Goal: Task Accomplishment & Management: Manage account settings

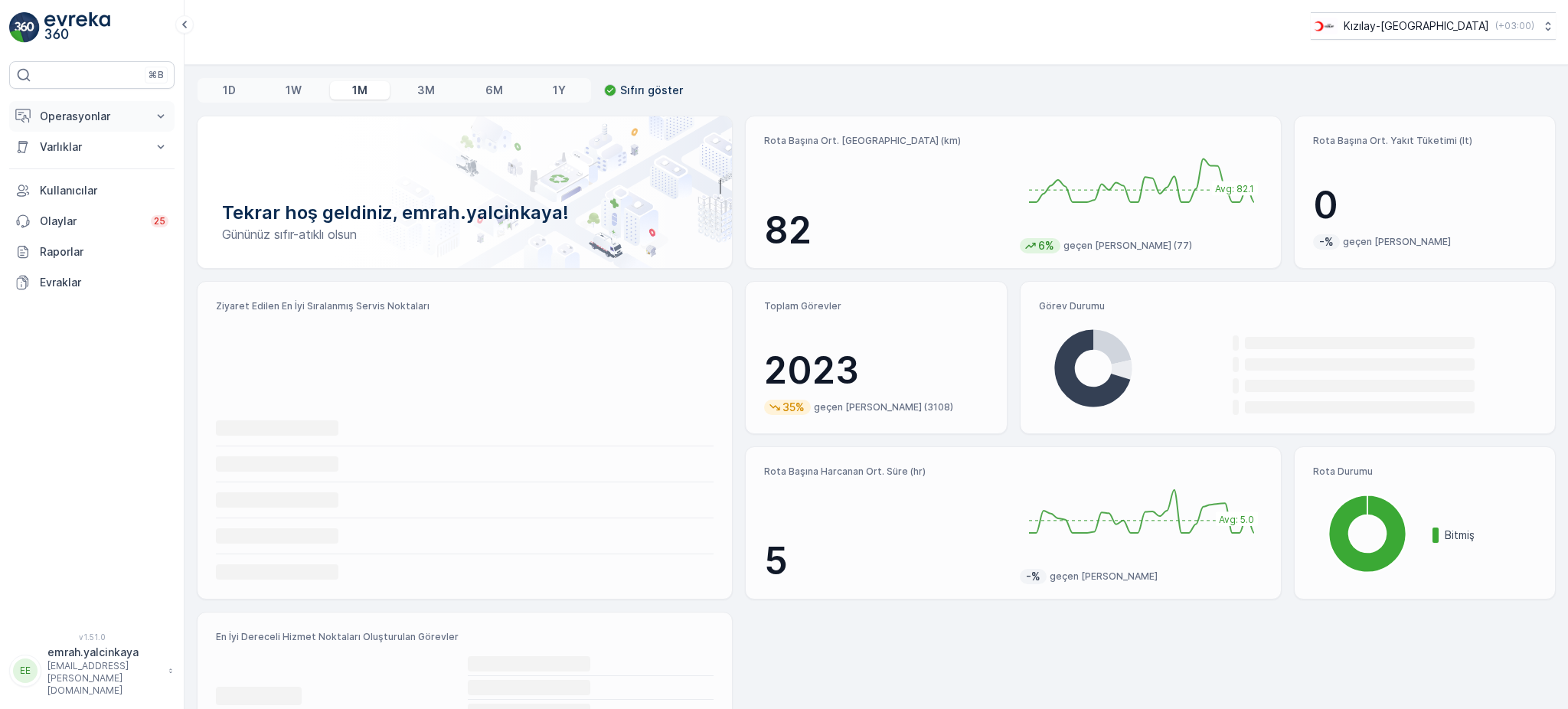
click at [38, 115] on button "Operasyonlar" at bounding box center [92, 116] width 166 height 30
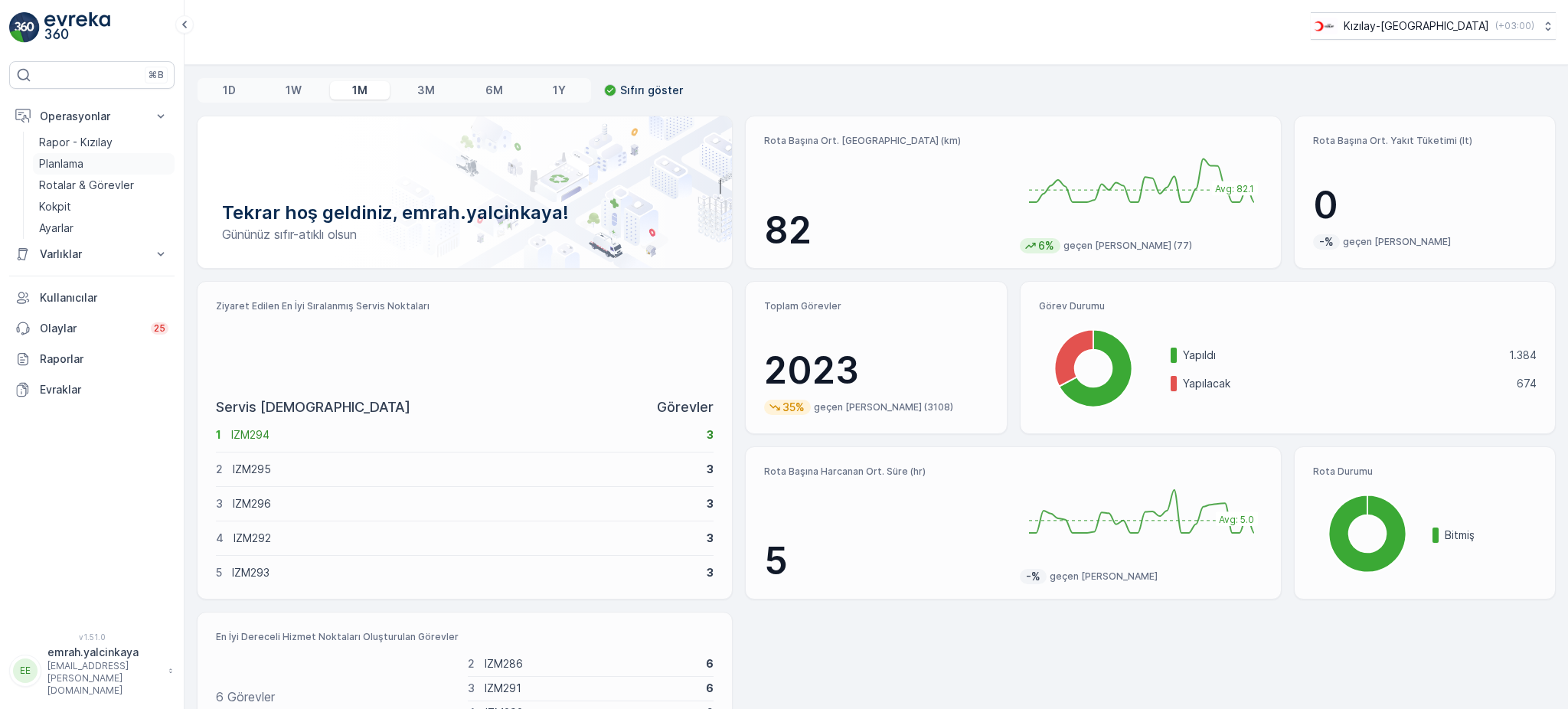
click at [72, 159] on p "Planlama" at bounding box center [61, 164] width 44 height 16
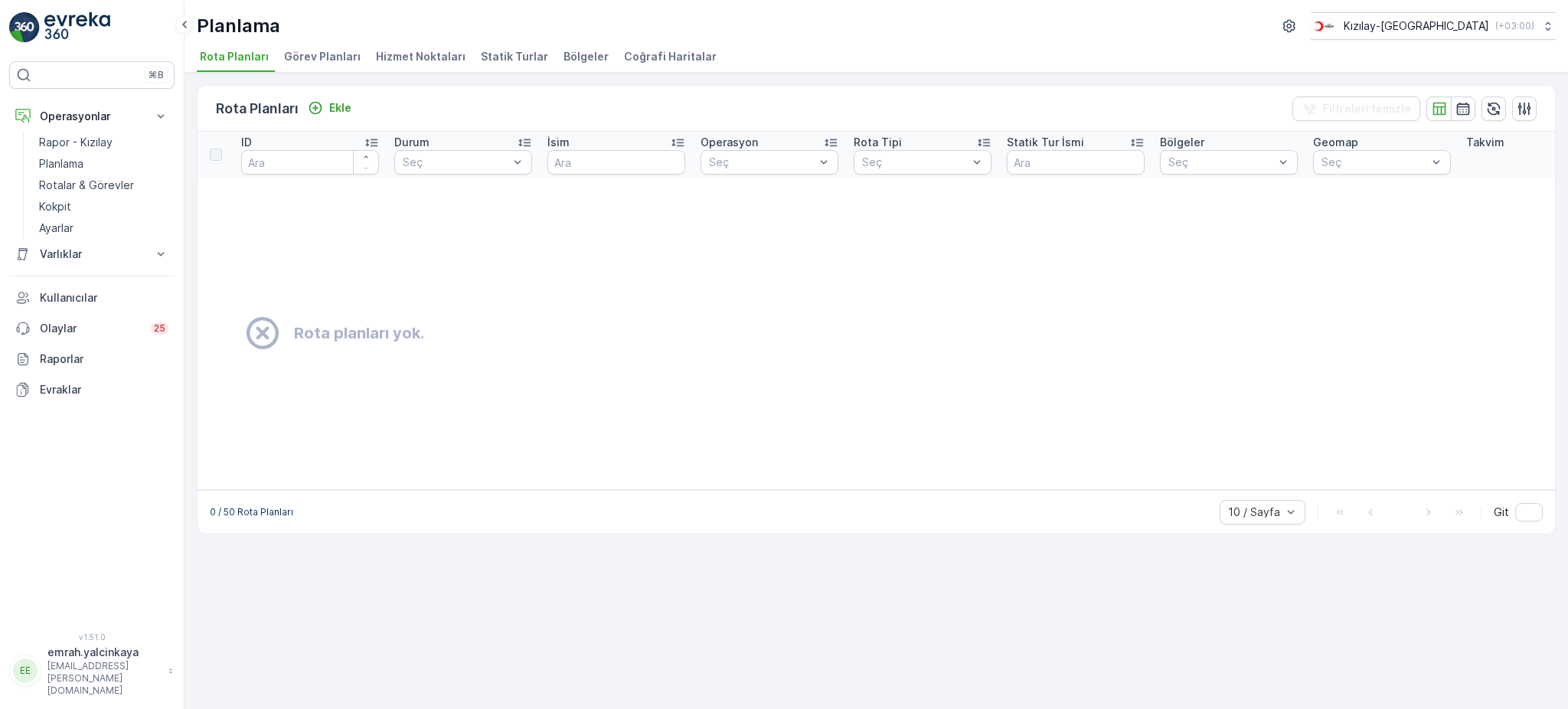
click at [431, 60] on span "Hizmet Noktaları" at bounding box center [420, 57] width 90 height 16
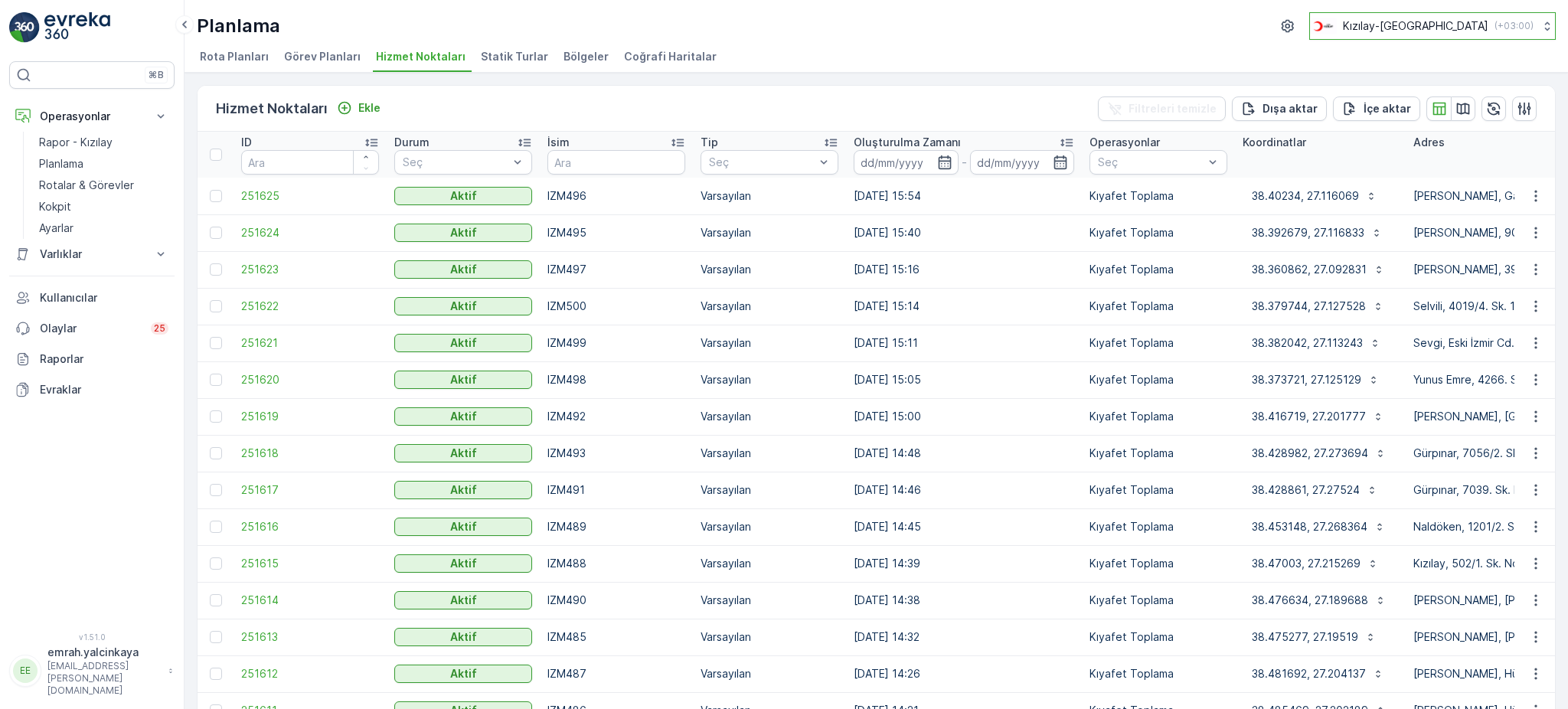
click at [1442, 19] on p "Kızılay-İzmir" at bounding box center [1415, 26] width 145 height 16
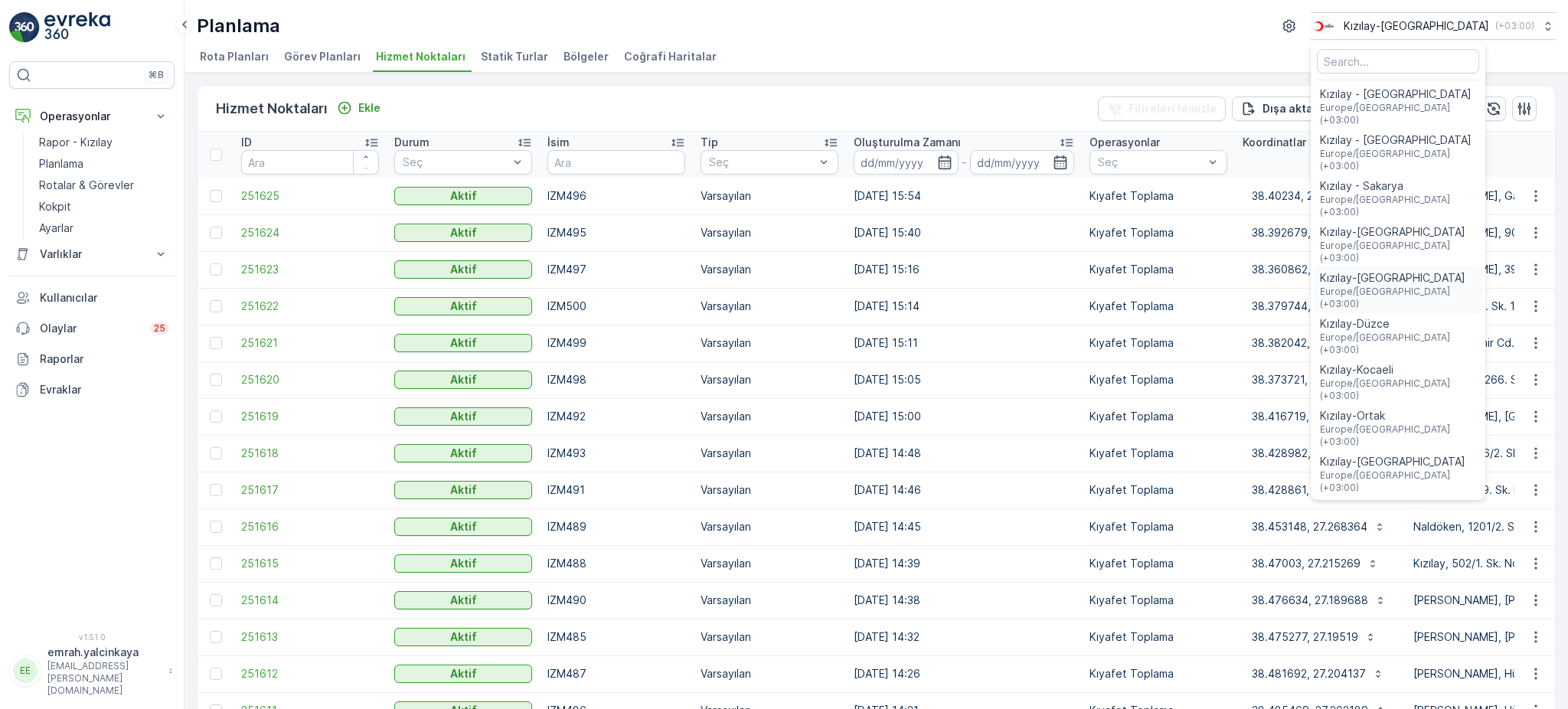
click at [1447, 286] on span "Europe/Istanbul (+03:00)" at bounding box center [1397, 298] width 156 height 24
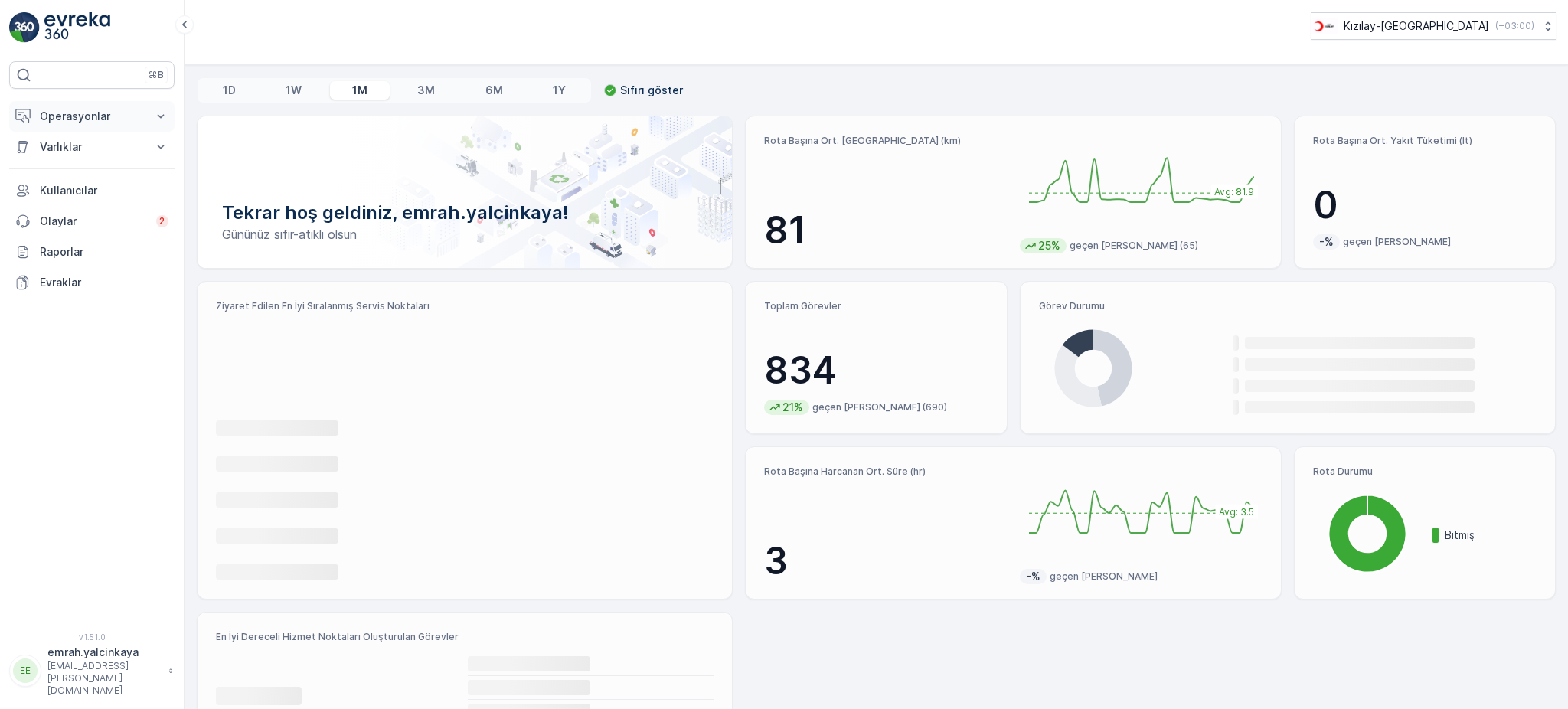
click at [73, 118] on p "Operasyonlar" at bounding box center [92, 117] width 105 height 16
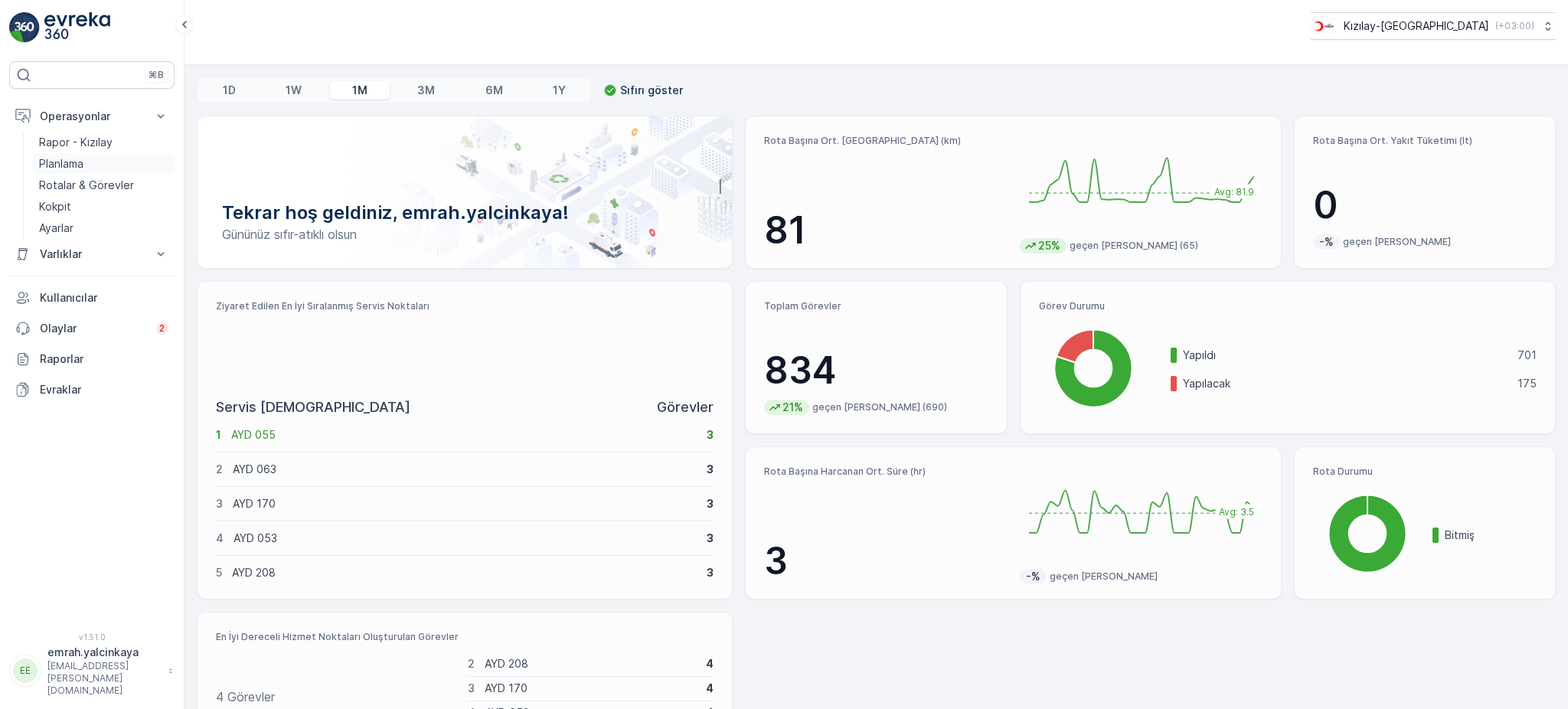
click at [62, 163] on p "Planlama" at bounding box center [61, 164] width 44 height 16
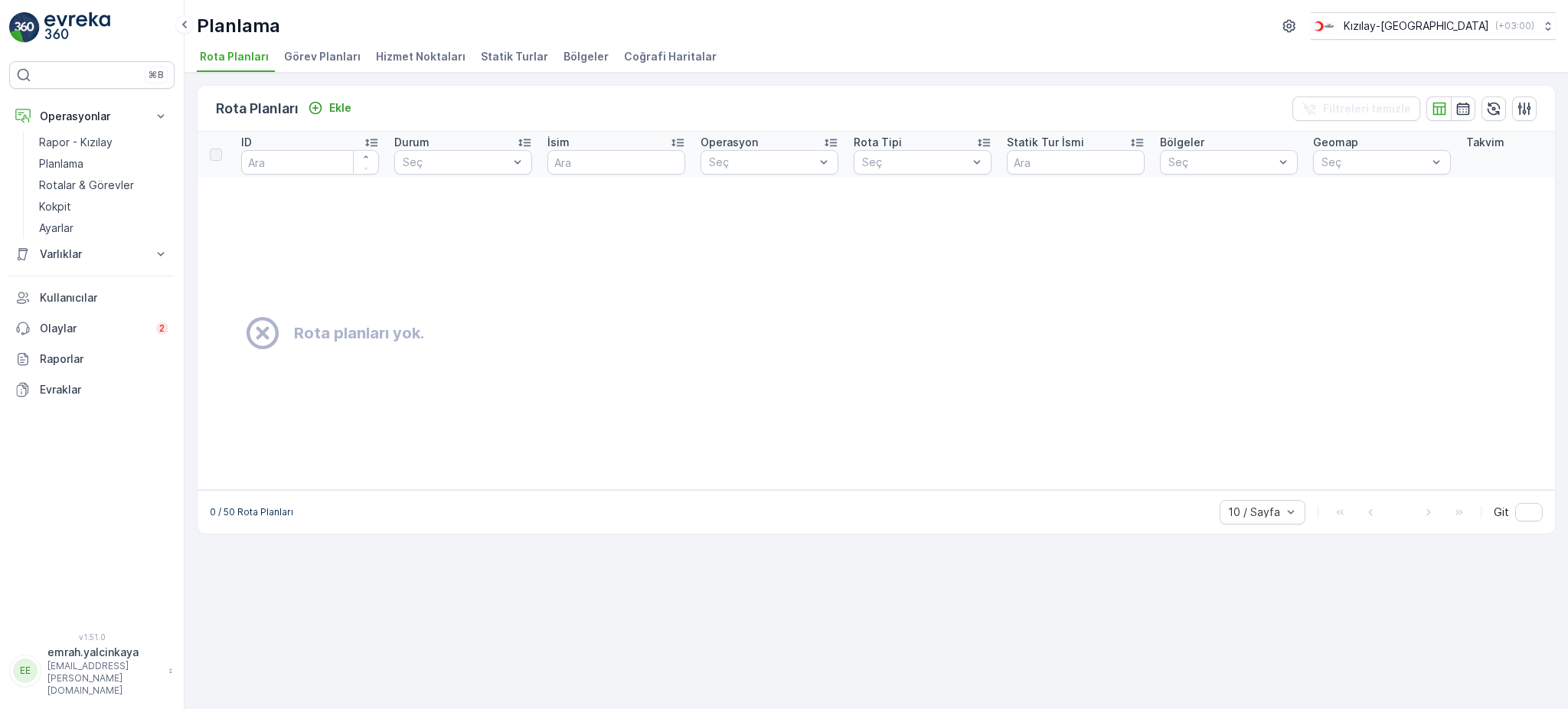
click at [422, 60] on span "Hizmet Noktaları" at bounding box center [420, 57] width 90 height 16
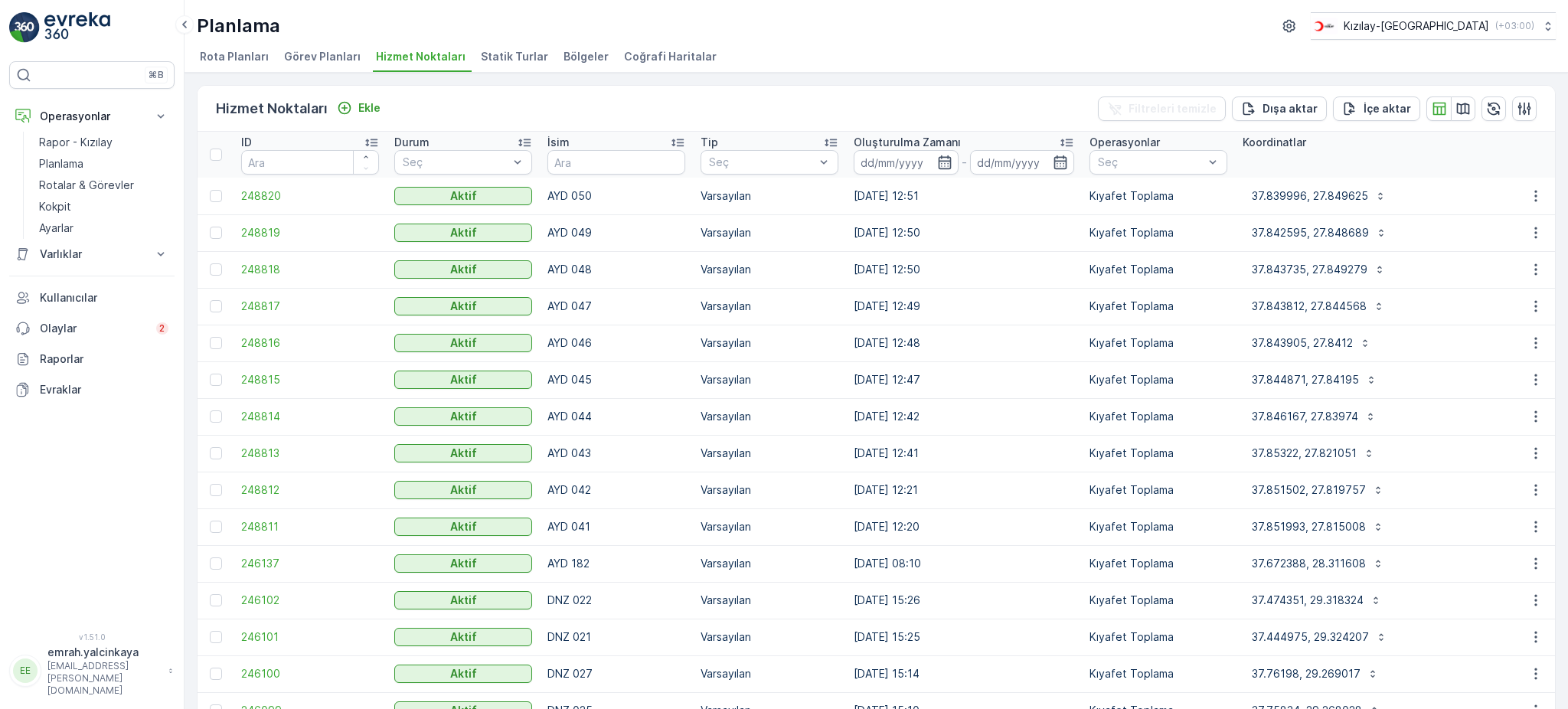
click at [675, 142] on icon at bounding box center [678, 143] width 16 height 16
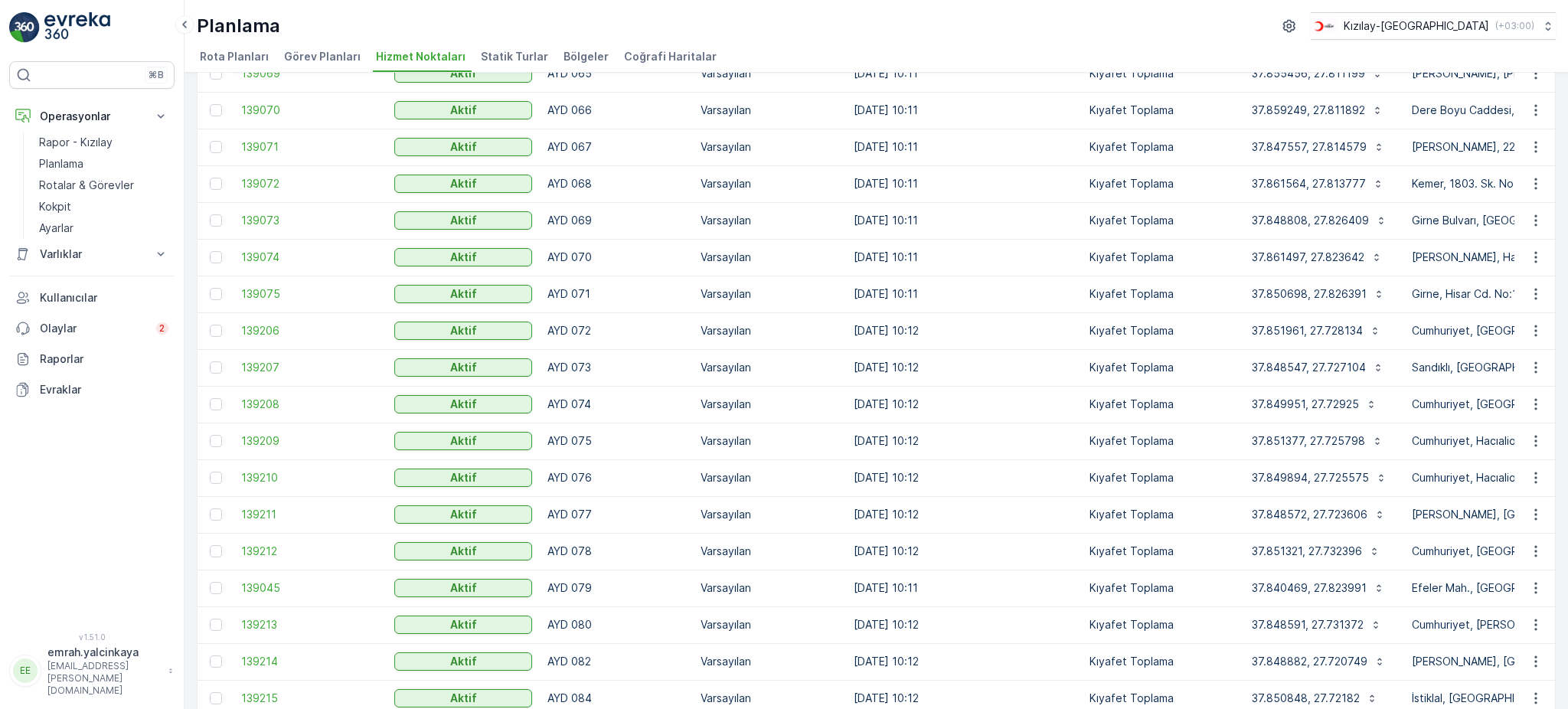
scroll to position [1368, 0]
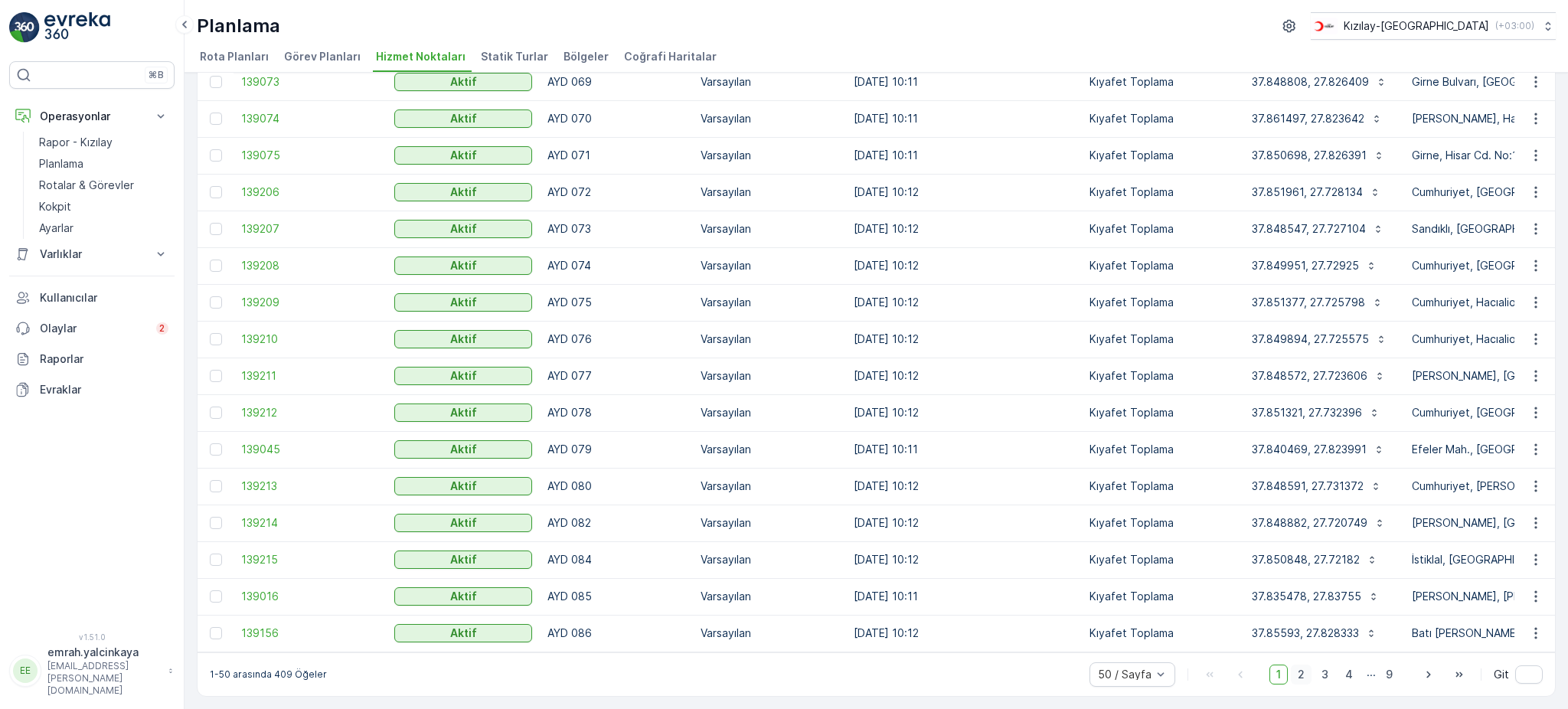
click at [1296, 666] on span "2" at bounding box center [1301, 674] width 21 height 20
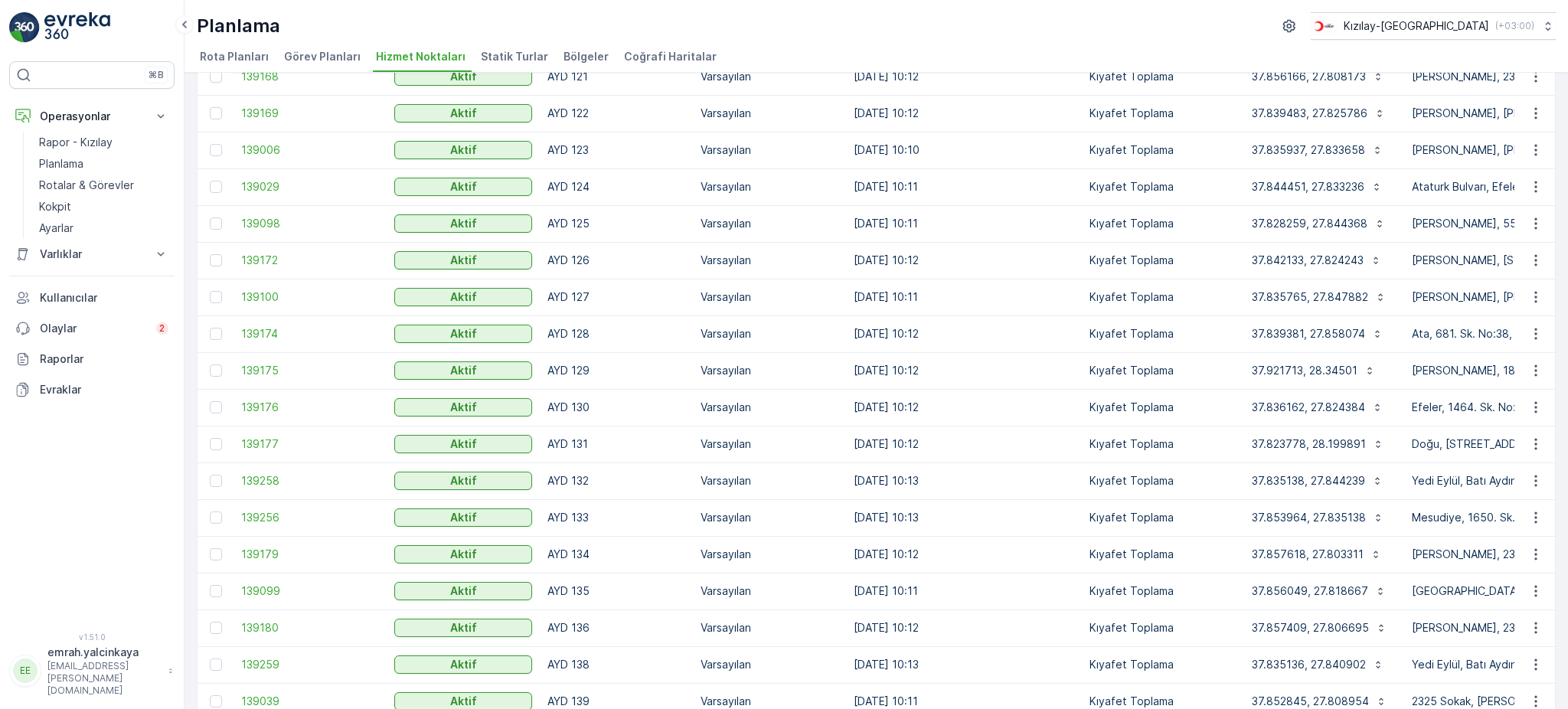
scroll to position [1368, 0]
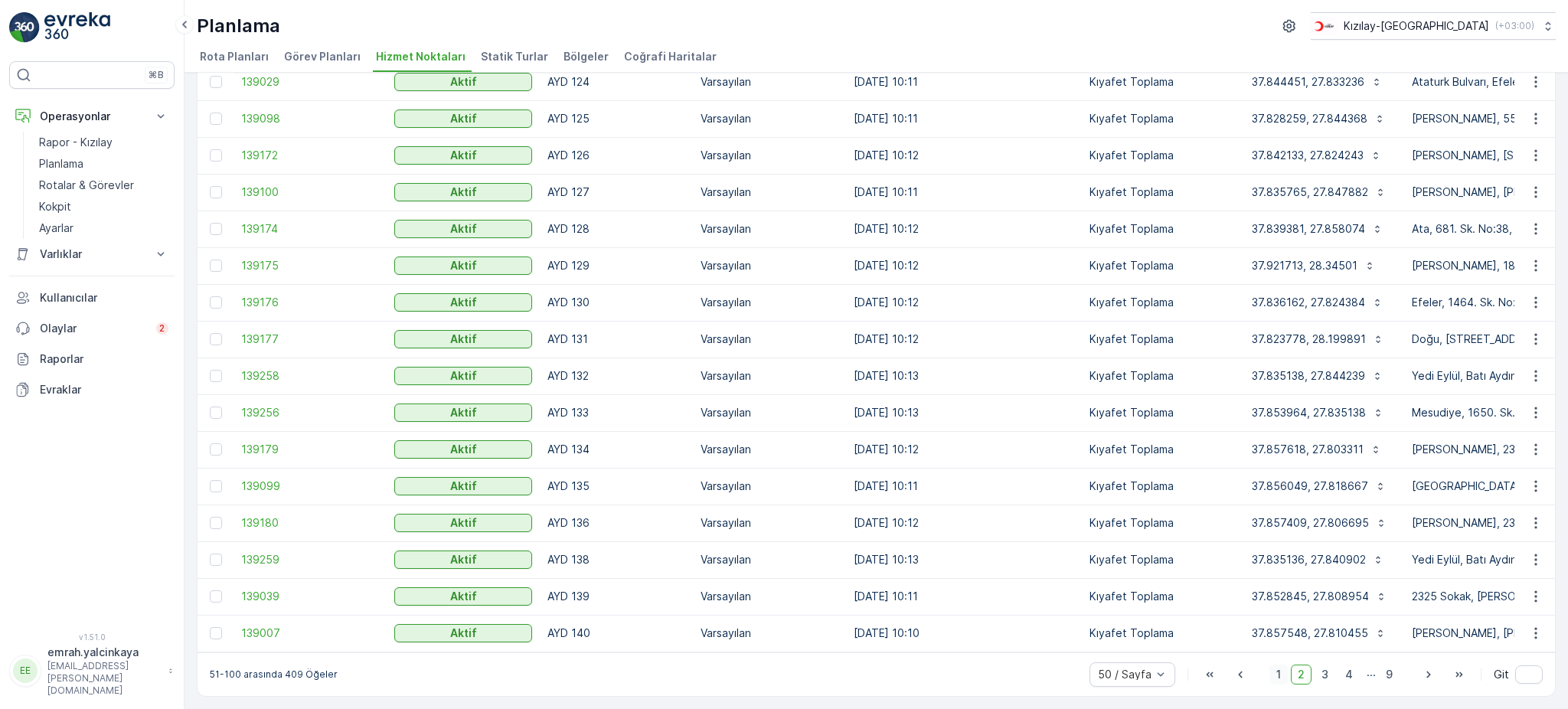
click at [1272, 679] on span "1" at bounding box center [1278, 674] width 18 height 20
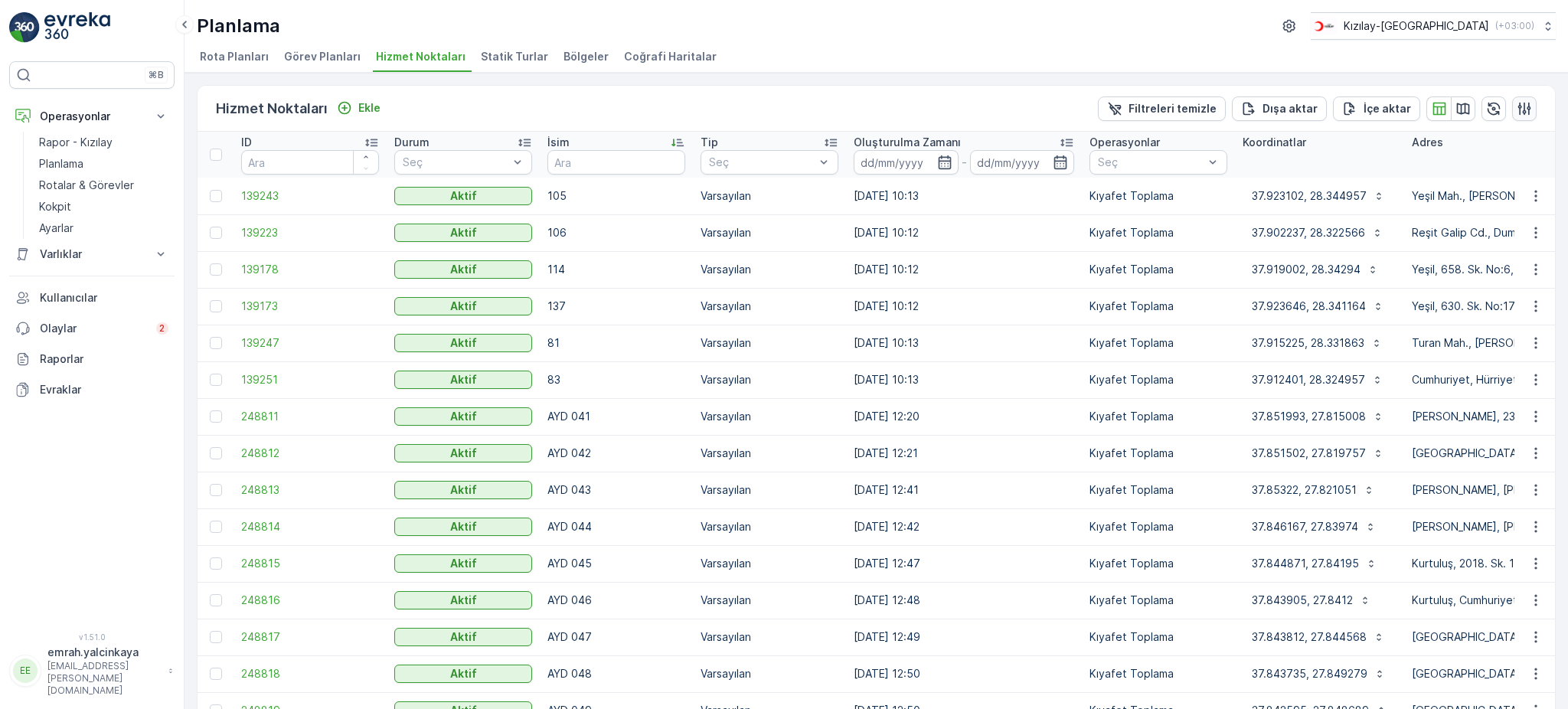
click at [1518, 113] on icon "button" at bounding box center [1524, 109] width 16 height 16
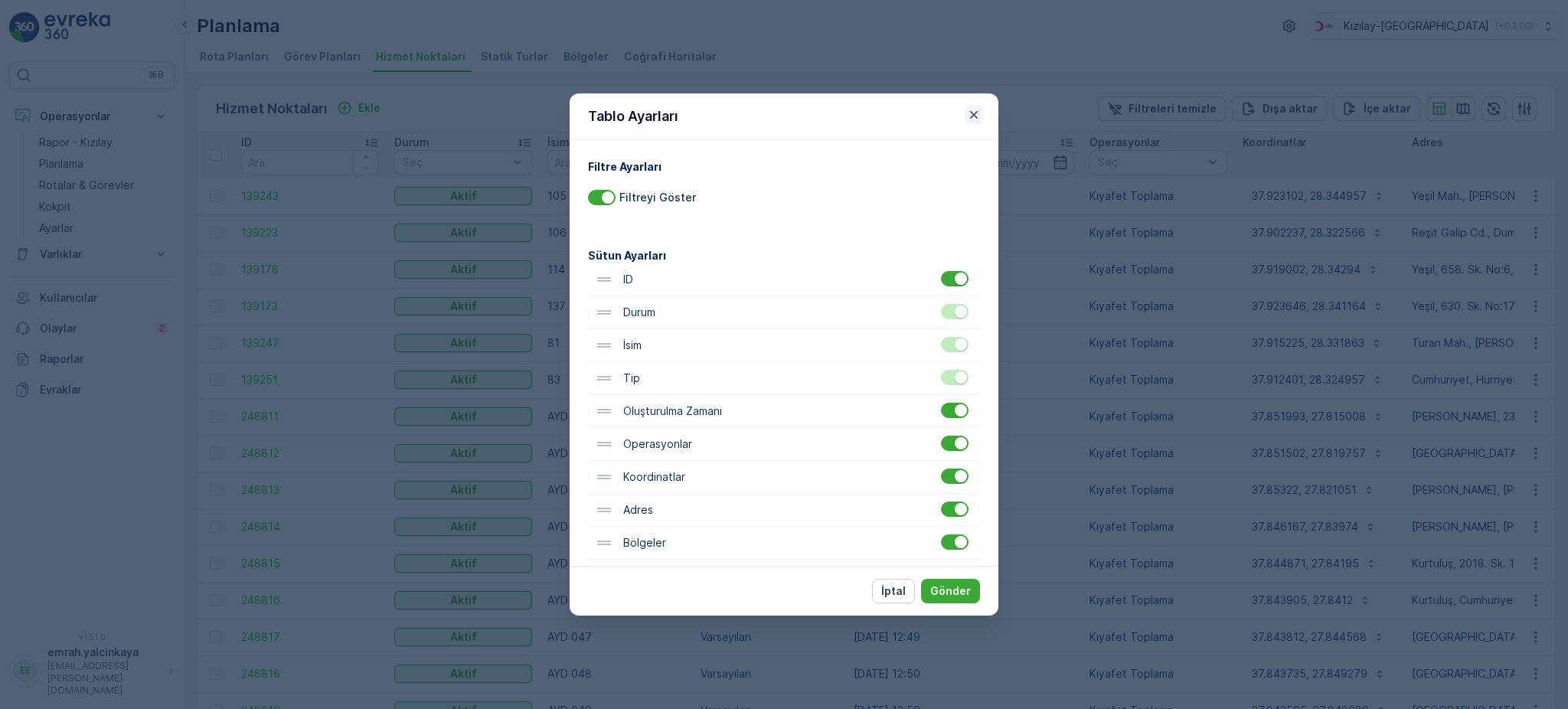
click at [974, 110] on icon "button" at bounding box center [974, 115] width 16 height 16
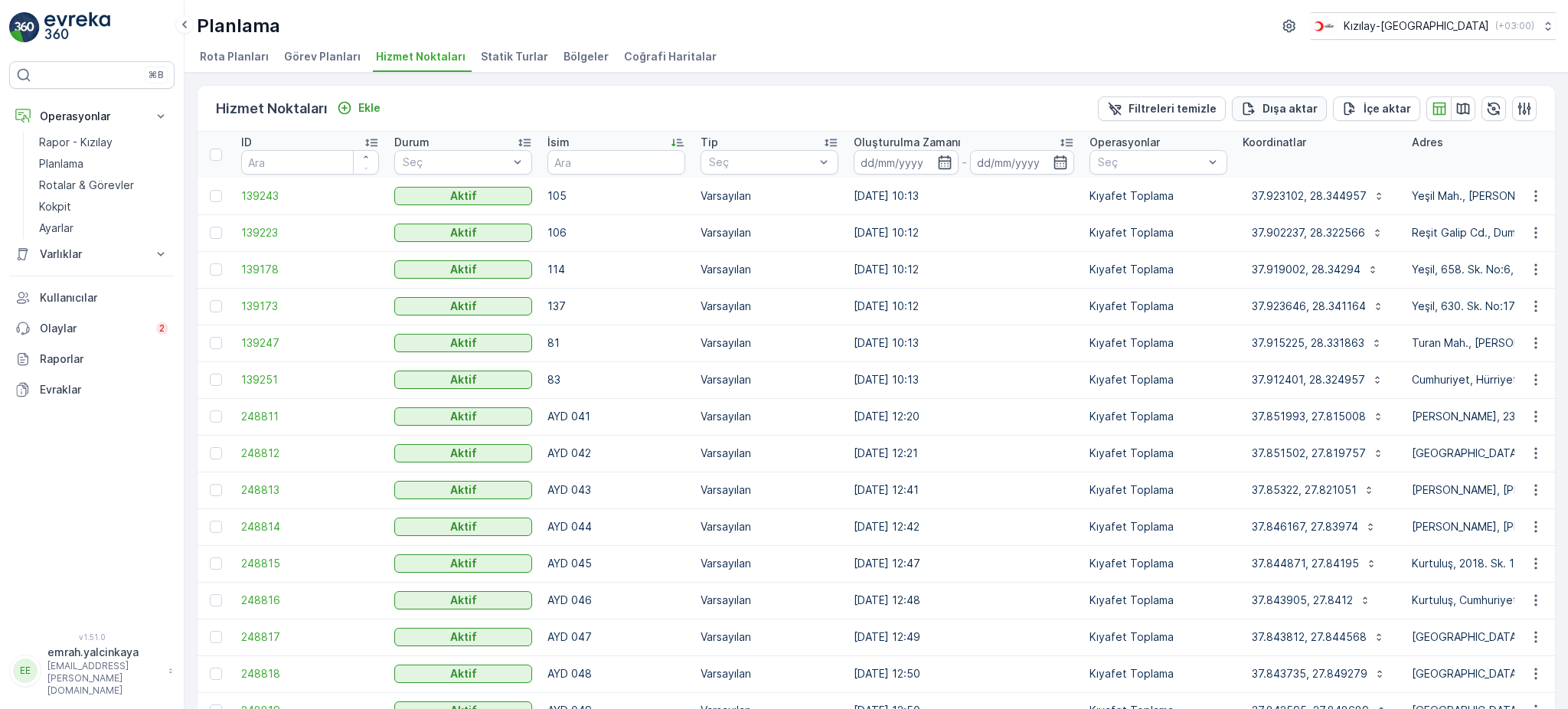
click at [1309, 104] on p "Dışa aktar" at bounding box center [1289, 109] width 55 height 16
click at [1354, 92] on span "reports" at bounding box center [1430, 92] width 206 height 16
click at [1544, 22] on icon "close" at bounding box center [1544, 28] width 10 height 12
click at [1534, 420] on icon "button" at bounding box center [1535, 416] width 3 height 11
click at [1499, 456] on span "Servis Noktasını Düzenle" at bounding box center [1496, 459] width 126 height 16
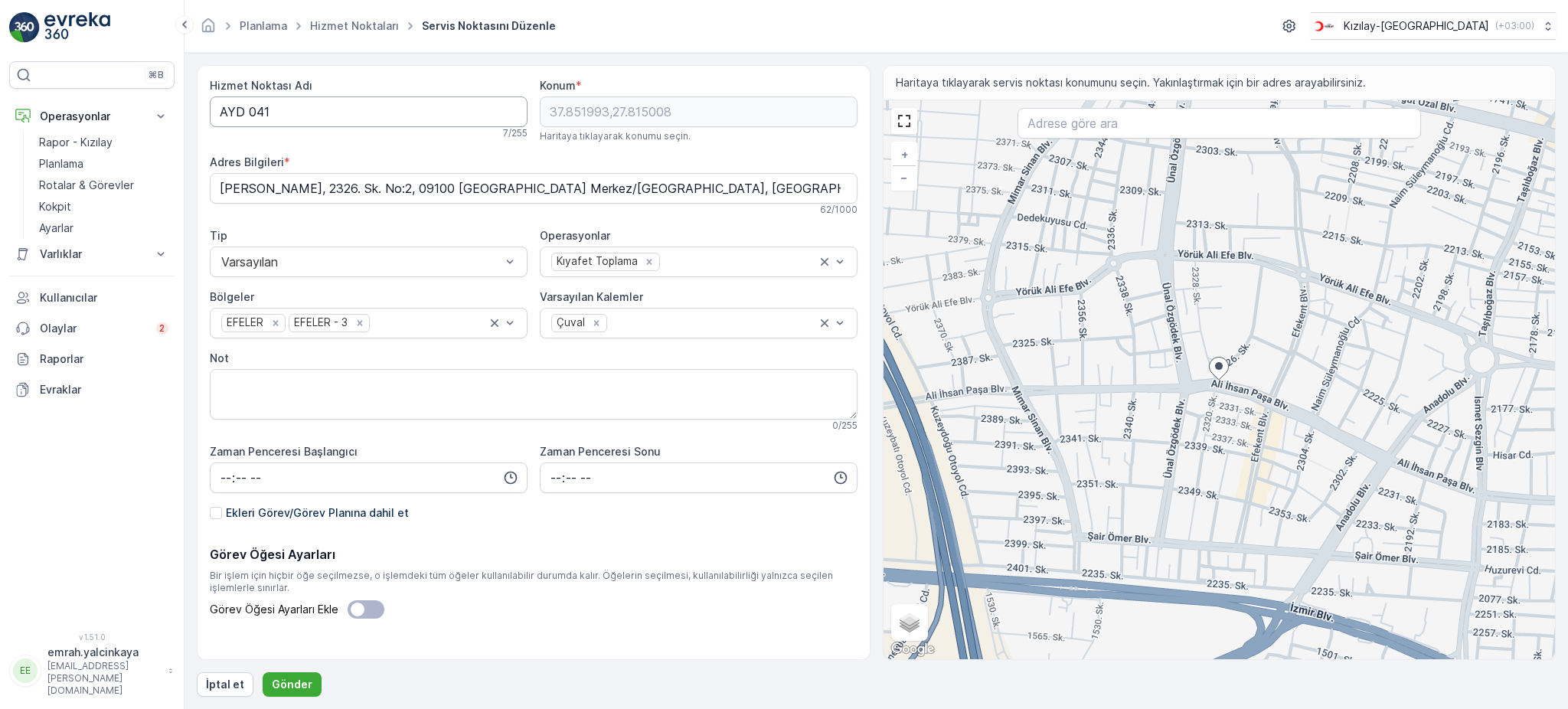
click at [249, 115] on Adı "AYD 041" at bounding box center [368, 111] width 318 height 30
type Adı "AYD041"
click at [297, 689] on p "Gönder" at bounding box center [292, 685] width 41 height 16
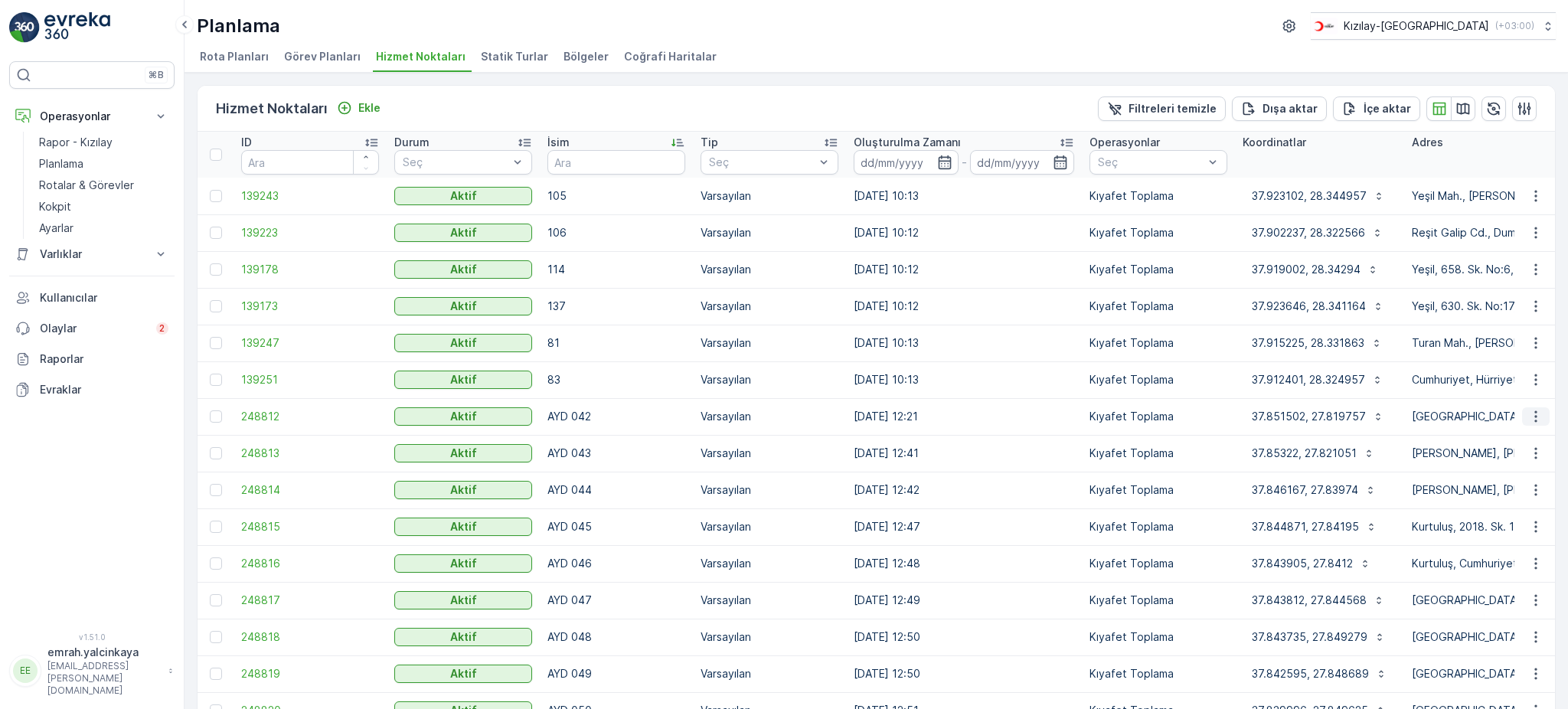
click at [1528, 418] on icon "button" at bounding box center [1536, 416] width 16 height 16
click at [1528, 454] on span "Servis Noktasını Düzenle" at bounding box center [1496, 459] width 126 height 16
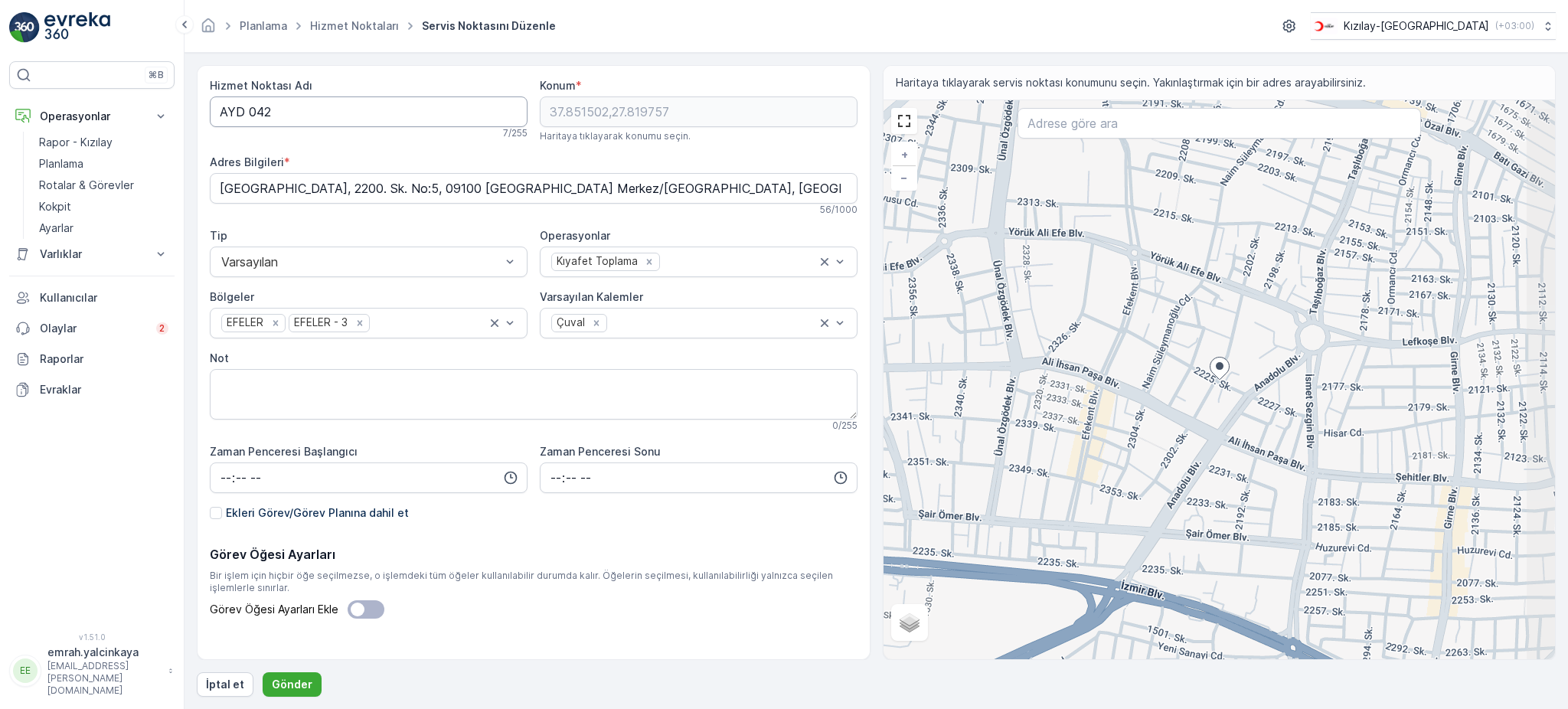
click at [248, 114] on Adı "AYD 042" at bounding box center [368, 111] width 318 height 30
type Adı "AYD042"
drag, startPoint x: 306, startPoint y: 682, endPoint x: 402, endPoint y: 679, distance: 96.0
click at [306, 679] on p "Gönder" at bounding box center [292, 685] width 41 height 16
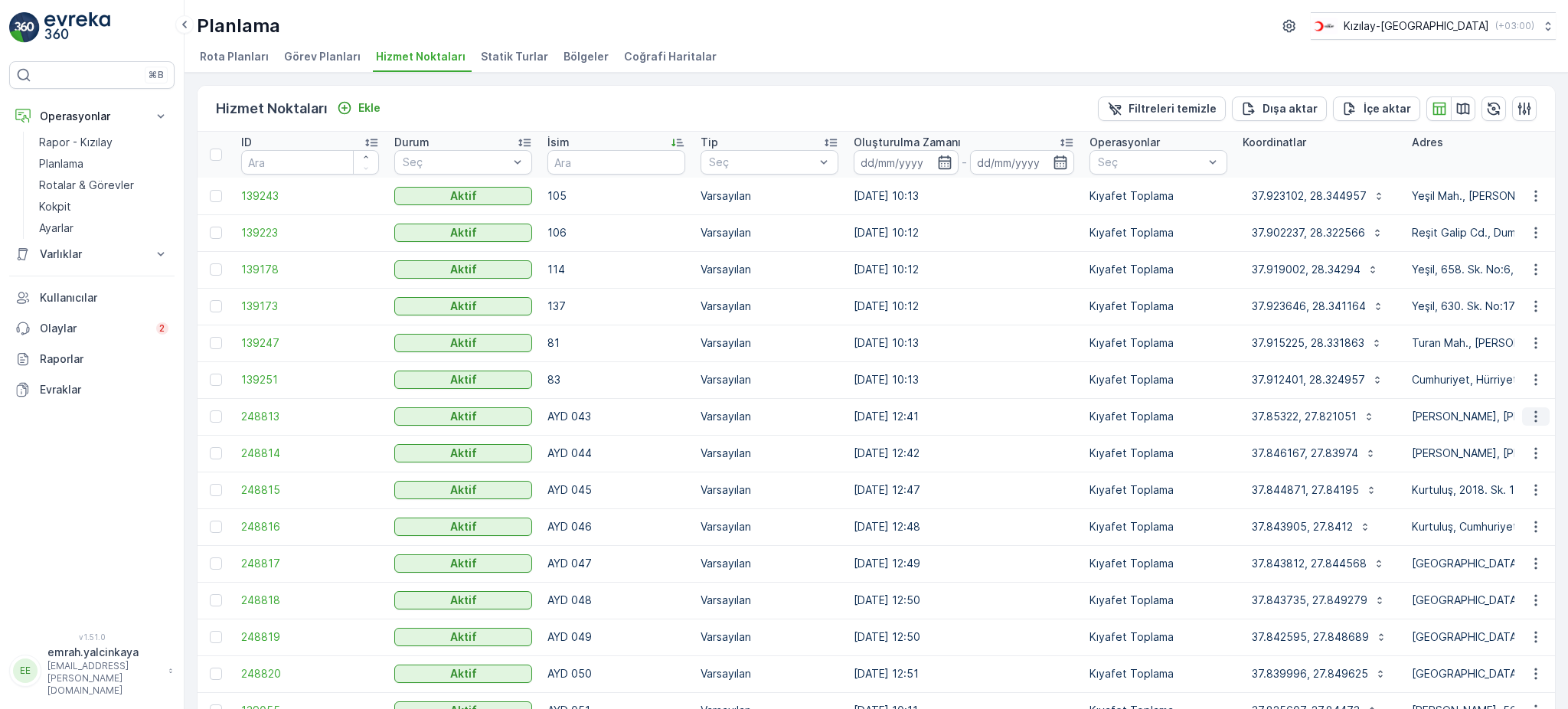
click at [1537, 417] on icon "button" at bounding box center [1536, 416] width 16 height 16
click at [1522, 453] on span "Servis Noktasını Düzenle" at bounding box center [1496, 459] width 126 height 16
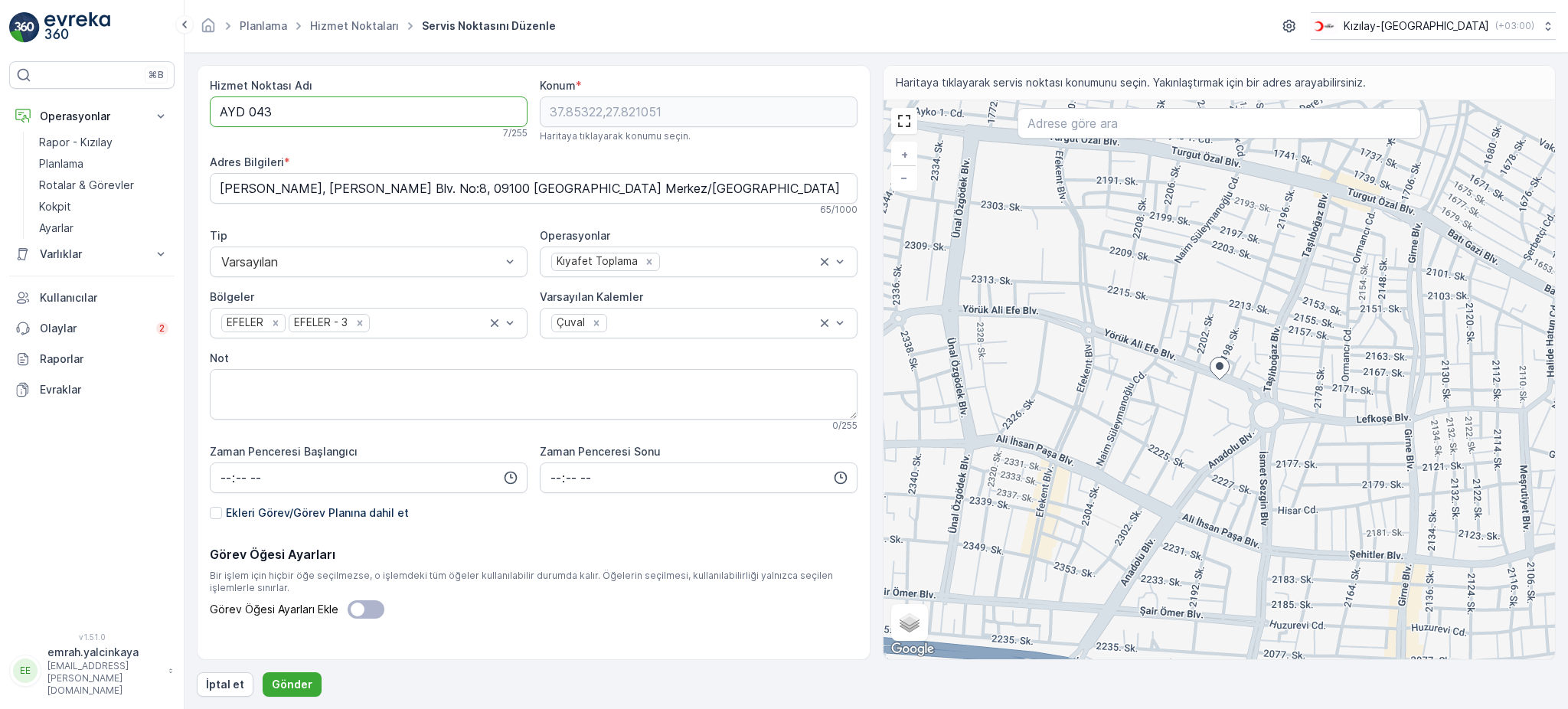
click at [251, 116] on Adı "AYD 043" at bounding box center [368, 111] width 318 height 30
click at [246, 117] on Adı "AYD 043" at bounding box center [368, 111] width 318 height 30
type Adı "AYD043"
click at [295, 690] on p "Gönder" at bounding box center [292, 685] width 41 height 16
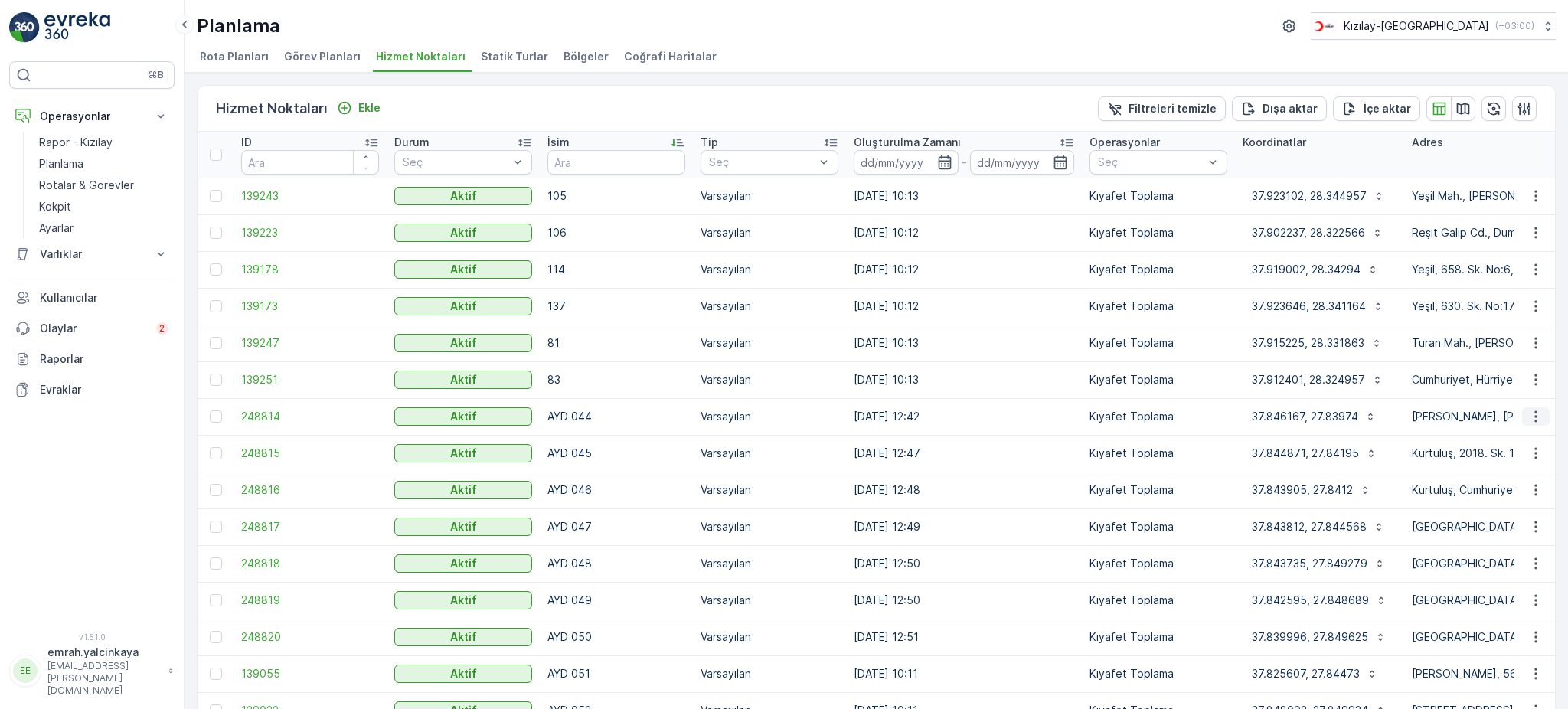
click at [1534, 420] on icon "button" at bounding box center [1535, 416] width 3 height 11
click at [1516, 455] on span "Servis Noktasını Düzenle" at bounding box center [1496, 459] width 126 height 16
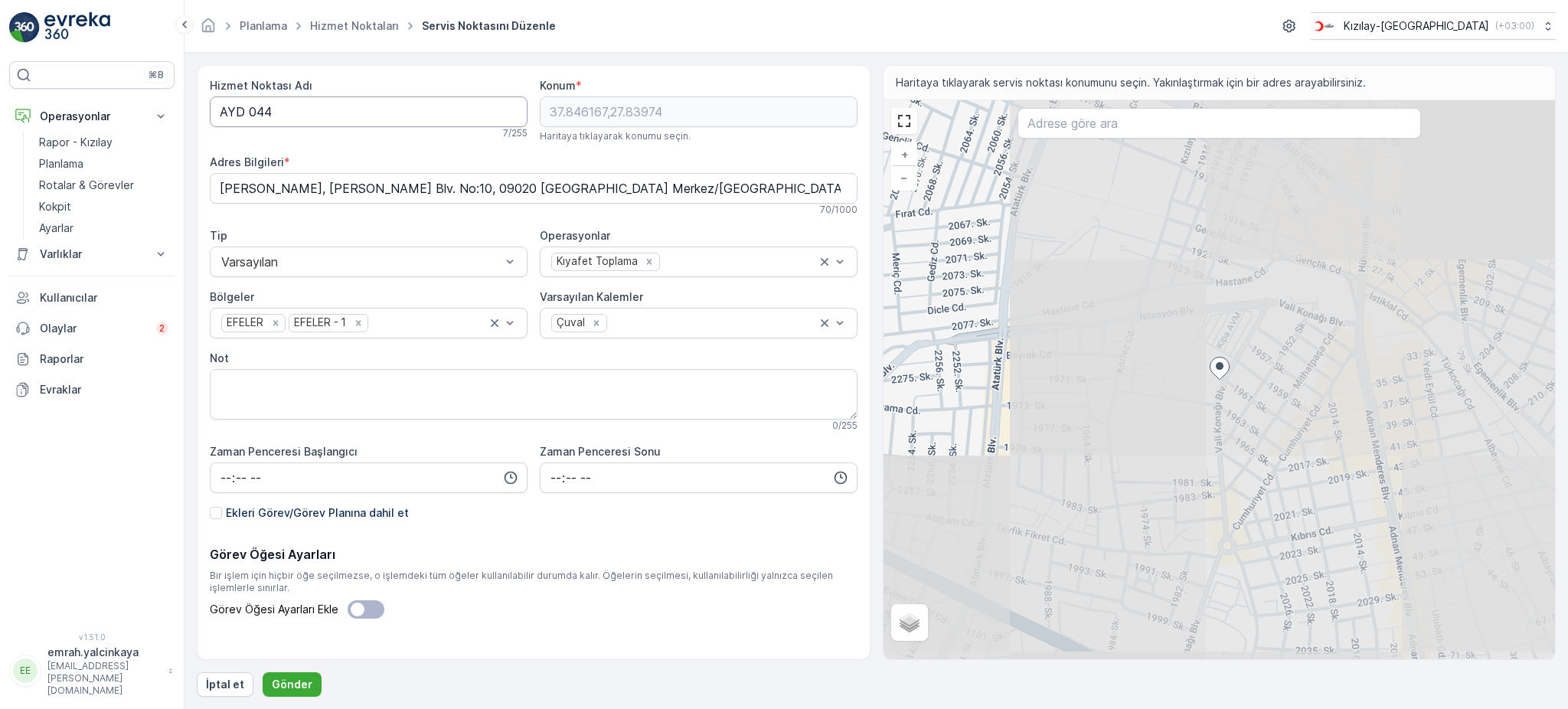
click at [249, 114] on Adı "AYD 044" at bounding box center [368, 111] width 318 height 30
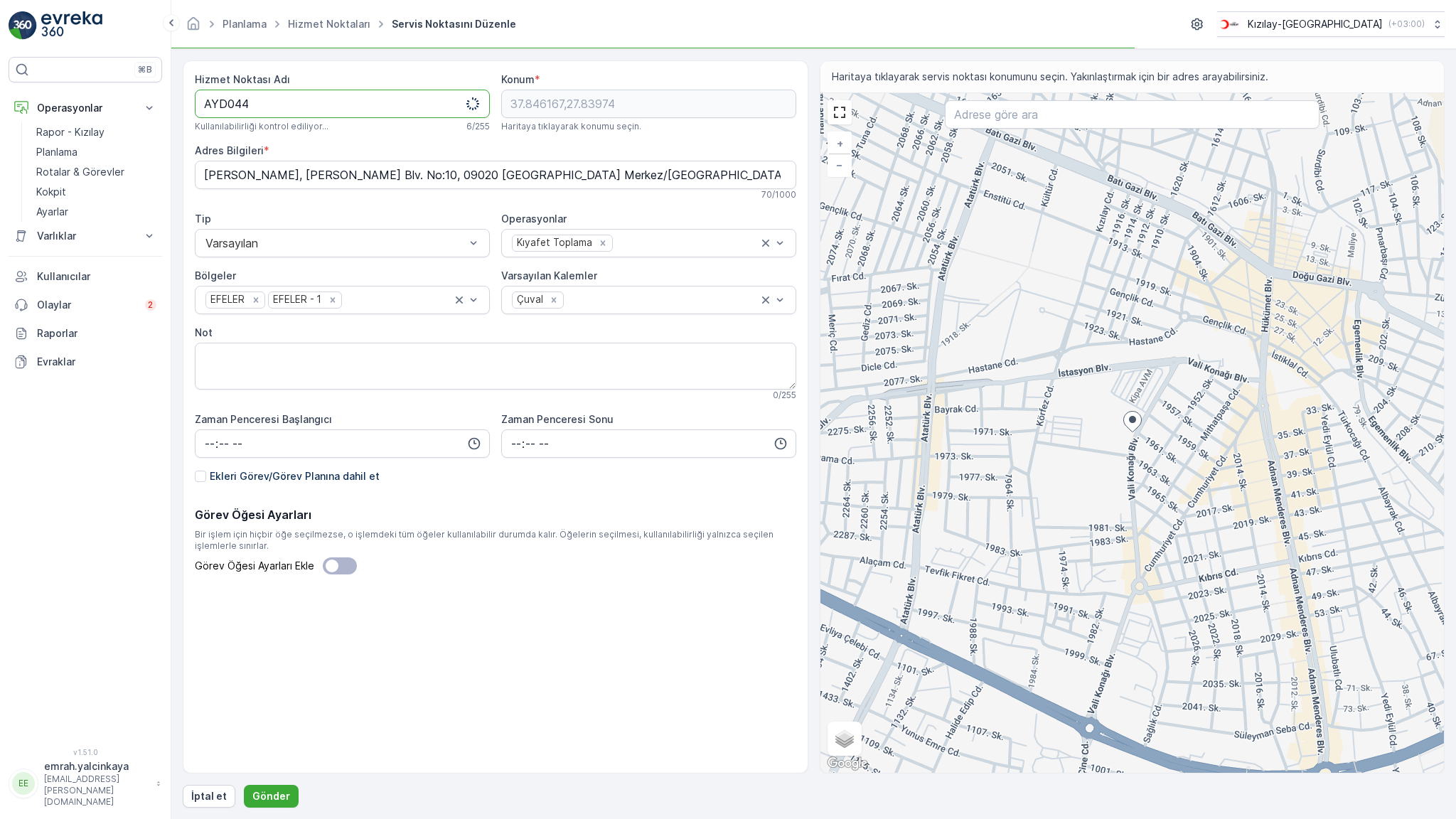
type Adı "AYD044"
drag, startPoint x: 261, startPoint y: 783, endPoint x: 270, endPoint y: 783, distance: 9.0
click at [262, 658] on div "Hizmet Noktası Adı AYD044 Kullanılabilirliği kontrol ediliyor... 6 / 255 Konum …" at bounding box center [814, 435] width 1262 height 748
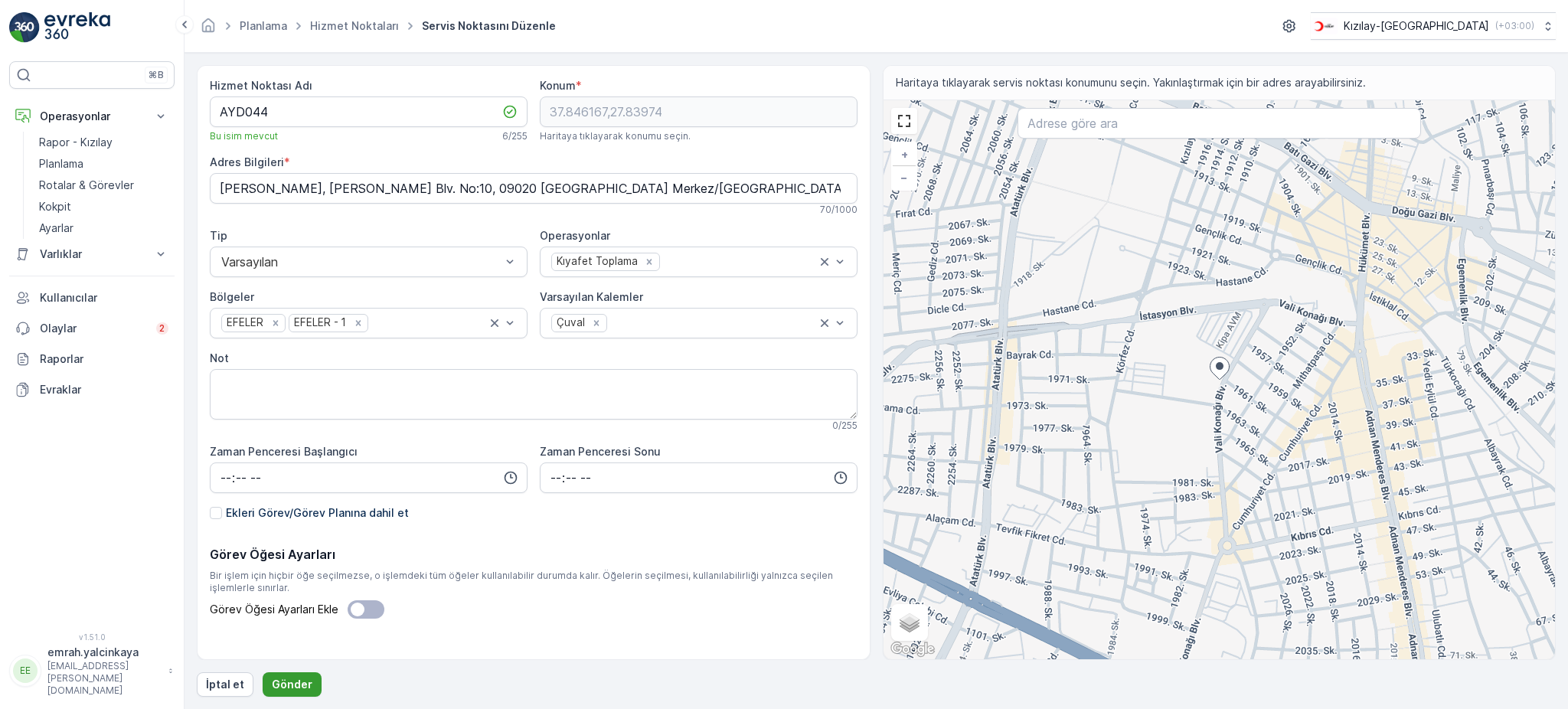
click at [300, 685] on p "Gönder" at bounding box center [292, 685] width 41 height 16
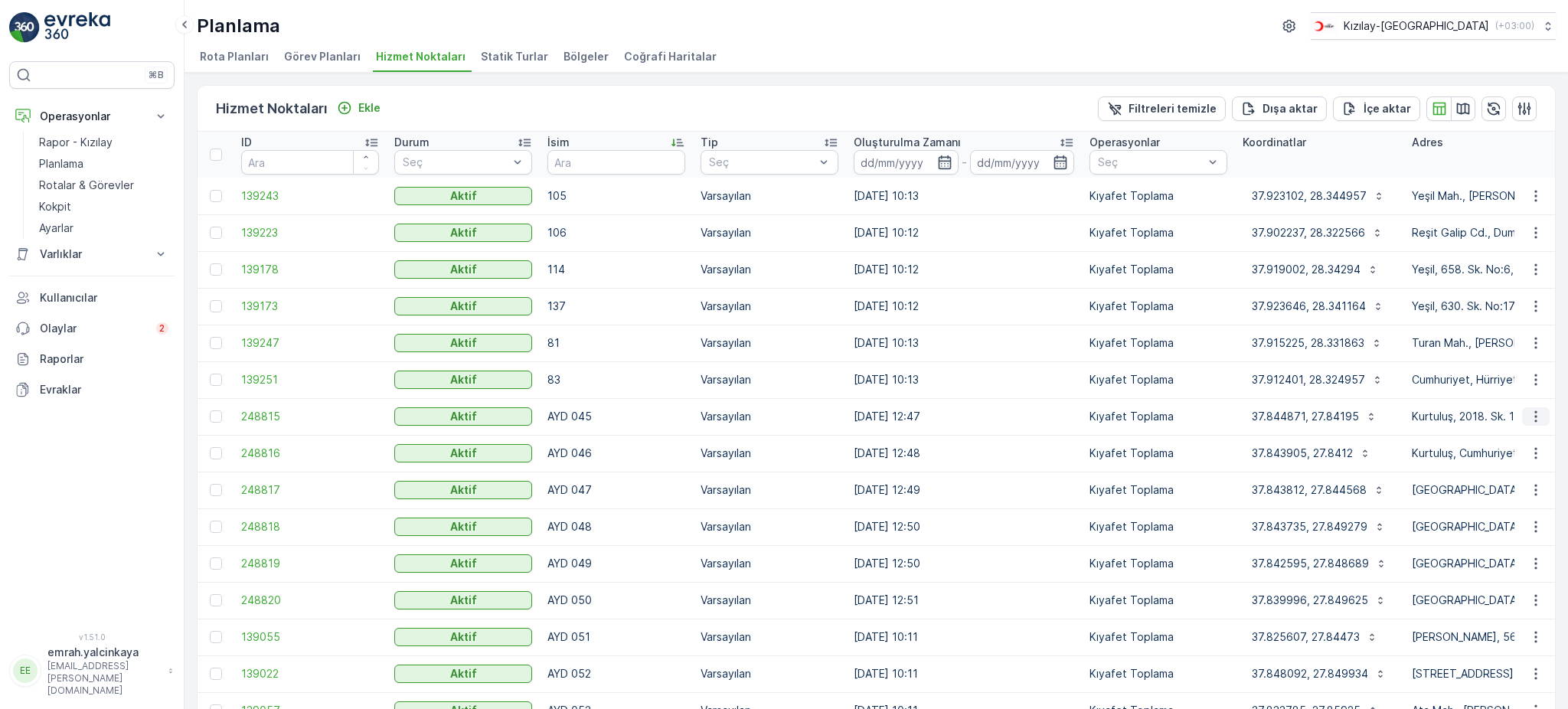
click at [1529, 422] on icon "button" at bounding box center [1536, 416] width 16 height 16
click at [1530, 459] on span "Servis Noktasını Düzenle" at bounding box center [1496, 459] width 126 height 16
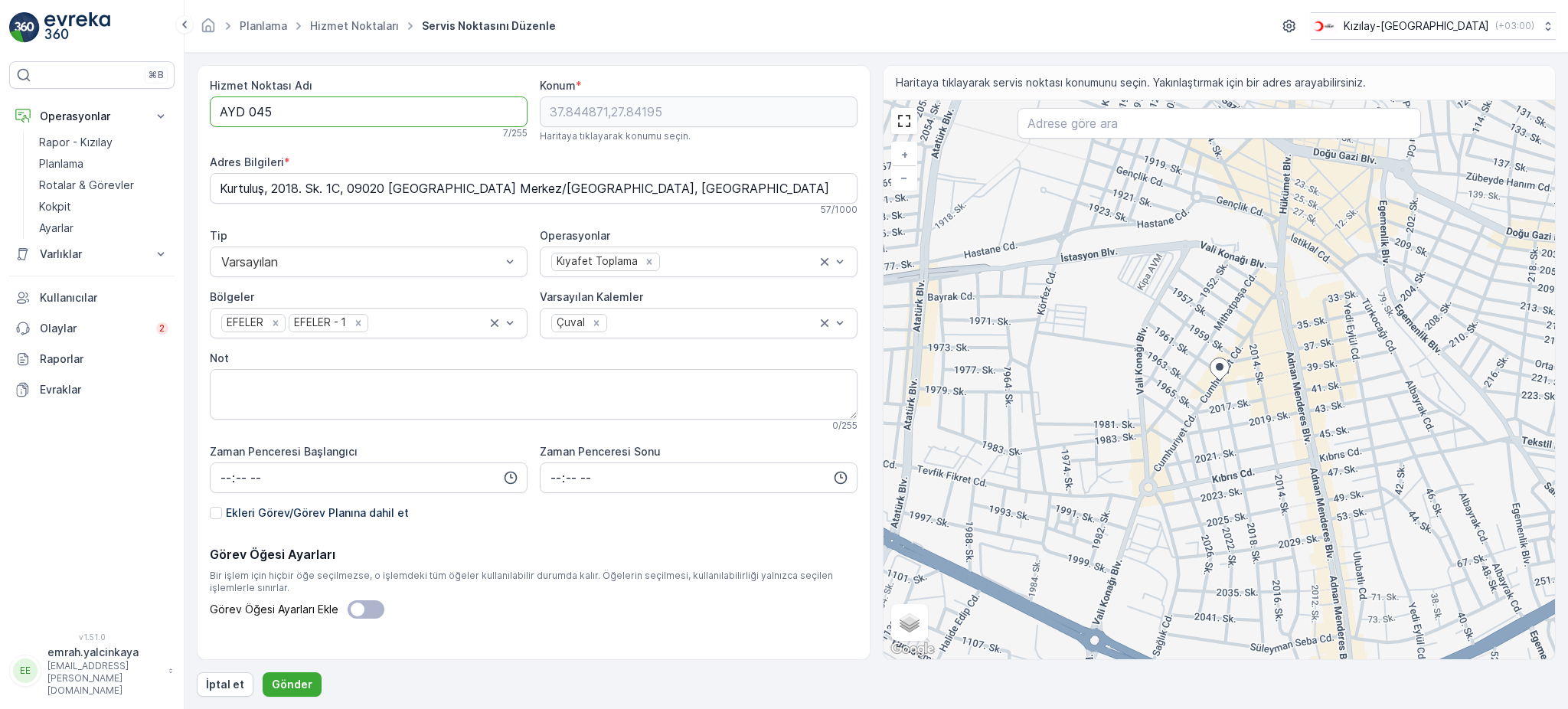
click at [249, 114] on Adı "AYD 045" at bounding box center [368, 111] width 318 height 30
type Adı "AYD045"
click at [277, 685] on p "Gönder" at bounding box center [292, 685] width 41 height 16
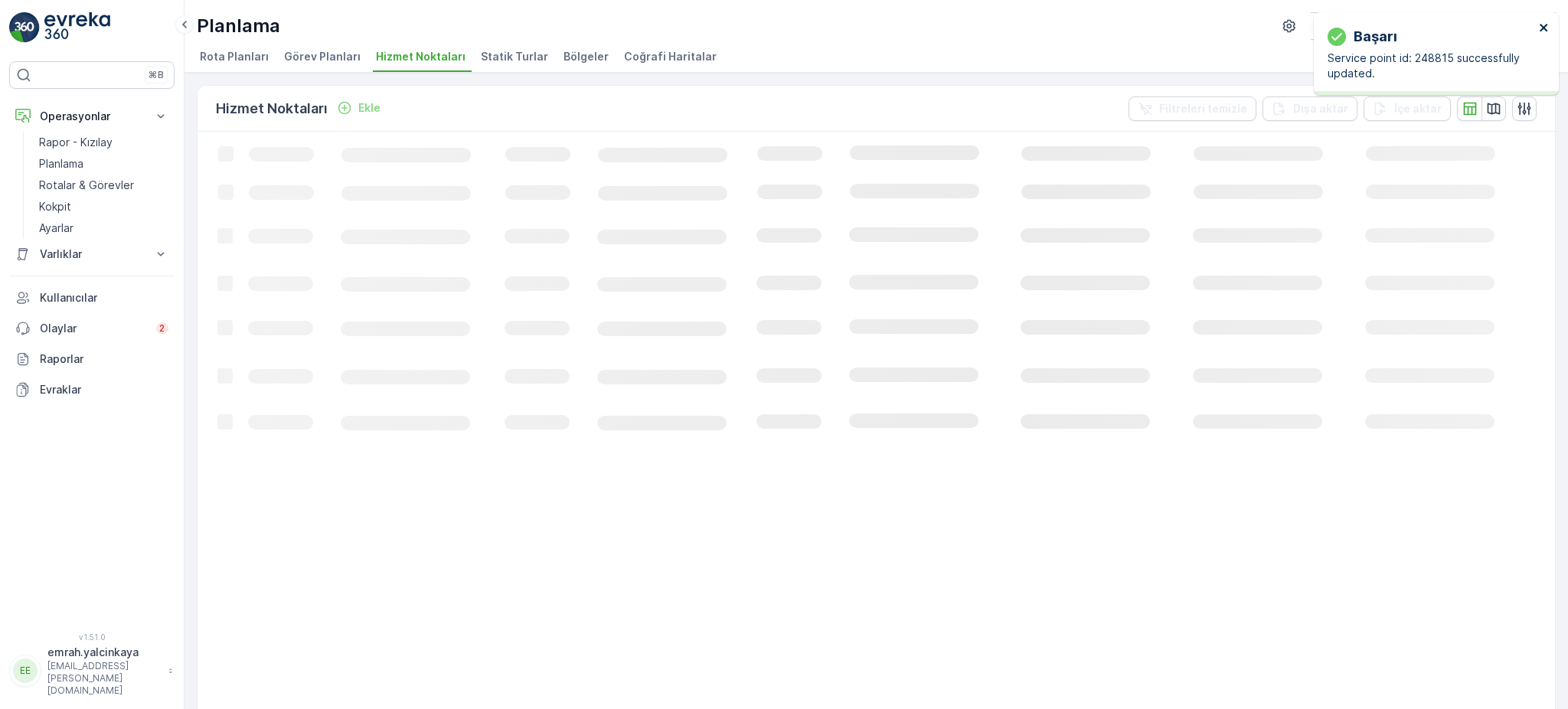
click at [1548, 25] on icon "close" at bounding box center [1544, 28] width 10 height 12
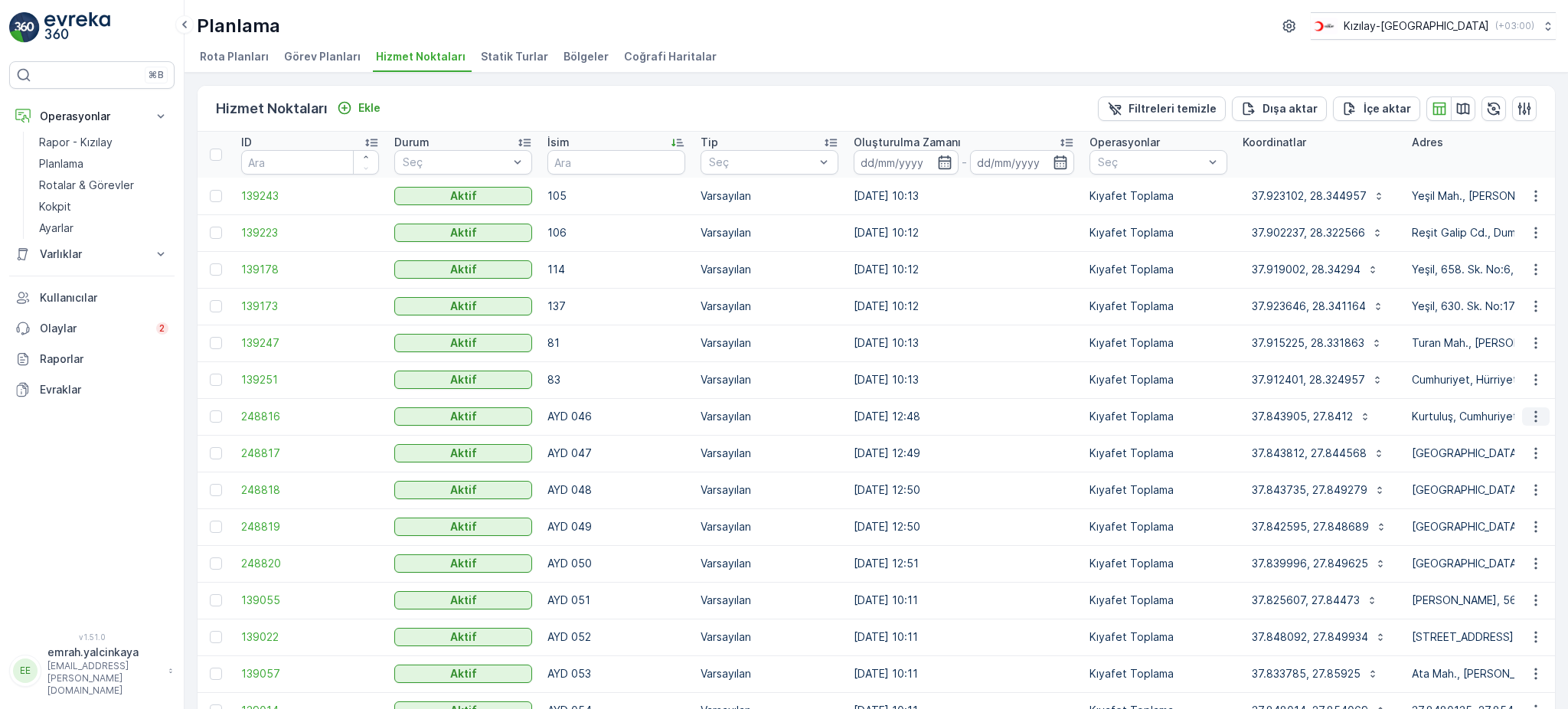
click at [1537, 416] on icon "button" at bounding box center [1536, 416] width 16 height 16
click at [1538, 459] on span "Servis Noktasını Düzenle" at bounding box center [1496, 459] width 126 height 16
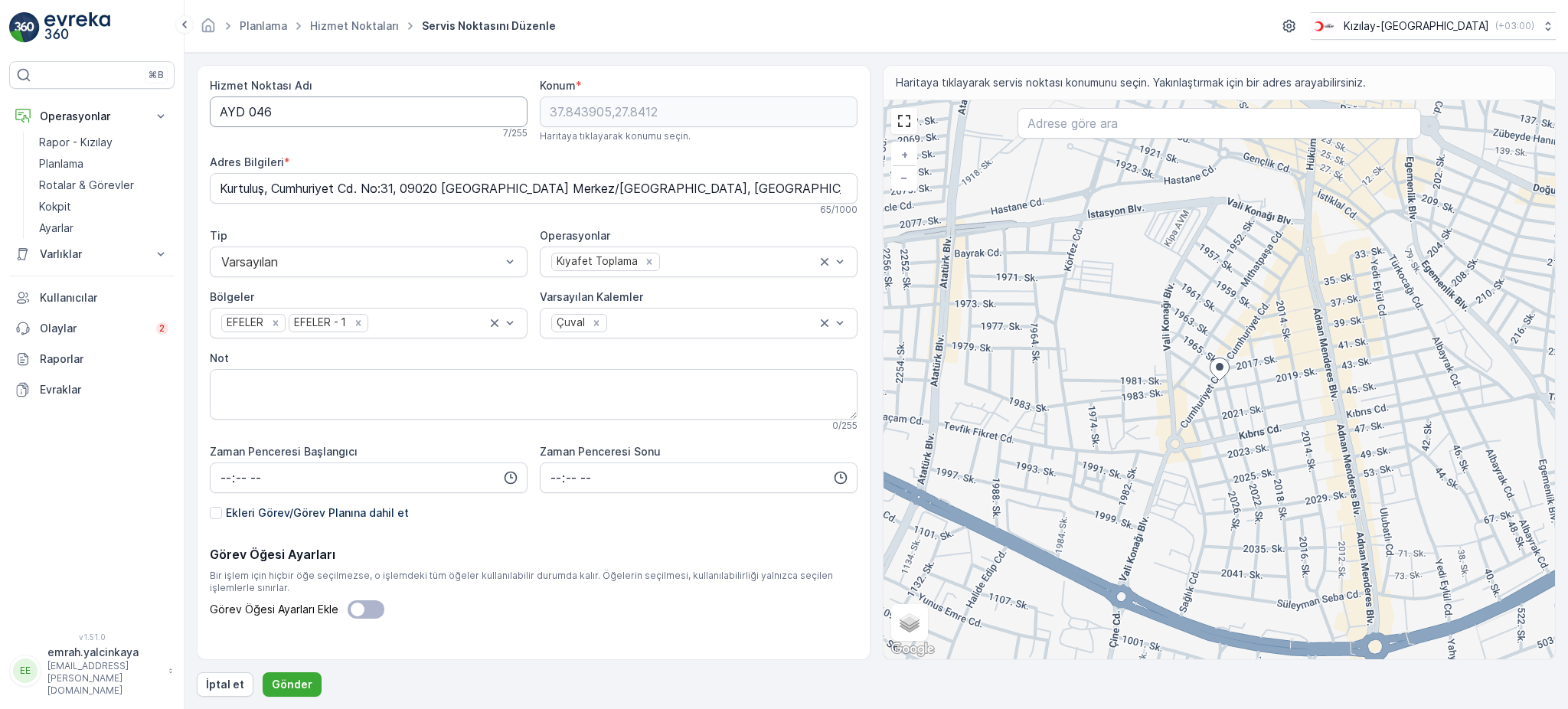
click at [247, 120] on Adı "AYD 046" at bounding box center [368, 111] width 318 height 30
type Adı "AYD046"
click at [293, 691] on button "Gönder" at bounding box center [292, 685] width 59 height 24
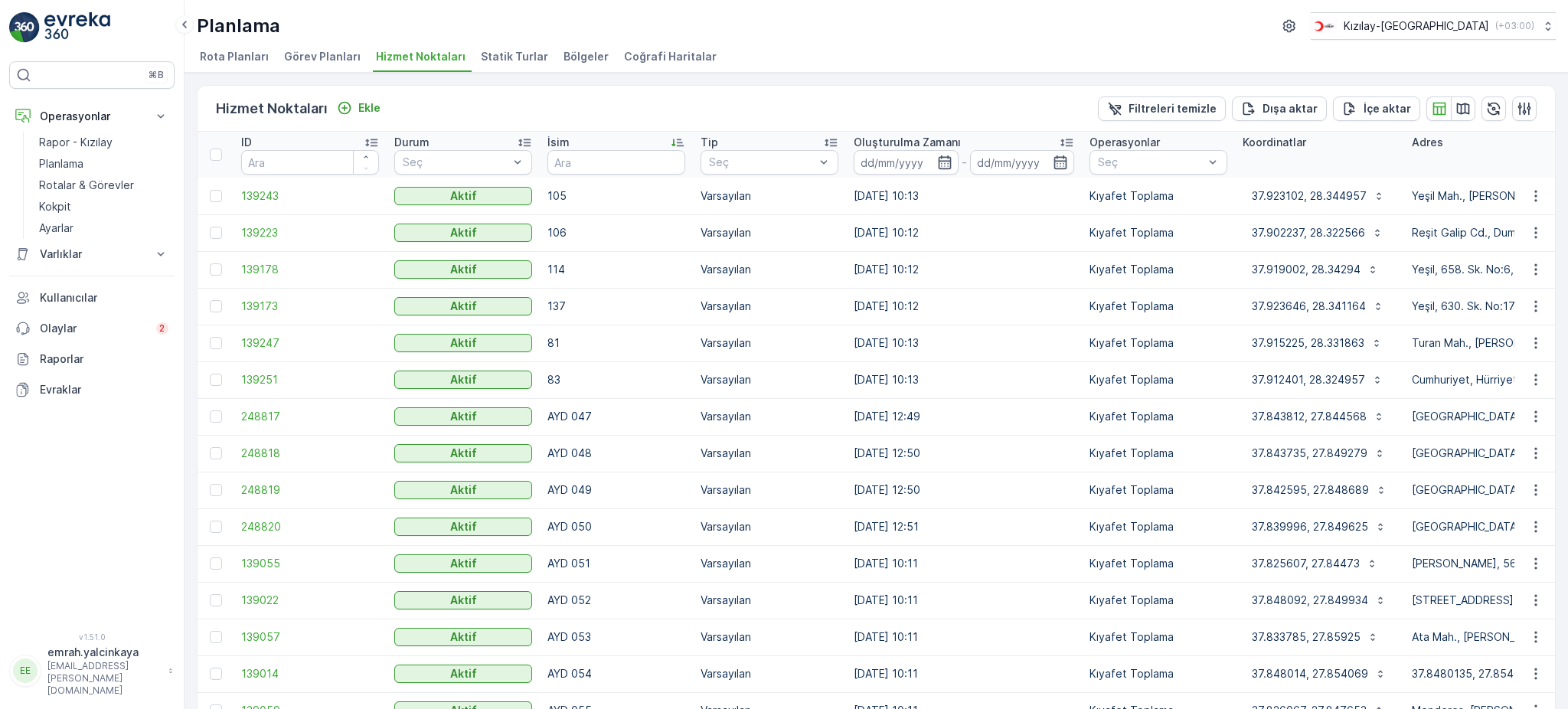
click at [1531, 426] on td at bounding box center [1534, 416] width 41 height 37
click at [1532, 422] on icon "button" at bounding box center [1536, 416] width 16 height 16
click at [1499, 463] on span "Servis Noktasını Düzenle" at bounding box center [1496, 459] width 126 height 16
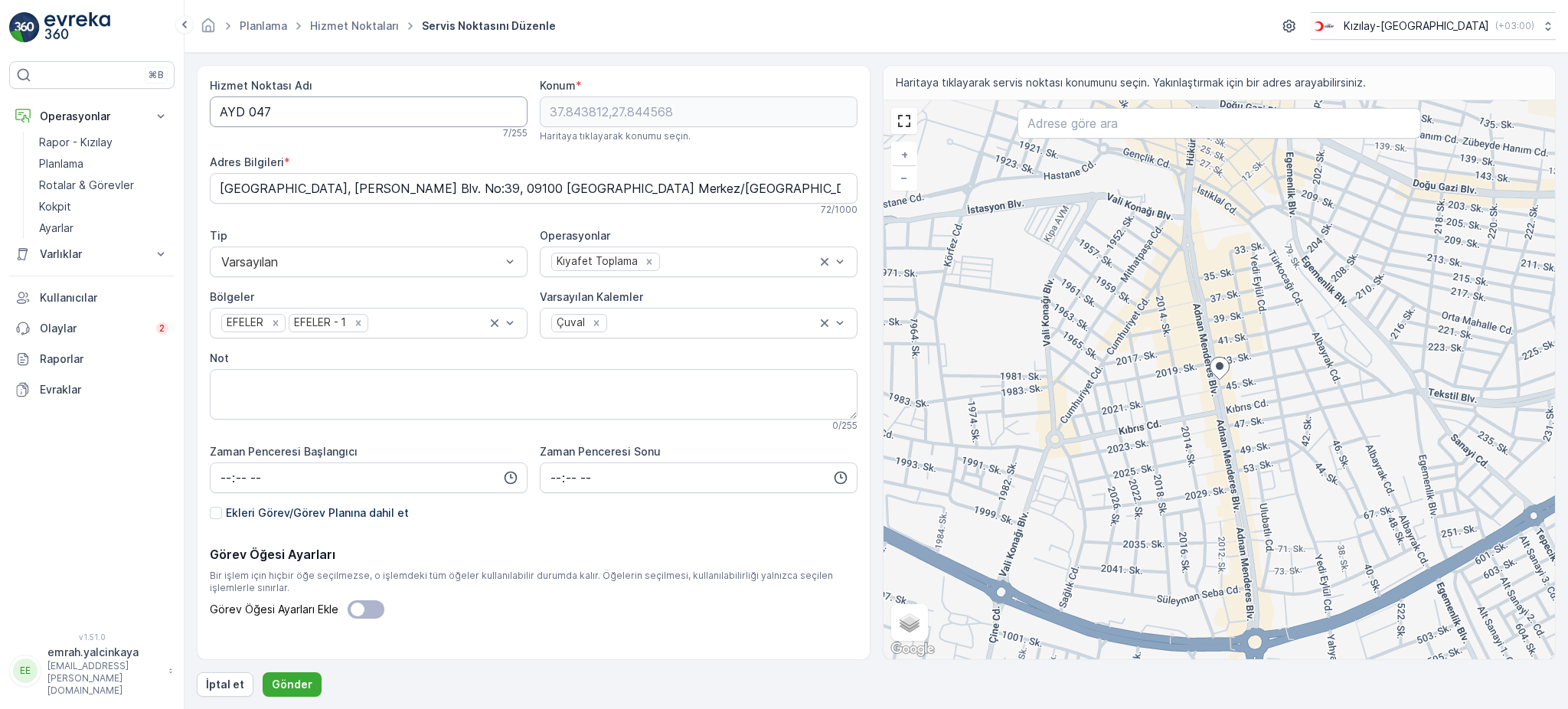
click at [249, 111] on Adı "AYD 047" at bounding box center [368, 111] width 318 height 30
type Adı "AYD047"
drag, startPoint x: 287, startPoint y: 675, endPoint x: 389, endPoint y: 682, distance: 102.2
click at [287, 674] on button "Gönder" at bounding box center [292, 685] width 59 height 24
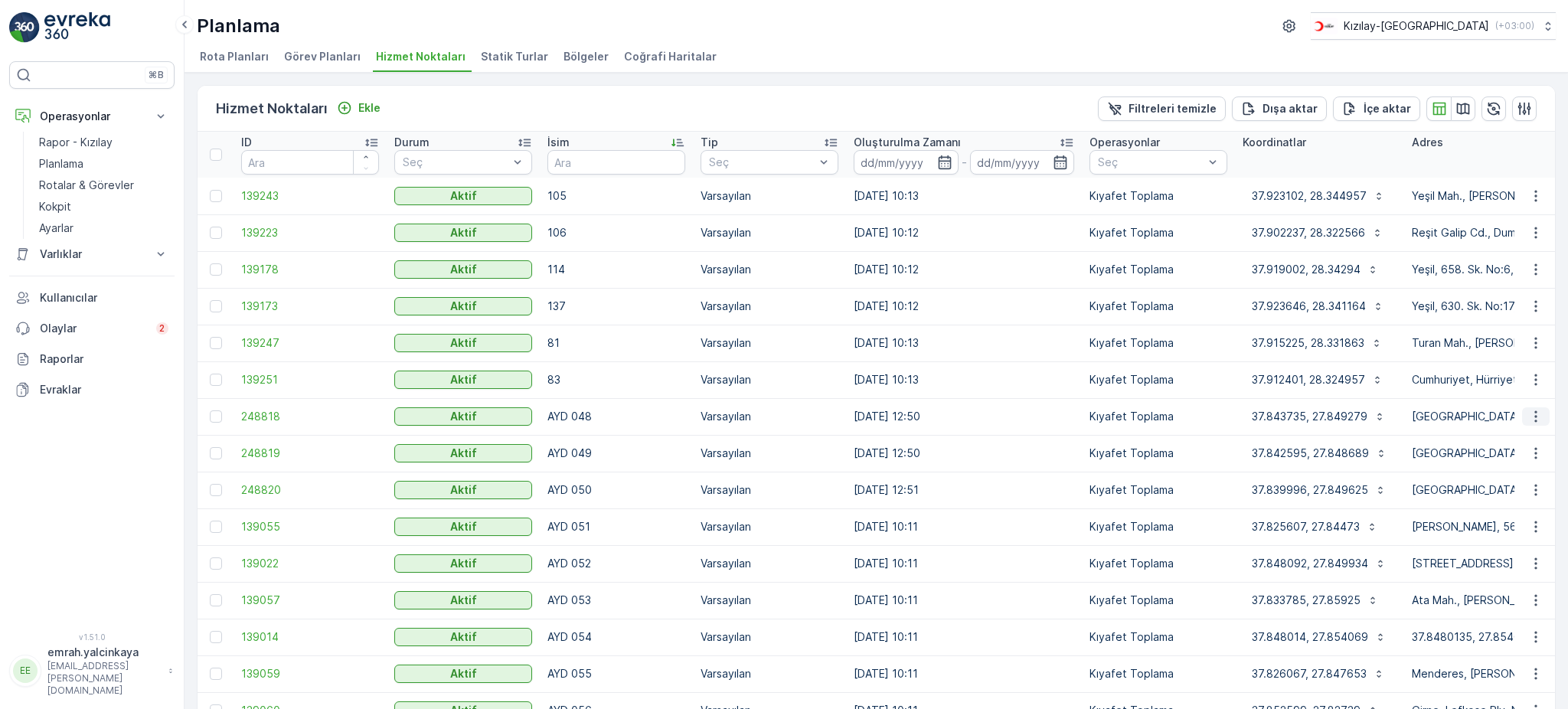
click at [1534, 416] on icon "button" at bounding box center [1535, 416] width 3 height 11
click at [1524, 459] on span "Servis Noktasını Düzenle" at bounding box center [1496, 459] width 126 height 16
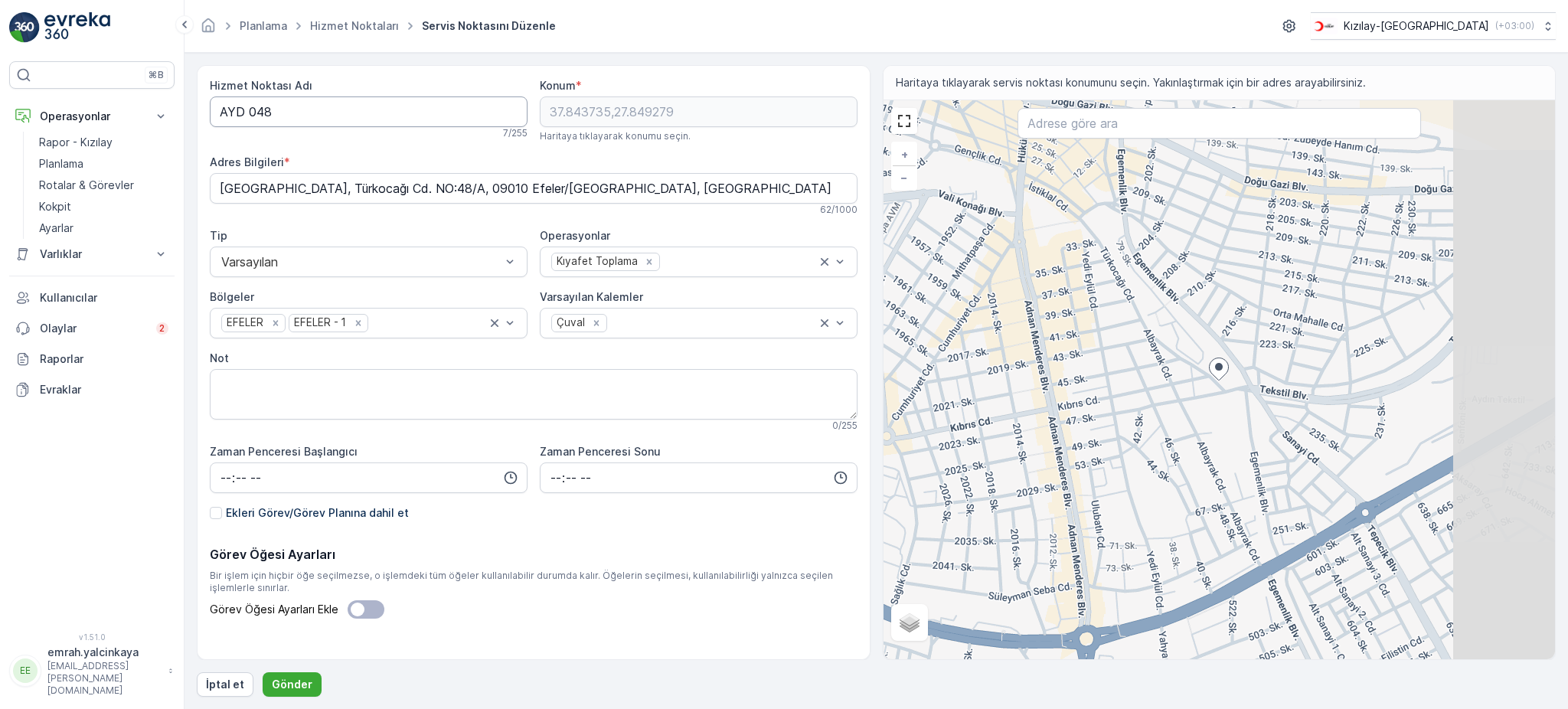
click at [249, 115] on Adı "AYD 048" at bounding box center [368, 111] width 318 height 30
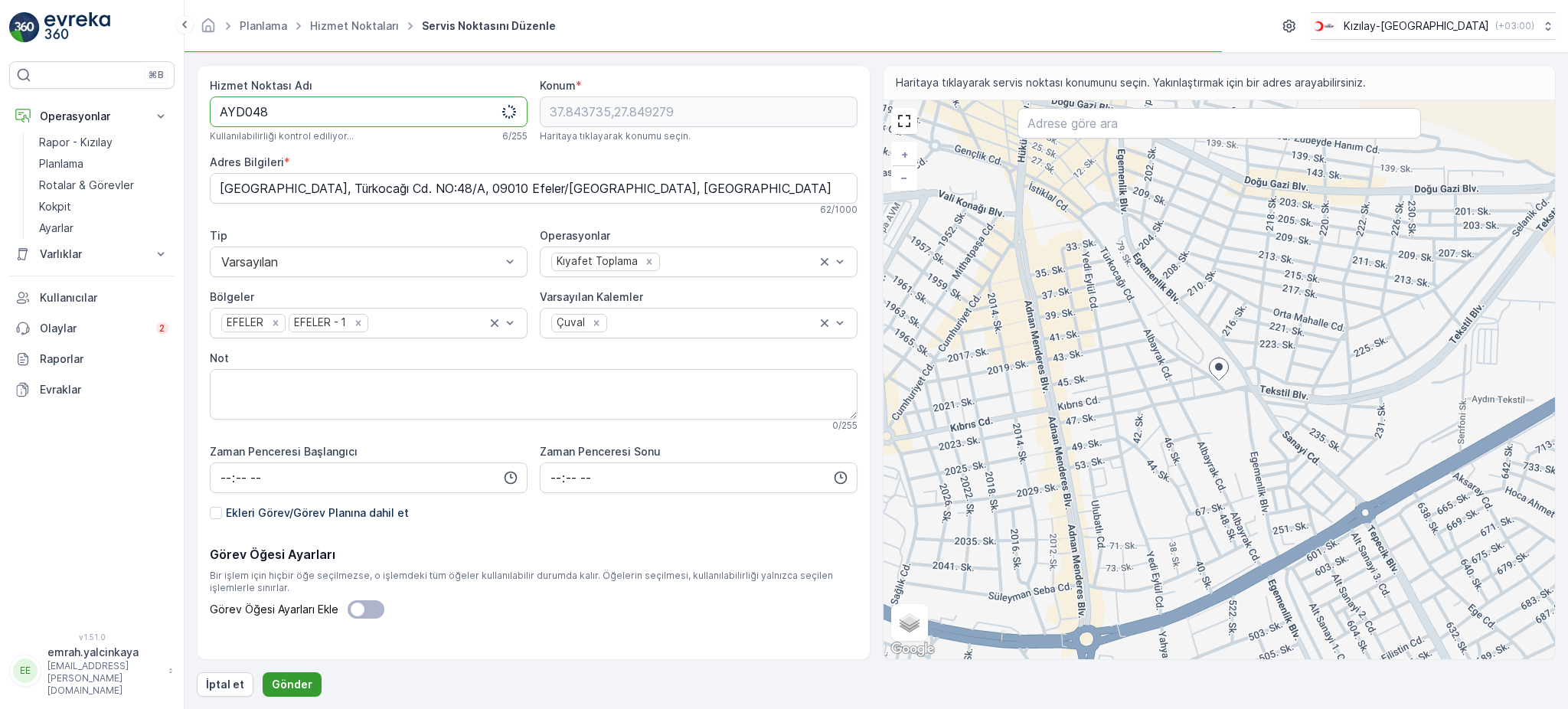
type Adı "AYD048"
click at [304, 679] on p "Gönder" at bounding box center [292, 685] width 41 height 16
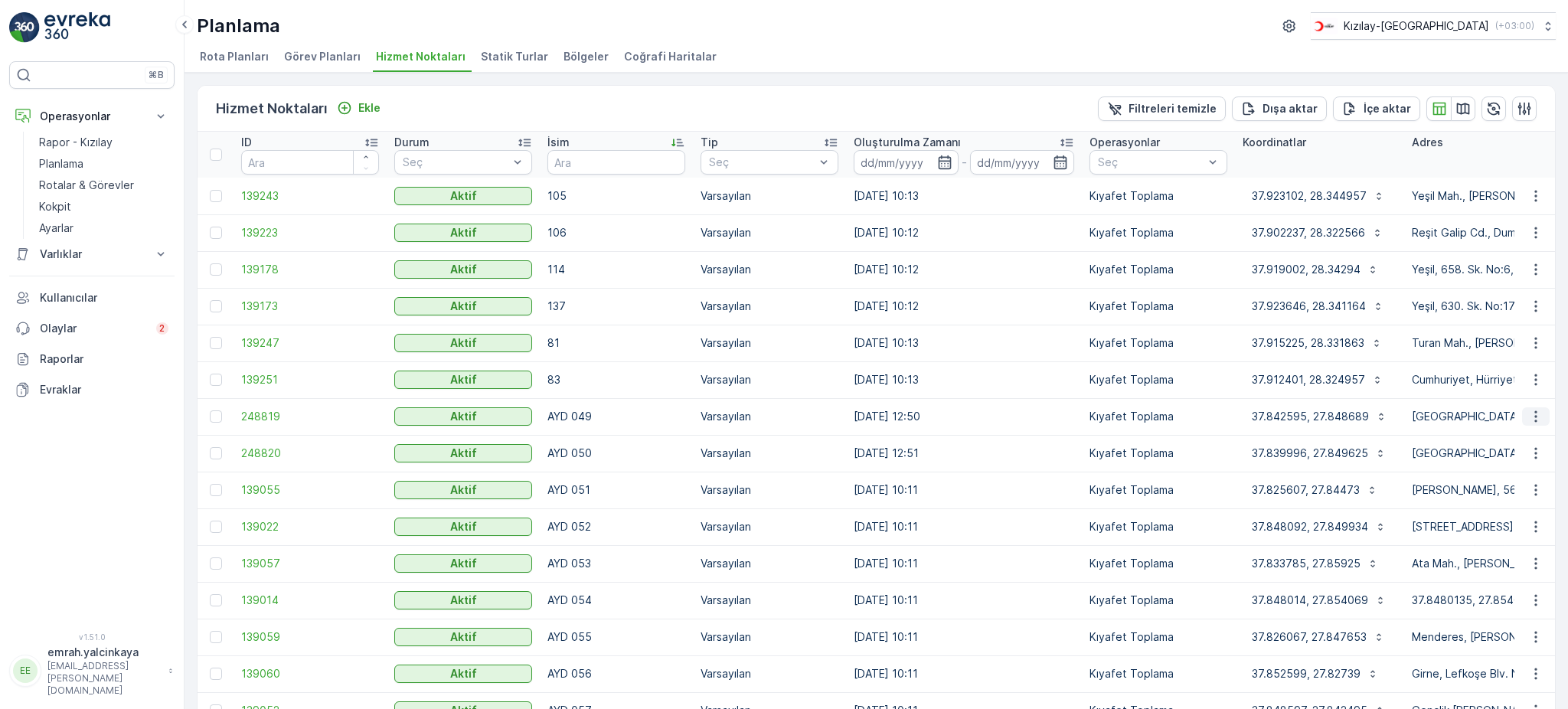
click at [1534, 415] on icon "button" at bounding box center [1536, 416] width 16 height 16
click at [1510, 462] on span "Servis Noktasını Düzenle" at bounding box center [1496, 459] width 126 height 16
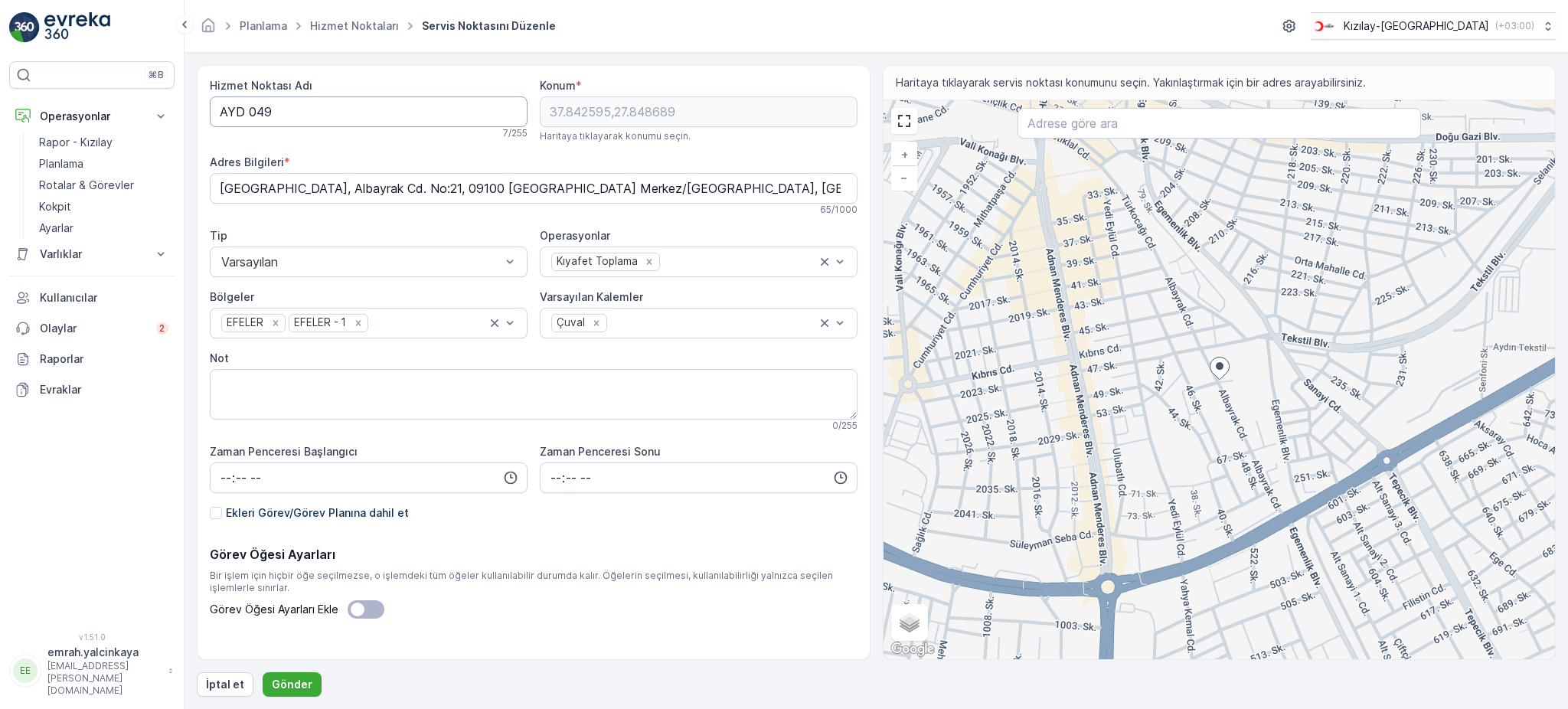
click at [247, 106] on Adı "AYD 049" at bounding box center [368, 111] width 318 height 30
type Adı "AYD049"
click at [295, 685] on p "Gönder" at bounding box center [292, 685] width 41 height 16
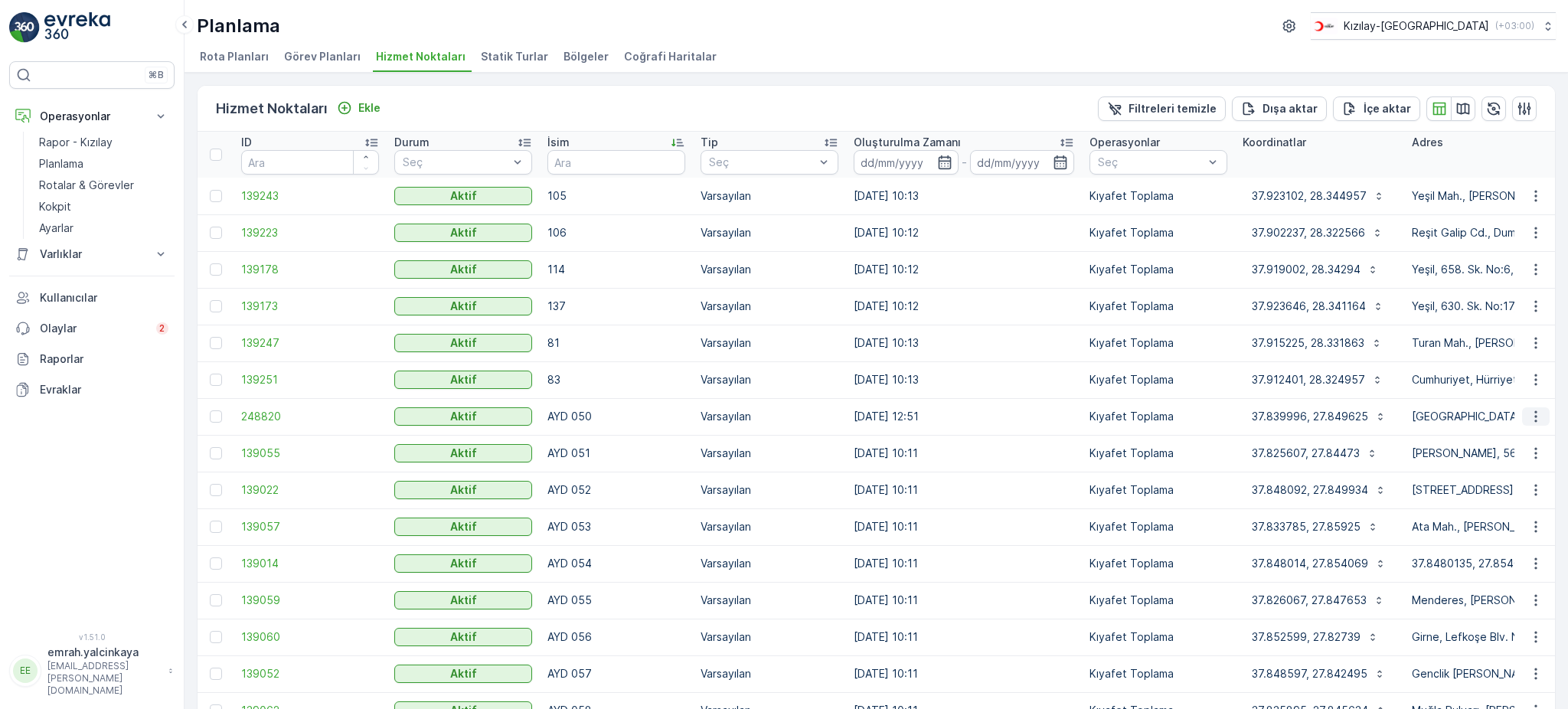
click at [1534, 420] on icon "button" at bounding box center [1535, 416] width 3 height 11
click at [1526, 460] on span "Servis Noktasını Düzenle" at bounding box center [1496, 459] width 126 height 16
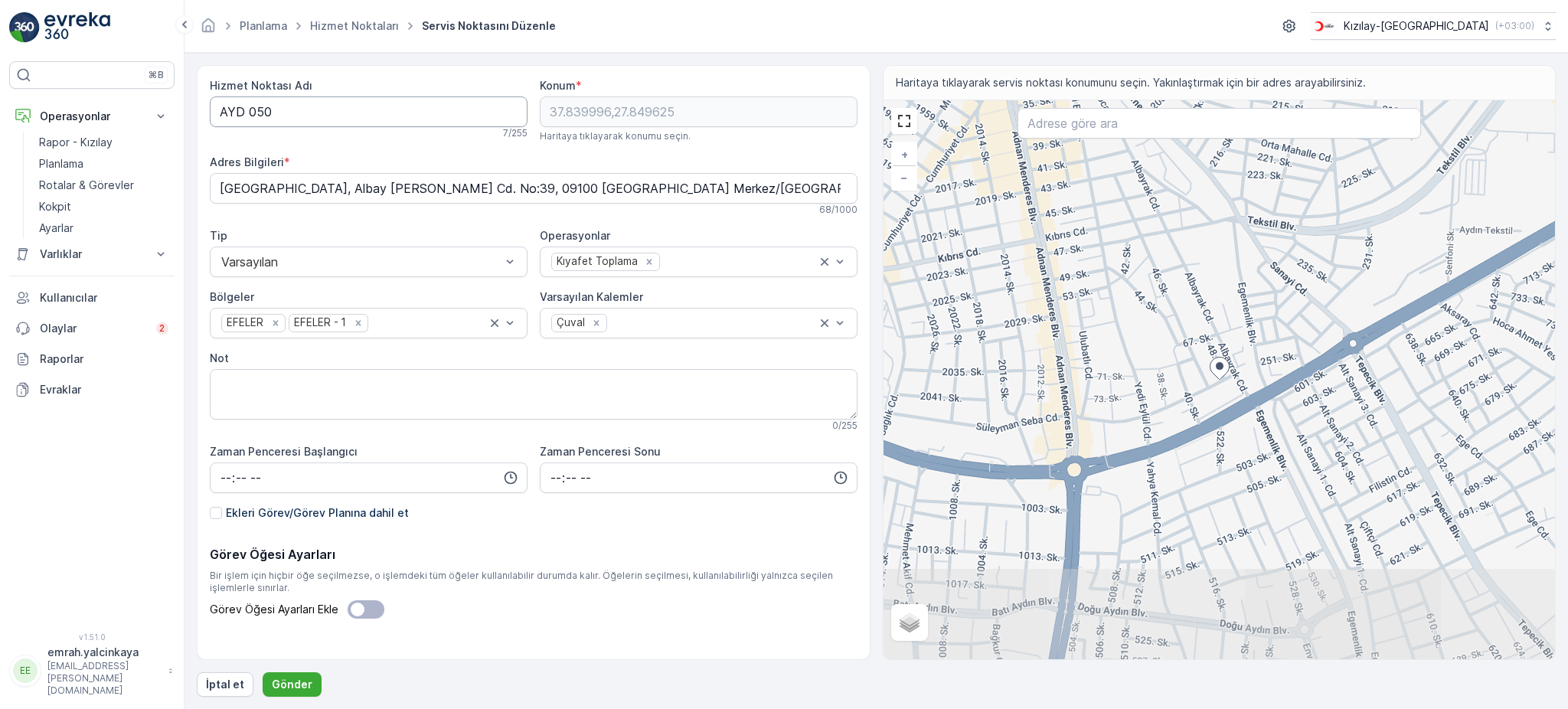
click at [249, 111] on Adı "AYD 050" at bounding box center [368, 111] width 318 height 30
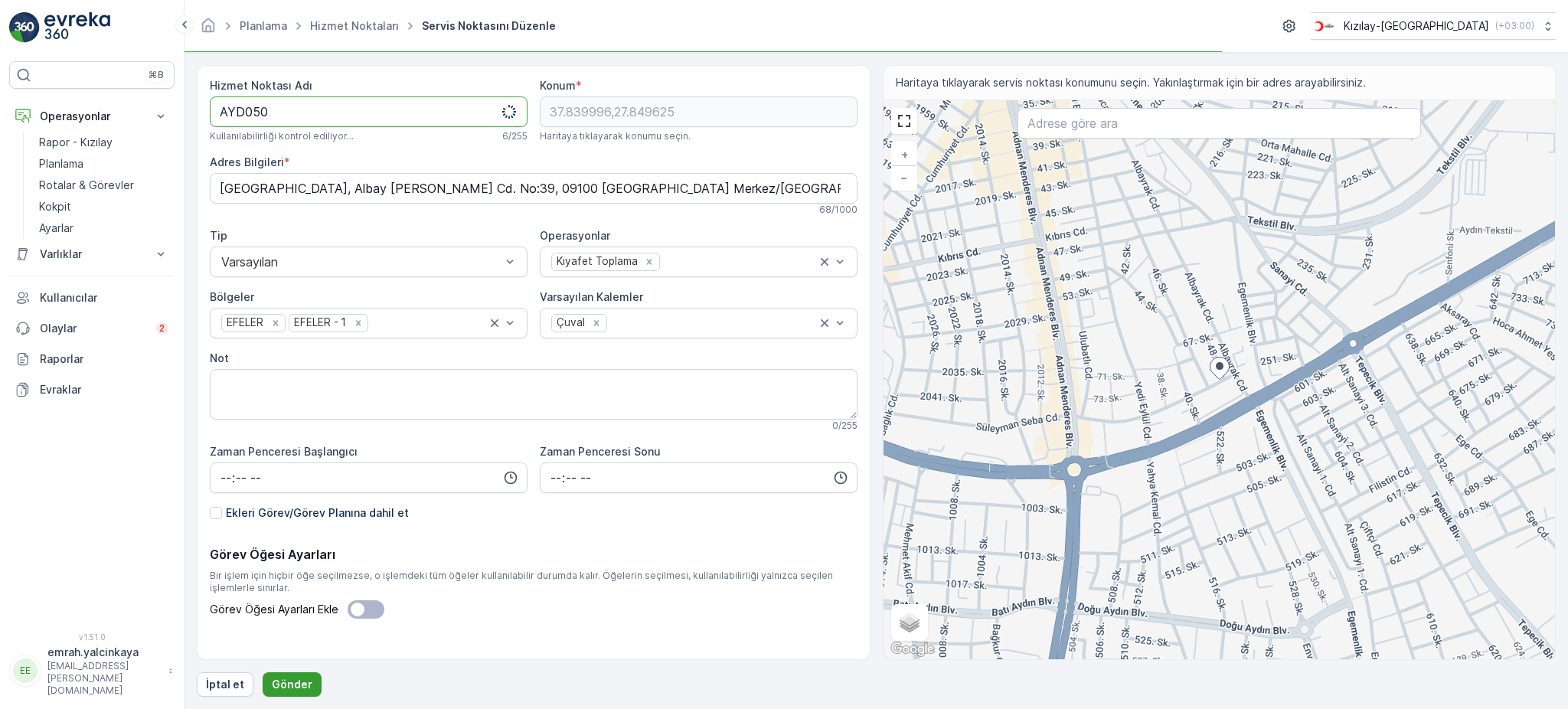
type Adı "AYD050"
click at [306, 685] on p "Gönder" at bounding box center [292, 685] width 41 height 16
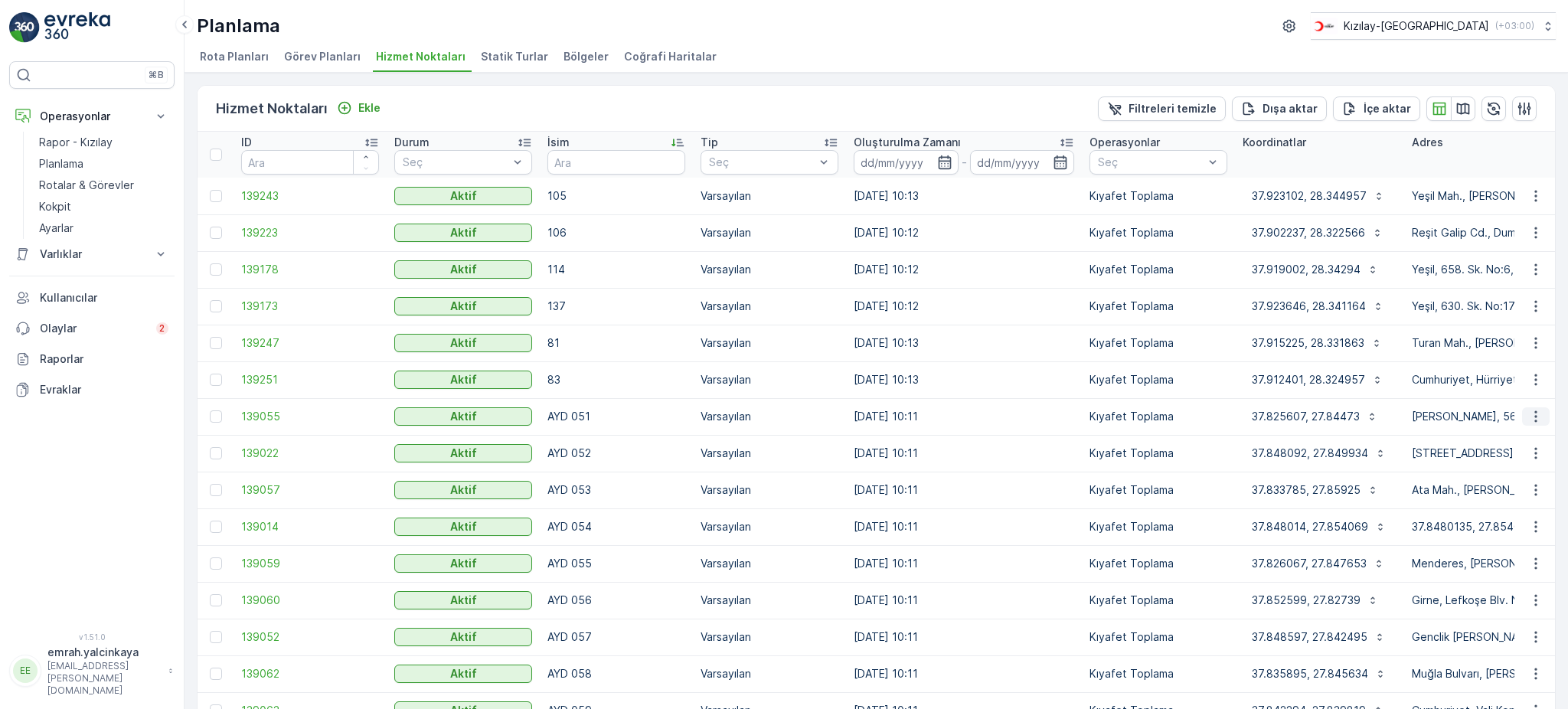
click at [1528, 416] on icon "button" at bounding box center [1536, 416] width 16 height 16
click at [1500, 457] on span "Servis Noktasını Düzenle" at bounding box center [1496, 459] width 126 height 16
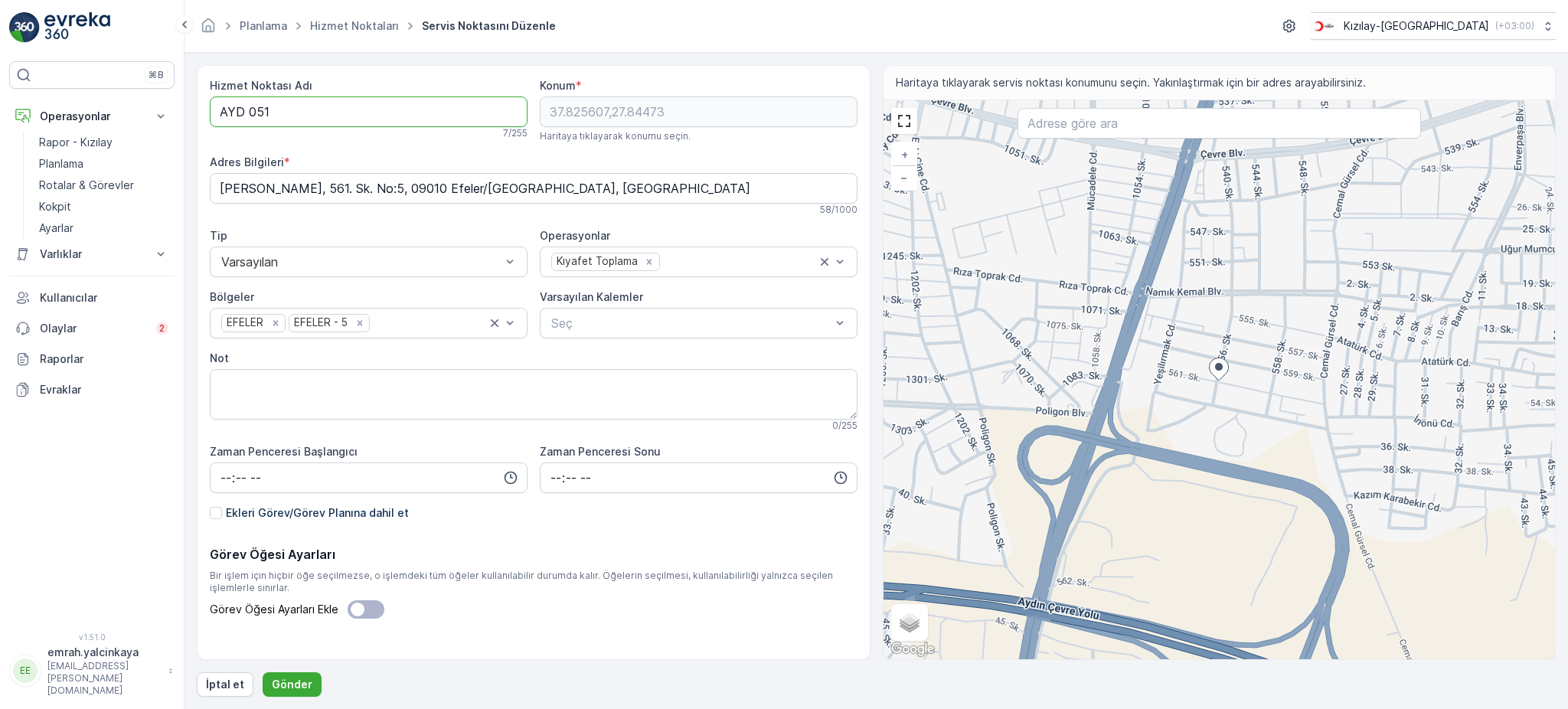
click at [249, 117] on Adı "AYD 051" at bounding box center [368, 111] width 318 height 30
type Adı "AYD051"
click at [294, 677] on p "Gönder" at bounding box center [292, 685] width 41 height 16
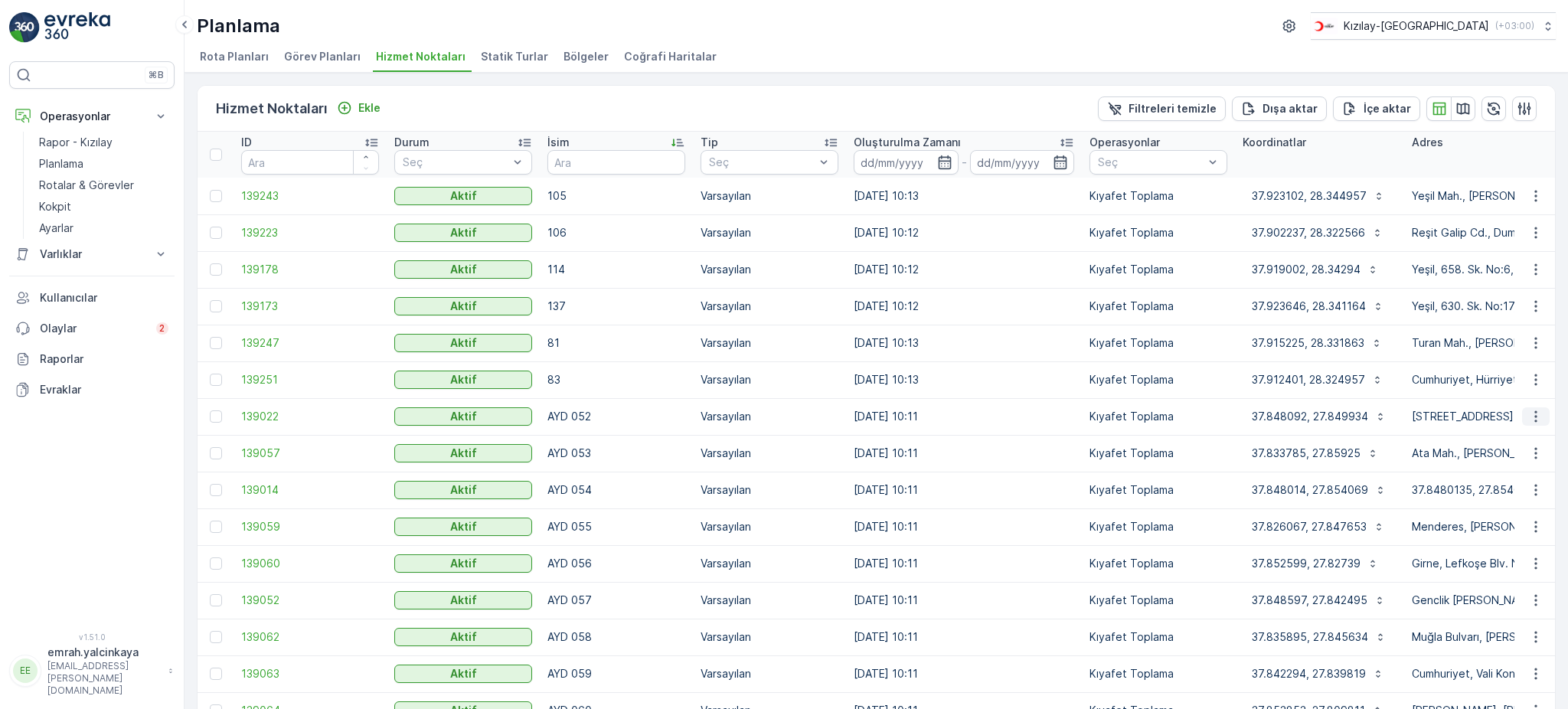
drag, startPoint x: 1533, startPoint y: 414, endPoint x: 1535, endPoint y: 422, distance: 8.2
click at [1533, 415] on icon "button" at bounding box center [1536, 416] width 16 height 16
click at [1538, 457] on span "Servis Noktasını Düzenle" at bounding box center [1496, 459] width 126 height 16
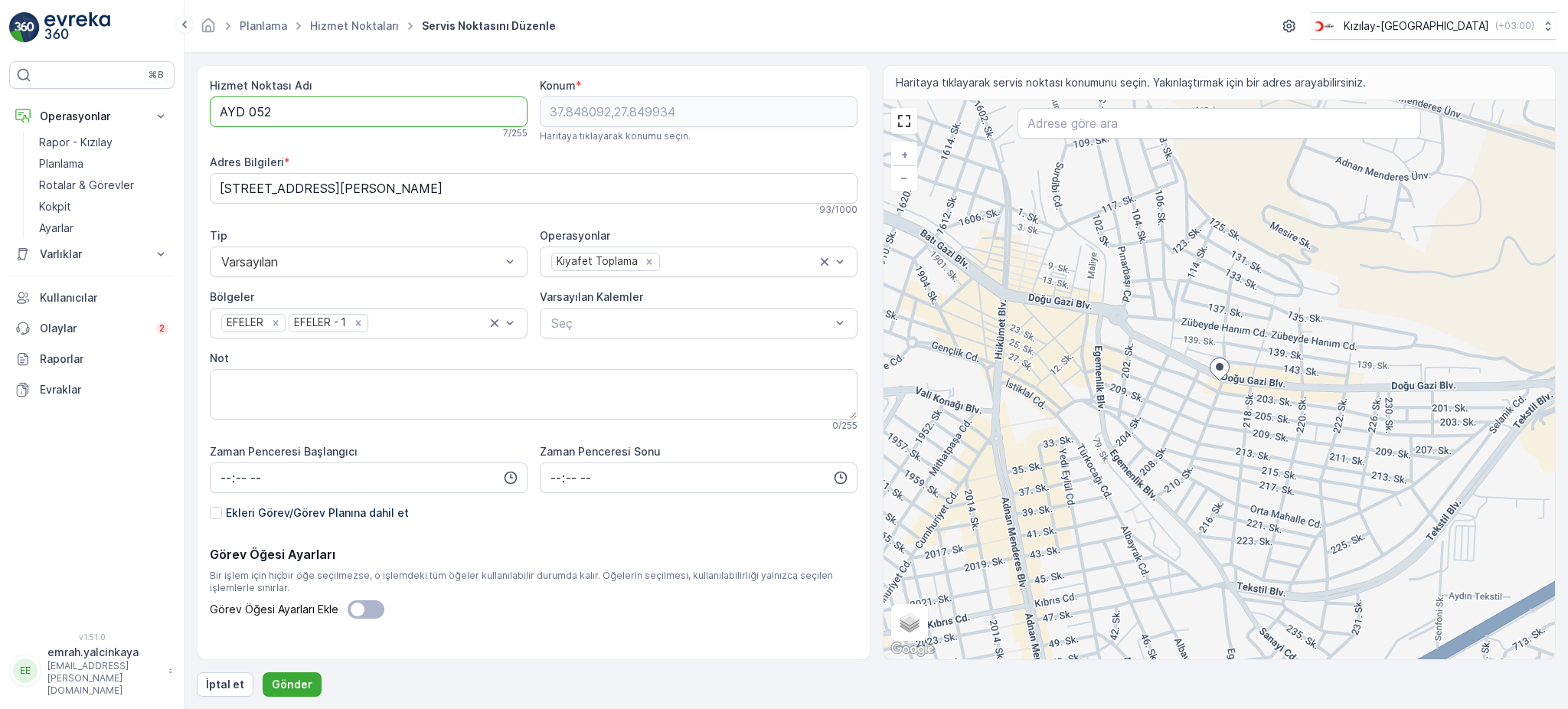
click at [247, 115] on Adı "AYD 052" at bounding box center [368, 111] width 318 height 30
type Adı "AYD052"
click at [291, 681] on p "Gönder" at bounding box center [292, 685] width 41 height 16
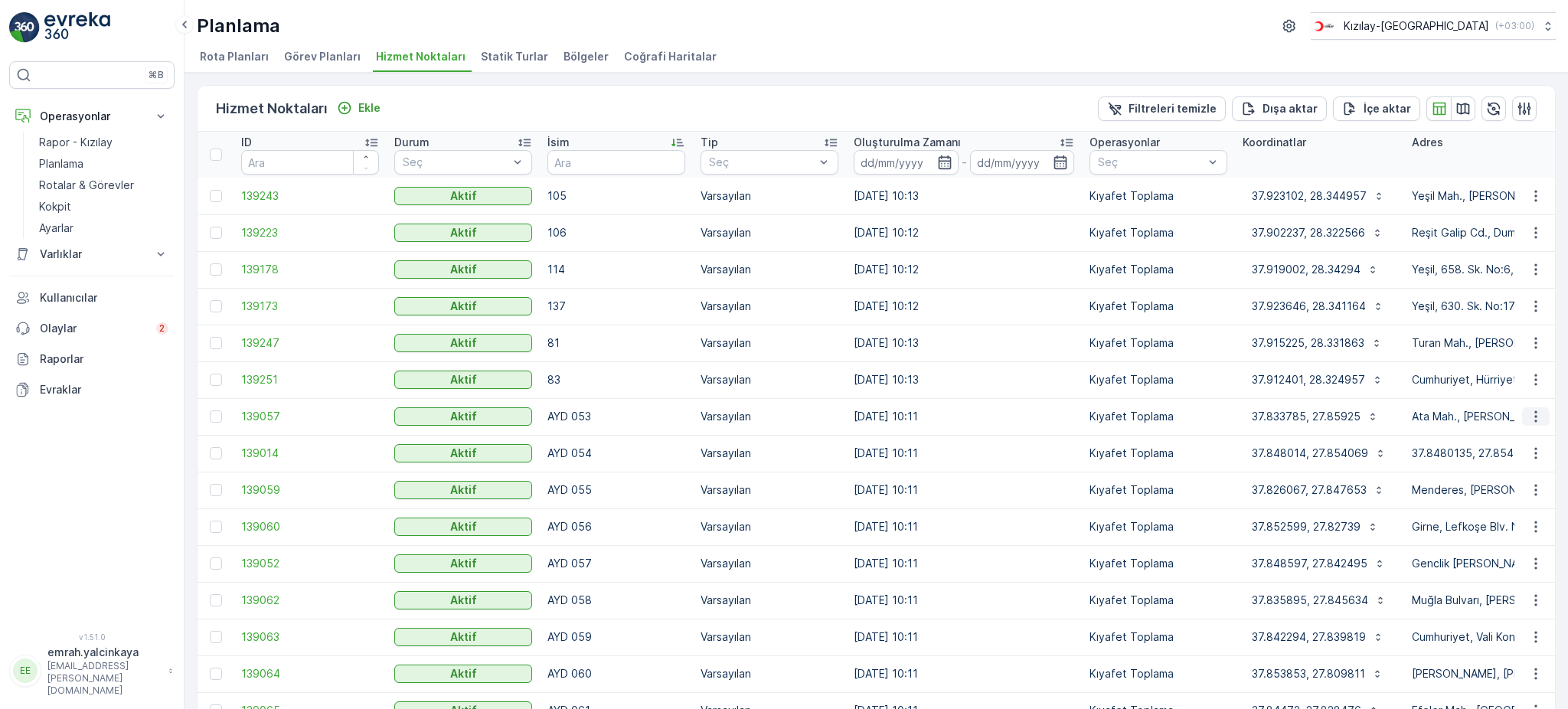
click at [1534, 420] on icon "button" at bounding box center [1535, 416] width 3 height 11
click at [1517, 463] on span "Servis Noktasını Düzenle" at bounding box center [1496, 459] width 126 height 16
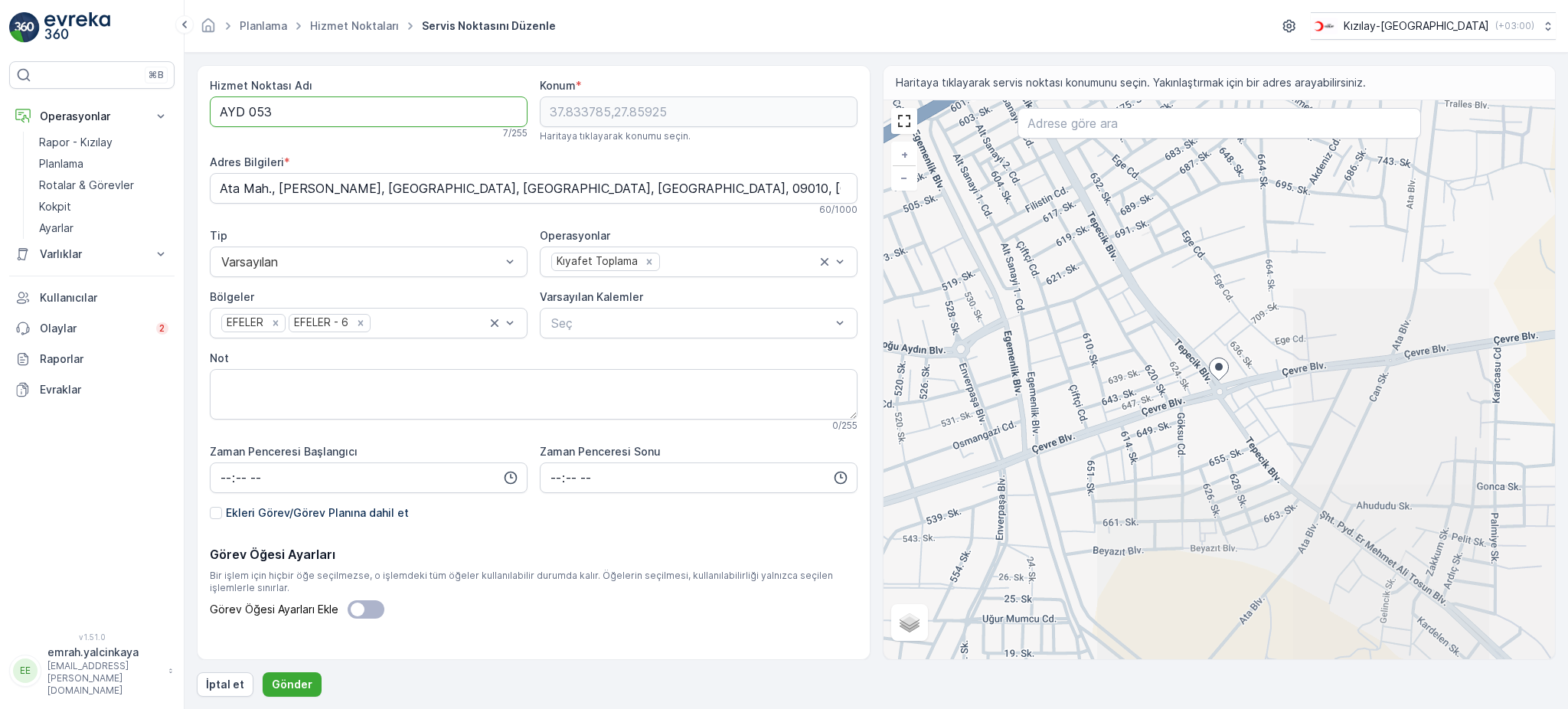
click at [248, 111] on Adı "AYD 053" at bounding box center [368, 111] width 318 height 30
type Adı "AYD053"
click at [291, 693] on button "Gönder" at bounding box center [292, 685] width 59 height 24
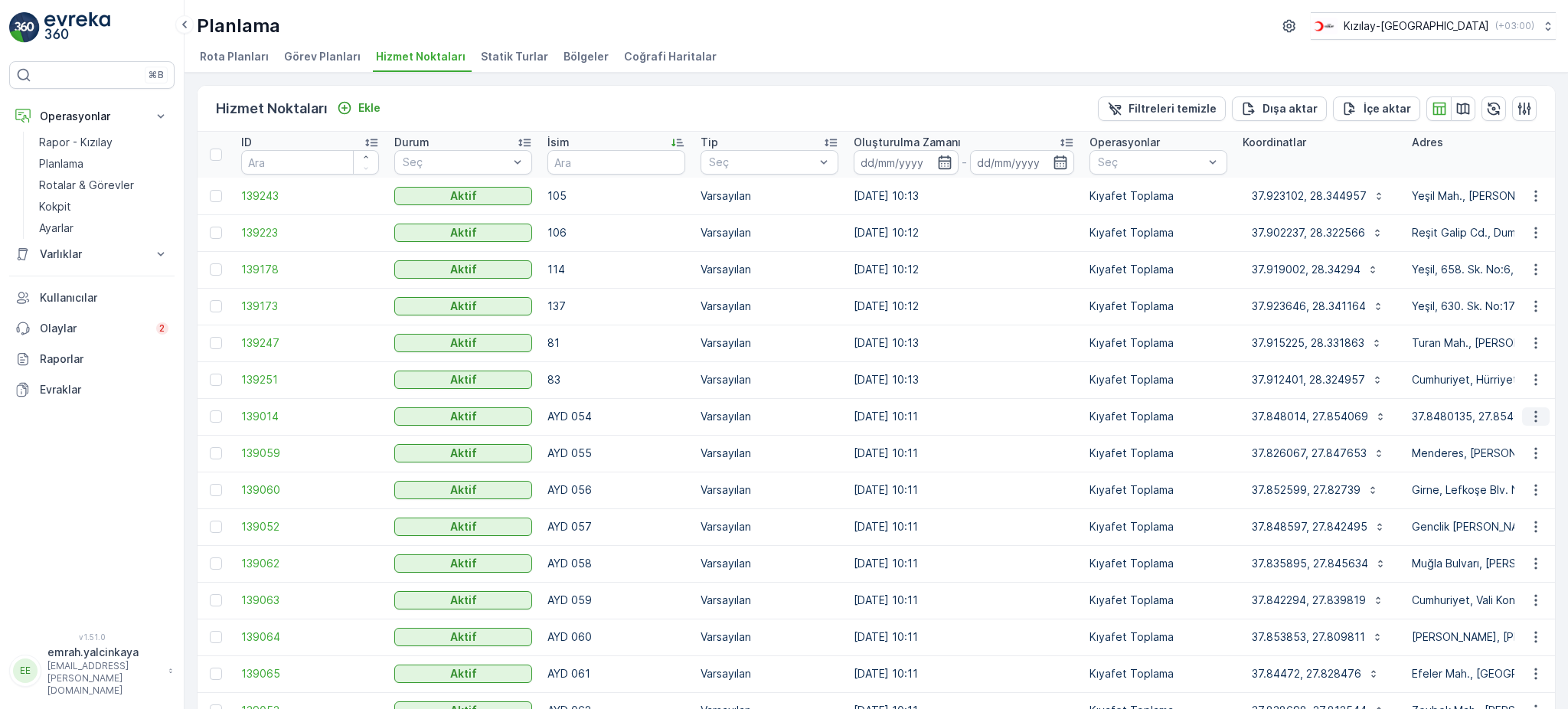
click at [1535, 420] on icon "button" at bounding box center [1536, 416] width 16 height 16
click at [1545, 457] on span "Servis Noktasını Düzenle" at bounding box center [1496, 459] width 126 height 16
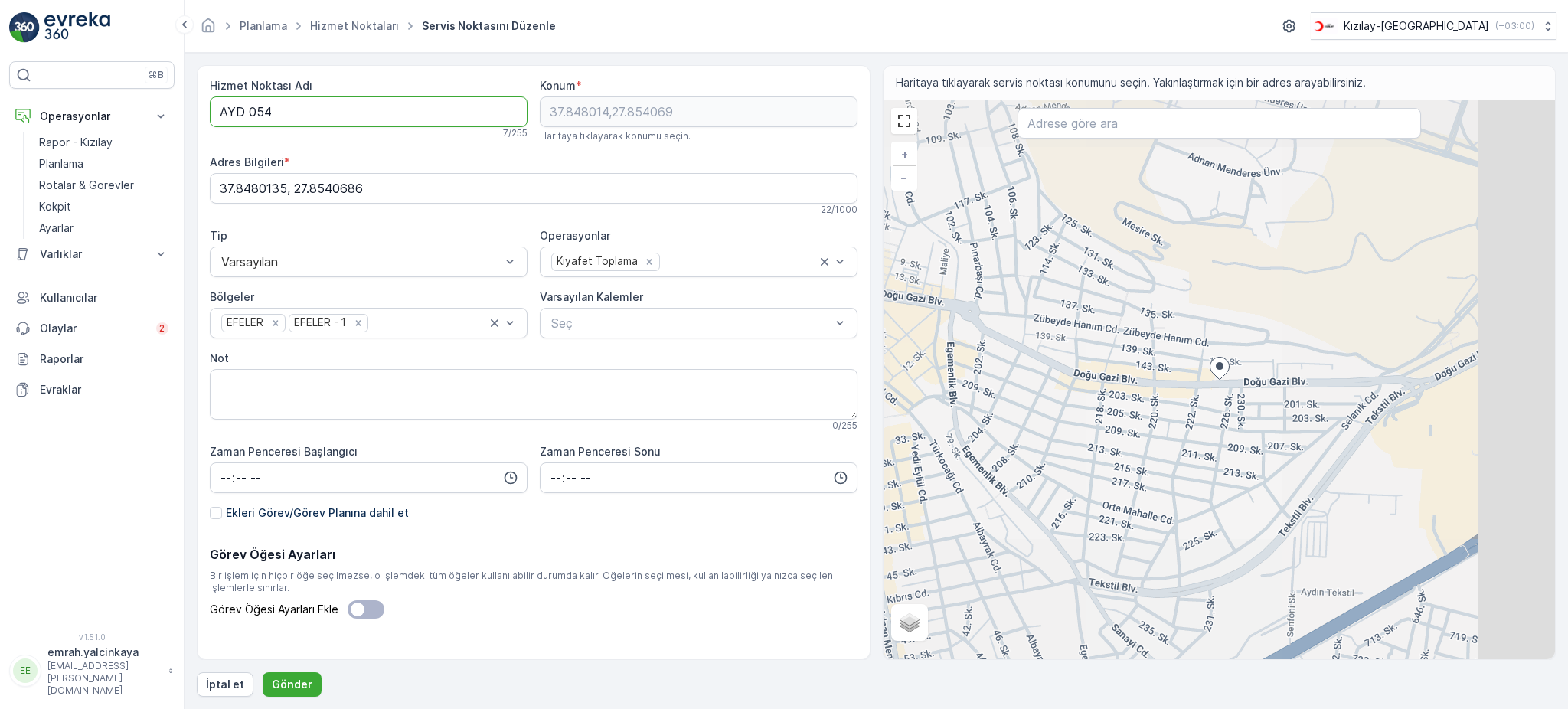
click at [247, 114] on Adı "AYD 054" at bounding box center [368, 111] width 318 height 30
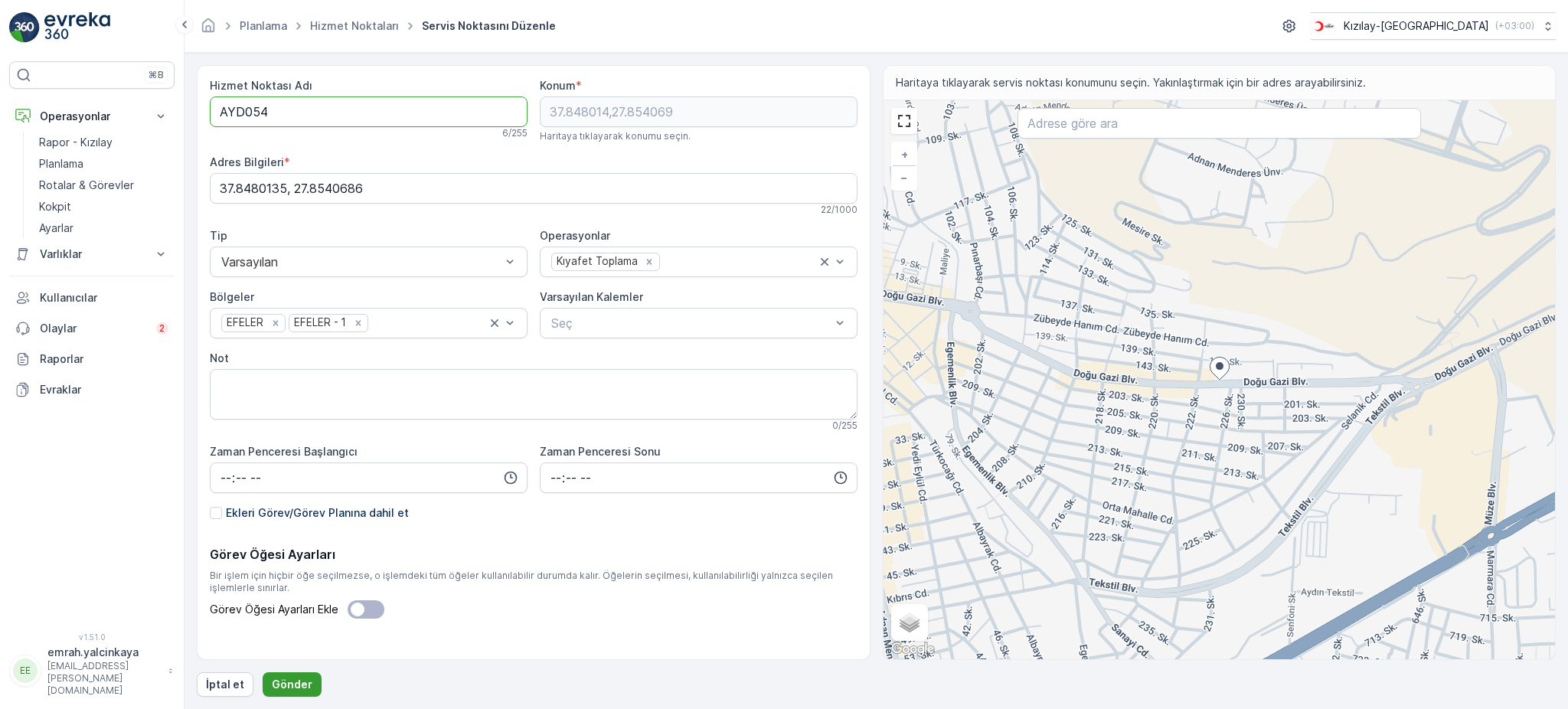
type Adı "AYD054"
drag, startPoint x: 307, startPoint y: 679, endPoint x: 655, endPoint y: 589, distance: 359.4
click at [306, 677] on p "Gönder" at bounding box center [292, 685] width 41 height 16
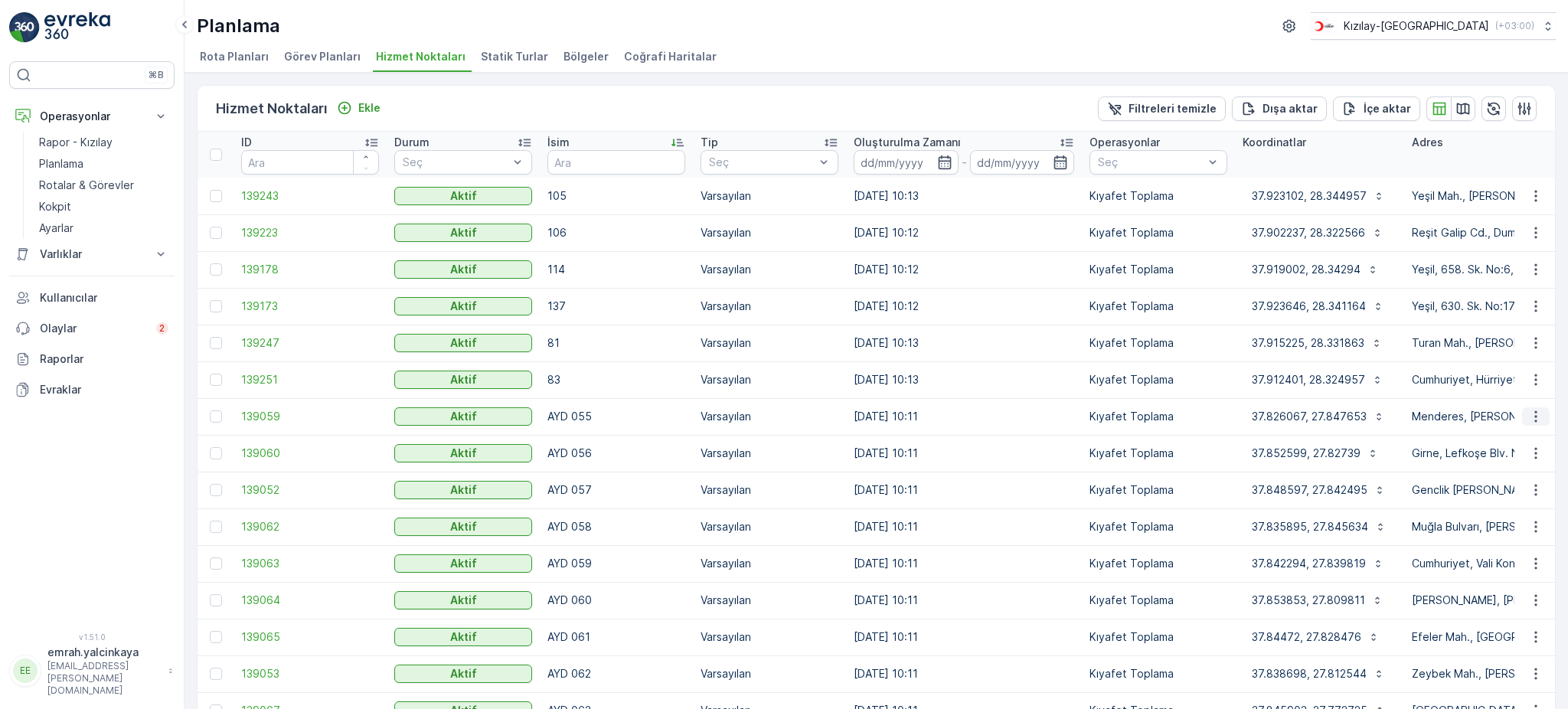
click at [1528, 418] on icon "button" at bounding box center [1536, 416] width 16 height 16
click at [1530, 461] on span "Servis Noktasını Düzenle" at bounding box center [1496, 459] width 126 height 16
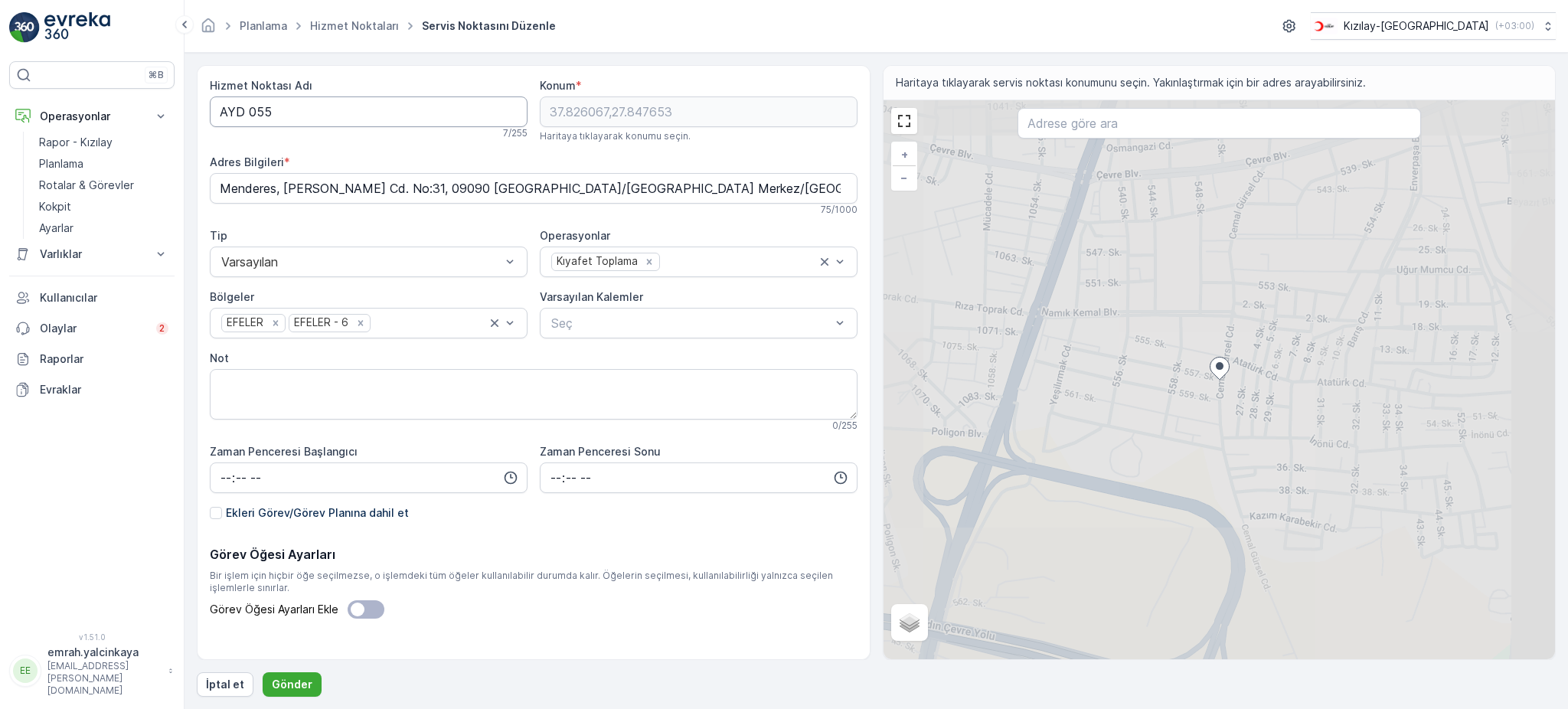
click at [249, 114] on Adı "AYD 055" at bounding box center [368, 111] width 318 height 30
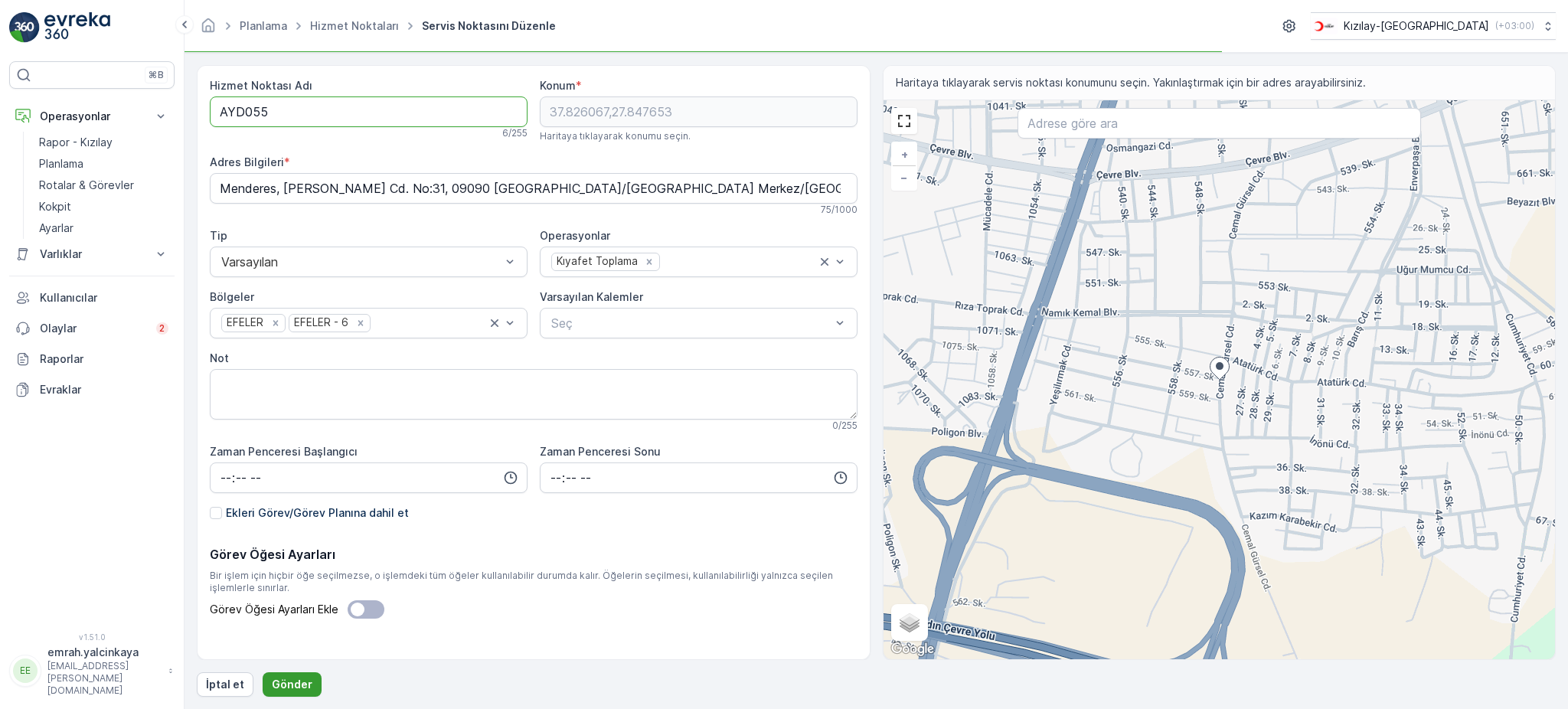
type Adı "AYD055"
click at [288, 690] on p "Gönder" at bounding box center [292, 685] width 41 height 16
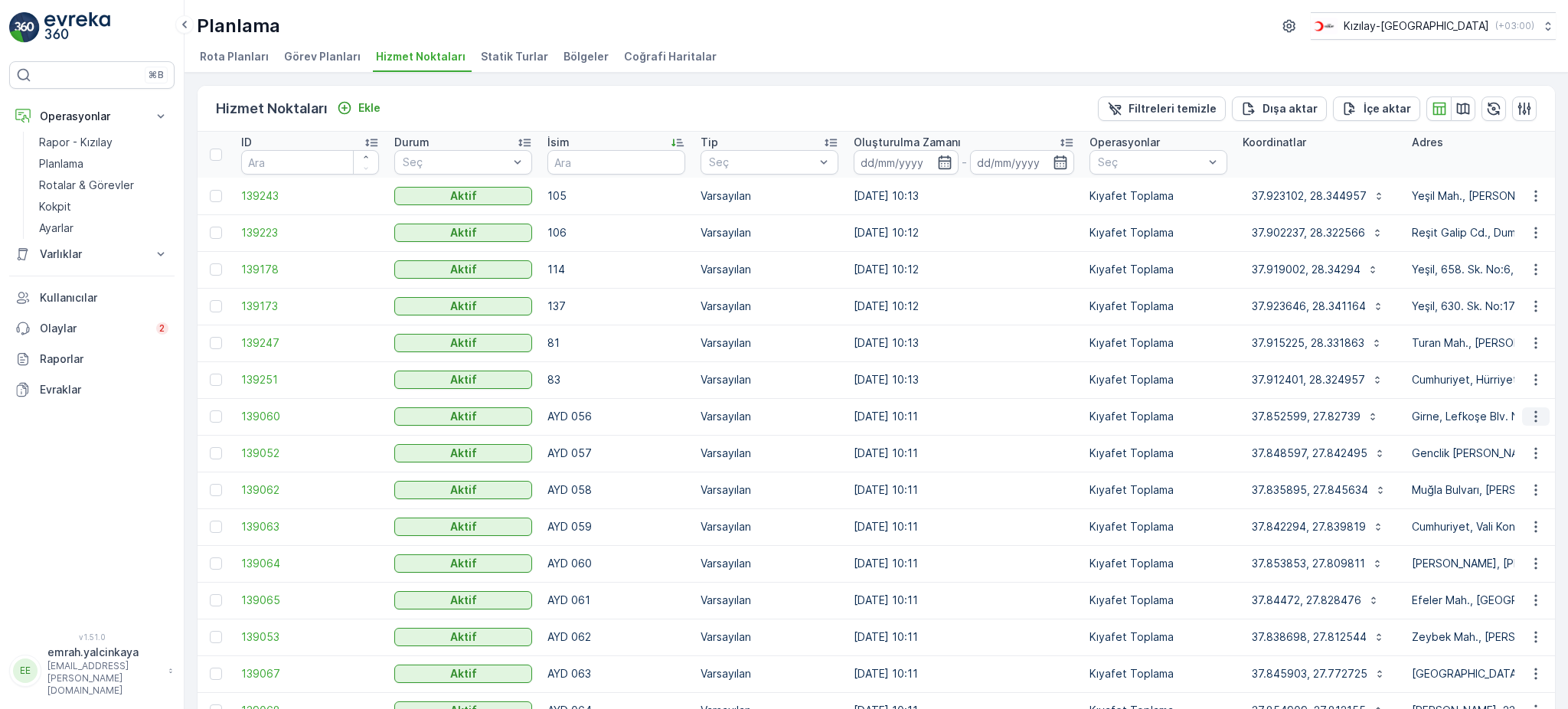
click at [1534, 413] on icon "button" at bounding box center [1536, 416] width 16 height 16
click at [1492, 460] on span "Servis Noktasını Düzenle" at bounding box center [1496, 459] width 126 height 16
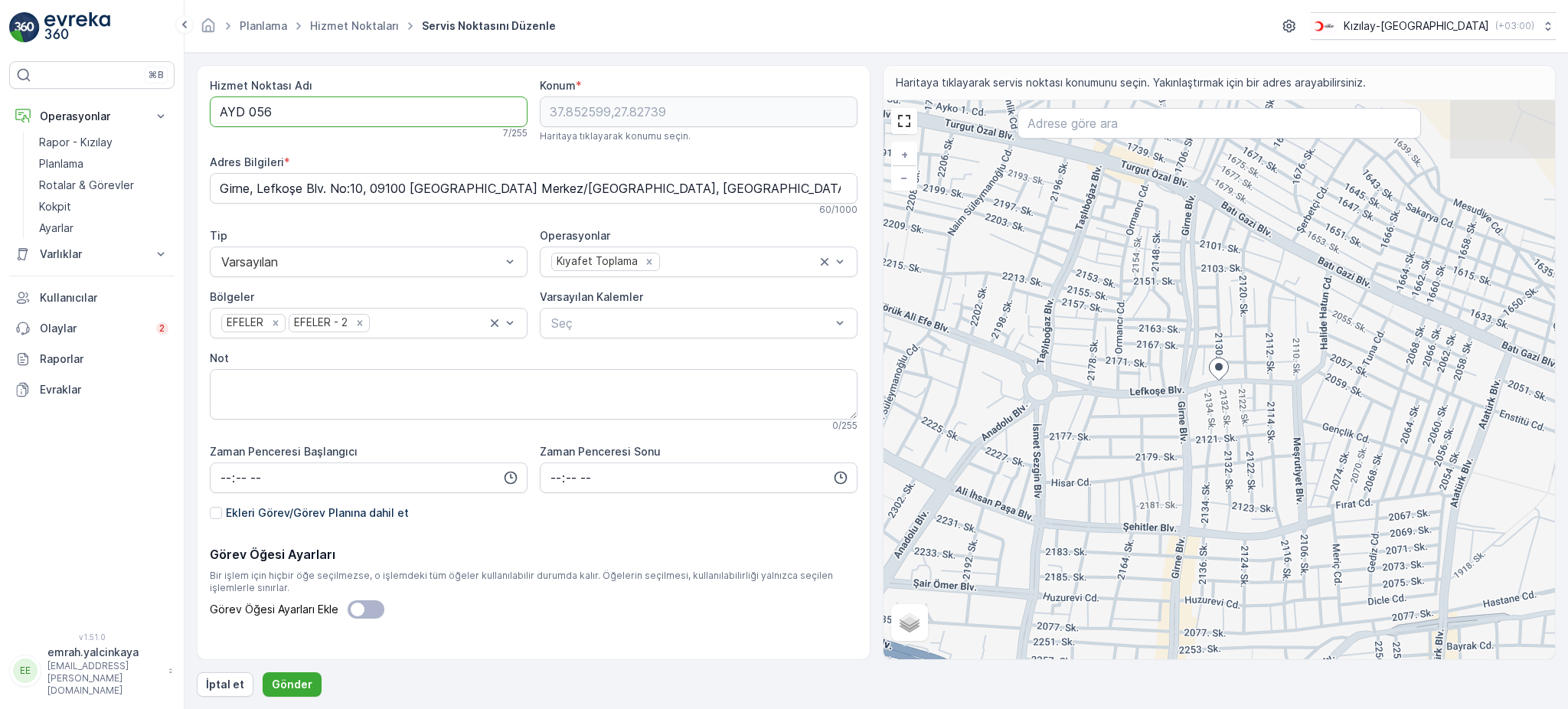
click at [246, 115] on Adı "AYD 056" at bounding box center [368, 111] width 318 height 30
type Adı "AYD056"
click at [305, 685] on p "Gönder" at bounding box center [292, 685] width 41 height 16
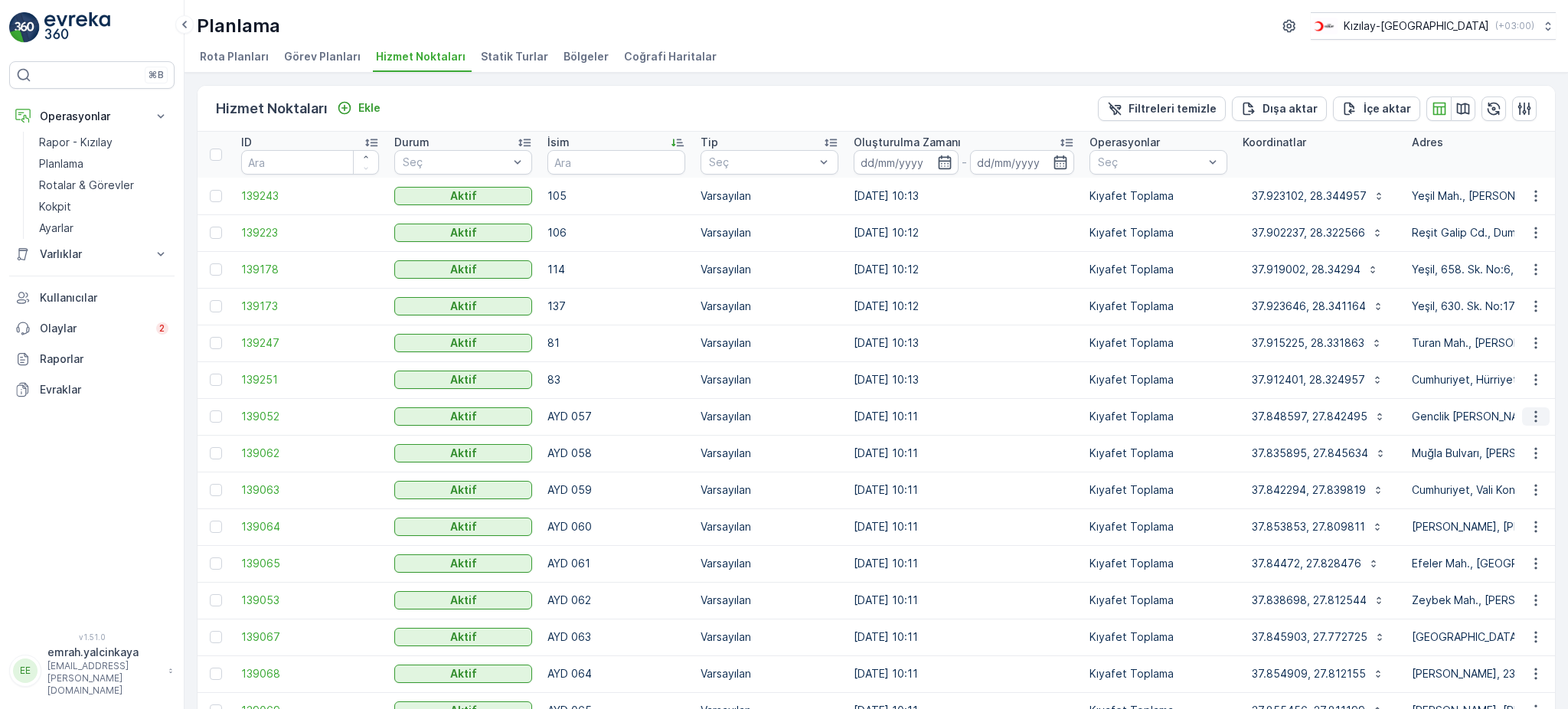
click at [1522, 420] on button "button" at bounding box center [1536, 415] width 28 height 18
click at [1527, 453] on span "Servis Noktasını Düzenle" at bounding box center [1496, 459] width 126 height 16
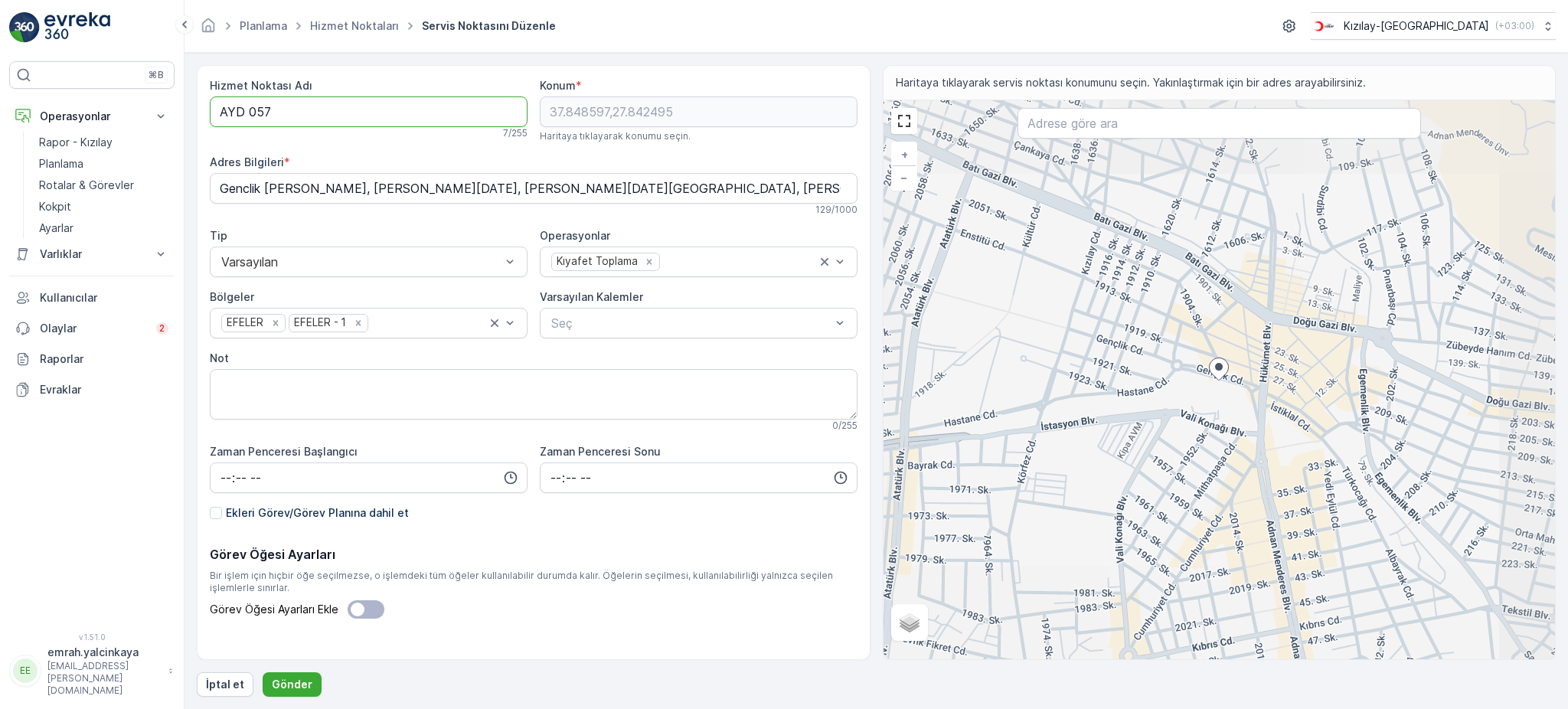
click at [246, 110] on Adı "AYD 057" at bounding box center [368, 111] width 318 height 30
type Adı "AYD057"
drag, startPoint x: 287, startPoint y: 681, endPoint x: 368, endPoint y: 690, distance: 81.5
click at [287, 682] on p "Gönder" at bounding box center [292, 685] width 41 height 16
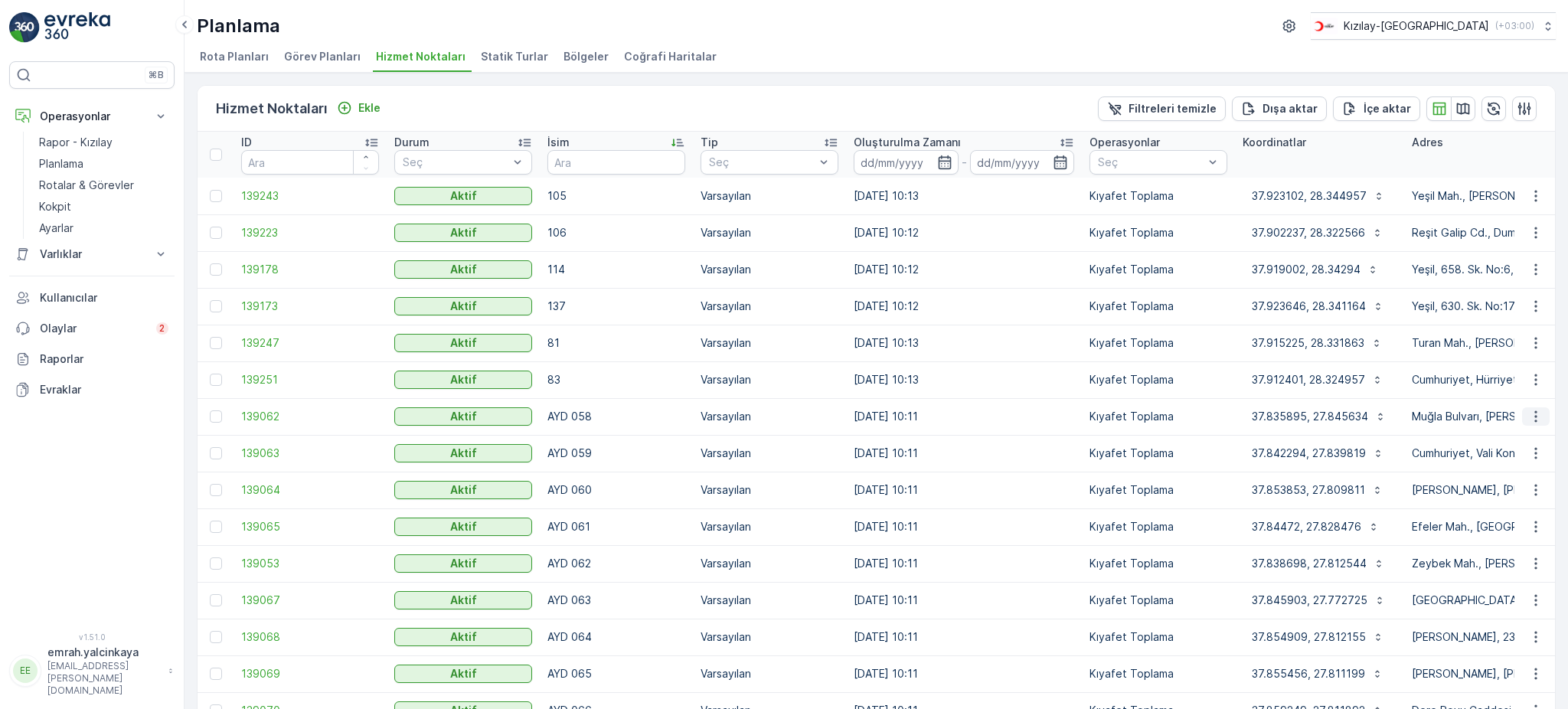
click at [1529, 422] on icon "button" at bounding box center [1536, 416] width 16 height 16
click at [1536, 461] on span "Servis Noktasını Düzenle" at bounding box center [1496, 459] width 126 height 16
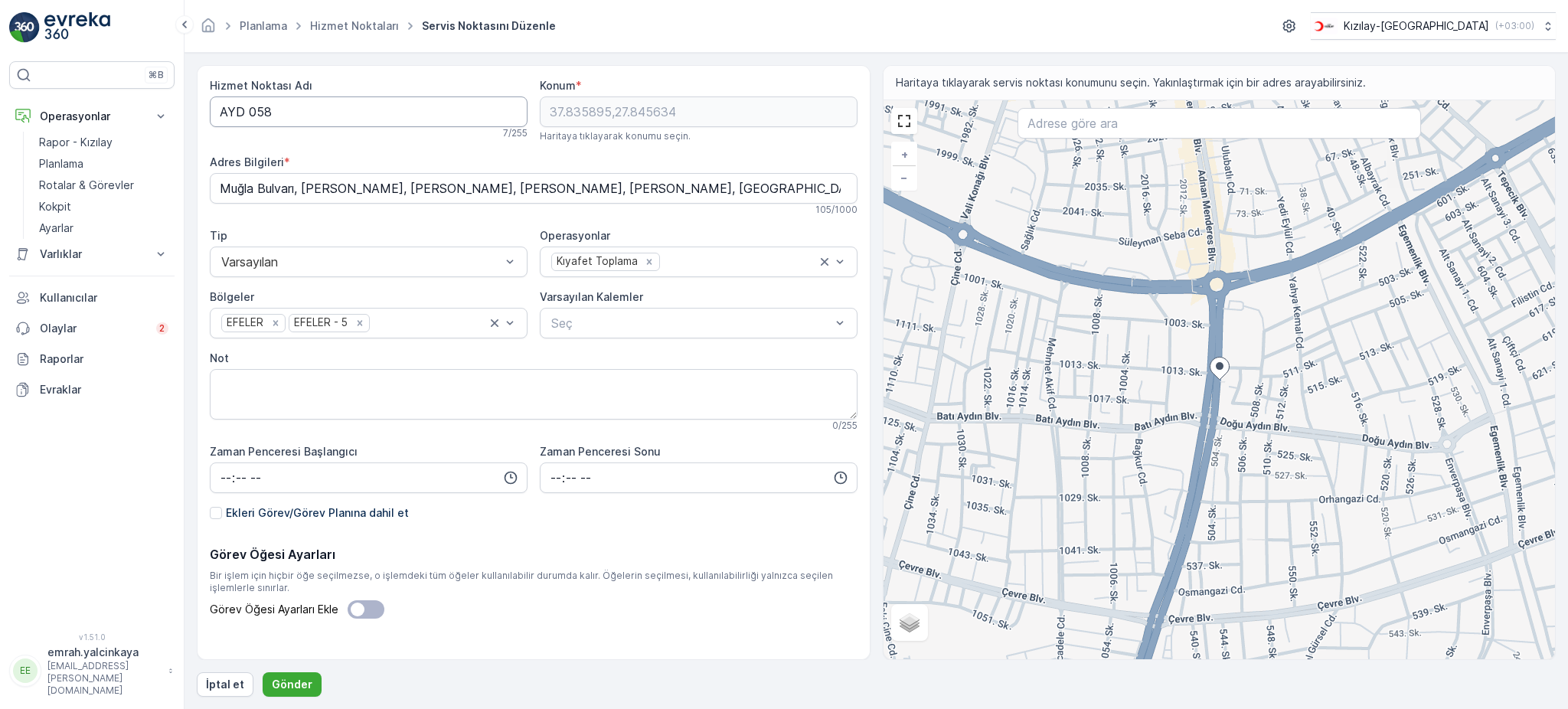
click at [249, 111] on Adı "AYD 058" at bounding box center [368, 111] width 318 height 30
type Adı "AYD058"
click at [283, 682] on p "Gönder" at bounding box center [292, 685] width 41 height 16
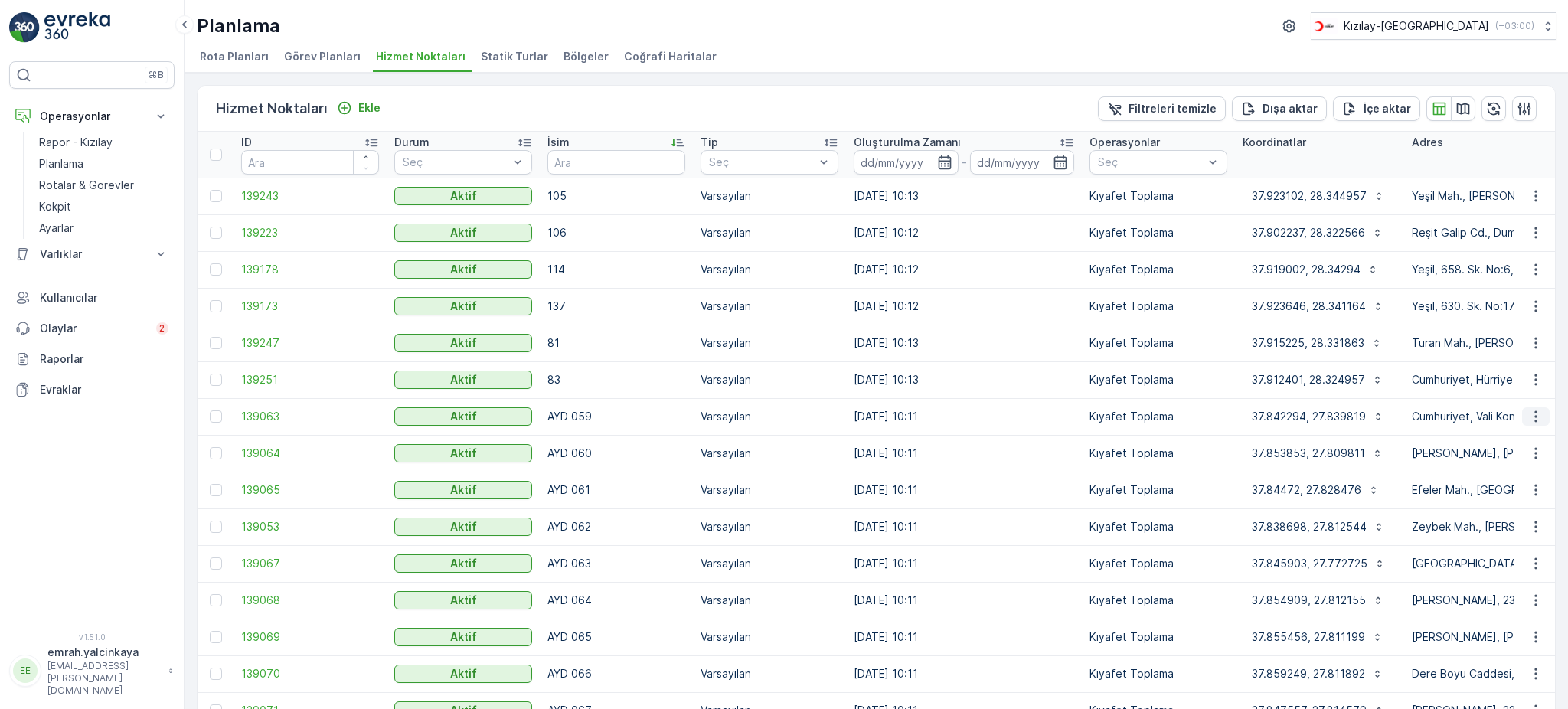
click at [1536, 420] on icon "button" at bounding box center [1536, 416] width 16 height 16
click at [1486, 459] on span "Servis Noktasını Düzenle" at bounding box center [1496, 459] width 126 height 16
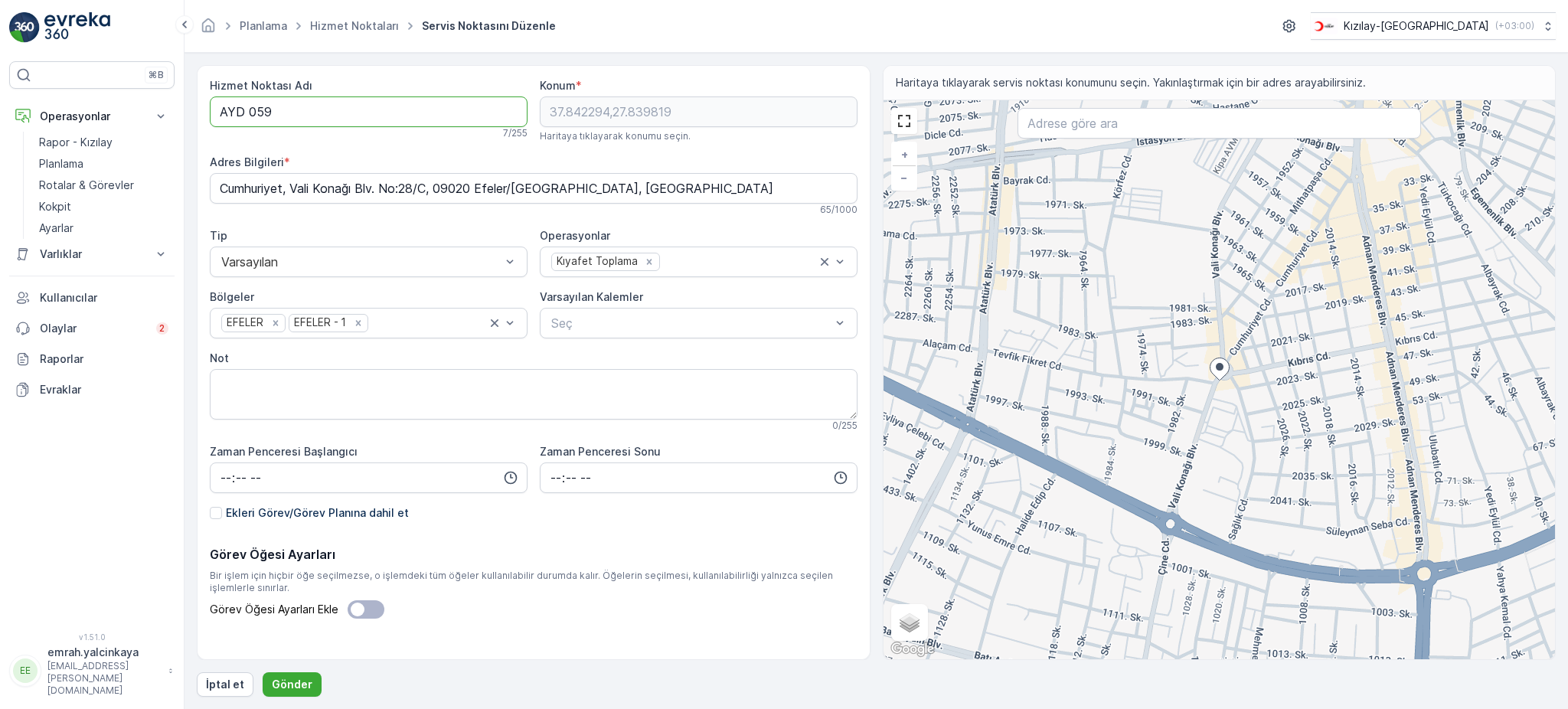
click at [250, 113] on Adı "AYD 059" at bounding box center [368, 111] width 318 height 30
type Adı "AYD059"
click at [295, 685] on p "Gönder" at bounding box center [292, 685] width 41 height 16
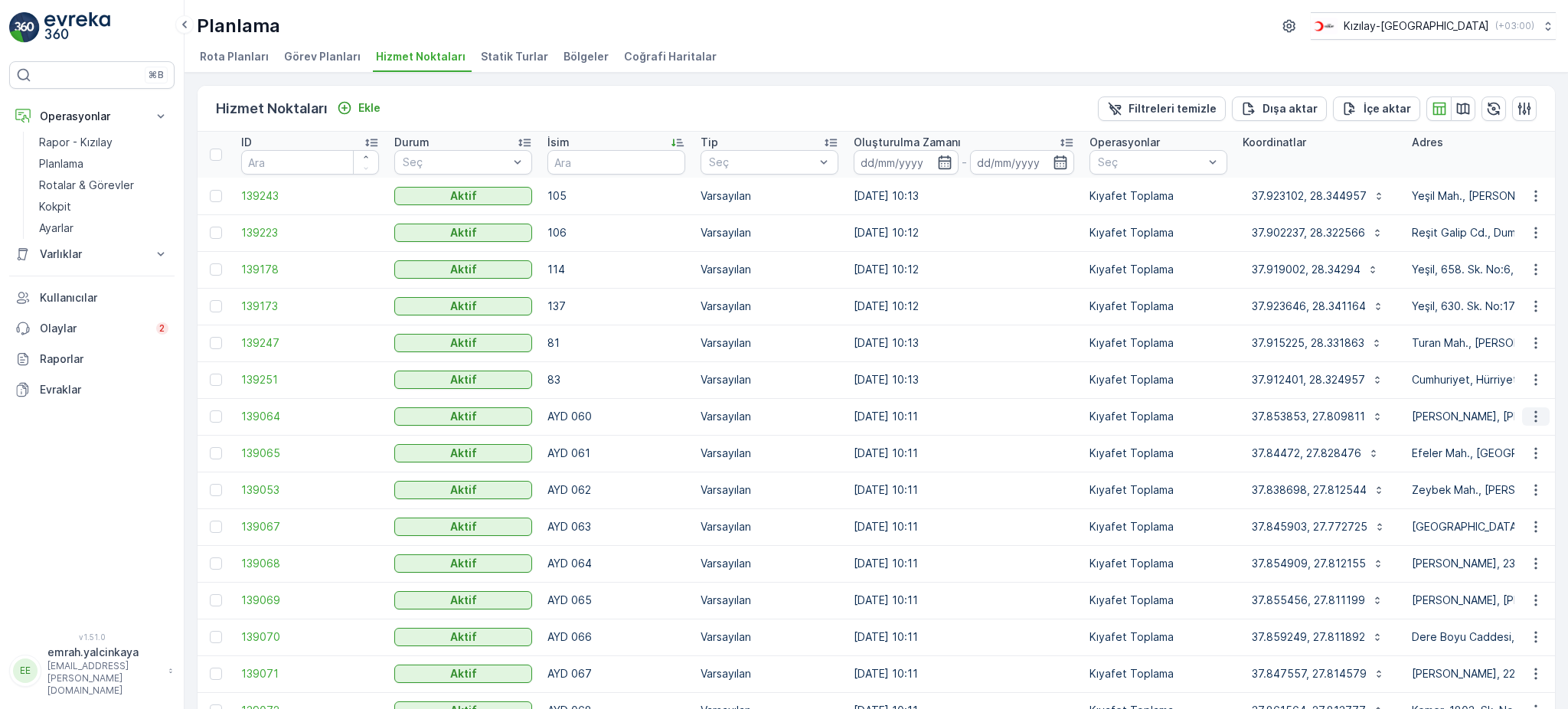
click at [1530, 414] on icon "button" at bounding box center [1536, 416] width 16 height 16
click at [1525, 452] on span "Servis Noktasını Düzenle" at bounding box center [1496, 459] width 126 height 16
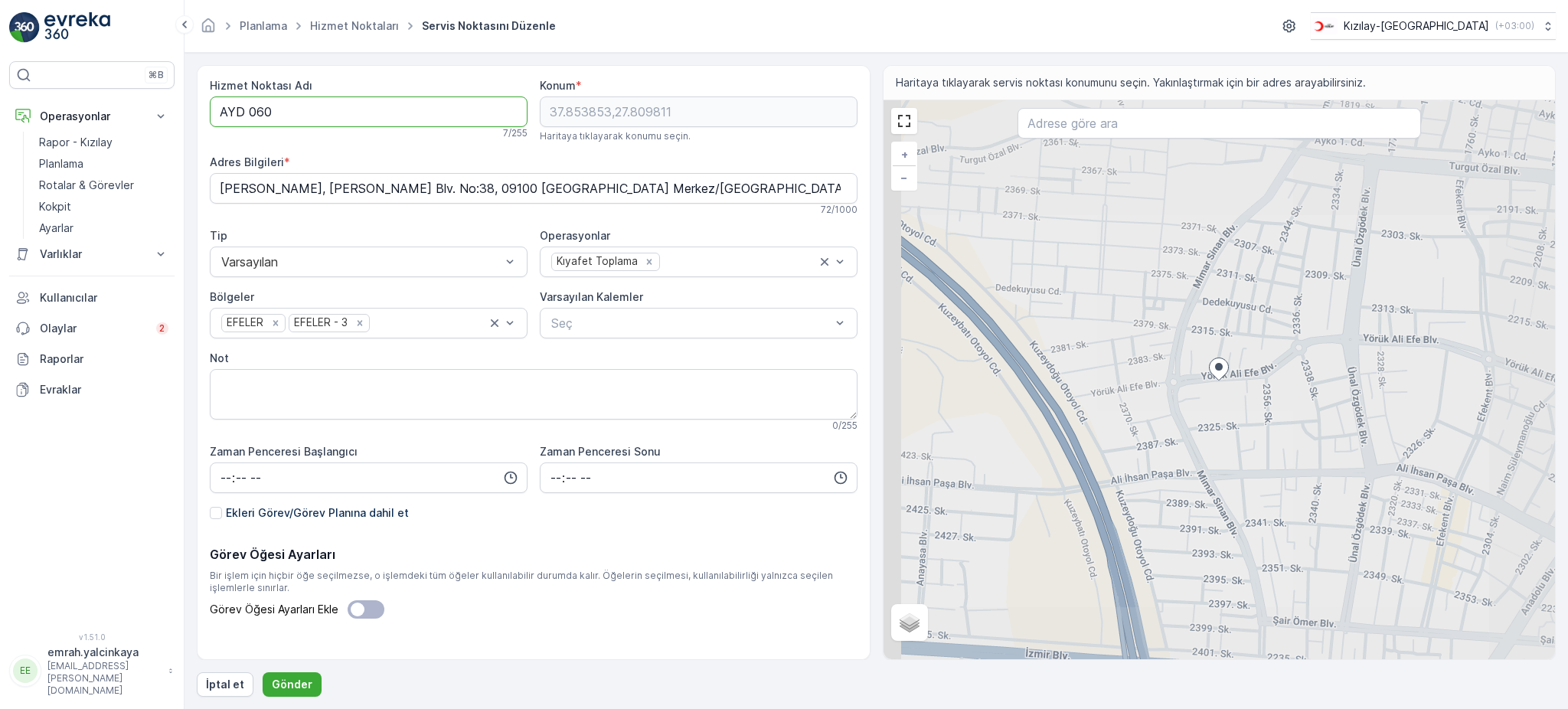
click at [247, 106] on Adı "AYD 060" at bounding box center [368, 111] width 318 height 30
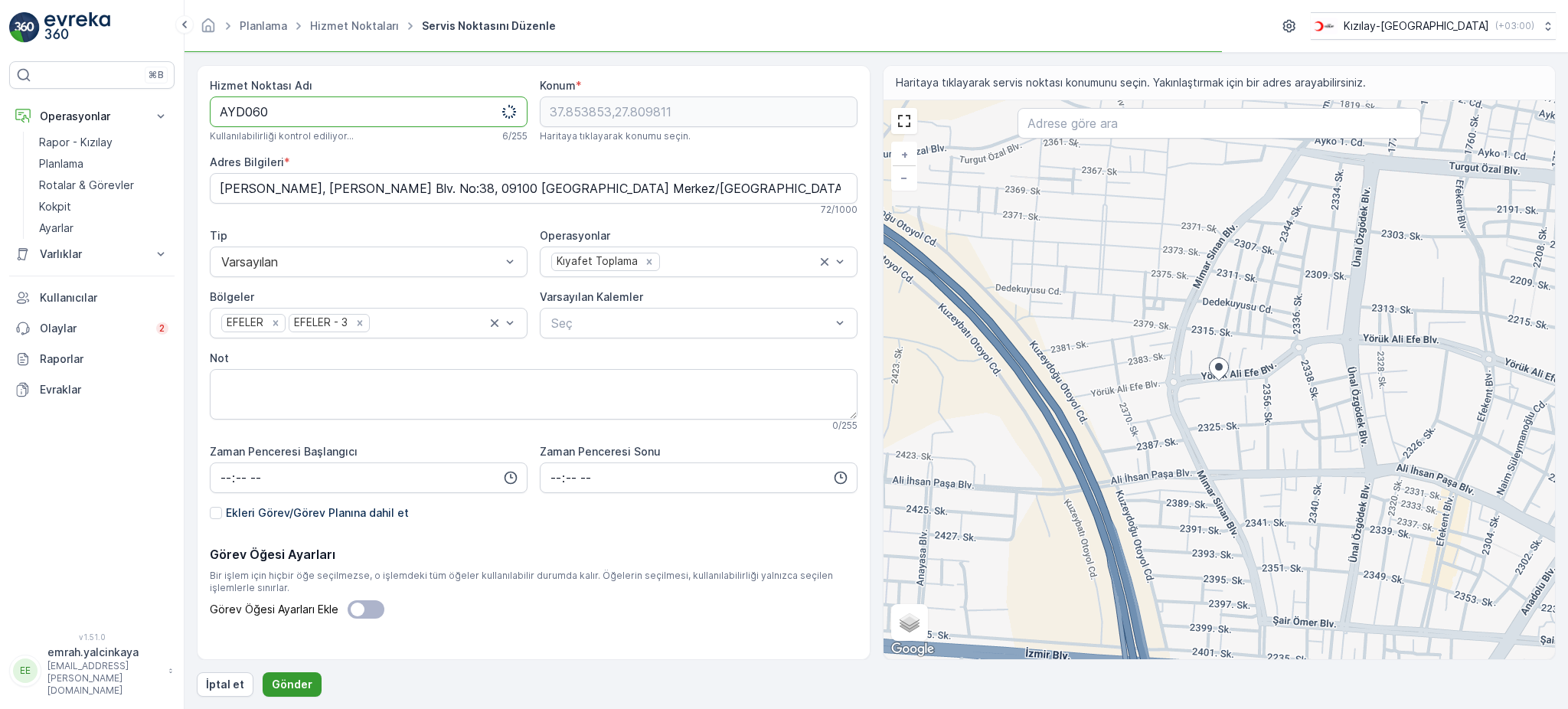
type Adı "AYD060"
click at [294, 687] on p "Gönder" at bounding box center [292, 685] width 41 height 16
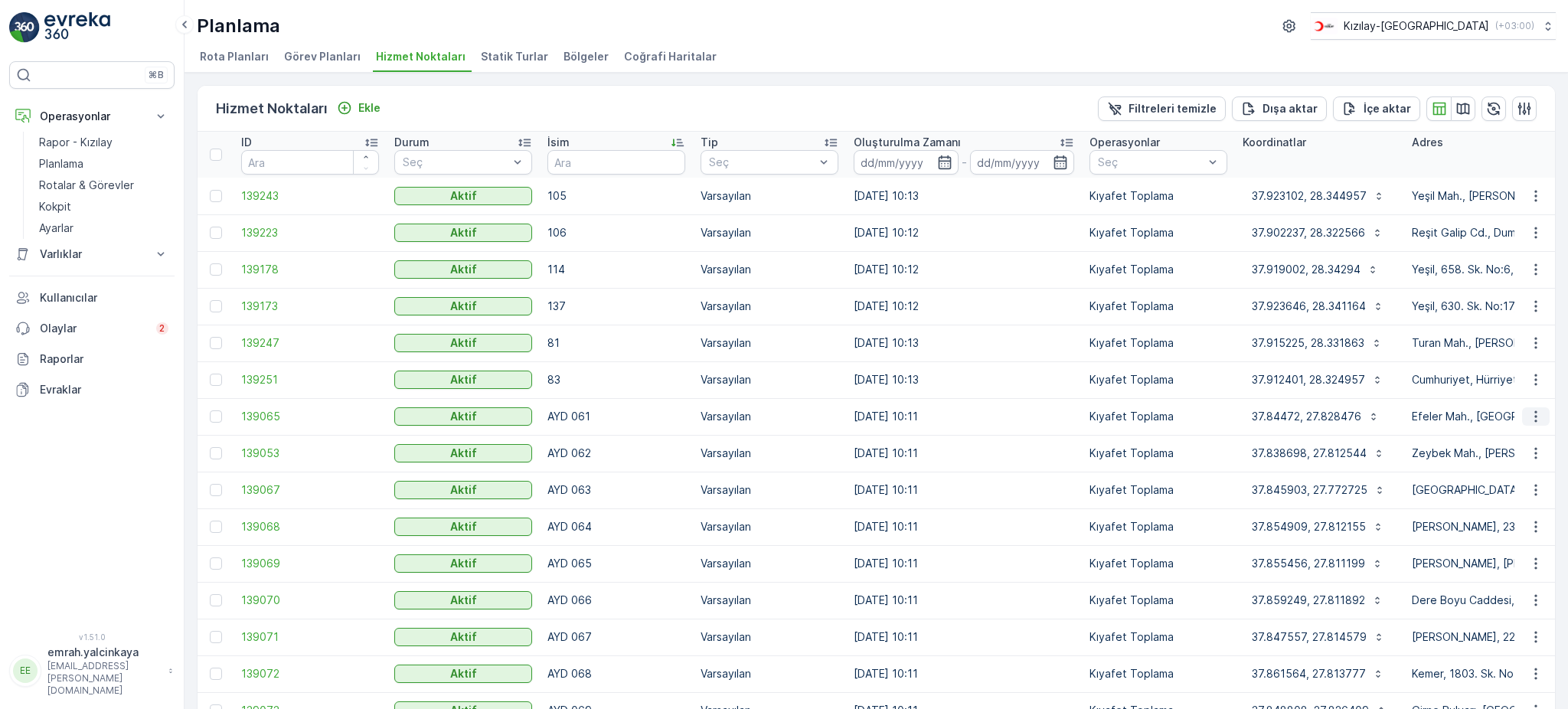
click at [1534, 416] on icon "button" at bounding box center [1535, 416] width 3 height 11
click at [1538, 463] on span "Servis Noktasını Düzenle" at bounding box center [1496, 459] width 126 height 16
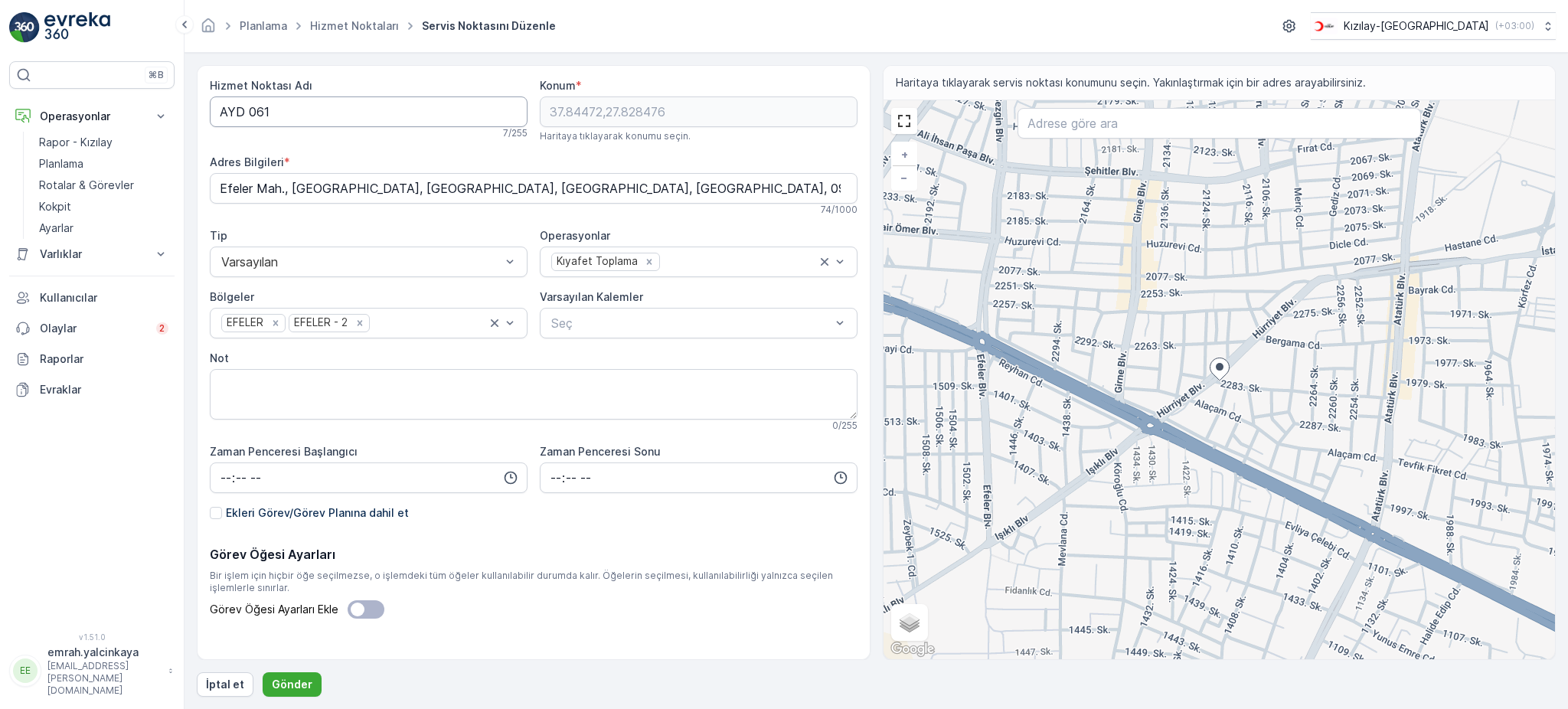
click at [250, 111] on Adı "AYD 061" at bounding box center [368, 111] width 318 height 30
type Adı "AYD061"
click at [288, 684] on p "Gönder" at bounding box center [292, 685] width 41 height 16
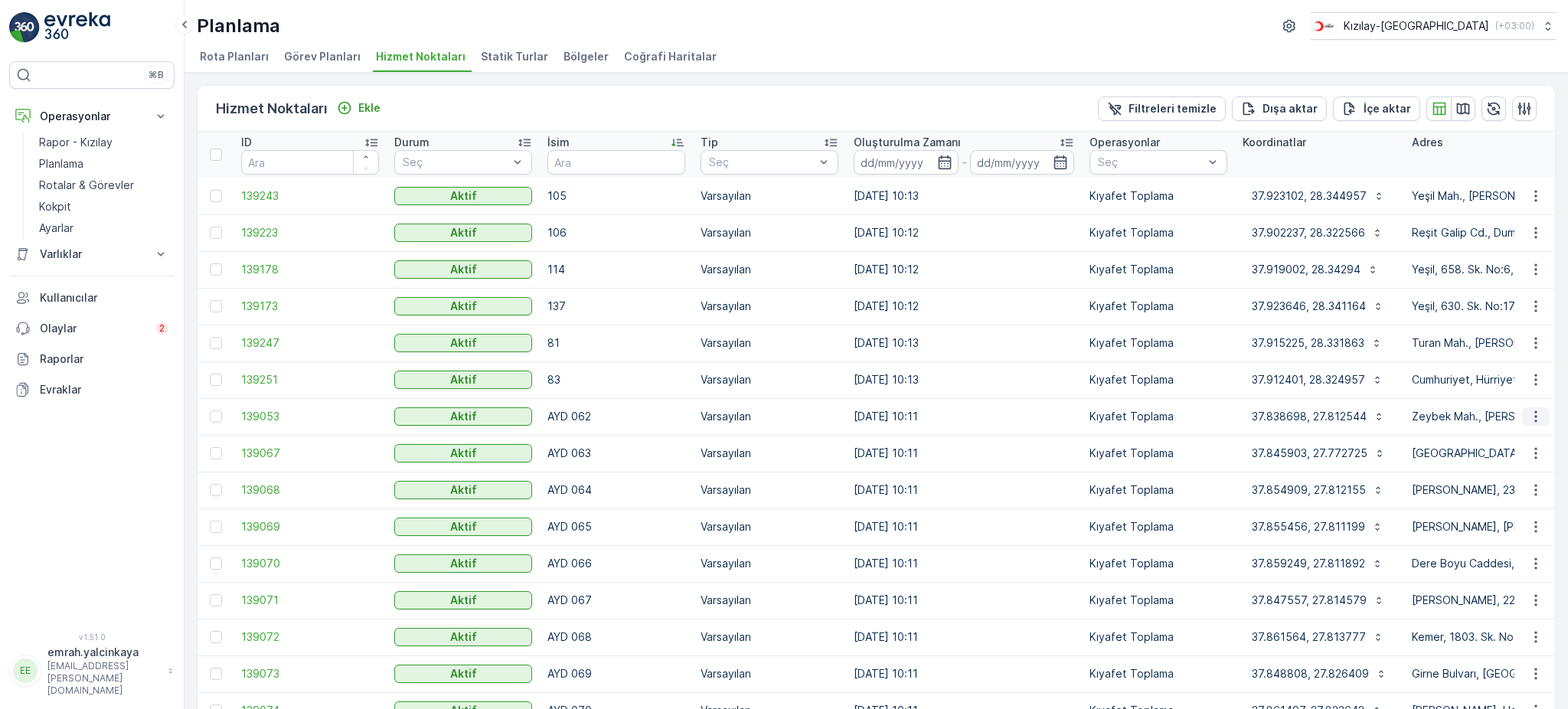
click at [1531, 422] on icon "button" at bounding box center [1536, 416] width 16 height 16
click at [1513, 461] on span "Servis Noktasını Düzenle" at bounding box center [1496, 459] width 126 height 16
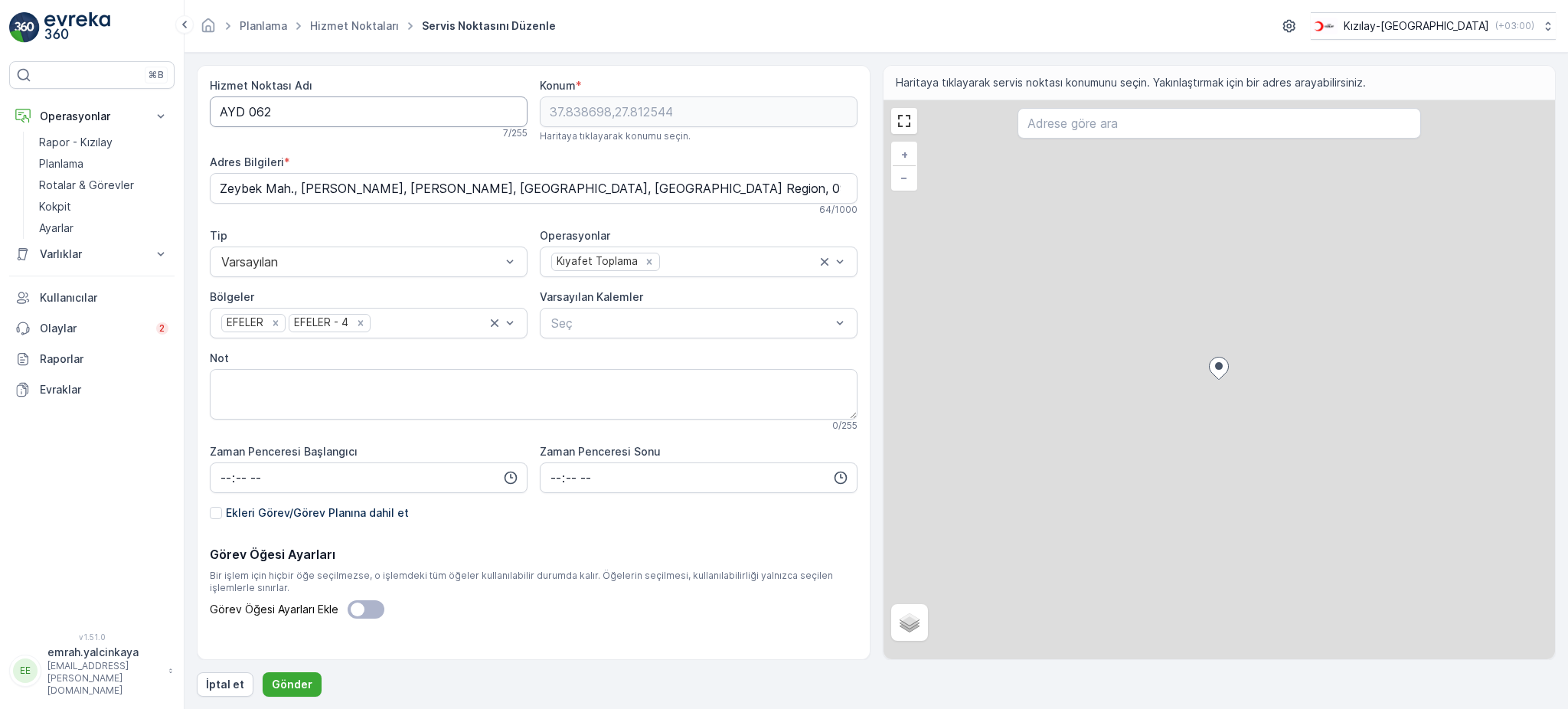
click at [247, 117] on Adı "AYD 062" at bounding box center [368, 111] width 318 height 30
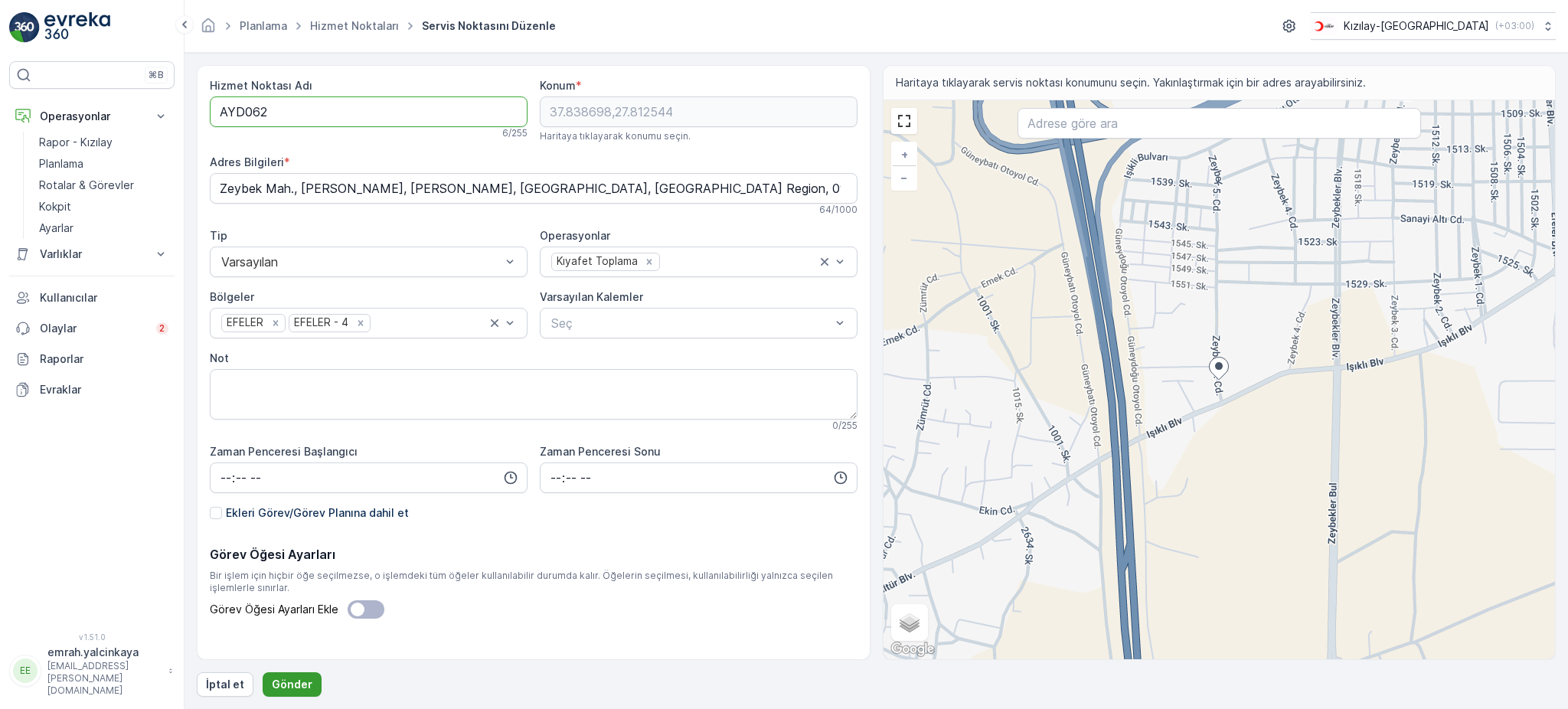
type Adı "AYD062"
click at [274, 679] on p "Gönder" at bounding box center [292, 685] width 41 height 16
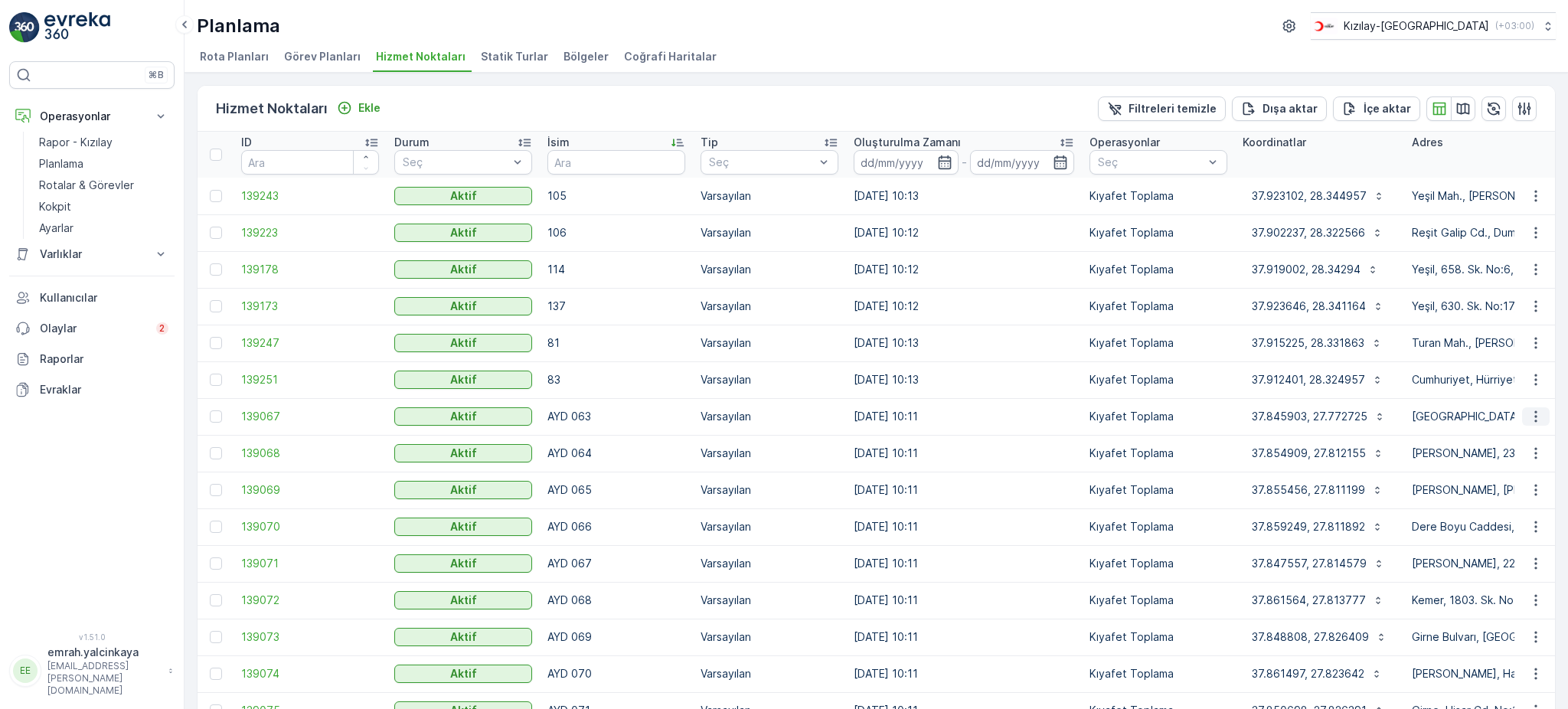
click at [1537, 420] on icon "button" at bounding box center [1536, 416] width 16 height 16
click at [1534, 460] on span "Servis Noktasını Düzenle" at bounding box center [1496, 459] width 126 height 16
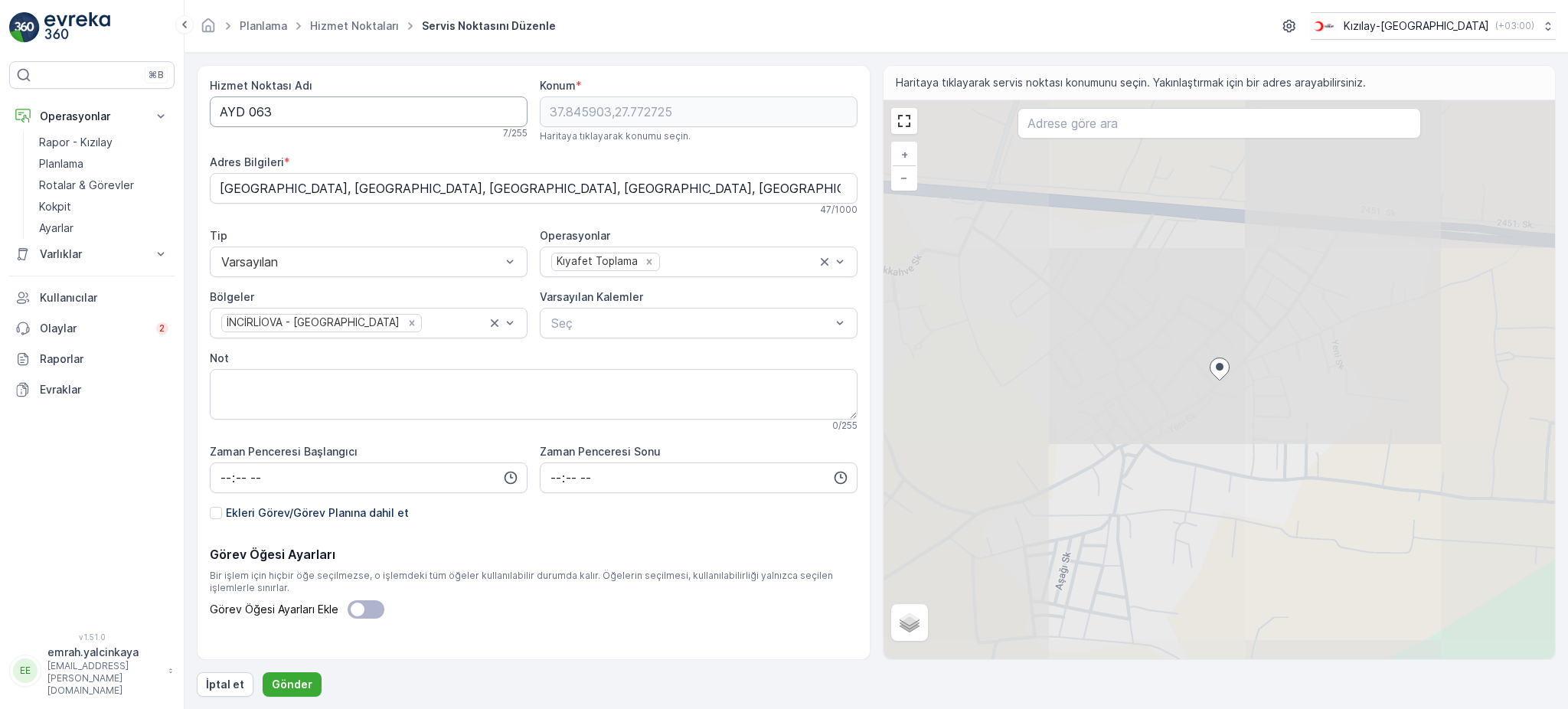
click at [250, 110] on Adı "AYD 063" at bounding box center [368, 111] width 318 height 30
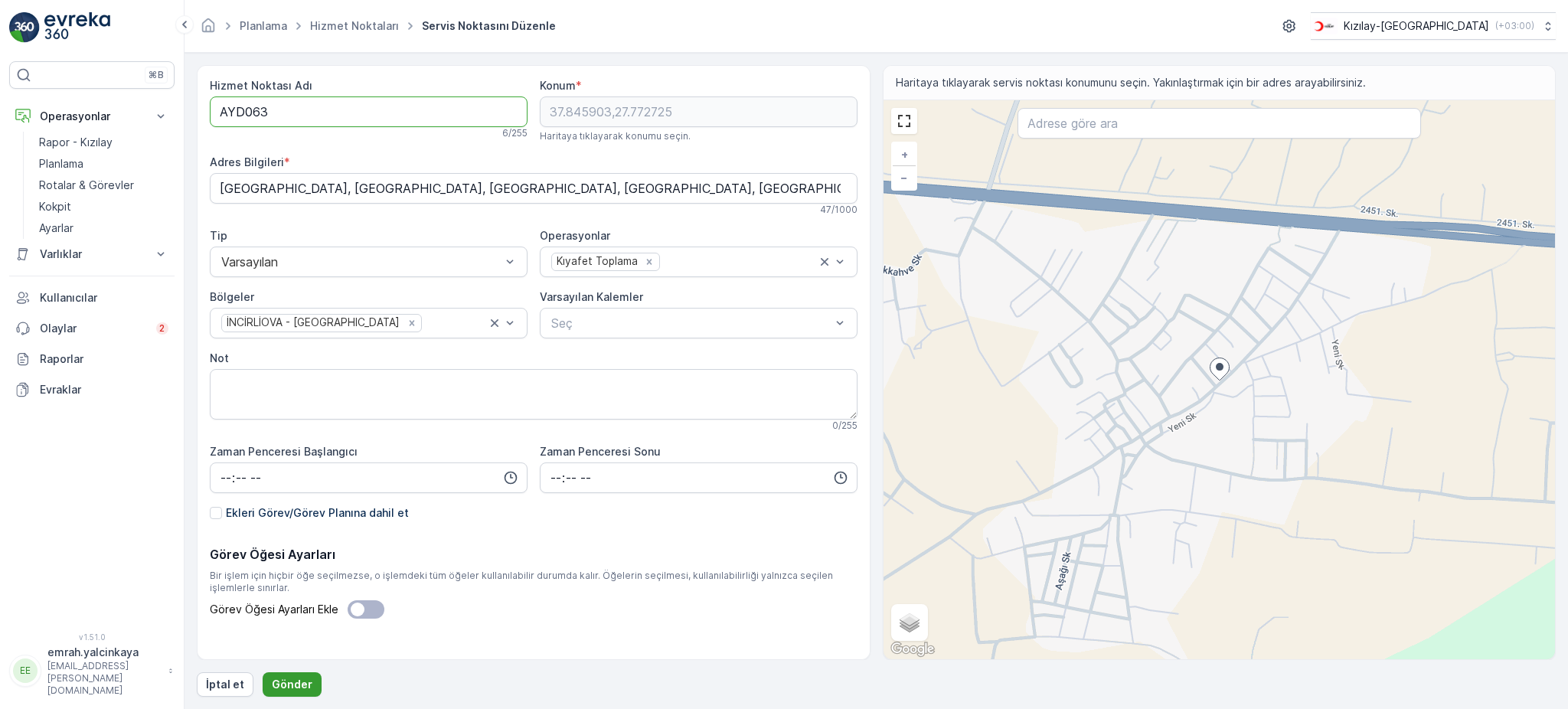
type Adı "AYD063"
drag, startPoint x: 303, startPoint y: 683, endPoint x: 549, endPoint y: 628, distance: 252.1
click at [304, 683] on p "Gönder" at bounding box center [292, 685] width 41 height 16
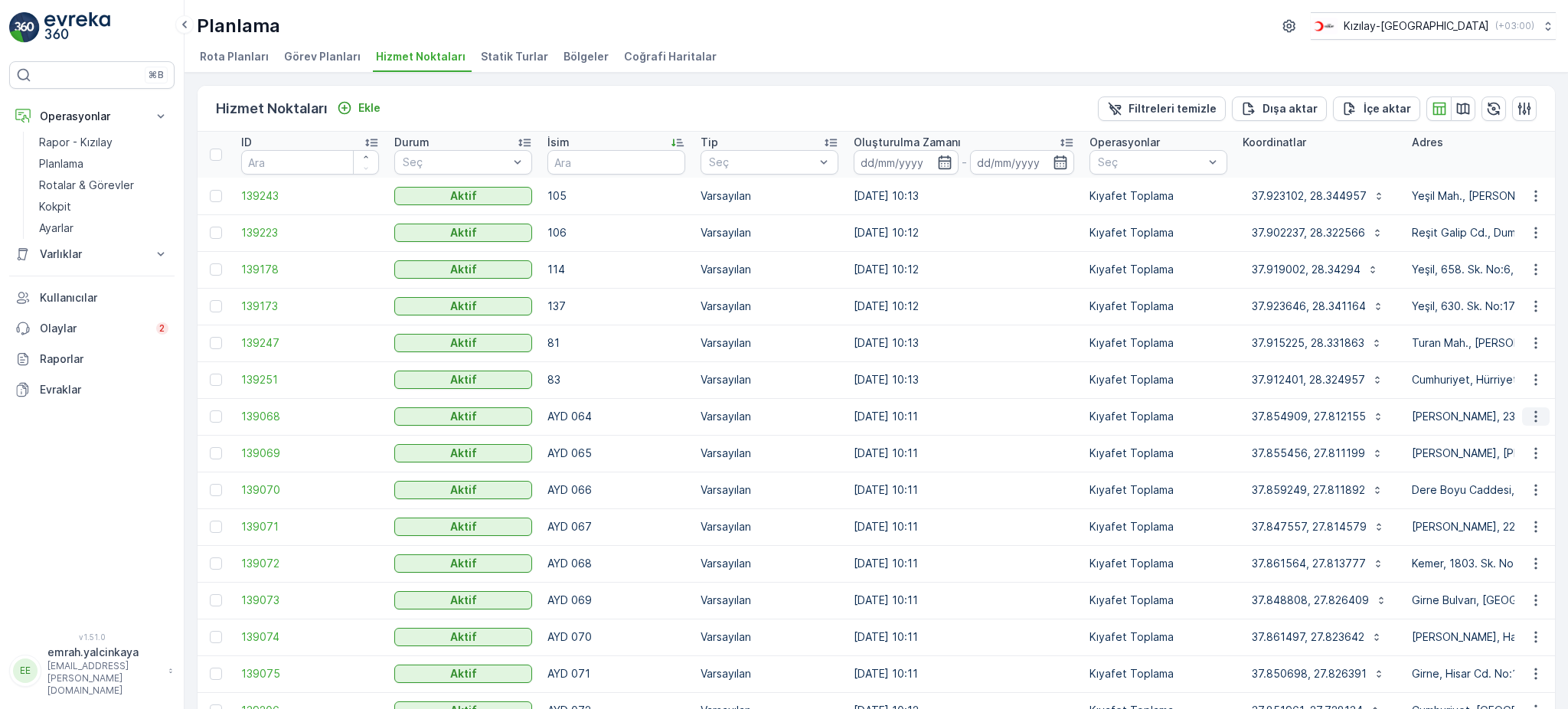
click at [1530, 414] on icon "button" at bounding box center [1536, 416] width 16 height 16
click at [1538, 457] on span "Servis Noktasını Düzenle" at bounding box center [1496, 459] width 126 height 16
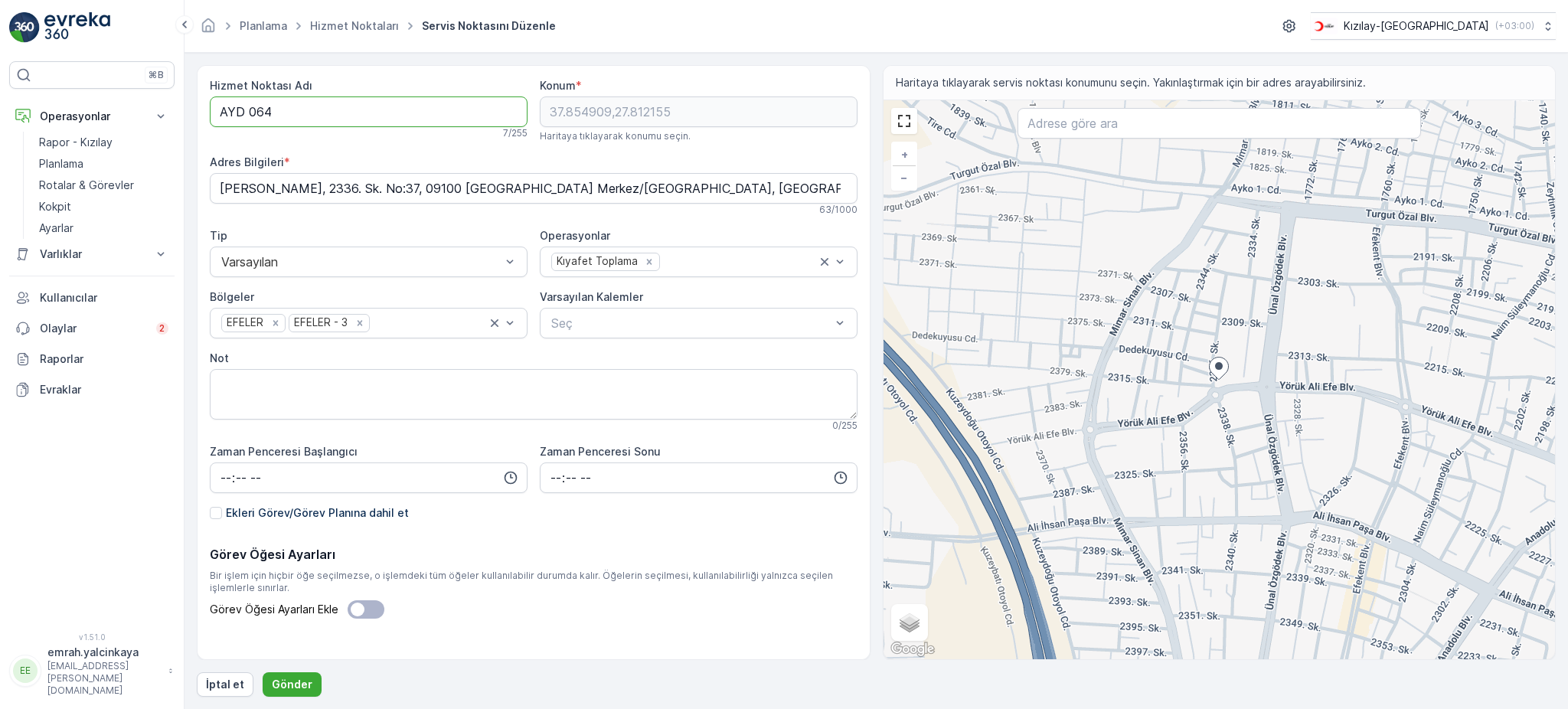
click at [252, 116] on Adı "AYD 064" at bounding box center [368, 111] width 318 height 30
type Adı "AYD064"
click at [287, 690] on p "Gönder" at bounding box center [292, 685] width 41 height 16
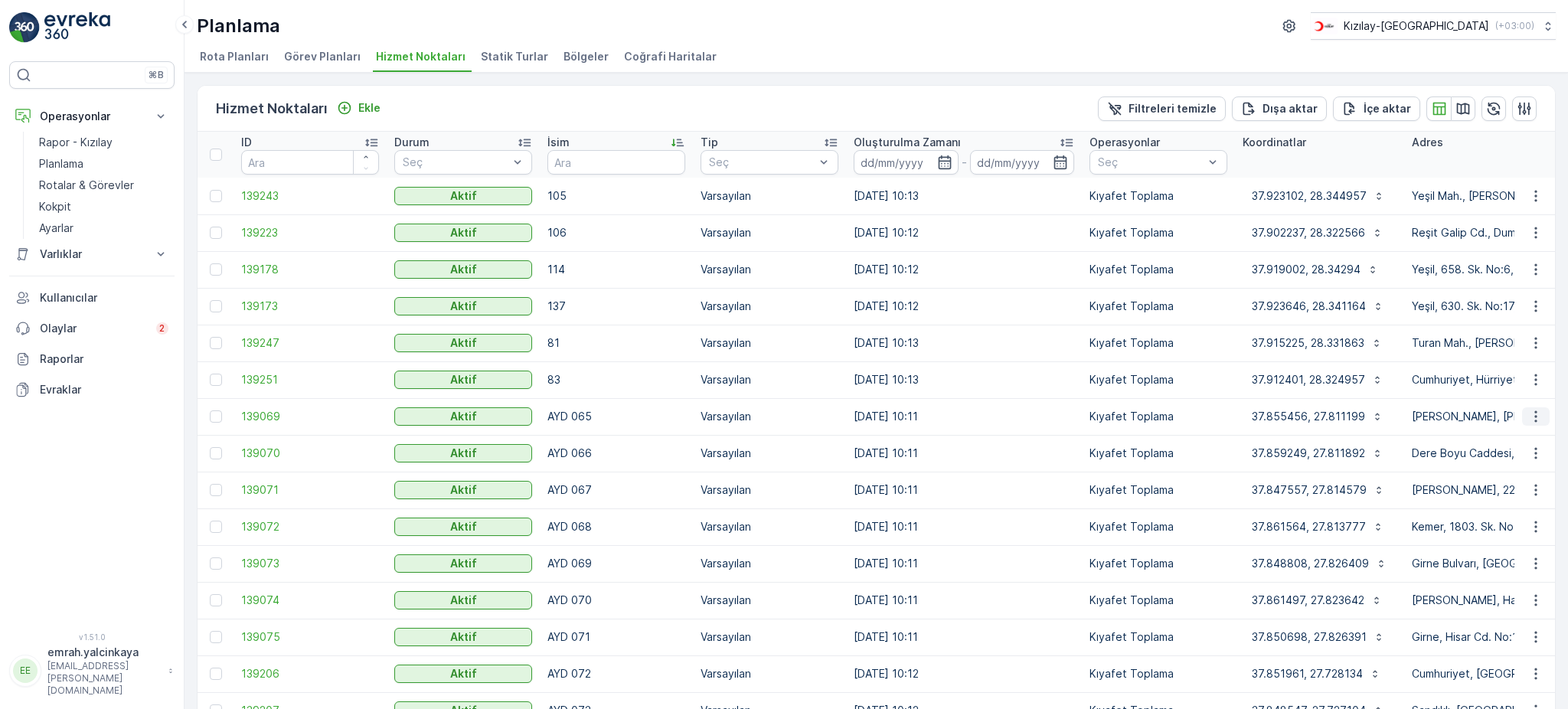
click at [1530, 421] on icon "button" at bounding box center [1536, 416] width 16 height 16
click at [1499, 460] on span "Servis Noktasını Düzenle" at bounding box center [1496, 459] width 126 height 16
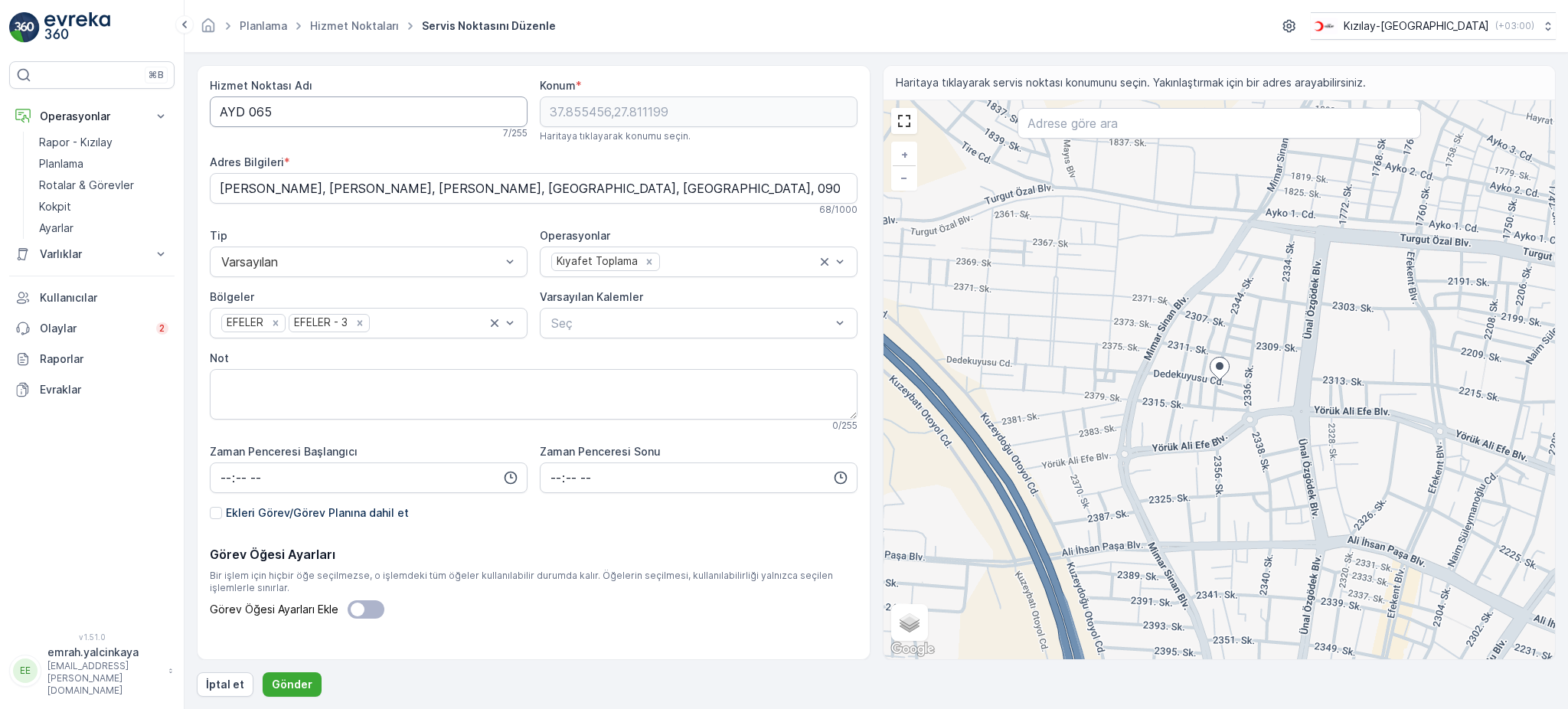
click at [247, 109] on Adı "AYD 065" at bounding box center [368, 111] width 318 height 30
type Adı "AYD065"
drag, startPoint x: 301, startPoint y: 690, endPoint x: 331, endPoint y: 683, distance: 30.8
click at [301, 689] on p "Gönder" at bounding box center [292, 685] width 41 height 16
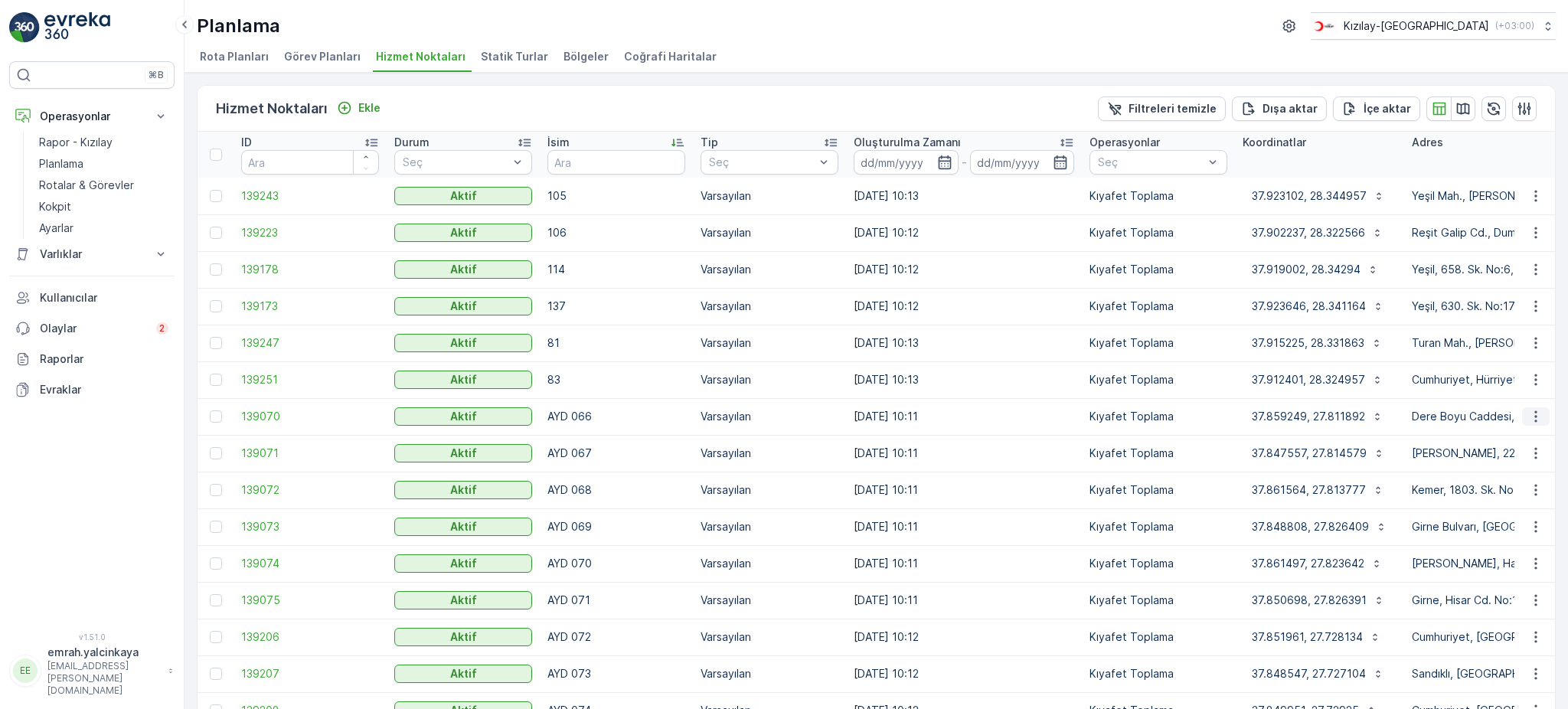
click at [1533, 420] on icon "button" at bounding box center [1536, 416] width 16 height 16
click at [1524, 463] on span "Servis Noktasını Düzenle" at bounding box center [1496, 459] width 126 height 16
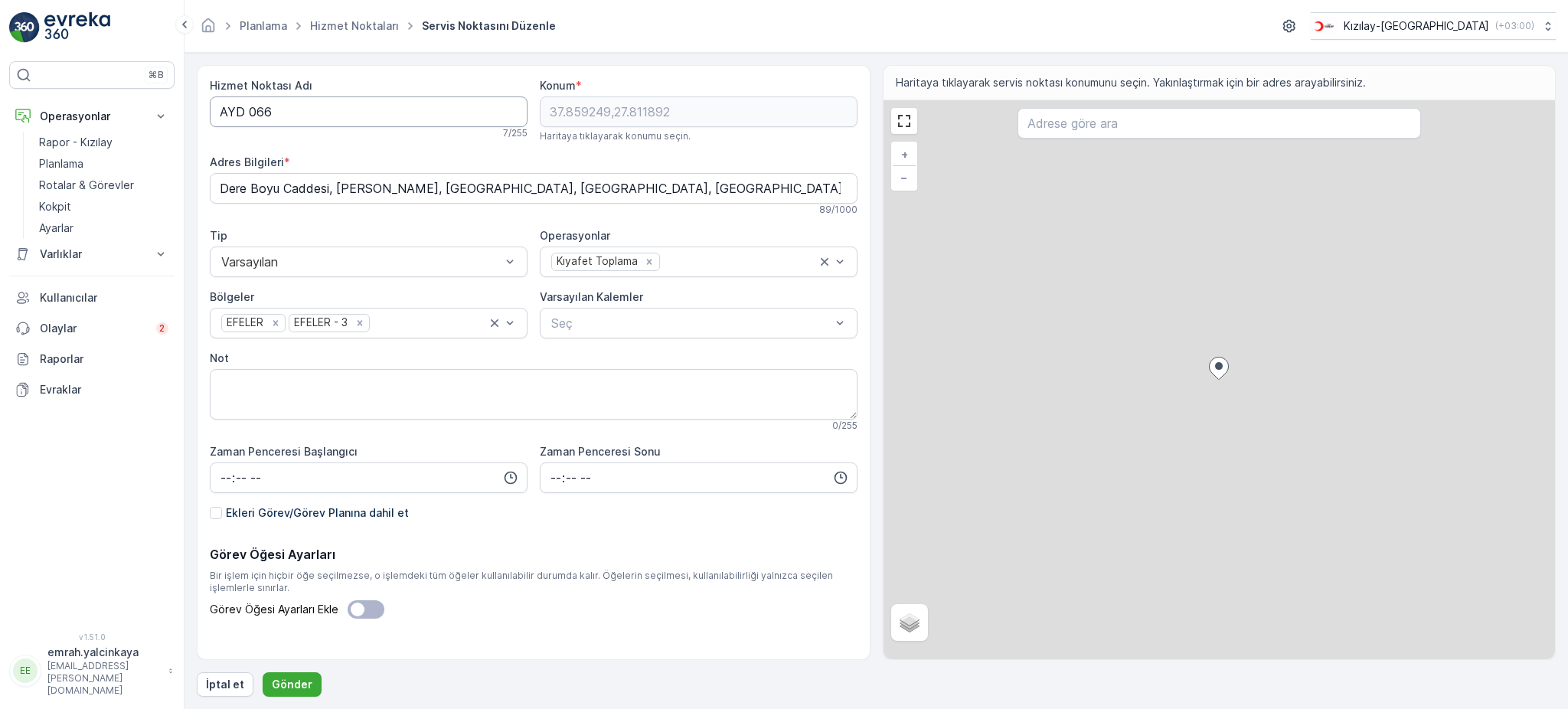
click at [247, 118] on Adı "AYD 066" at bounding box center [368, 111] width 318 height 30
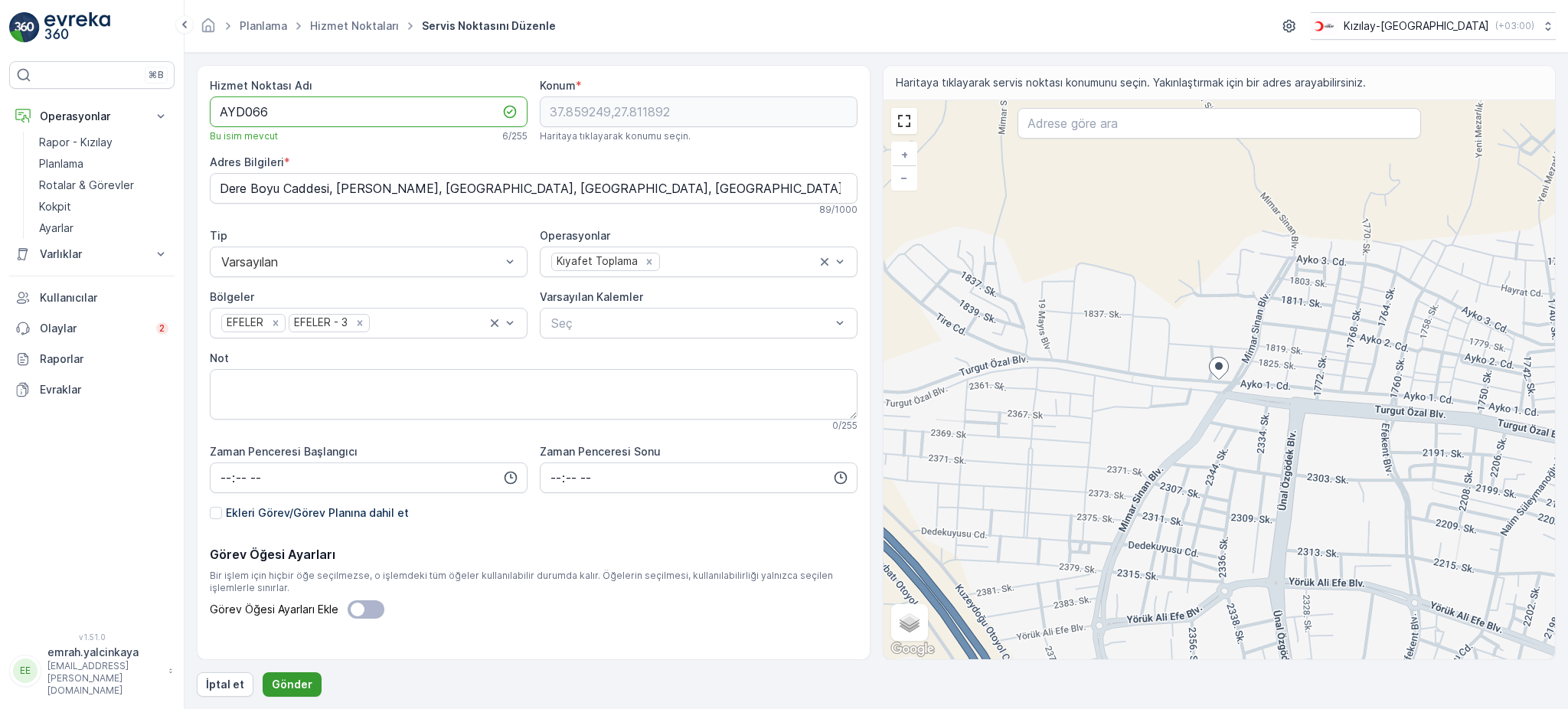
type Adı "AYD066"
click at [287, 680] on p "Gönder" at bounding box center [292, 685] width 41 height 16
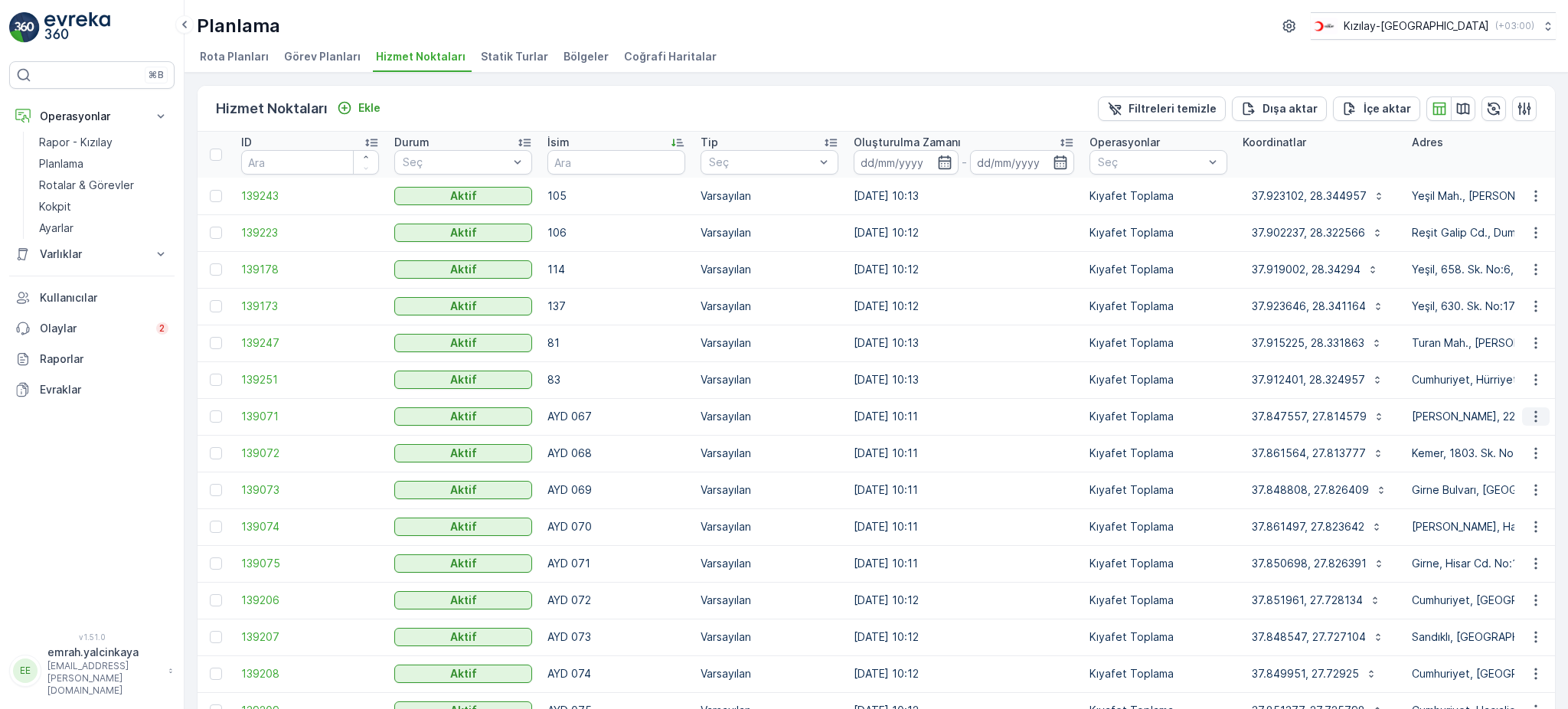
click at [1537, 415] on icon "button" at bounding box center [1536, 416] width 16 height 16
click at [1476, 451] on span "Servis Noktasını Düzenle" at bounding box center [1496, 459] width 126 height 16
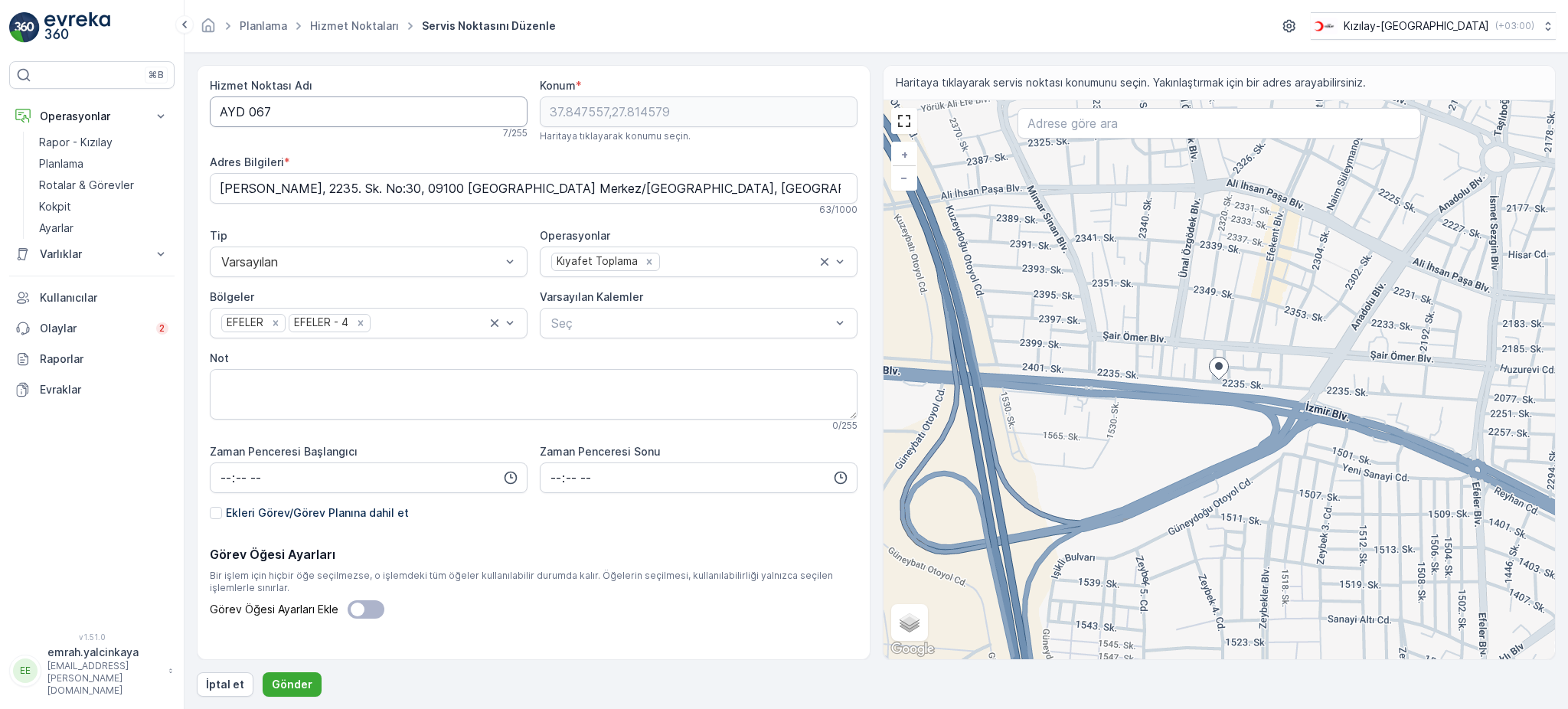
click at [247, 116] on Adı "AYD 067" at bounding box center [368, 111] width 318 height 30
type Adı "AYD067"
click at [286, 691] on p "Gönder" at bounding box center [292, 685] width 41 height 16
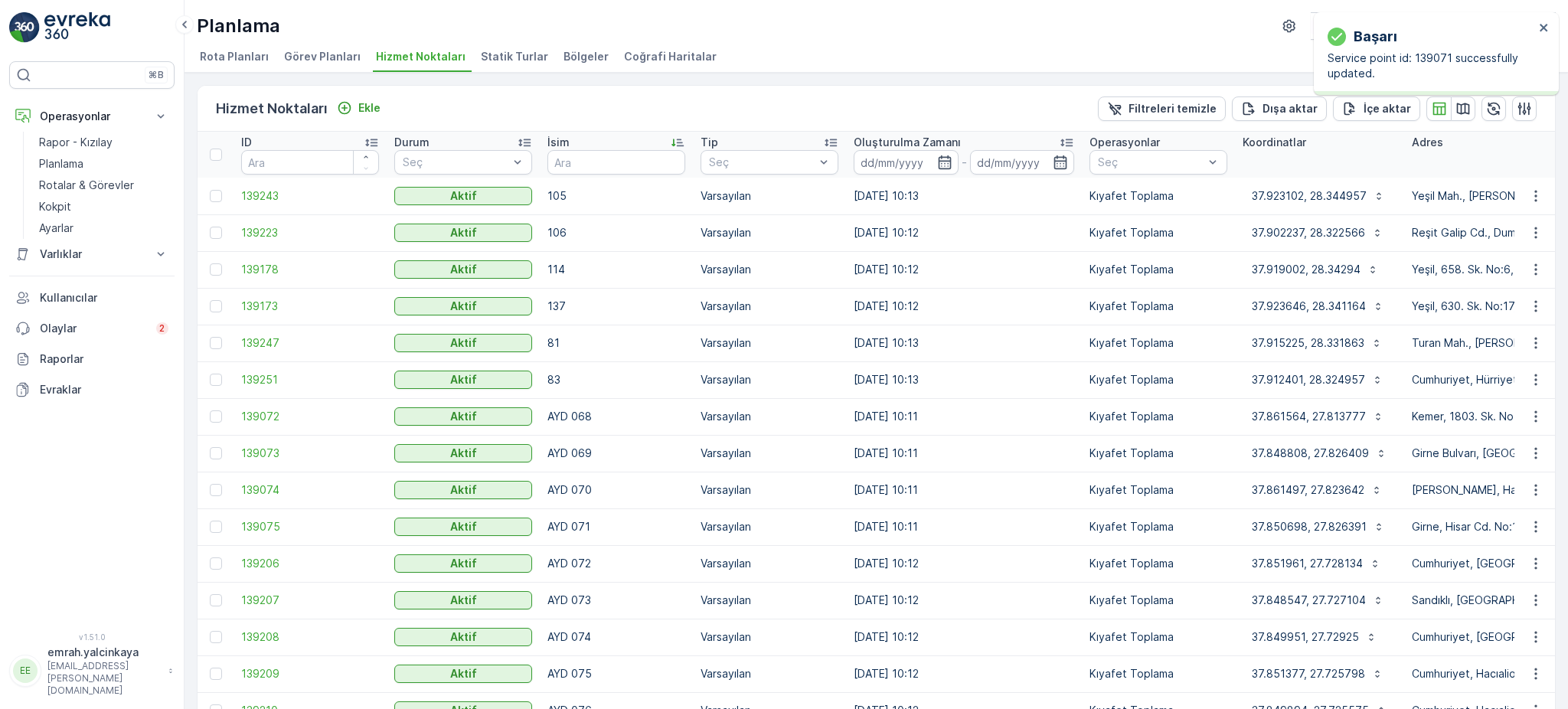
click at [1323, 185] on button "37.923102, 28.344957" at bounding box center [1318, 196] width 152 height 24
click at [1534, 416] on icon "button" at bounding box center [1535, 416] width 3 height 11
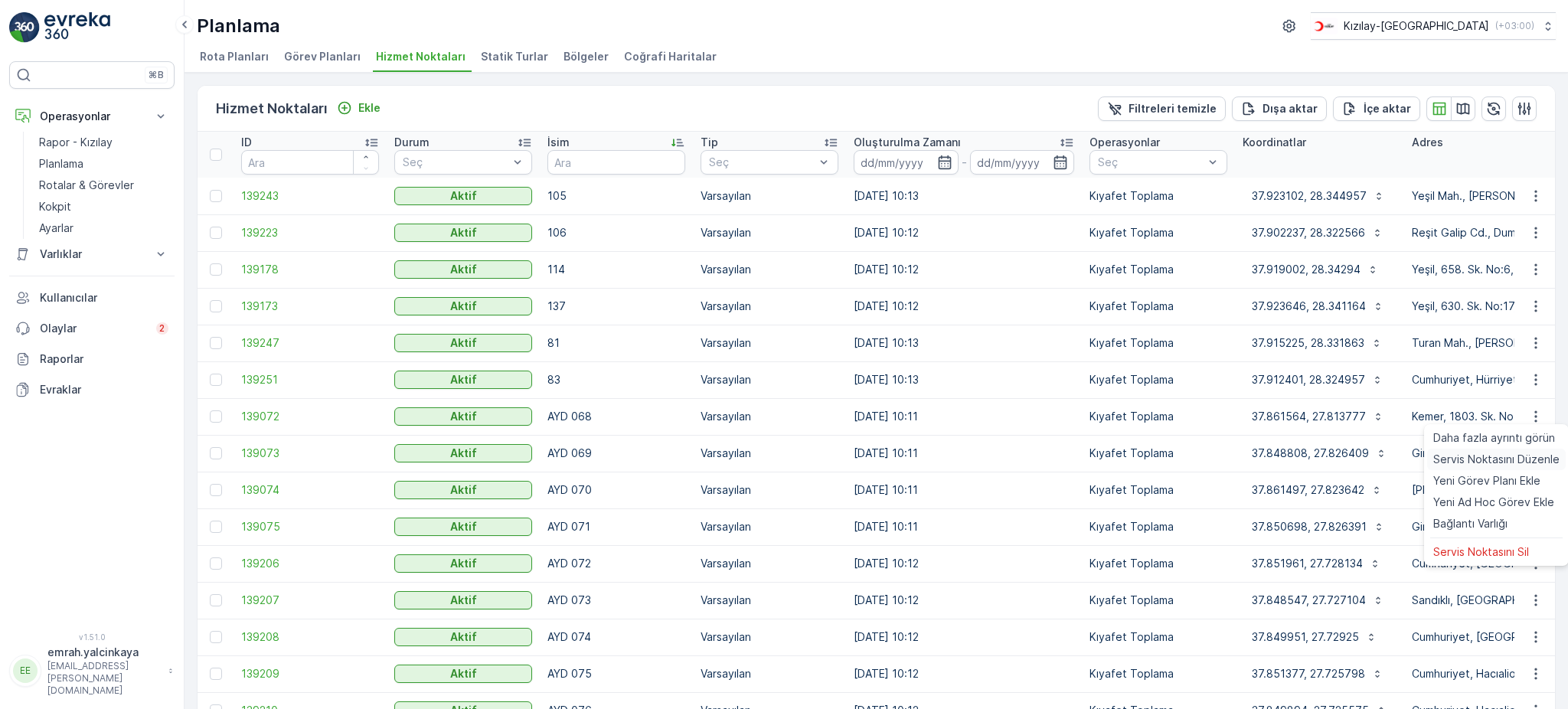
click at [1538, 460] on span "Servis Noktasını Düzenle" at bounding box center [1496, 459] width 126 height 16
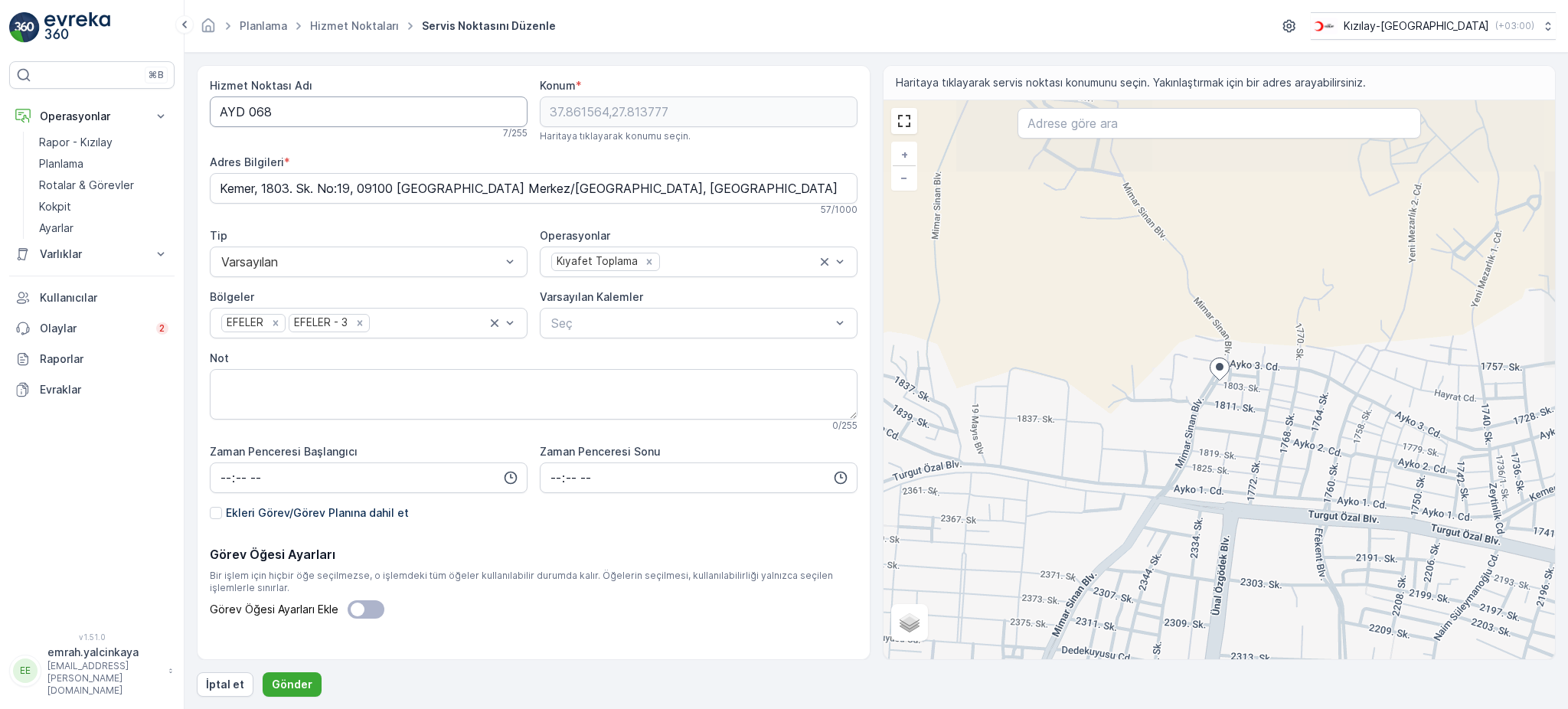
click at [249, 118] on Adı "AYD 068" at bounding box center [368, 111] width 318 height 30
type Adı "AYD068"
click at [305, 686] on p "Gönder" at bounding box center [292, 685] width 41 height 16
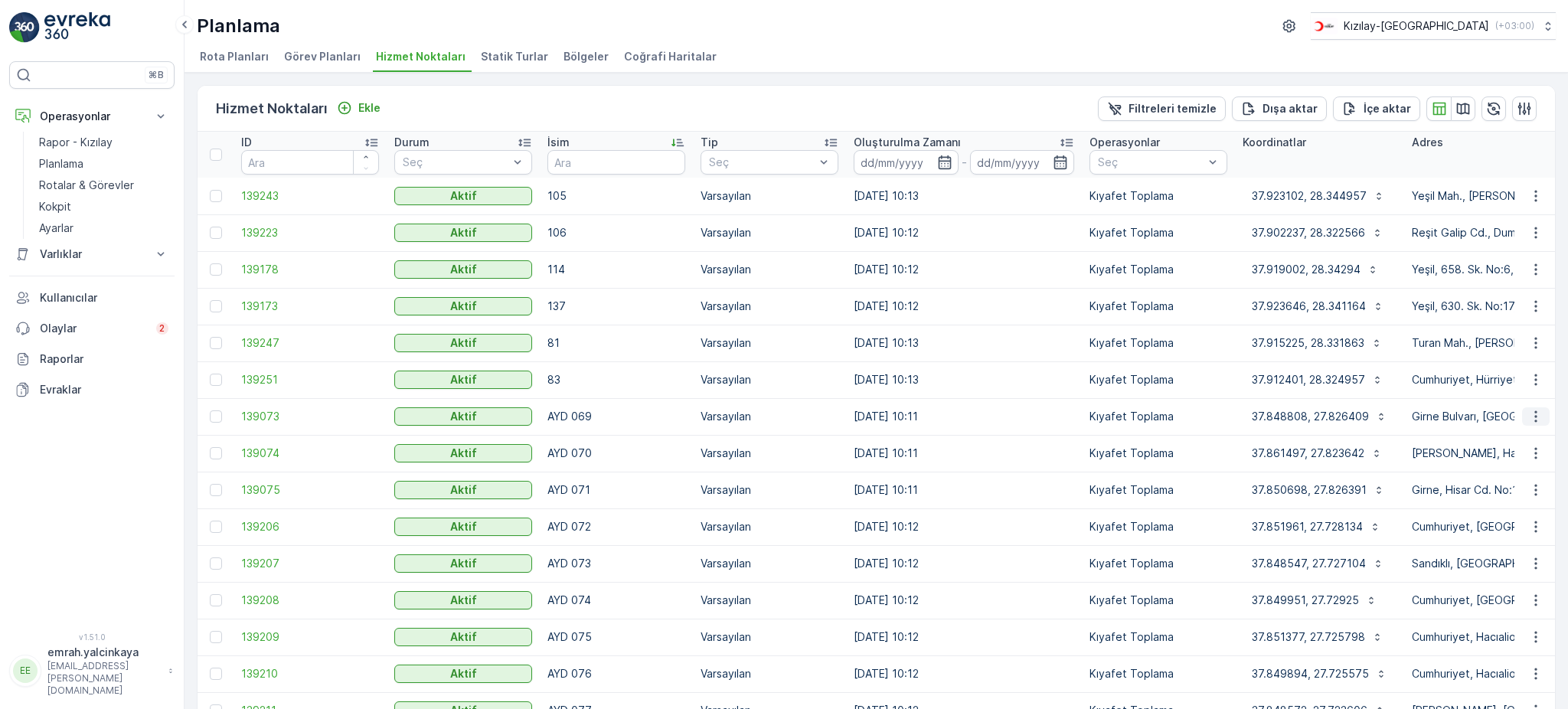
click at [1536, 420] on icon "button" at bounding box center [1536, 416] width 16 height 16
click at [1531, 457] on span "Servis Noktasını Düzenle" at bounding box center [1496, 459] width 126 height 16
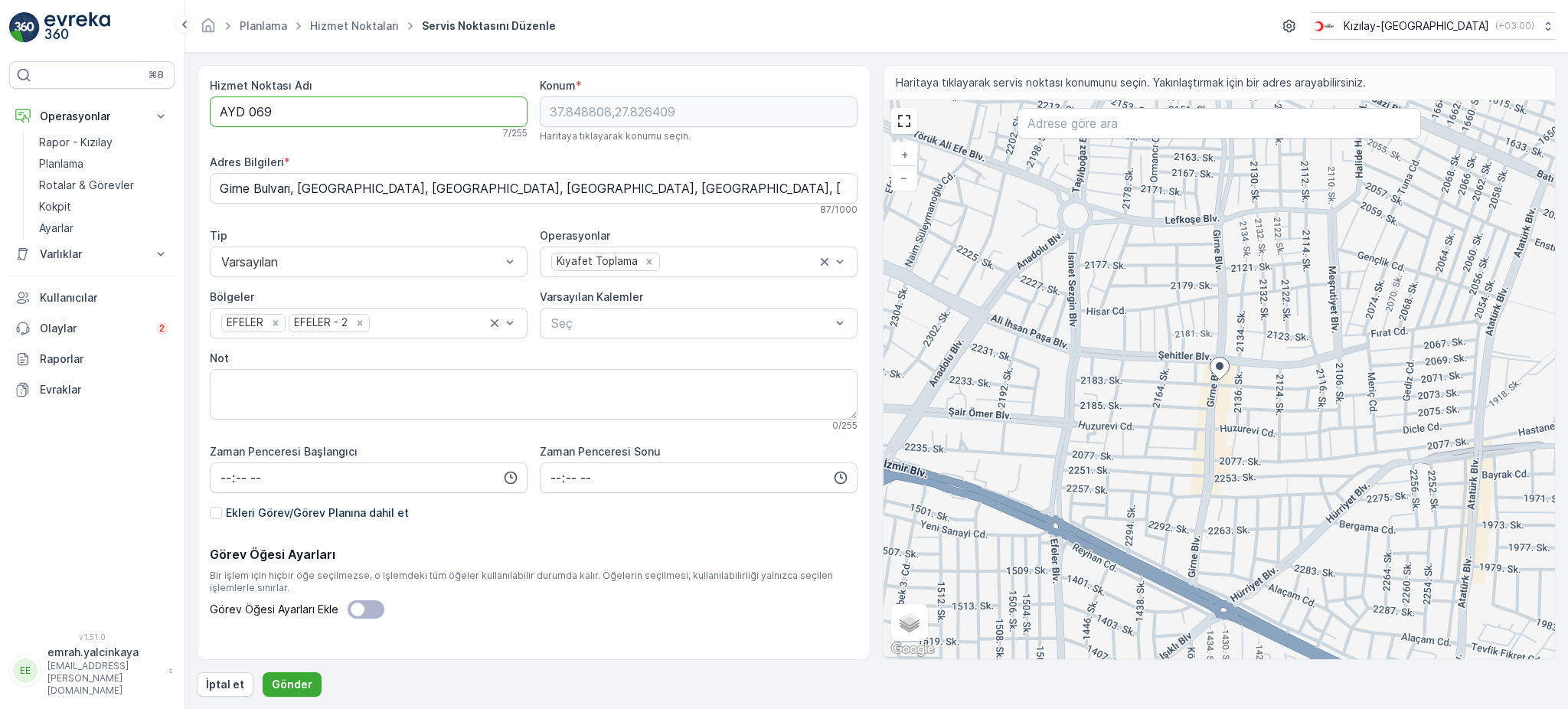
click at [250, 114] on Adı "AYD 069" at bounding box center [368, 111] width 318 height 30
type Adı "AYD069"
drag, startPoint x: 299, startPoint y: 684, endPoint x: 433, endPoint y: 705, distance: 135.6
click at [299, 683] on p "Gönder" at bounding box center [292, 685] width 41 height 16
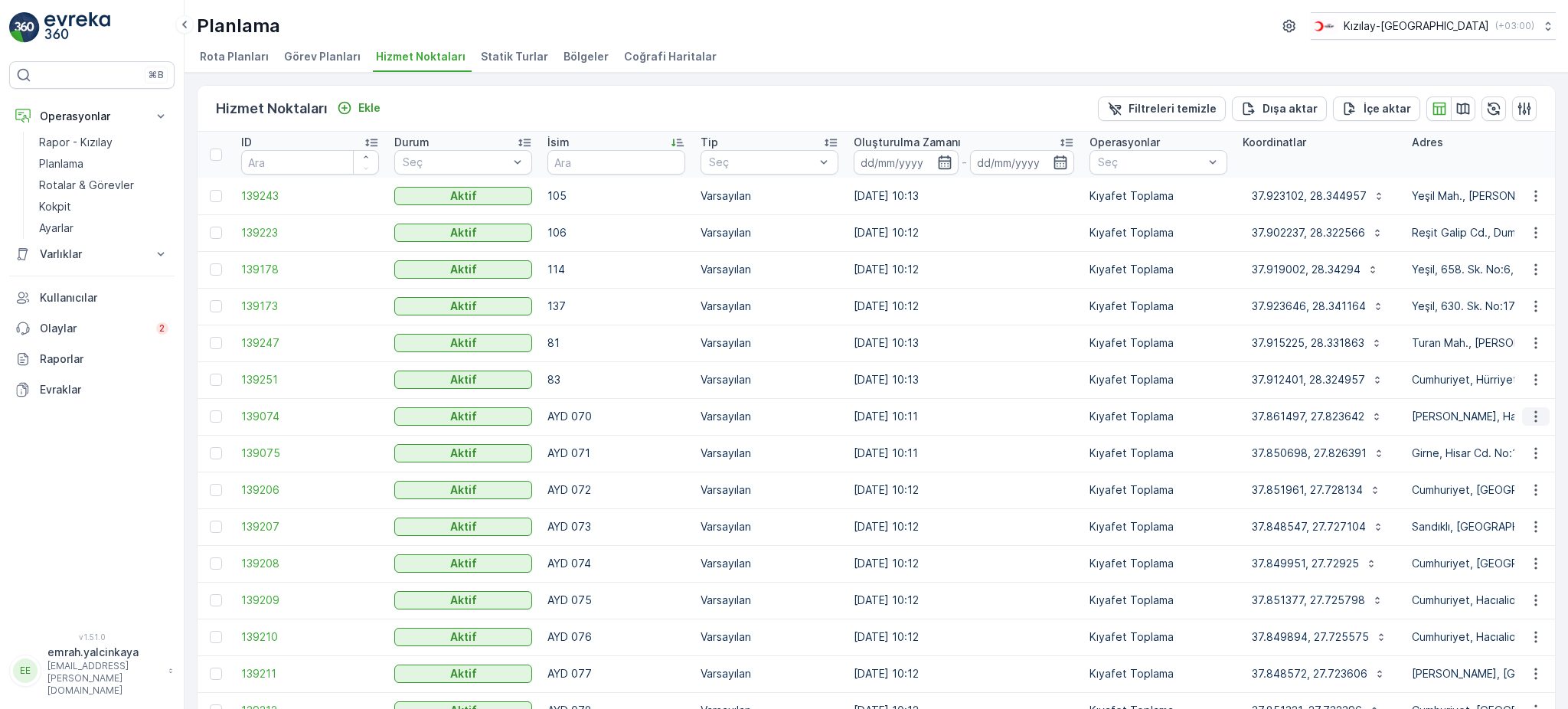
click at [1538, 416] on icon "button" at bounding box center [1536, 416] width 16 height 16
click at [1501, 463] on span "Servis Noktasını Düzenle" at bounding box center [1496, 459] width 126 height 16
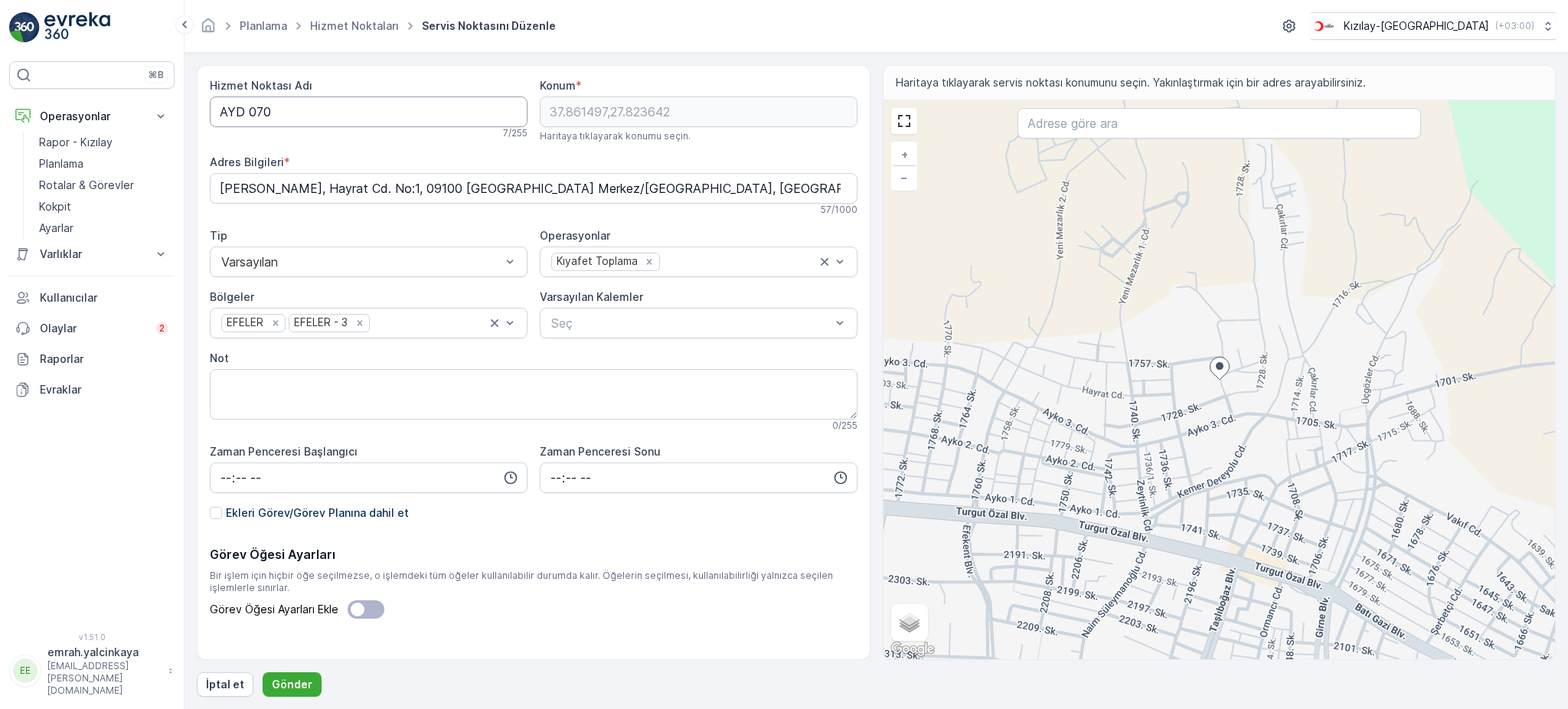
click at [247, 113] on Adı "AYD 070" at bounding box center [368, 111] width 318 height 30
type Adı "AYD070"
click at [304, 677] on p "Gönder" at bounding box center [292, 685] width 41 height 16
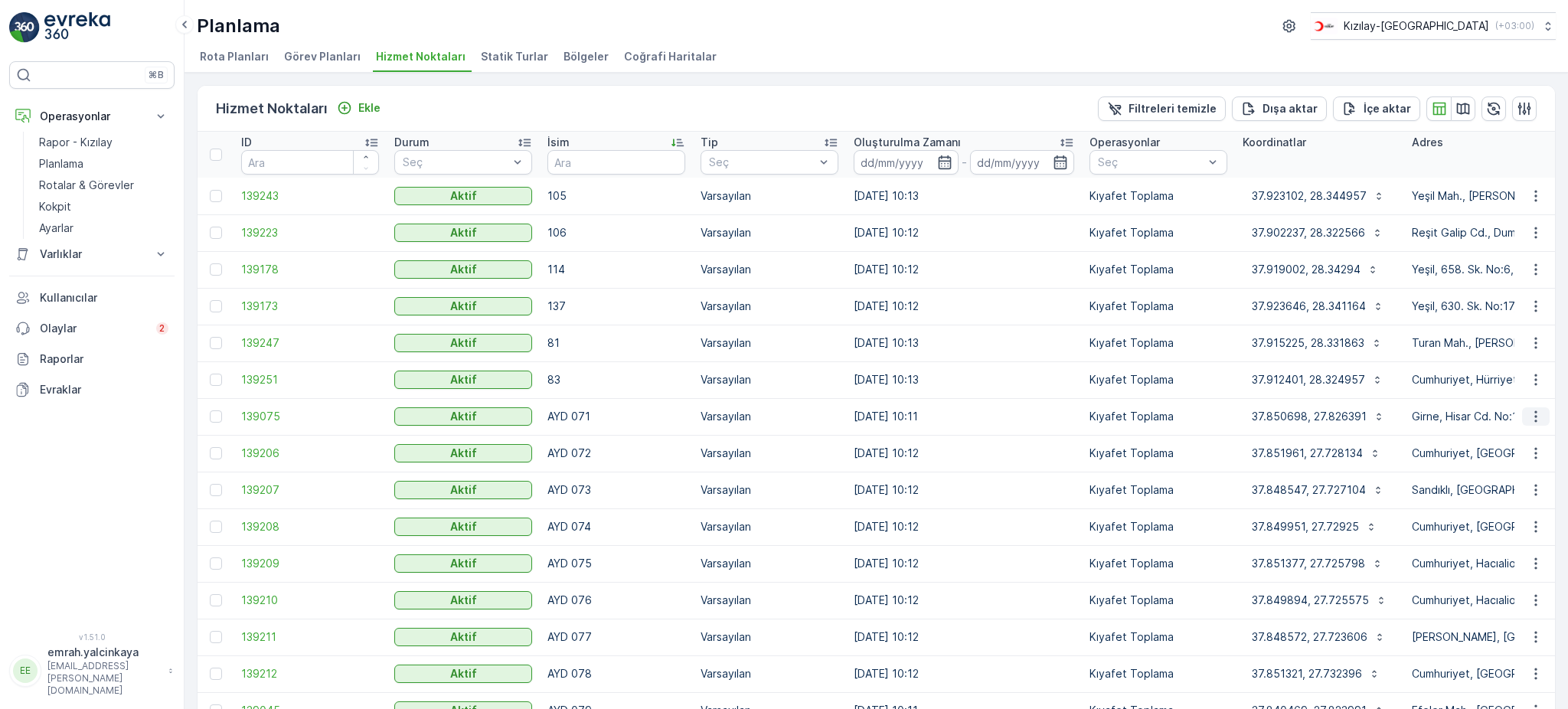
click at [1535, 418] on icon "button" at bounding box center [1536, 416] width 16 height 16
click at [1542, 461] on span "Servis Noktasını Düzenle" at bounding box center [1496, 459] width 126 height 16
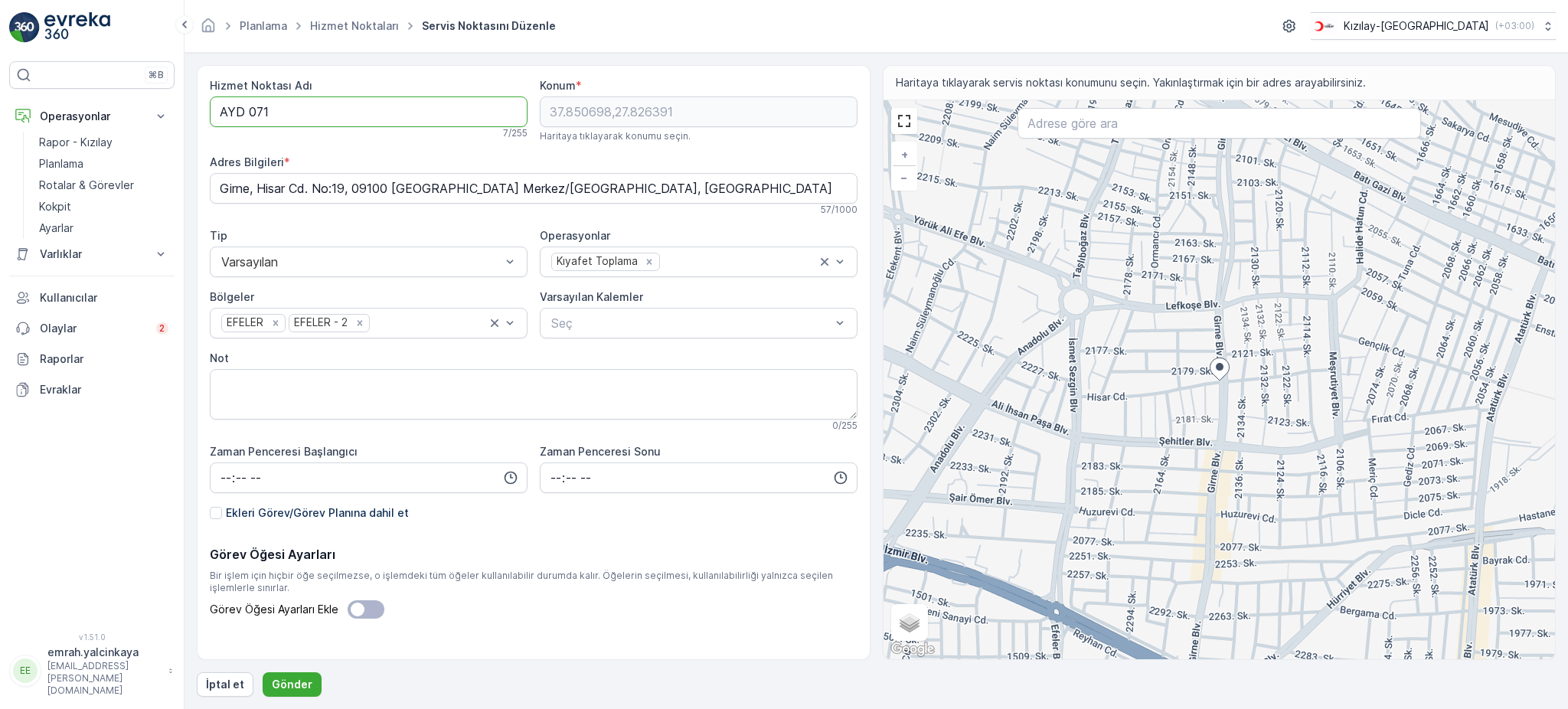
click at [247, 116] on Adı "AYD 071" at bounding box center [368, 111] width 318 height 30
type Adı "AYD071"
click at [294, 679] on p "Gönder" at bounding box center [292, 685] width 41 height 16
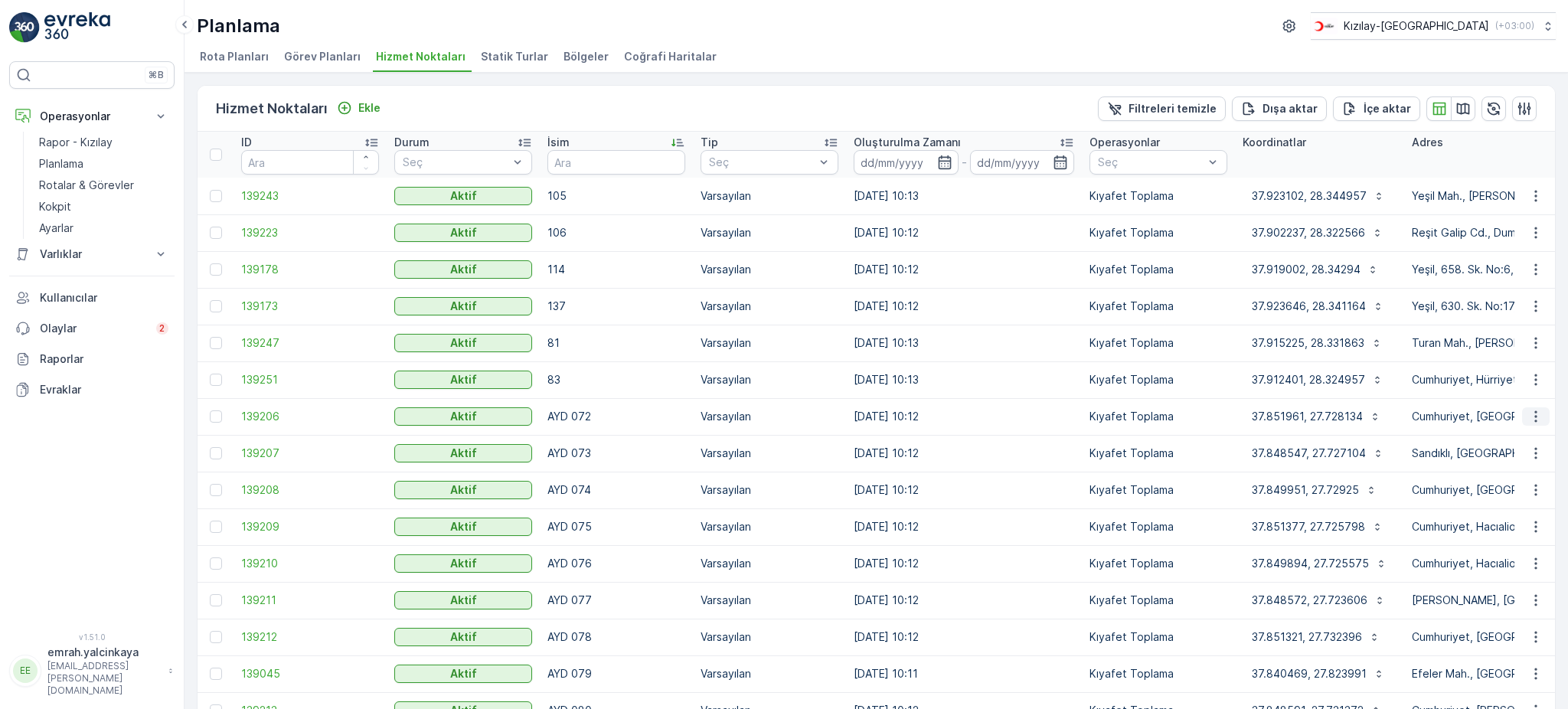
click at [1531, 407] on button "button" at bounding box center [1536, 415] width 28 height 18
click at [1531, 460] on span "Servis Noktasını Düzenle" at bounding box center [1496, 459] width 126 height 16
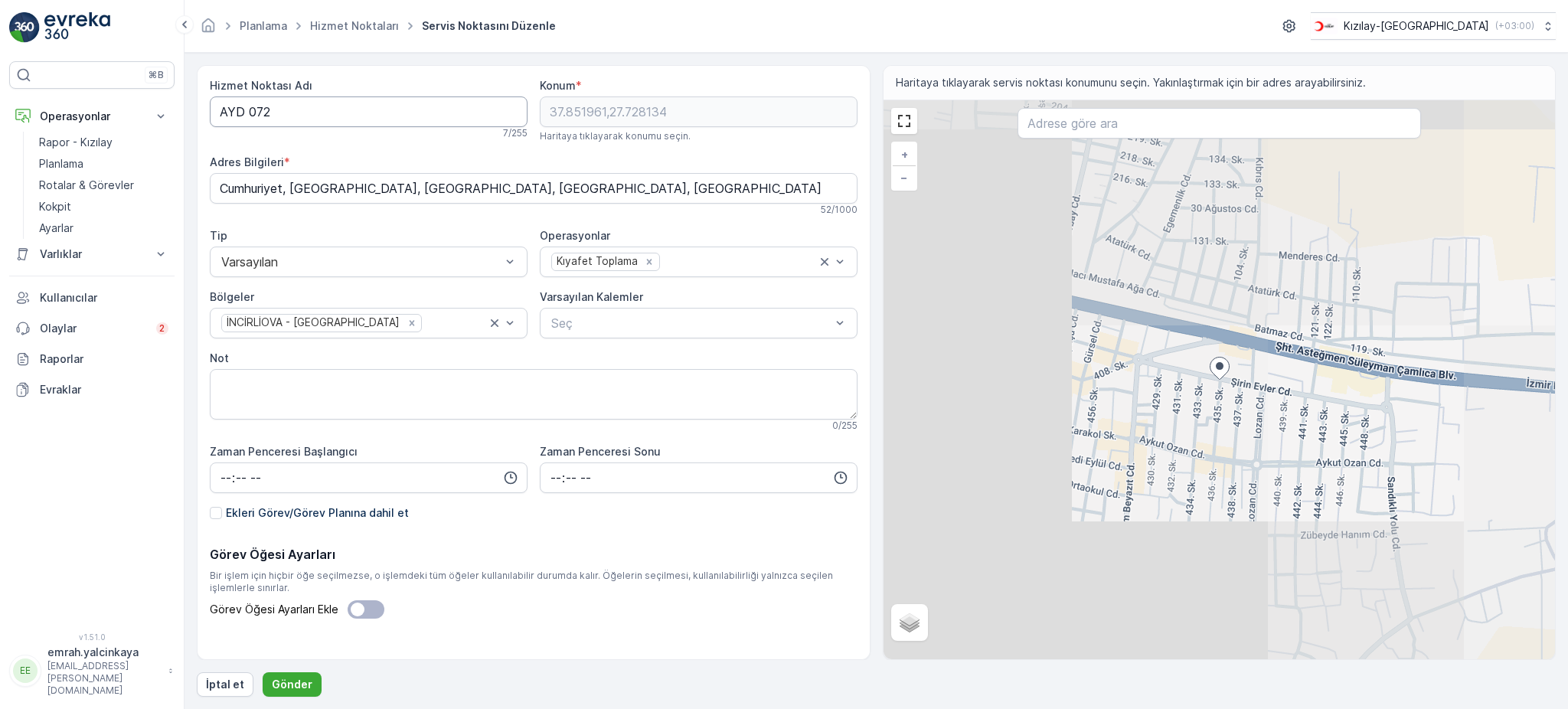
click at [250, 111] on Adı "AYD 072" at bounding box center [368, 111] width 318 height 30
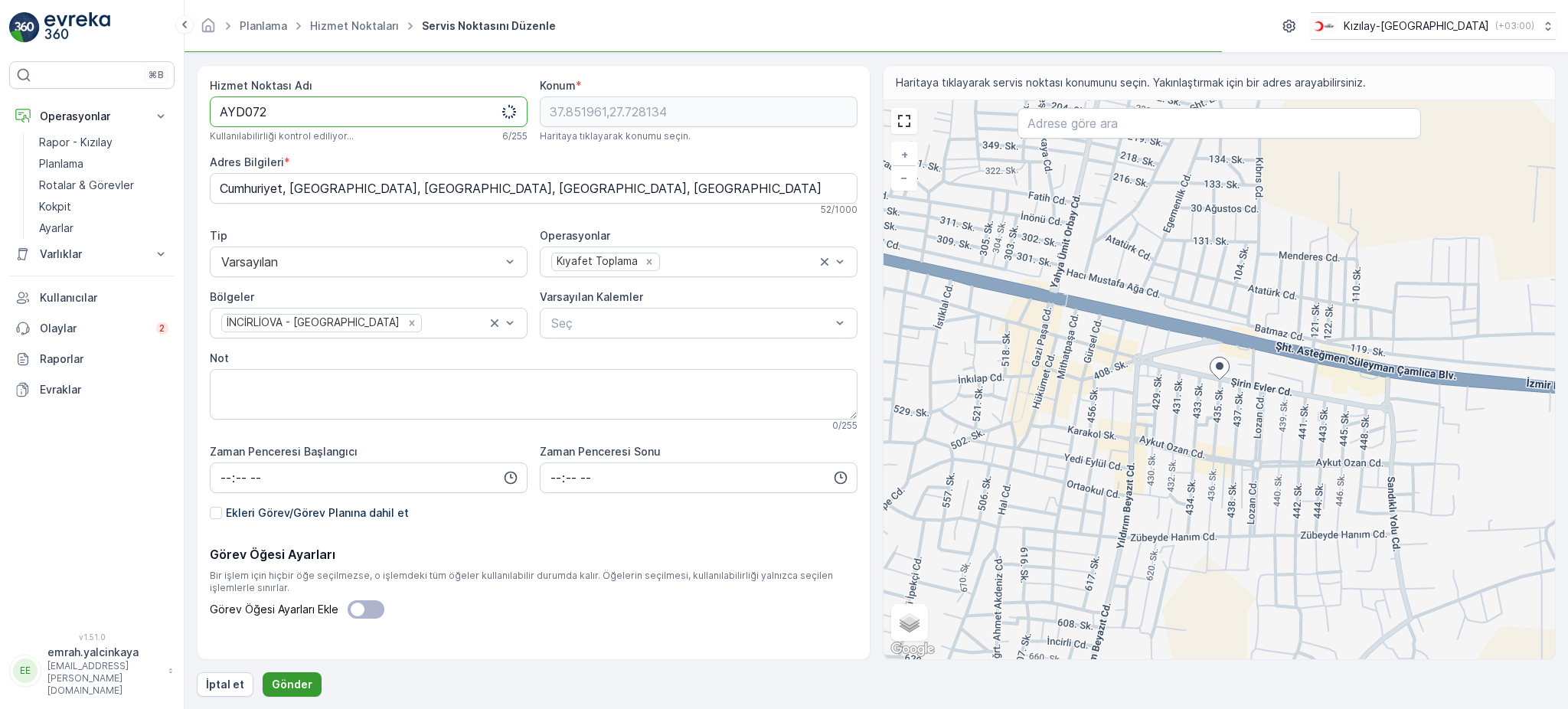
type Adı "AYD072"
click at [280, 681] on p "Gönder" at bounding box center [292, 685] width 41 height 16
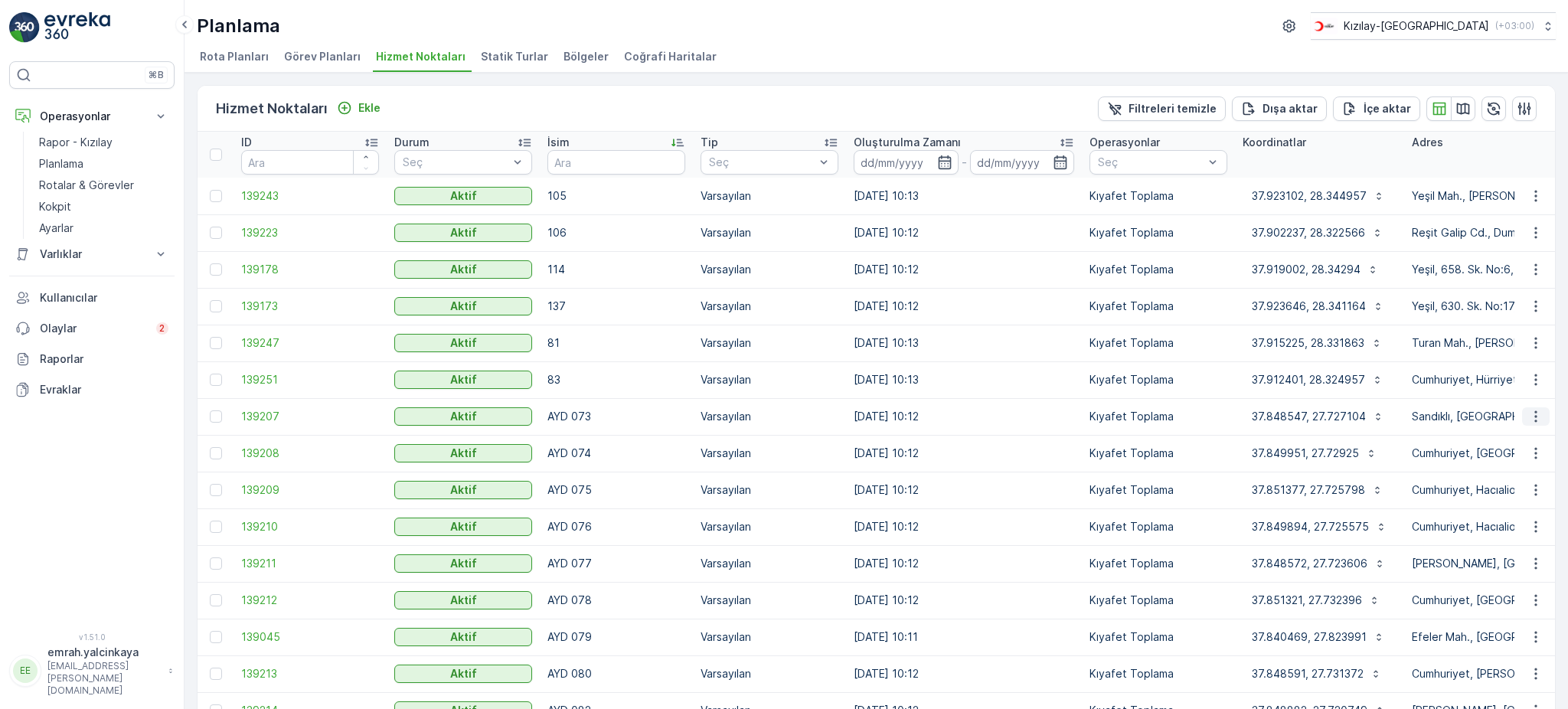
click at [1539, 414] on button "button" at bounding box center [1536, 415] width 28 height 18
click at [1507, 457] on span "Servis Noktasını Düzenle" at bounding box center [1496, 459] width 126 height 16
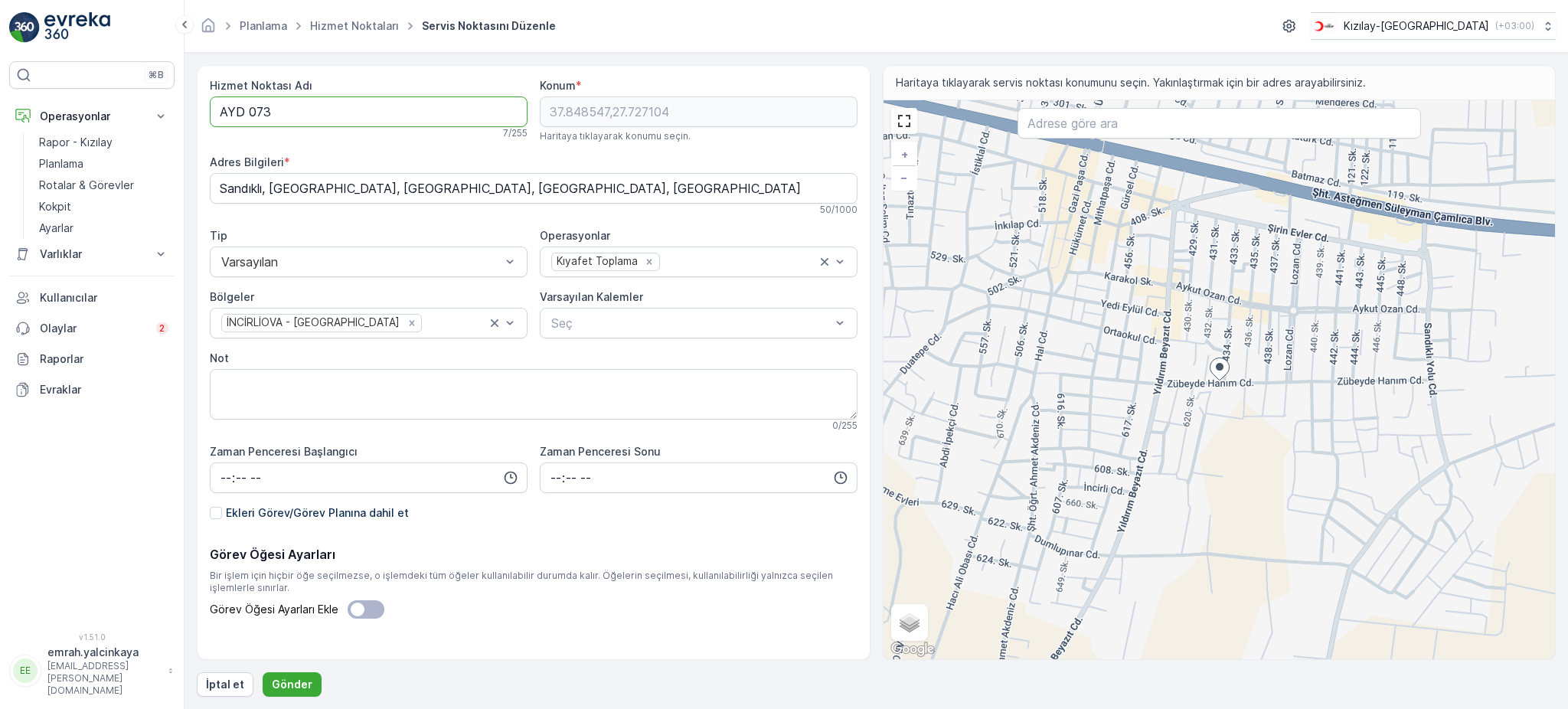
click at [248, 106] on Adı "AYD 073" at bounding box center [368, 111] width 318 height 30
type Adı "AYD073"
click at [294, 691] on p "Gönder" at bounding box center [292, 685] width 41 height 16
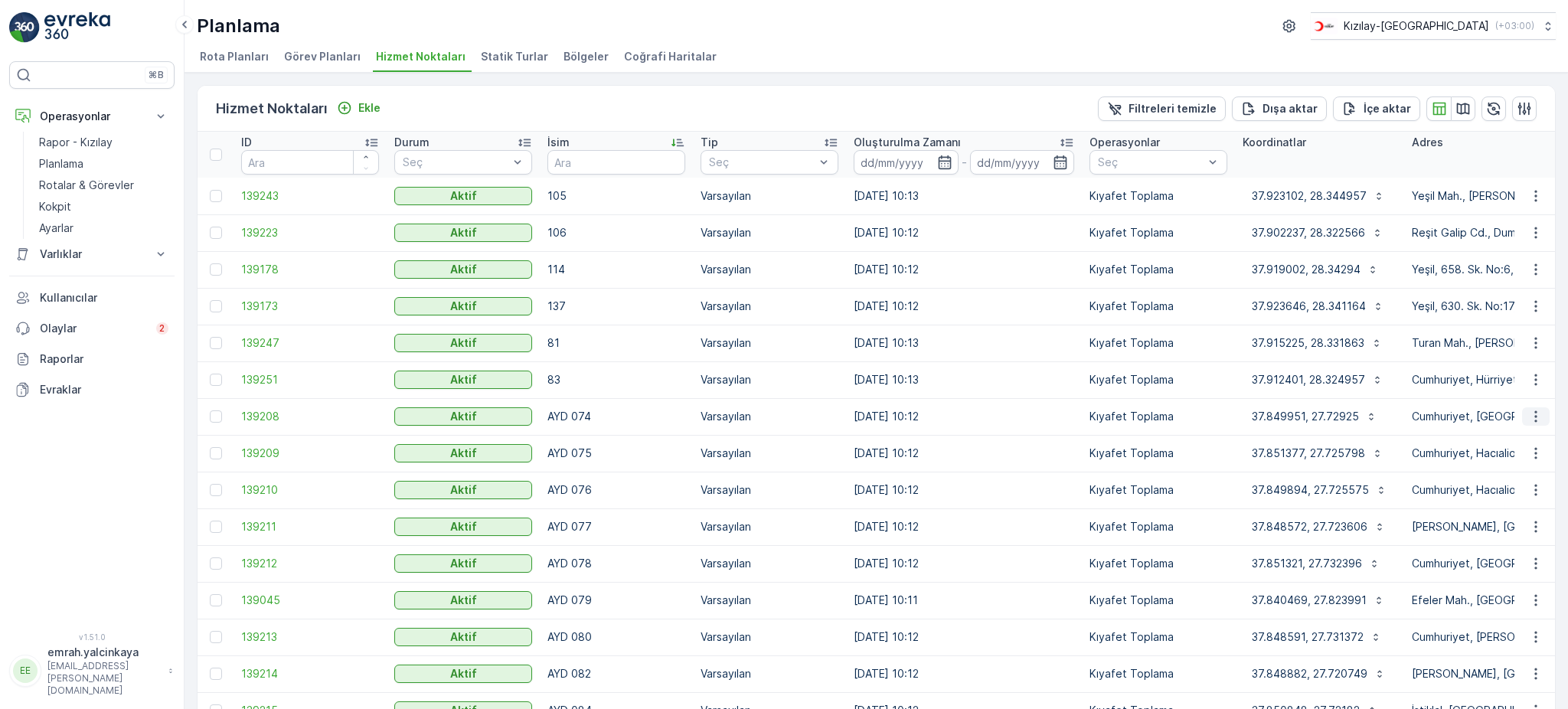
click at [1528, 416] on icon "button" at bounding box center [1536, 416] width 16 height 16
click at [1540, 459] on span "Servis Noktasını Düzenle" at bounding box center [1496, 459] width 126 height 16
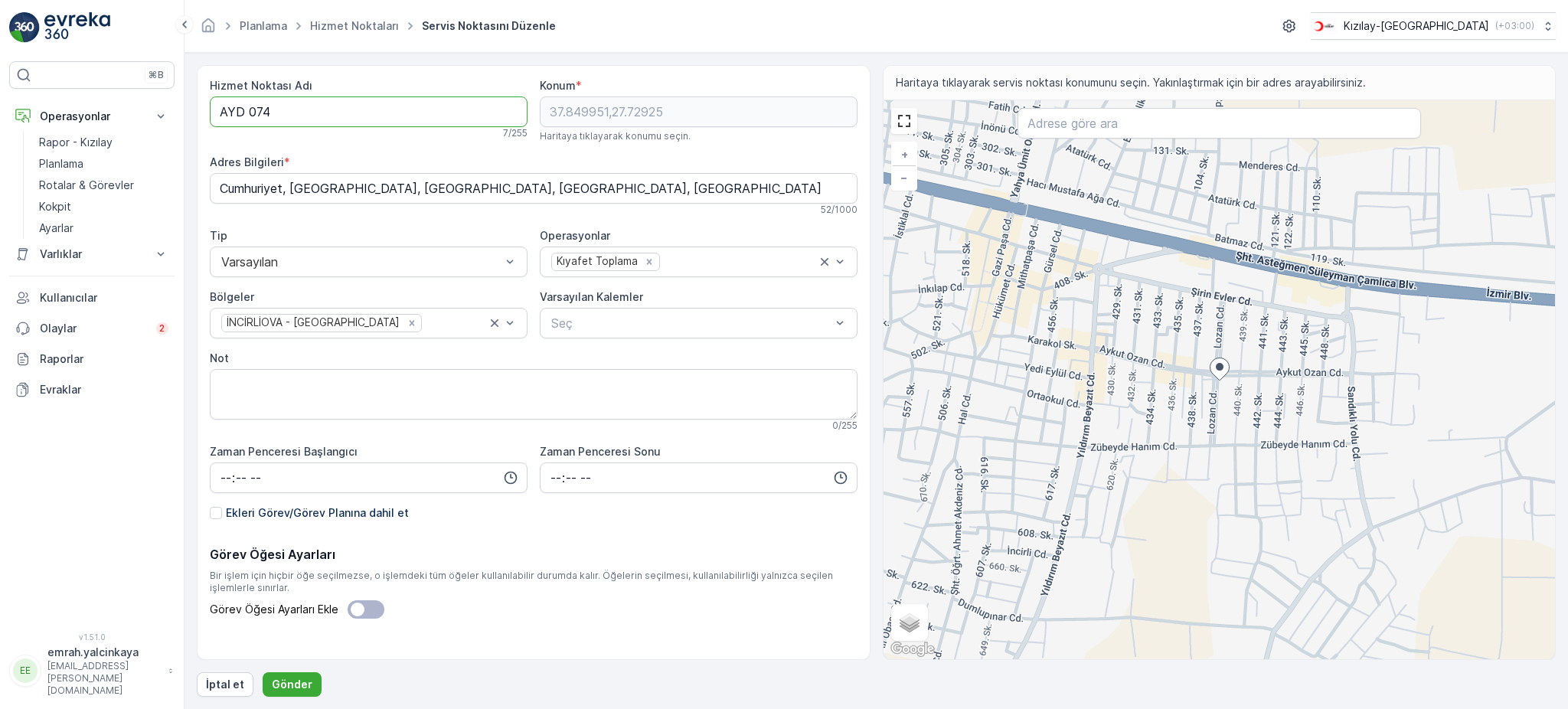
click at [250, 114] on Adı "AYD 074" at bounding box center [368, 111] width 318 height 30
type Adı "AYD074"
click at [280, 682] on p "Gönder" at bounding box center [292, 685] width 41 height 16
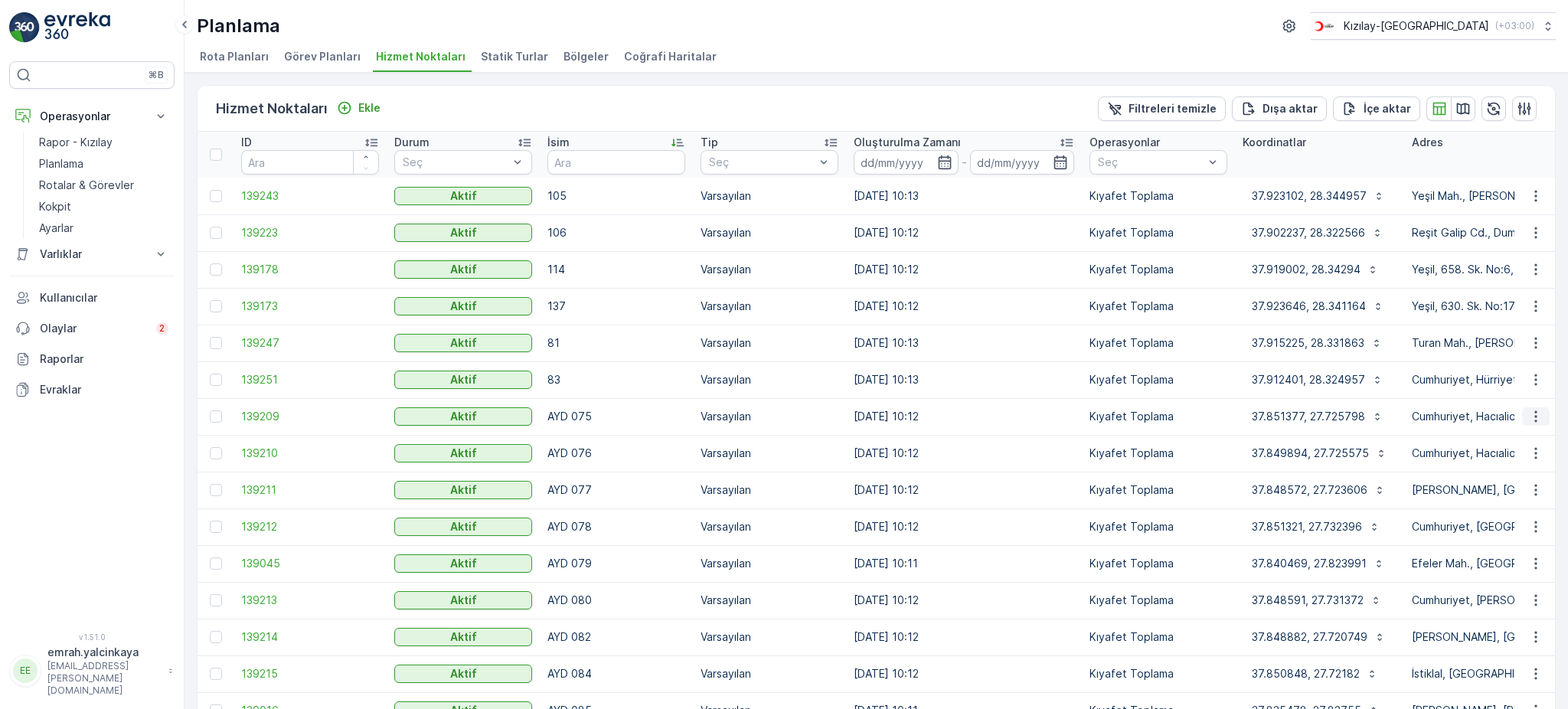
click at [1534, 416] on icon "button" at bounding box center [1536, 416] width 16 height 16
click at [1529, 462] on span "Servis Noktasını Düzenle" at bounding box center [1496, 459] width 126 height 16
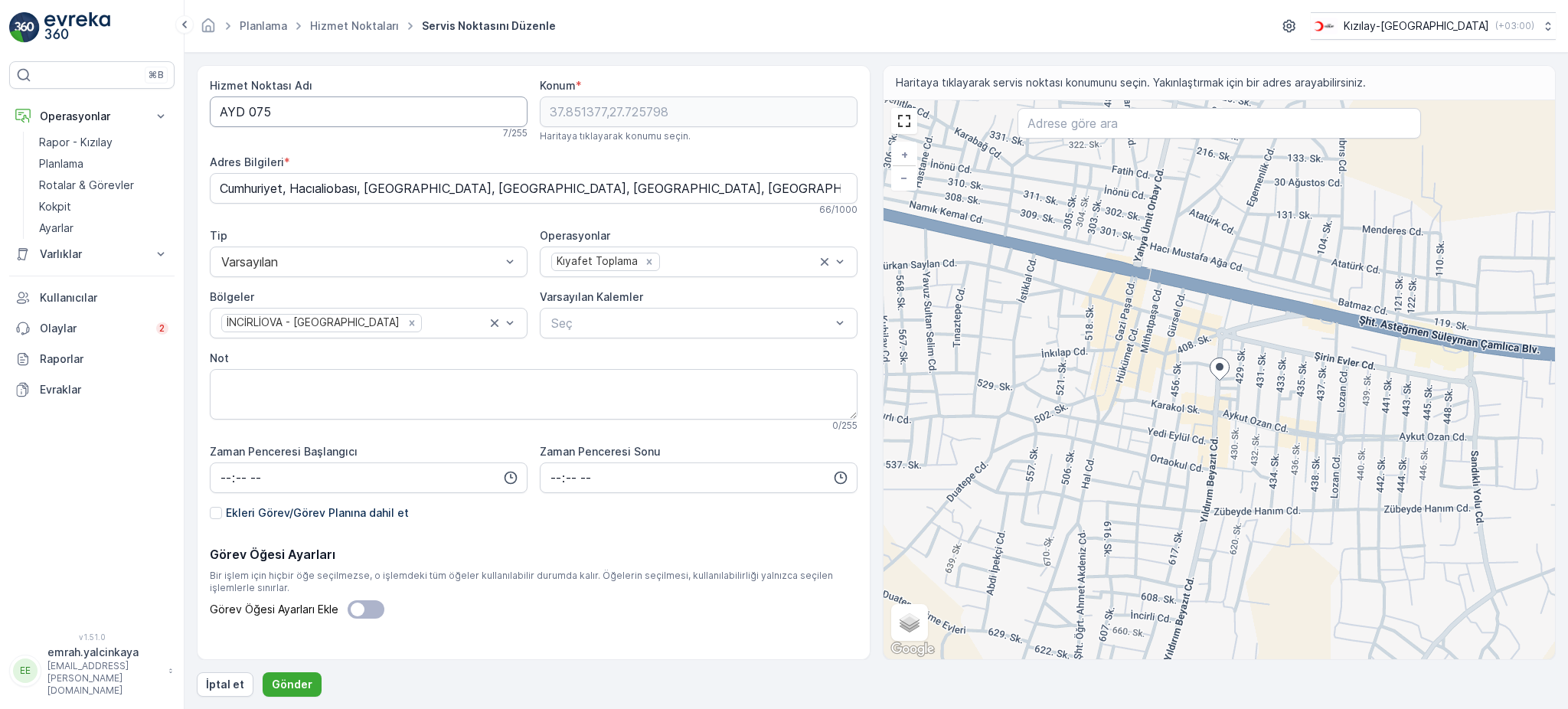
click at [249, 111] on Adı "AYD 075" at bounding box center [368, 111] width 318 height 30
type Adı "AYD075"
click at [299, 679] on p "Gönder" at bounding box center [292, 685] width 41 height 16
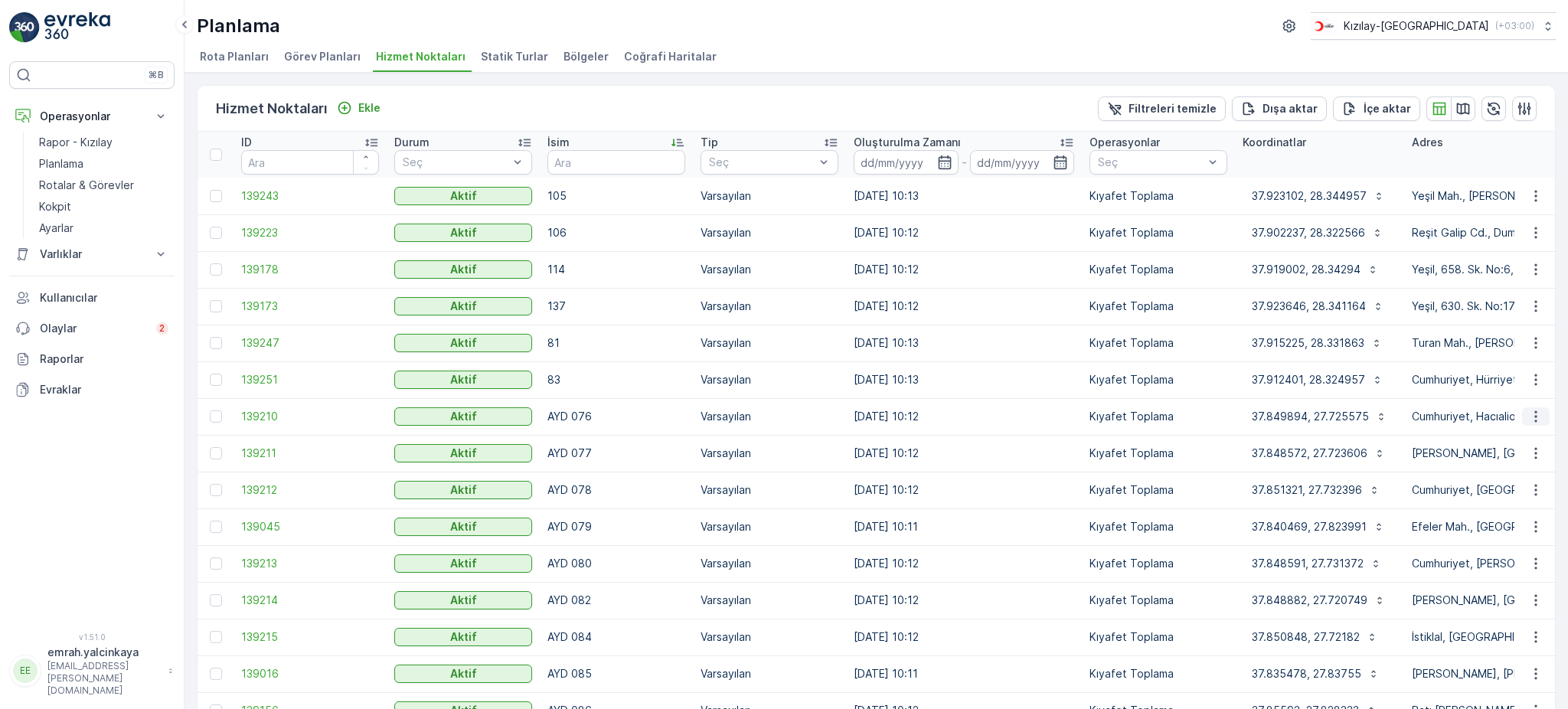
click at [1538, 414] on icon "button" at bounding box center [1536, 416] width 16 height 16
click at [1536, 454] on span "Servis Noktasını Düzenle" at bounding box center [1496, 459] width 126 height 16
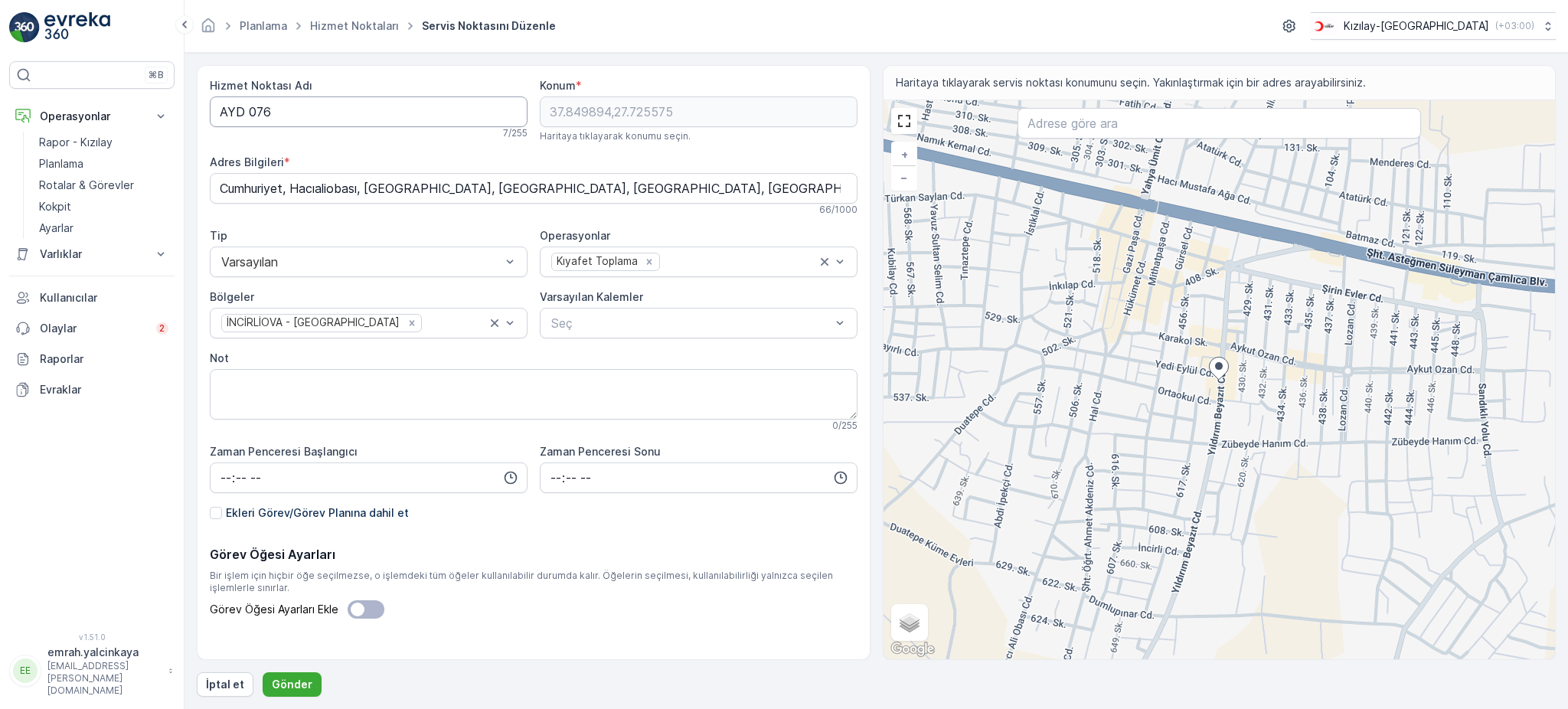
click at [249, 110] on Adı "AYD 076" at bounding box center [368, 111] width 318 height 30
type Adı "AYD076"
drag, startPoint x: 302, startPoint y: 684, endPoint x: 338, endPoint y: 691, distance: 36.7
click at [307, 685] on p "Gönder" at bounding box center [292, 685] width 41 height 16
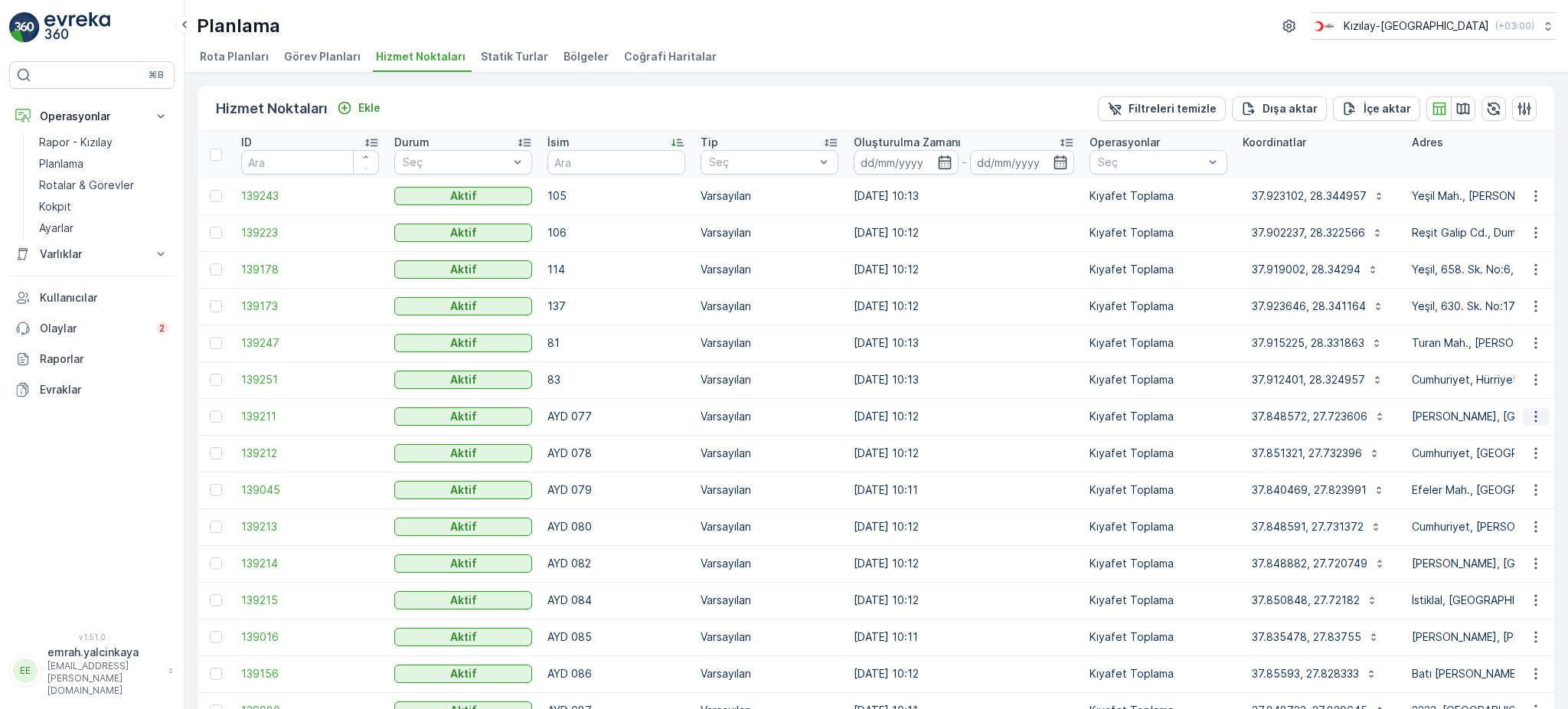
click at [1537, 415] on icon "button" at bounding box center [1536, 416] width 16 height 16
click at [1532, 462] on span "Servis Noktasını Düzenle" at bounding box center [1496, 459] width 126 height 16
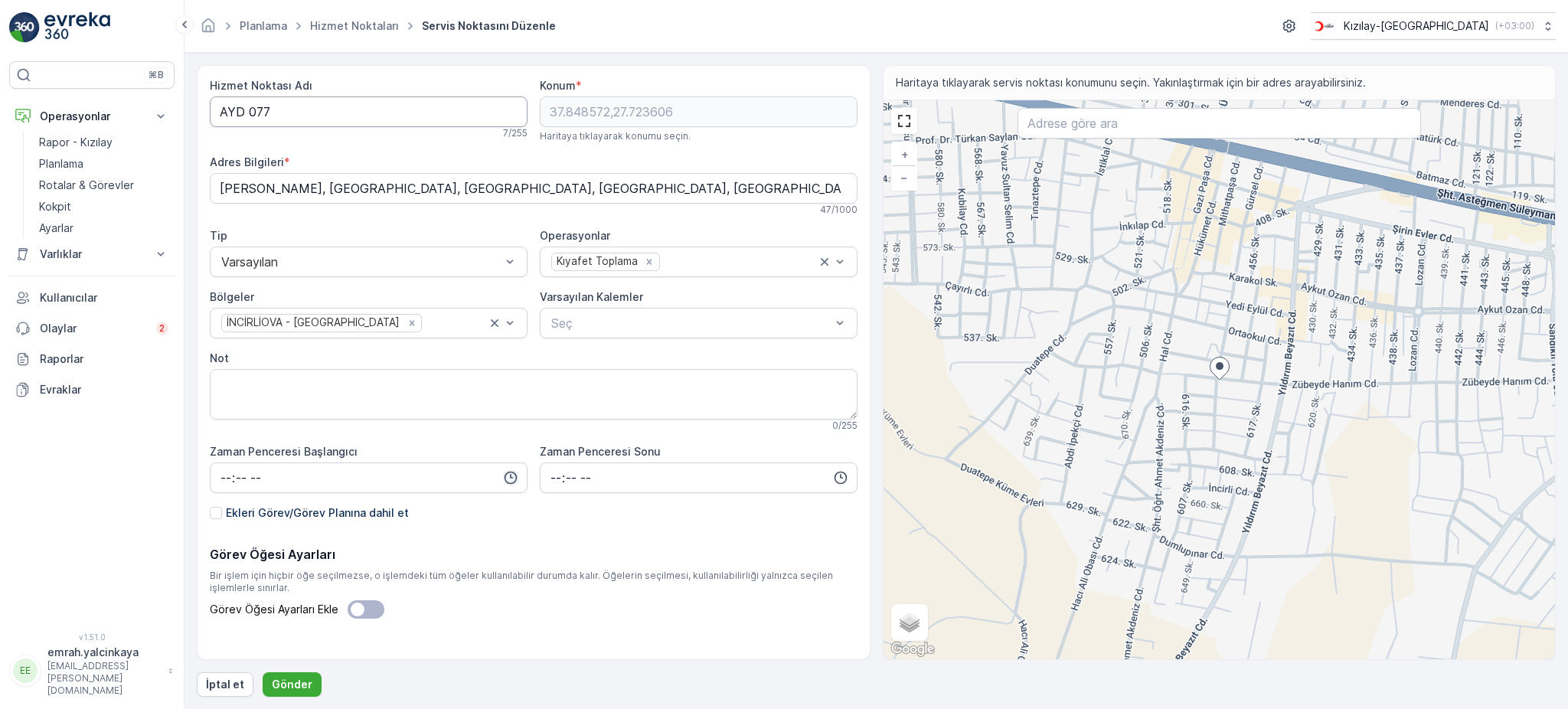
drag, startPoint x: 248, startPoint y: 106, endPoint x: 510, endPoint y: 478, distance: 455.0
click at [248, 108] on Adı "AYD 077" at bounding box center [368, 111] width 318 height 30
type Adı "AYD077"
click at [294, 679] on p "Gönder" at bounding box center [292, 685] width 41 height 16
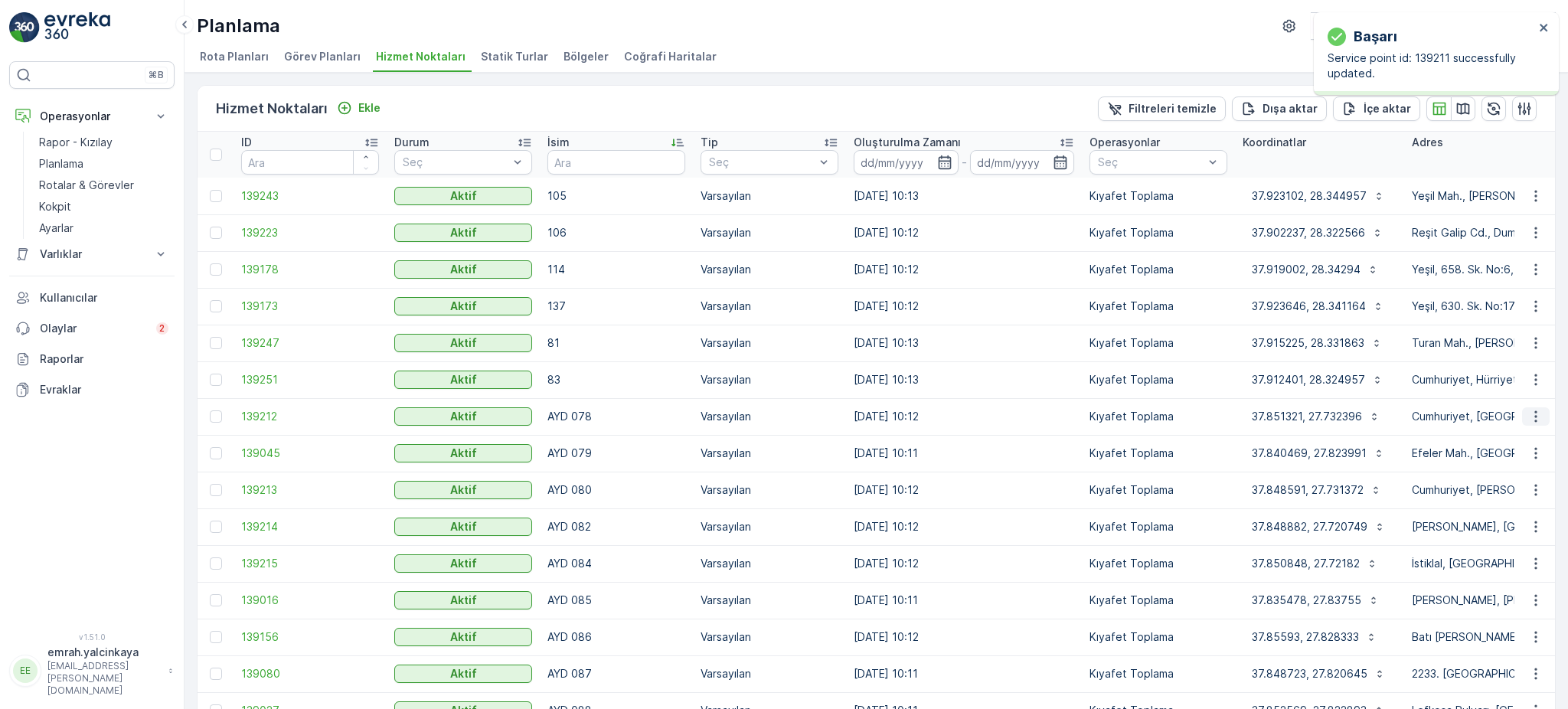
click at [1528, 418] on icon "button" at bounding box center [1536, 416] width 16 height 16
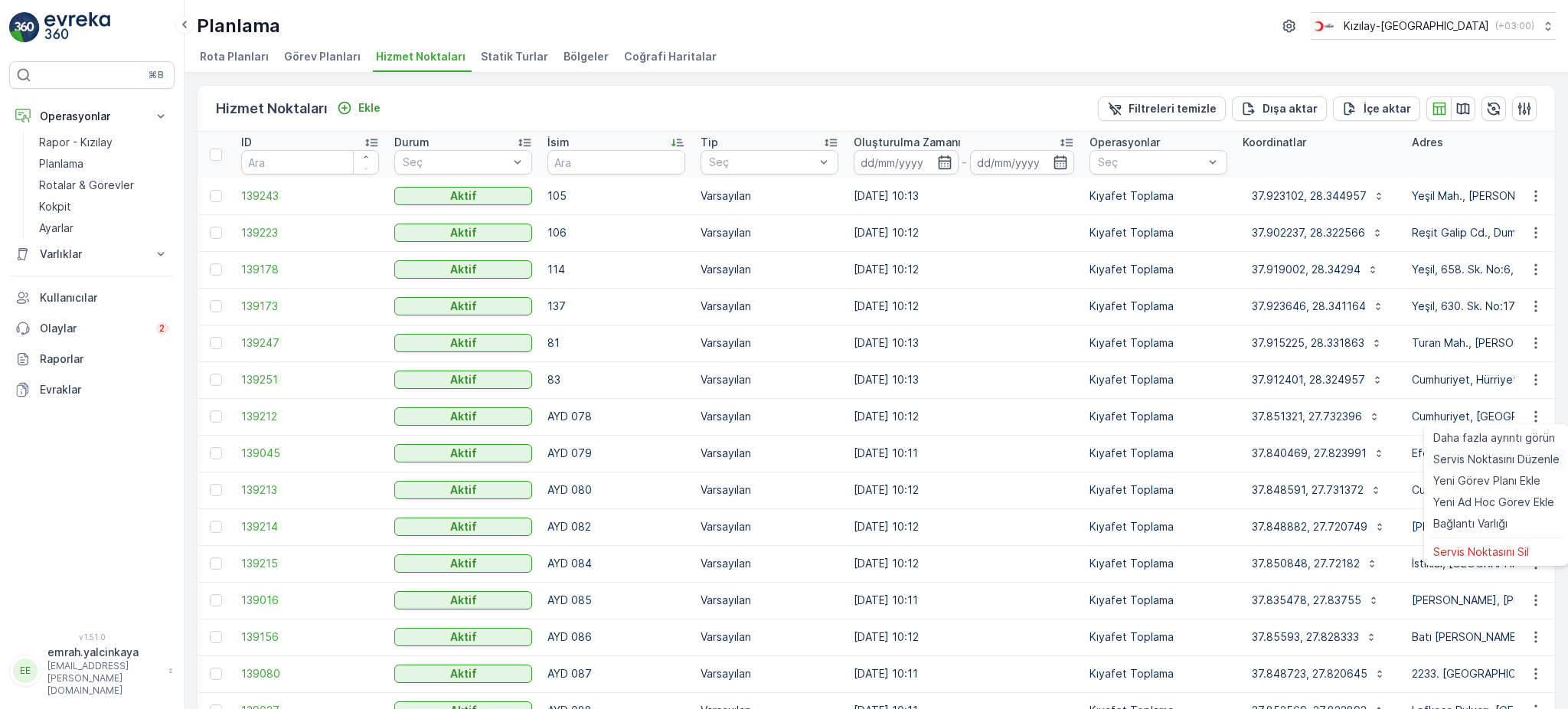
click at [1543, 457] on span "Servis Noktasını Düzenle" at bounding box center [1496, 459] width 126 height 16
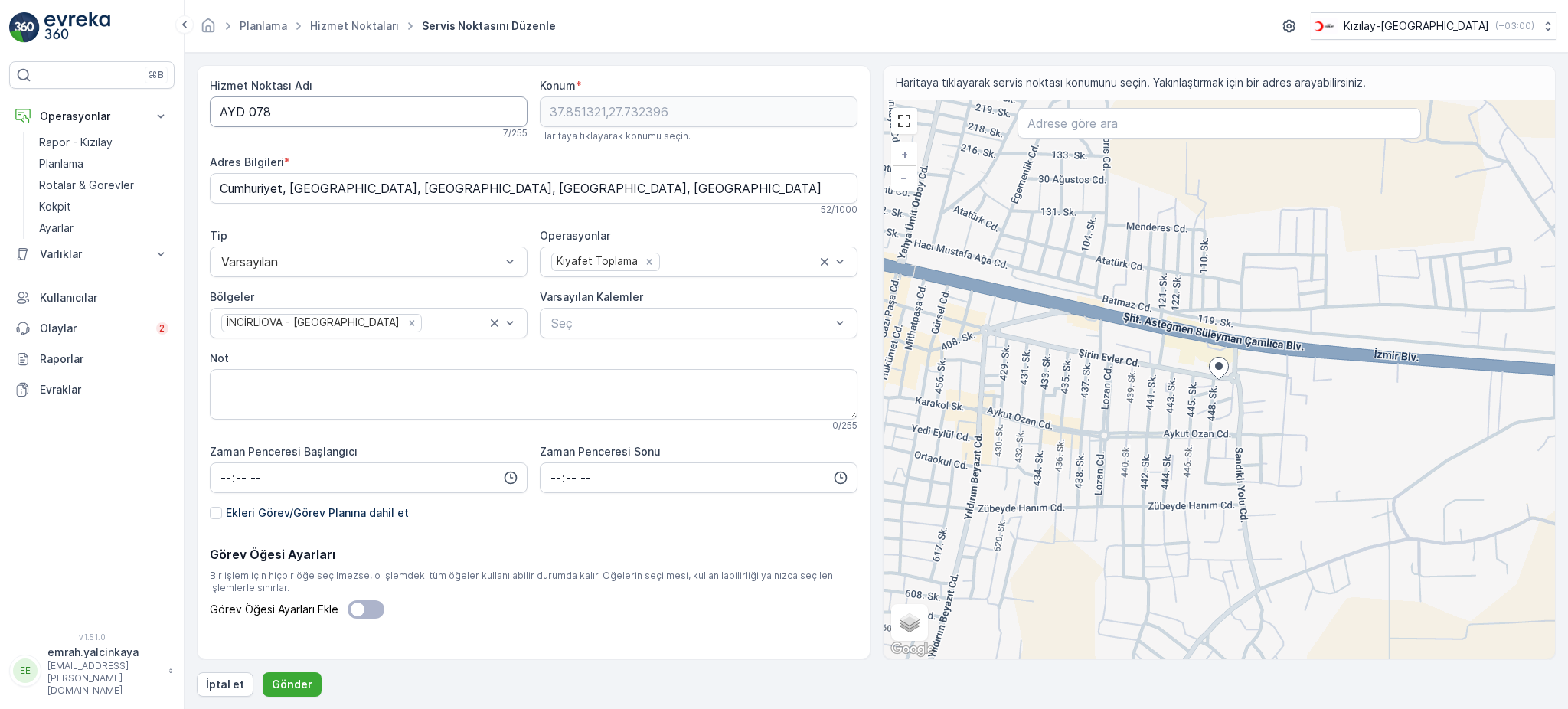
click at [252, 113] on Adı "AYD 078" at bounding box center [368, 111] width 318 height 30
type Adı "AYD078"
drag, startPoint x: 295, startPoint y: 687, endPoint x: 422, endPoint y: 701, distance: 127.8
click at [295, 685] on p "Gönder" at bounding box center [292, 685] width 41 height 16
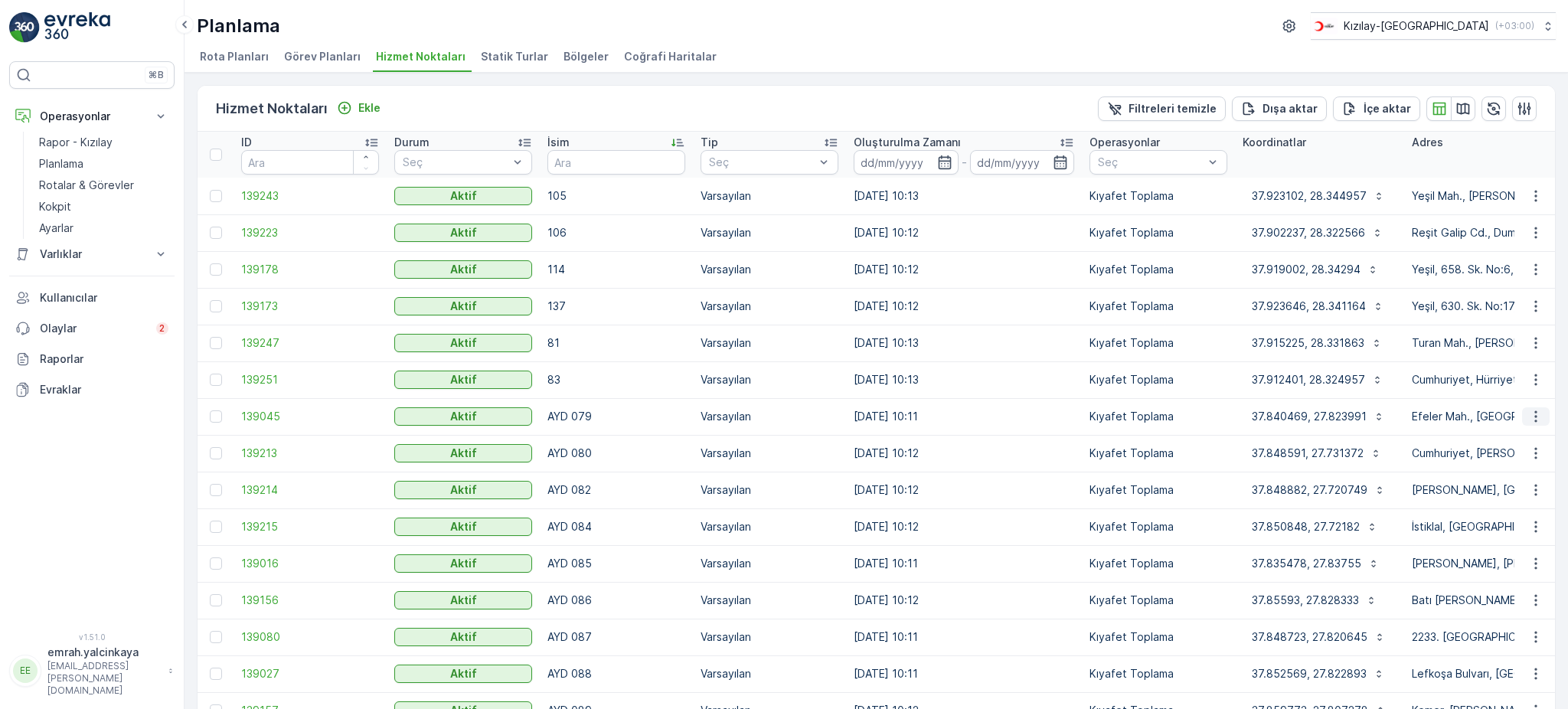
click at [1538, 416] on icon "button" at bounding box center [1536, 416] width 16 height 16
click at [1541, 458] on span "Servis Noktasını Düzenle" at bounding box center [1496, 459] width 126 height 16
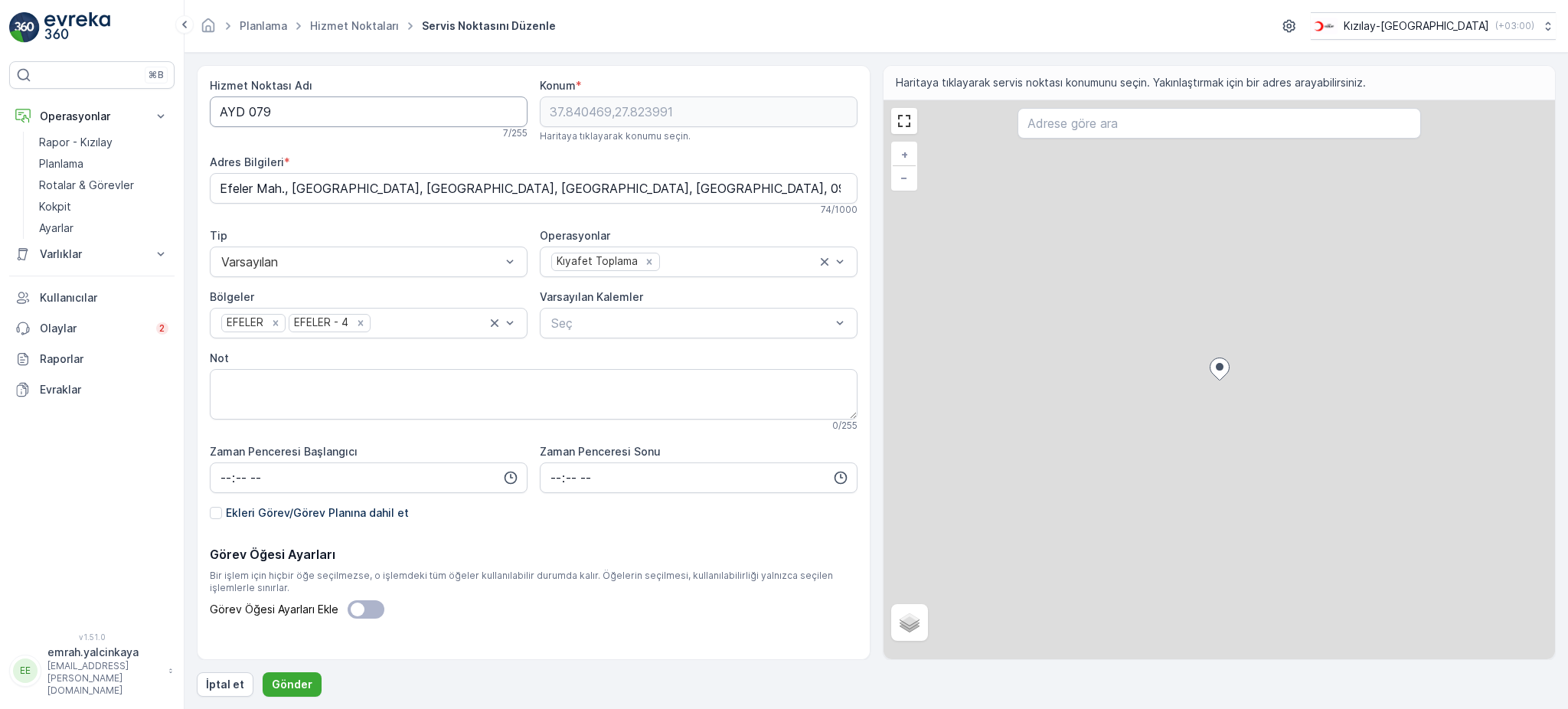
click at [249, 115] on Adı "AYD 079" at bounding box center [368, 111] width 318 height 30
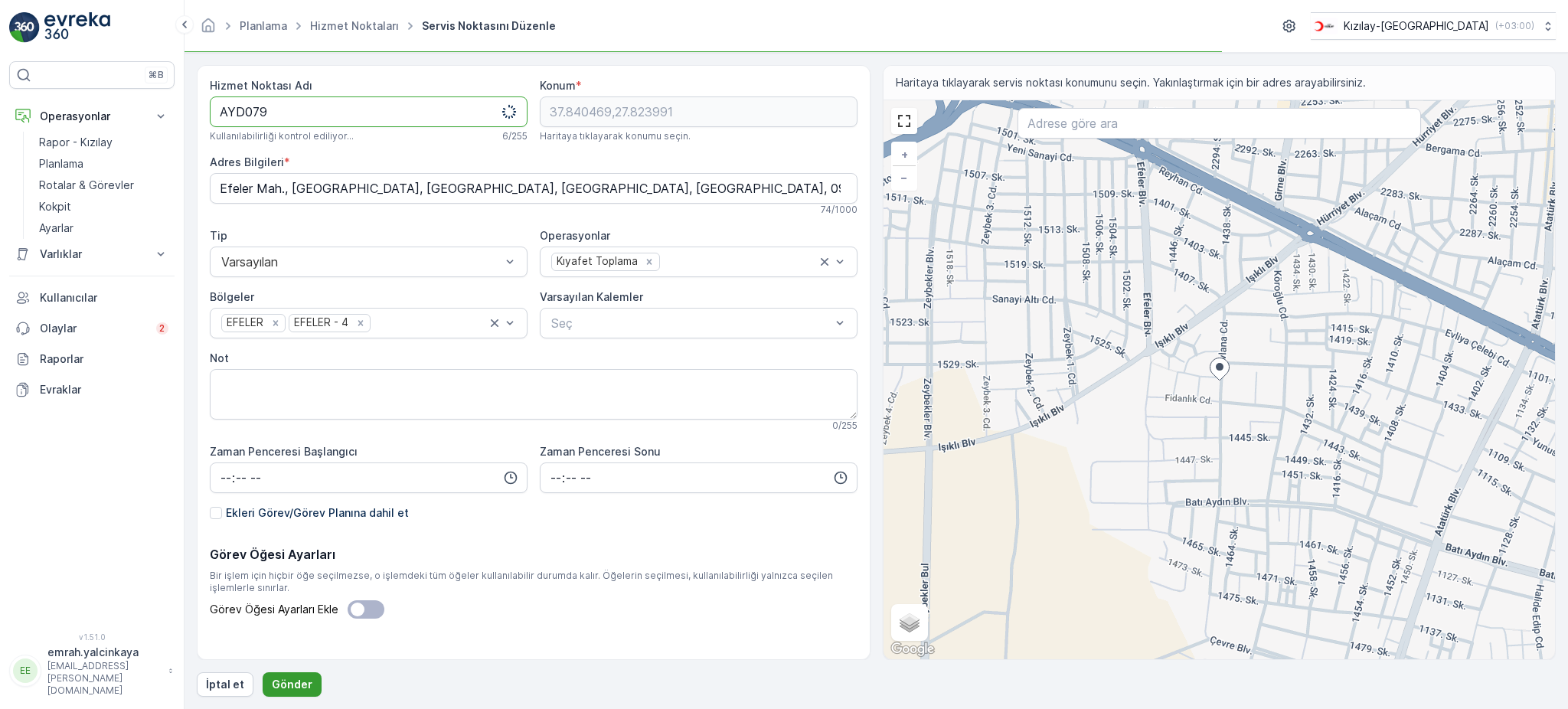
type Adı "AYD079"
click at [292, 685] on p "Gönder" at bounding box center [292, 685] width 41 height 16
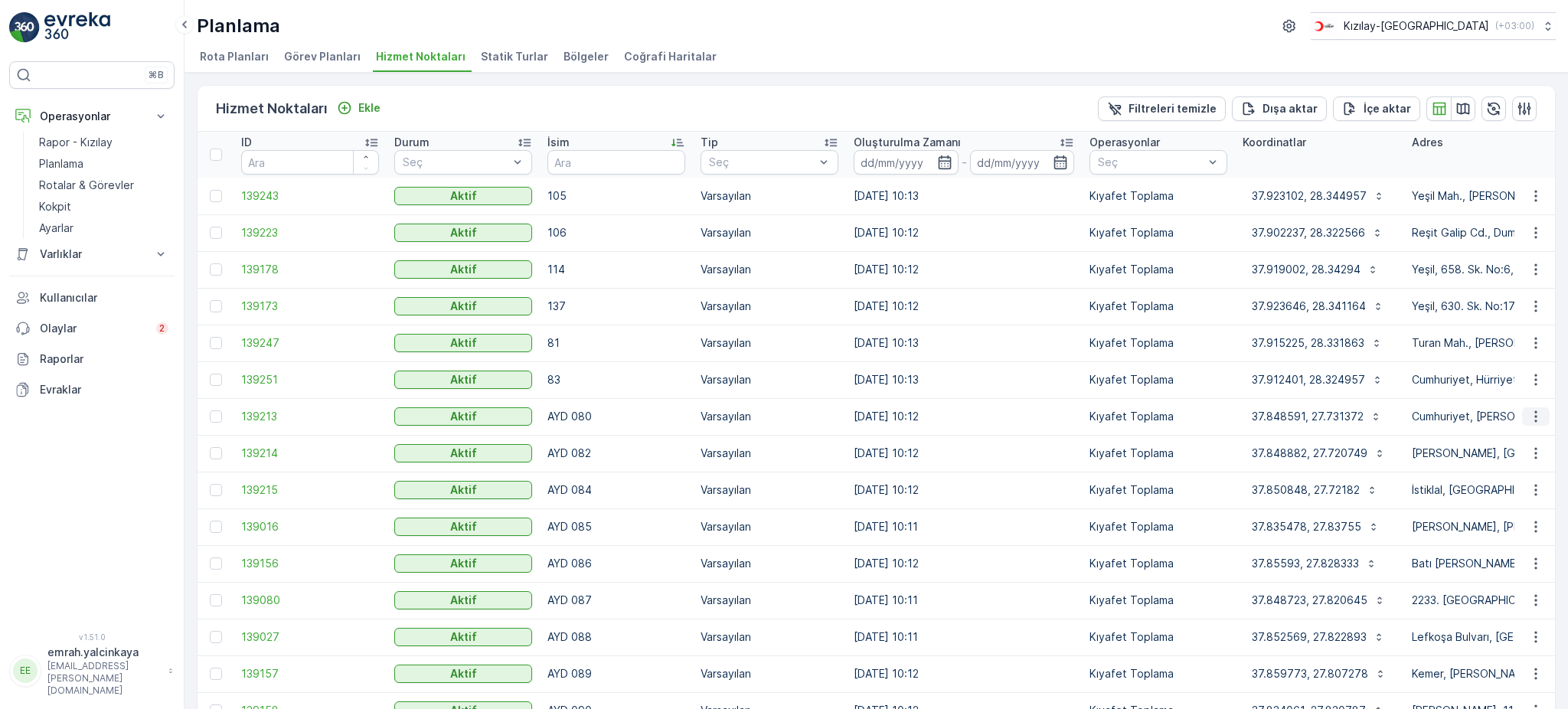
click at [1531, 415] on icon "button" at bounding box center [1536, 416] width 16 height 16
click at [1553, 463] on span "Servis Noktasını Düzenle" at bounding box center [1496, 459] width 126 height 16
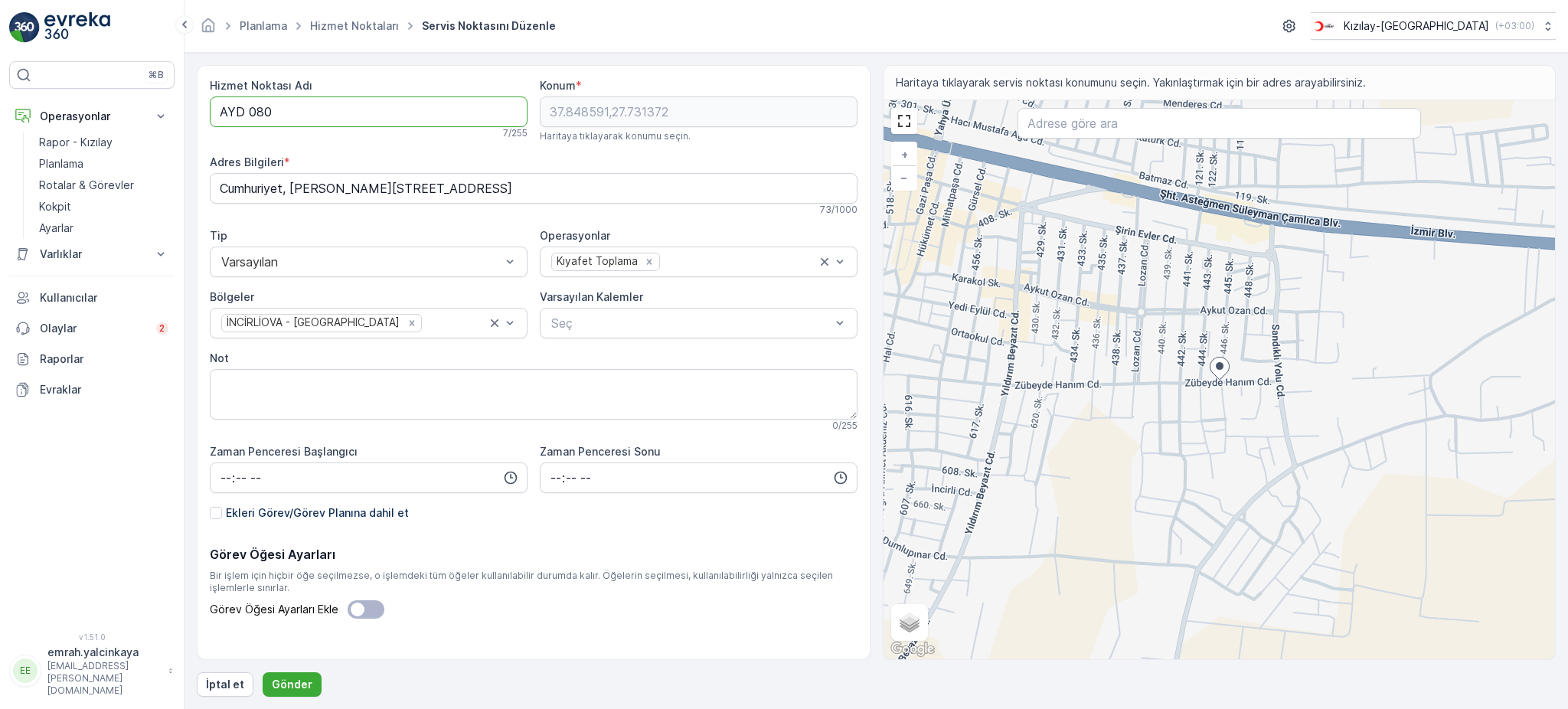
click at [245, 115] on Adı "AYD 080" at bounding box center [368, 111] width 318 height 30
type Adı "AYD080"
click at [284, 686] on p "Gönder" at bounding box center [292, 685] width 41 height 16
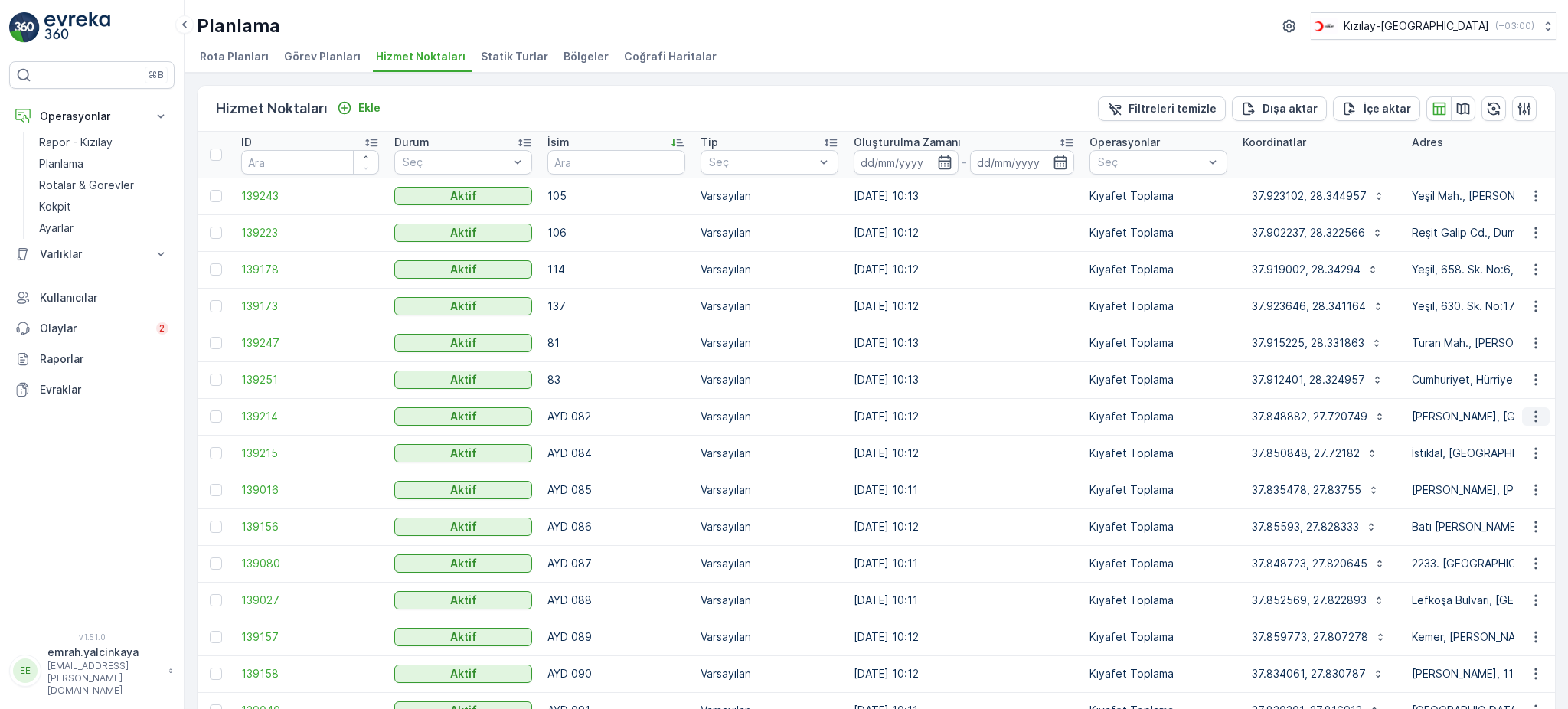
click at [1533, 422] on icon "button" at bounding box center [1536, 416] width 16 height 16
click at [1544, 455] on span "Servis Noktasını Düzenle" at bounding box center [1496, 459] width 126 height 16
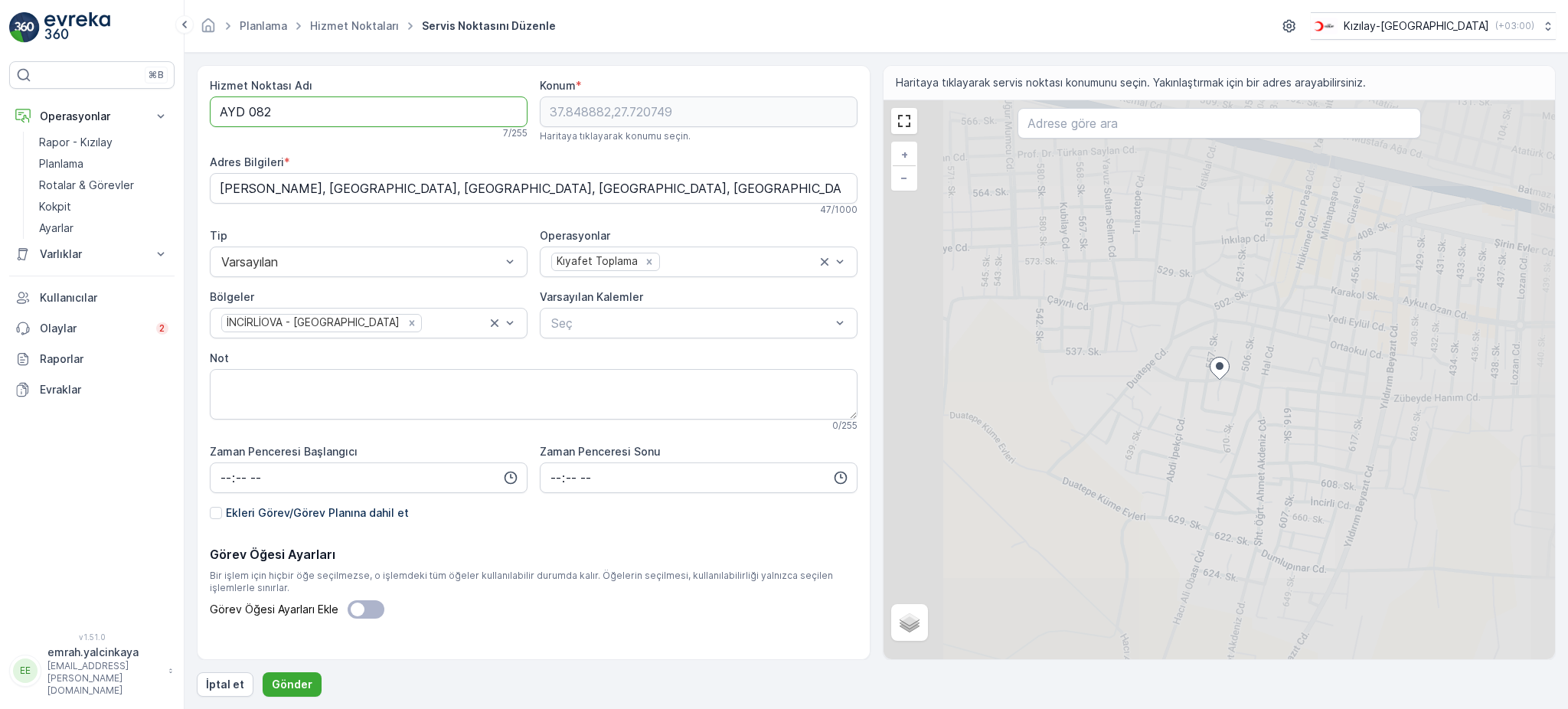
click at [251, 116] on Adı "AYD 082" at bounding box center [368, 111] width 318 height 30
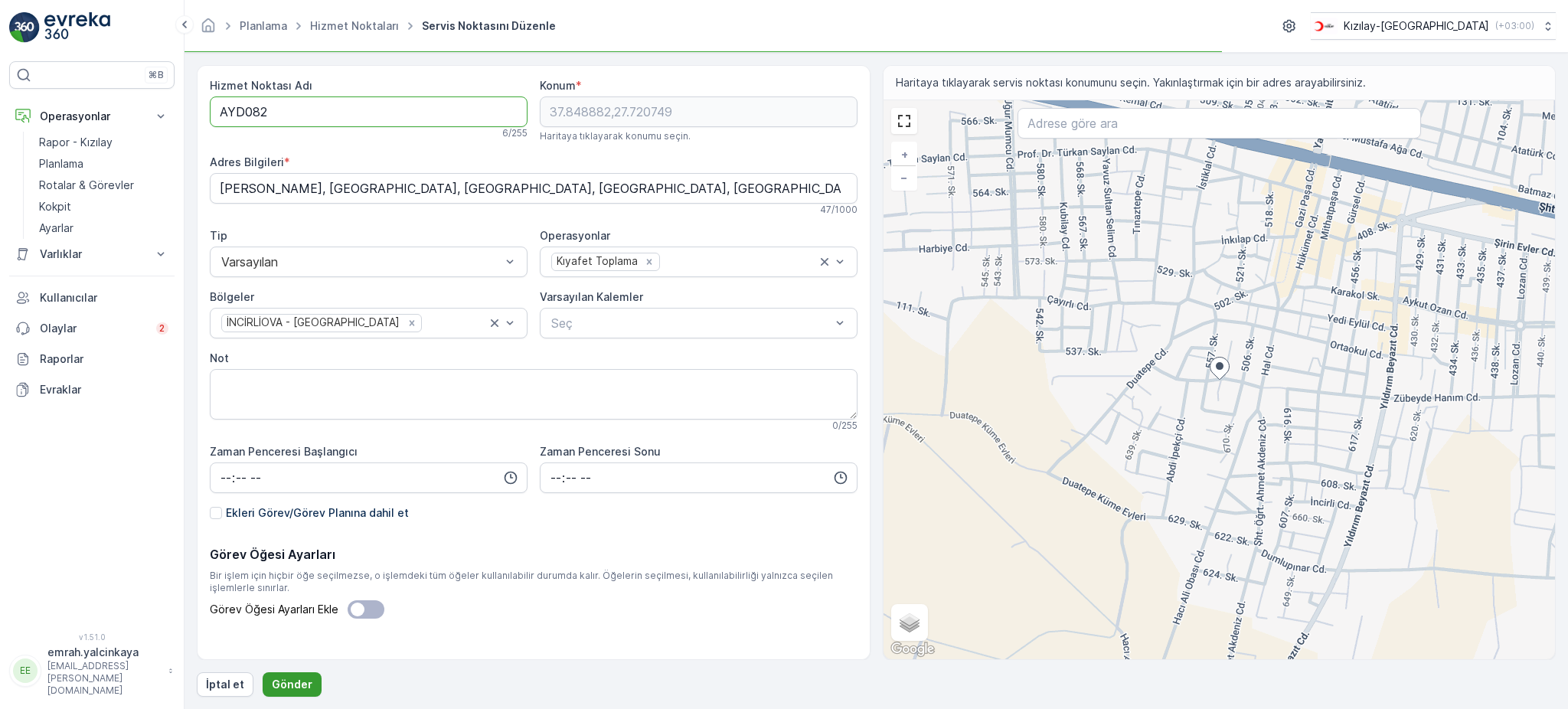
type Adı "AYD082"
drag, startPoint x: 294, startPoint y: 691, endPoint x: 302, endPoint y: 690, distance: 8.1
click at [294, 690] on p "Gönder" at bounding box center [292, 685] width 41 height 16
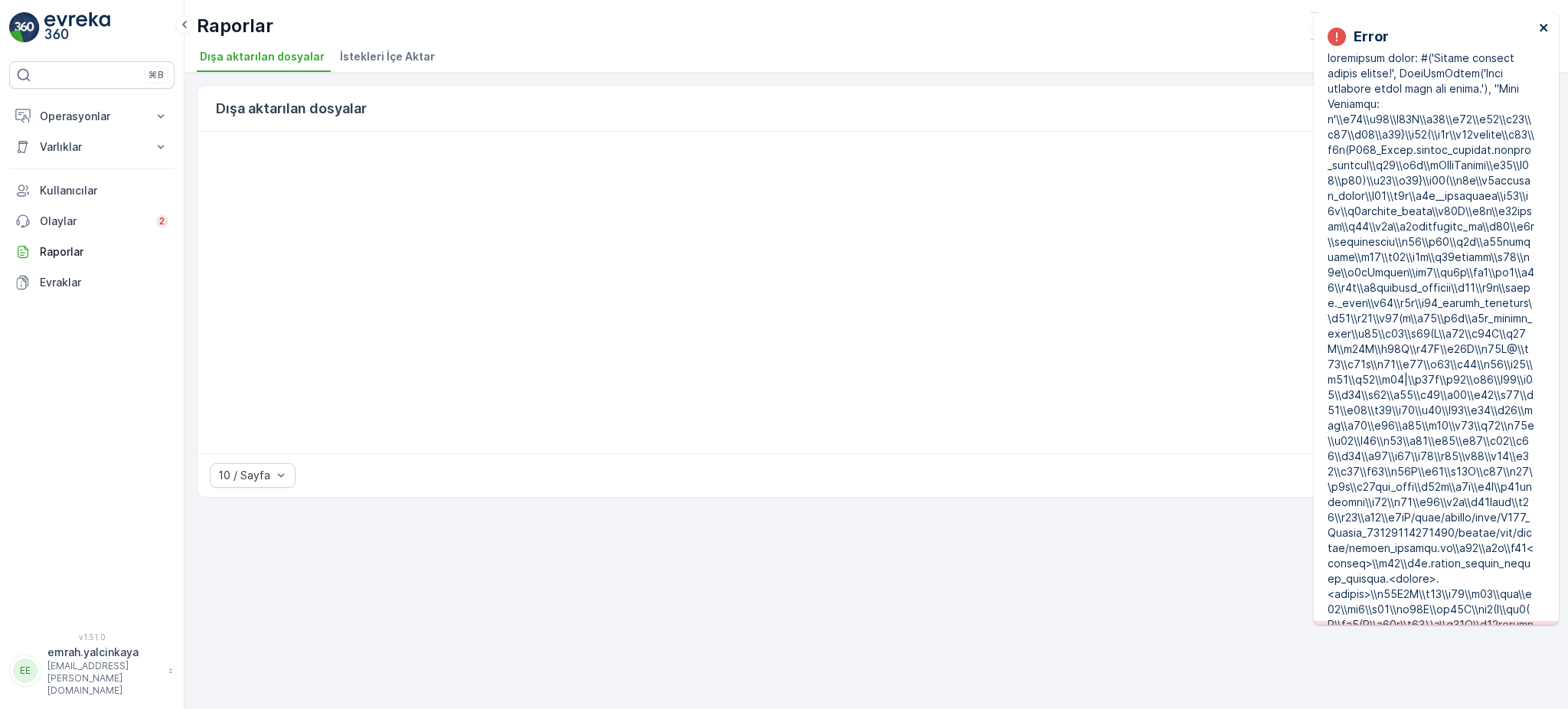
click at [1542, 22] on icon "close" at bounding box center [1544, 28] width 10 height 12
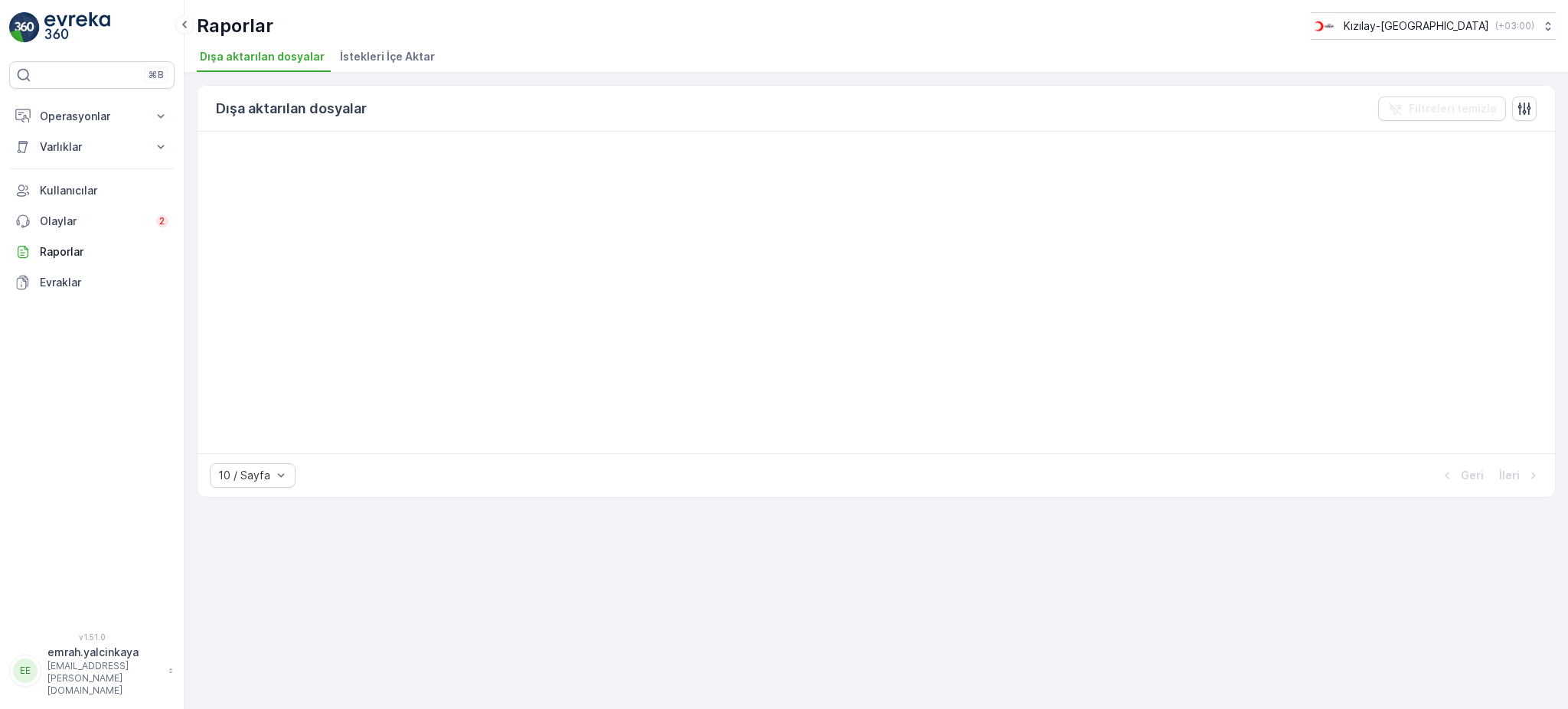
click at [280, 57] on span "Dışa aktarılan dosyalar" at bounding box center [261, 57] width 125 height 16
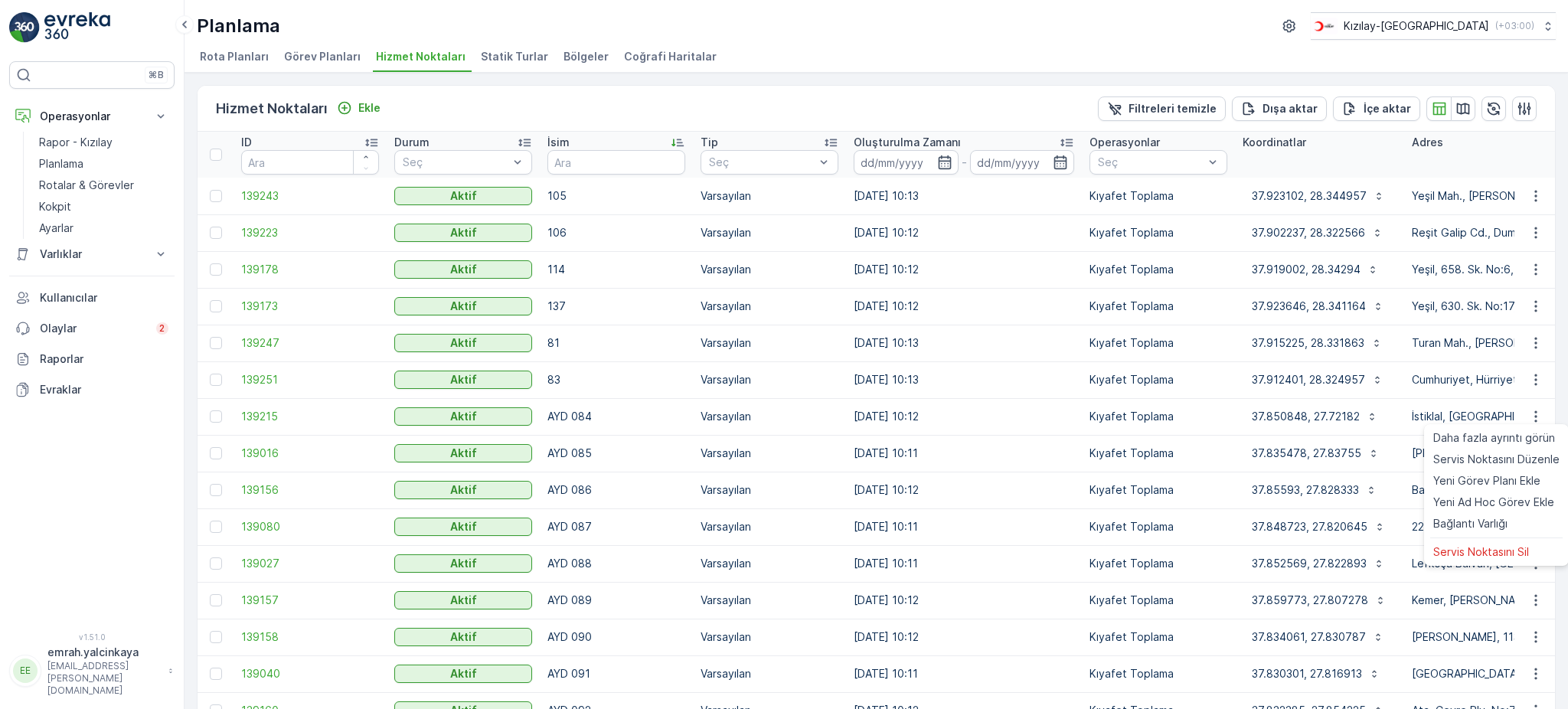
click at [1541, 458] on span "Servis Noktasını Düzenle" at bounding box center [1496, 459] width 126 height 16
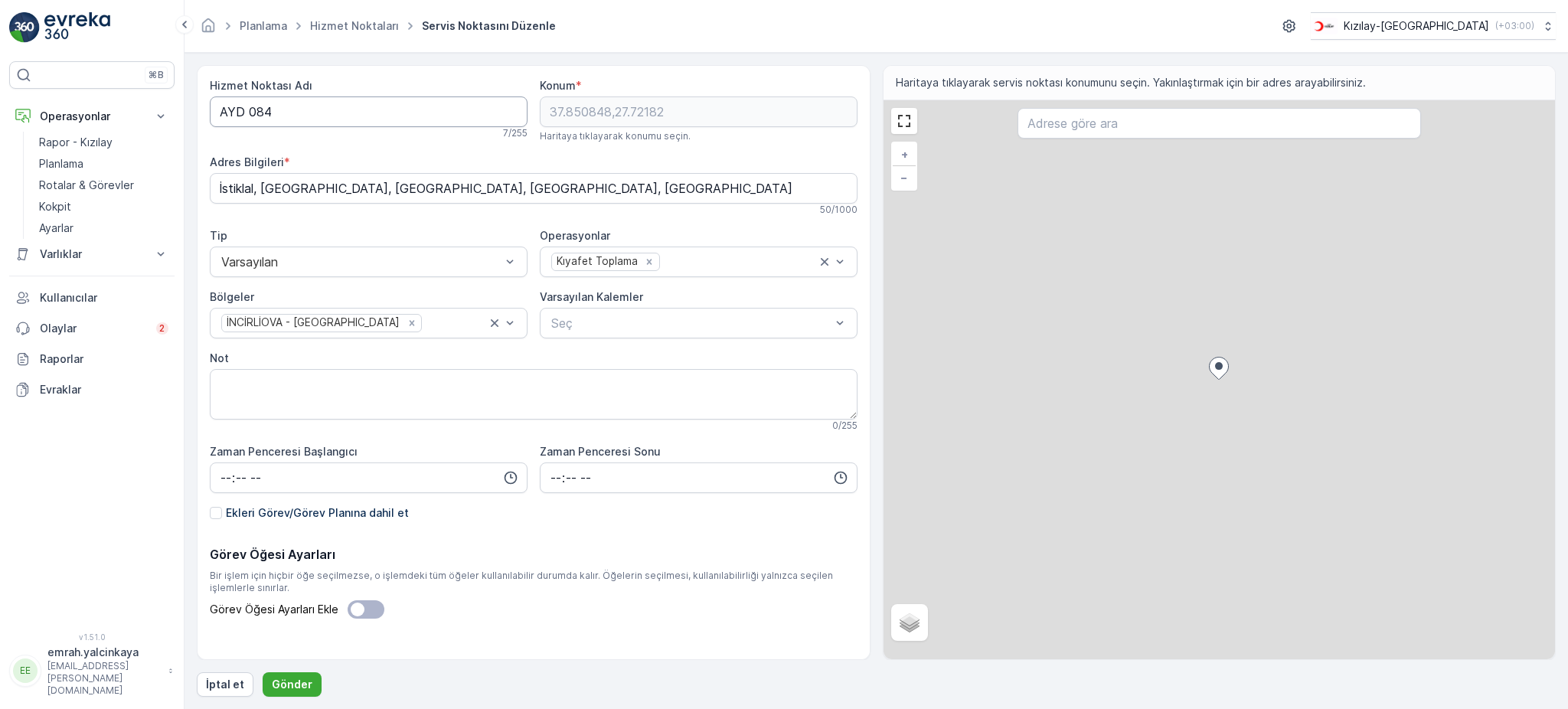
click at [249, 117] on Adı "AYD 084" at bounding box center [368, 111] width 318 height 30
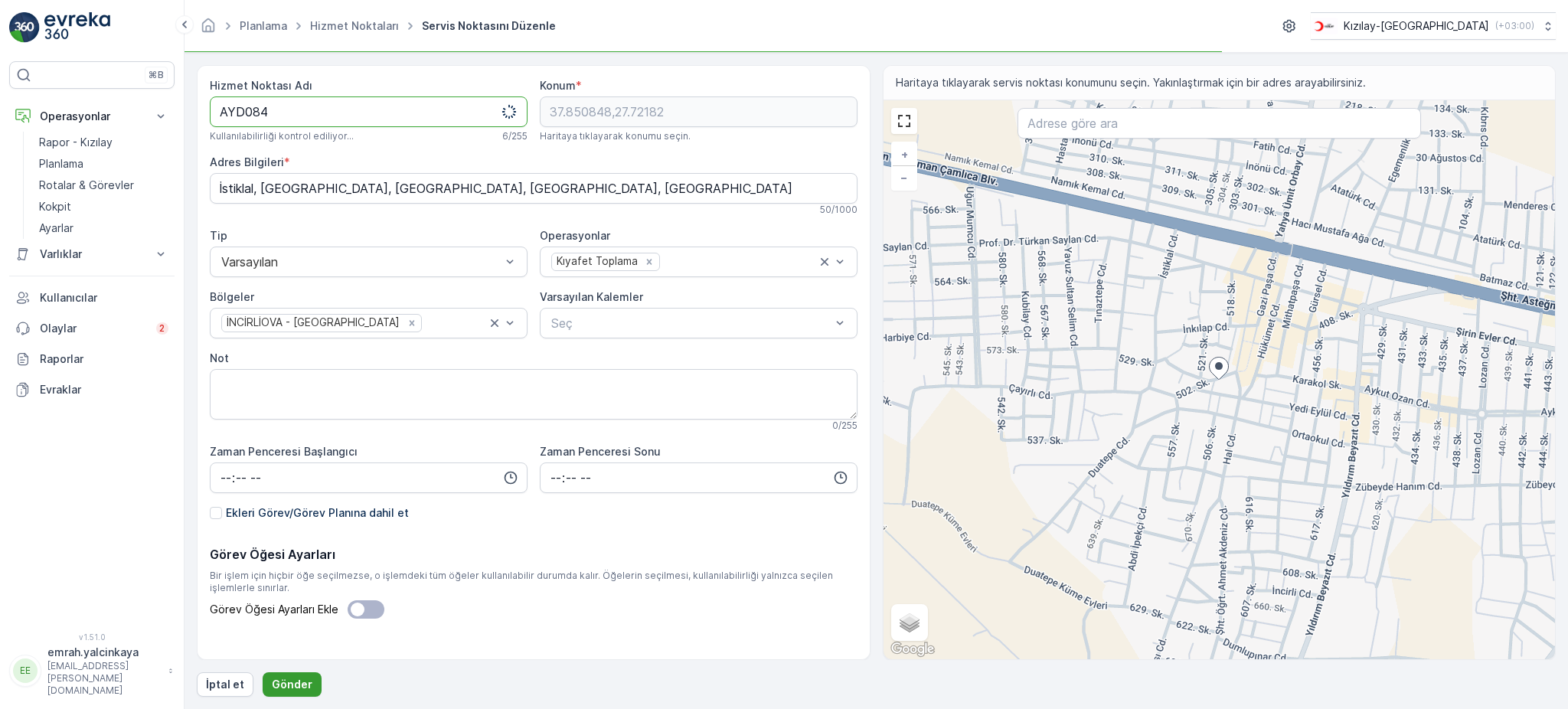
type Adı "AYD084"
click at [278, 680] on p "Gönder" at bounding box center [292, 685] width 41 height 16
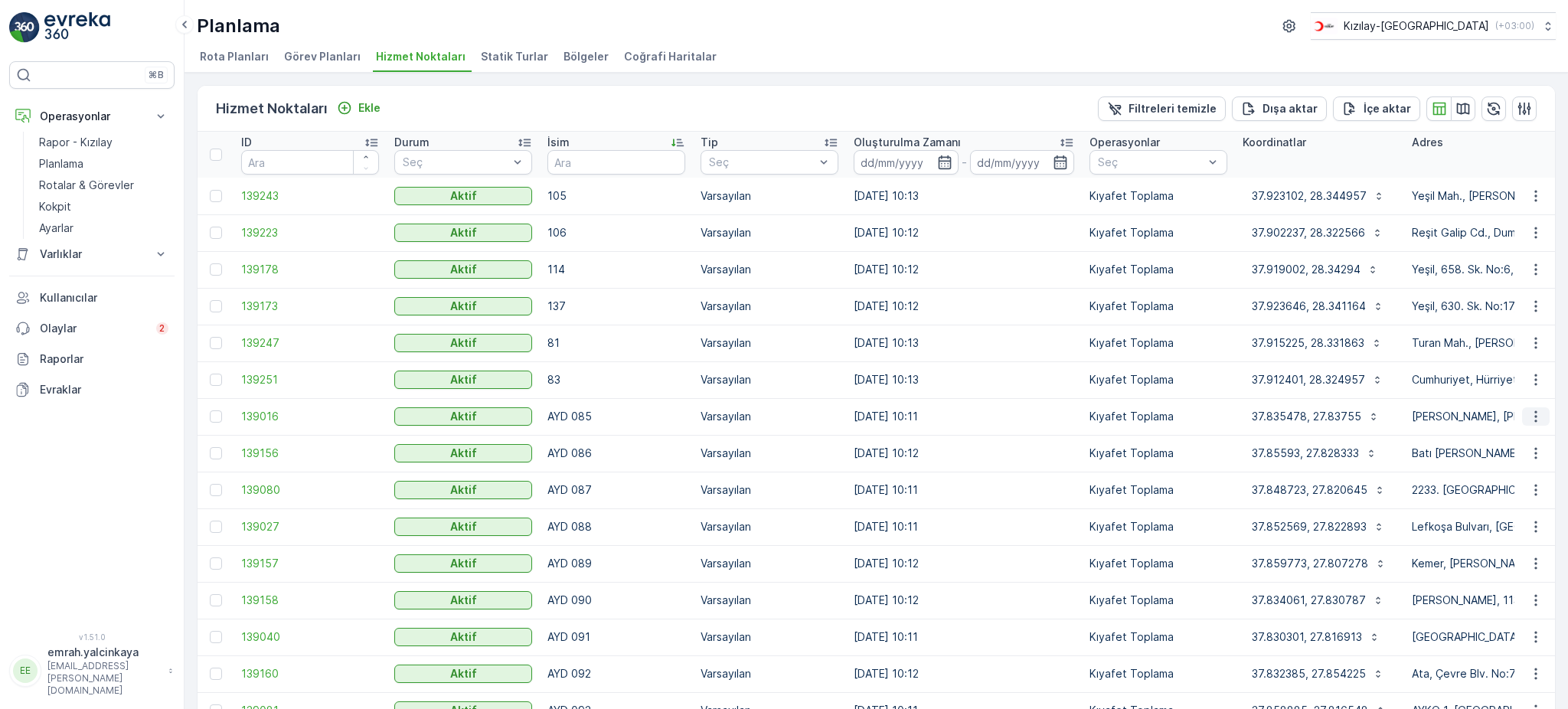
click at [1531, 421] on icon "button" at bounding box center [1536, 416] width 16 height 16
click at [1538, 460] on span "Servis Noktasını Düzenle" at bounding box center [1496, 459] width 126 height 16
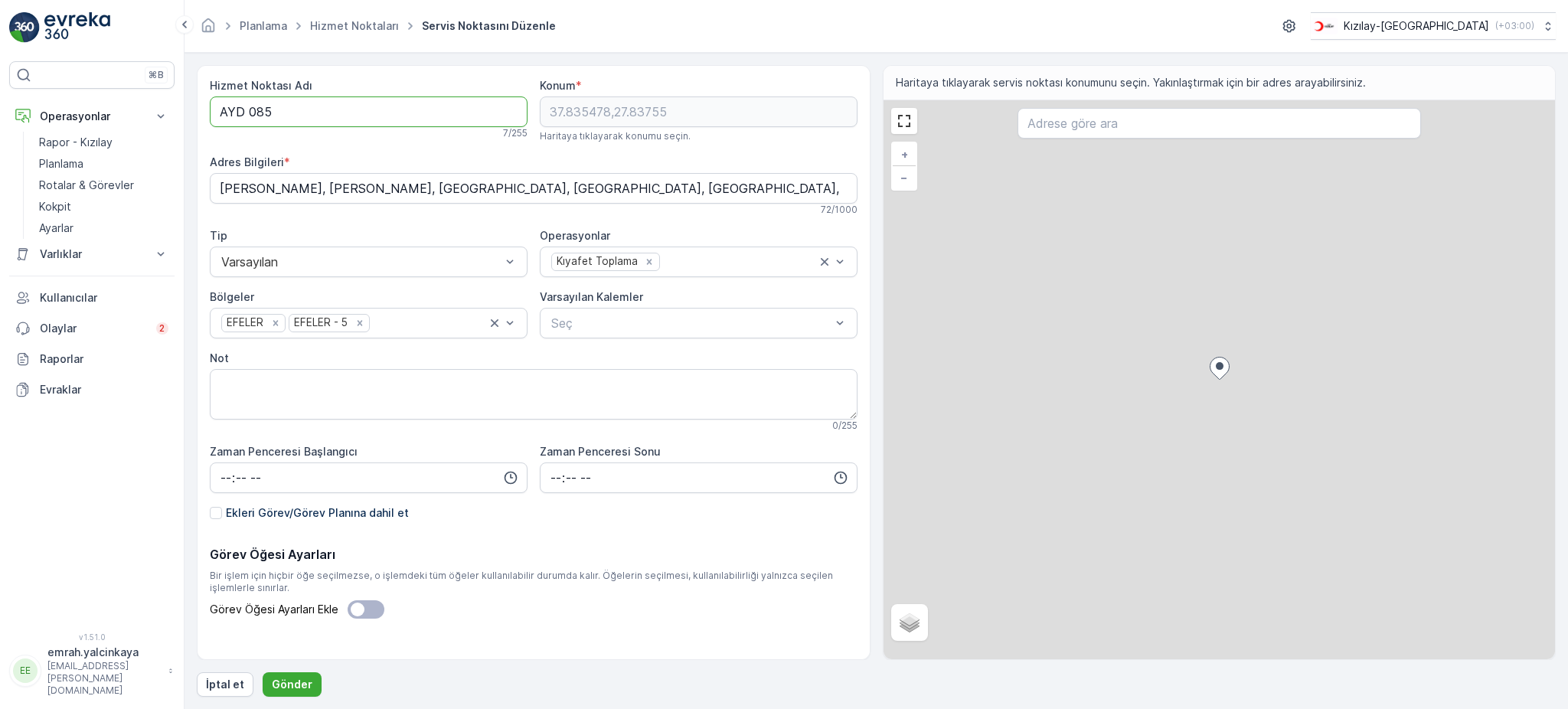
click at [247, 111] on Adı "AYD 085" at bounding box center [368, 111] width 318 height 30
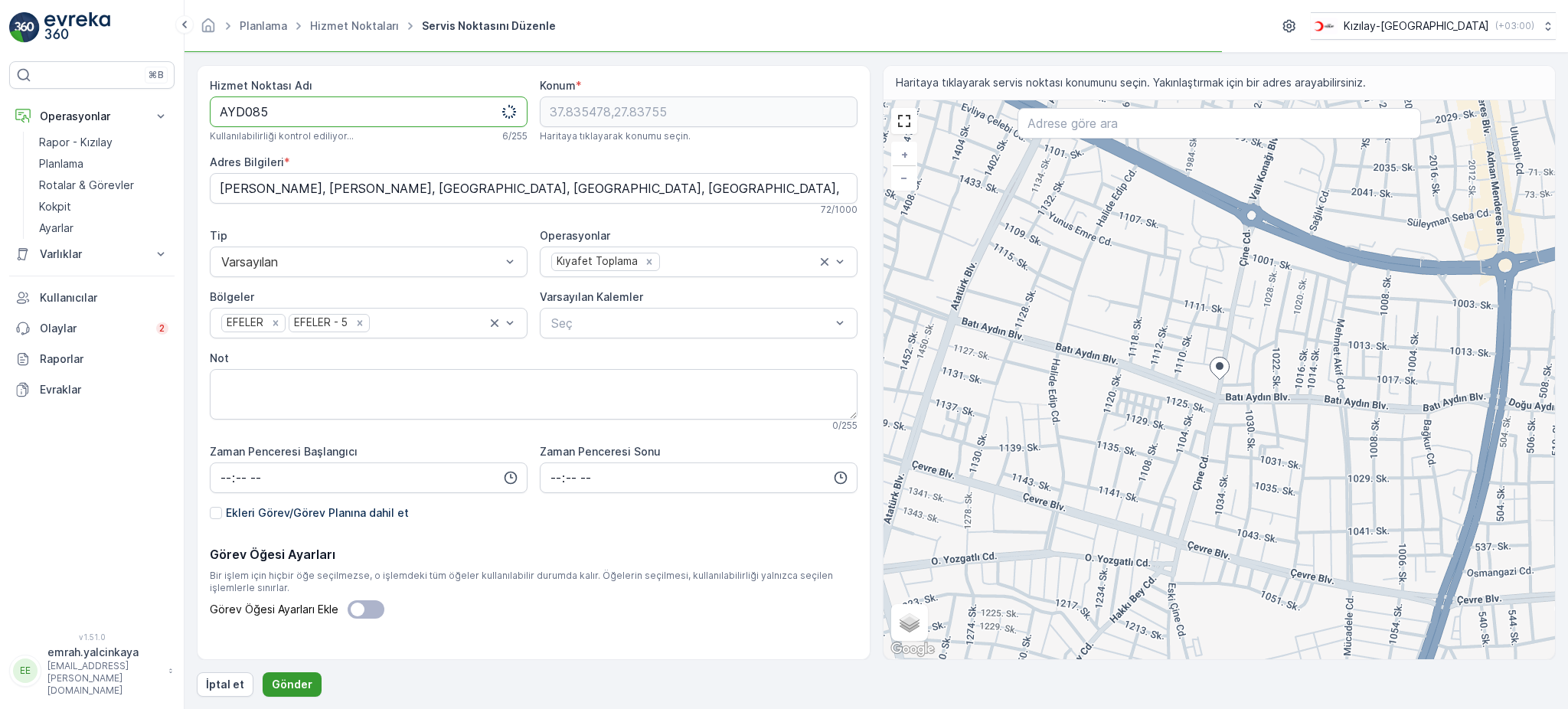
type Adı "AYD085"
click at [291, 672] on button "Gönder" at bounding box center [292, 685] width 59 height 24
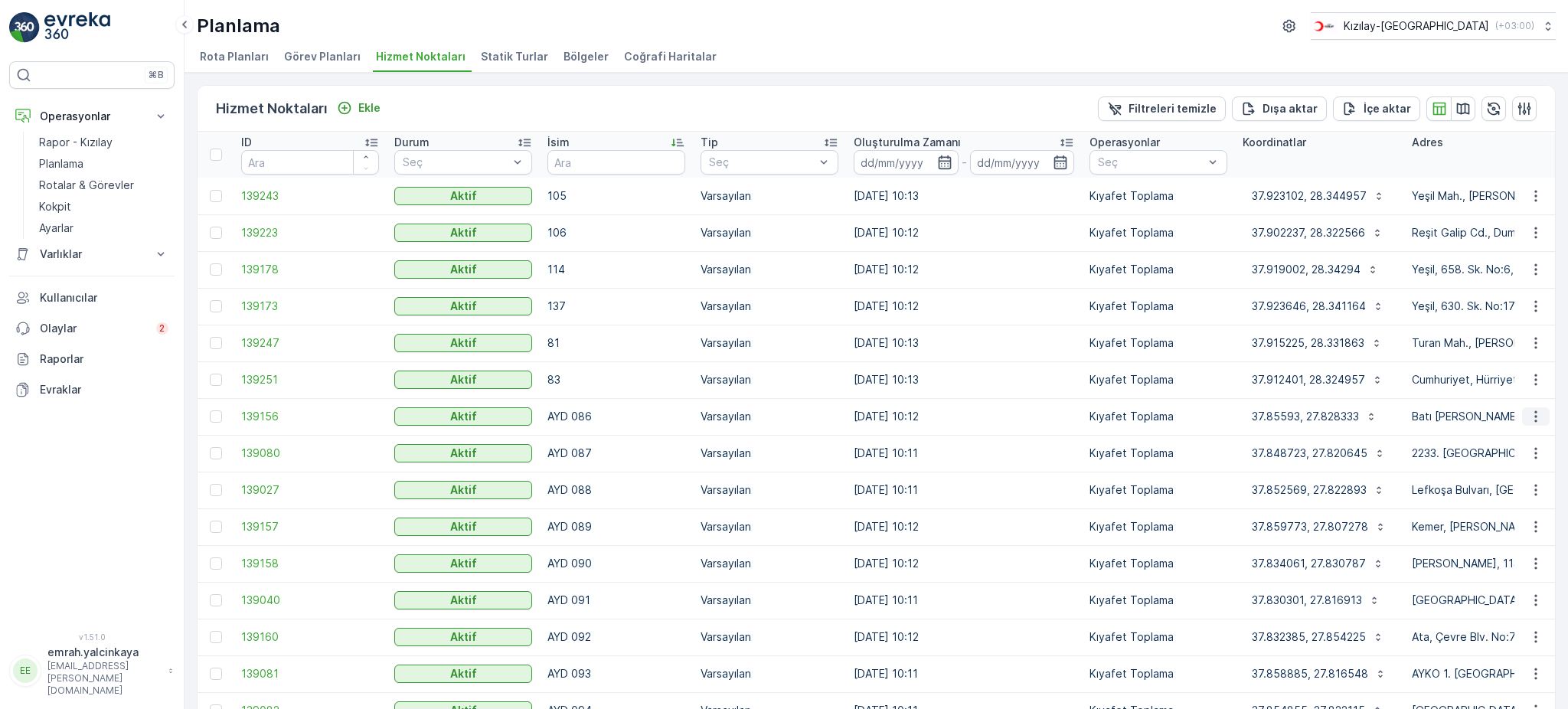
click at [1535, 414] on icon "button" at bounding box center [1536, 416] width 16 height 16
click at [1531, 449] on div "Servis Noktasını Düzenle" at bounding box center [1496, 459] width 139 height 22
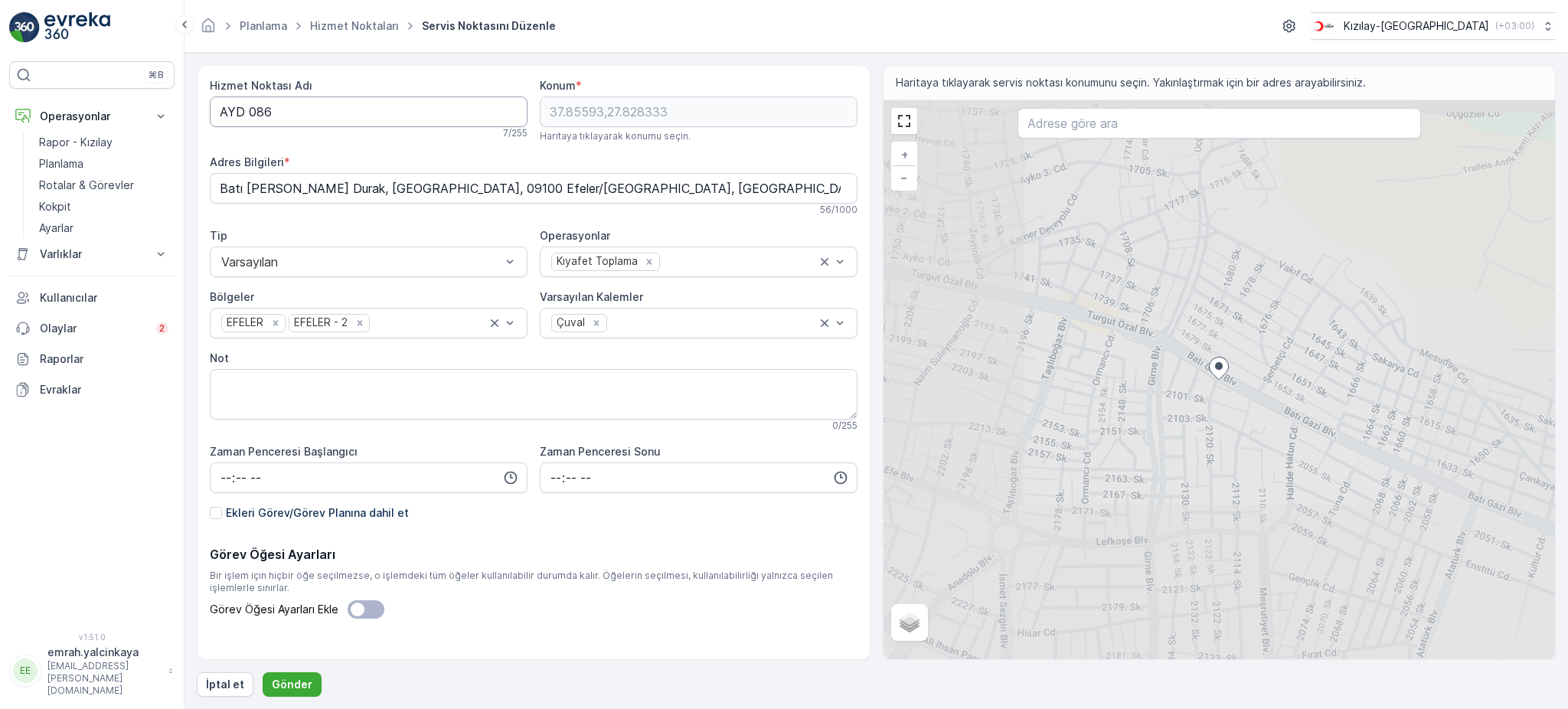
click at [248, 111] on Adı "AYD 086" at bounding box center [368, 111] width 318 height 30
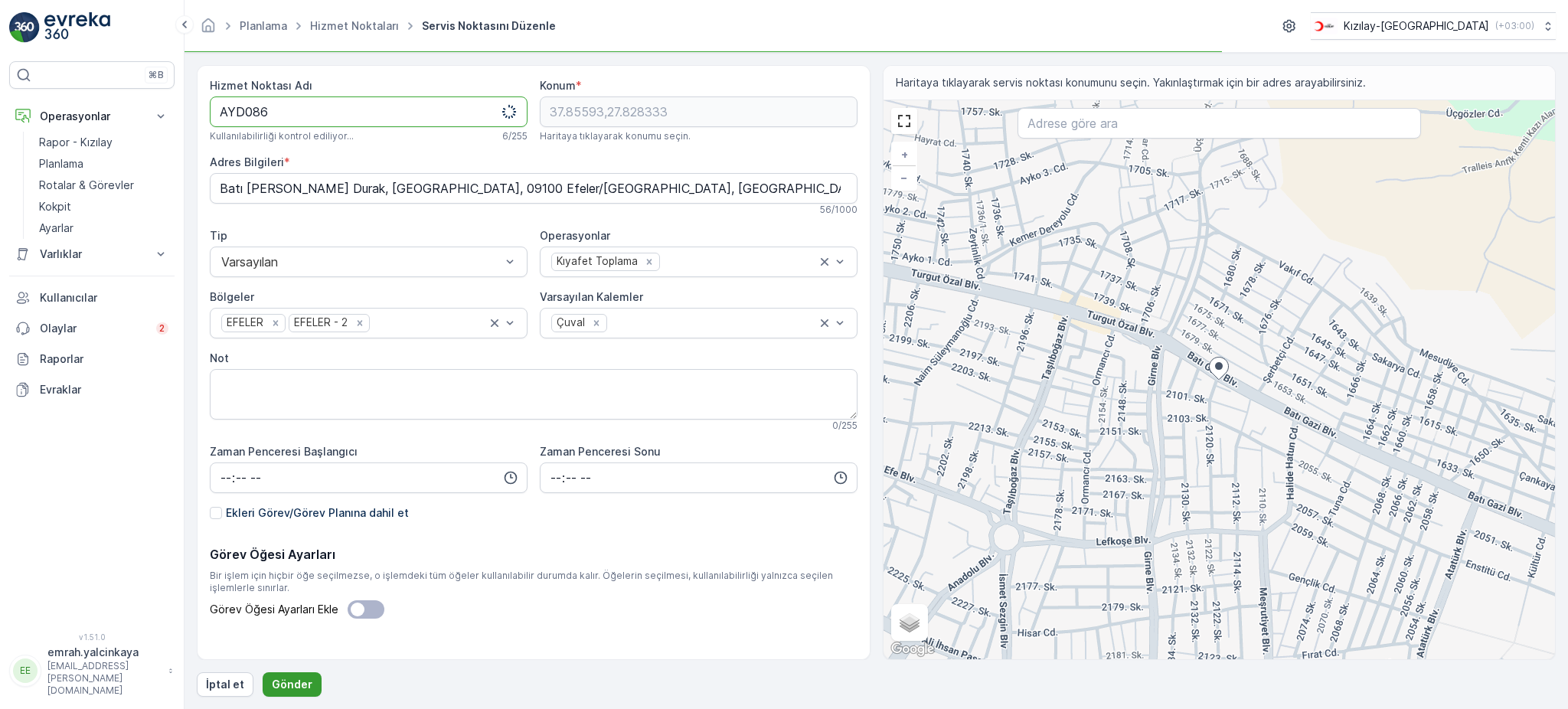
type Adı "AYD086"
click at [299, 685] on p "Gönder" at bounding box center [292, 685] width 41 height 16
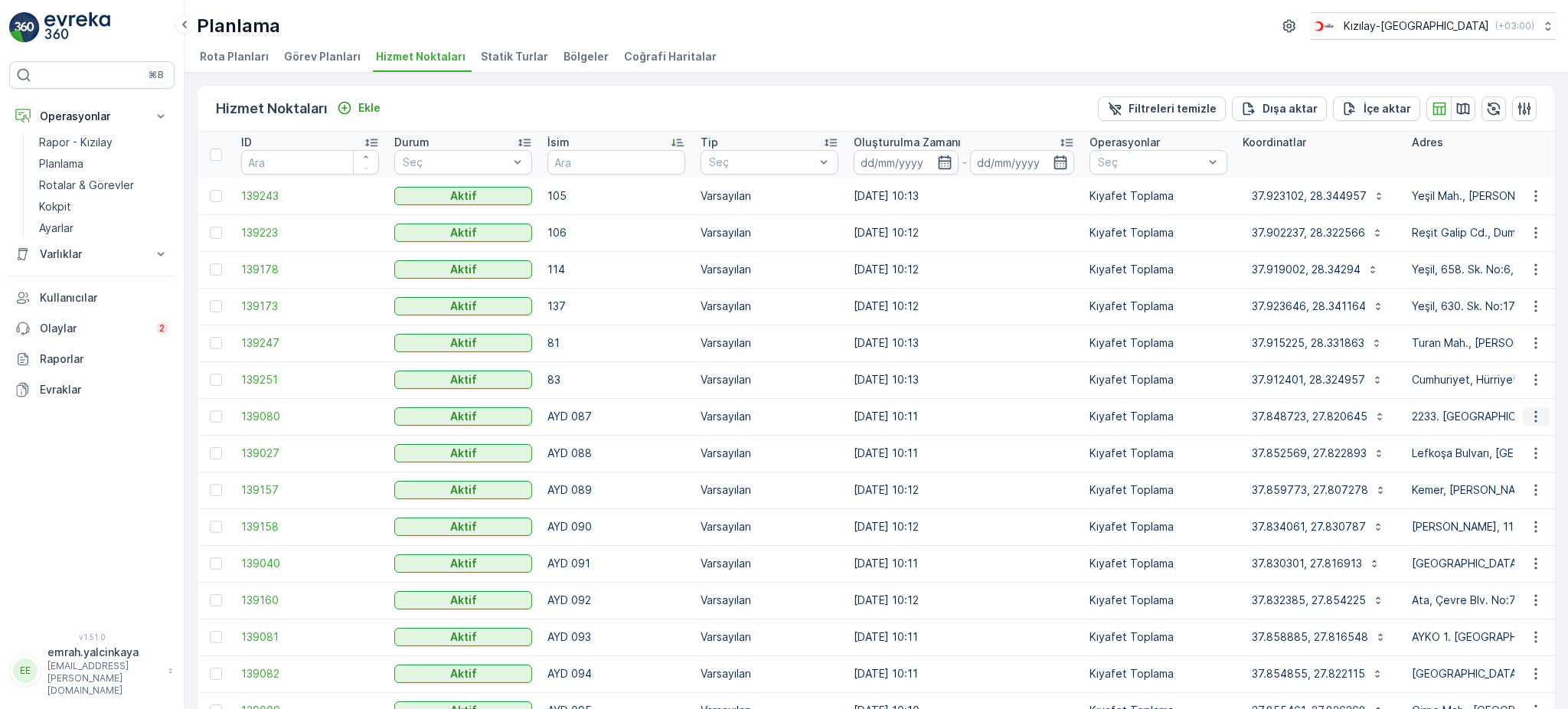
click at [1537, 420] on icon "button" at bounding box center [1536, 416] width 16 height 16
click at [1540, 461] on span "Servis Noktasını Düzenle" at bounding box center [1496, 459] width 126 height 16
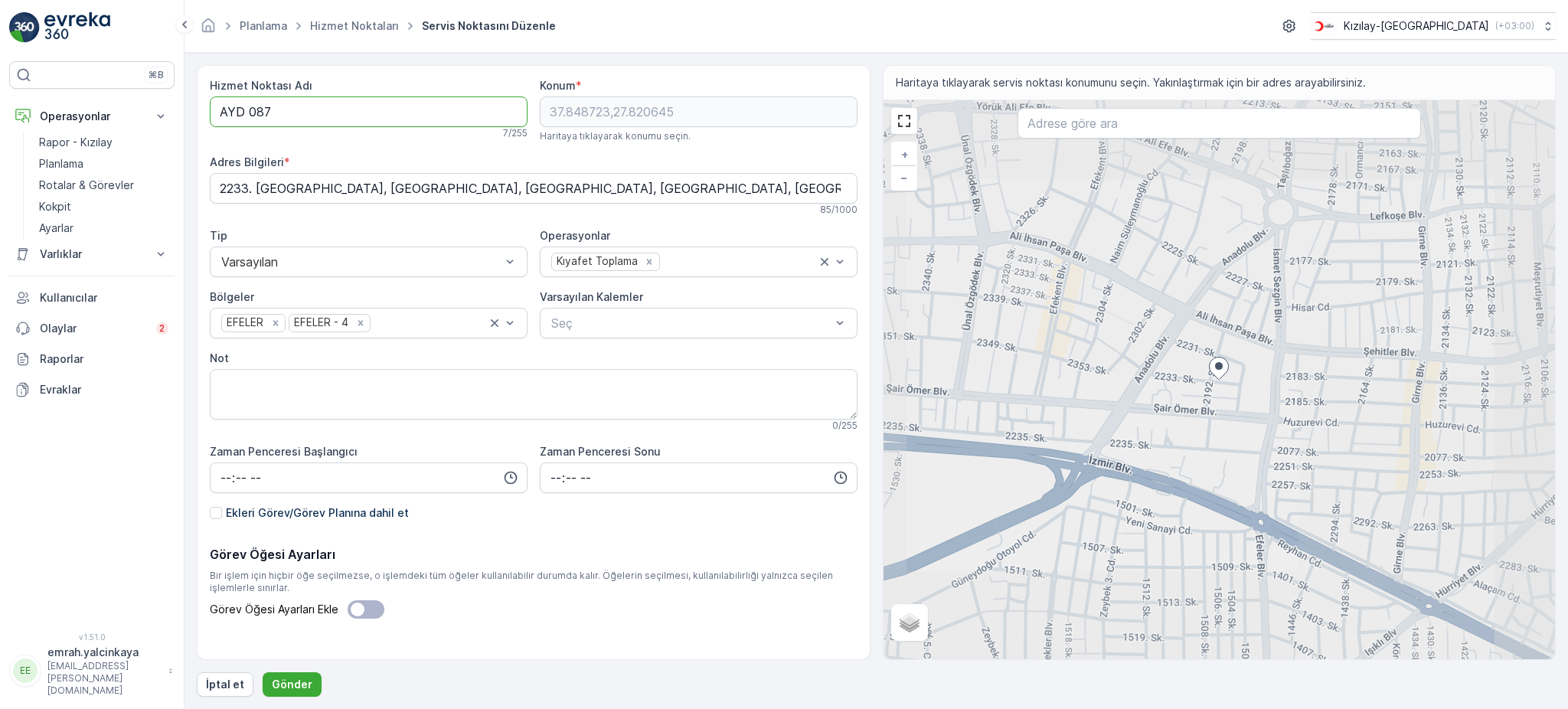
click at [253, 111] on Adı "AYD 087" at bounding box center [368, 111] width 318 height 30
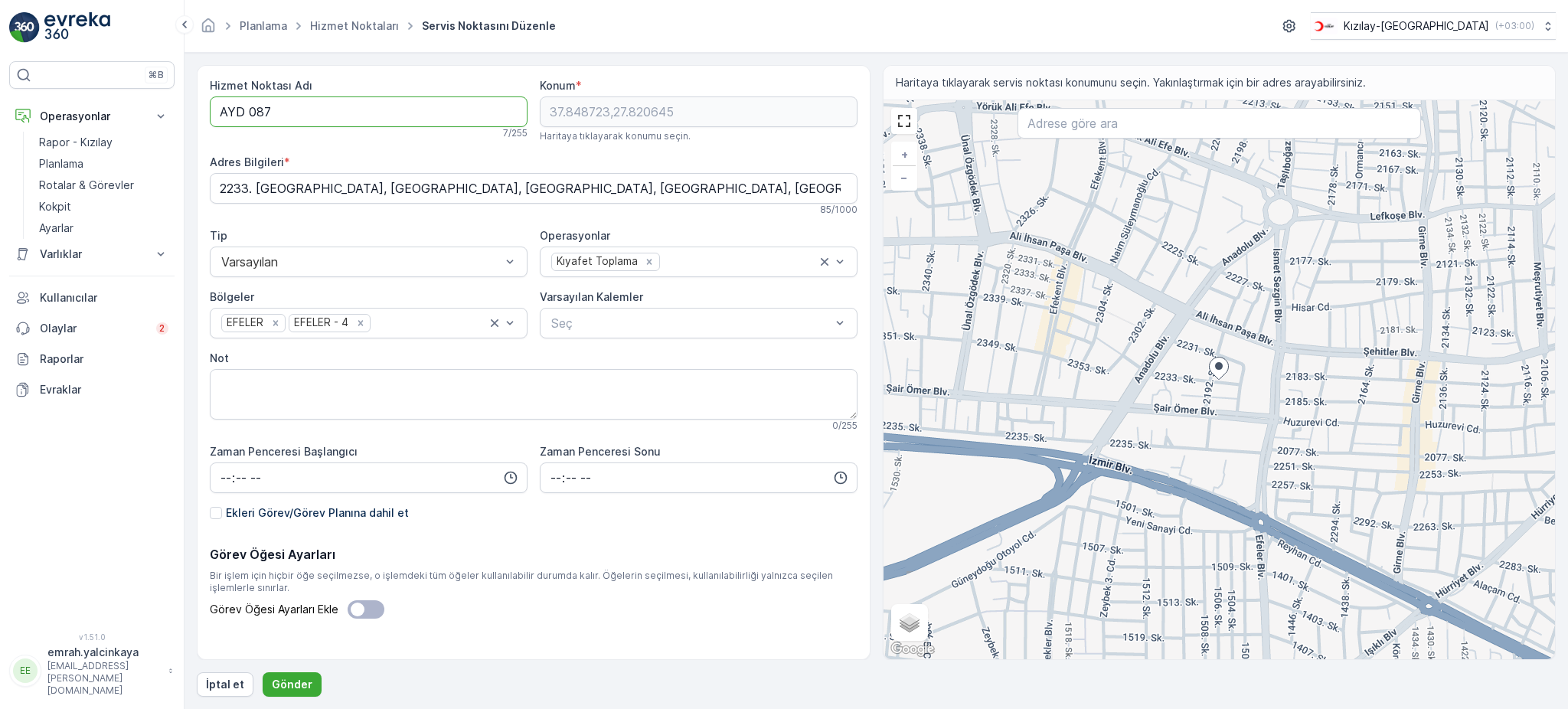
click at [249, 111] on Adı "AYD 087" at bounding box center [368, 111] width 318 height 30
type Adı "AYD087"
click at [307, 683] on p "Gönder" at bounding box center [292, 685] width 41 height 16
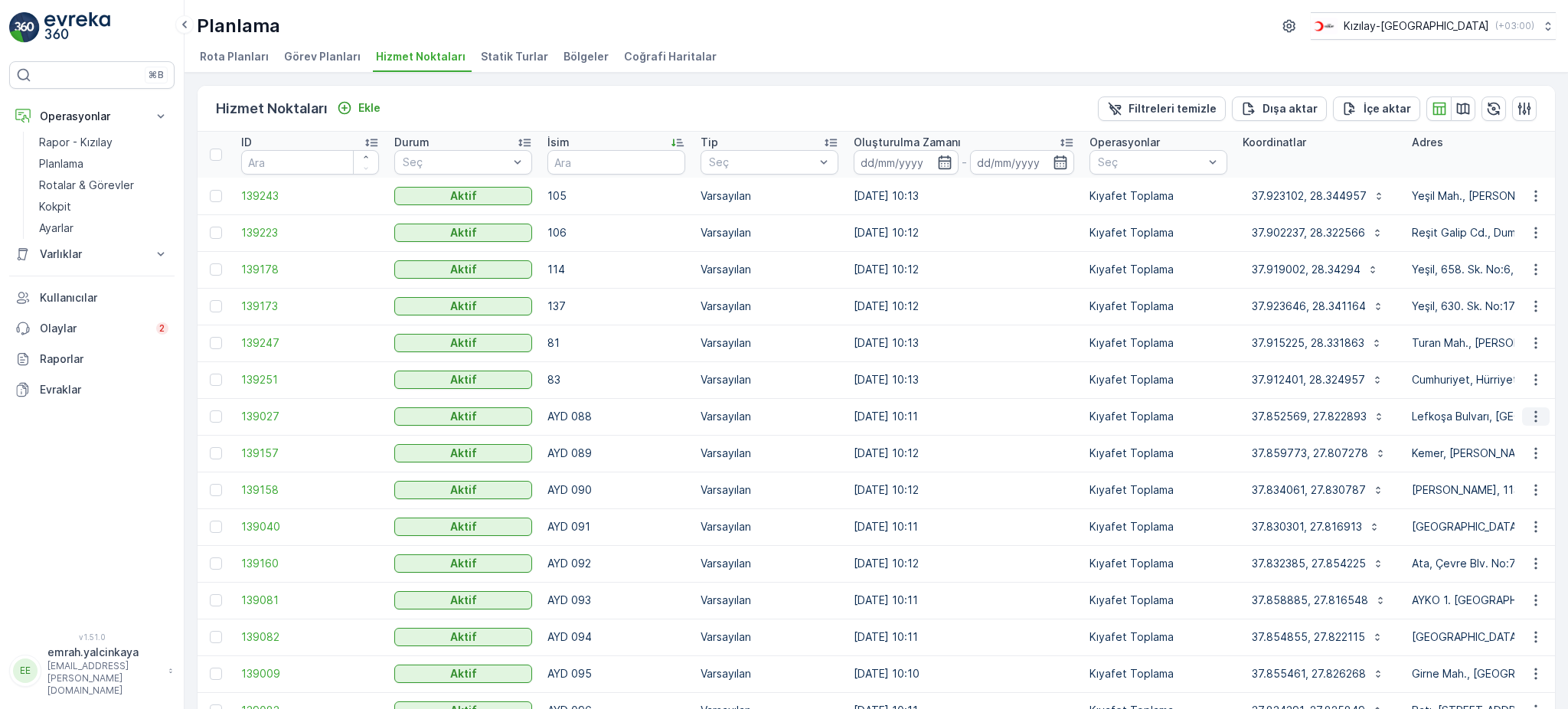
click at [1537, 409] on icon "button" at bounding box center [1536, 416] width 16 height 16
click at [1527, 454] on span "Servis Noktasını Düzenle" at bounding box center [1496, 459] width 126 height 16
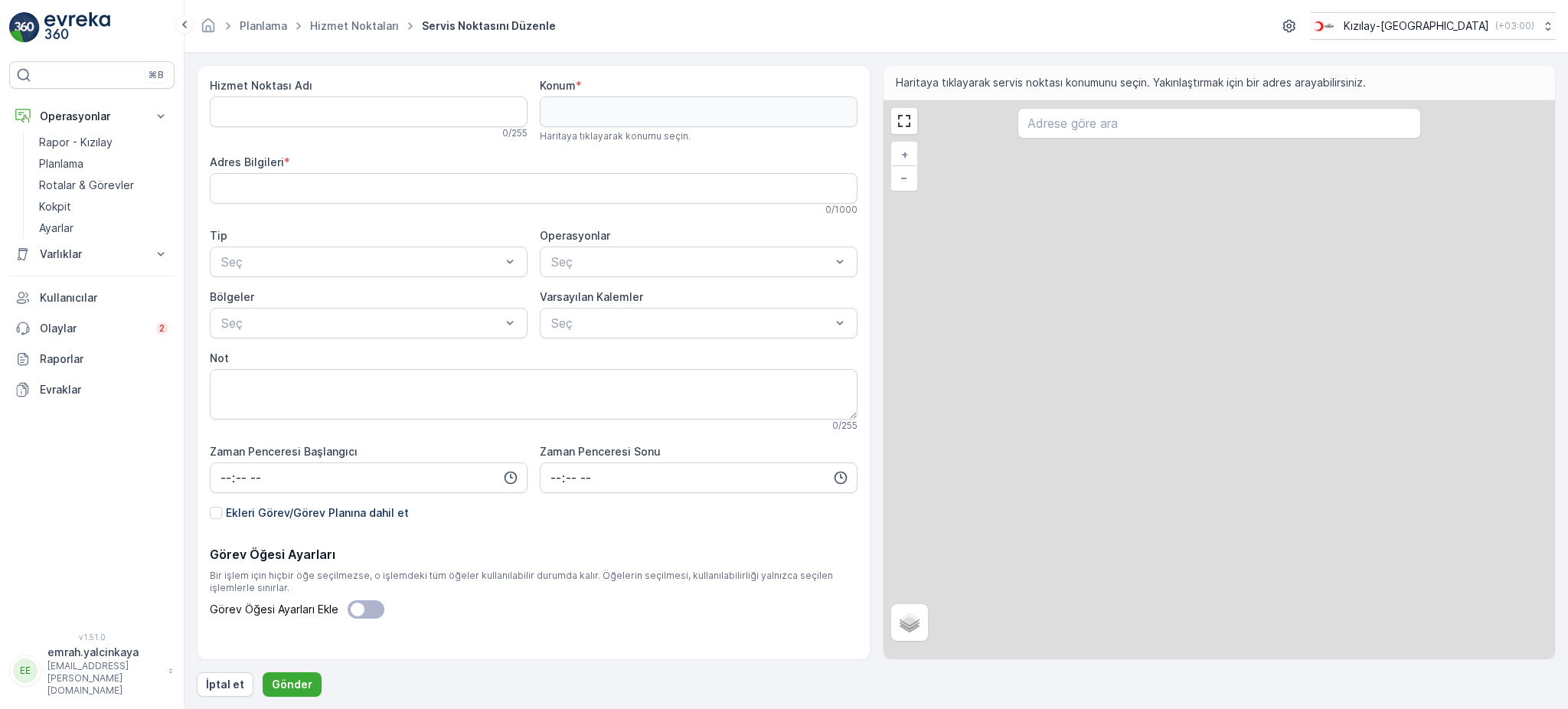
type Adı "AYD 088"
type input "37.852569,27.822893"
type Bilgileri "Lefkoşa Bulvarı, Girne Mah., Girne Mahallesi, Efeler, Aydın, Aegean Region, 090…"
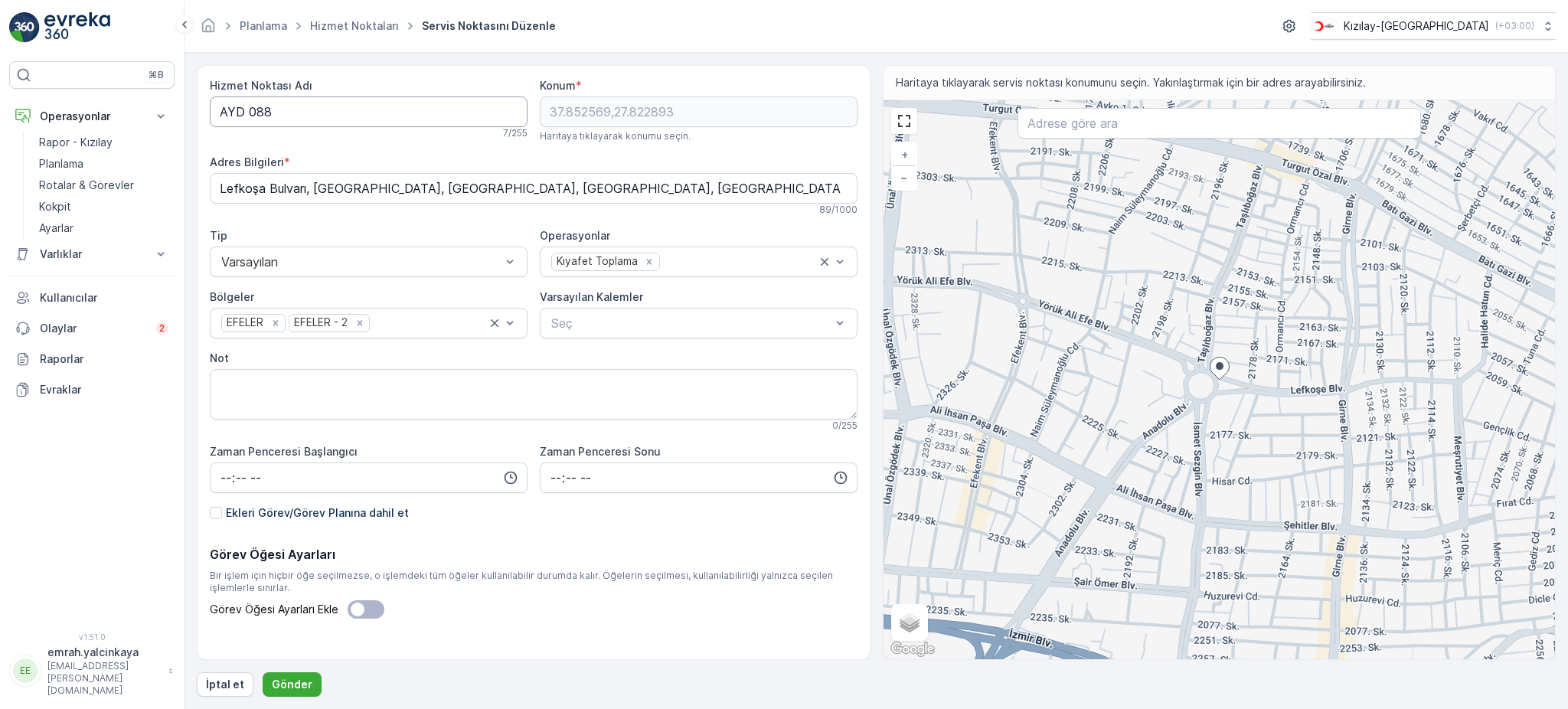
click at [248, 110] on Adı "AYD 088" at bounding box center [368, 111] width 318 height 30
type Adı "AYD088"
click at [299, 684] on p "Gönder" at bounding box center [292, 685] width 41 height 16
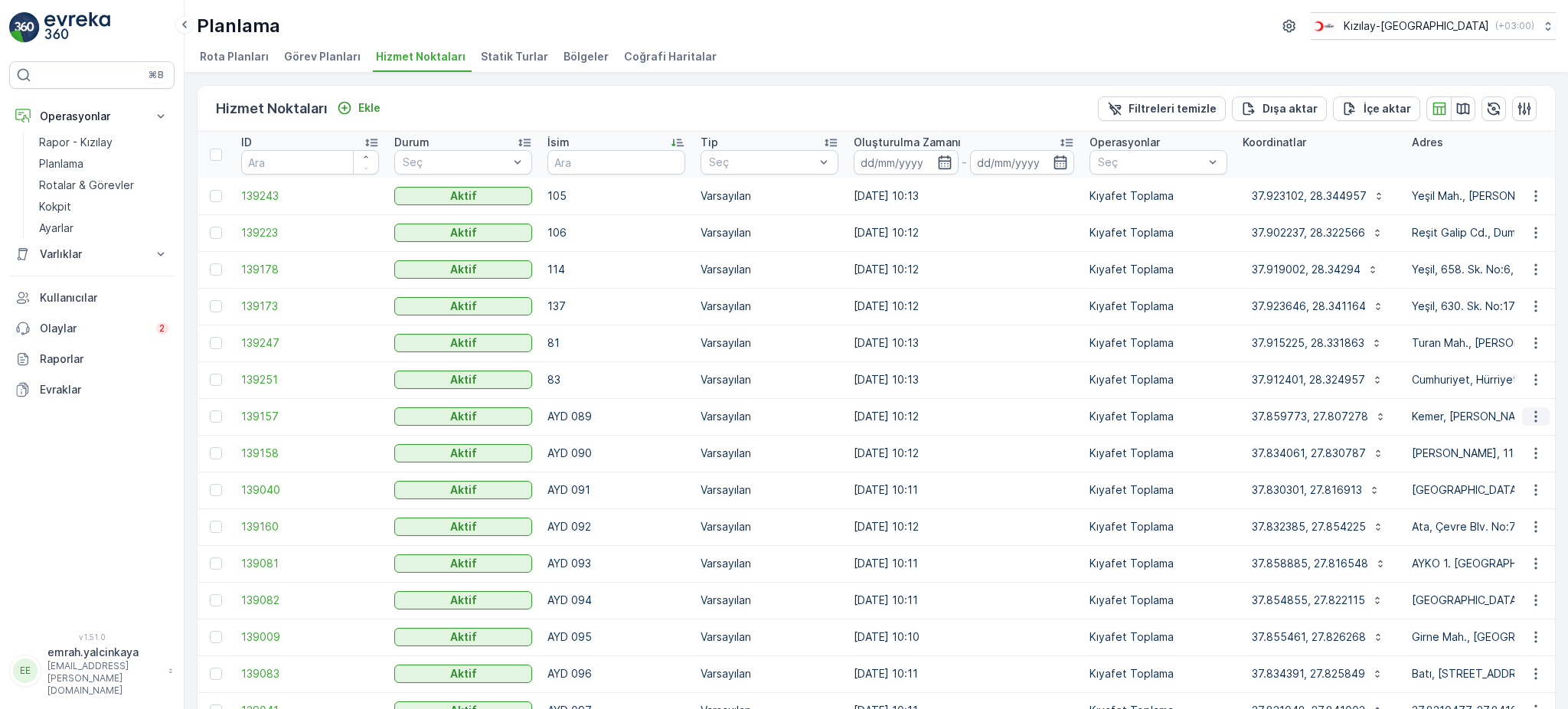
click at [1534, 422] on icon "button" at bounding box center [1536, 416] width 16 height 16
click at [1515, 463] on span "Servis Noktasını Düzenle" at bounding box center [1496, 459] width 126 height 16
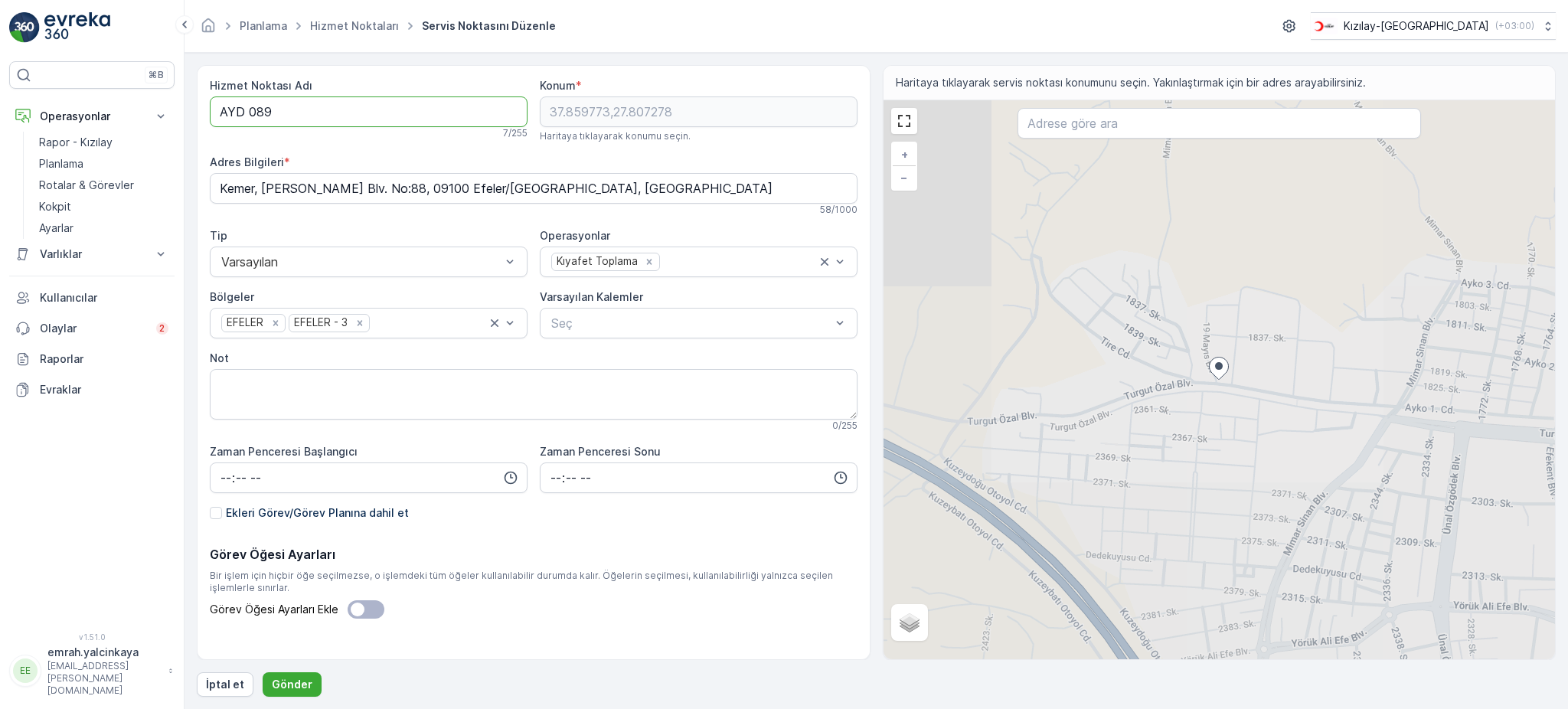
click at [250, 113] on Adı "AYD 089" at bounding box center [368, 111] width 318 height 30
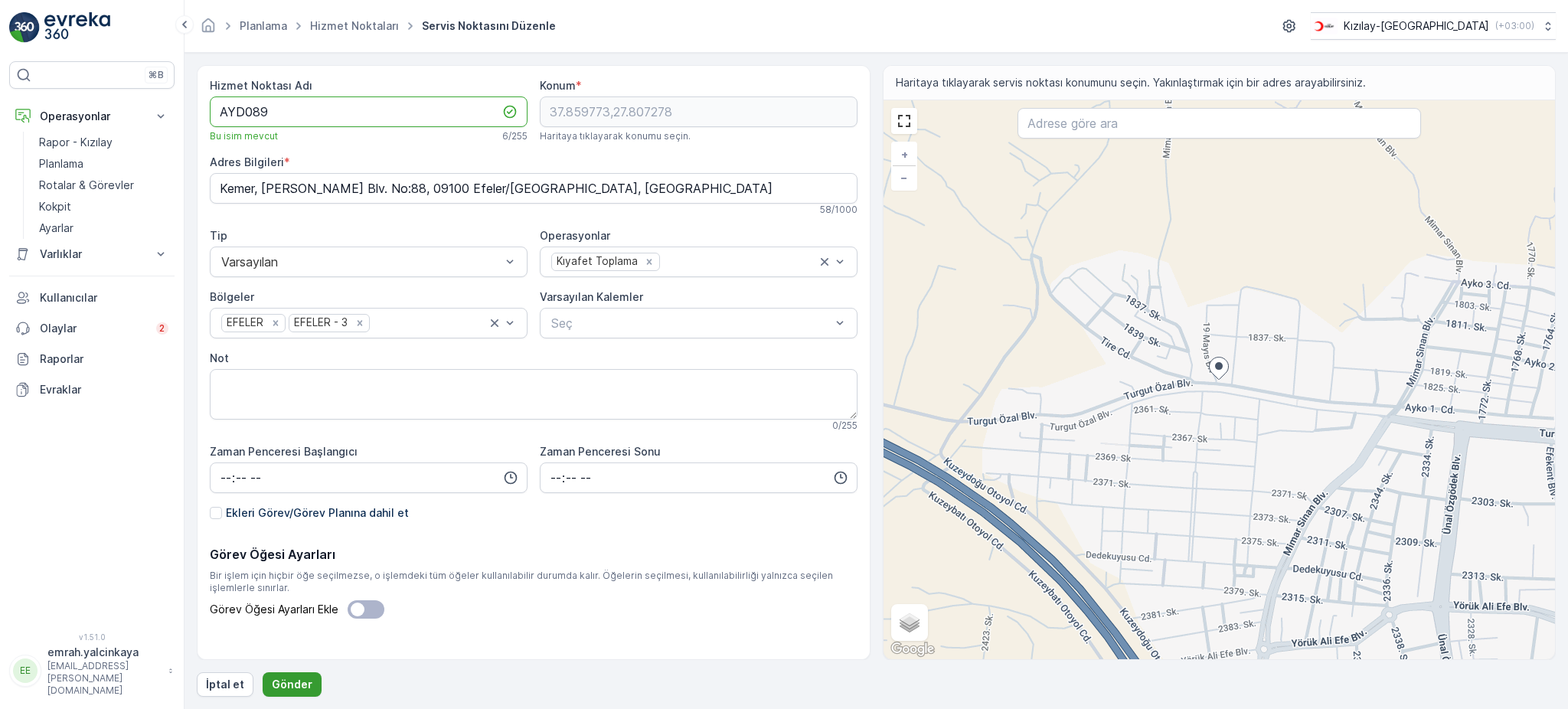
type Adı "AYD089"
click at [272, 691] on p "Gönder" at bounding box center [292, 685] width 41 height 16
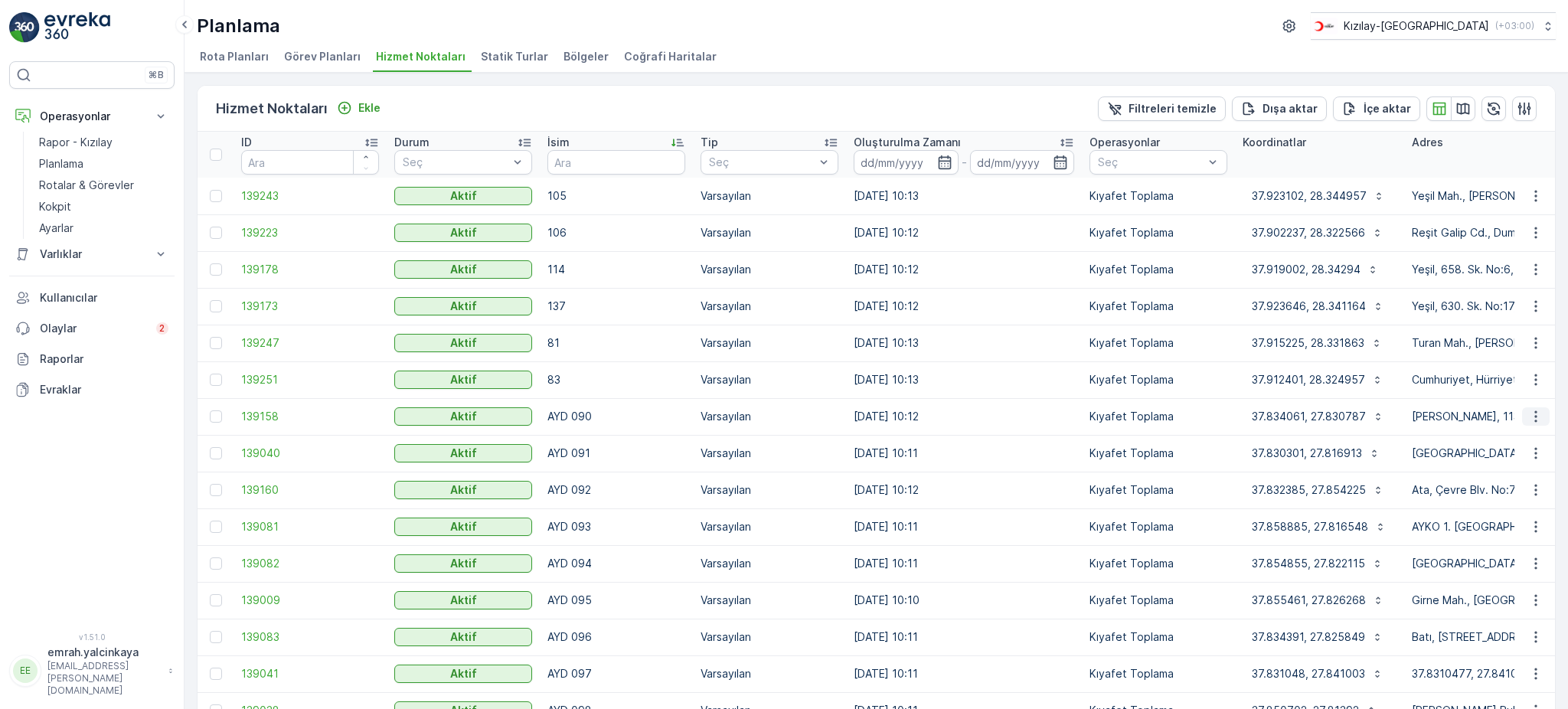
click at [1534, 420] on icon "button" at bounding box center [1535, 416] width 3 height 11
click at [1549, 454] on span "Servis Noktasını Düzenle" at bounding box center [1496, 459] width 126 height 16
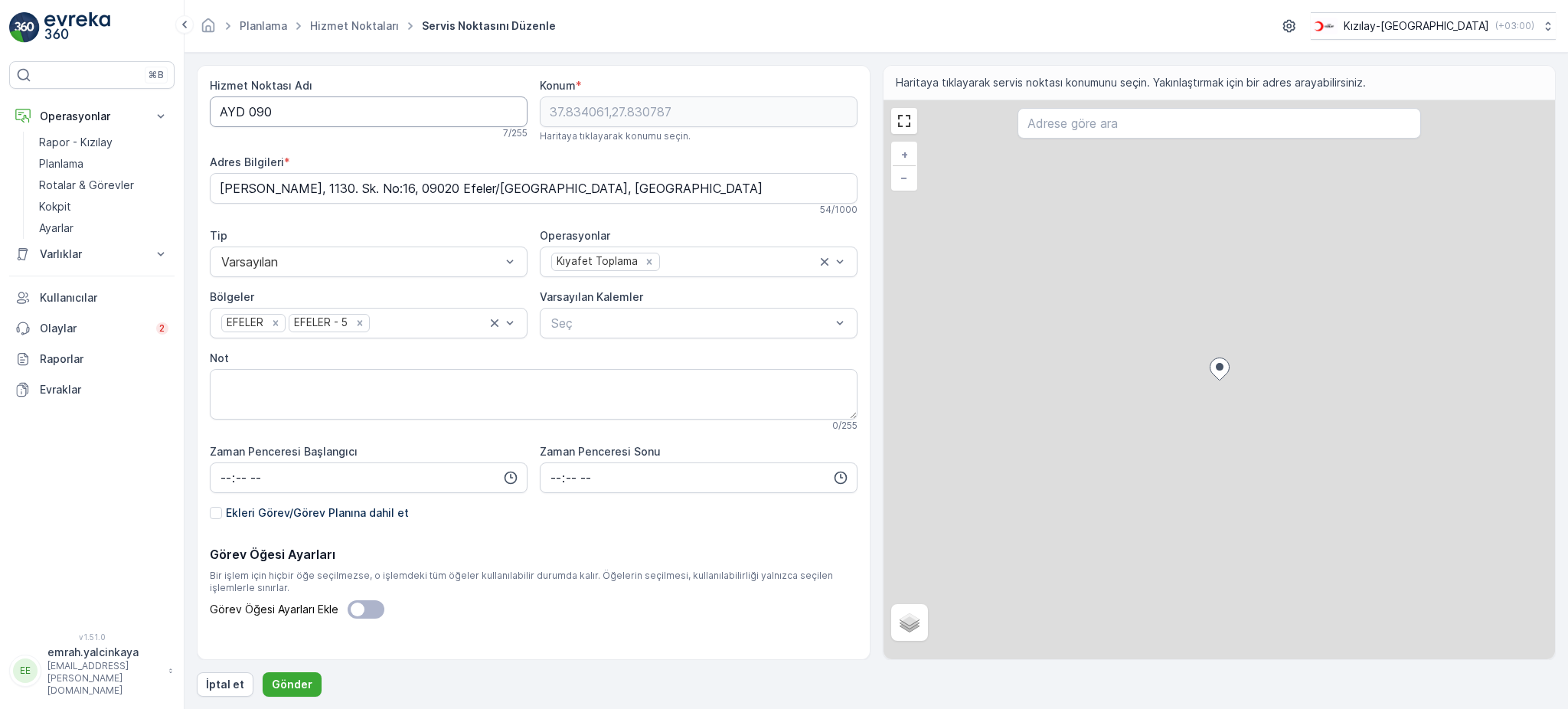
click at [247, 105] on Adı "AYD 090" at bounding box center [368, 111] width 318 height 30
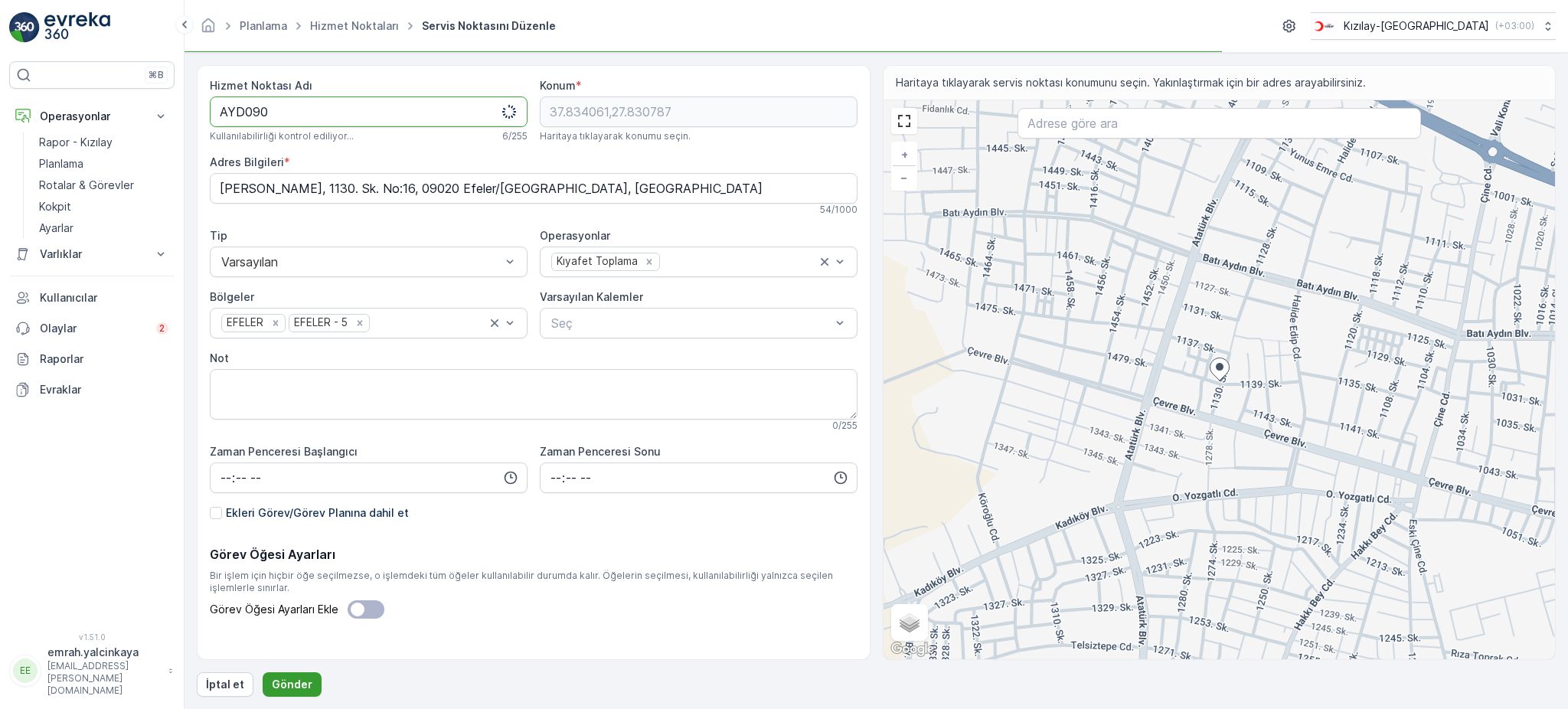
type Adı "AYD090"
click at [272, 685] on p "Gönder" at bounding box center [292, 685] width 41 height 16
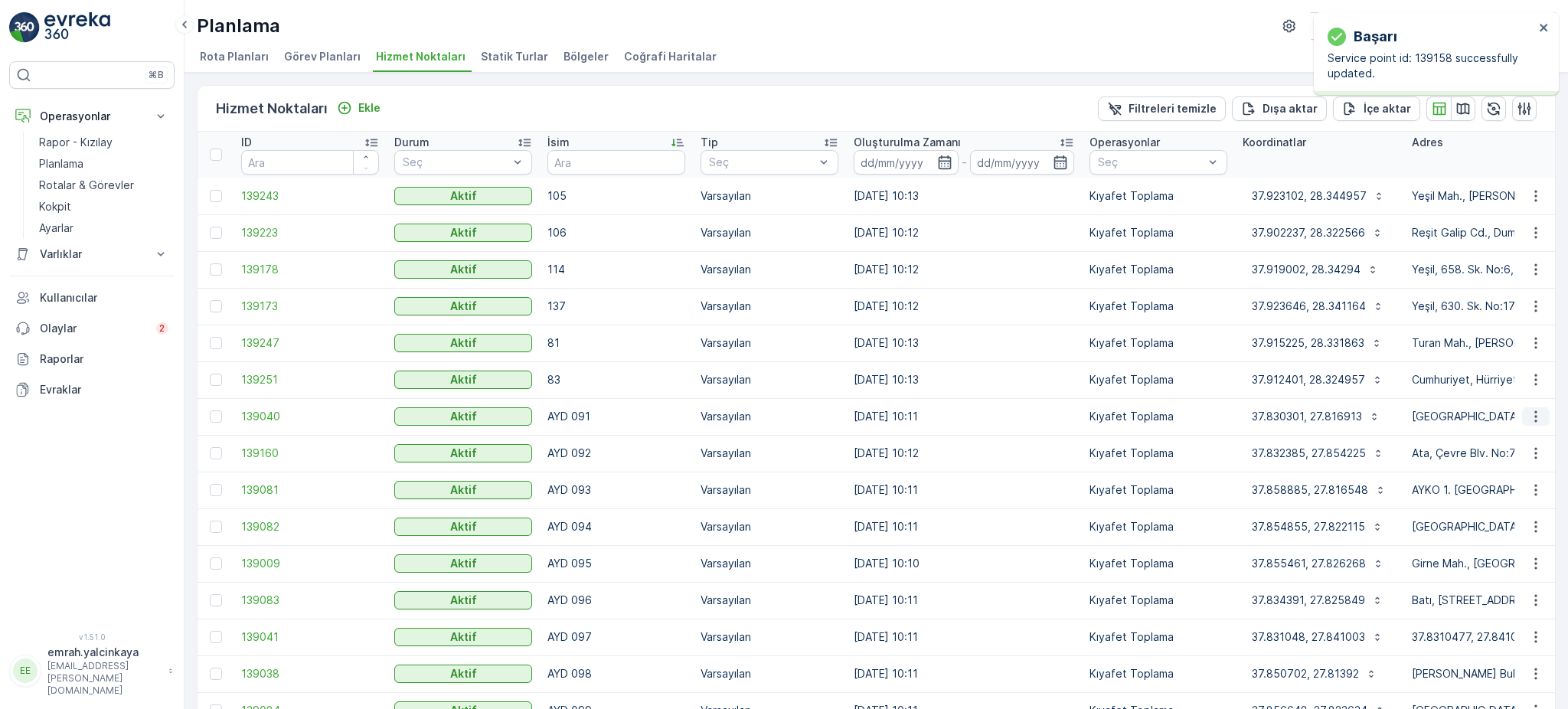
click at [1538, 418] on icon "button" at bounding box center [1536, 416] width 16 height 16
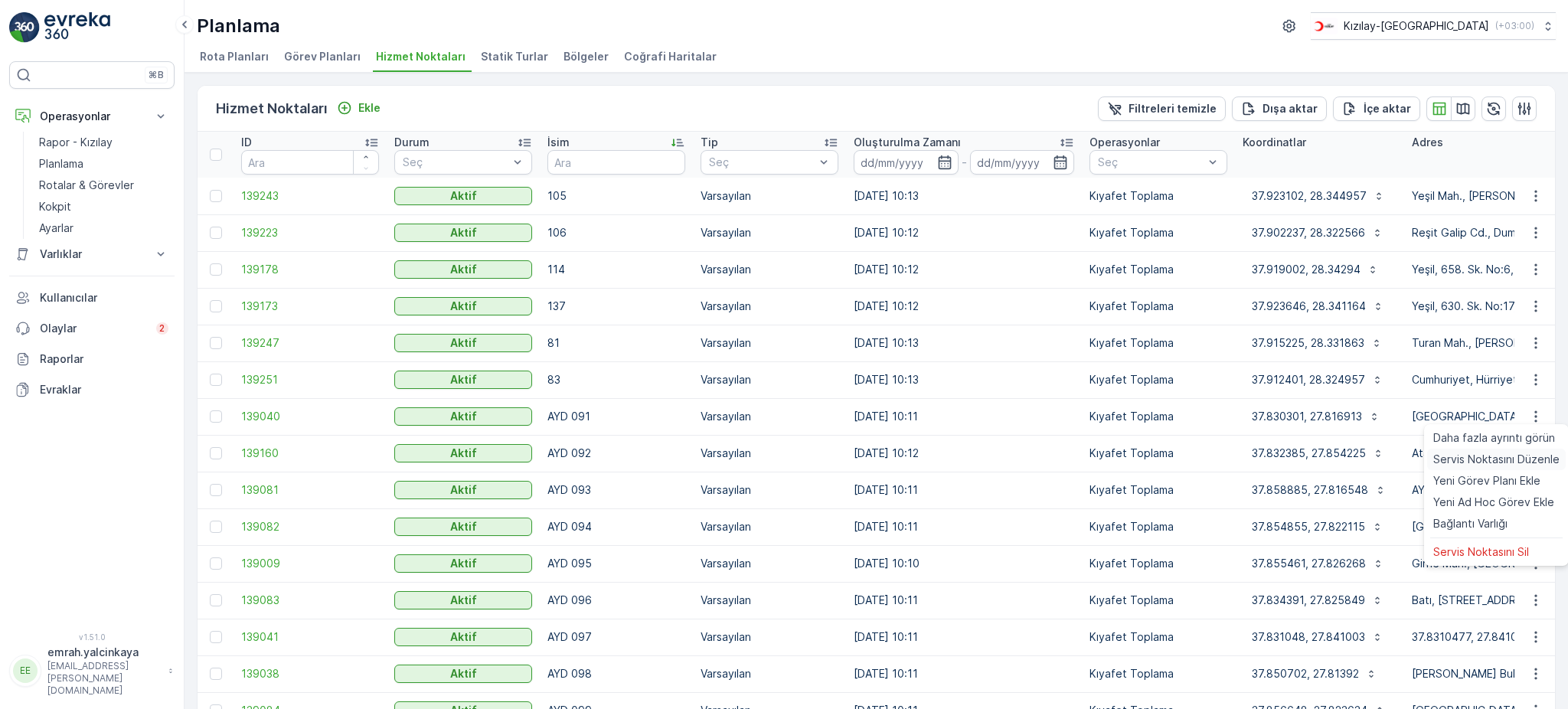
click at [1543, 453] on span "Servis Noktasını Düzenle" at bounding box center [1496, 459] width 126 height 16
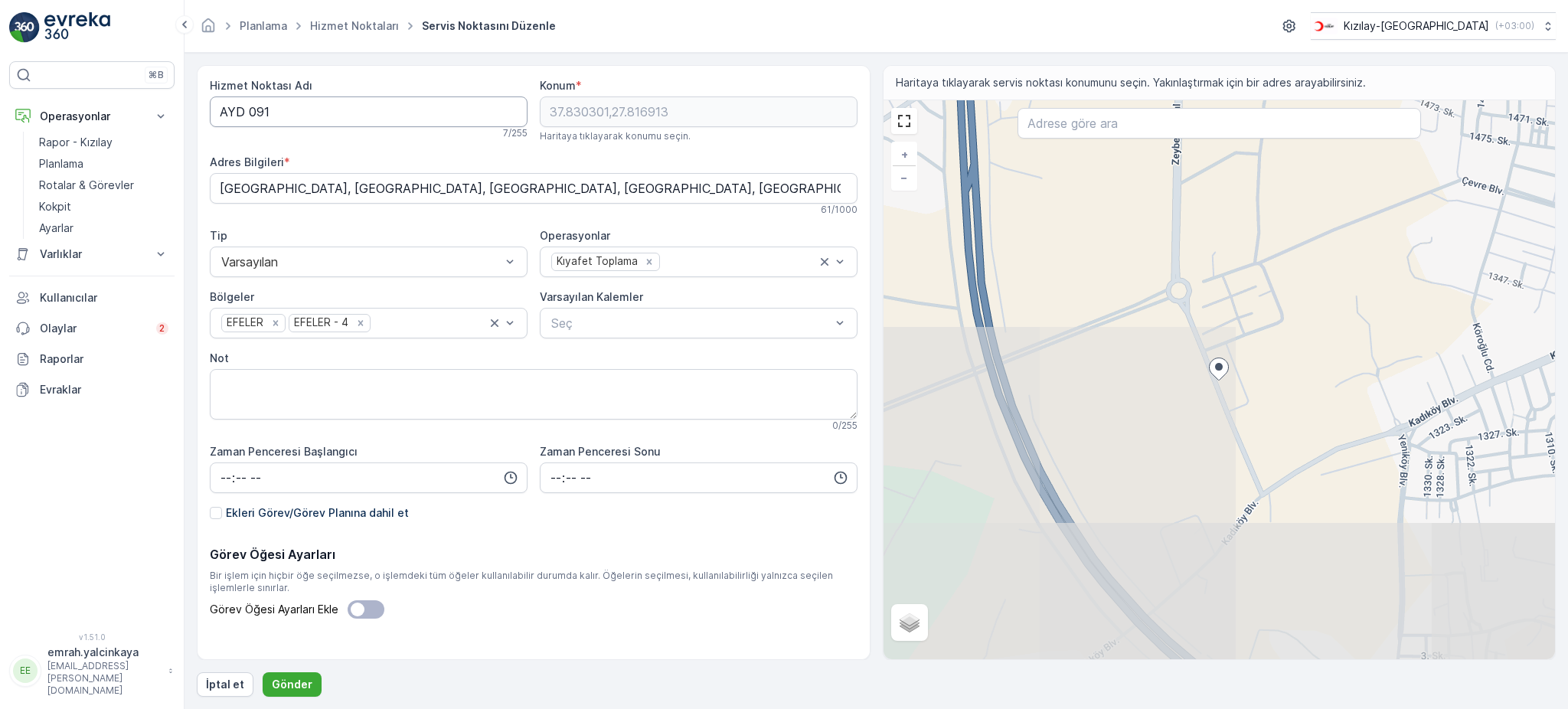
click at [249, 107] on Adı "AYD 091" at bounding box center [368, 111] width 318 height 30
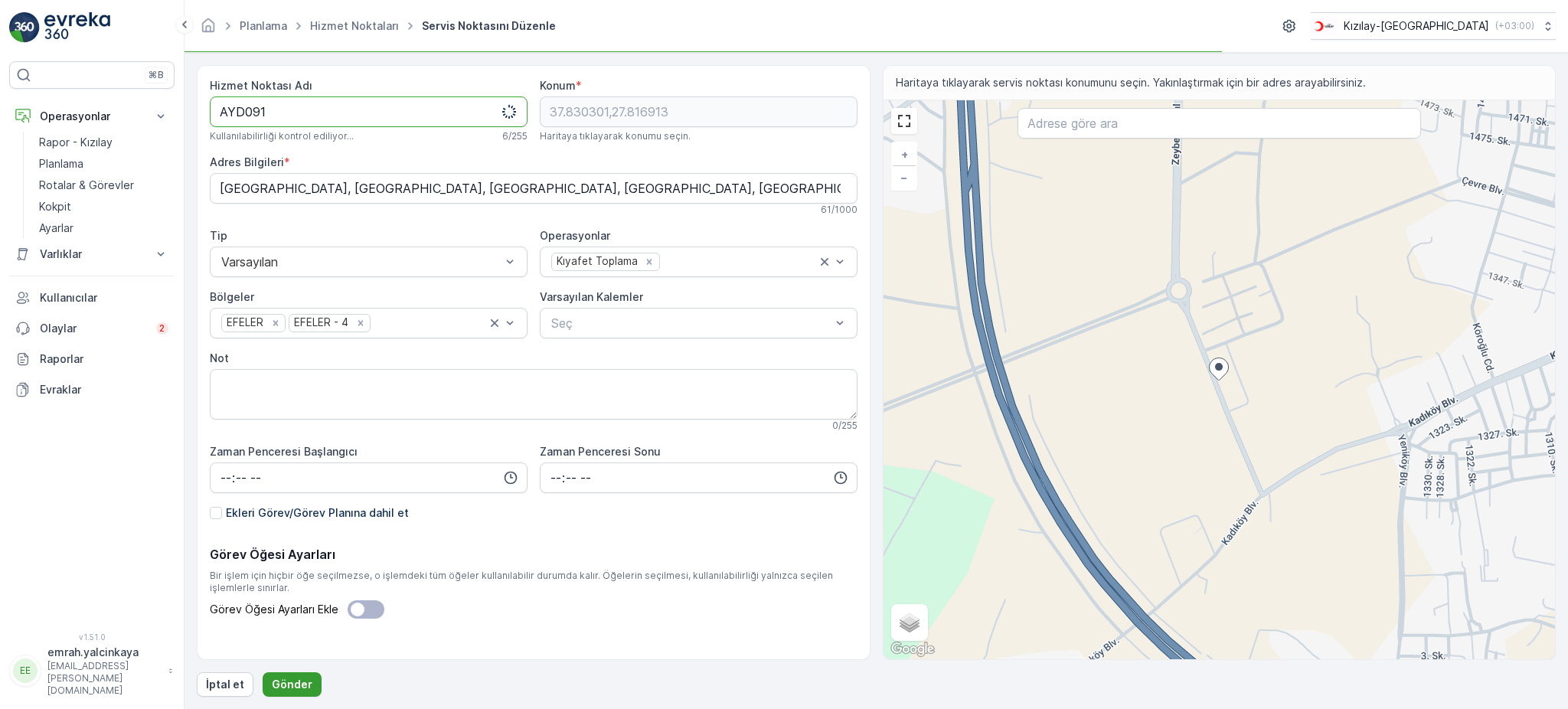
type Adı "AYD091"
click at [280, 679] on p "Gönder" at bounding box center [292, 685] width 41 height 16
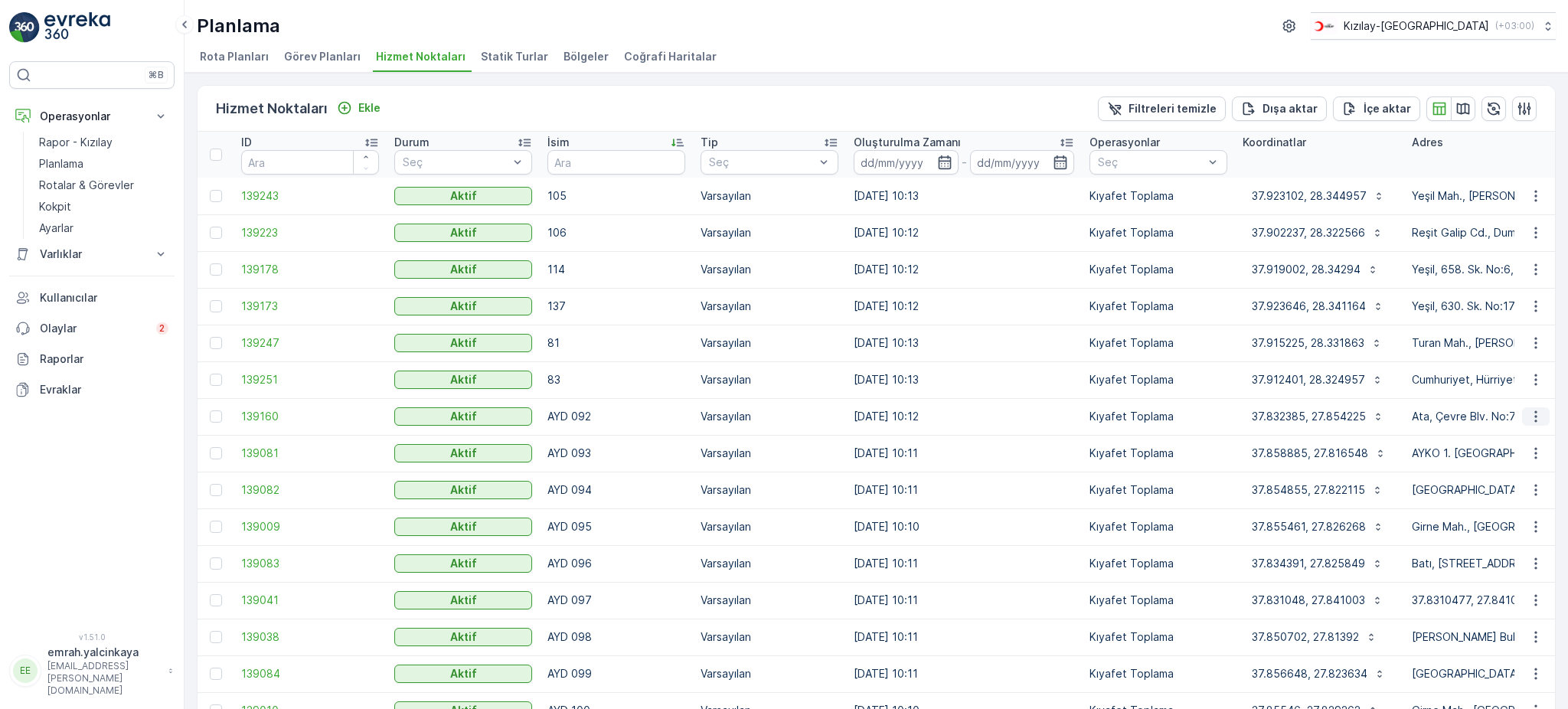
click at [1534, 422] on icon "button" at bounding box center [1536, 416] width 16 height 16
click at [1535, 459] on span "Servis Noktasını Düzenle" at bounding box center [1496, 459] width 126 height 16
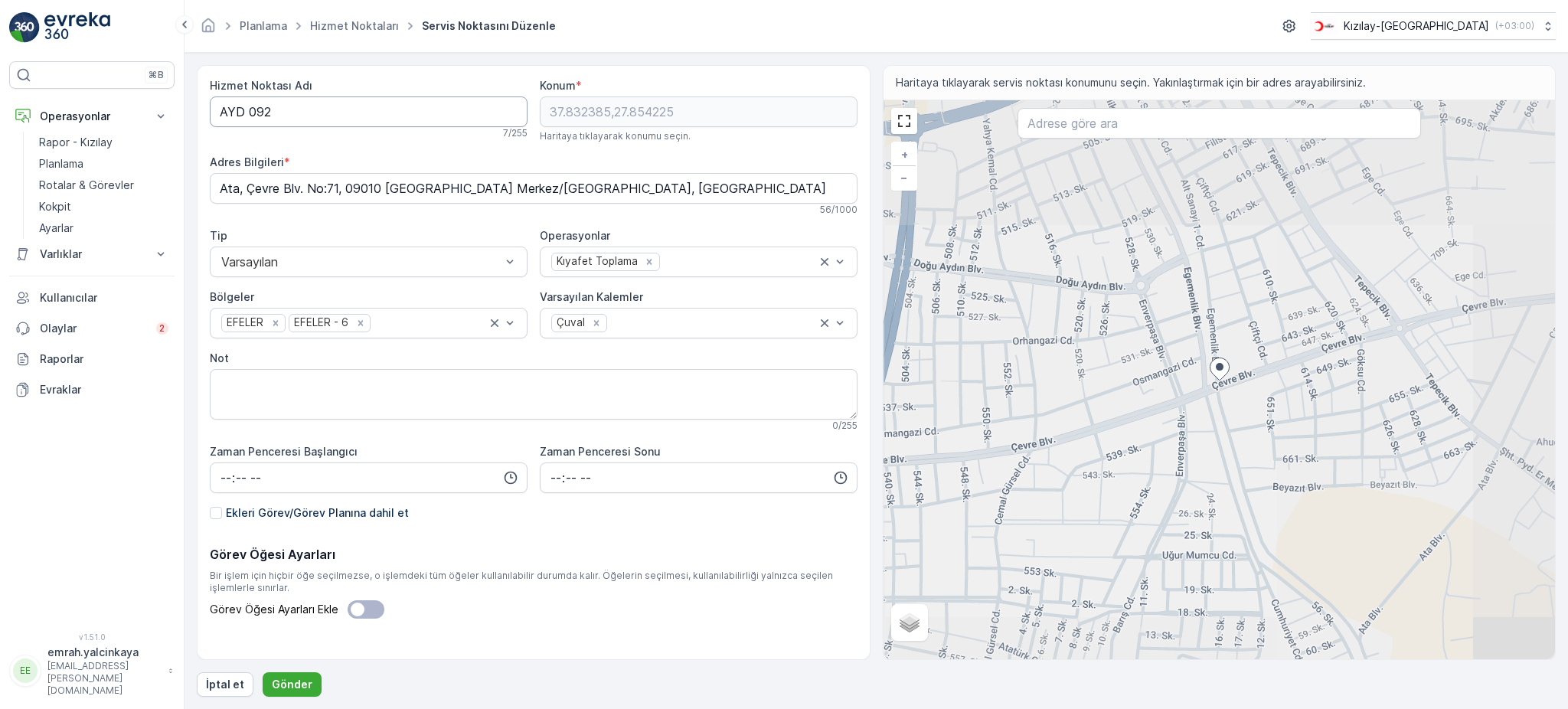
click at [249, 118] on Adı "AYD 092" at bounding box center [368, 111] width 318 height 30
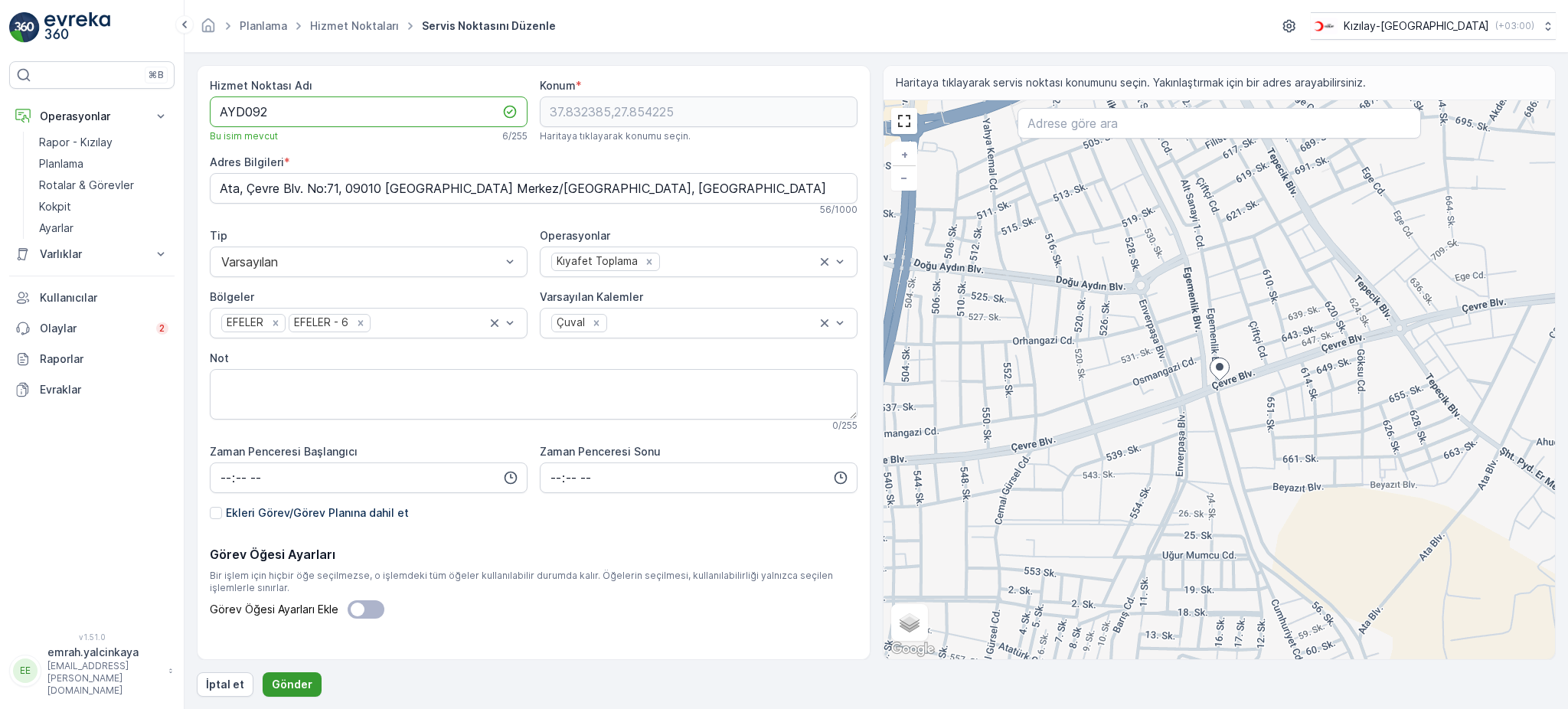
type Adı "AYD092"
click at [284, 685] on p "Gönder" at bounding box center [292, 685] width 41 height 16
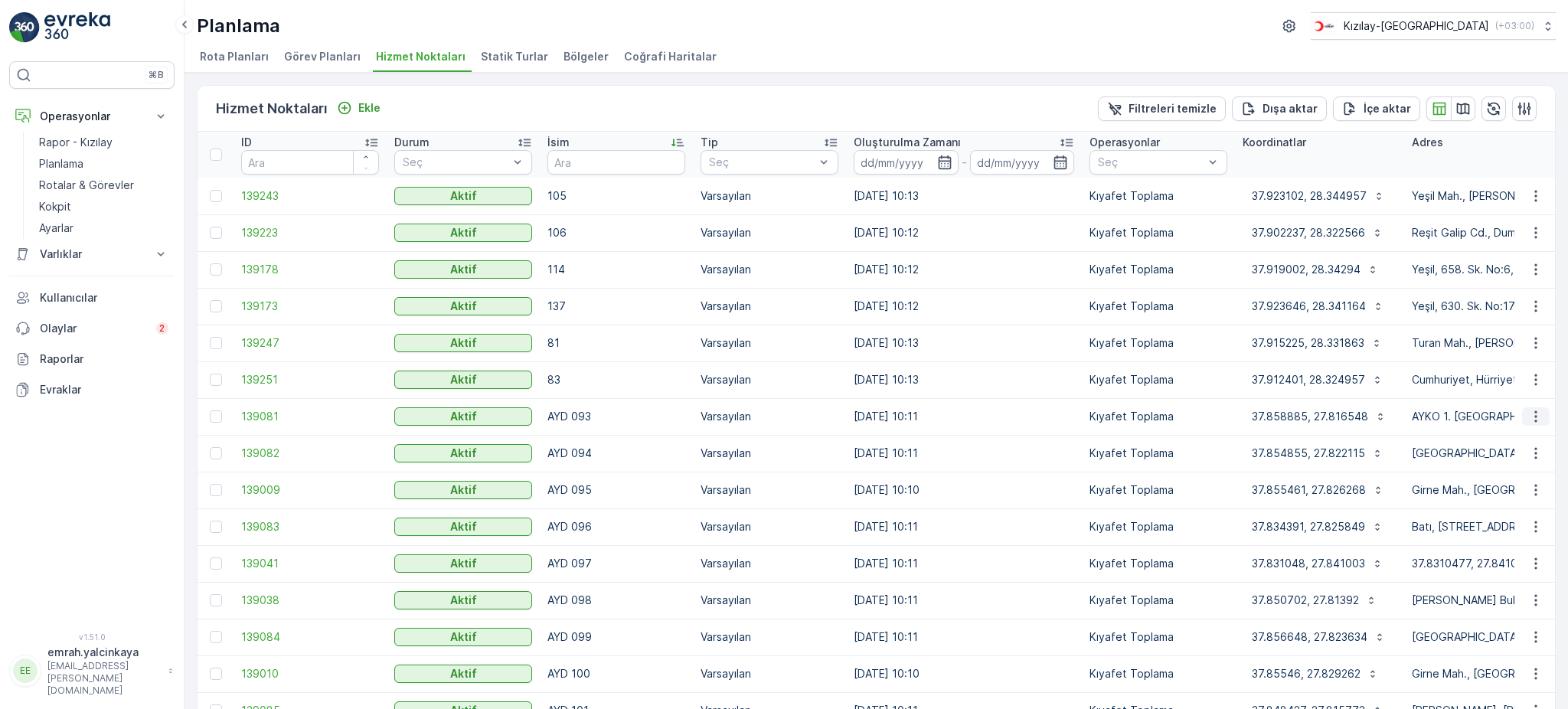
click at [1537, 424] on button "button" at bounding box center [1536, 415] width 28 height 18
click at [1532, 457] on span "Servis Noktasını Düzenle" at bounding box center [1496, 459] width 126 height 16
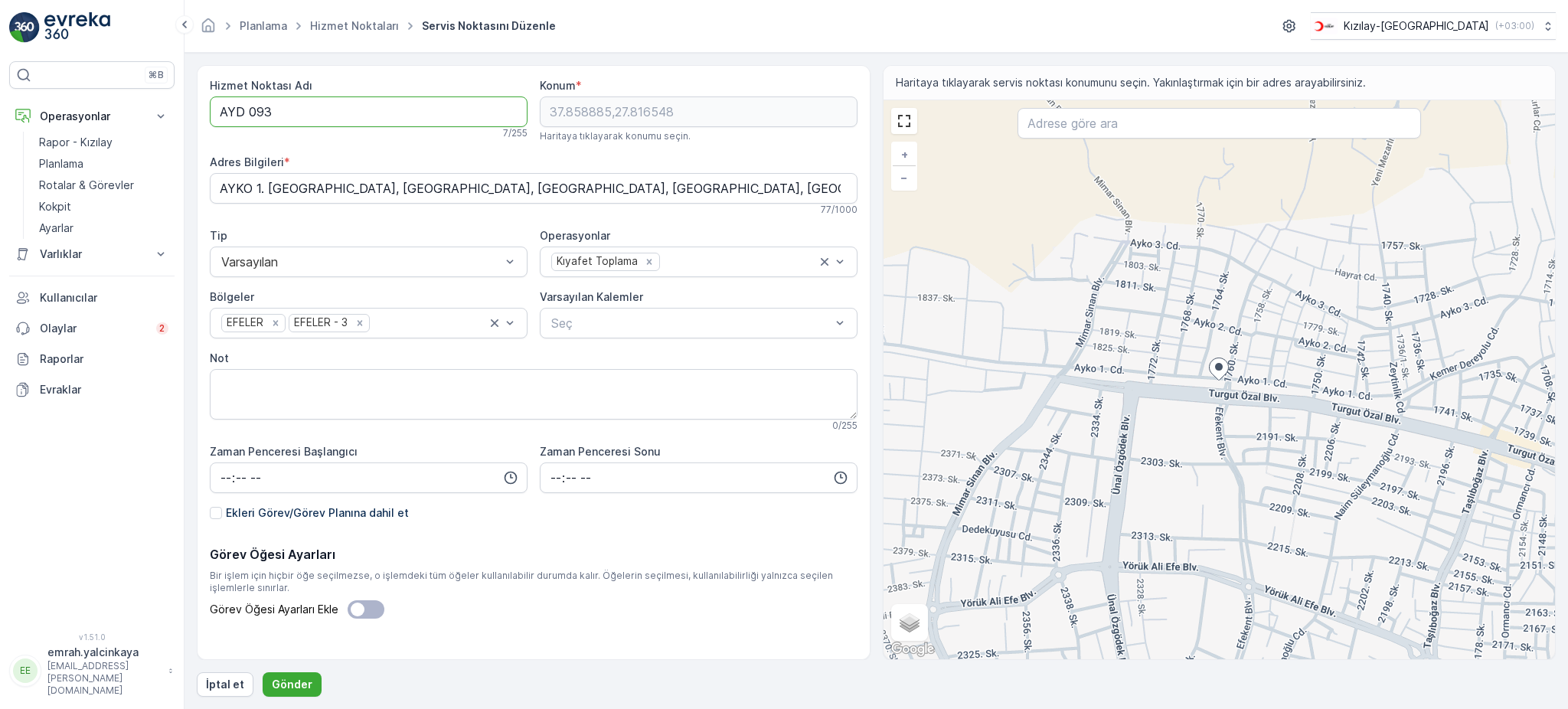
click at [249, 109] on Adı "AYD 093" at bounding box center [368, 111] width 318 height 30
type Adı "AYD093"
drag, startPoint x: 281, startPoint y: 685, endPoint x: 290, endPoint y: 671, distance: 16.6
click at [281, 685] on p "Gönder" at bounding box center [292, 685] width 41 height 16
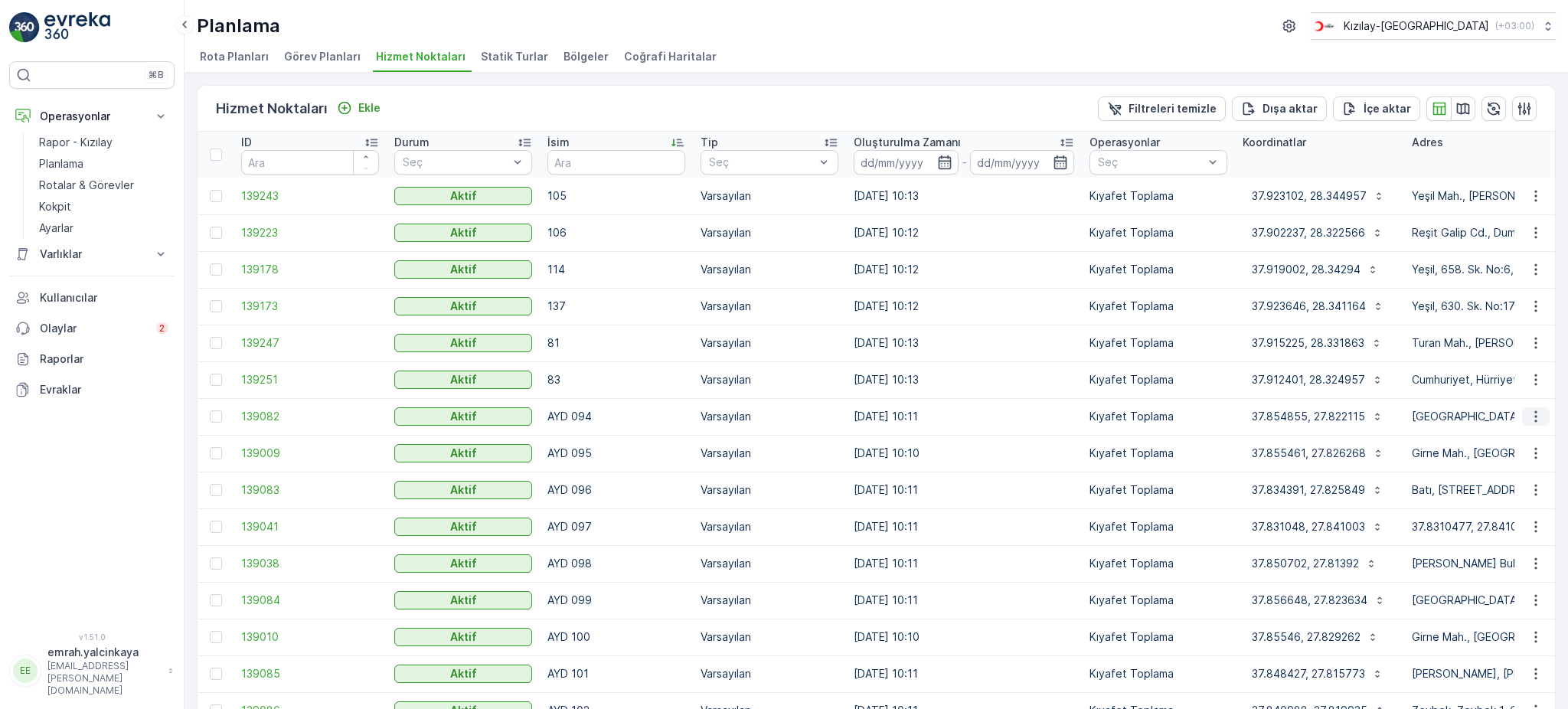
click at [1532, 422] on icon "button" at bounding box center [1536, 416] width 16 height 16
click at [1525, 452] on span "Servis Noktasını Düzenle" at bounding box center [1496, 459] width 126 height 16
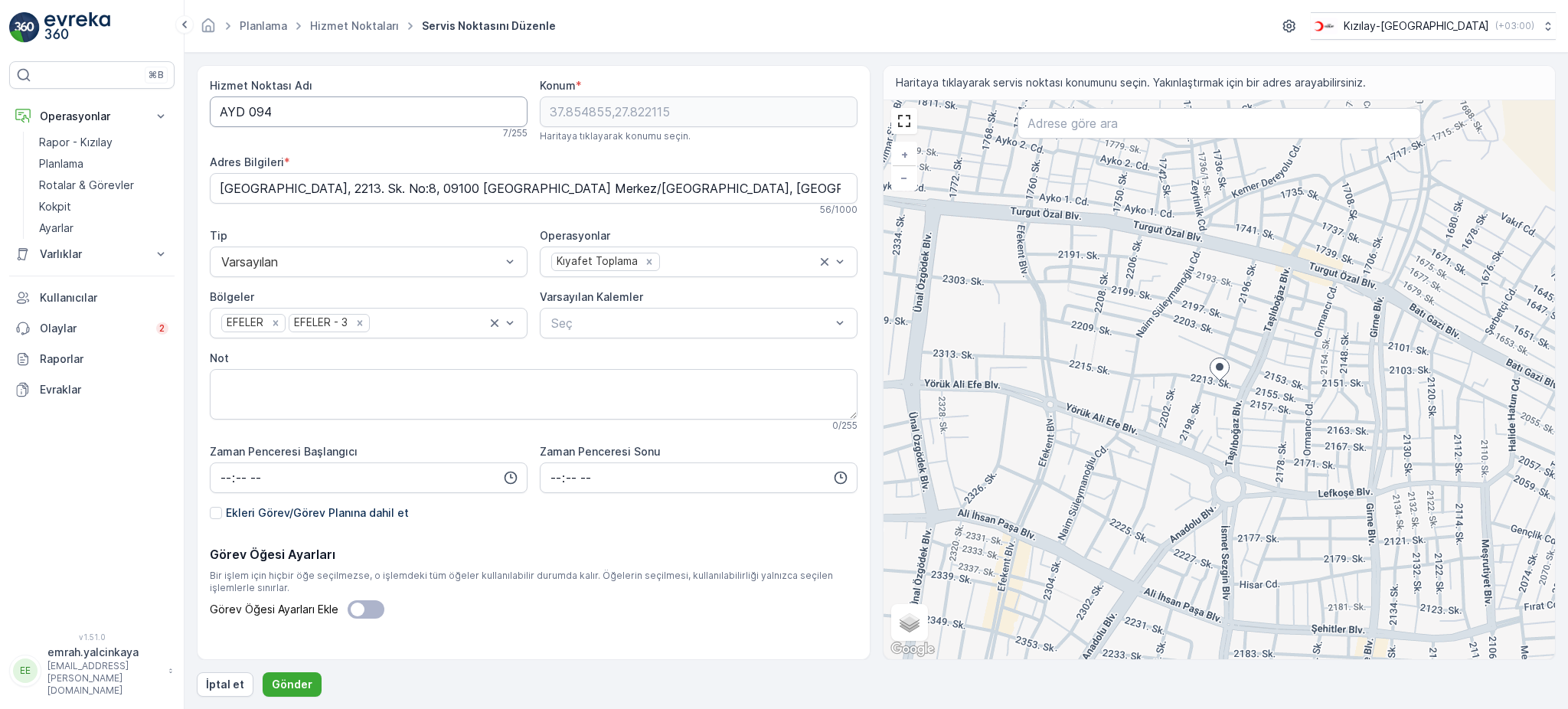
click at [250, 111] on Adı "AYD 094" at bounding box center [368, 111] width 318 height 30
type Adı "AYD094"
drag, startPoint x: 300, startPoint y: 684, endPoint x: 337, endPoint y: 681, distance: 37.1
click at [300, 684] on p "Gönder" at bounding box center [292, 685] width 41 height 16
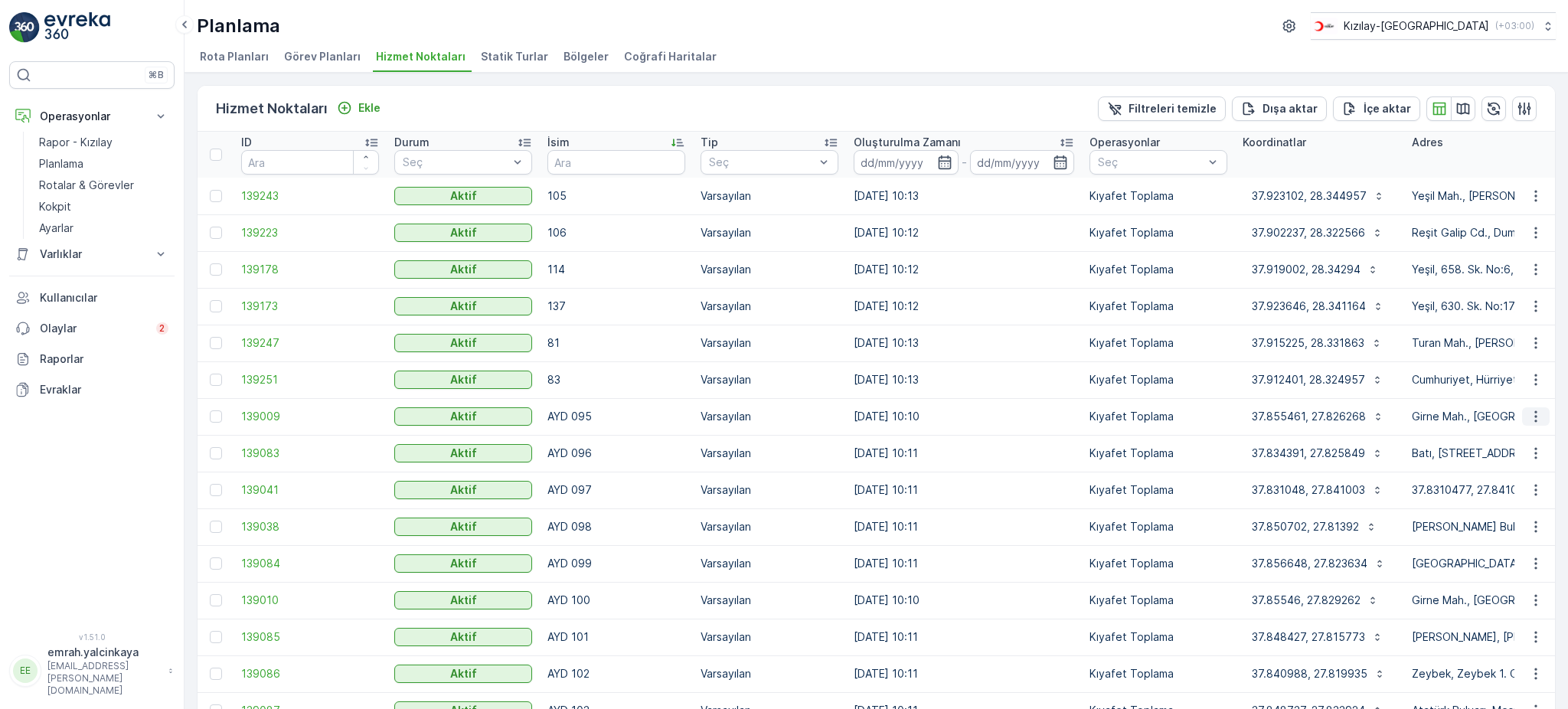
click at [1534, 415] on icon "button" at bounding box center [1535, 416] width 3 height 11
click at [1526, 452] on span "Servis Noktasını Düzenle" at bounding box center [1496, 459] width 126 height 16
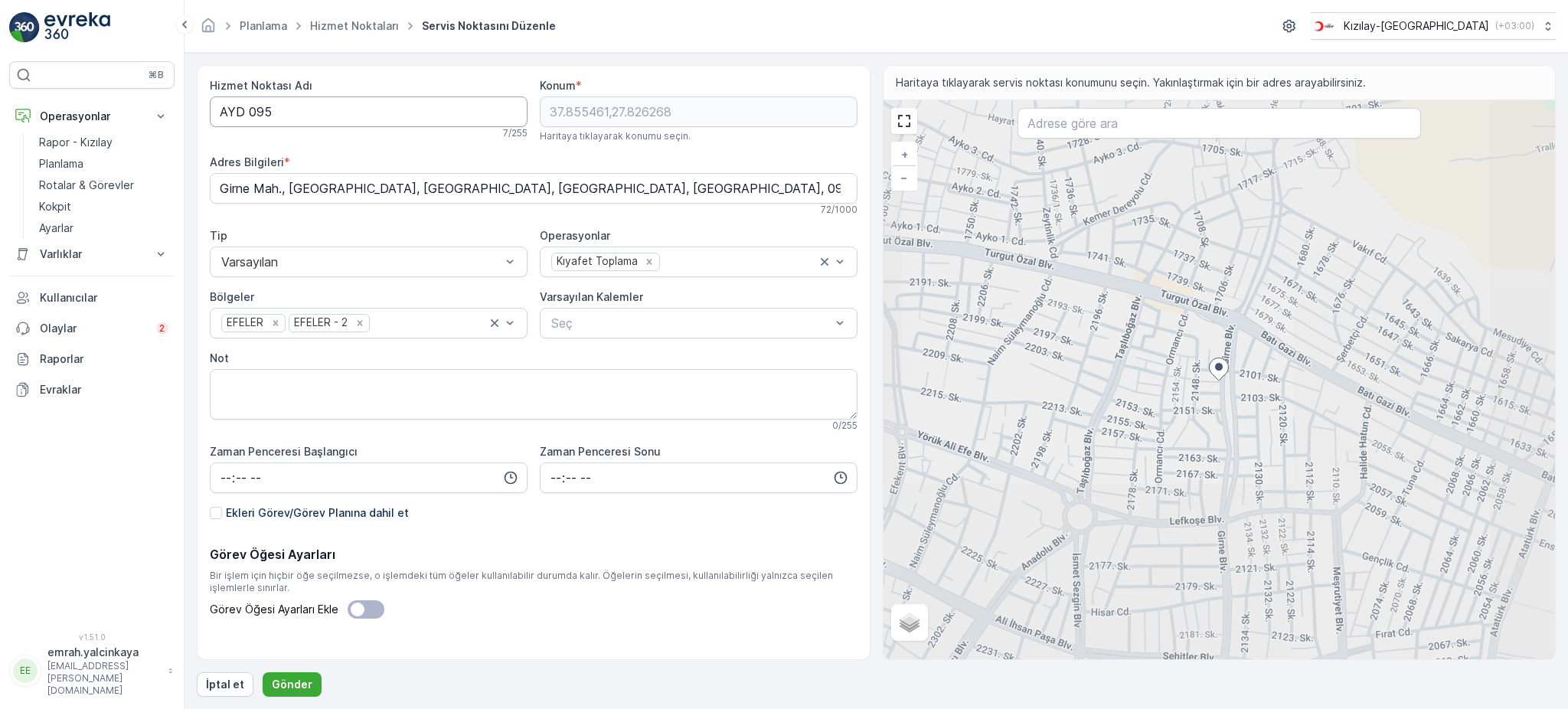
click at [247, 113] on Adı "AYD 095" at bounding box center [368, 111] width 318 height 30
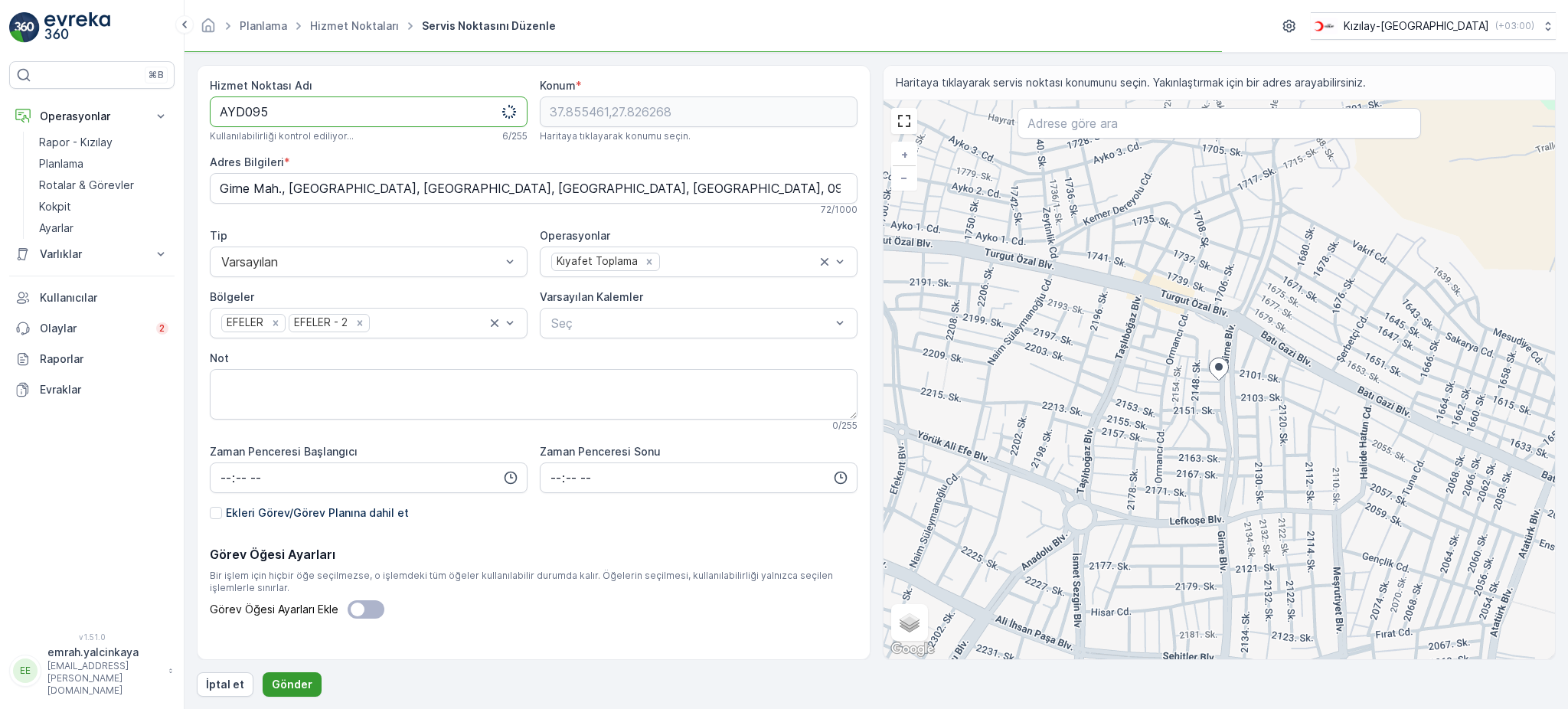
type Adı "AYD095"
click at [287, 685] on p "Gönder" at bounding box center [292, 685] width 41 height 16
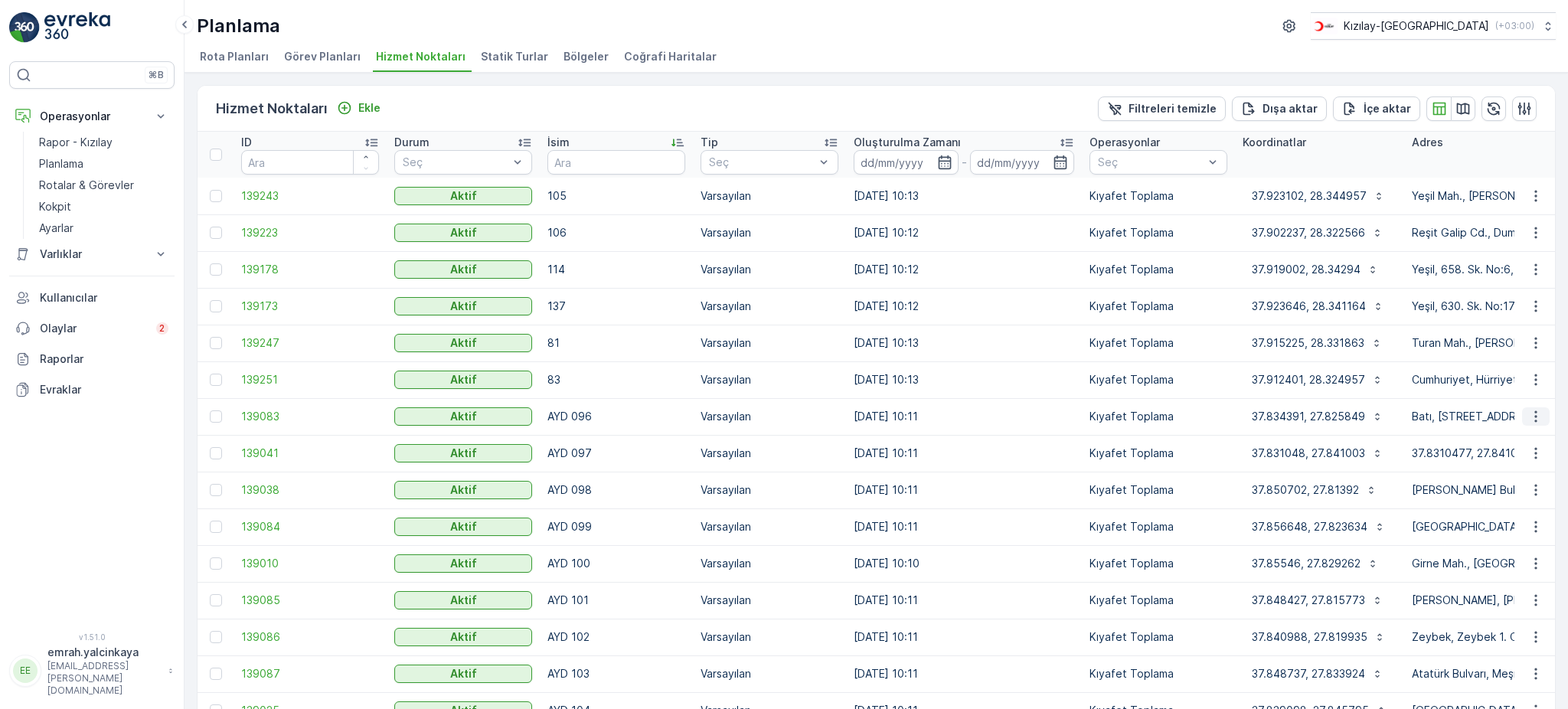
click at [1536, 418] on icon "button" at bounding box center [1536, 416] width 16 height 16
click at [1519, 457] on span "Servis Noktasını Düzenle" at bounding box center [1496, 459] width 126 height 16
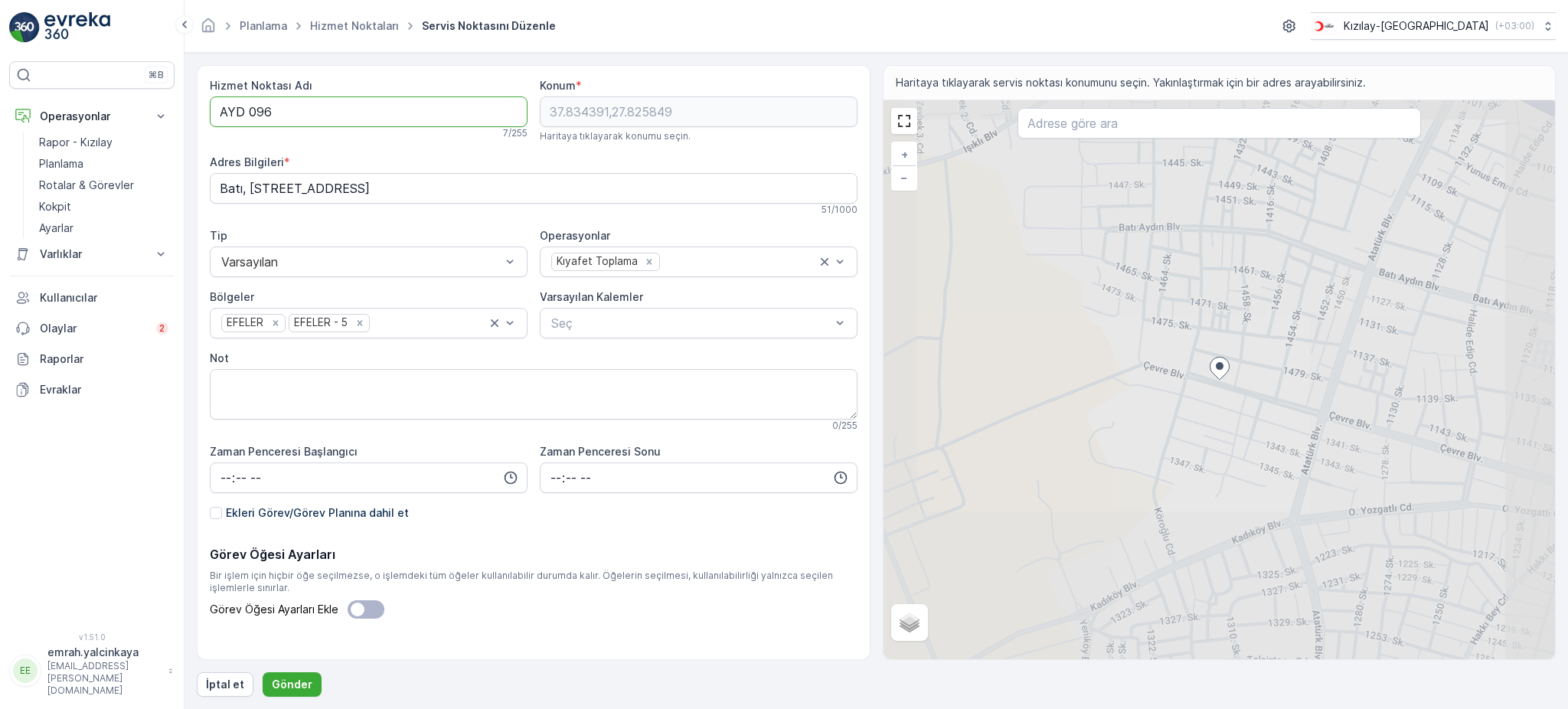
click at [249, 111] on Adı "AYD 096" at bounding box center [368, 111] width 318 height 30
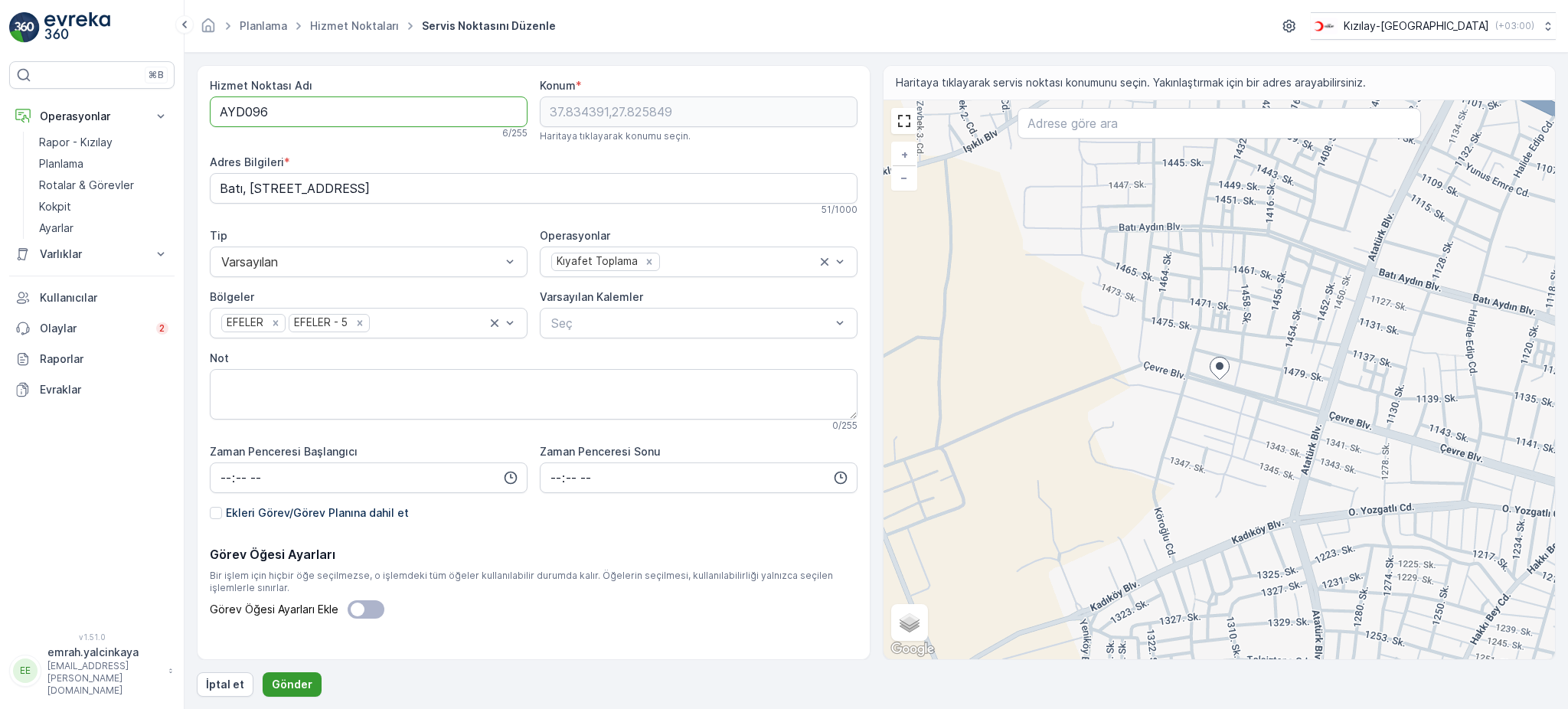
type Adı "AYD096"
click at [287, 685] on p "Gönder" at bounding box center [292, 685] width 41 height 16
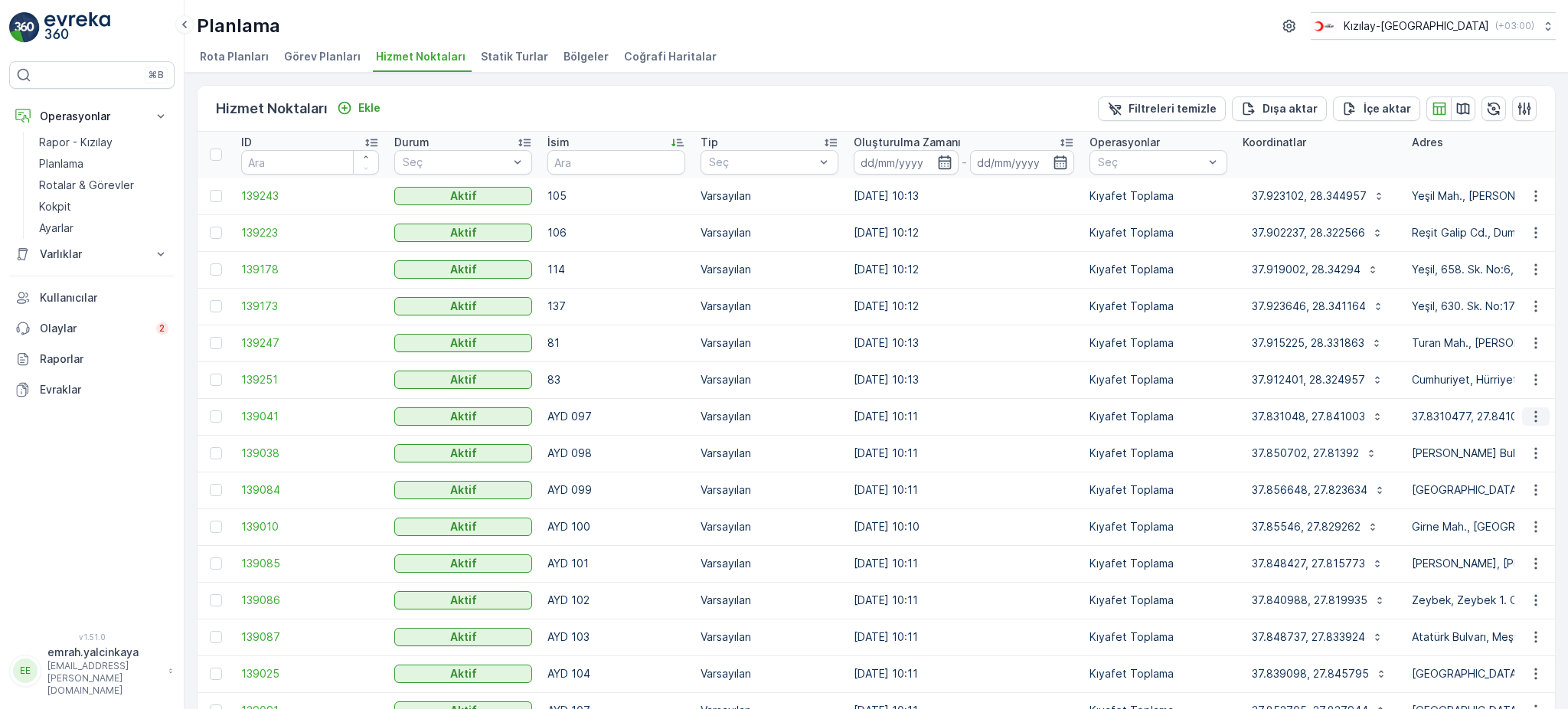
click at [1538, 422] on icon "button" at bounding box center [1536, 416] width 16 height 16
click at [1551, 452] on span "Servis Noktasını Düzenle" at bounding box center [1496, 459] width 126 height 16
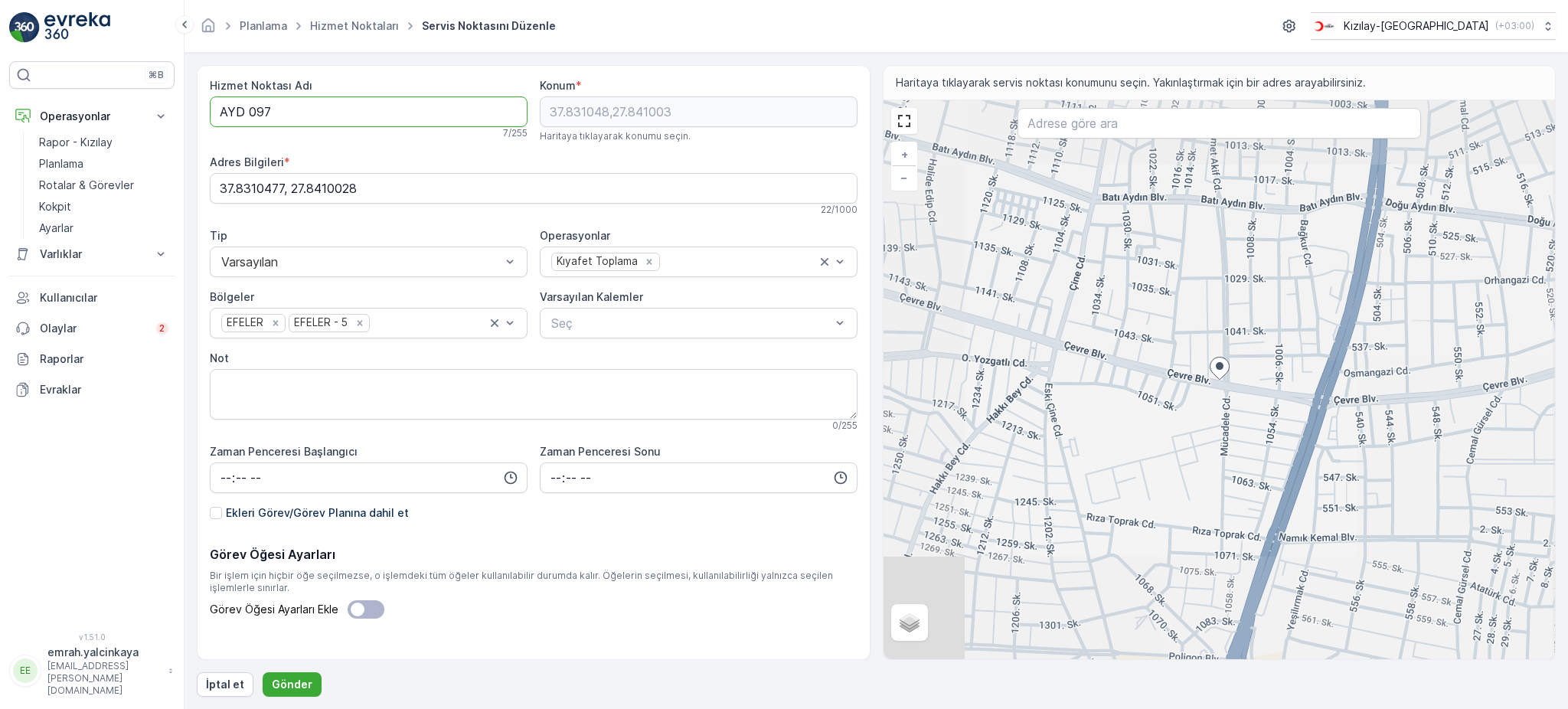
click at [249, 111] on Adı "AYD 097" at bounding box center [368, 111] width 318 height 30
type Adı "AYD097"
click at [282, 675] on button "Gönder" at bounding box center [292, 685] width 59 height 24
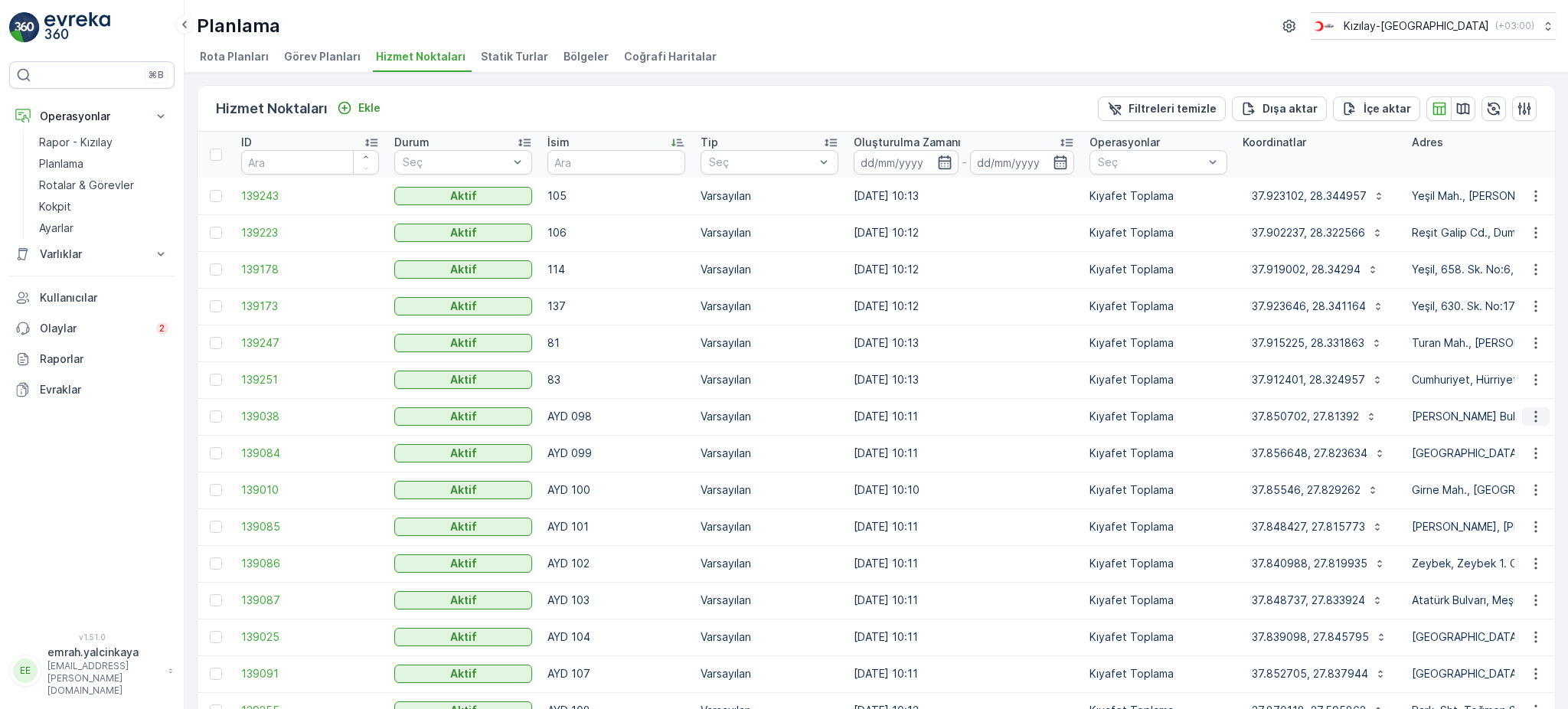
click at [1534, 421] on icon "button" at bounding box center [1535, 416] width 3 height 11
click at [1544, 453] on span "Servis Noktasını Düzenle" at bounding box center [1496, 459] width 126 height 16
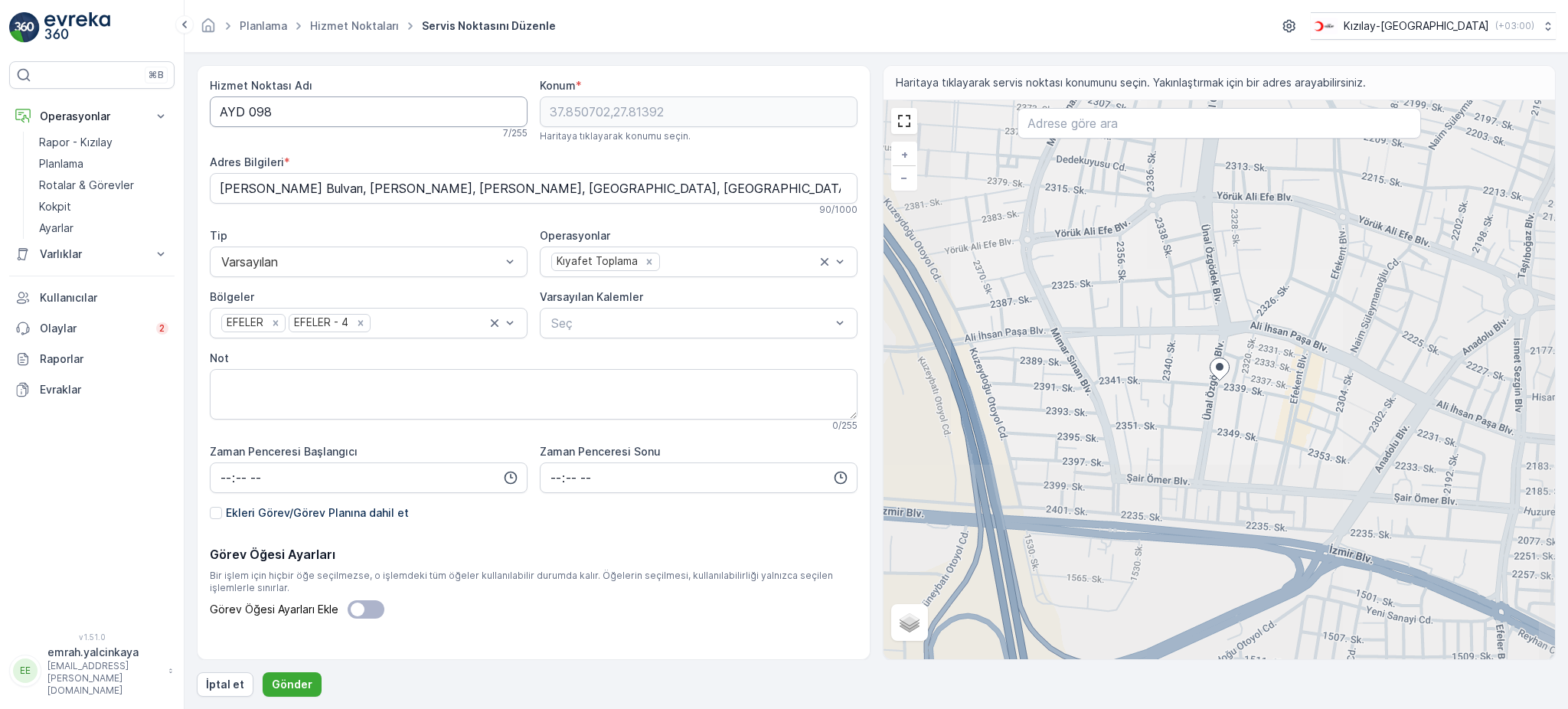
click at [249, 111] on Adı "AYD 098" at bounding box center [368, 111] width 318 height 30
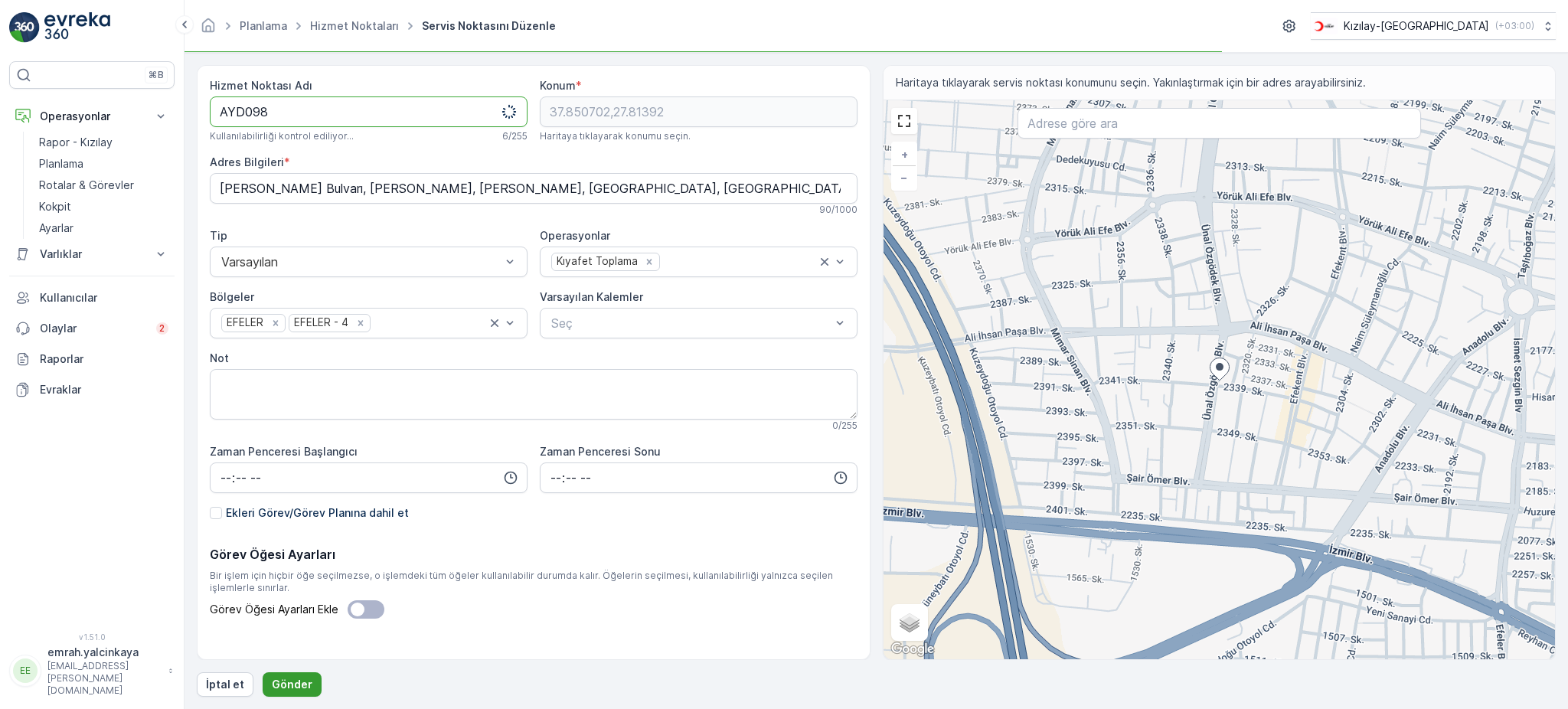
type Adı "AYD098"
click at [297, 686] on p "Gönder" at bounding box center [292, 685] width 41 height 16
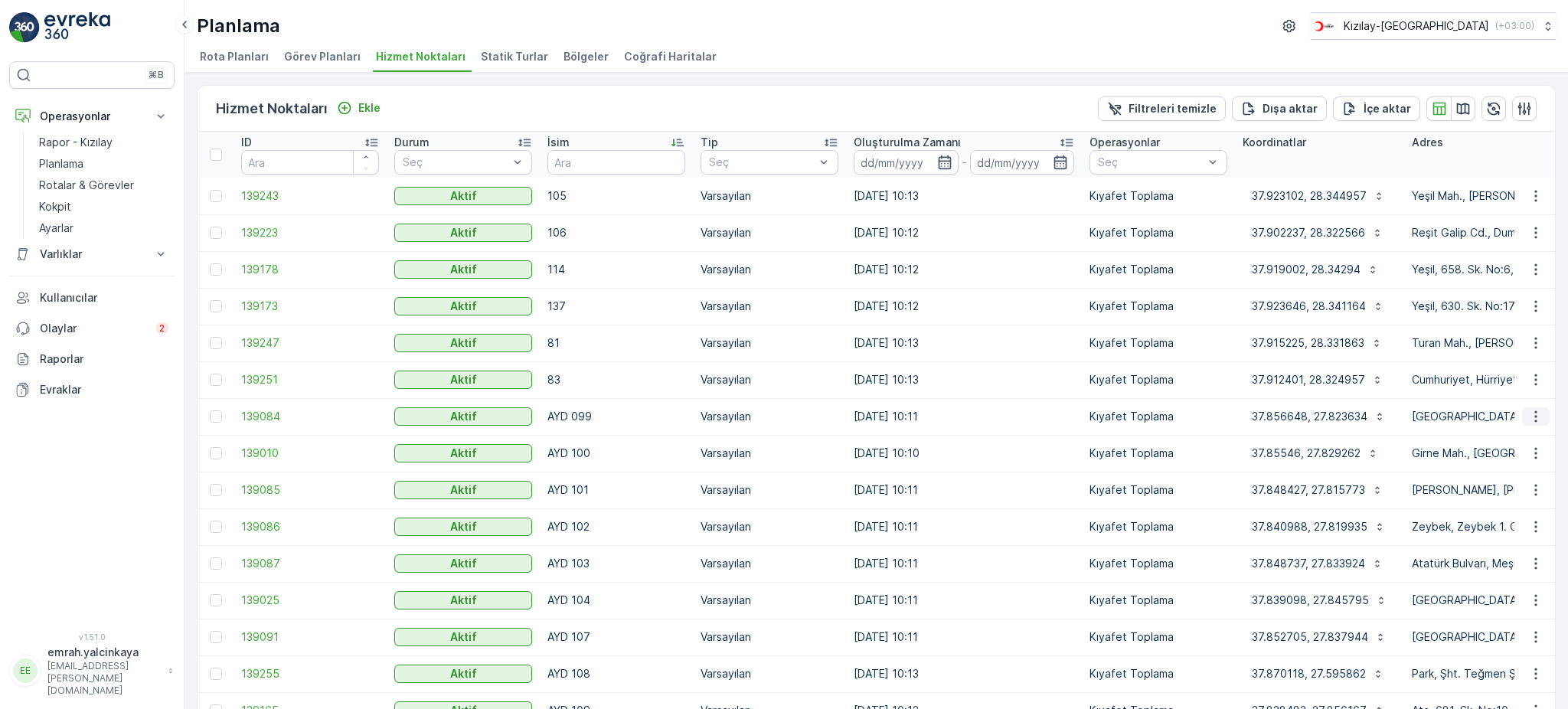
click at [1535, 420] on icon "button" at bounding box center [1536, 416] width 16 height 16
click at [1537, 465] on span "Servis Noktasını Düzenle" at bounding box center [1496, 459] width 126 height 16
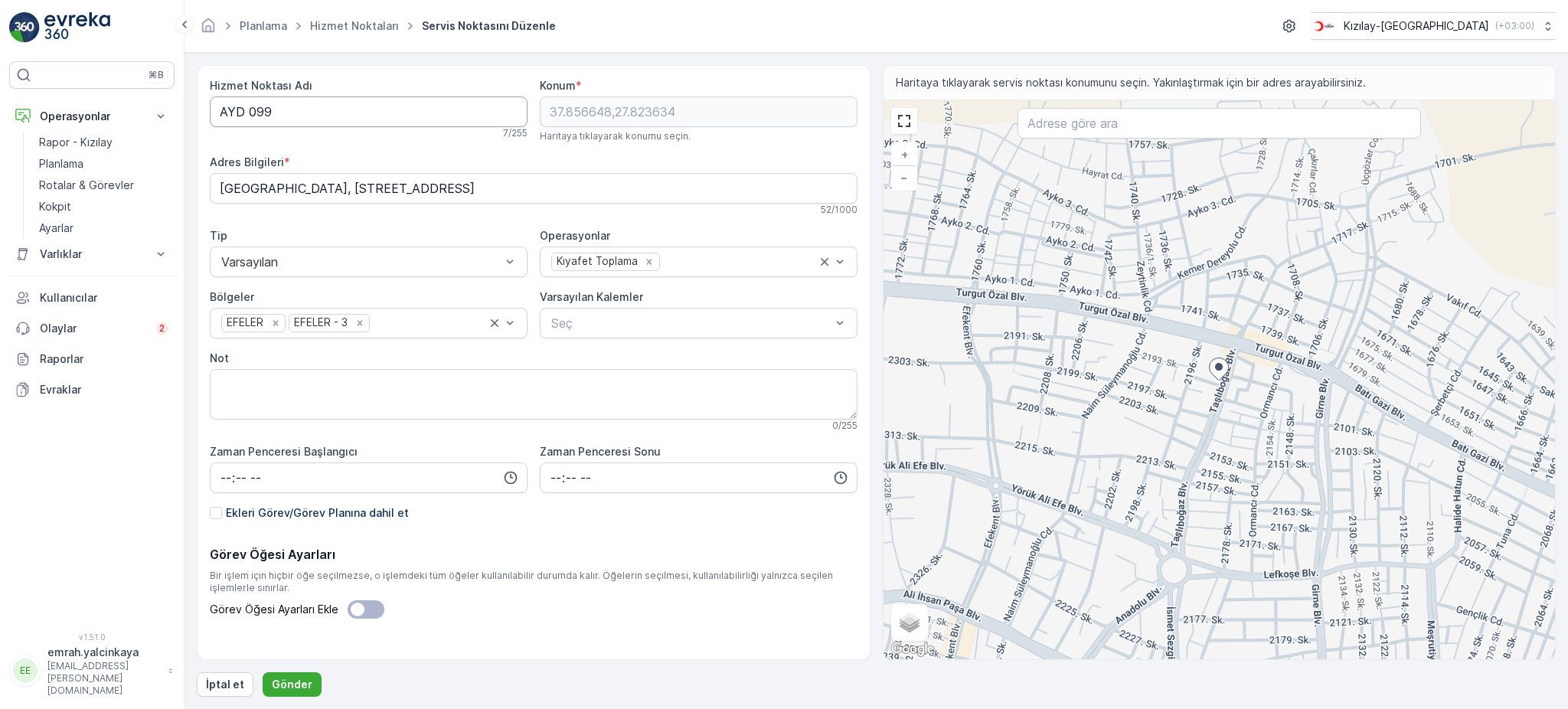
click at [250, 111] on Adı "AYD 099" at bounding box center [368, 111] width 318 height 30
type Adı "AYD099"
click at [300, 680] on p "Gönder" at bounding box center [292, 685] width 41 height 16
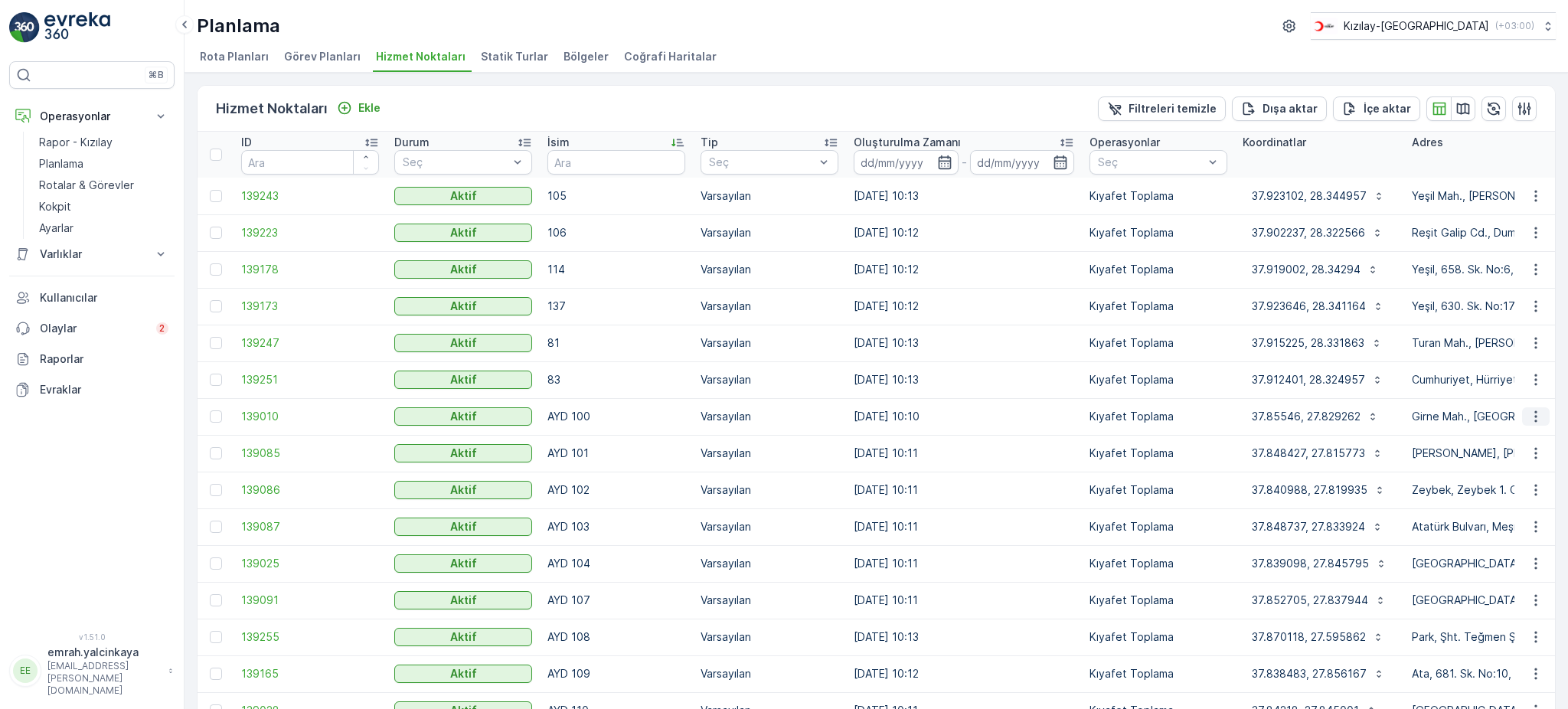
click at [1536, 424] on button "button" at bounding box center [1536, 415] width 28 height 18
click at [1518, 453] on span "Servis Noktasını Düzenle" at bounding box center [1496, 459] width 126 height 16
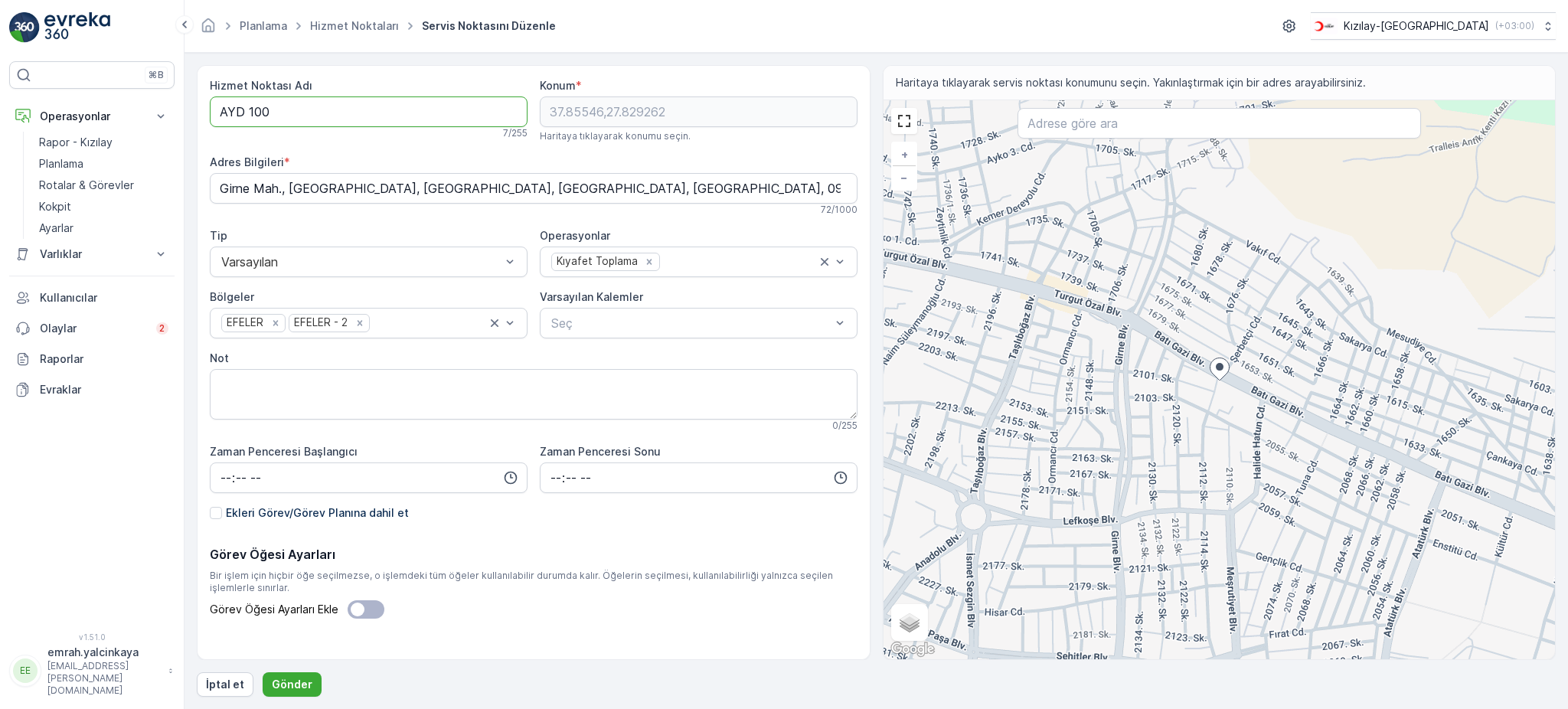
click at [252, 111] on Adı "AYD 100" at bounding box center [368, 111] width 318 height 30
type Adı "AYD100"
click at [281, 675] on button "Gönder" at bounding box center [292, 685] width 59 height 24
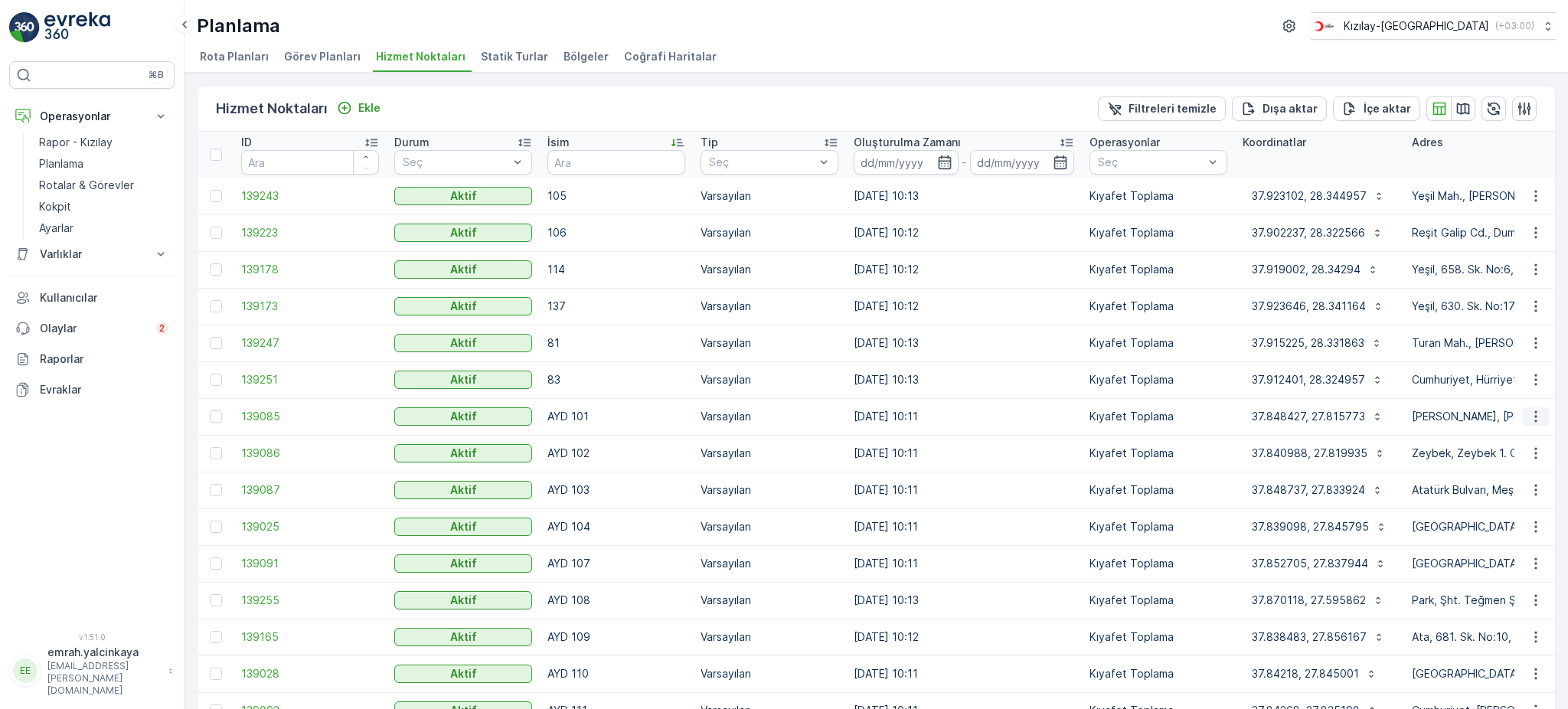
click at [1534, 412] on icon "button" at bounding box center [1536, 416] width 16 height 16
click at [1523, 454] on span "Servis Noktasını Düzenle" at bounding box center [1496, 459] width 126 height 16
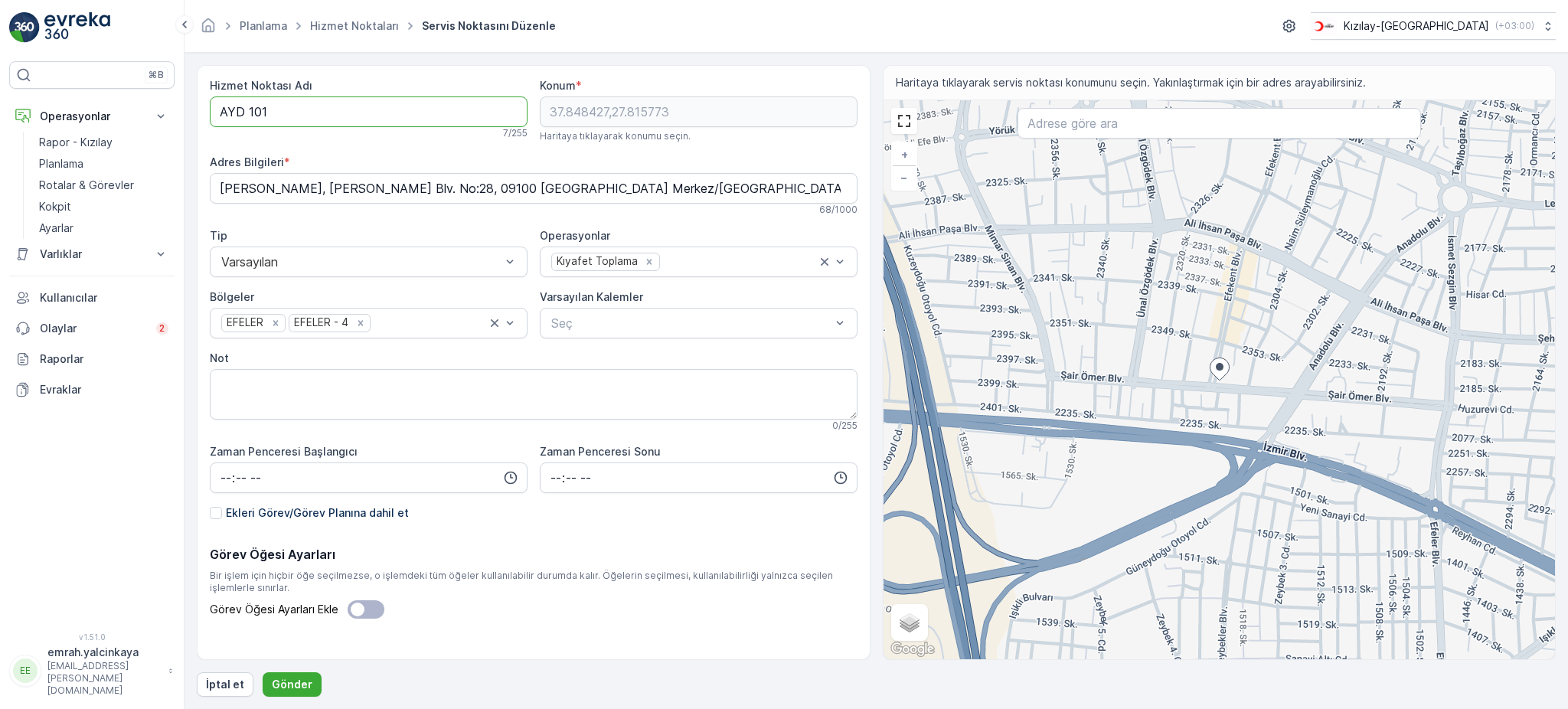
click at [246, 113] on Adı "AYD 101" at bounding box center [368, 111] width 318 height 30
type Adı "AYD101"
click at [287, 685] on p "Gönder" at bounding box center [292, 685] width 41 height 16
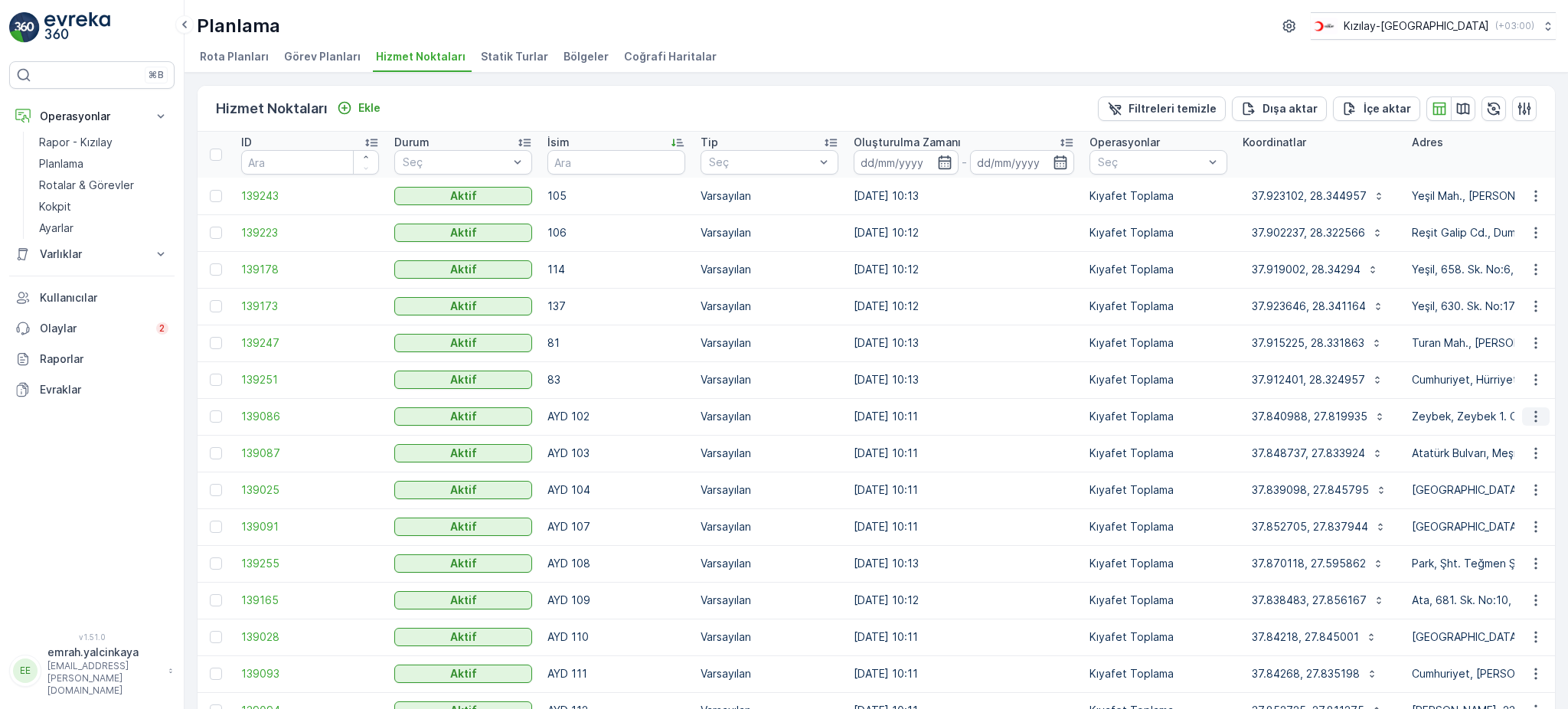
click at [1534, 422] on icon "button" at bounding box center [1536, 416] width 16 height 16
click at [1519, 458] on span "Servis Noktasını Düzenle" at bounding box center [1496, 459] width 126 height 16
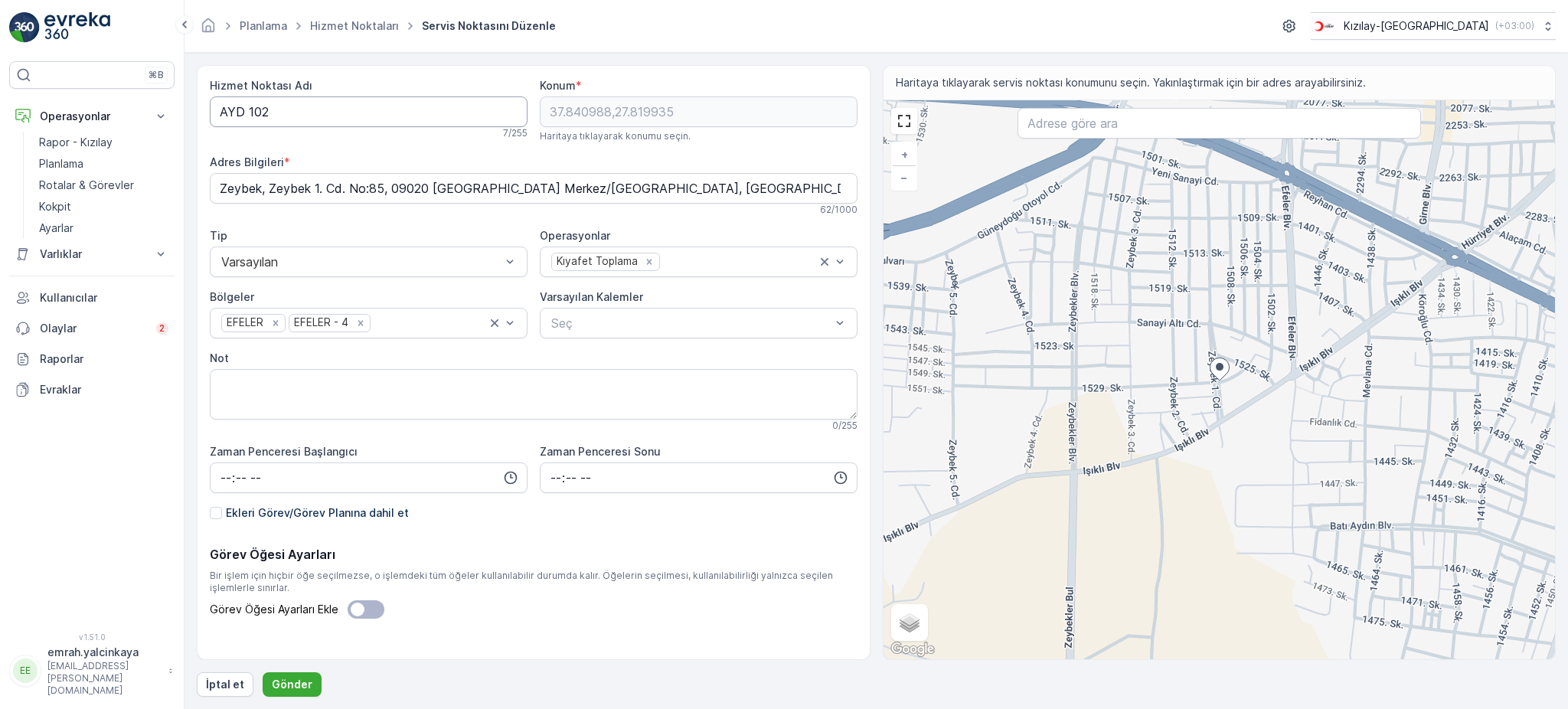
click at [250, 116] on Adı "AYD 102" at bounding box center [368, 111] width 318 height 30
type Adı "AYD102"
click at [294, 684] on p "Gönder" at bounding box center [292, 685] width 41 height 16
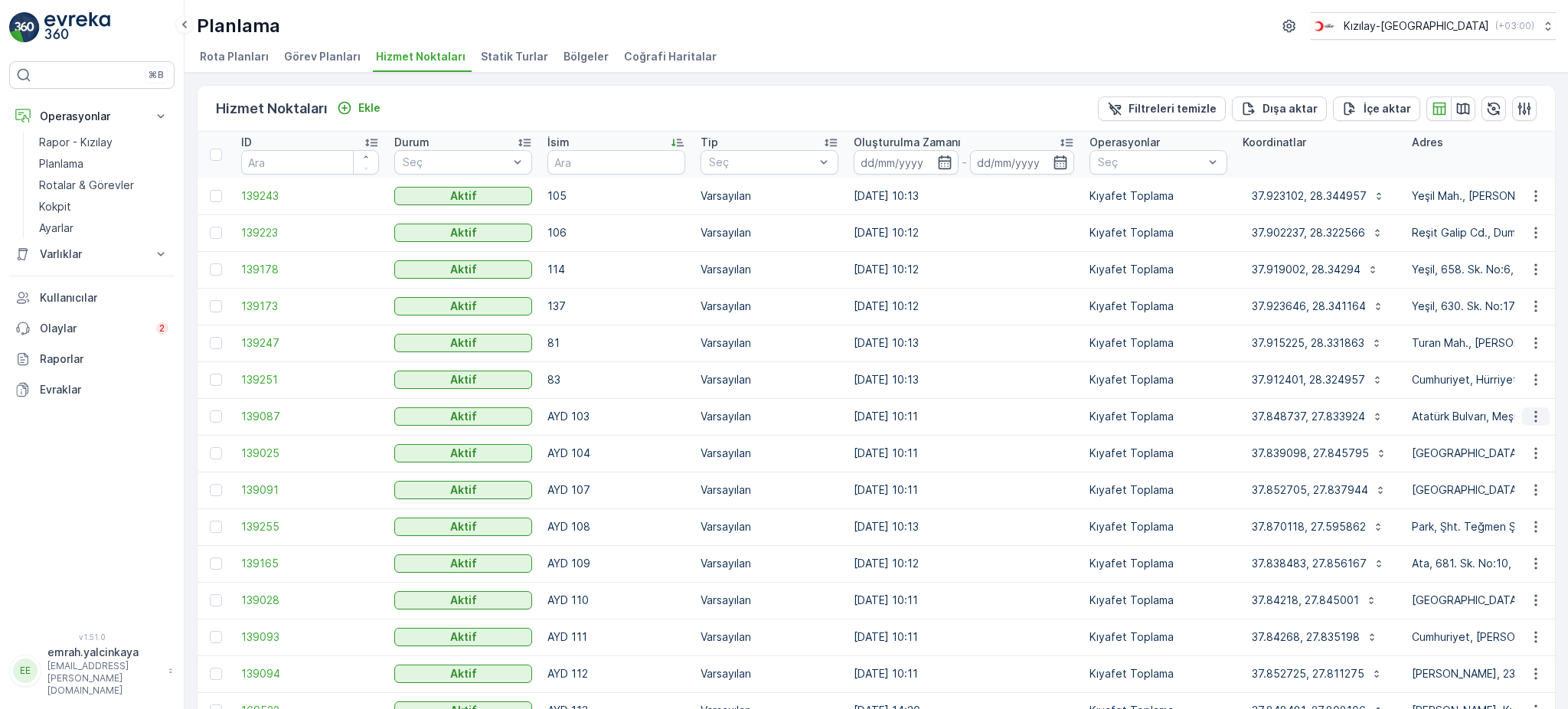
click at [1534, 418] on icon "button" at bounding box center [1536, 416] width 16 height 16
click at [1492, 461] on span "Servis Noktasını Düzenle" at bounding box center [1496, 459] width 126 height 16
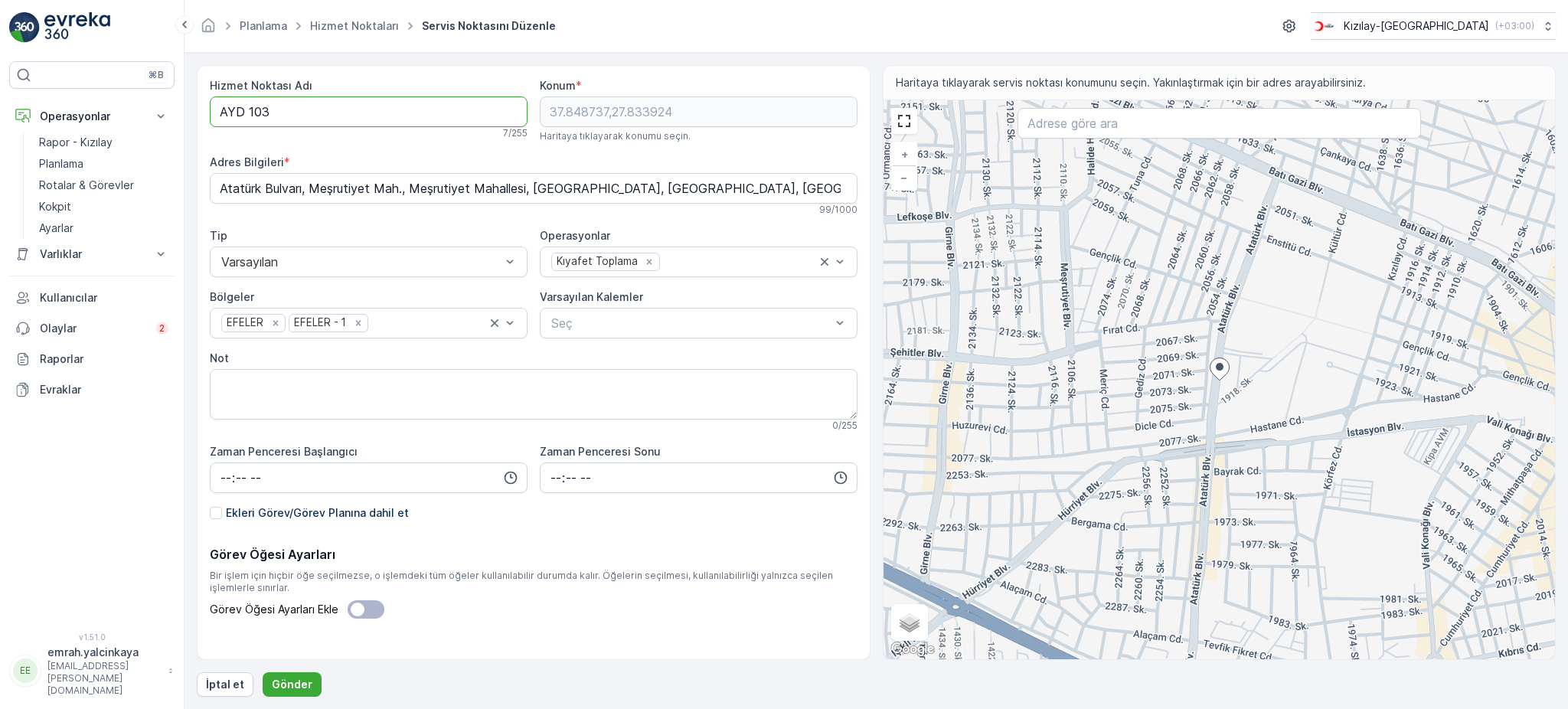
click at [248, 110] on Adı "AYD 103" at bounding box center [368, 111] width 318 height 30
type Adı "AYD103"
click at [310, 694] on button "Gönder" at bounding box center [292, 685] width 59 height 24
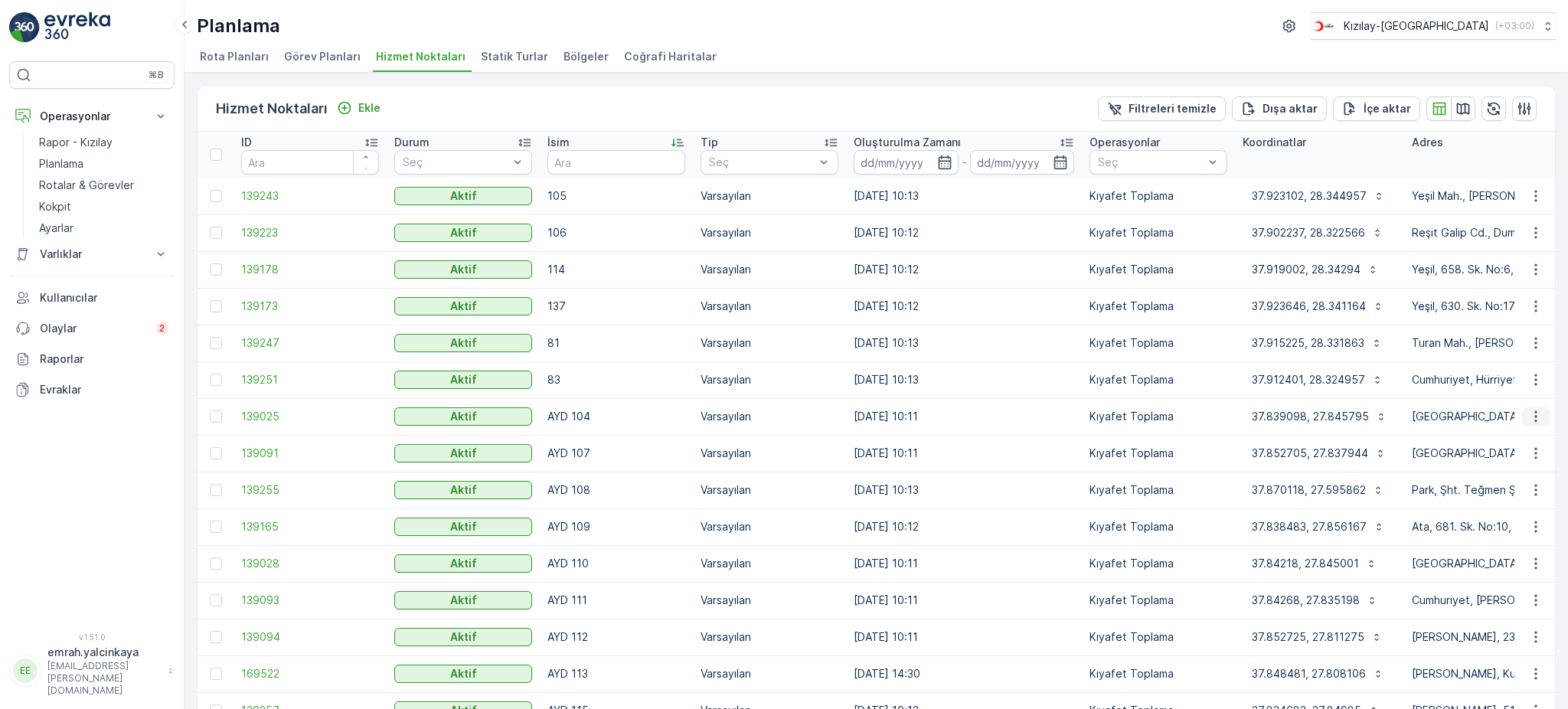
click at [1531, 415] on icon "button" at bounding box center [1536, 416] width 16 height 16
click at [1537, 463] on span "Servis Noktasını Düzenle" at bounding box center [1496, 459] width 126 height 16
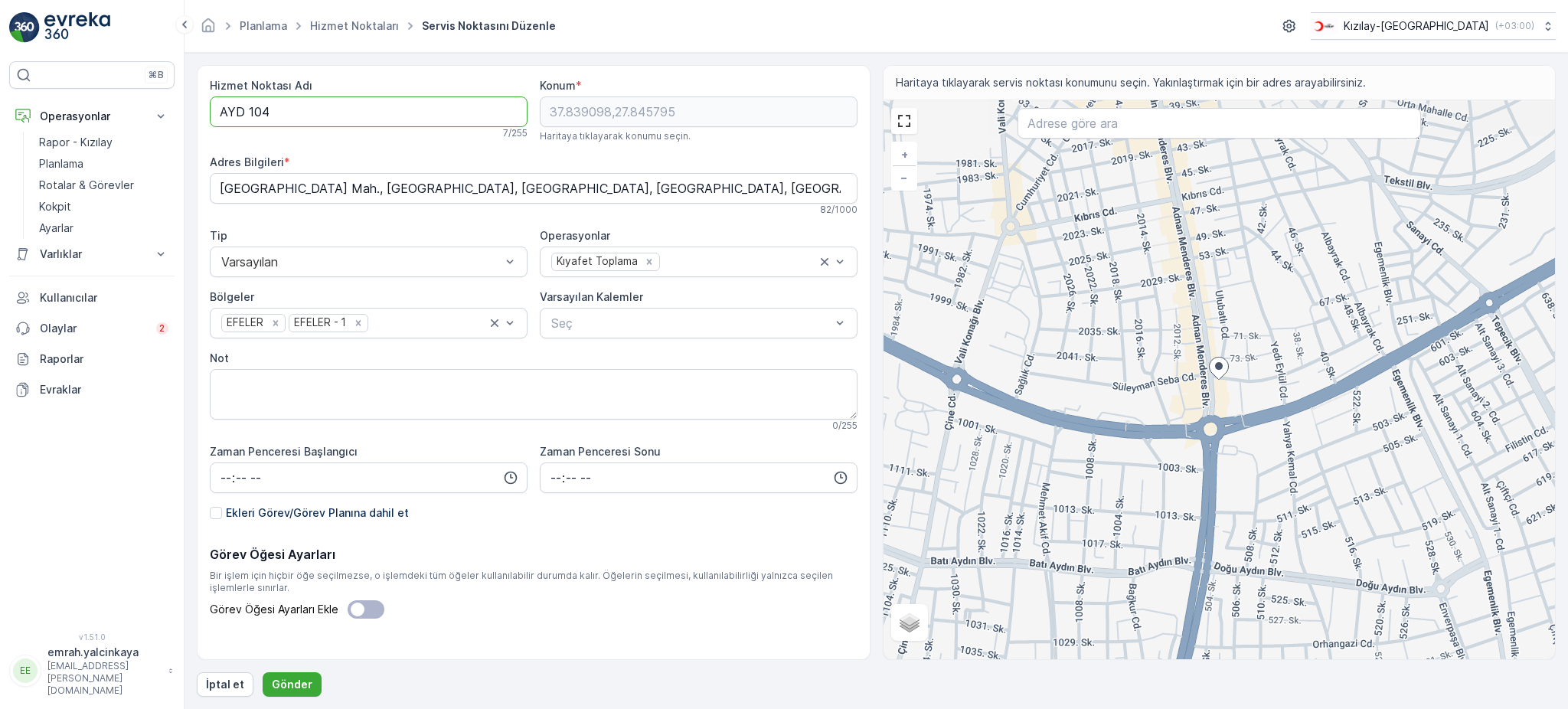
click at [248, 117] on Adı "AYD 104" at bounding box center [368, 111] width 318 height 30
type Adı "AYD104"
drag, startPoint x: 276, startPoint y: 677, endPoint x: 306, endPoint y: 704, distance: 40.4
click at [277, 675] on button "Gönder" at bounding box center [292, 685] width 59 height 24
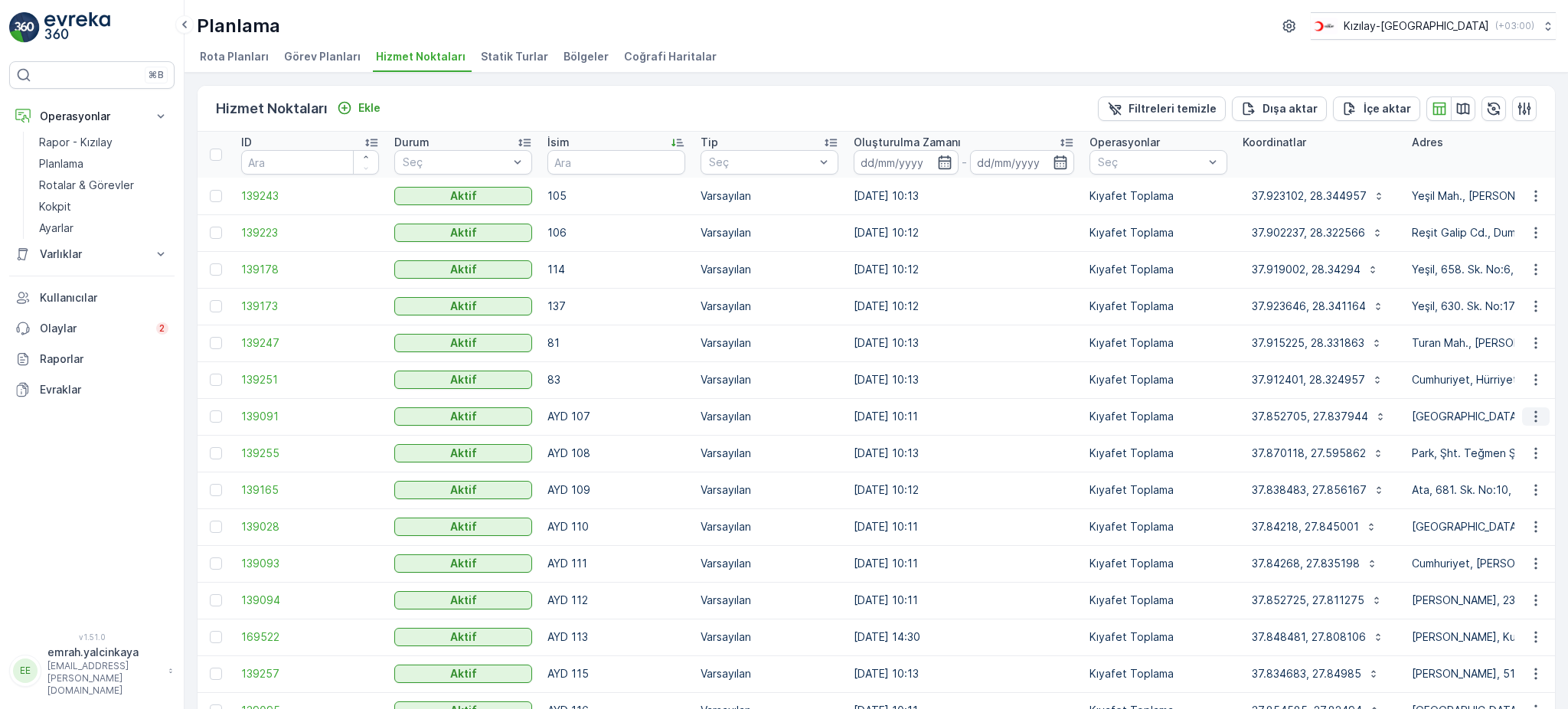
click at [1537, 416] on icon "button" at bounding box center [1536, 416] width 16 height 16
click at [1551, 453] on span "Servis Noktasını Düzenle" at bounding box center [1496, 459] width 126 height 16
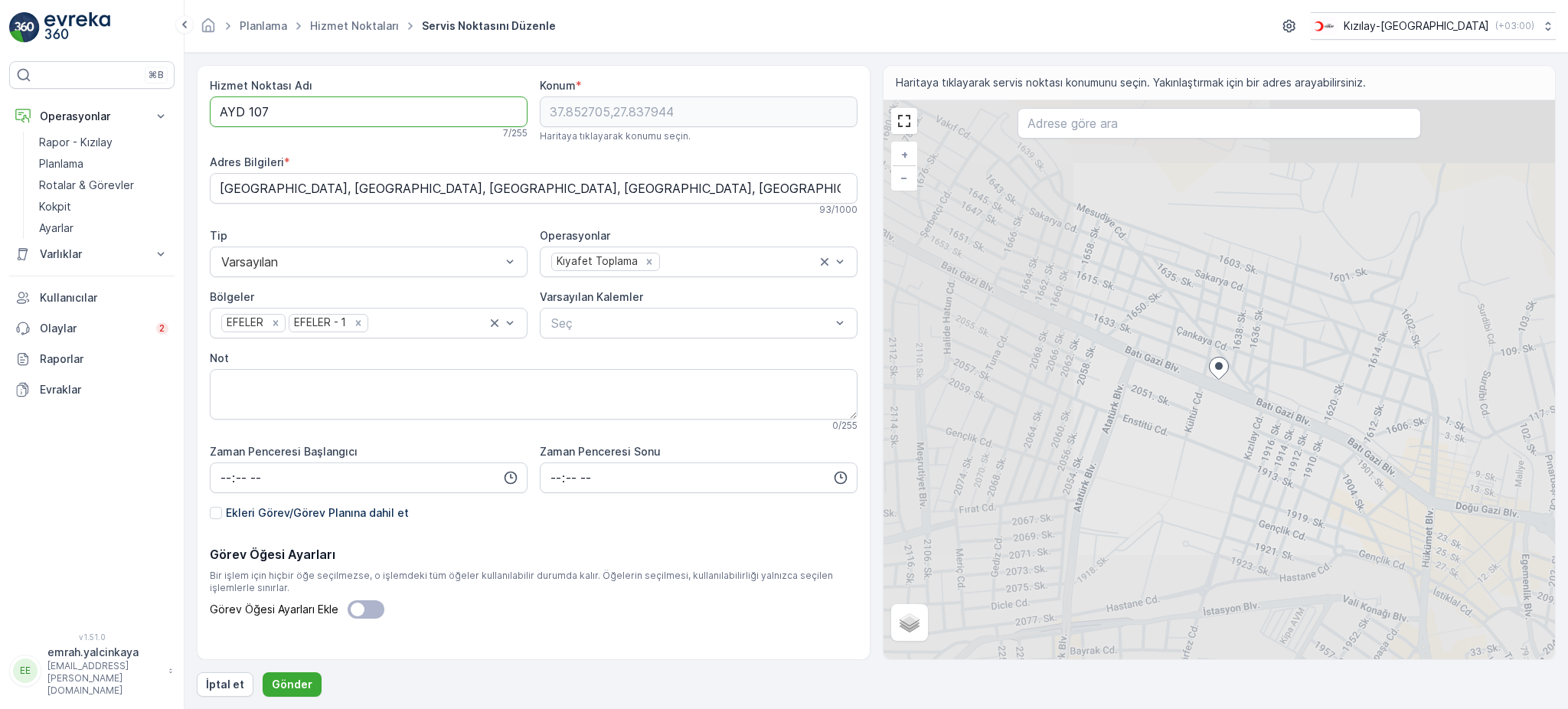
click at [250, 118] on Adı "AYD 107" at bounding box center [368, 111] width 318 height 30
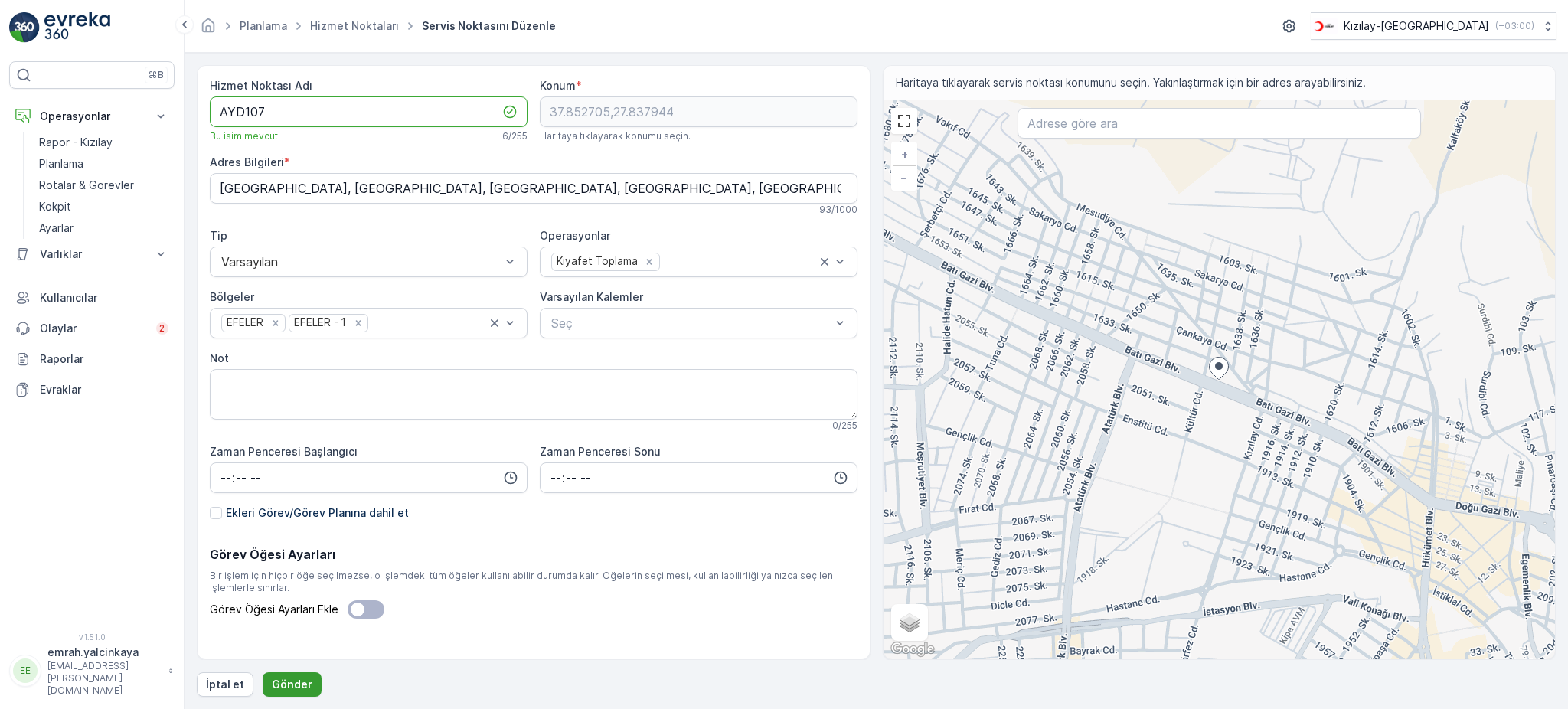
type Adı "AYD107"
click at [293, 685] on p "Gönder" at bounding box center [292, 685] width 41 height 16
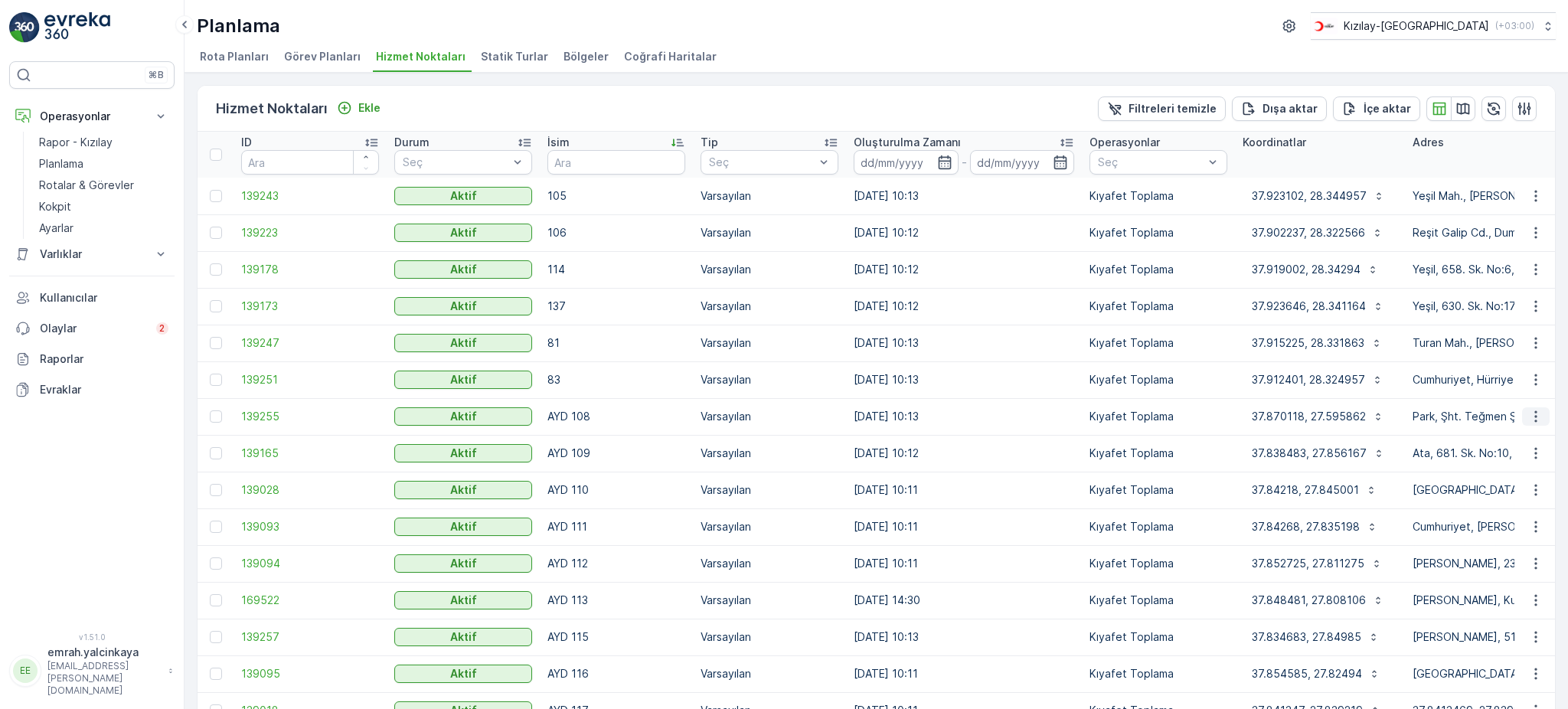
click at [1543, 414] on button "button" at bounding box center [1536, 415] width 28 height 18
click at [1543, 455] on span "Servis Noktasını Düzenle" at bounding box center [1496, 459] width 126 height 16
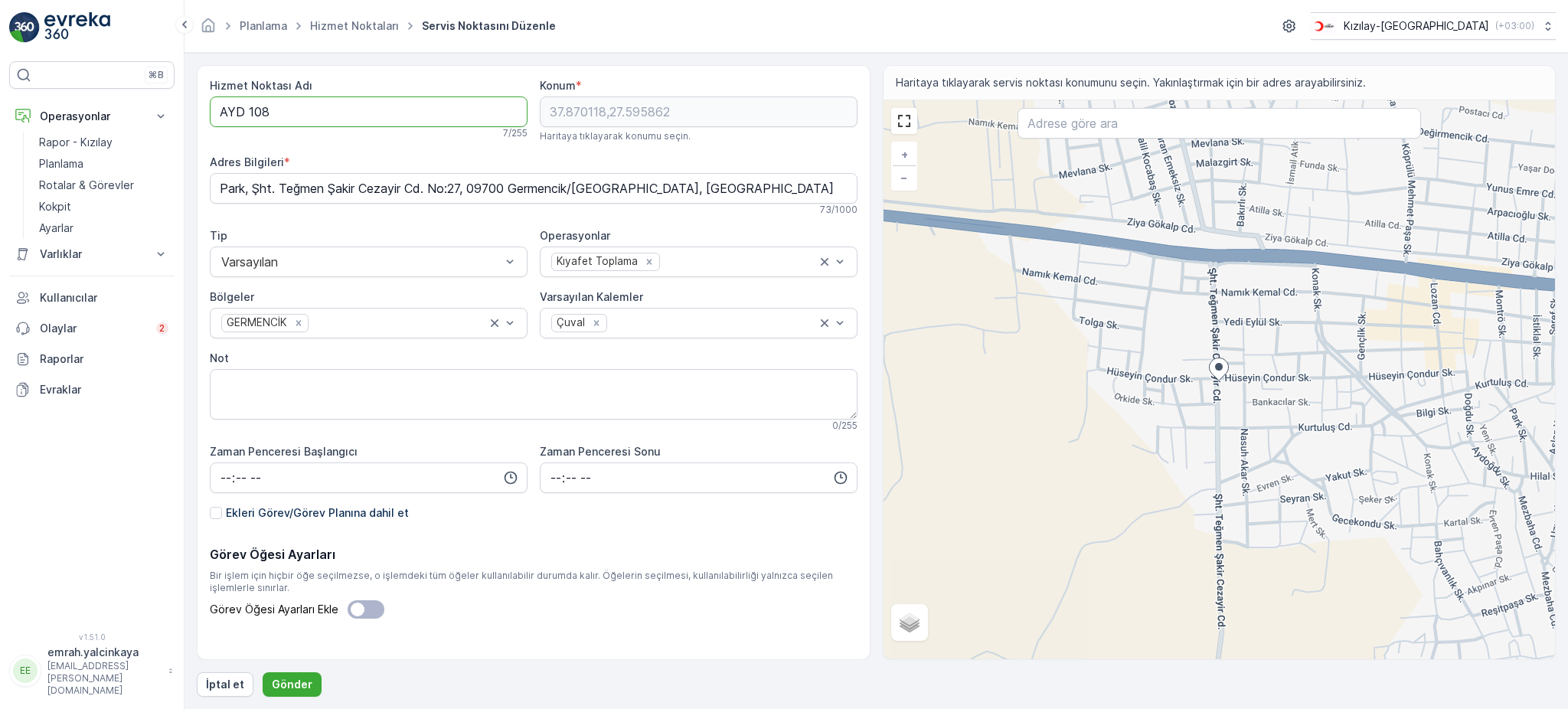
drag, startPoint x: 248, startPoint y: 106, endPoint x: 455, endPoint y: 233, distance: 242.9
click at [249, 105] on Adı "AYD 108" at bounding box center [368, 111] width 318 height 30
type Adı "AYD108"
drag, startPoint x: 272, startPoint y: 674, endPoint x: 389, endPoint y: 674, distance: 117.0
click at [273, 674] on button "Gönder" at bounding box center [292, 685] width 59 height 24
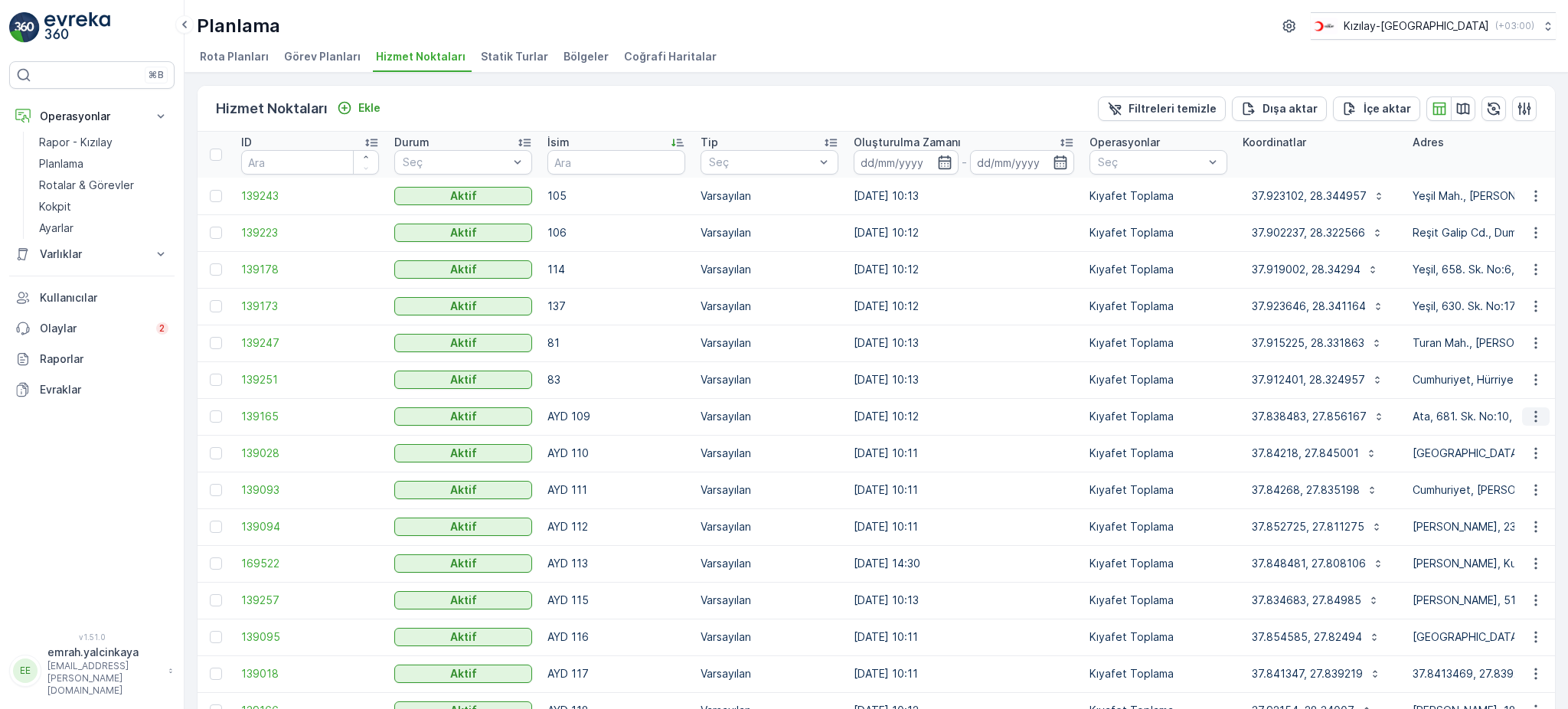
click at [1533, 413] on icon "button" at bounding box center [1536, 416] width 16 height 16
click at [1559, 452] on div "Servis Noktasını Düzenle" at bounding box center [1496, 459] width 139 height 22
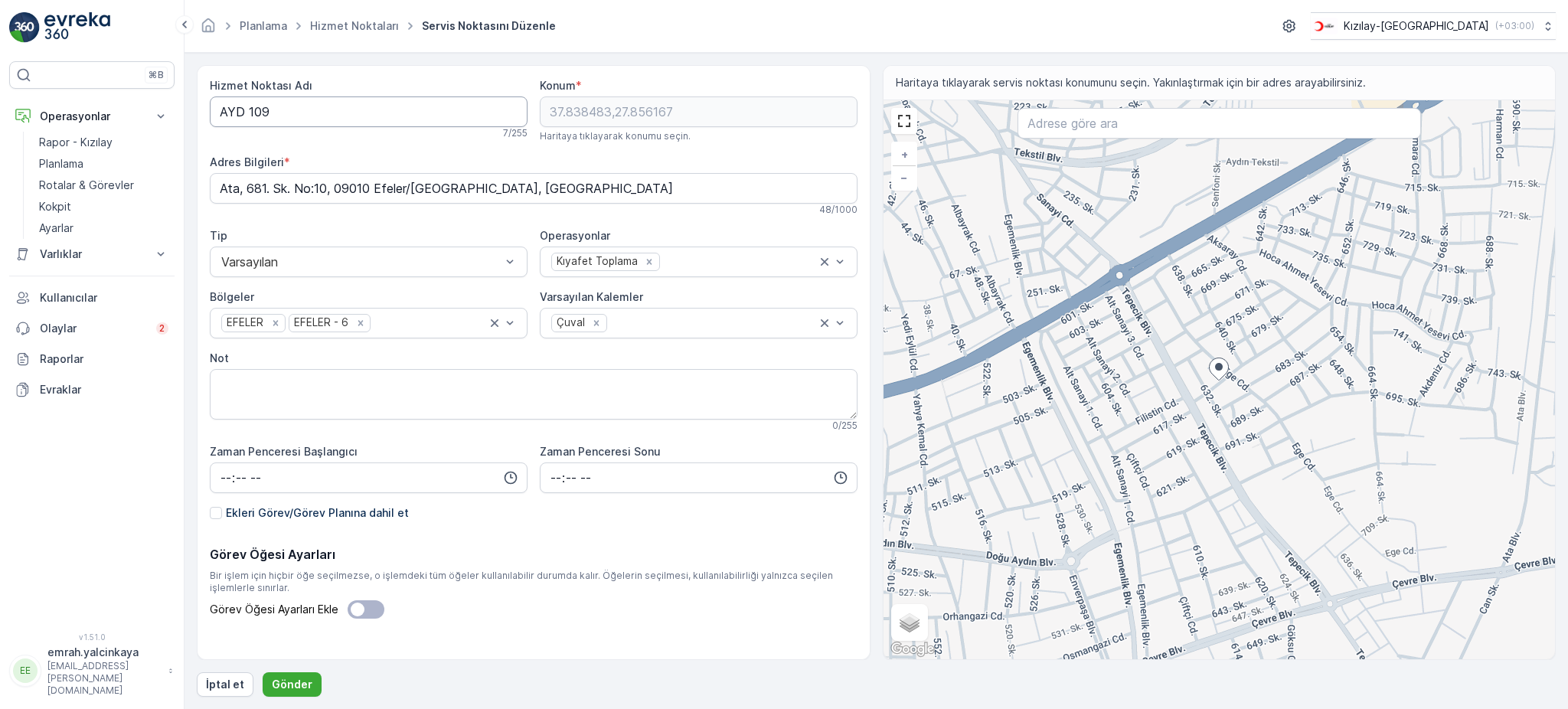
click at [240, 111] on Adı "AYD 109" at bounding box center [368, 111] width 318 height 30
type Adı "AYD109"
click at [298, 683] on p "Gönder" at bounding box center [292, 685] width 41 height 16
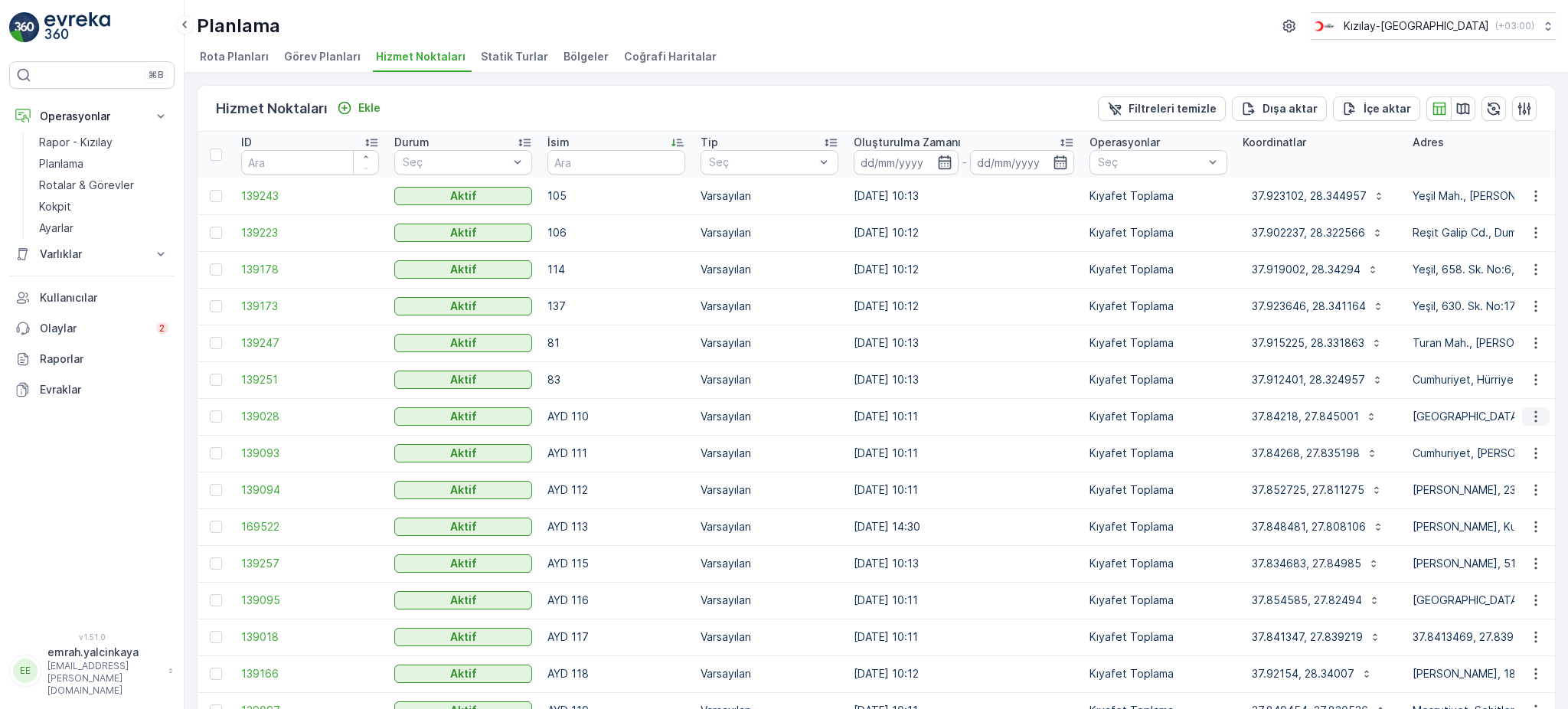
click at [1534, 420] on icon "button" at bounding box center [1536, 416] width 16 height 16
click at [1550, 458] on span "Servis Noktasını Düzenle" at bounding box center [1496, 459] width 126 height 16
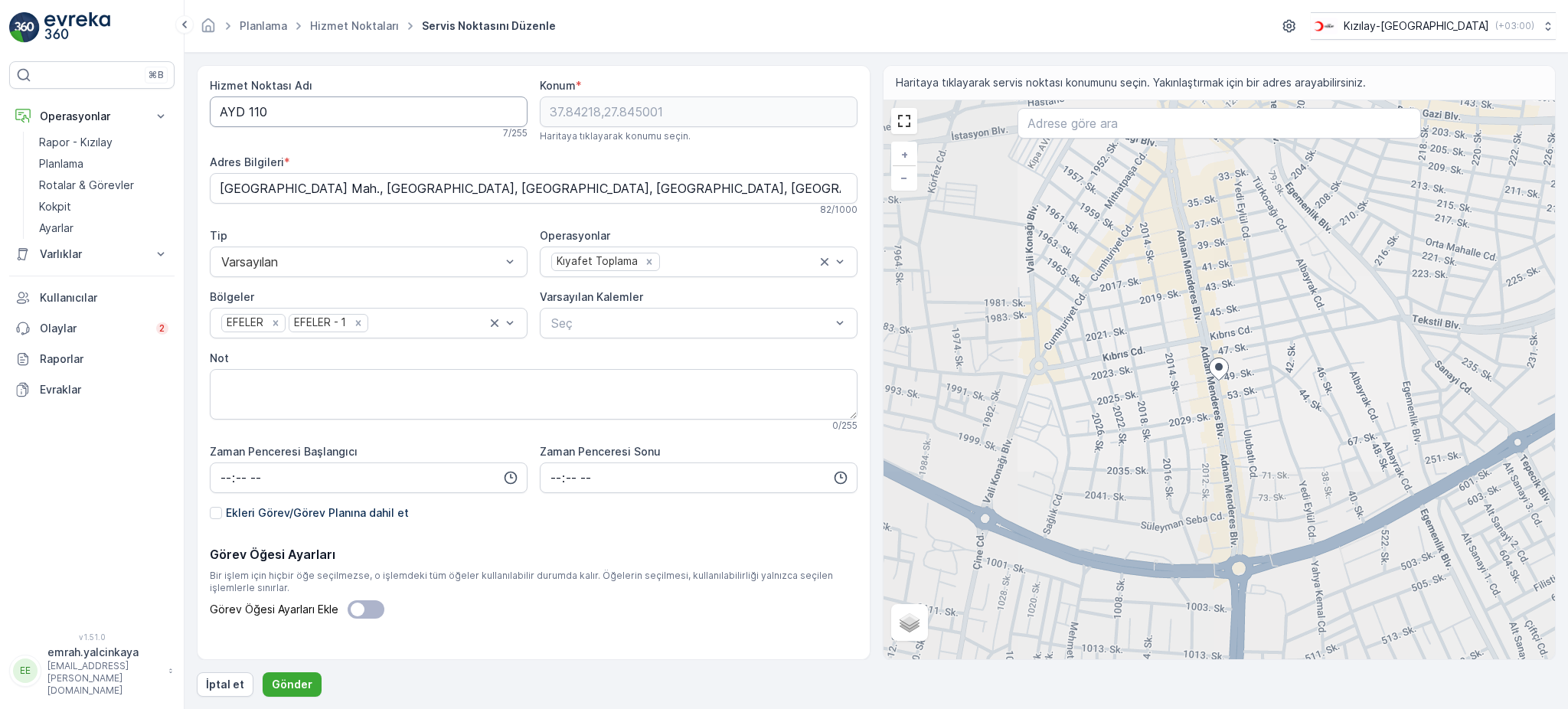
click at [247, 114] on Adı "AYD 110" at bounding box center [368, 111] width 318 height 30
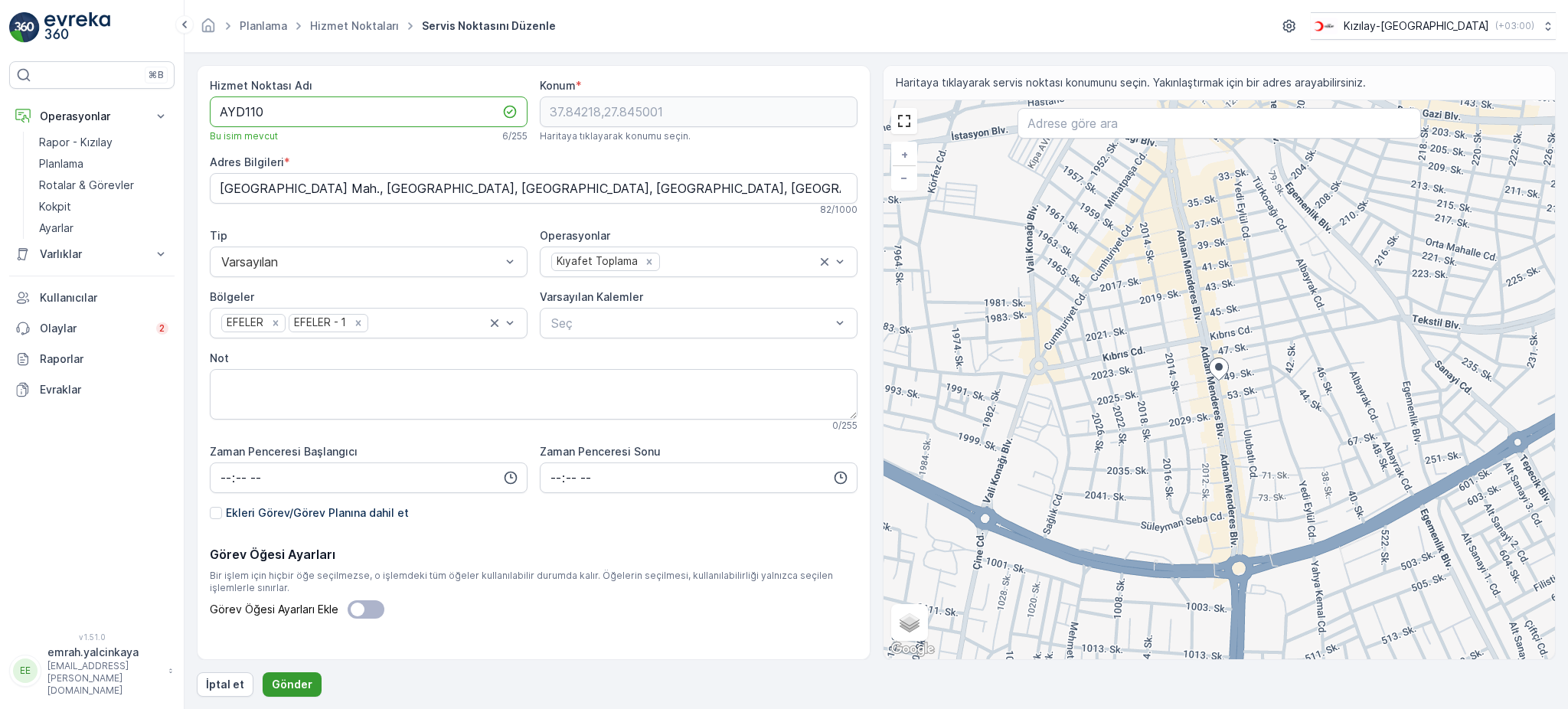
type Adı "AYD110"
click at [277, 680] on p "Gönder" at bounding box center [292, 685] width 41 height 16
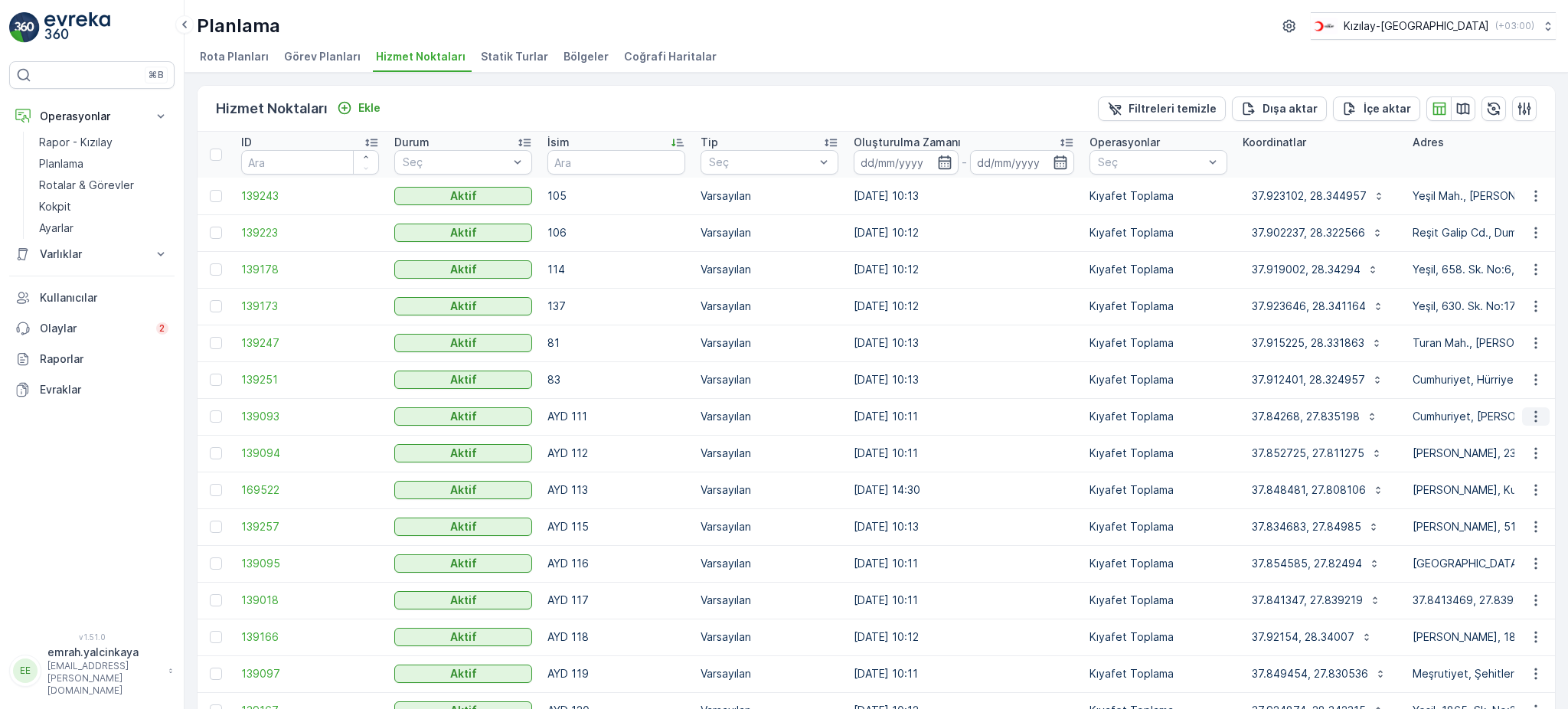
click at [1524, 414] on button "button" at bounding box center [1536, 415] width 28 height 18
click at [1527, 457] on span "Servis Noktasını Düzenle" at bounding box center [1496, 459] width 126 height 16
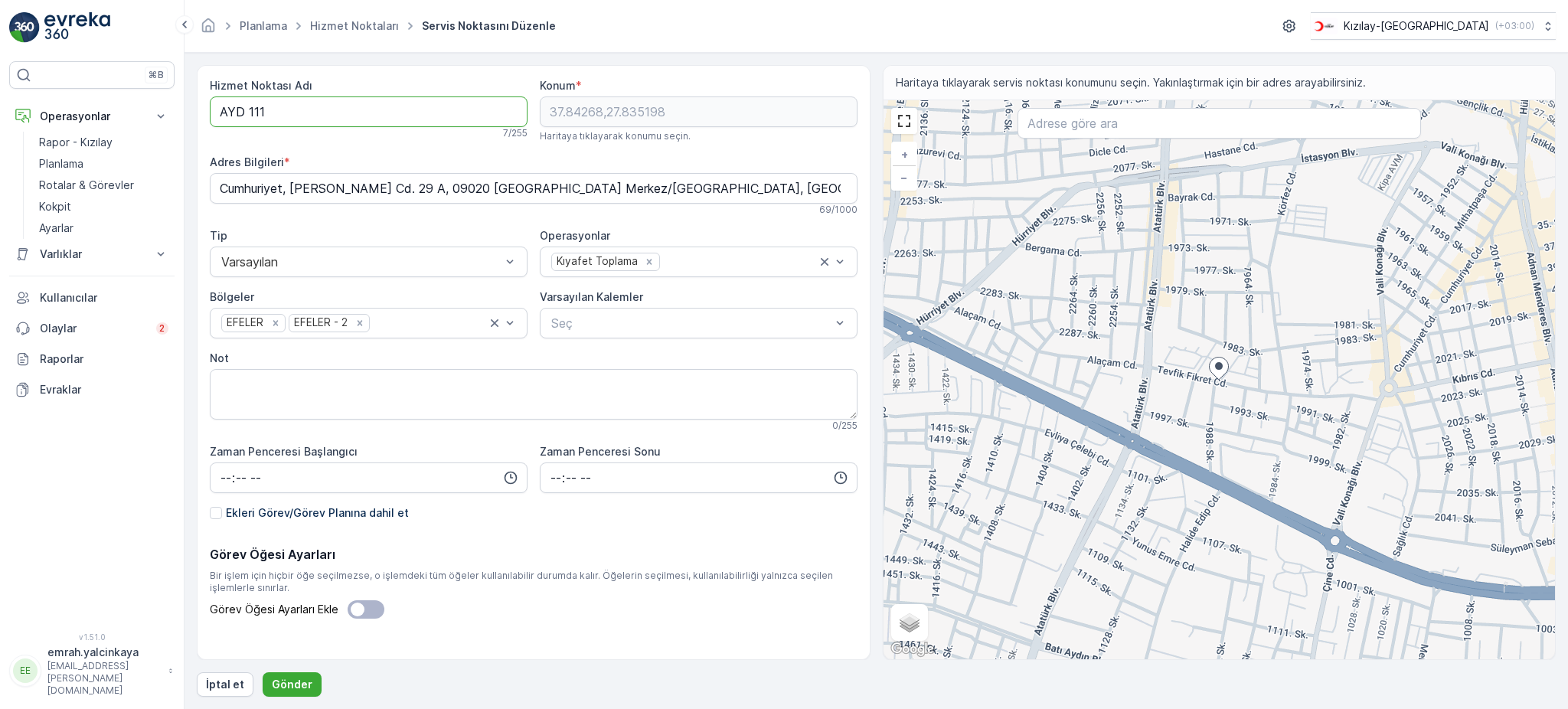
click at [249, 118] on Adı "AYD 111" at bounding box center [368, 111] width 318 height 30
type Adı "AYD111"
click at [291, 677] on p "Gönder" at bounding box center [292, 685] width 41 height 16
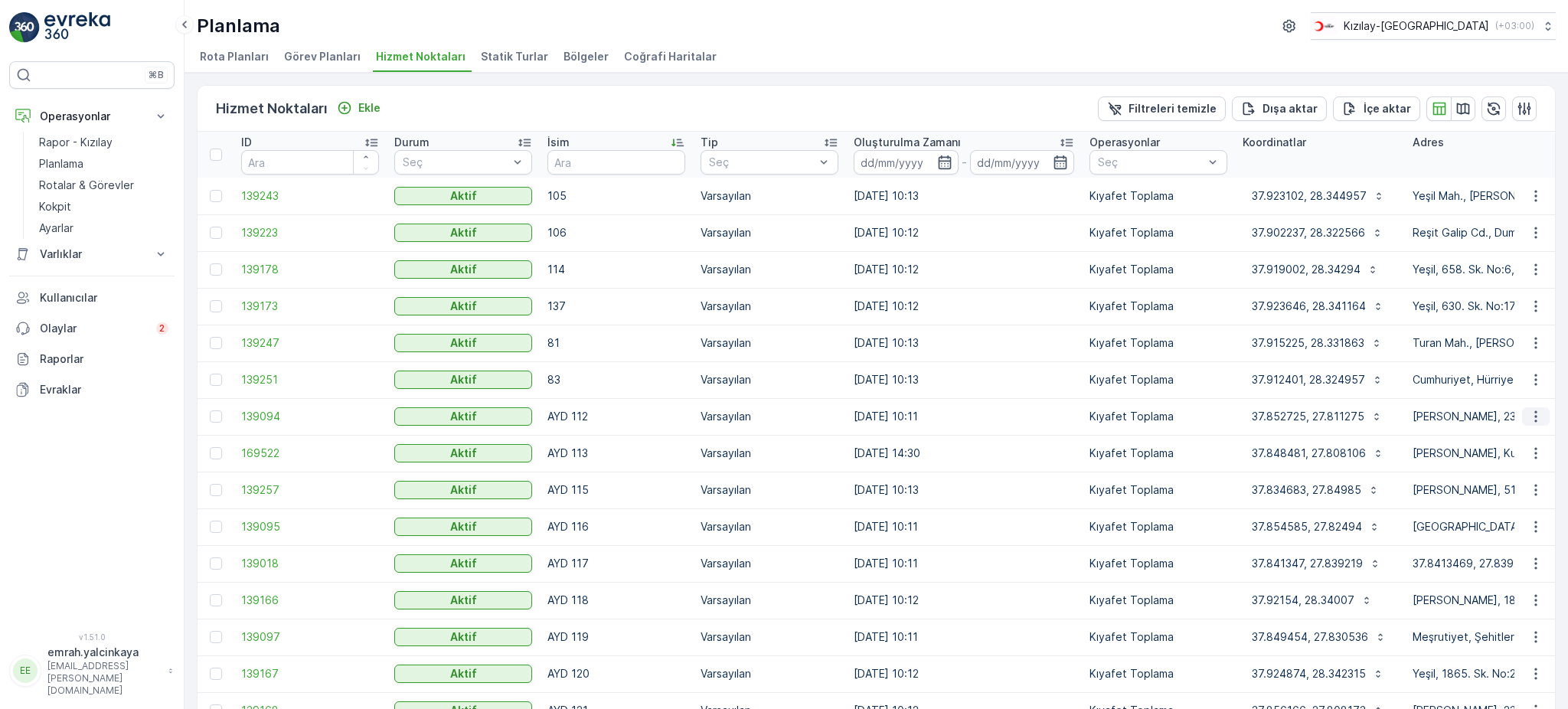
click at [1531, 417] on icon "button" at bounding box center [1536, 416] width 16 height 16
click at [1514, 457] on span "Servis Noktasını Düzenle" at bounding box center [1496, 459] width 126 height 16
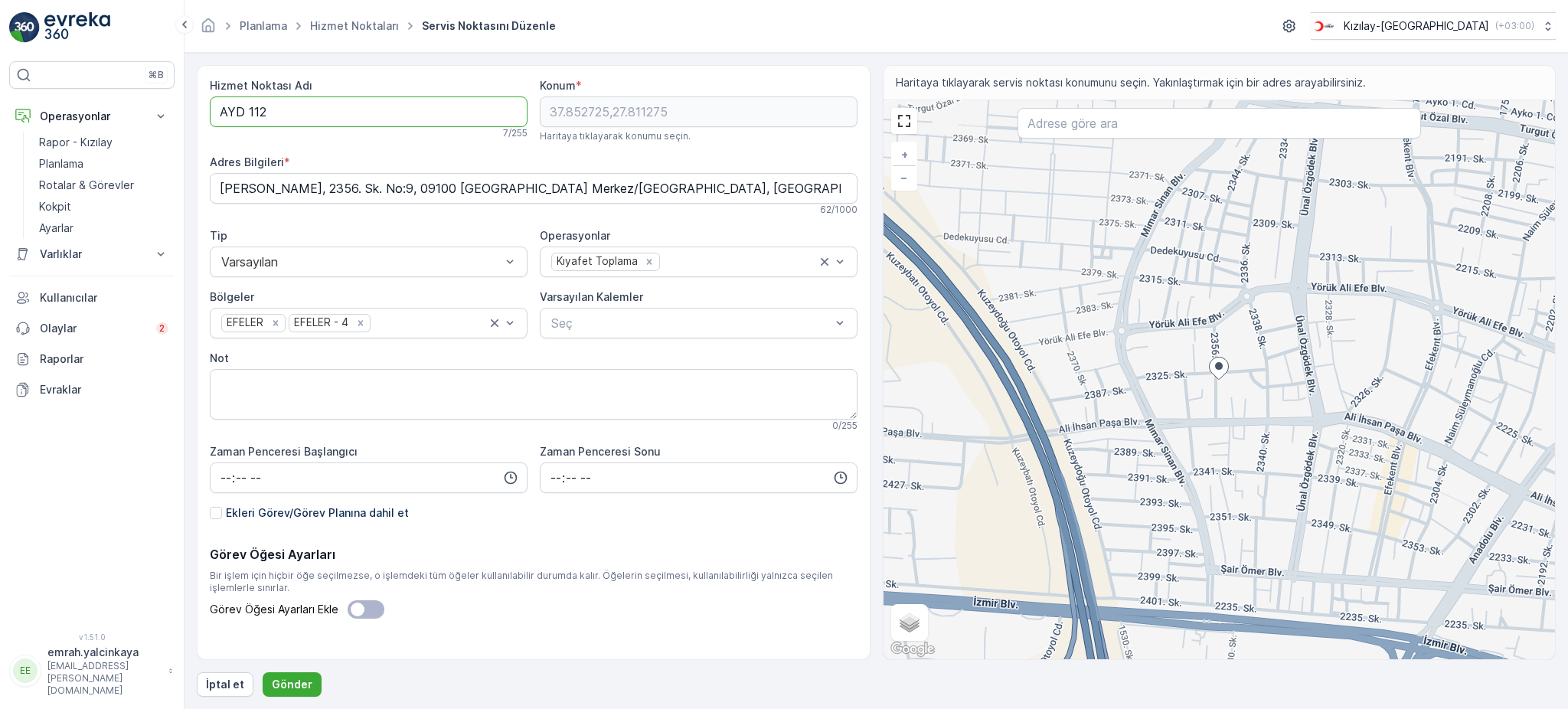
click at [249, 109] on Adı "AYD 112" at bounding box center [368, 111] width 318 height 30
type Adı "AYD112"
click at [300, 678] on p "Gönder" at bounding box center [292, 685] width 41 height 16
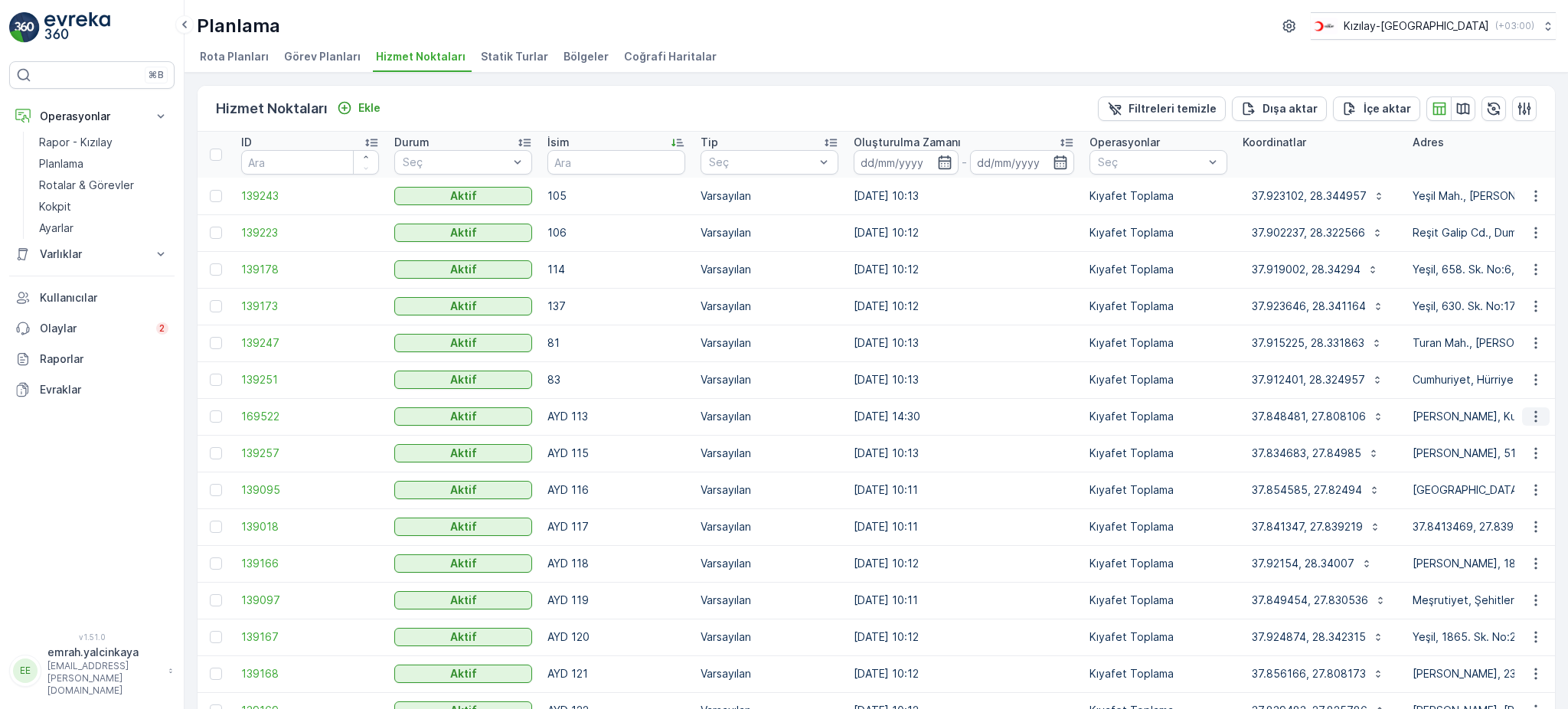
click at [1531, 416] on icon "button" at bounding box center [1536, 416] width 16 height 16
click at [1538, 455] on span "Servis Noktasını Düzenle" at bounding box center [1496, 459] width 126 height 16
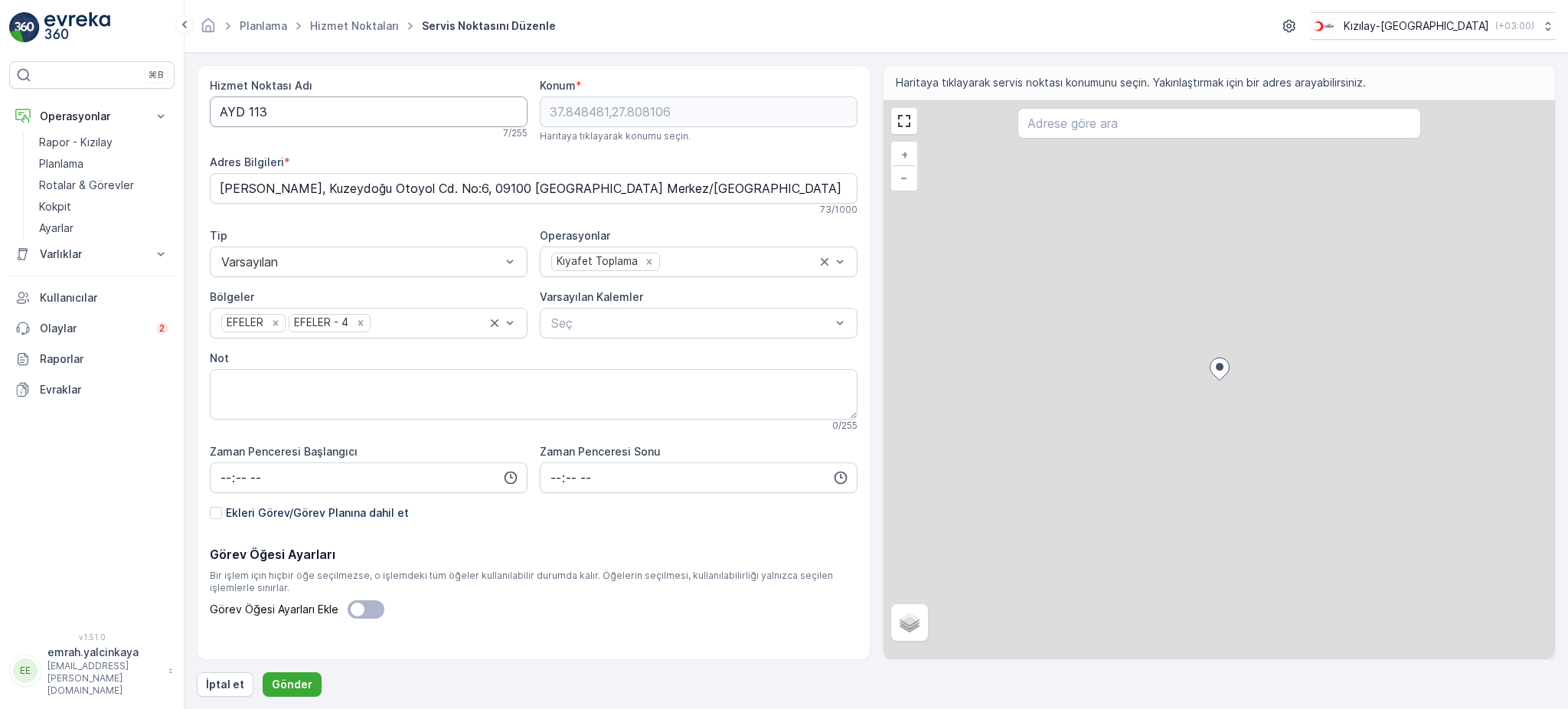
click at [247, 115] on Adı "AYD 113" at bounding box center [368, 111] width 318 height 30
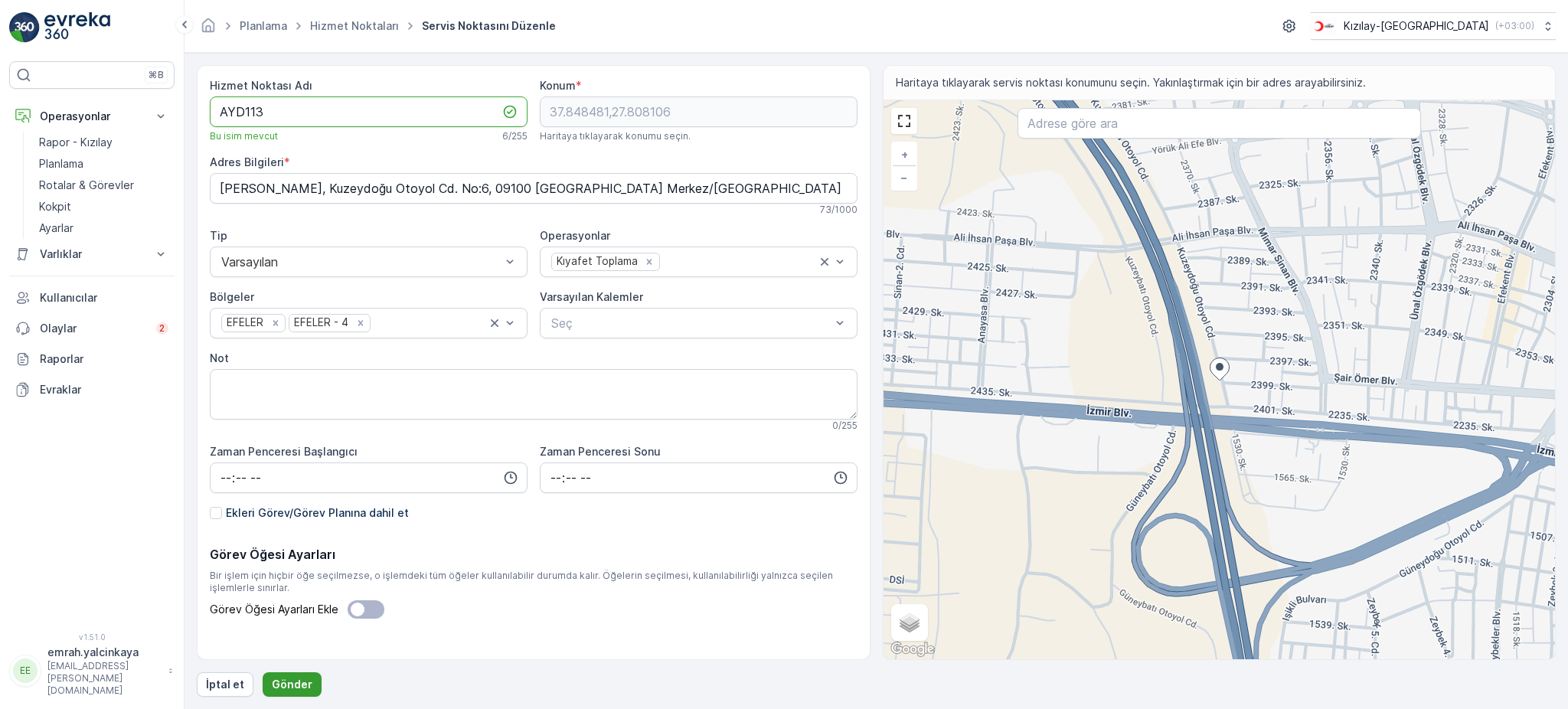
type Adı "AYD113"
click at [274, 681] on p "Gönder" at bounding box center [292, 685] width 41 height 16
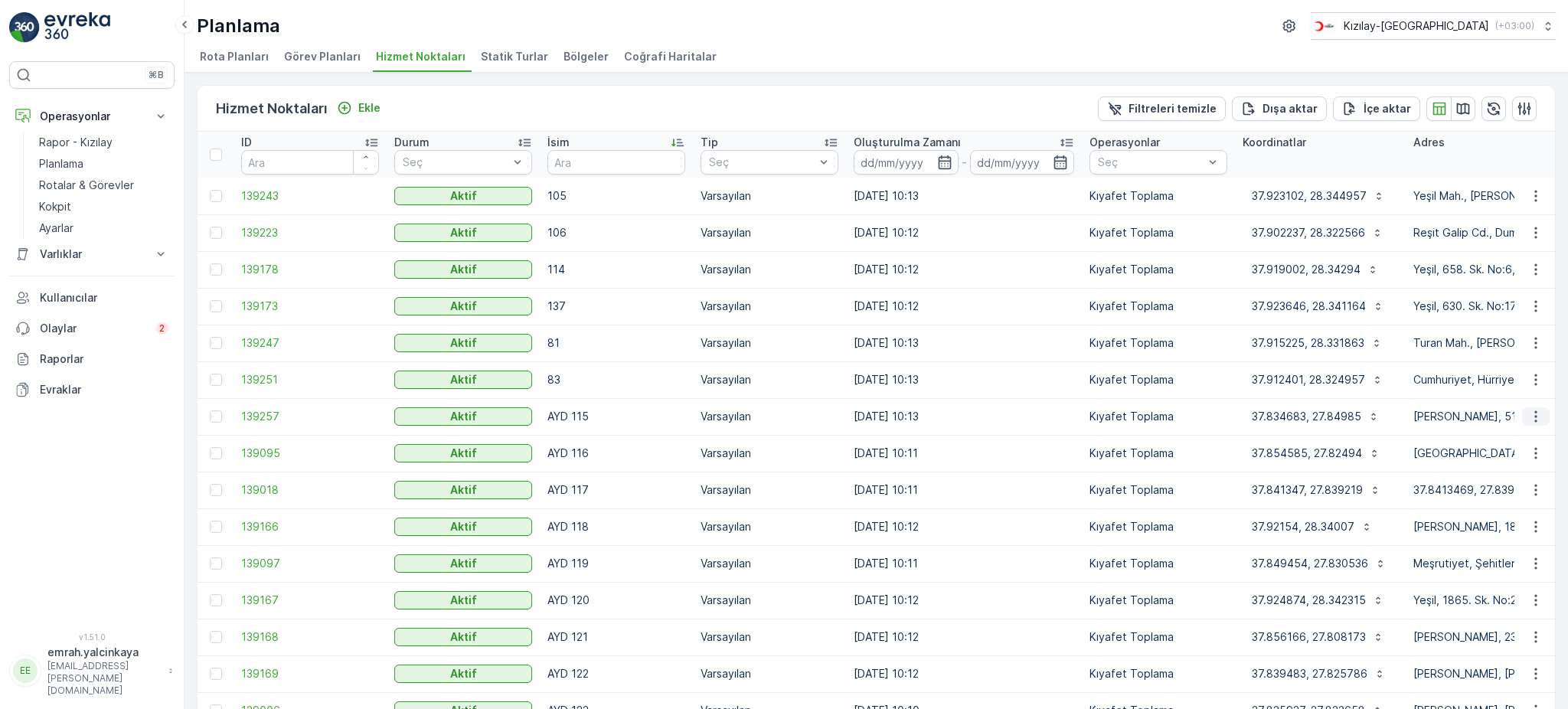
click at [1528, 420] on icon "button" at bounding box center [1536, 416] width 16 height 16
click at [1539, 463] on span "Servis Noktasını Düzenle" at bounding box center [1496, 459] width 126 height 16
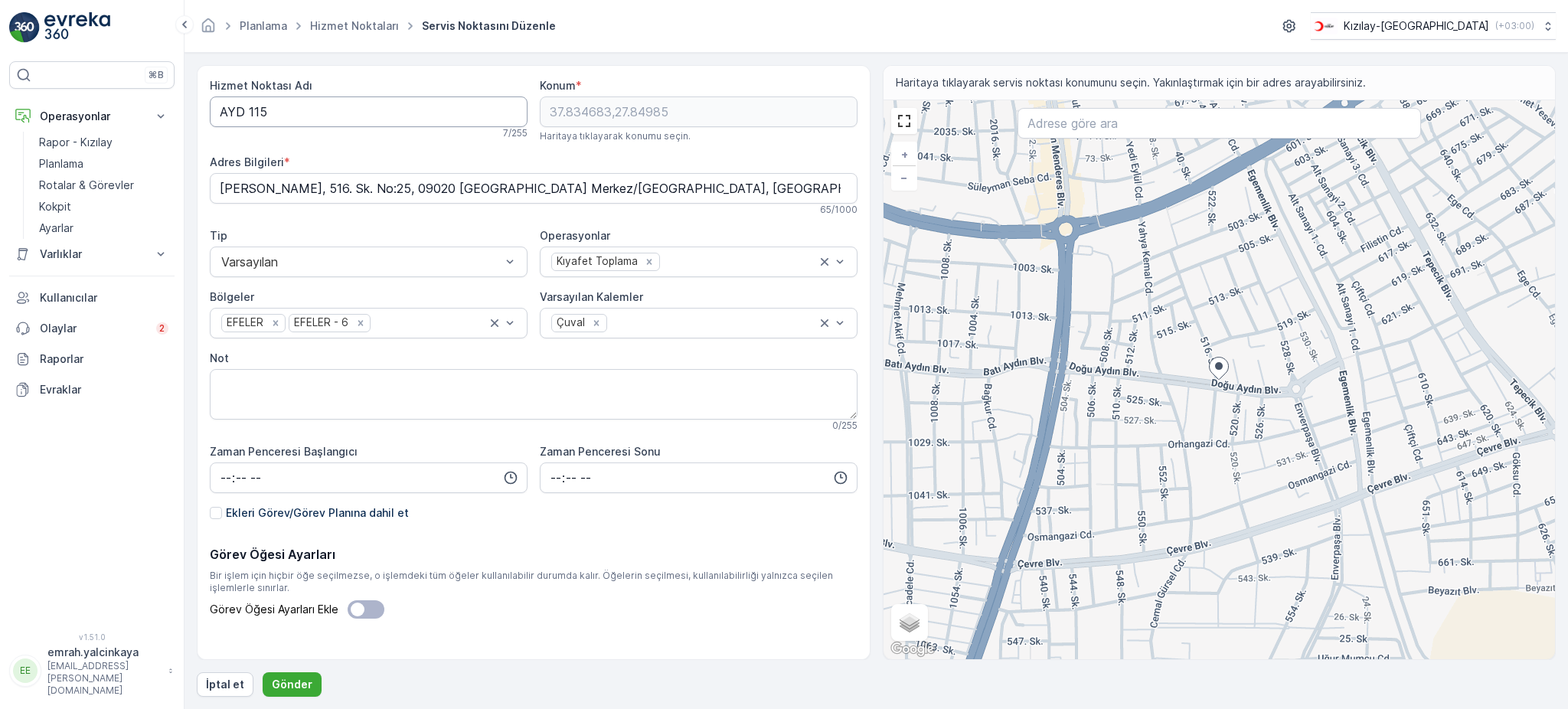
click at [249, 109] on Adı "AYD 115" at bounding box center [368, 111] width 318 height 30
type Adı "AYD115"
click at [287, 674] on button "Gönder" at bounding box center [292, 685] width 59 height 24
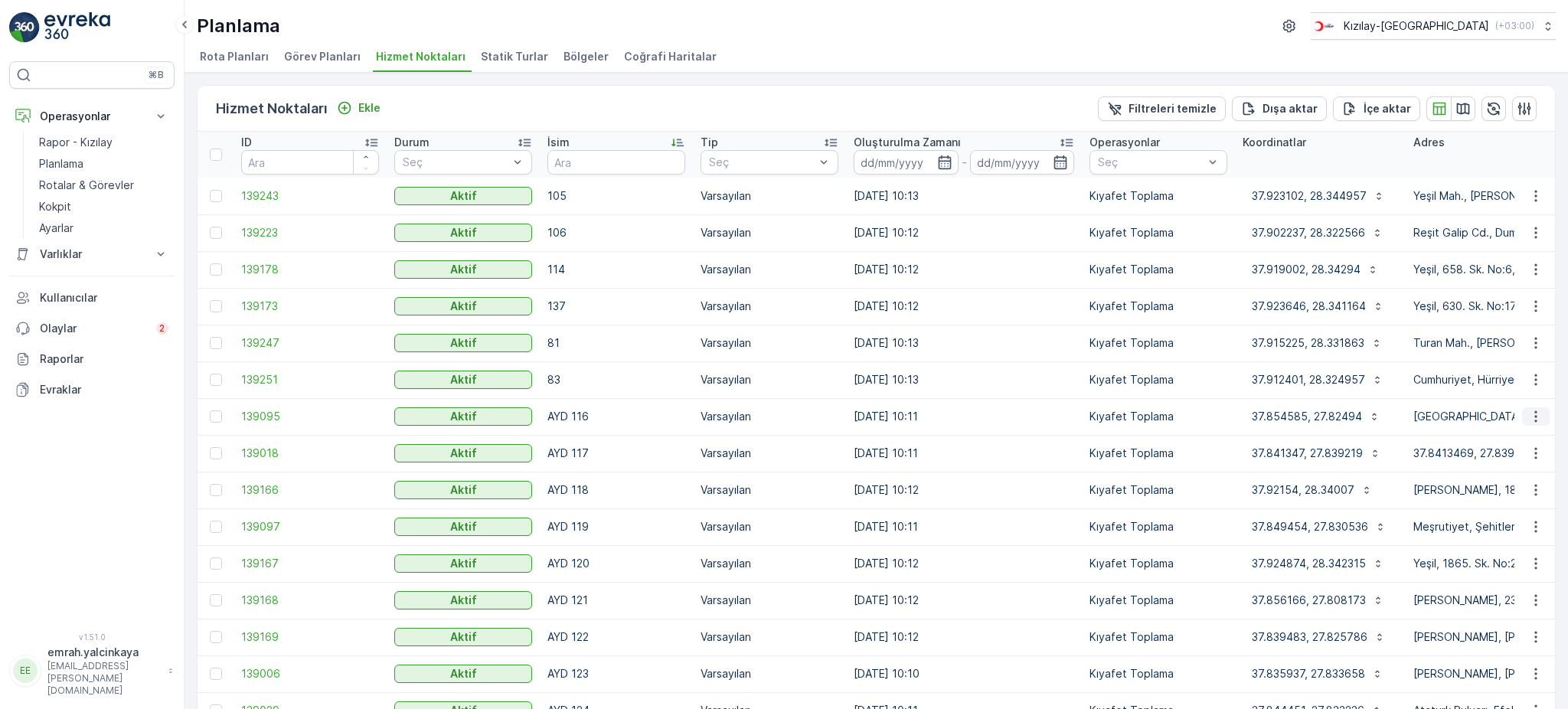
click at [1538, 421] on icon "button" at bounding box center [1536, 416] width 16 height 16
click at [1554, 457] on span "Servis Noktasını Düzenle" at bounding box center [1496, 459] width 126 height 16
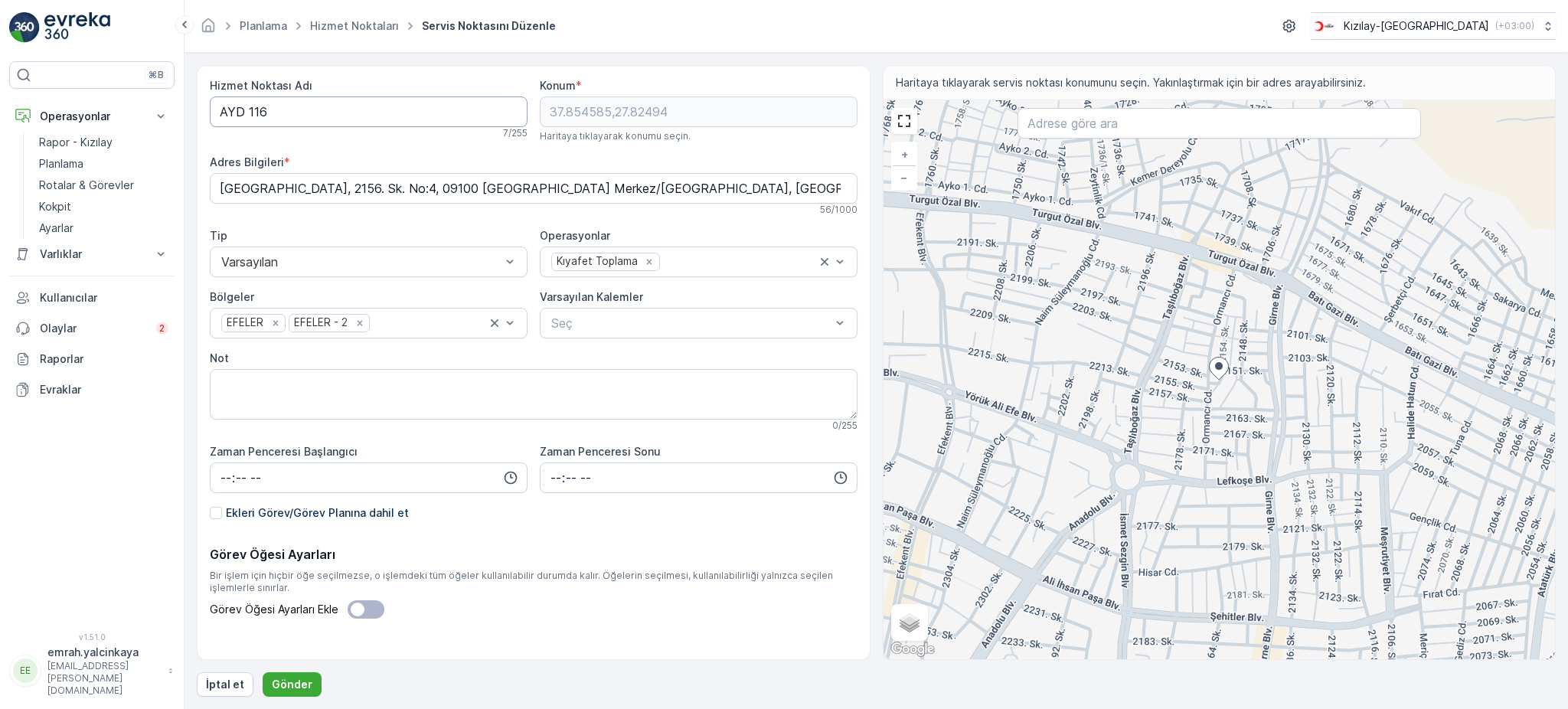
drag, startPoint x: 250, startPoint y: 113, endPoint x: 260, endPoint y: 119, distance: 11.7
click at [250, 111] on Adı "AYD 116" at bounding box center [368, 111] width 318 height 30
type Adı "AYD116"
click at [280, 687] on p "Gönder" at bounding box center [292, 685] width 41 height 16
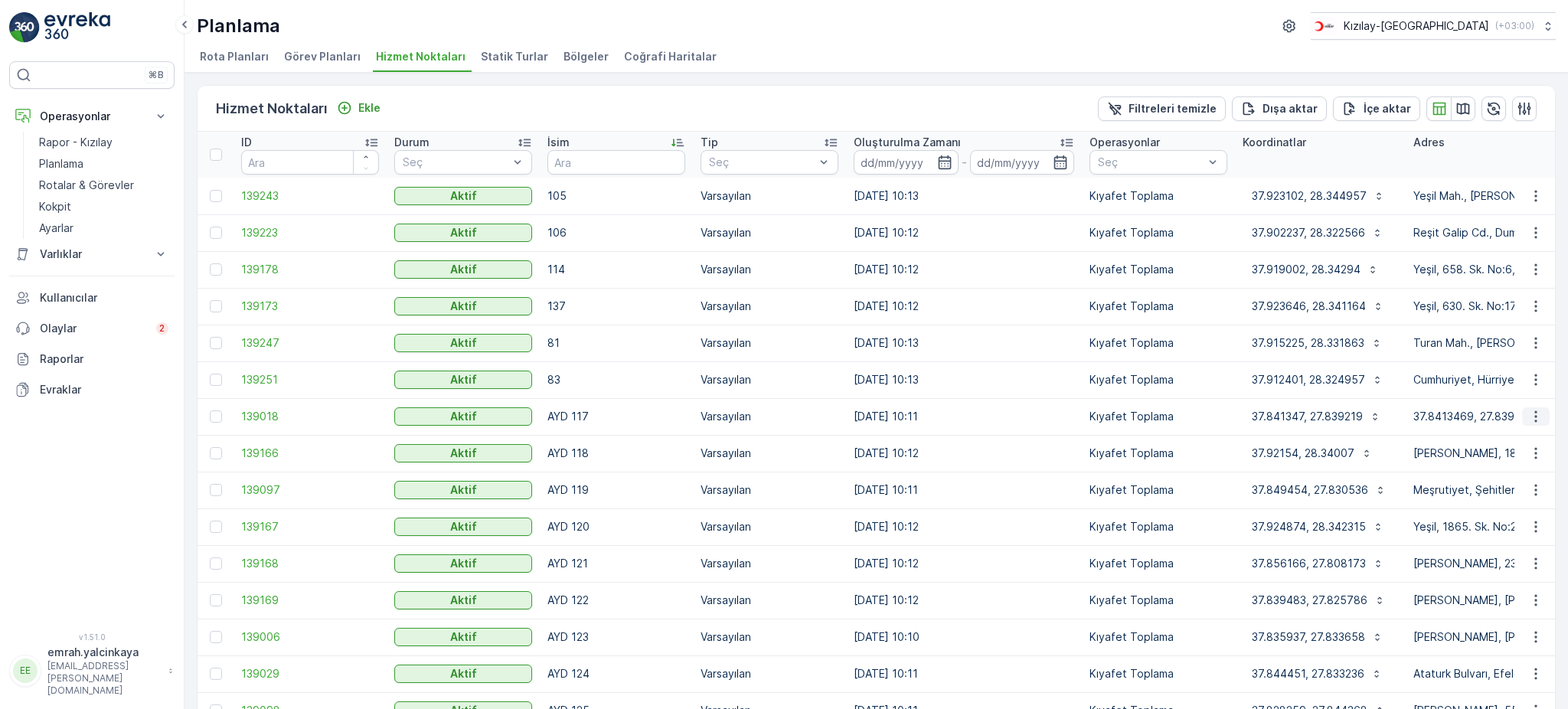
click at [1534, 420] on icon "button" at bounding box center [1535, 416] width 3 height 11
click at [1519, 455] on span "Servis Noktasını Düzenle" at bounding box center [1496, 459] width 126 height 16
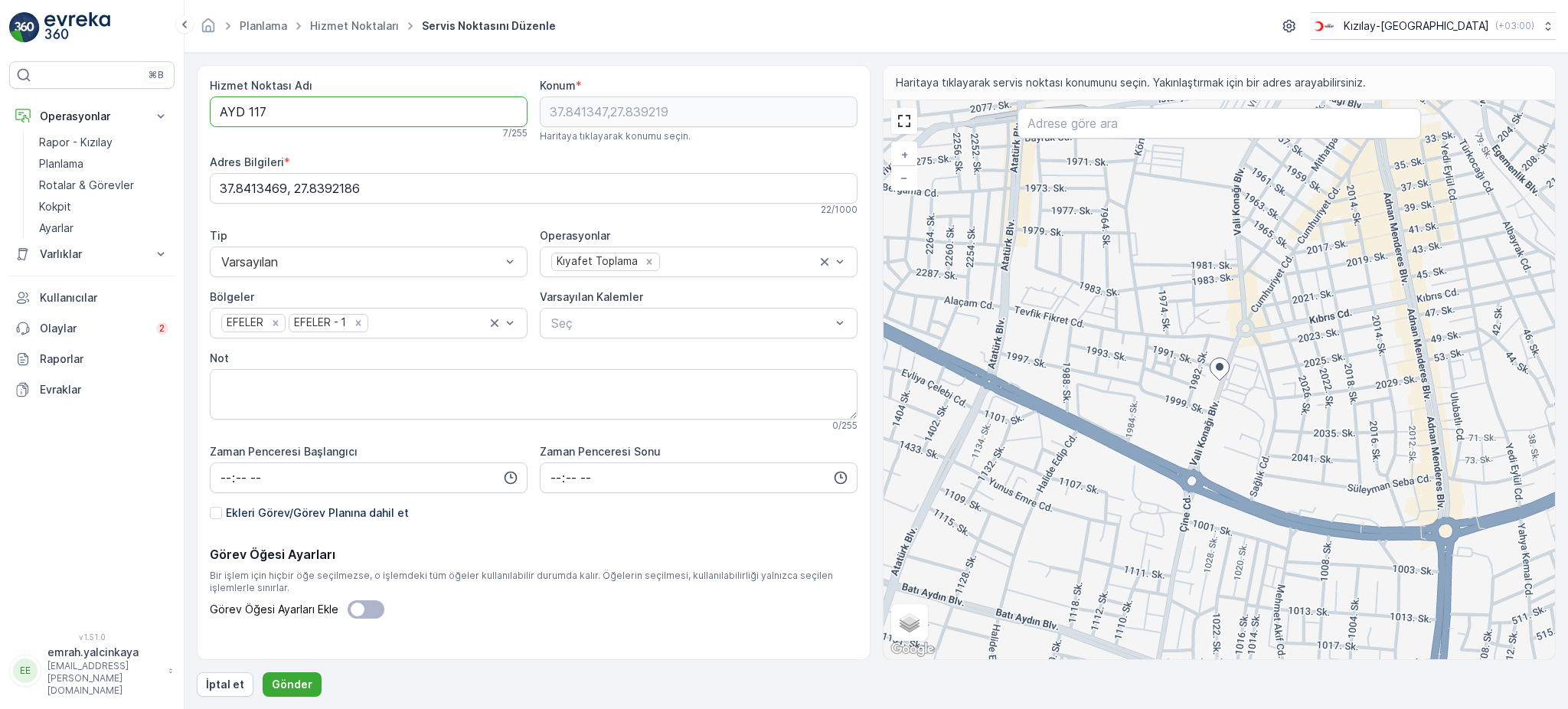
click at [243, 110] on Adı "AYD 117" at bounding box center [368, 111] width 318 height 30
type Adı "AYD117"
click at [283, 685] on p "Gönder" at bounding box center [292, 685] width 41 height 16
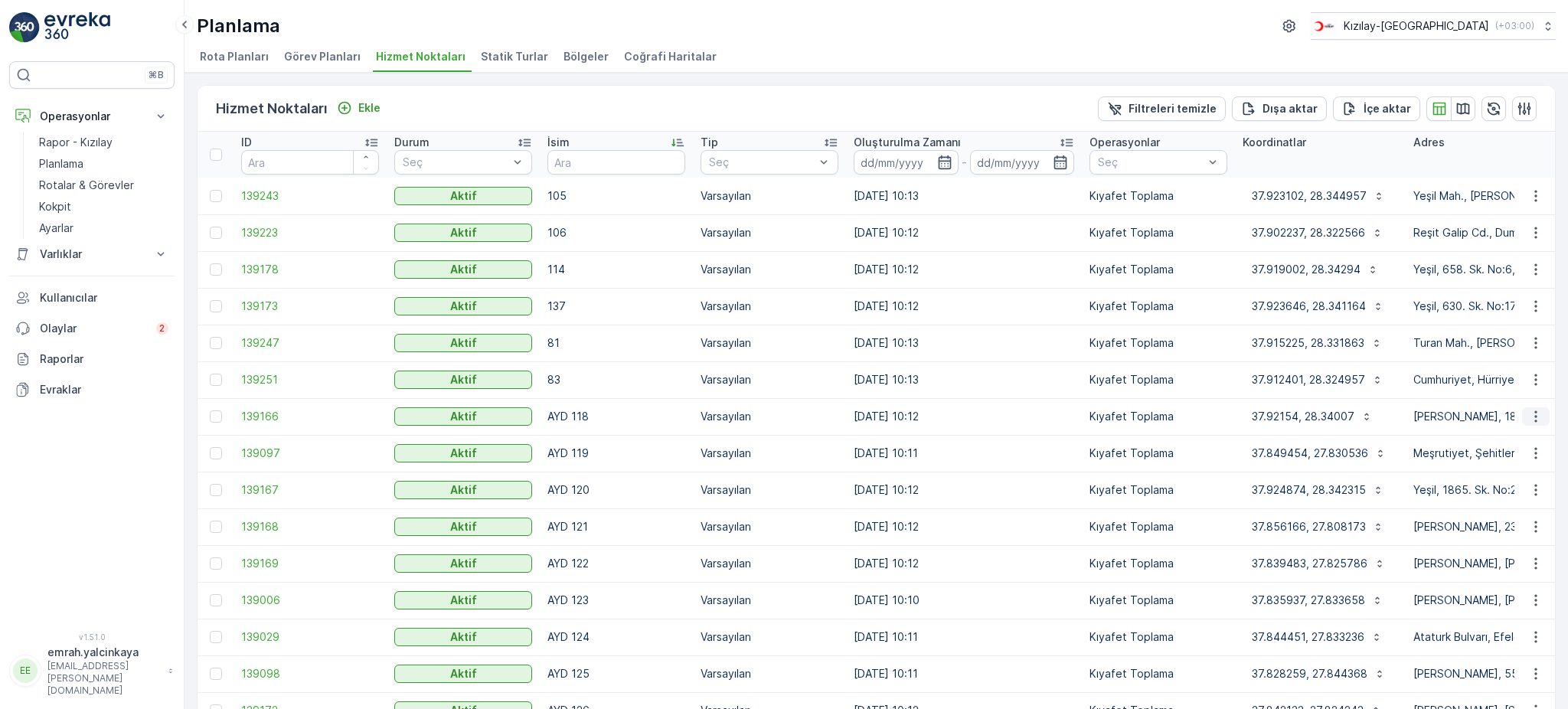
click at [1530, 422] on icon "button" at bounding box center [1536, 416] width 16 height 16
click at [1512, 457] on span "Servis Noktasını Düzenle" at bounding box center [1496, 459] width 126 height 16
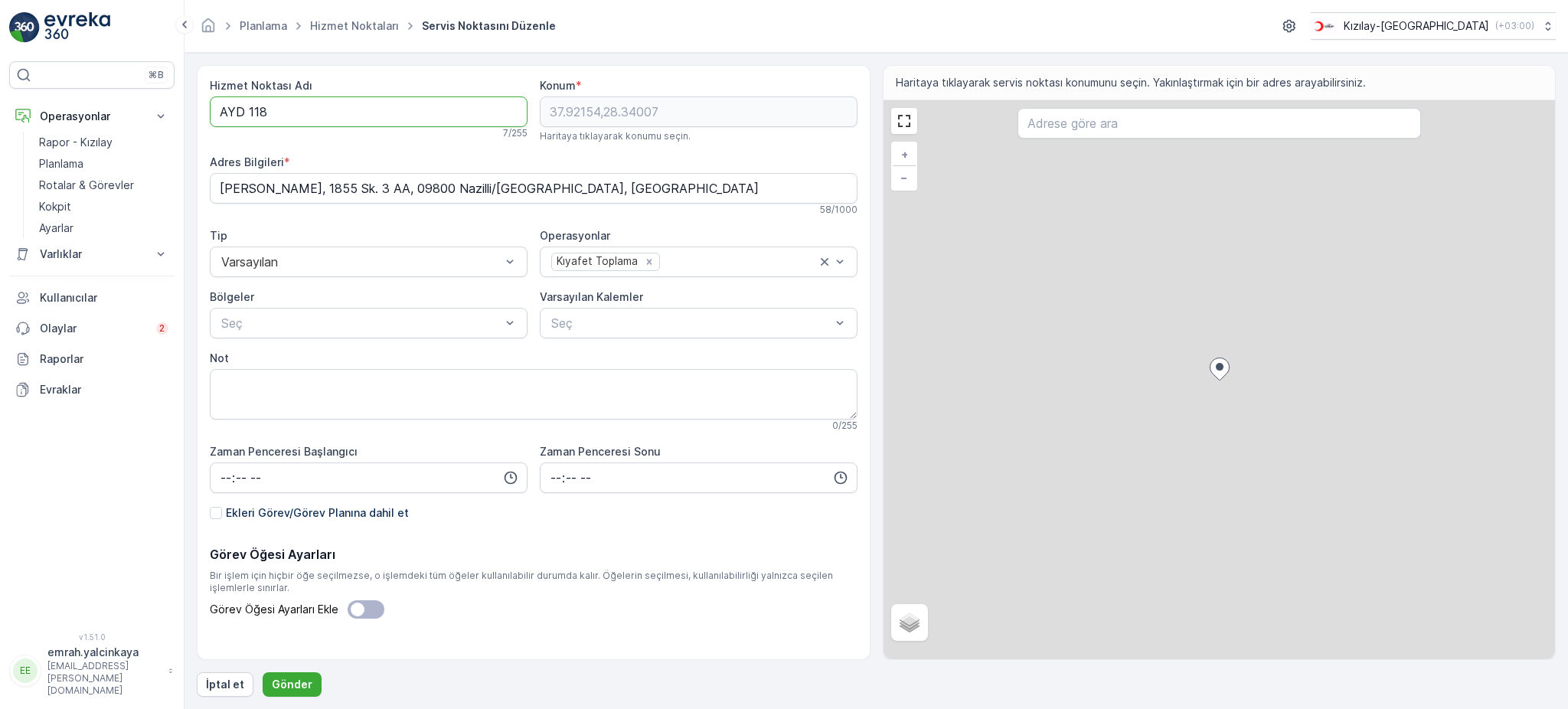
click at [249, 111] on Adı "AYD 118" at bounding box center [368, 111] width 318 height 30
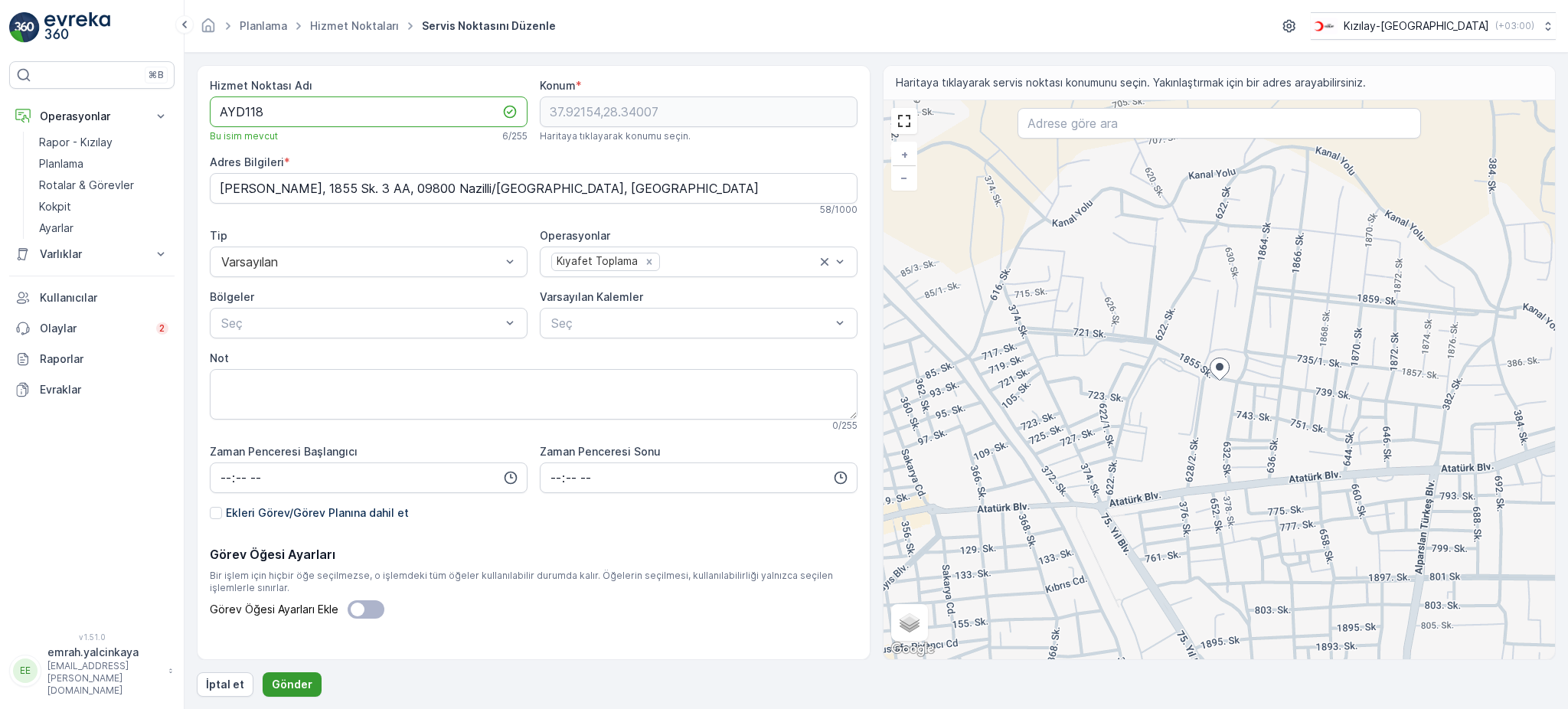
type Adı "AYD118"
click at [301, 684] on p "Gönder" at bounding box center [292, 685] width 41 height 16
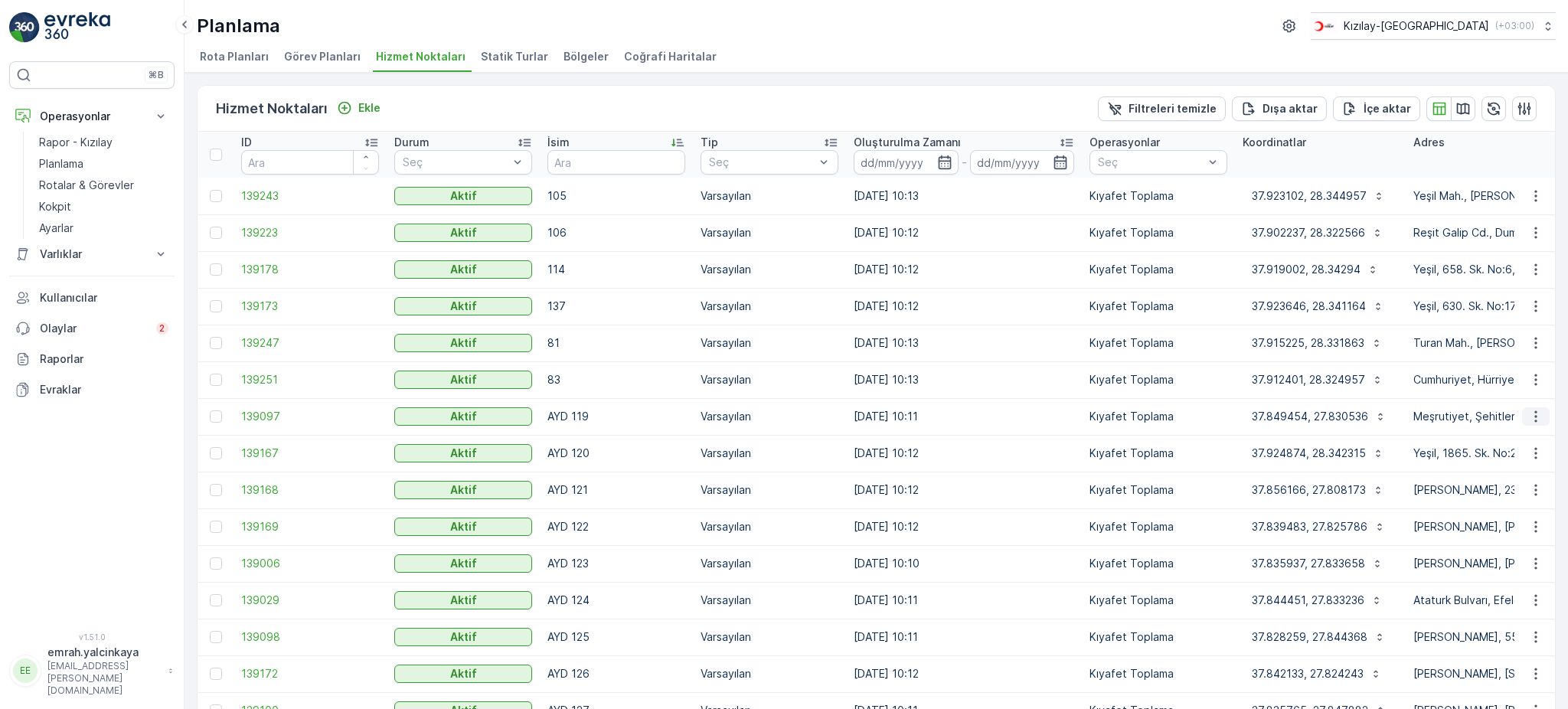
click at [1529, 415] on icon "button" at bounding box center [1536, 416] width 16 height 16
click at [1531, 457] on span "Servis Noktasını Düzenle" at bounding box center [1496, 459] width 126 height 16
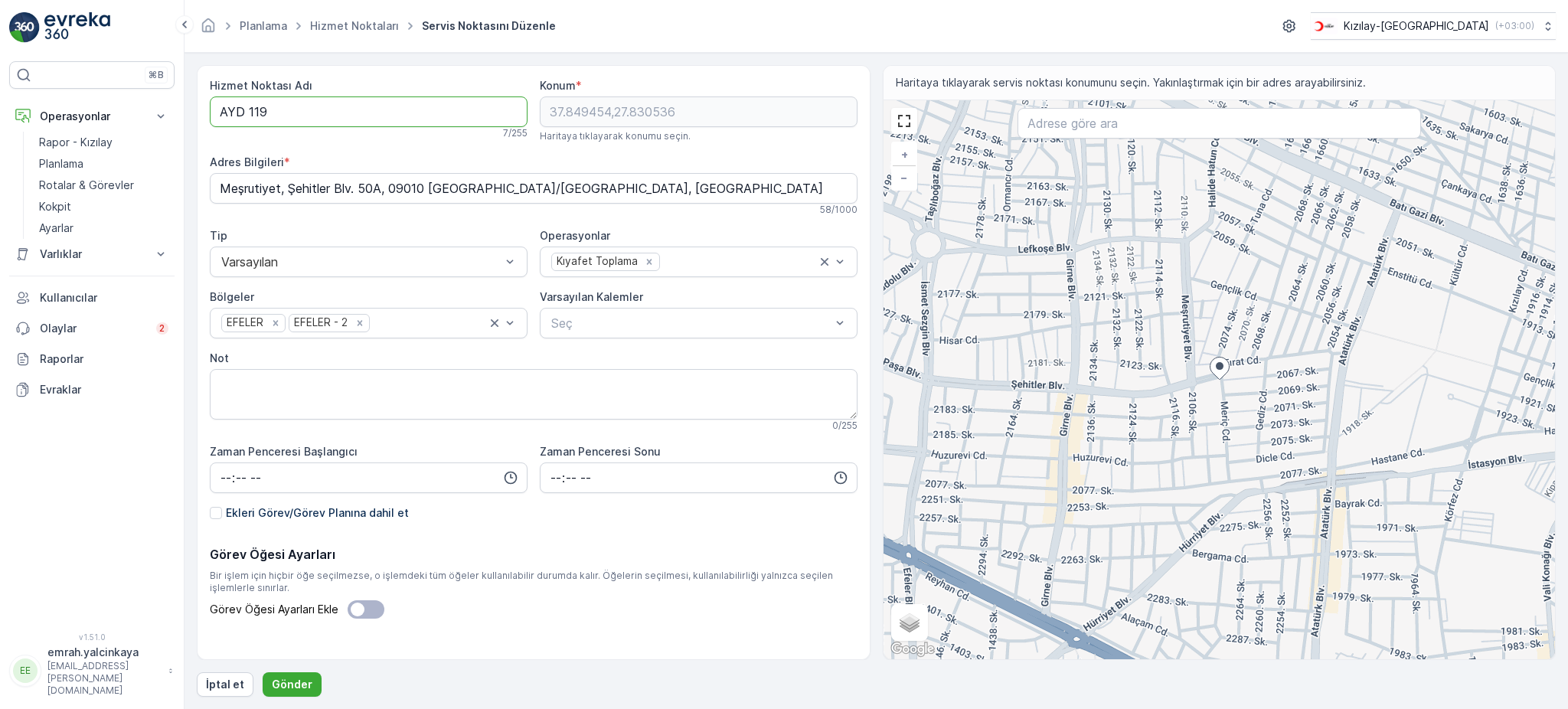
click at [250, 111] on Adı "AYD 119" at bounding box center [368, 111] width 318 height 30
type Adı "AYD119"
click at [284, 682] on p "Gönder" at bounding box center [292, 685] width 41 height 16
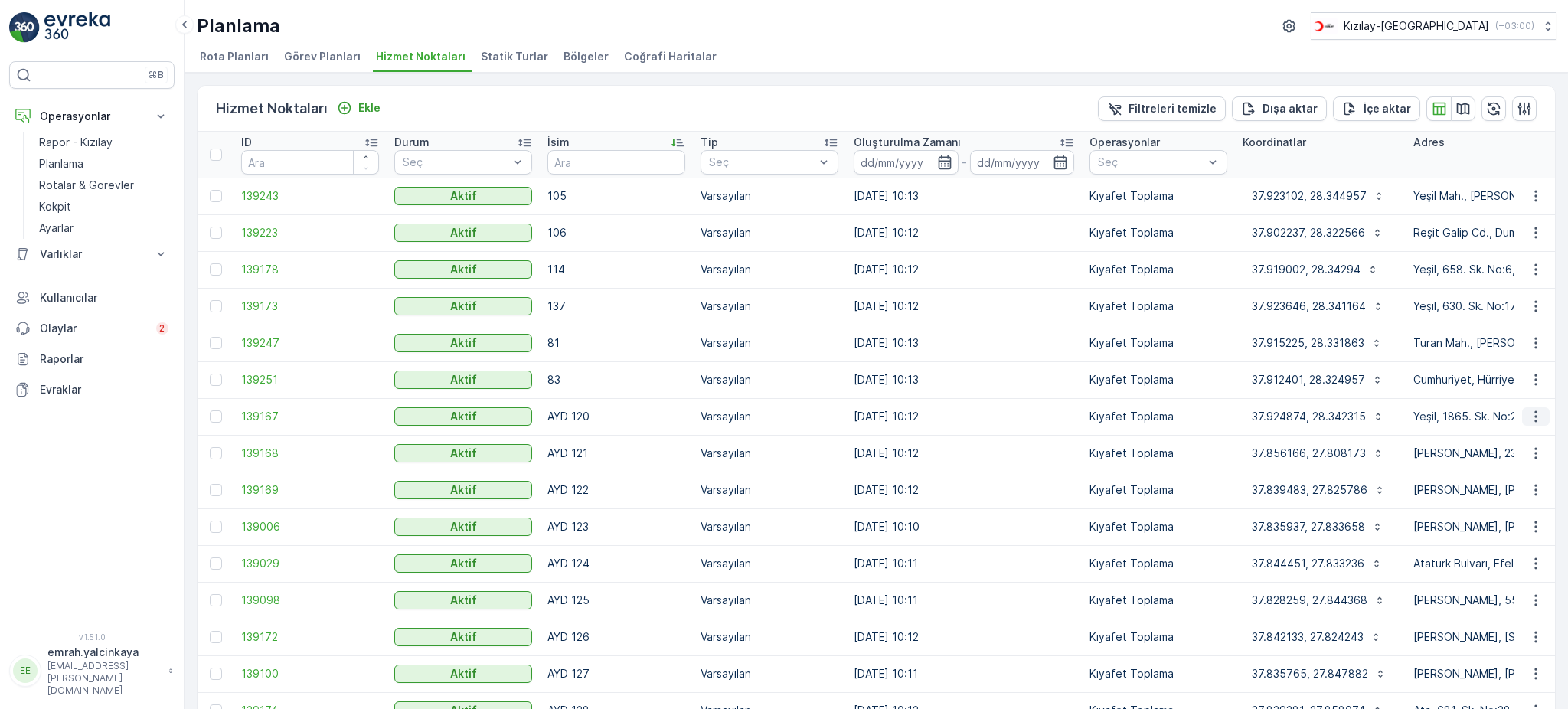
click at [1532, 418] on icon "button" at bounding box center [1536, 416] width 16 height 16
click at [1548, 454] on span "Servis Noktasını Düzenle" at bounding box center [1496, 459] width 126 height 16
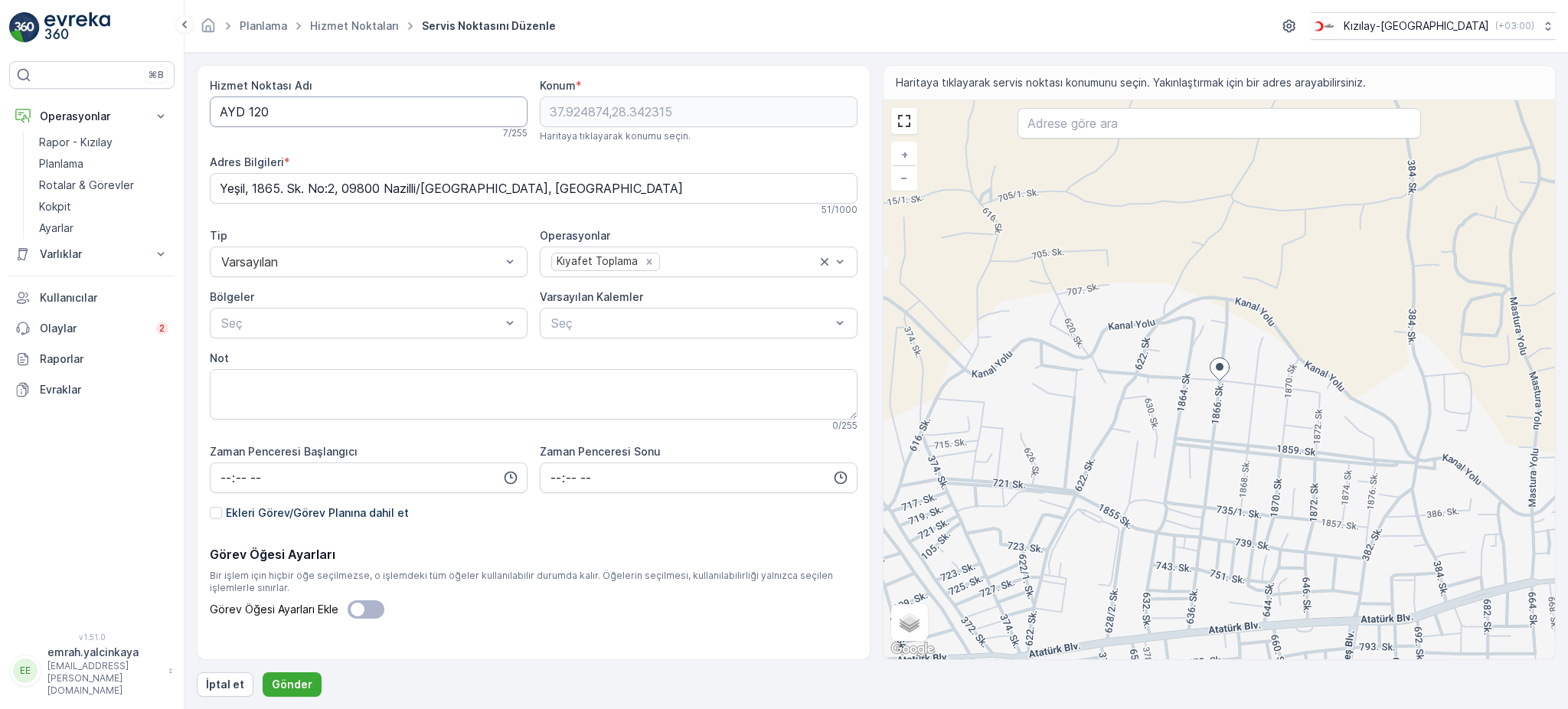
click at [247, 105] on Adı "AYD 120" at bounding box center [368, 111] width 318 height 30
type Adı "AYD120"
click at [286, 689] on p "Gönder" at bounding box center [292, 685] width 41 height 16
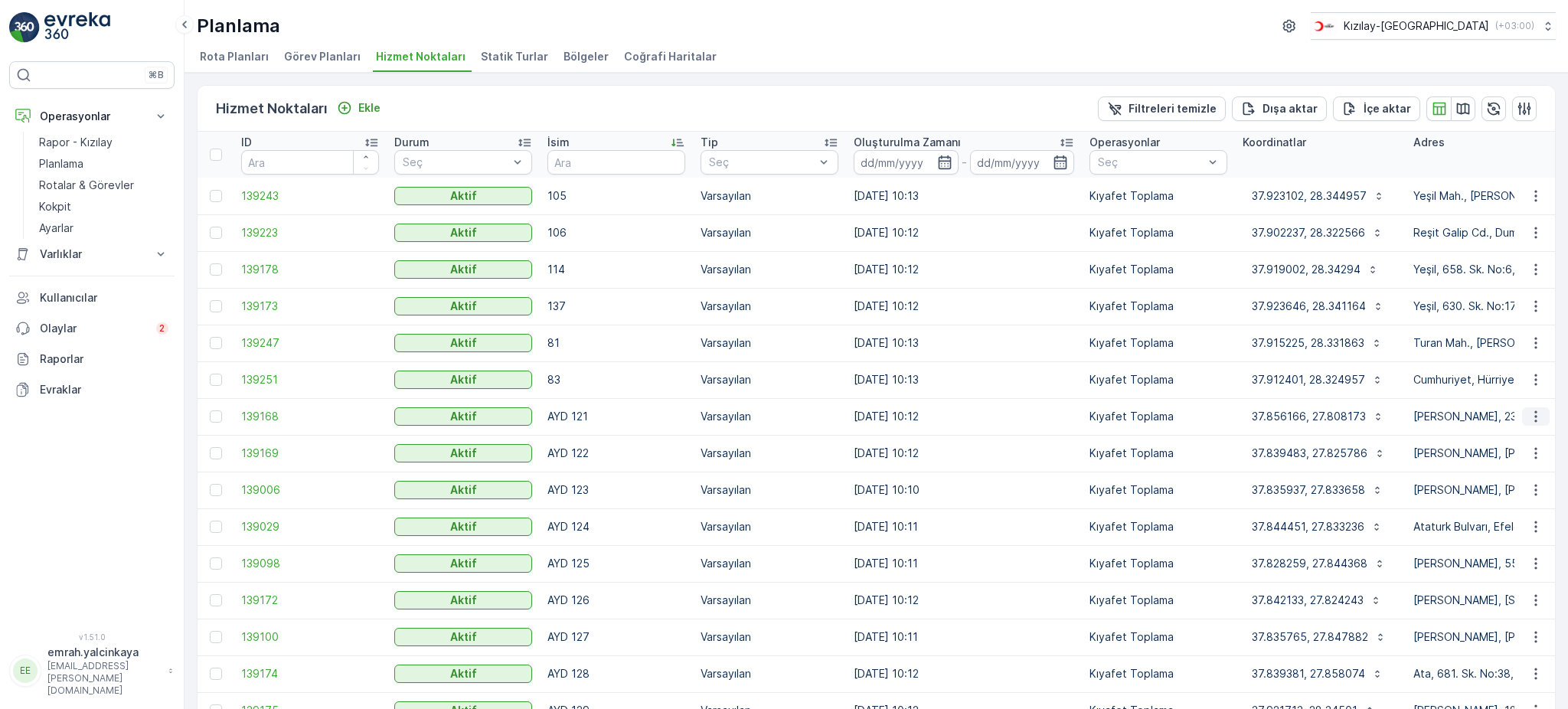
click at [1537, 420] on icon "button" at bounding box center [1536, 416] width 16 height 16
click at [1551, 463] on span "Servis Noktasını Düzenle" at bounding box center [1496, 459] width 126 height 16
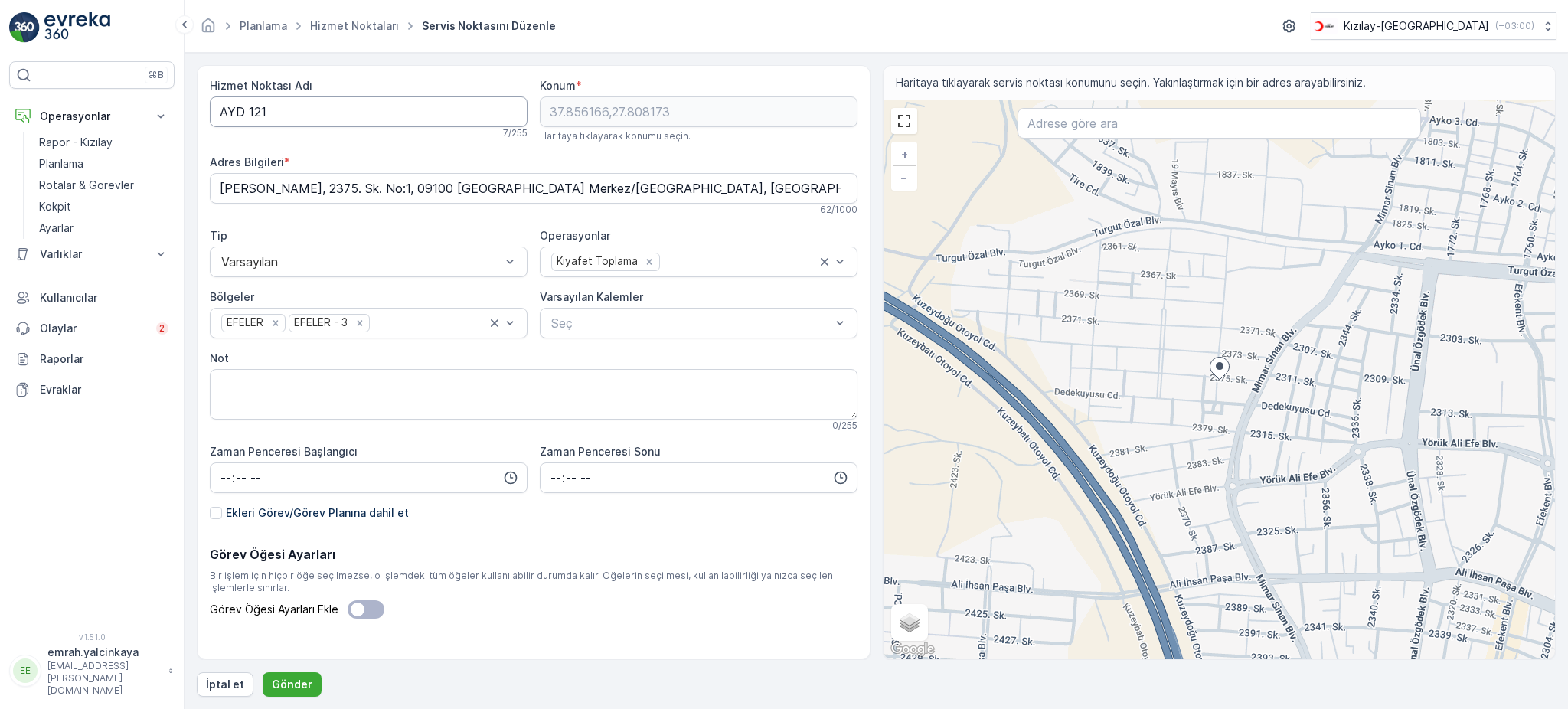
click at [248, 118] on Adı "AYD 121" at bounding box center [368, 111] width 318 height 30
type Adı "AYD121"
click at [298, 682] on p "Gönder" at bounding box center [292, 685] width 41 height 16
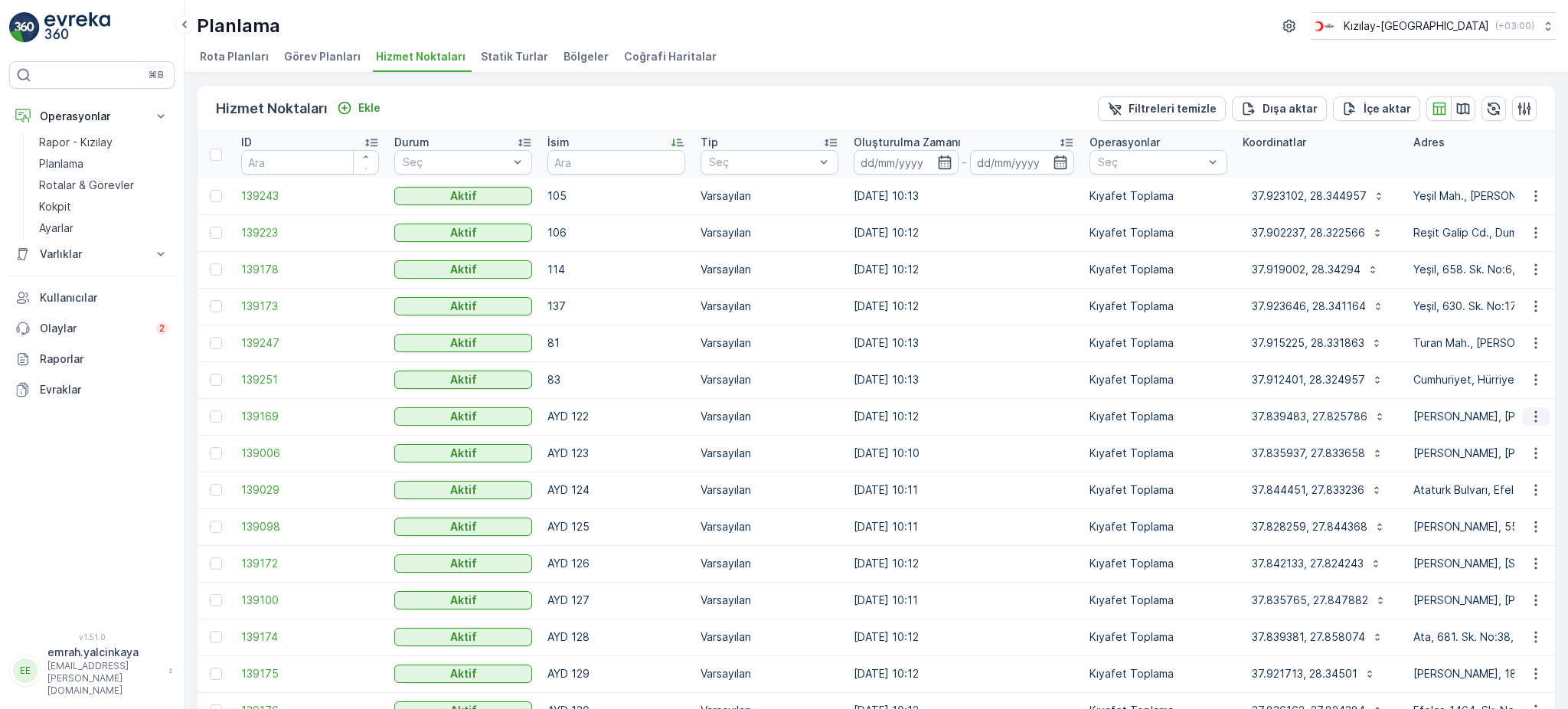
click at [1536, 414] on icon "button" at bounding box center [1536, 416] width 16 height 16
click at [1538, 463] on span "Servis Noktasını Düzenle" at bounding box center [1496, 459] width 126 height 16
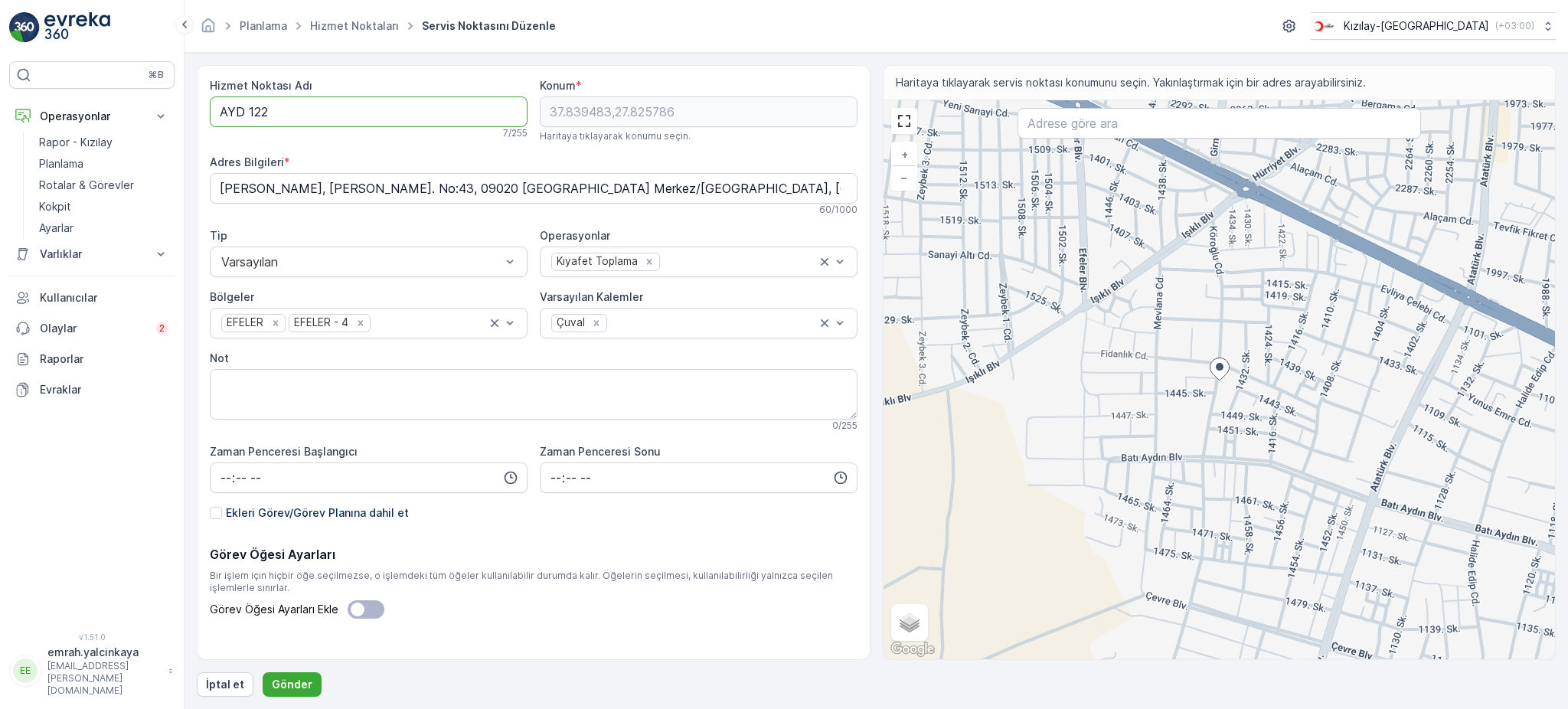
click at [247, 114] on Adı "AYD 122" at bounding box center [368, 111] width 318 height 30
type Adı "AYD122"
click at [274, 685] on p "Gönder" at bounding box center [292, 685] width 41 height 16
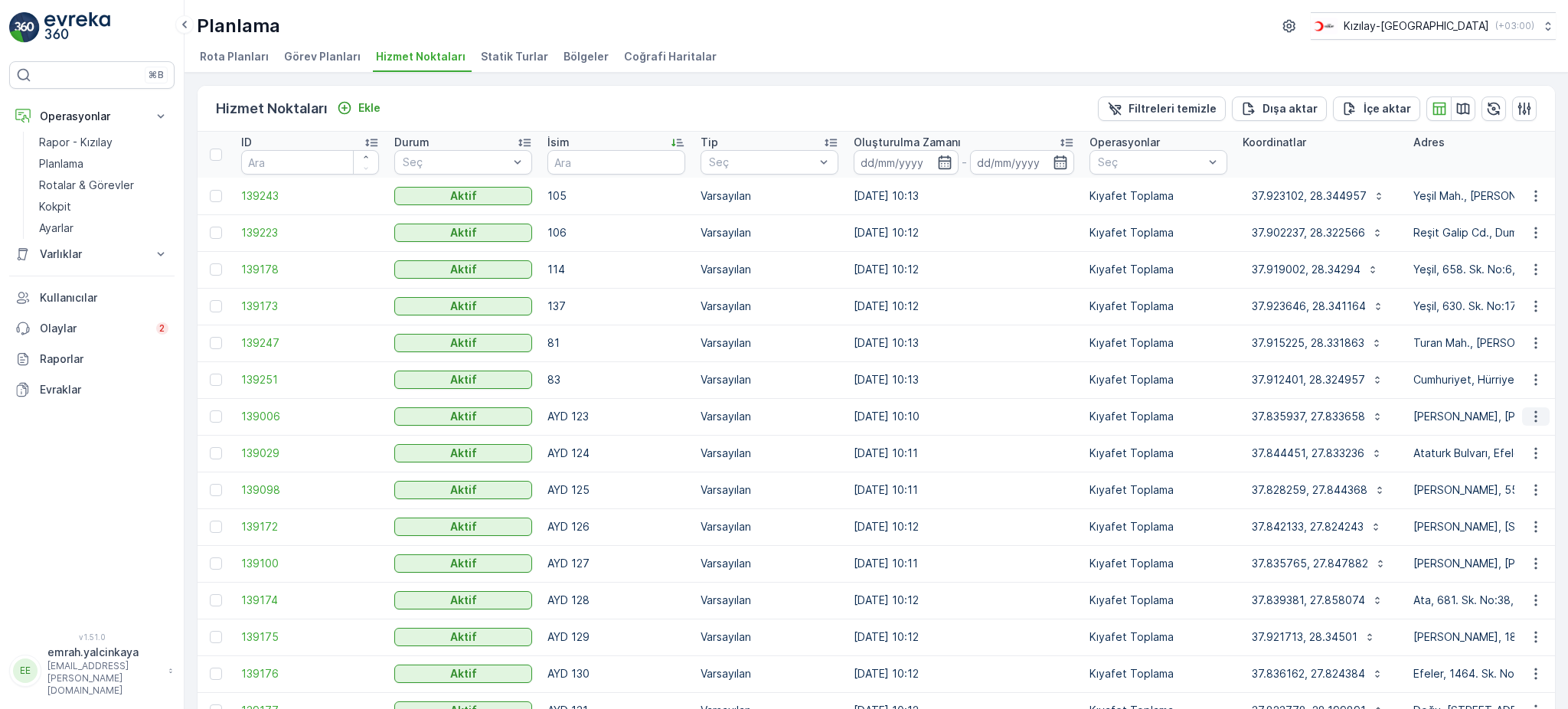
click at [1537, 415] on icon "button" at bounding box center [1536, 416] width 16 height 16
click at [1533, 454] on span "Servis Noktasını Düzenle" at bounding box center [1496, 459] width 126 height 16
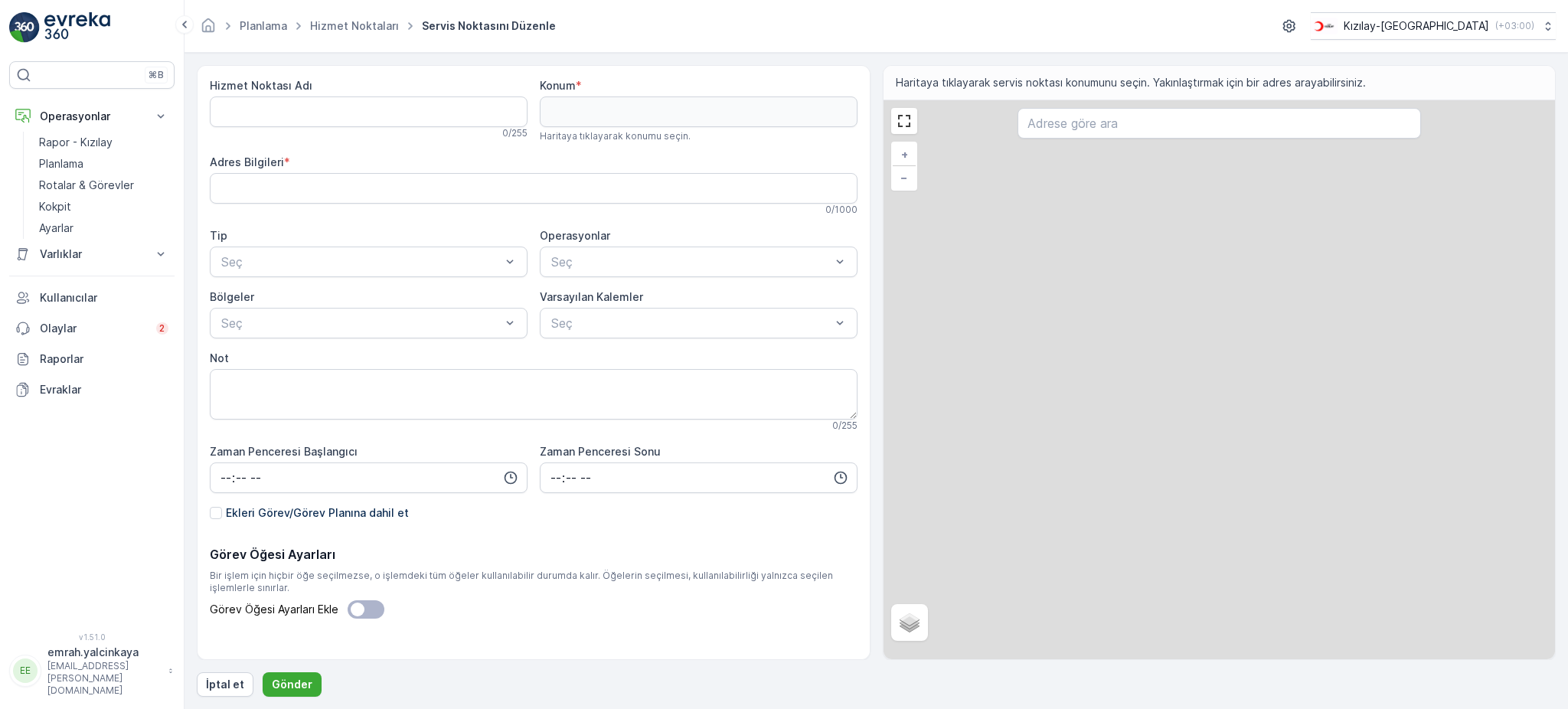
type Adı "AYD 123"
type input "37.835937,27.833658"
type Bilgileri "Fatih Mah., Fatih Mahallesi, Efeler, Aydın, Aegean Region, 09010, Turkey"
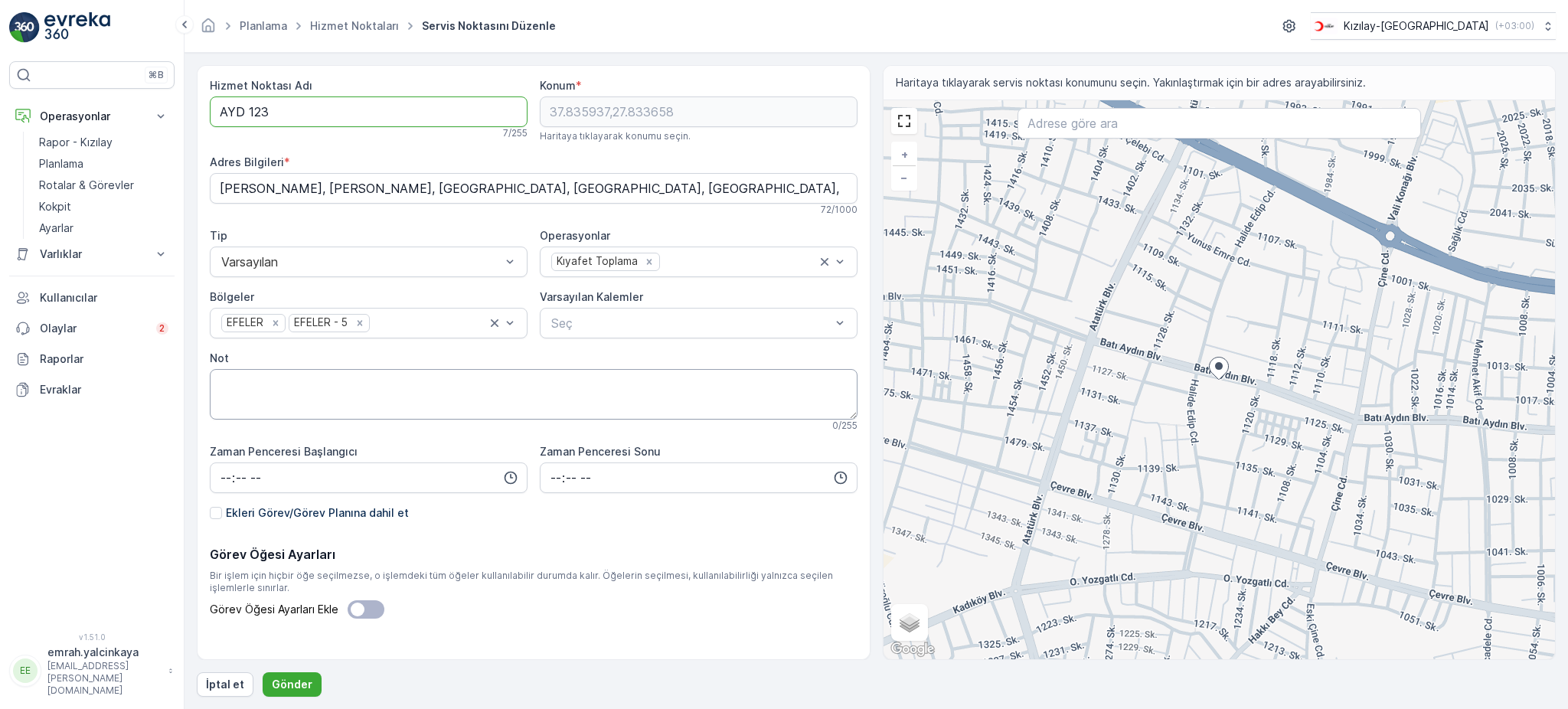
drag, startPoint x: 248, startPoint y: 111, endPoint x: 558, endPoint y: 408, distance: 429.3
click at [249, 118] on Adı "AYD 123" at bounding box center [368, 111] width 318 height 30
type Adı "AYD123"
click at [273, 685] on p "Gönder" at bounding box center [292, 685] width 41 height 16
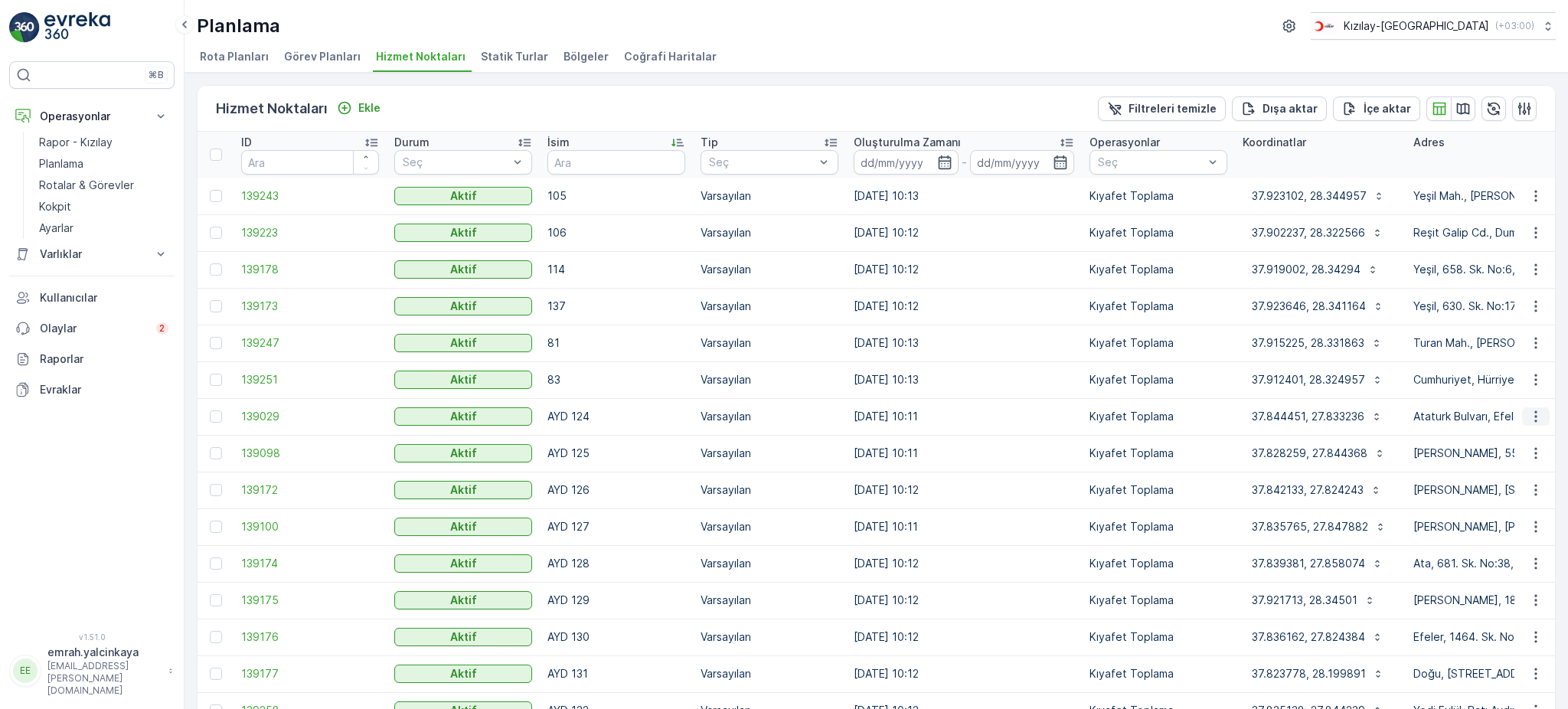
click at [1534, 422] on icon "button" at bounding box center [1536, 416] width 16 height 16
click at [1538, 455] on span "Servis Noktasını Düzenle" at bounding box center [1496, 459] width 126 height 16
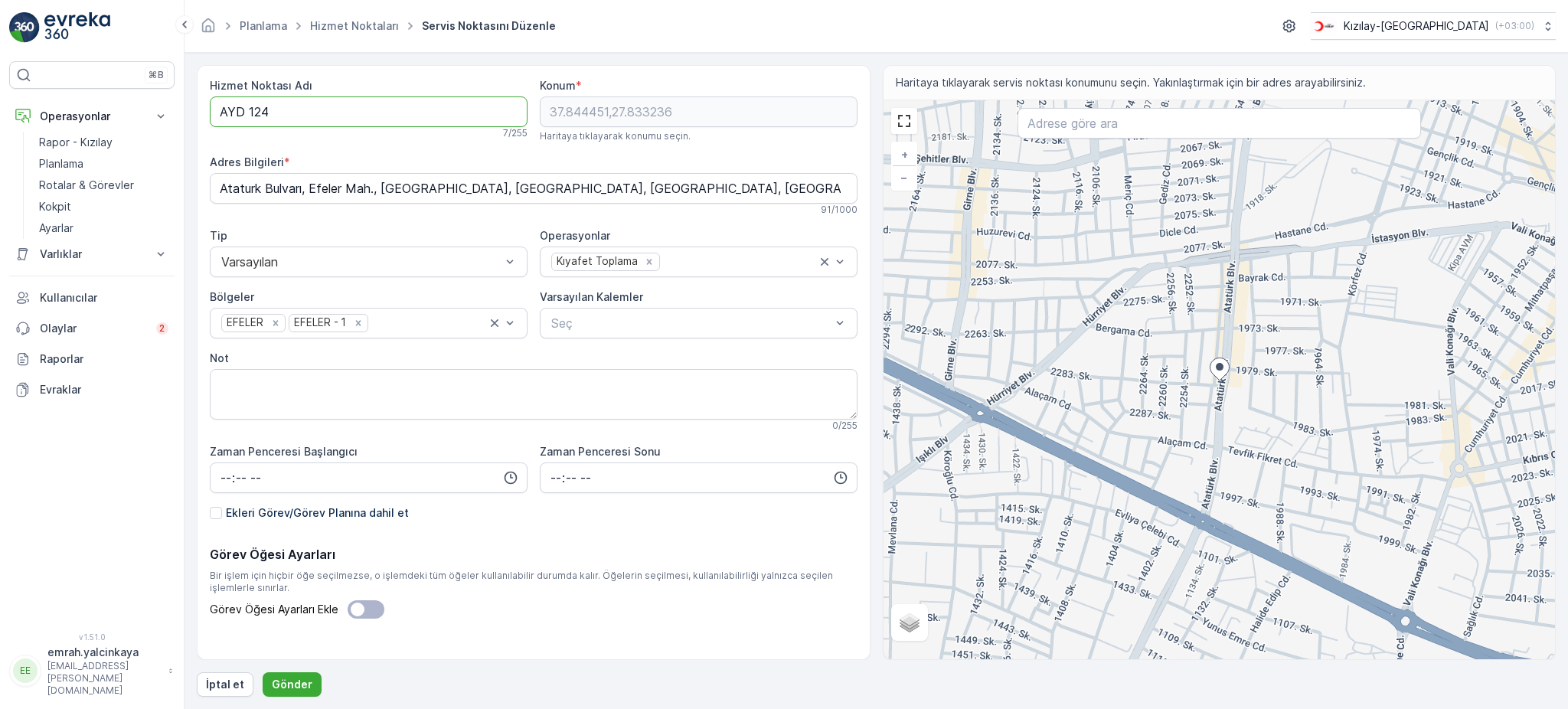
click at [247, 107] on Adı "AYD 124" at bounding box center [368, 111] width 318 height 30
type Adı "AYD124"
click at [272, 681] on p "Gönder" at bounding box center [292, 685] width 41 height 16
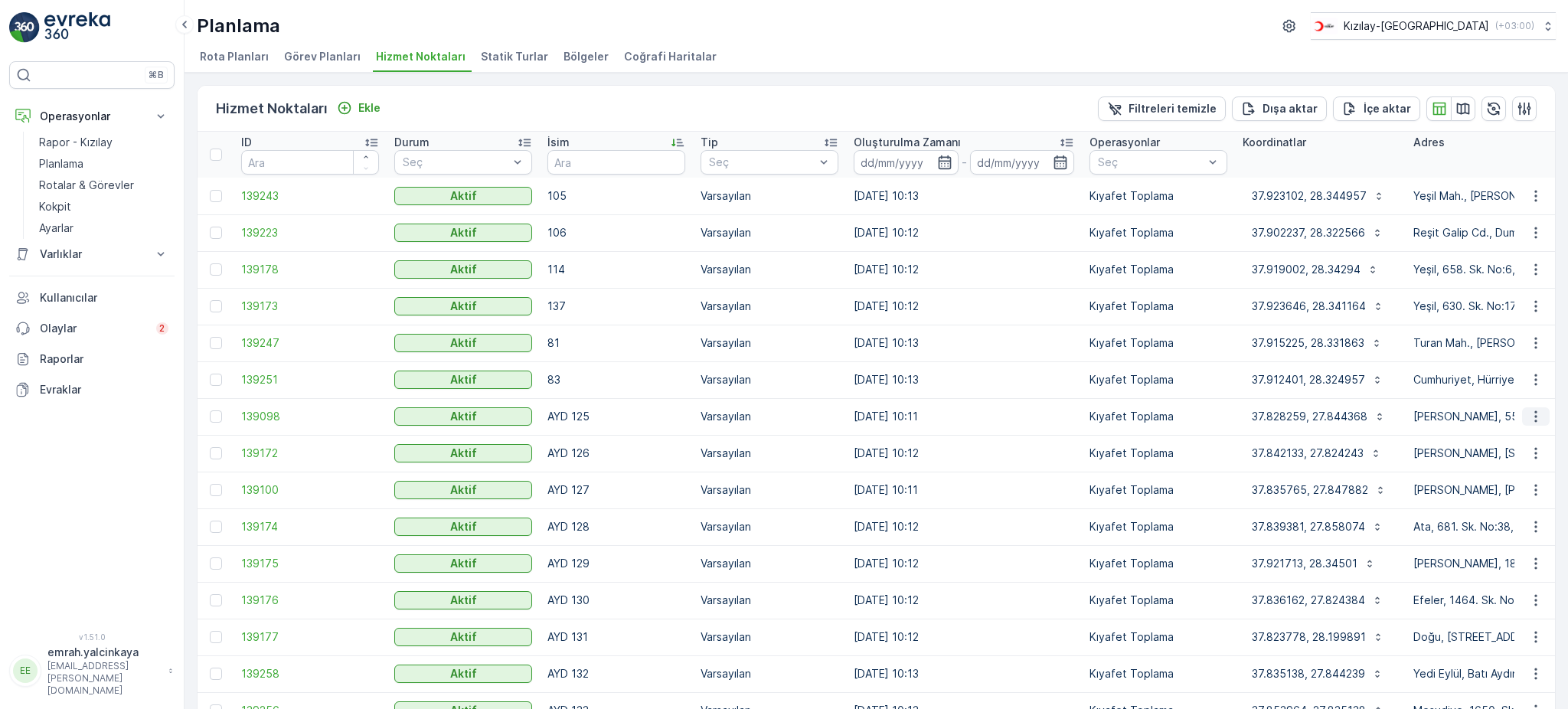
click at [1537, 415] on icon "button" at bounding box center [1536, 416] width 16 height 16
click at [1544, 465] on span "Servis Noktasını Düzenle" at bounding box center [1496, 459] width 126 height 16
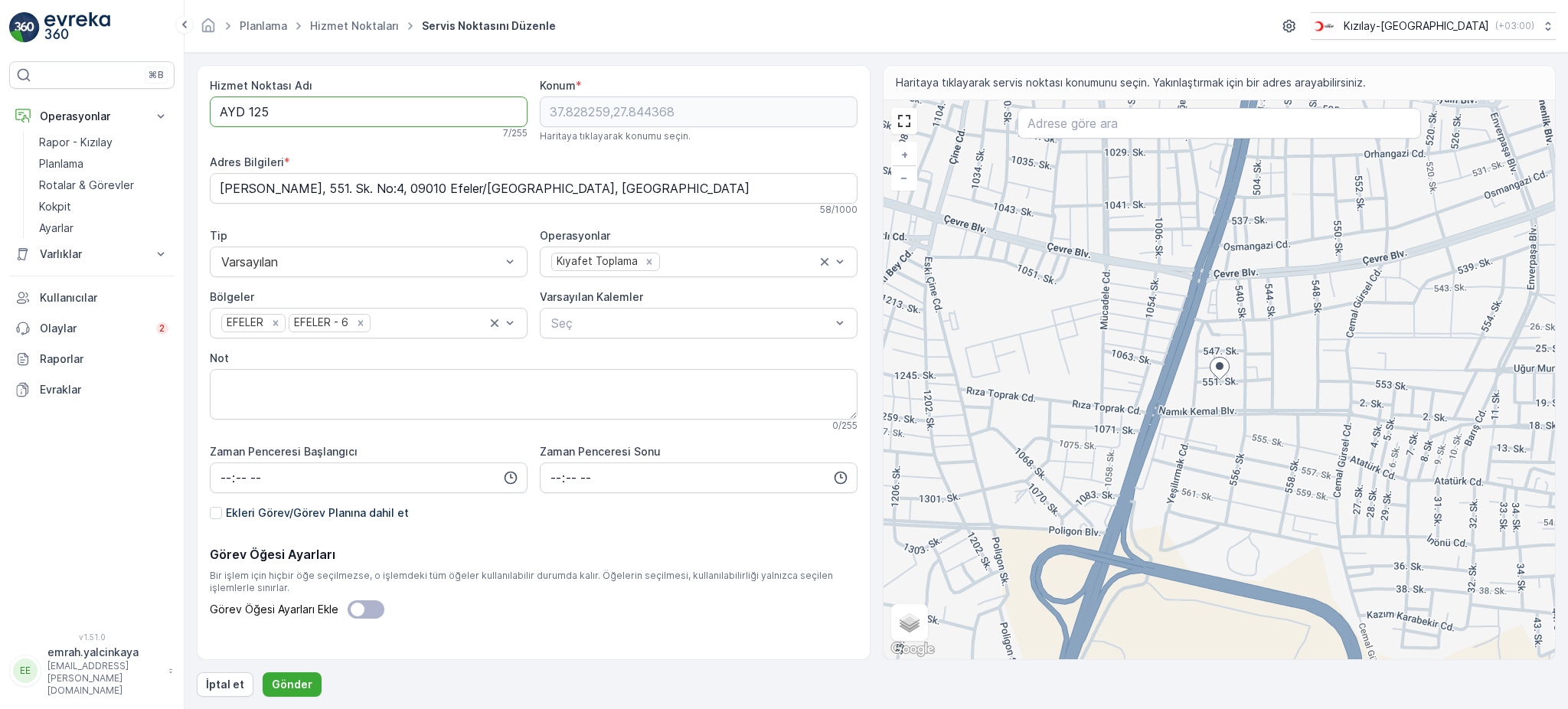
click at [248, 111] on Adı "AYD 125" at bounding box center [368, 111] width 318 height 30
type Adı "AYD125"
click at [274, 684] on p "Gönder" at bounding box center [292, 685] width 41 height 16
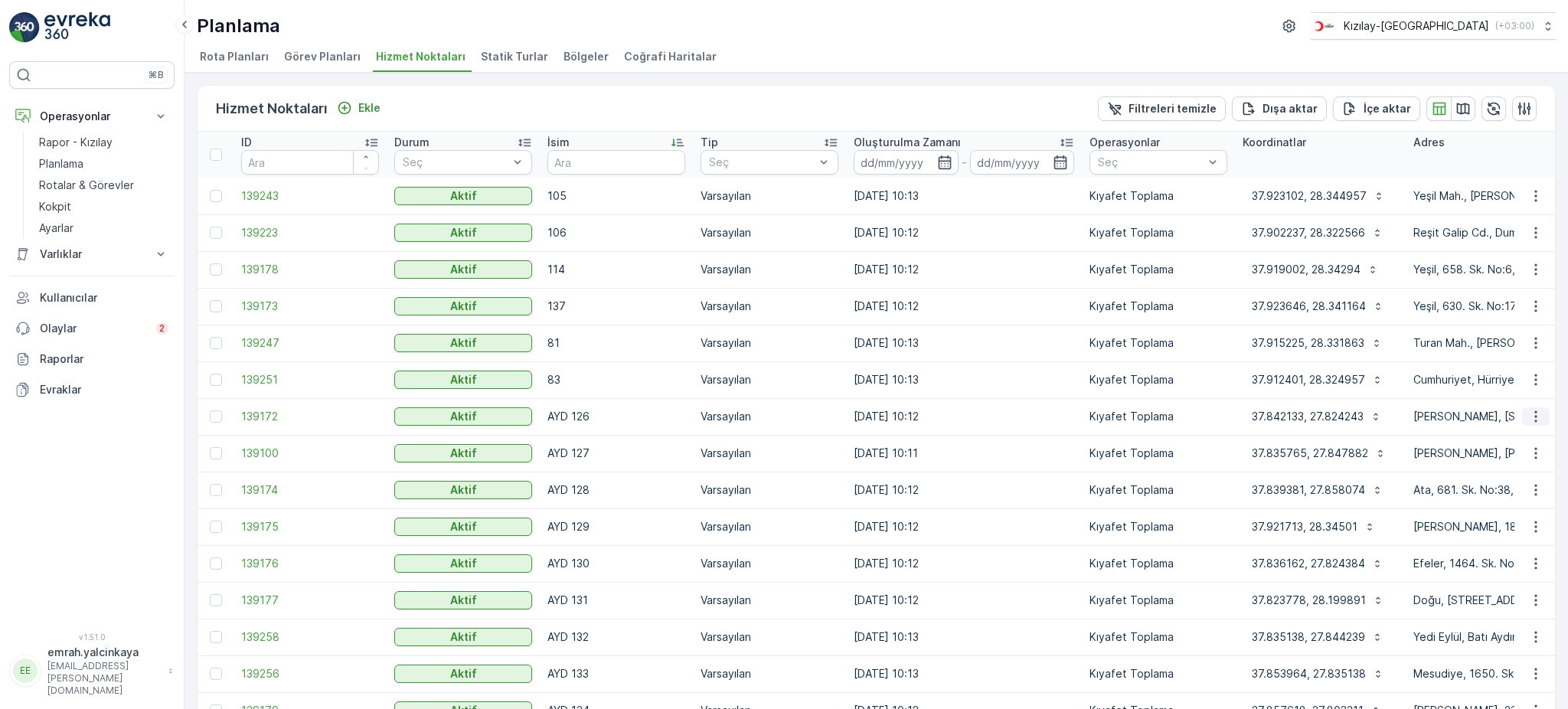
click at [1539, 414] on button "button" at bounding box center [1536, 415] width 28 height 18
click at [1547, 463] on span "Servis Noktasını Düzenle" at bounding box center [1496, 459] width 126 height 16
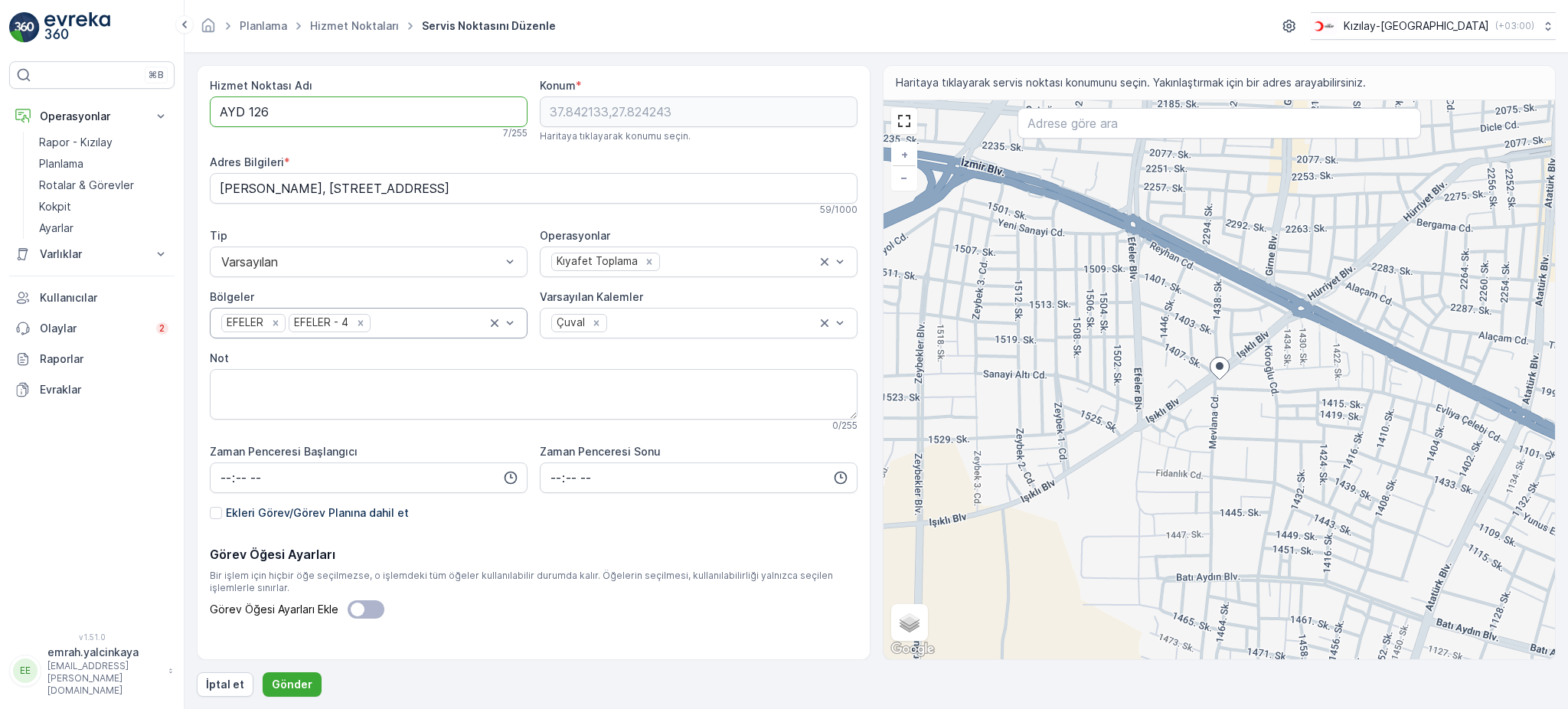
drag, startPoint x: 243, startPoint y: 111, endPoint x: 511, endPoint y: 311, distance: 334.4
click at [245, 111] on Adı "AYD 126" at bounding box center [368, 111] width 318 height 30
type Adı "AYD126"
drag, startPoint x: 278, startPoint y: 686, endPoint x: 281, endPoint y: 640, distance: 46.1
click at [279, 685] on p "Gönder" at bounding box center [292, 685] width 41 height 16
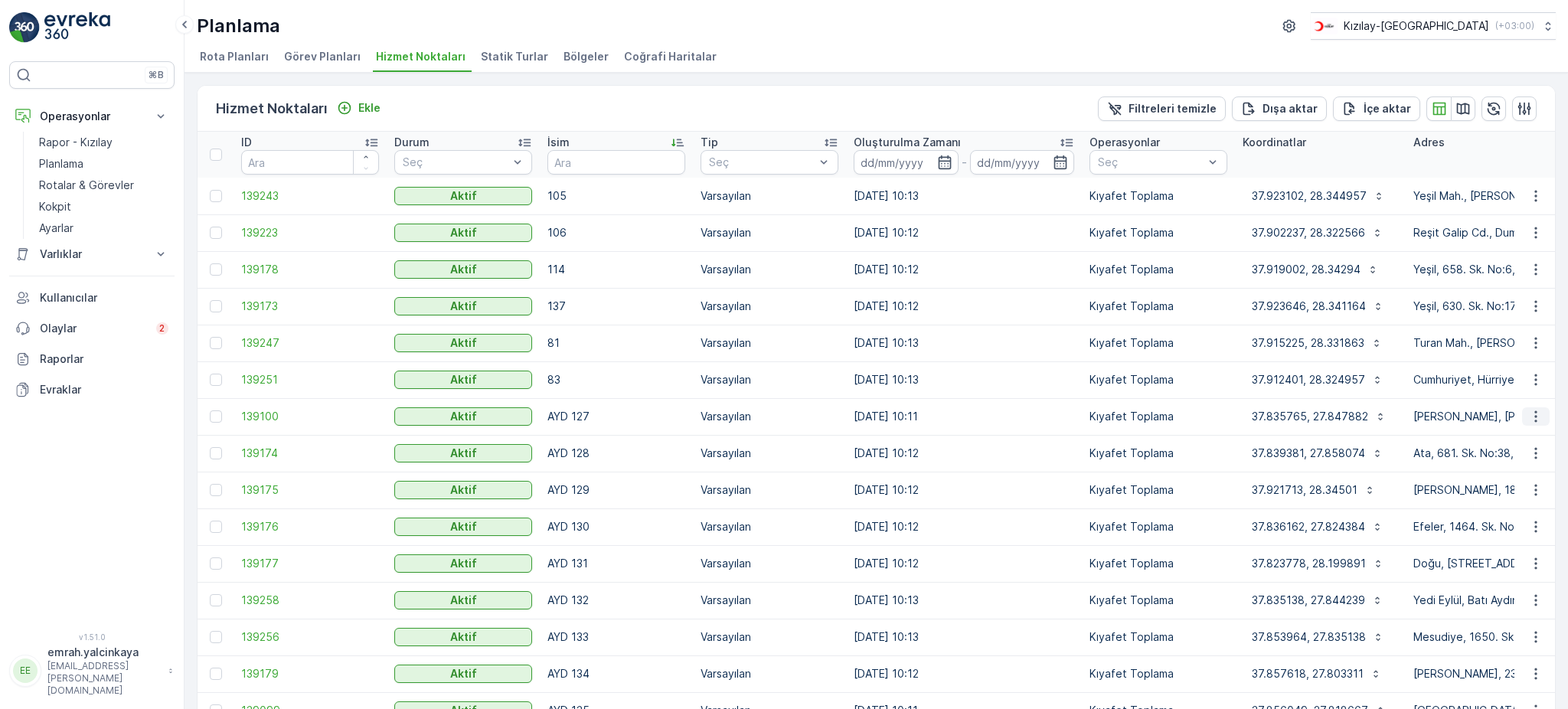
click at [1534, 411] on icon "button" at bounding box center [1535, 416] width 3 height 11
click at [1537, 454] on span "Servis Noktasını Düzenle" at bounding box center [1496, 459] width 126 height 16
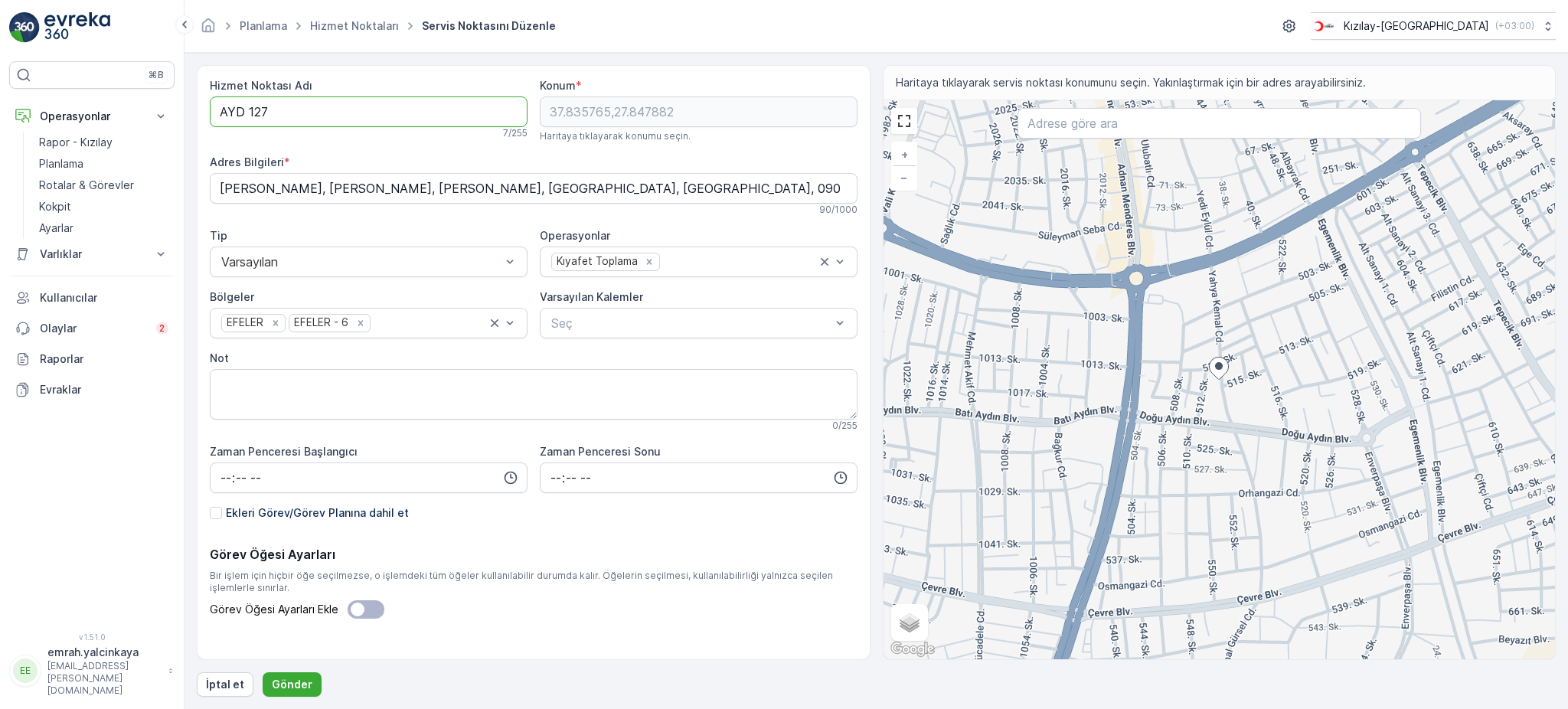
click at [250, 103] on Adı "AYD 127" at bounding box center [368, 111] width 318 height 30
type Adı "AYD127"
click at [280, 684] on p "Gönder" at bounding box center [292, 685] width 41 height 16
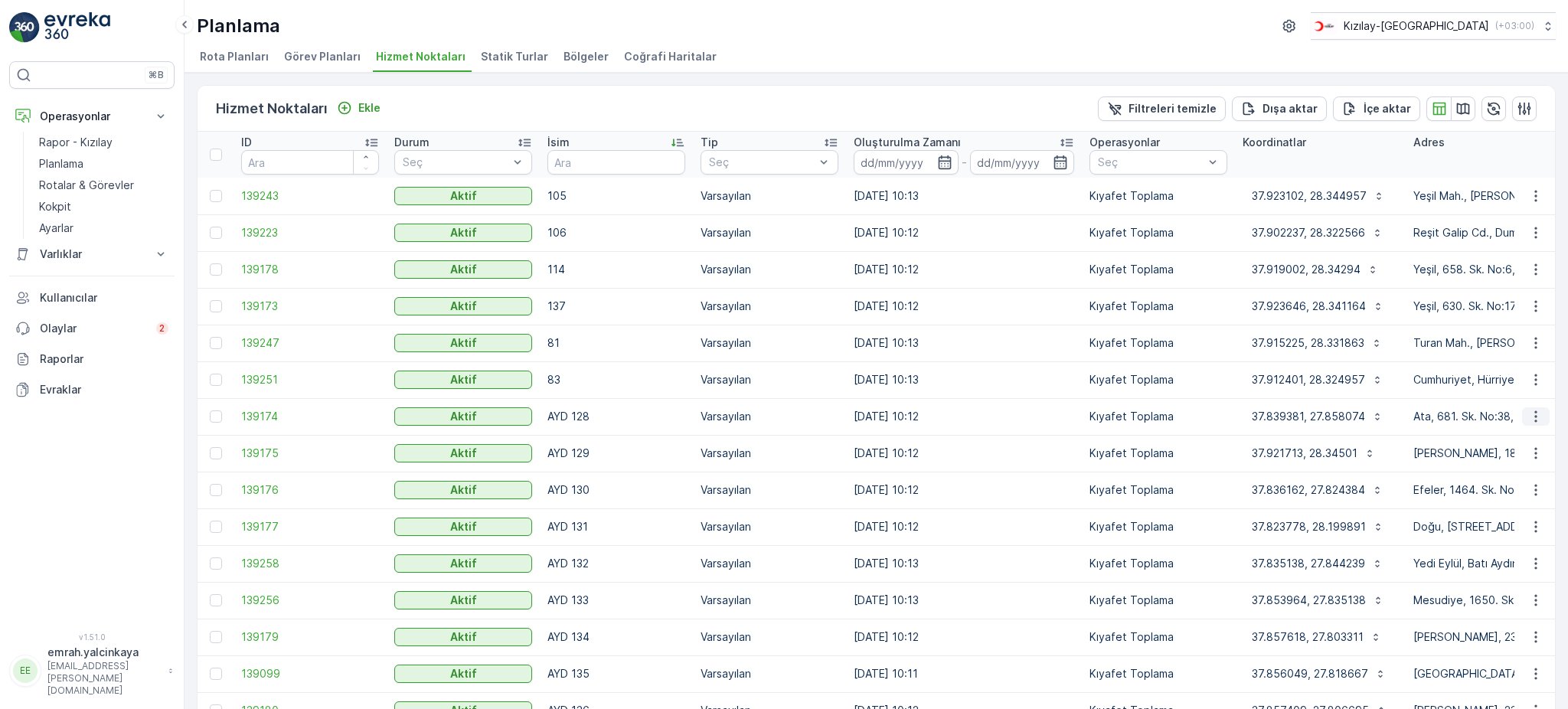
click at [1533, 422] on icon "button" at bounding box center [1536, 416] width 16 height 16
click at [1529, 456] on span "Servis Noktasını Düzenle" at bounding box center [1496, 459] width 126 height 16
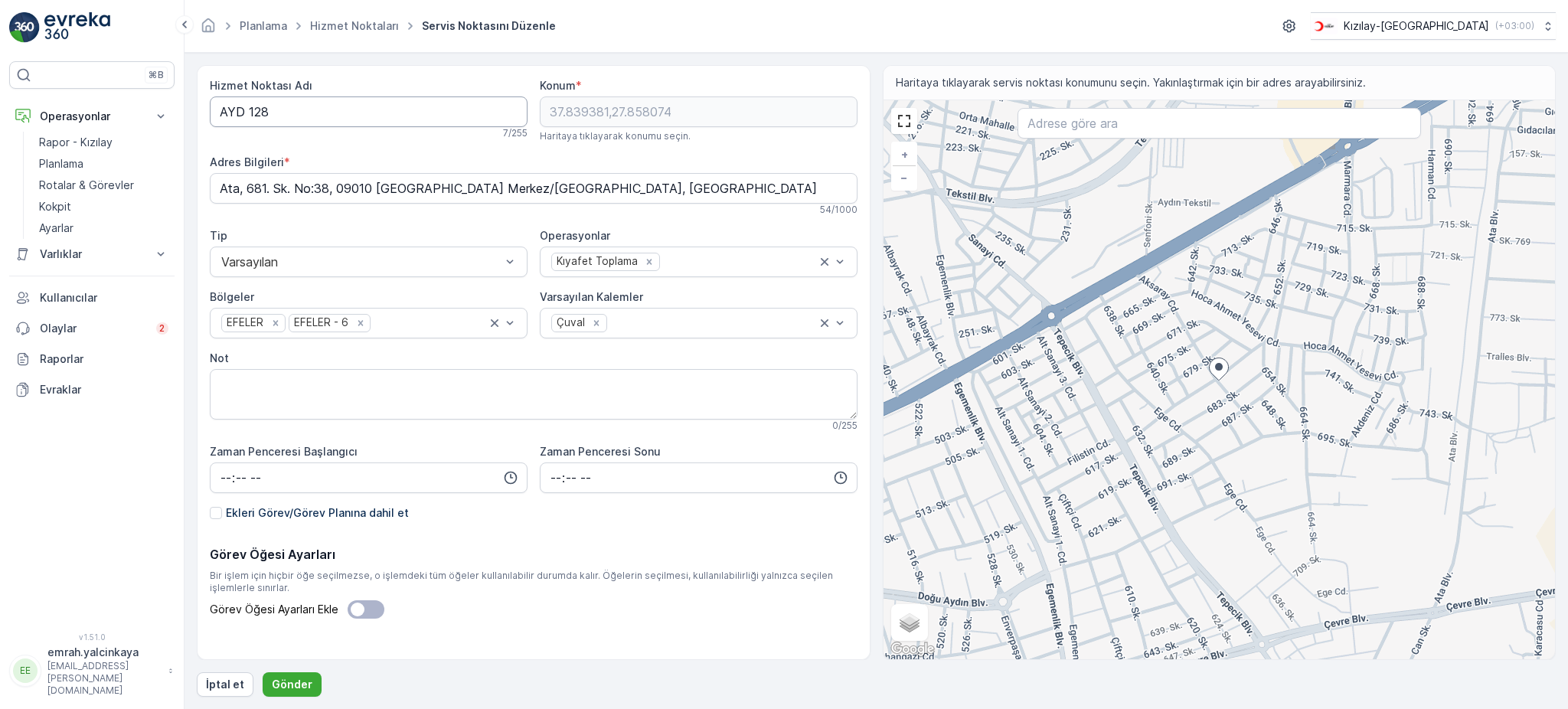
click at [248, 111] on Adı "AYD 128" at bounding box center [368, 111] width 318 height 30
type Adı "AYD128"
drag, startPoint x: 297, startPoint y: 681, endPoint x: 366, endPoint y: 667, distance: 70.4
click at [299, 681] on p "Gönder" at bounding box center [292, 685] width 41 height 16
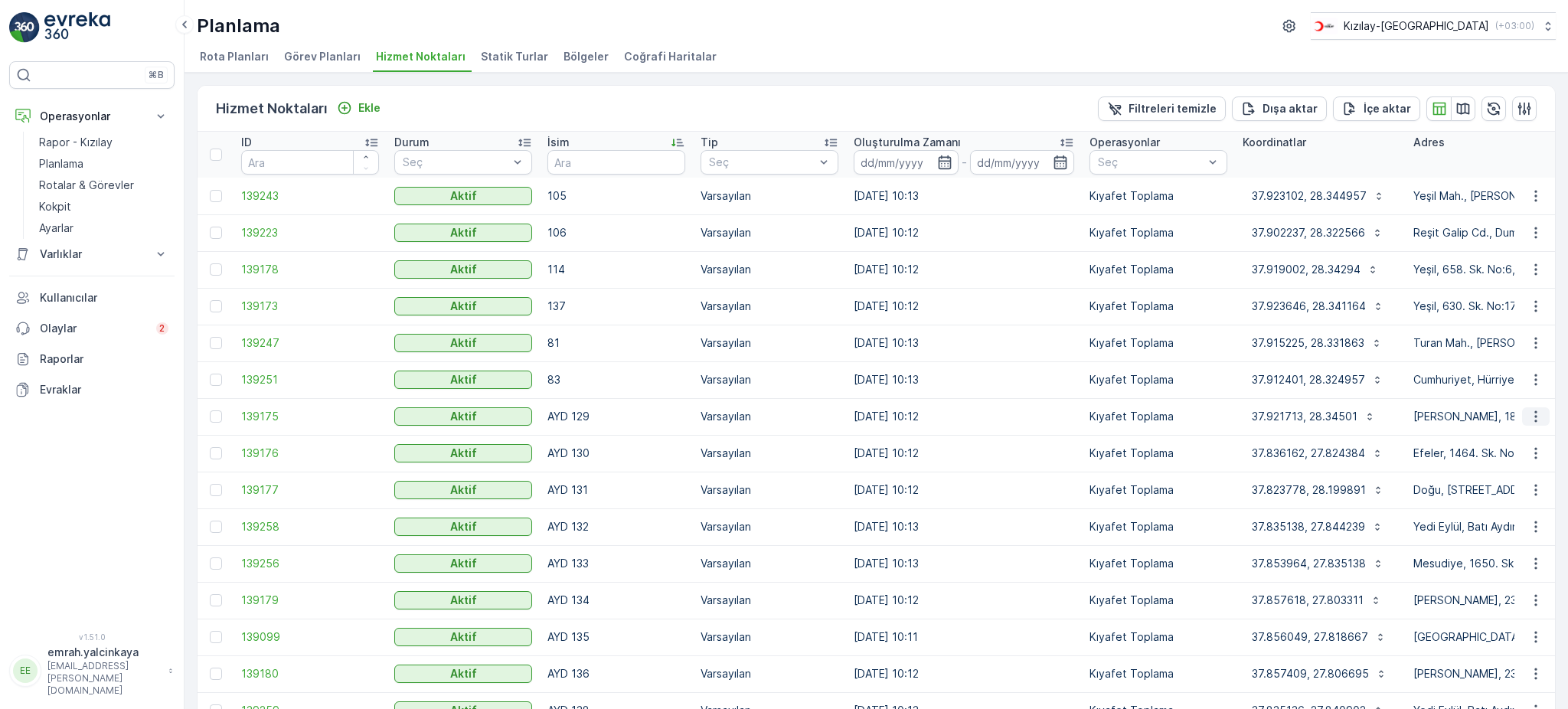
click at [1536, 414] on icon "button" at bounding box center [1536, 416] width 16 height 16
click at [1526, 459] on span "Servis Noktasını Düzenle" at bounding box center [1496, 459] width 126 height 16
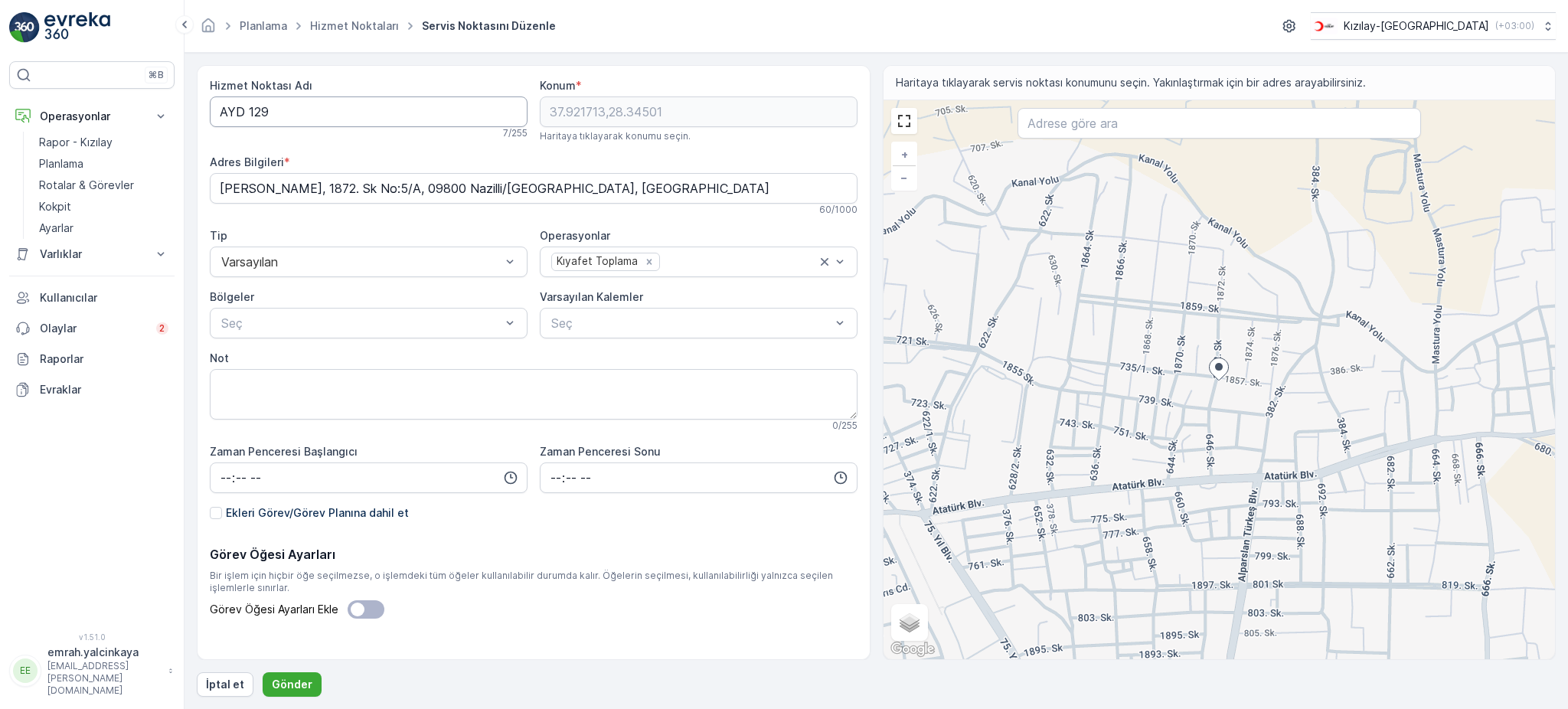
click at [249, 110] on Adı "AYD 129" at bounding box center [368, 111] width 318 height 30
type Adı "AYD129"
click at [299, 681] on p "Gönder" at bounding box center [292, 685] width 41 height 16
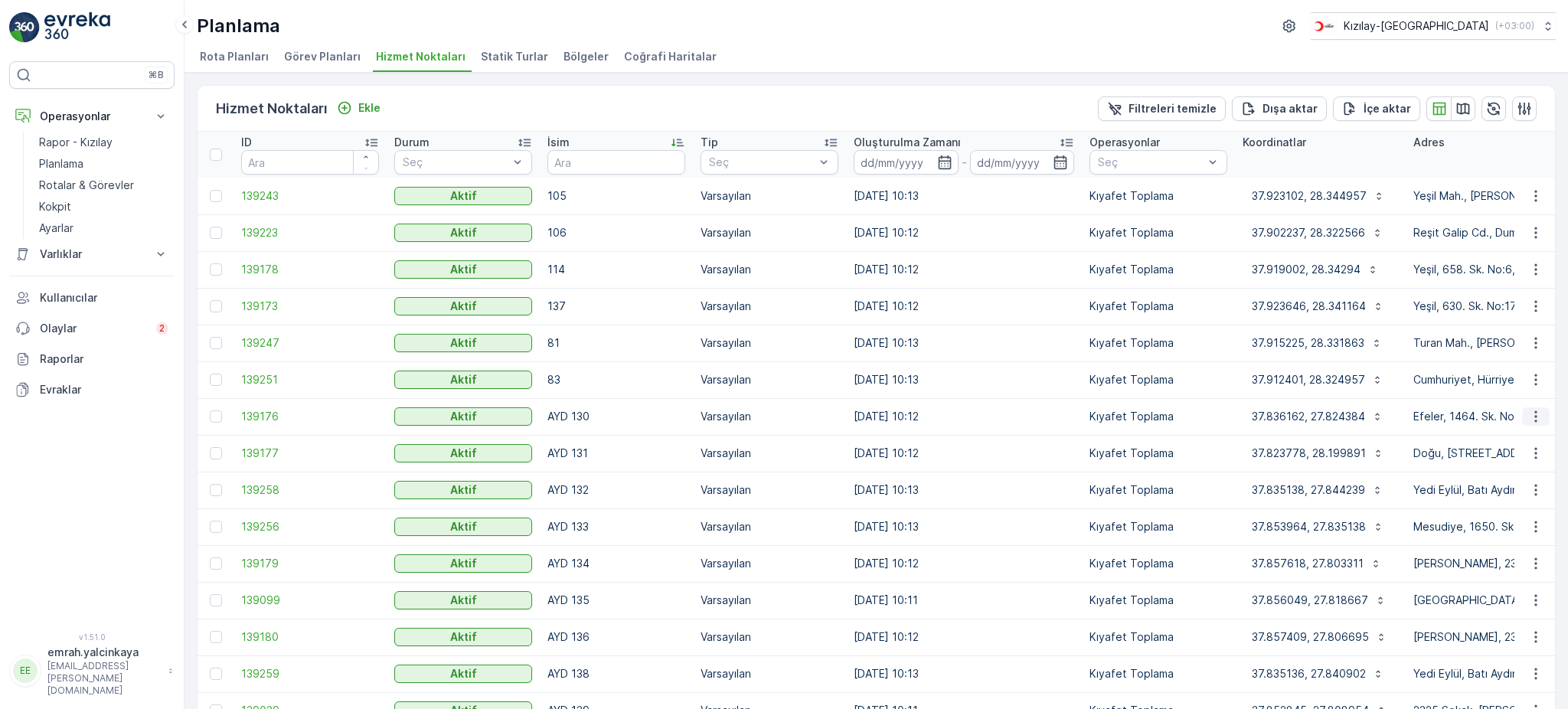
click at [1528, 422] on icon "button" at bounding box center [1536, 416] width 16 height 16
click at [1527, 457] on span "Servis Noktasını Düzenle" at bounding box center [1496, 459] width 126 height 16
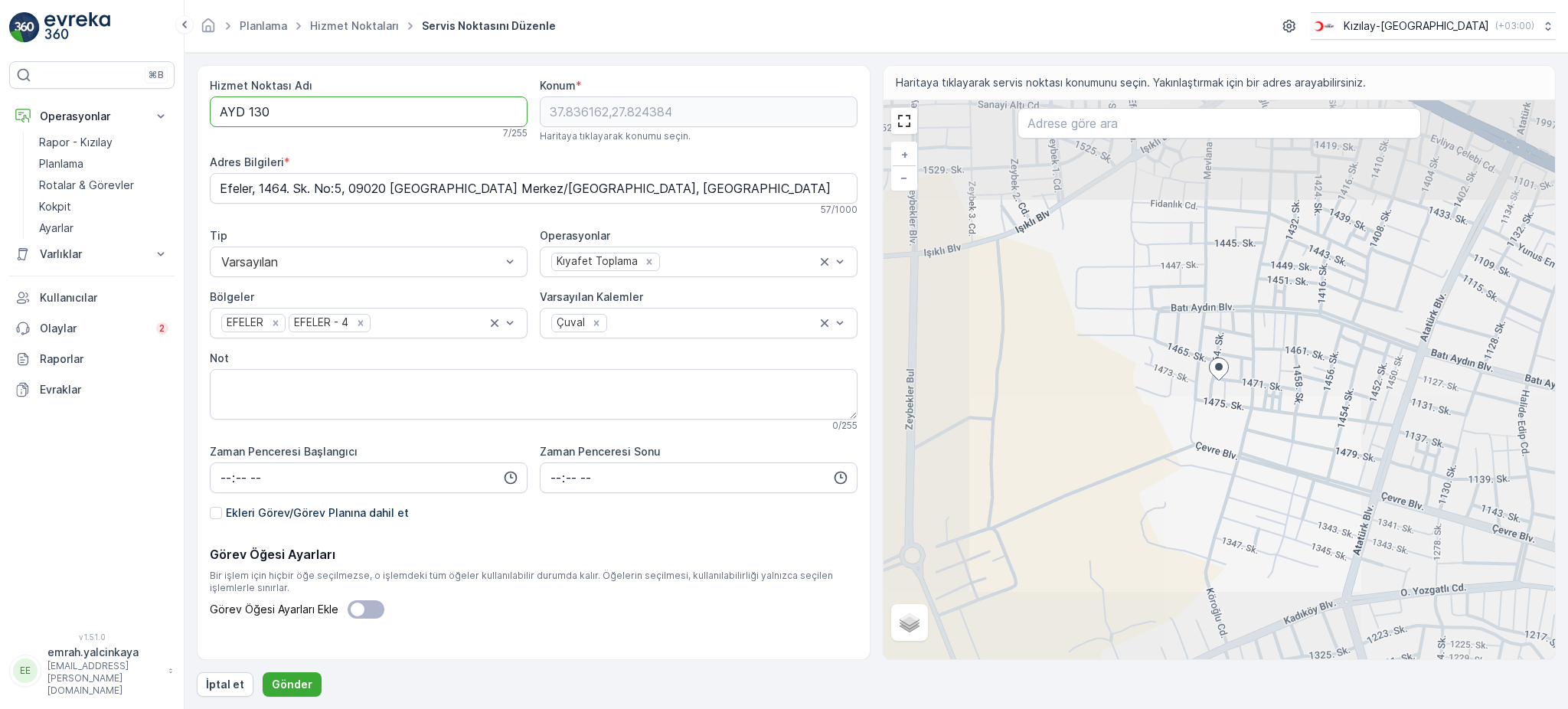
click at [243, 110] on Adı "AYD 130" at bounding box center [368, 111] width 318 height 30
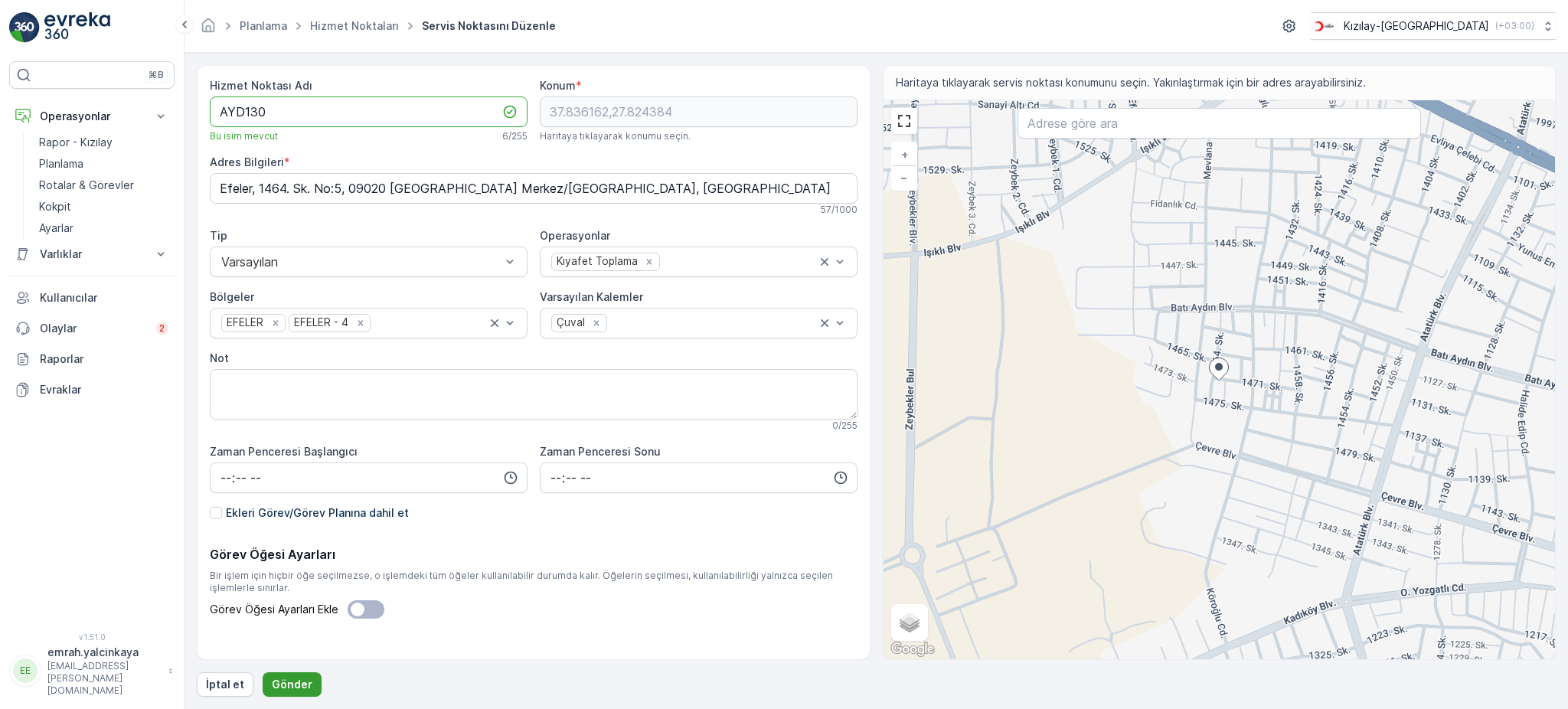
type Adı "AYD130"
click at [285, 678] on p "Gönder" at bounding box center [292, 685] width 41 height 16
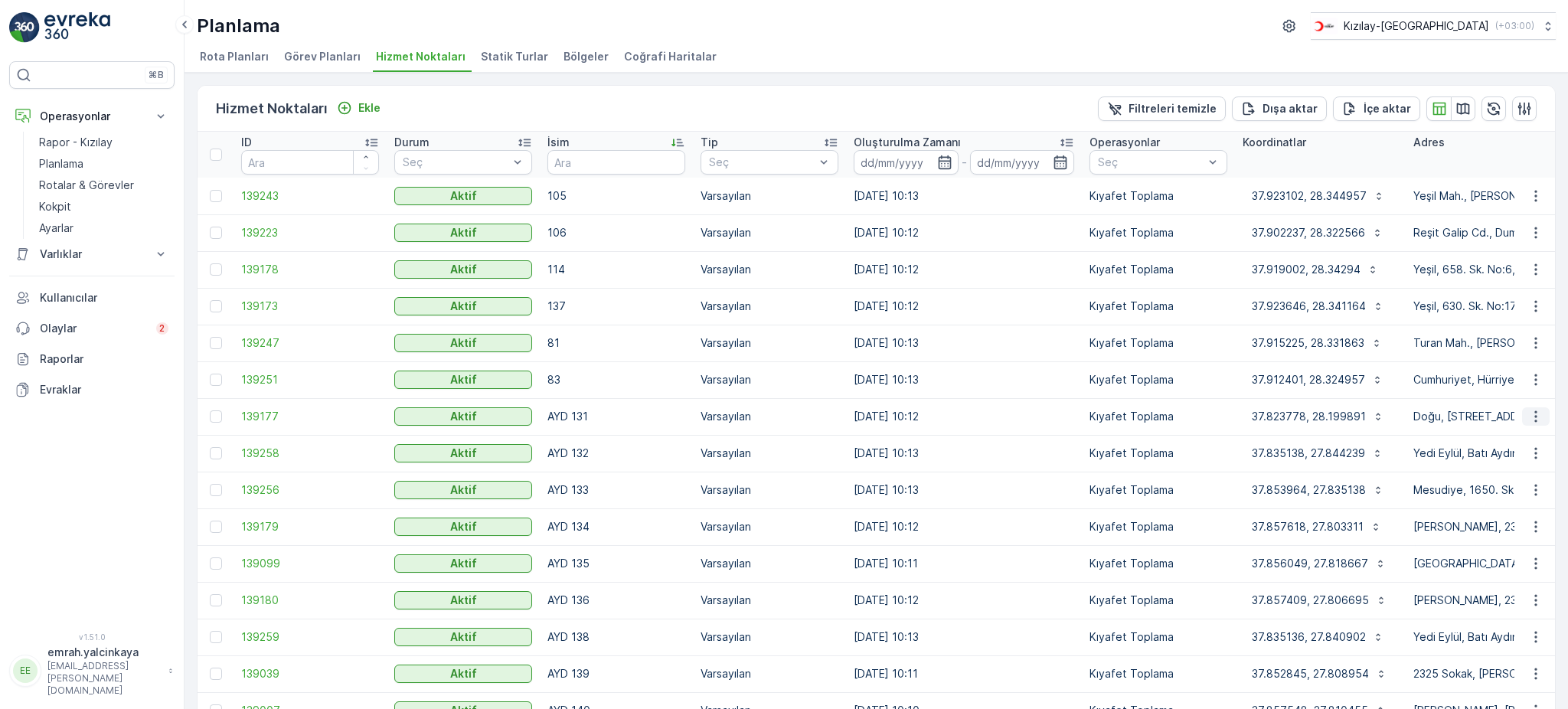
click at [1534, 420] on icon "button" at bounding box center [1535, 416] width 3 height 11
click at [1544, 454] on span "Servis Noktasını Düzenle" at bounding box center [1496, 459] width 126 height 16
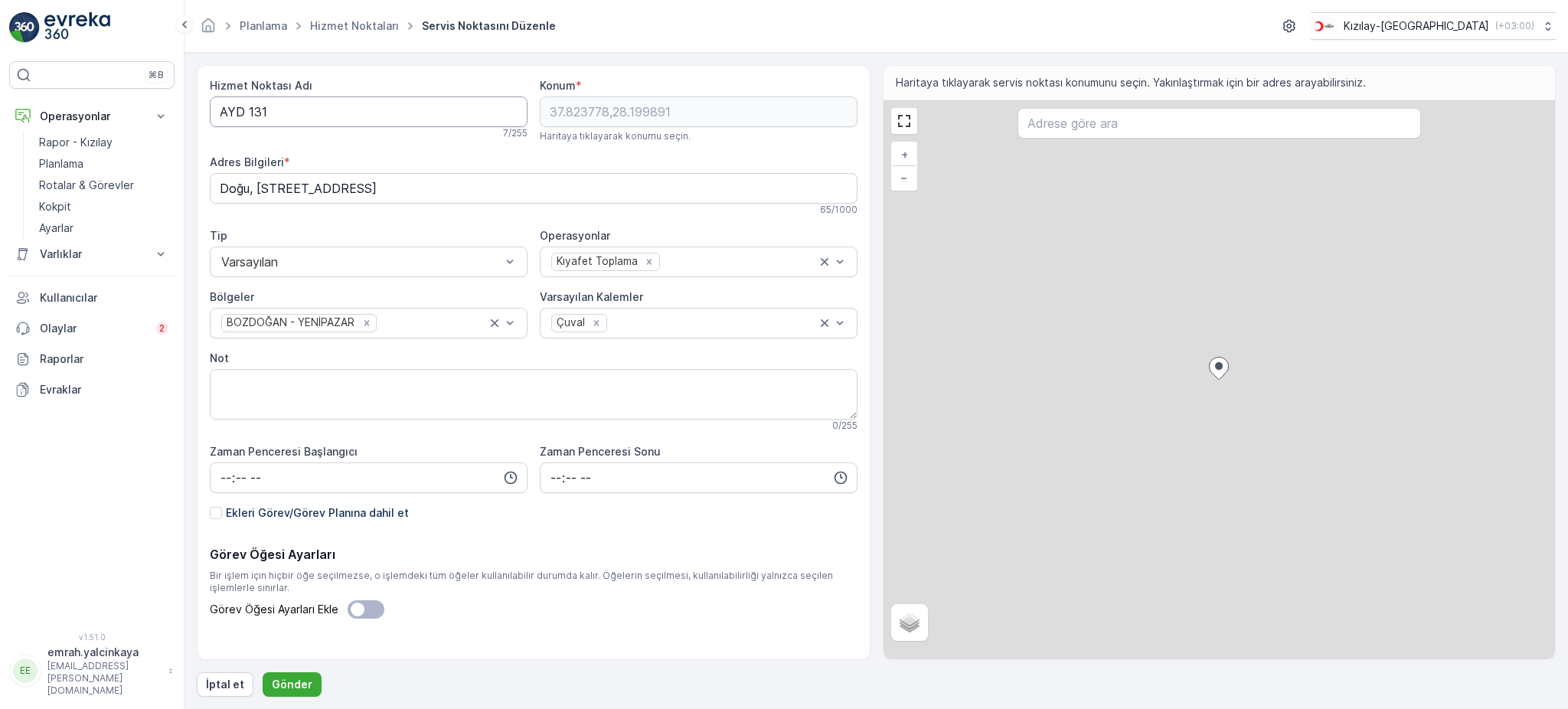
click at [245, 109] on Adı "AYD 131" at bounding box center [368, 111] width 318 height 30
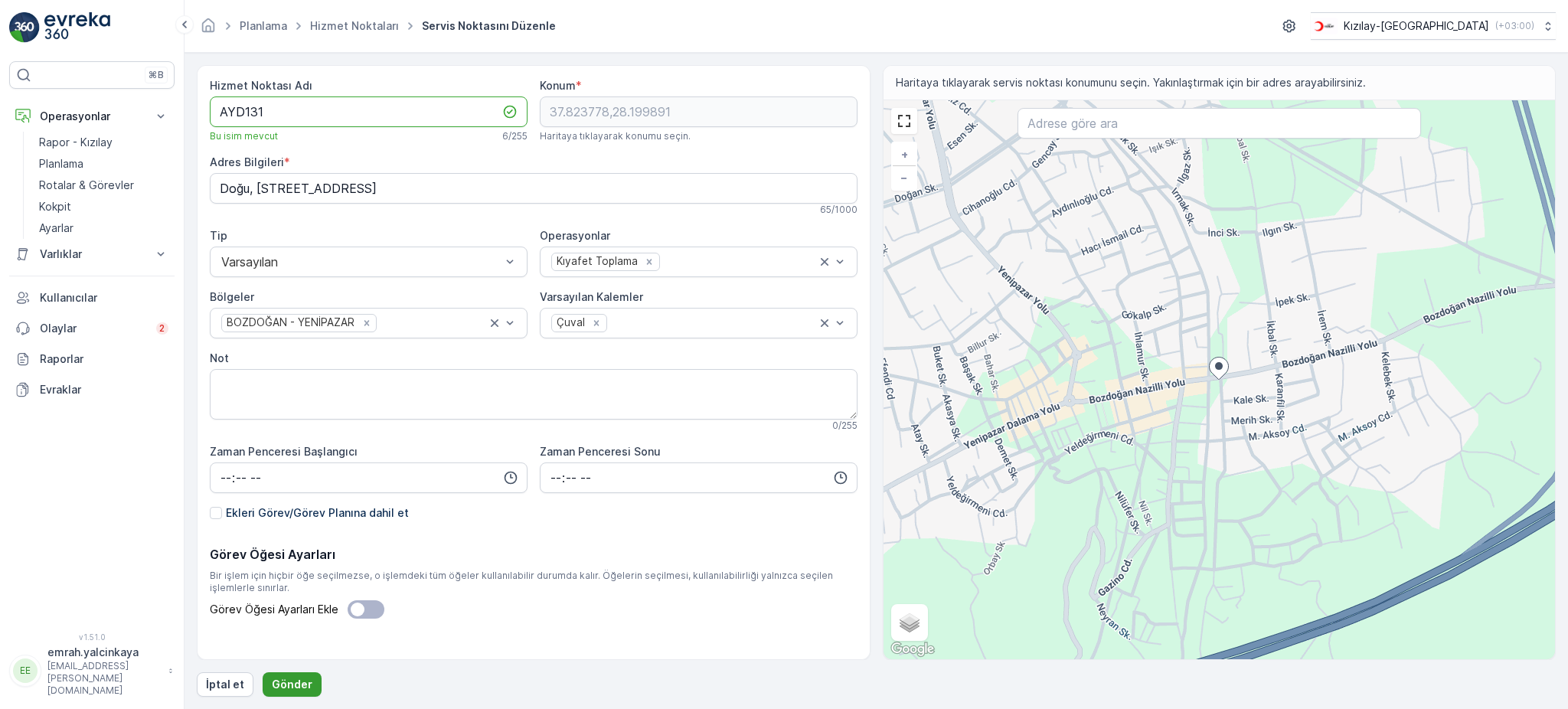
type Adı "AYD131"
click at [304, 684] on p "Gönder" at bounding box center [292, 685] width 41 height 16
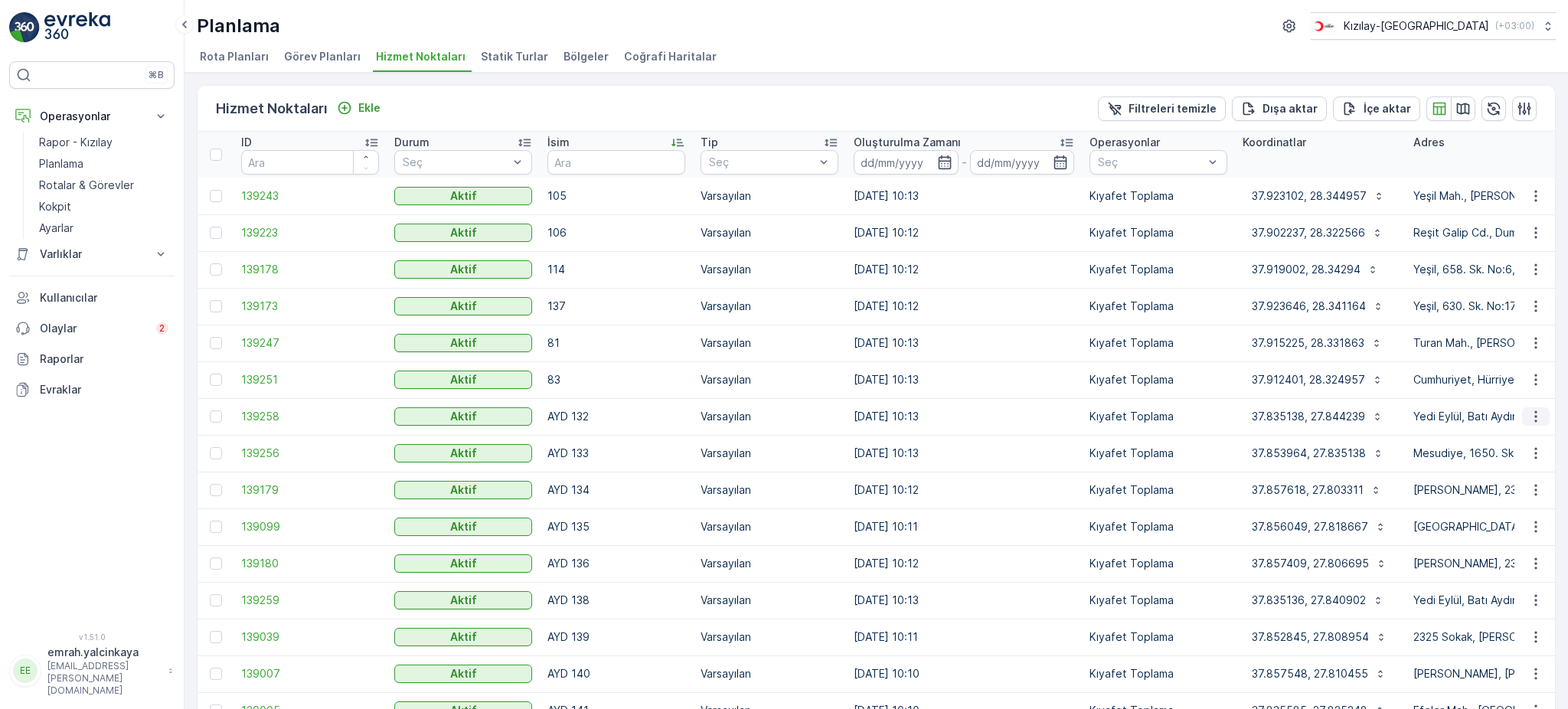
click at [1528, 414] on icon "button" at bounding box center [1536, 416] width 16 height 16
click at [1545, 457] on span "Servis Noktasını Düzenle" at bounding box center [1496, 459] width 126 height 16
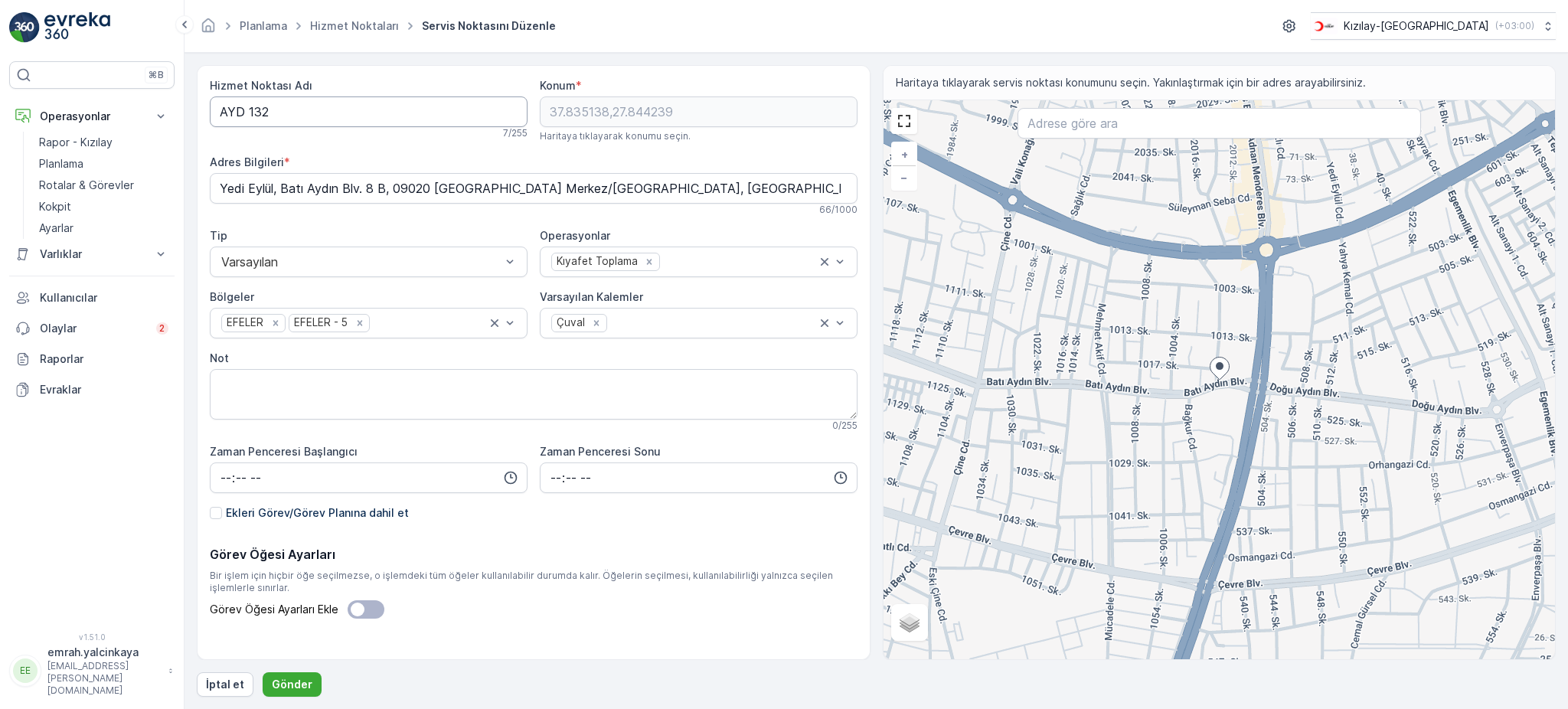
click at [247, 109] on Adı "AYD 132" at bounding box center [368, 111] width 318 height 30
type Adı "AYD132"
click at [284, 679] on p "Gönder" at bounding box center [292, 685] width 41 height 16
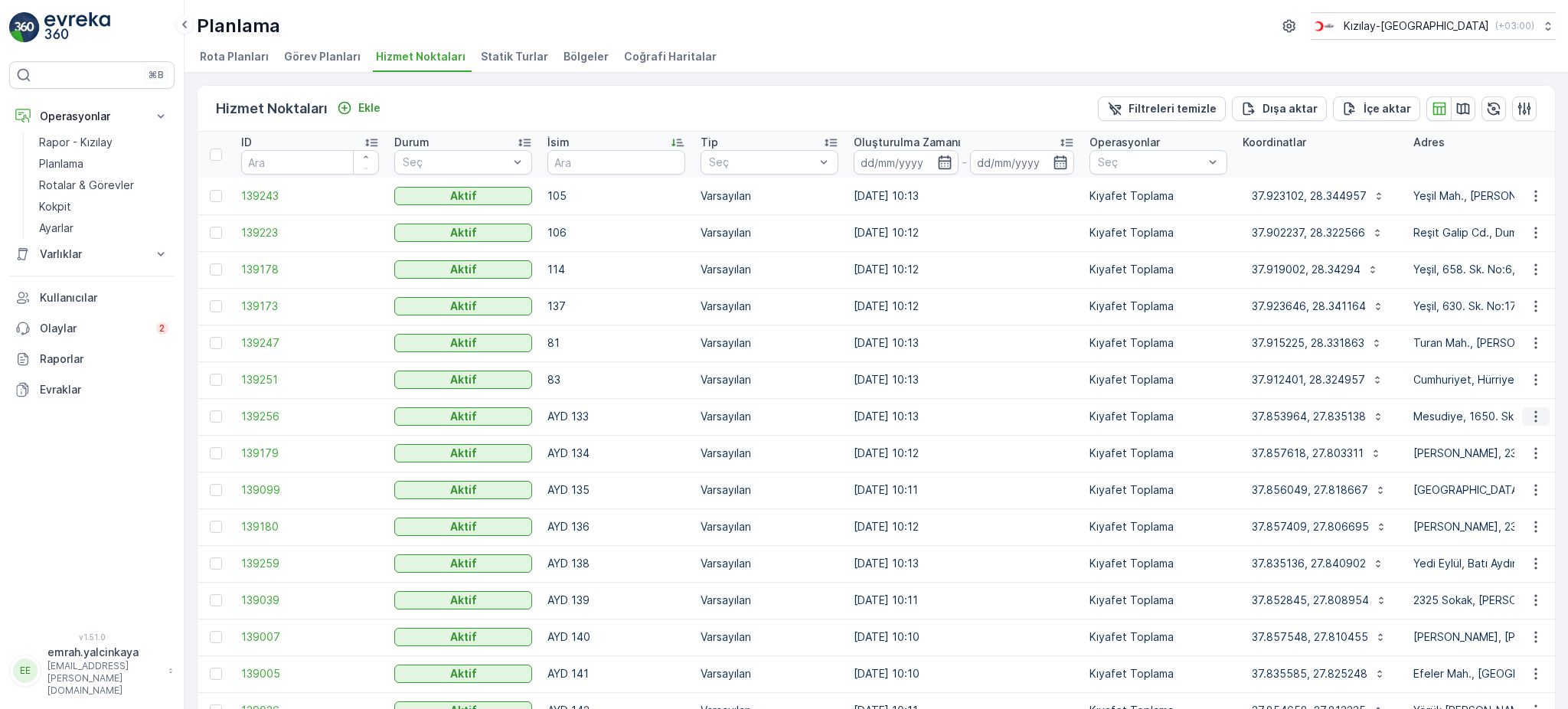
click at [1538, 416] on icon "button" at bounding box center [1536, 416] width 16 height 16
click at [1531, 453] on span "Servis Noktasını Düzenle" at bounding box center [1496, 459] width 126 height 16
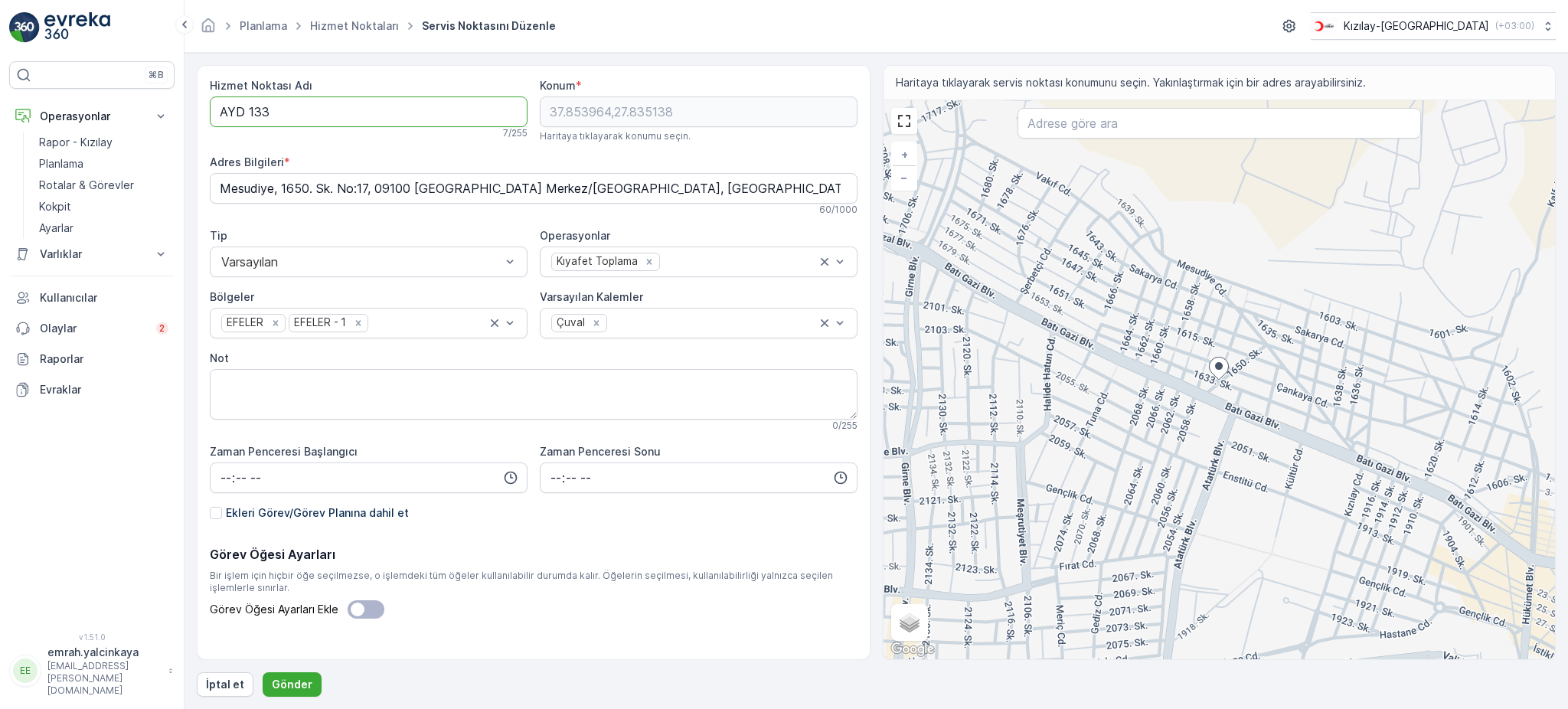
click at [247, 111] on Adı "AYD 133" at bounding box center [368, 111] width 318 height 30
type Adı "AYD133"
click at [277, 690] on p "Gönder" at bounding box center [292, 685] width 41 height 16
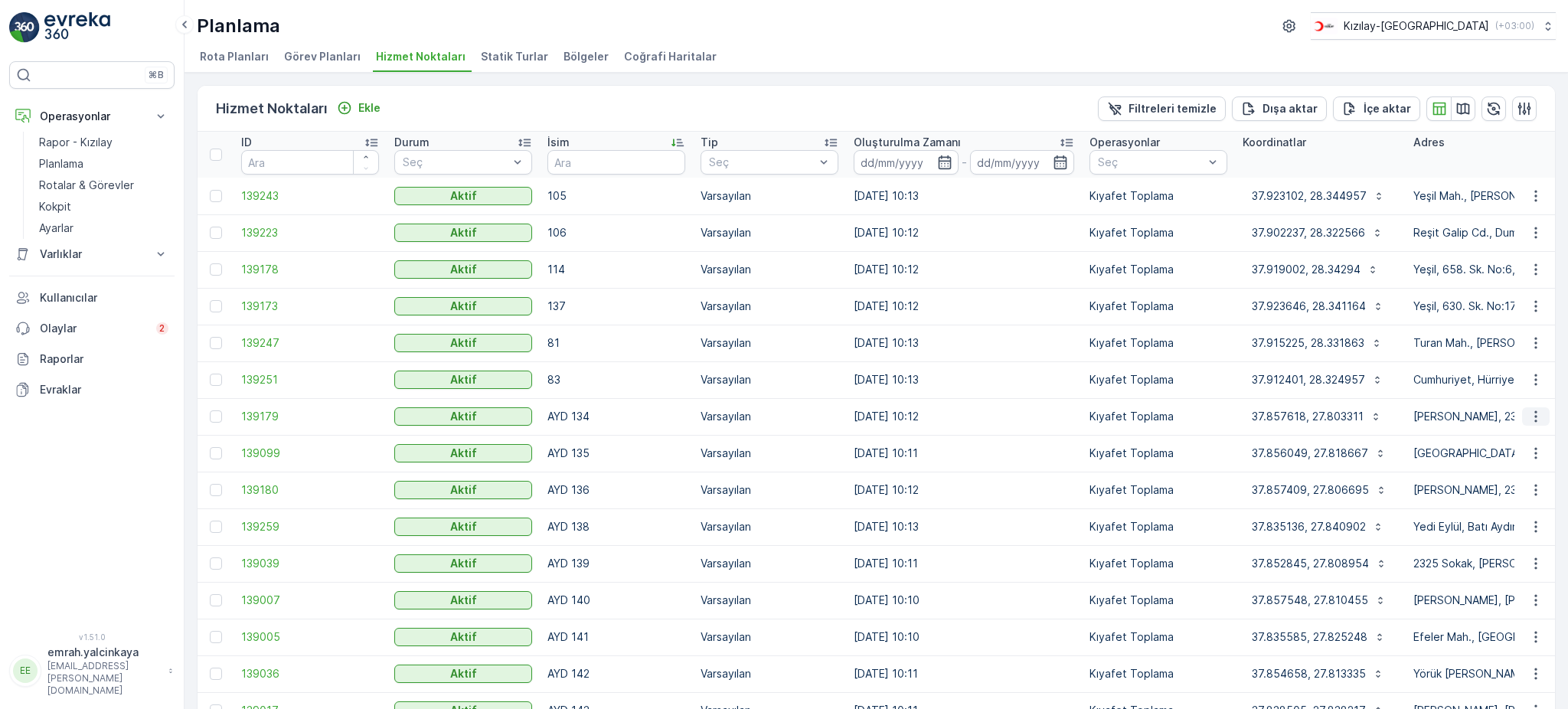
click at [1532, 423] on button "button" at bounding box center [1536, 415] width 28 height 18
click at [1531, 452] on span "Servis Noktasını Düzenle" at bounding box center [1496, 459] width 126 height 16
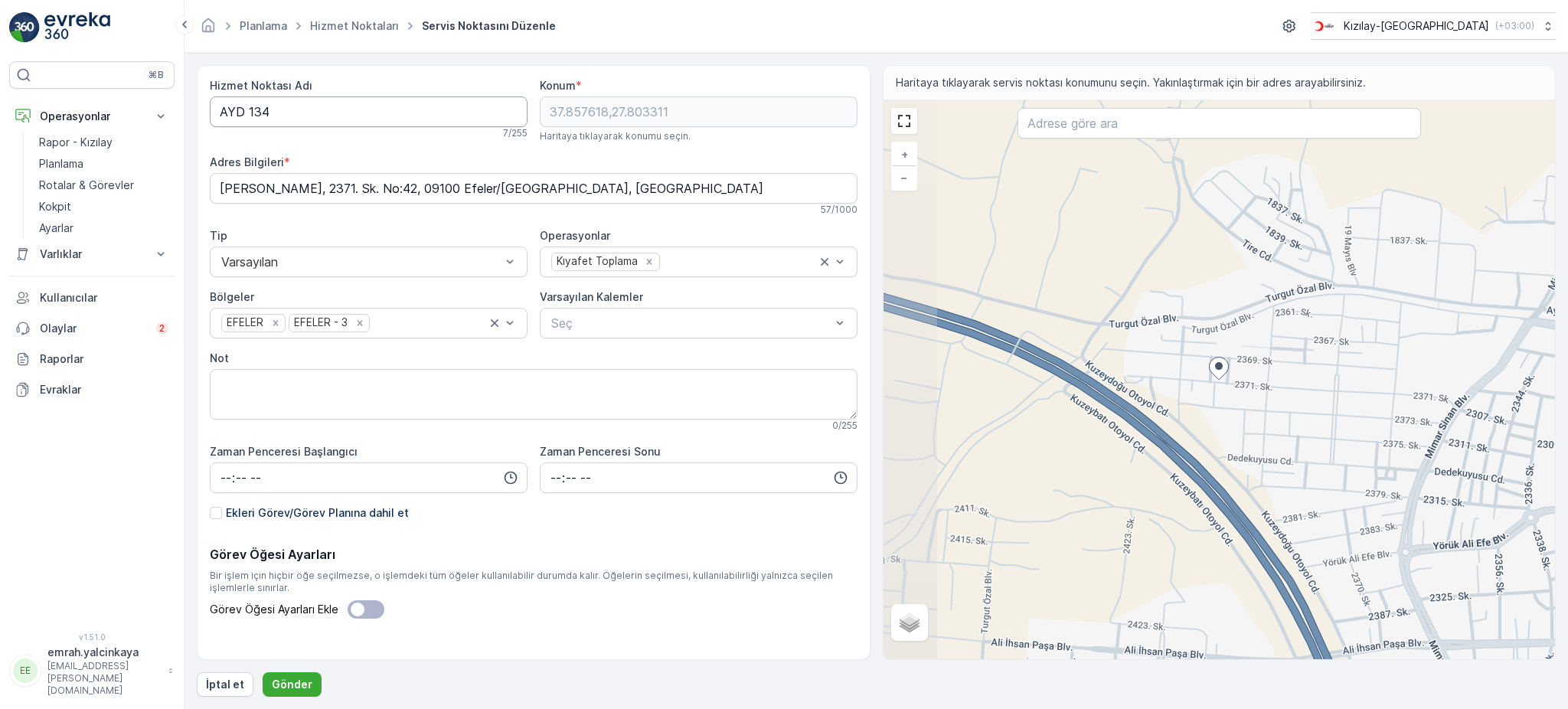
click at [249, 111] on Adı "AYD 134" at bounding box center [368, 111] width 318 height 30
type Adı "AYD134"
click at [274, 687] on p "Gönder" at bounding box center [292, 685] width 41 height 16
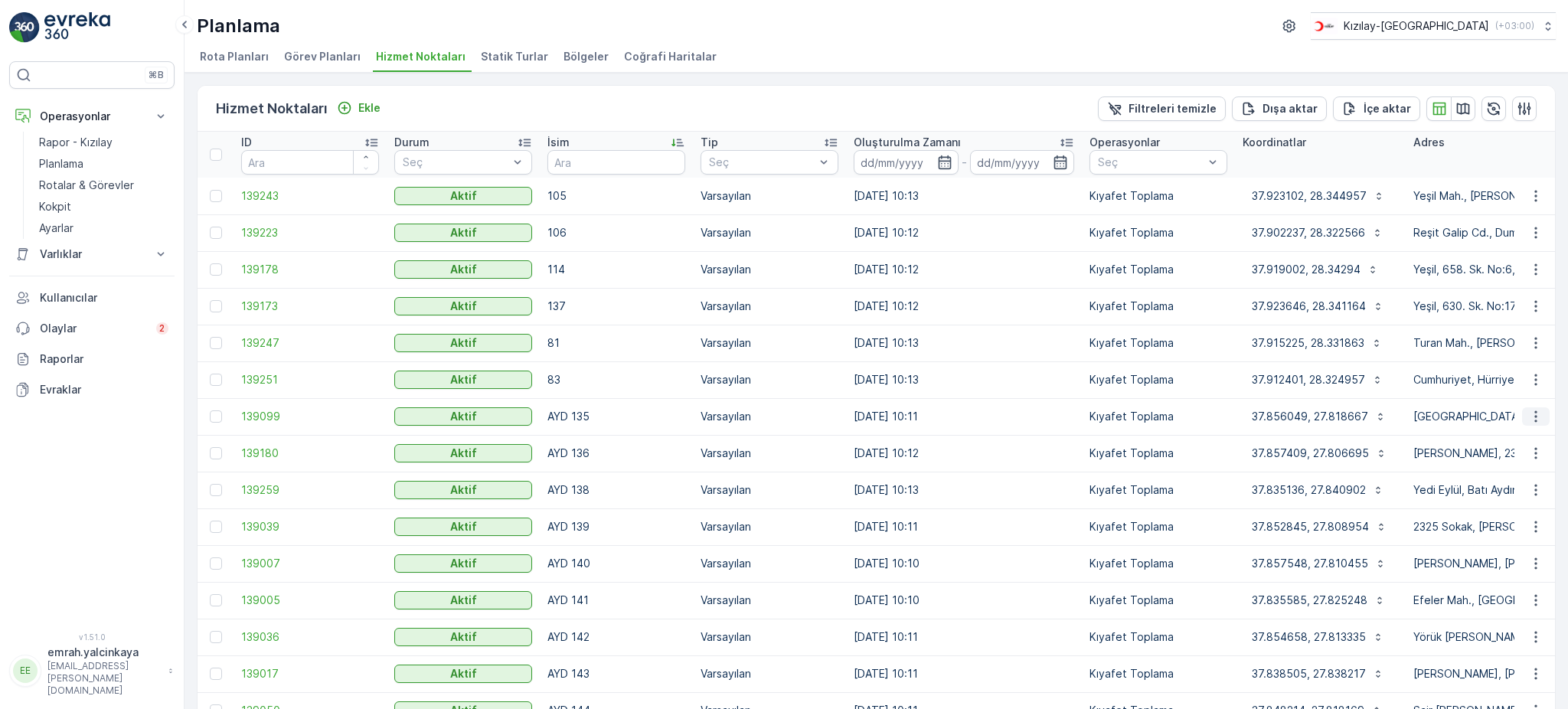
click at [1529, 415] on icon "button" at bounding box center [1536, 416] width 16 height 16
click at [1546, 453] on span "Servis Noktasını Düzenle" at bounding box center [1496, 459] width 126 height 16
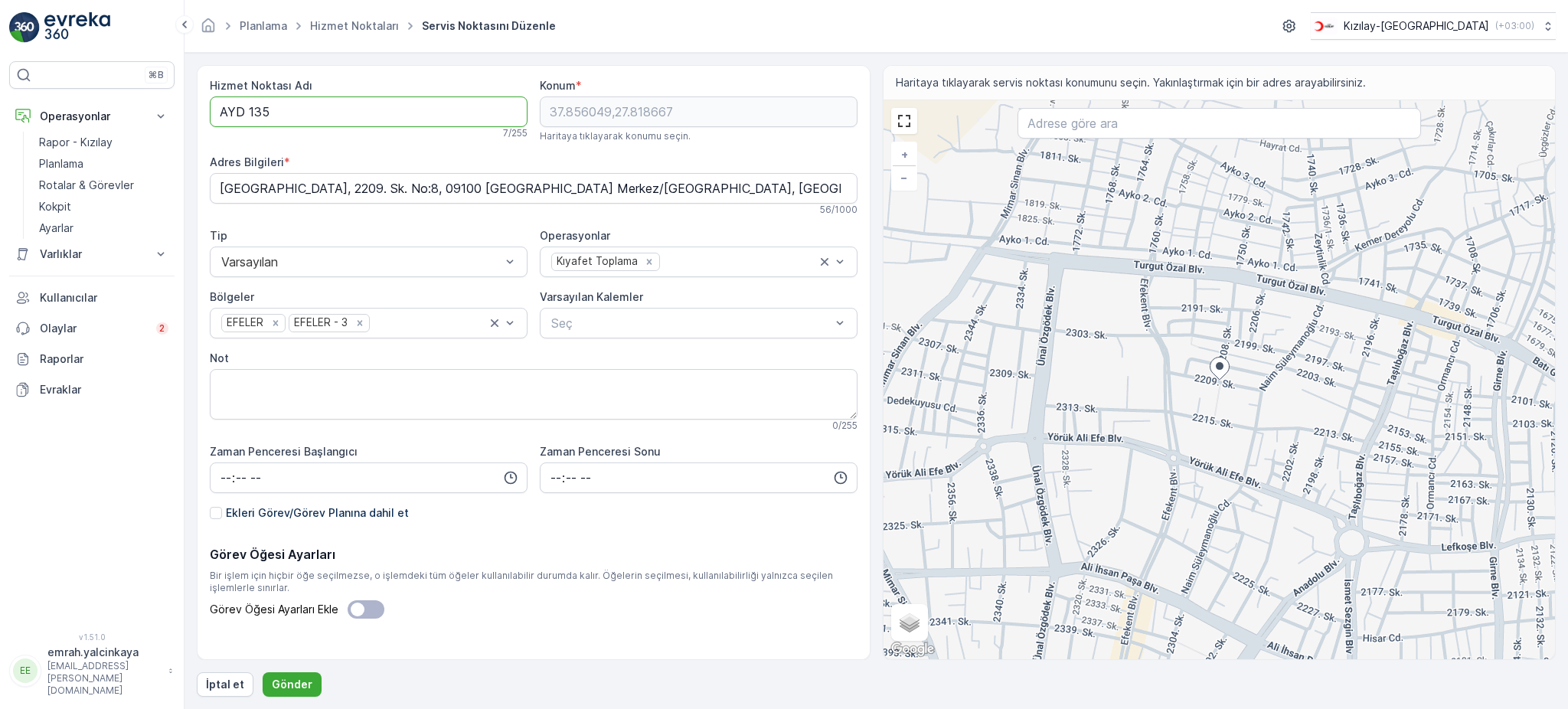
click at [245, 105] on Adı "AYD 135" at bounding box center [368, 111] width 318 height 30
type Adı "AYD135"
click at [285, 683] on p "Gönder" at bounding box center [292, 685] width 41 height 16
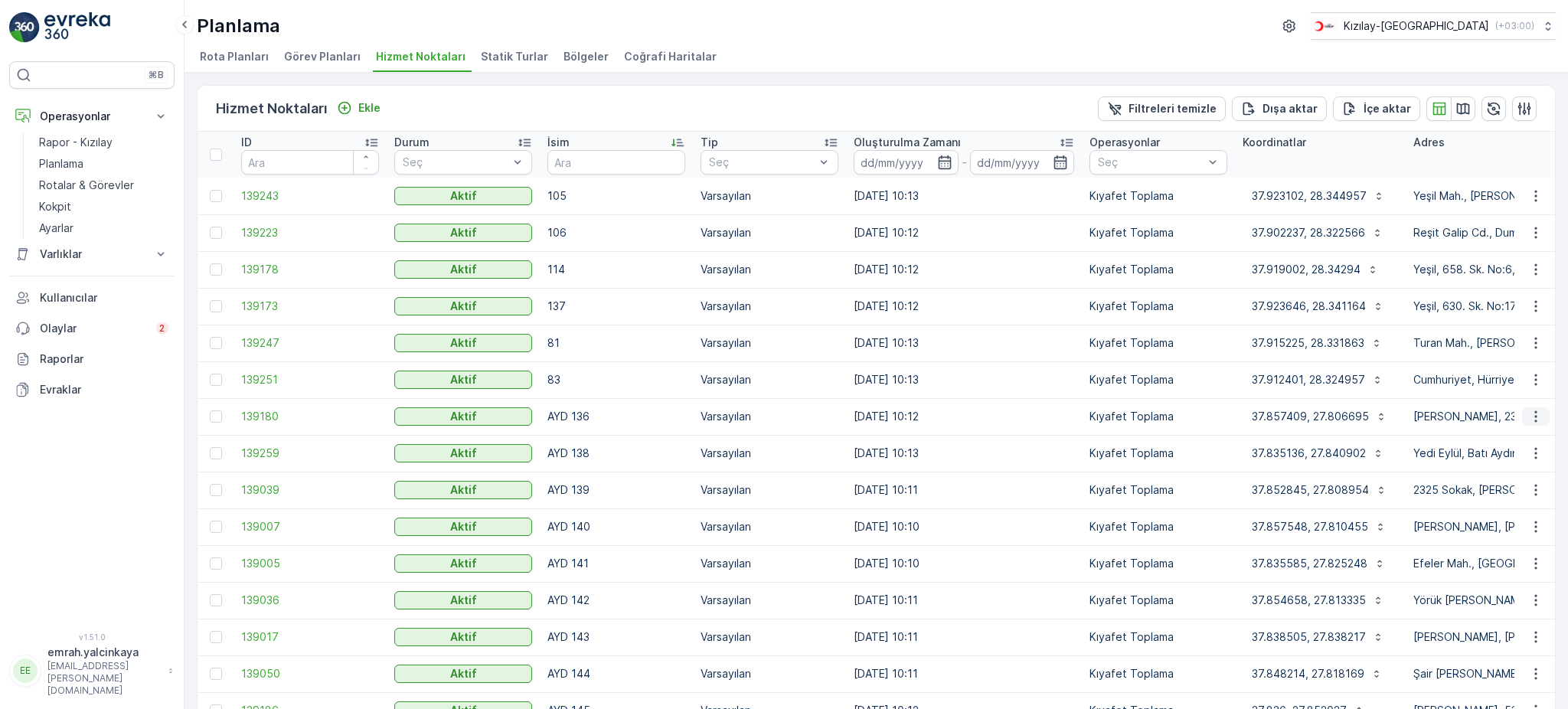
click at [1536, 420] on icon "button" at bounding box center [1536, 416] width 16 height 16
click at [1522, 459] on span "Servis Noktasını Düzenle" at bounding box center [1496, 459] width 126 height 16
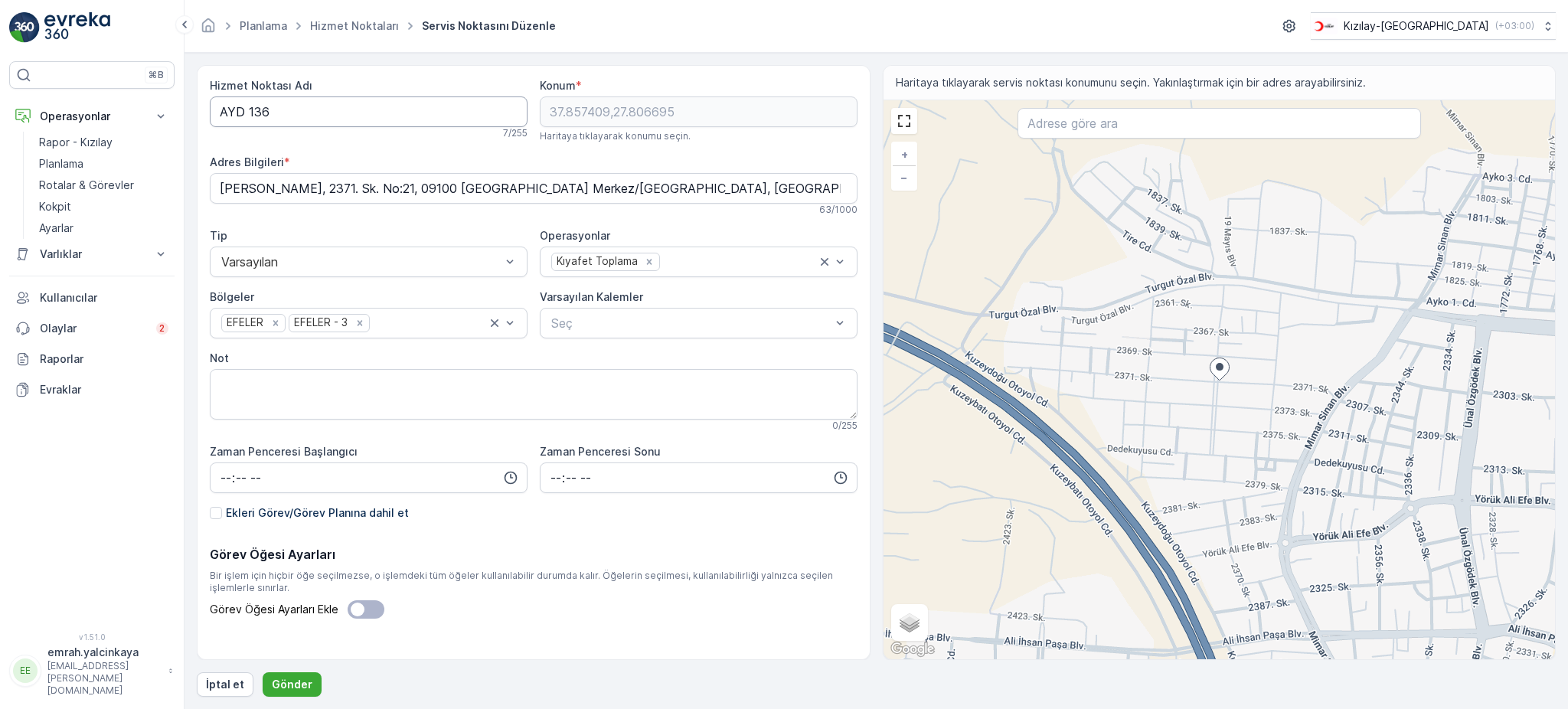
click at [246, 108] on Adı "AYD 136" at bounding box center [368, 111] width 318 height 30
type Adı "AYD136"
click at [302, 683] on p "Gönder" at bounding box center [292, 685] width 41 height 16
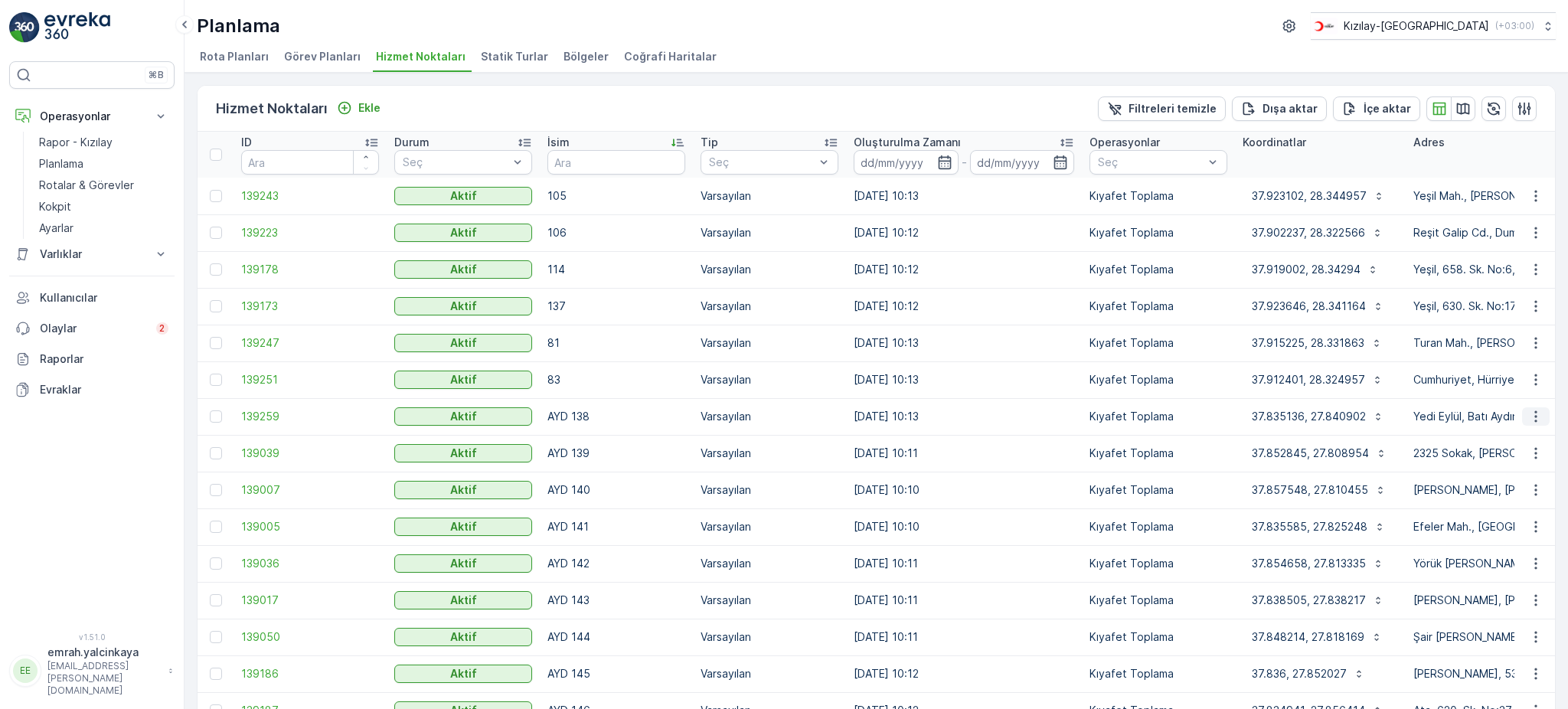
click at [1529, 413] on icon "button" at bounding box center [1536, 416] width 16 height 16
click at [1532, 451] on span "Servis Noktasını Düzenle" at bounding box center [1496, 459] width 126 height 16
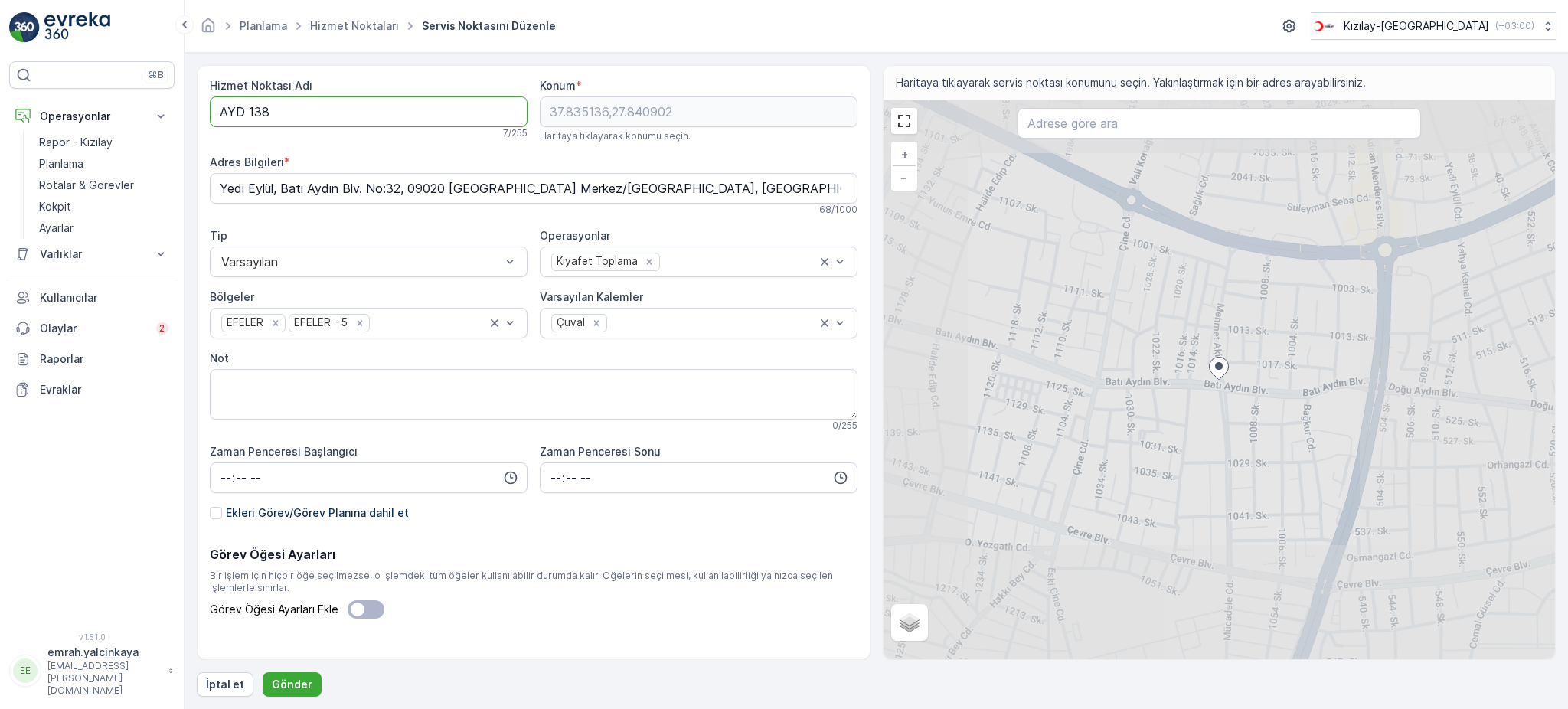
click at [246, 110] on Adı "AYD 138" at bounding box center [368, 111] width 318 height 30
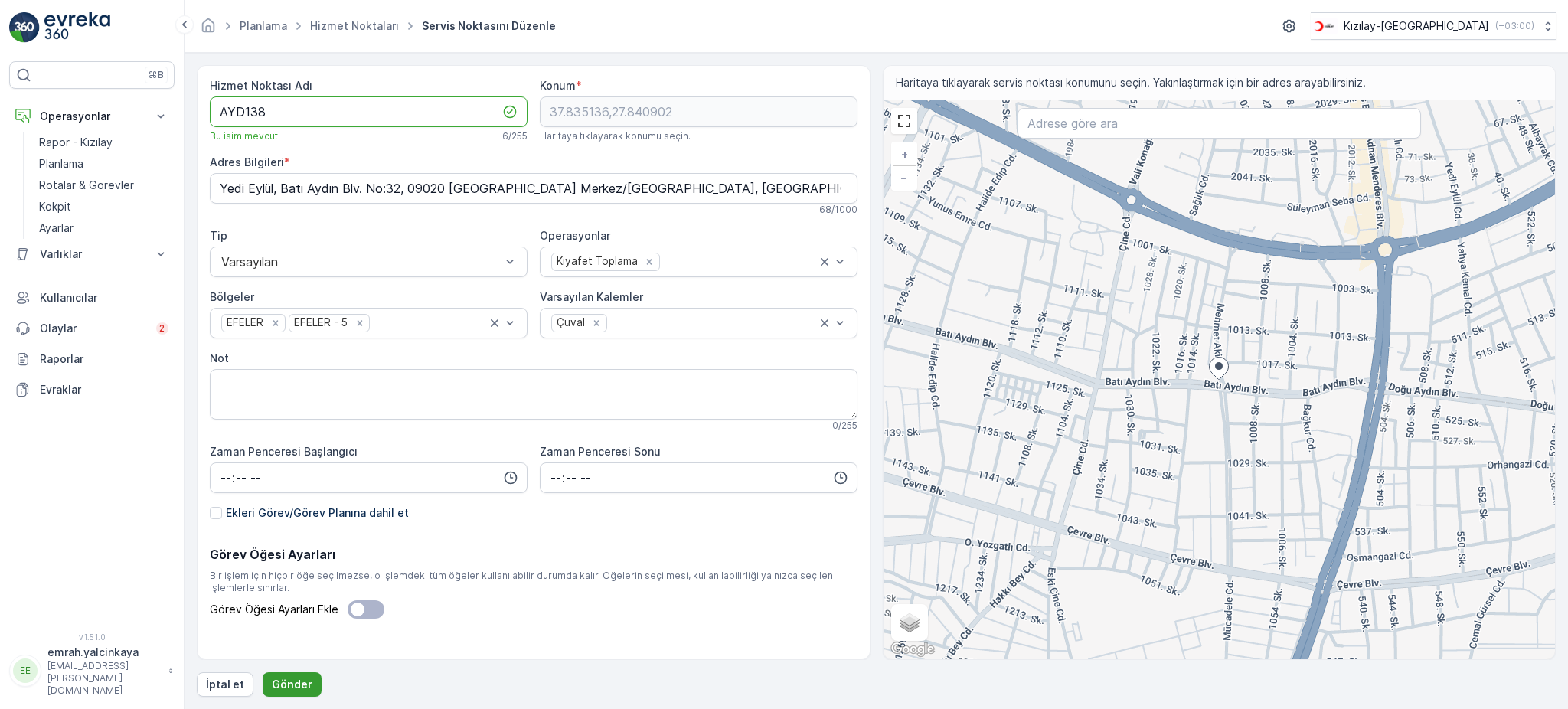
type Adı "AYD138"
click at [300, 692] on p "Gönder" at bounding box center [292, 685] width 41 height 16
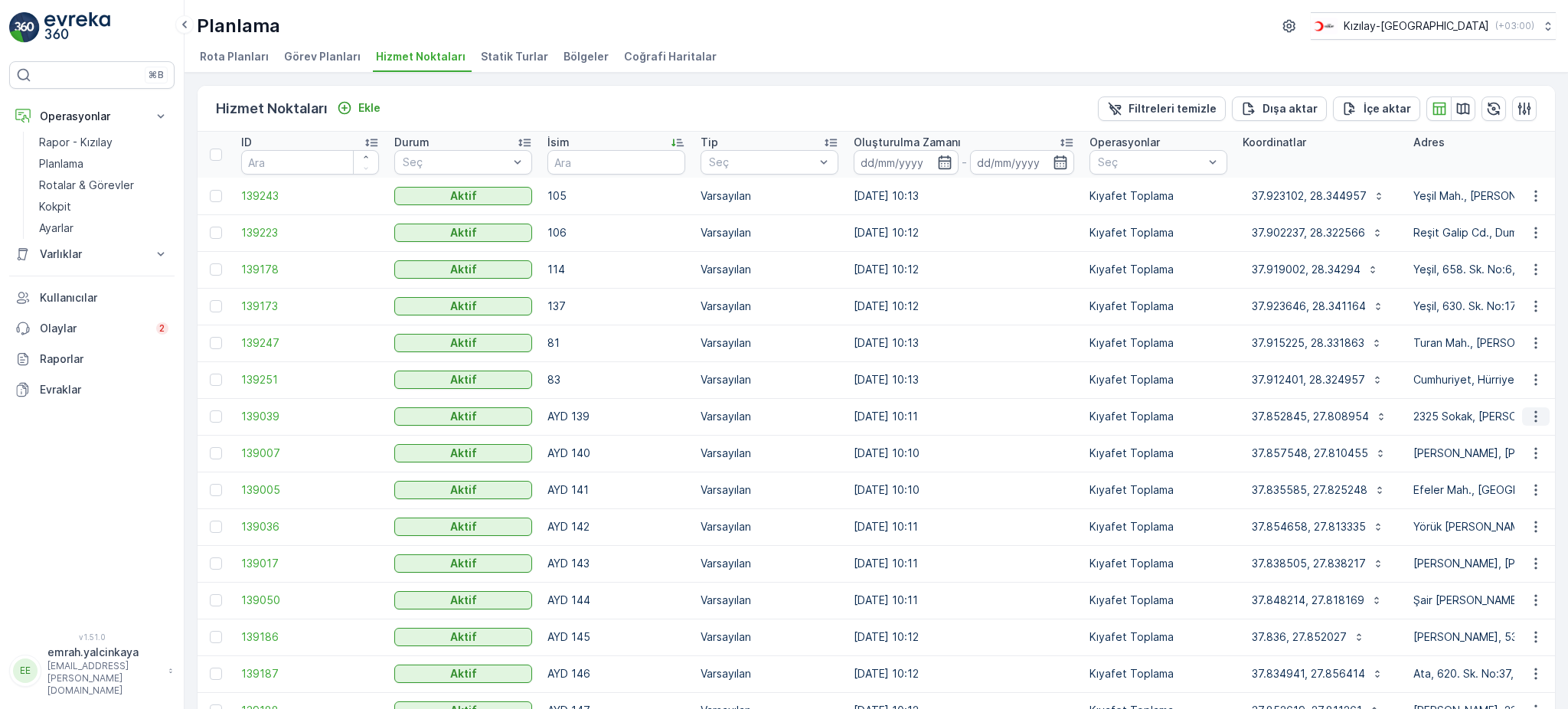
click at [1528, 420] on icon "button" at bounding box center [1536, 416] width 16 height 16
click at [1542, 460] on span "Servis Noktasını Düzenle" at bounding box center [1496, 459] width 126 height 16
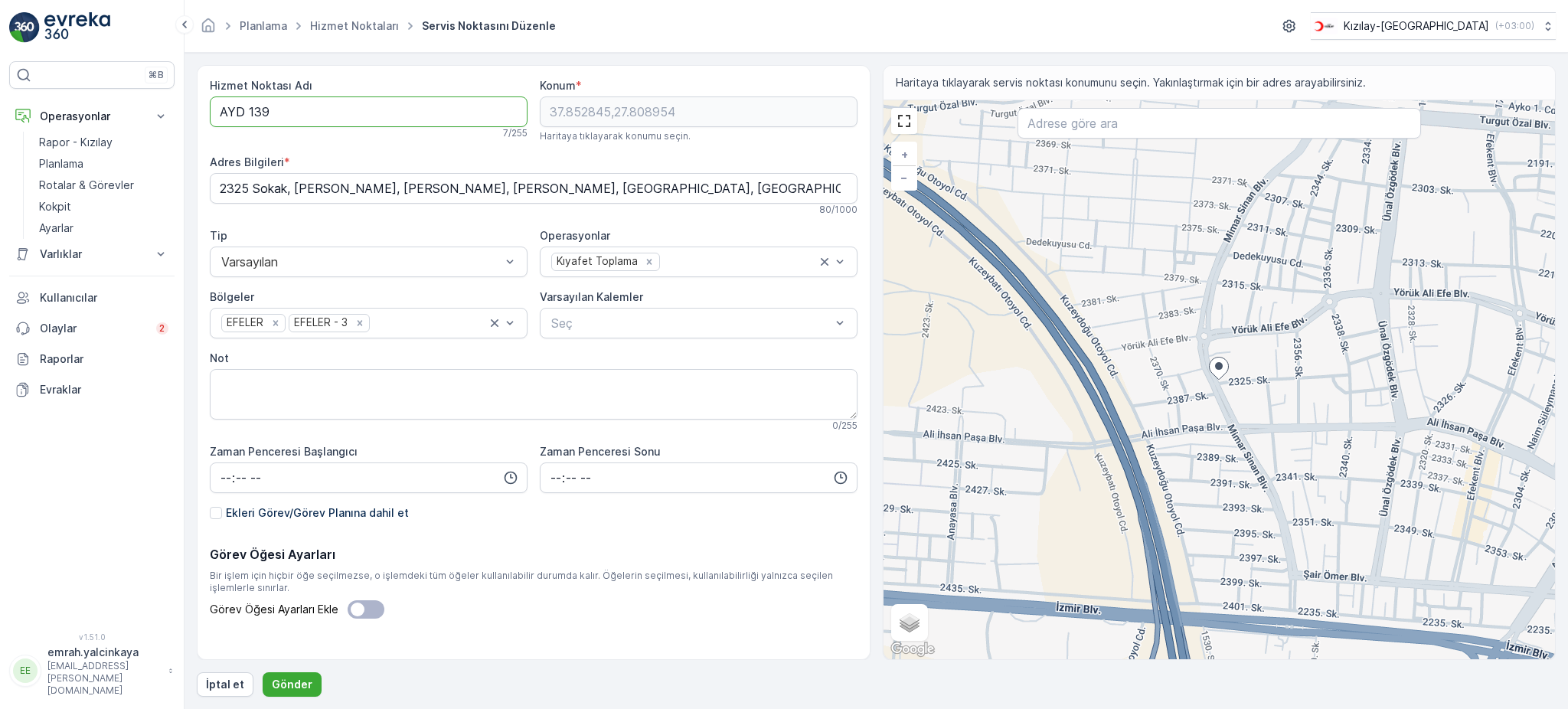
click at [243, 113] on Adı "AYD 139" at bounding box center [368, 111] width 318 height 30
type Adı "AYD139"
click at [291, 685] on p "Gönder" at bounding box center [292, 685] width 41 height 16
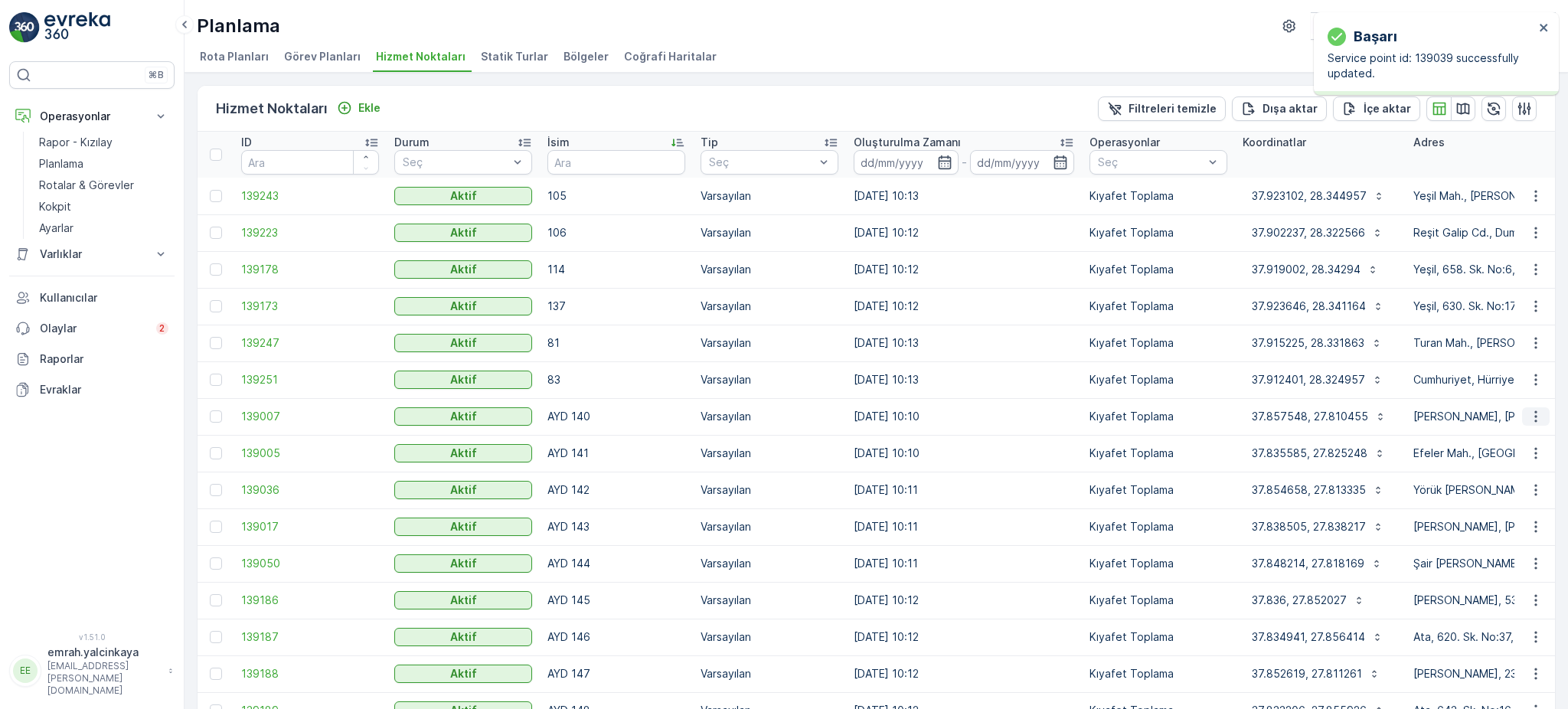
click at [1536, 407] on button "button" at bounding box center [1536, 415] width 28 height 18
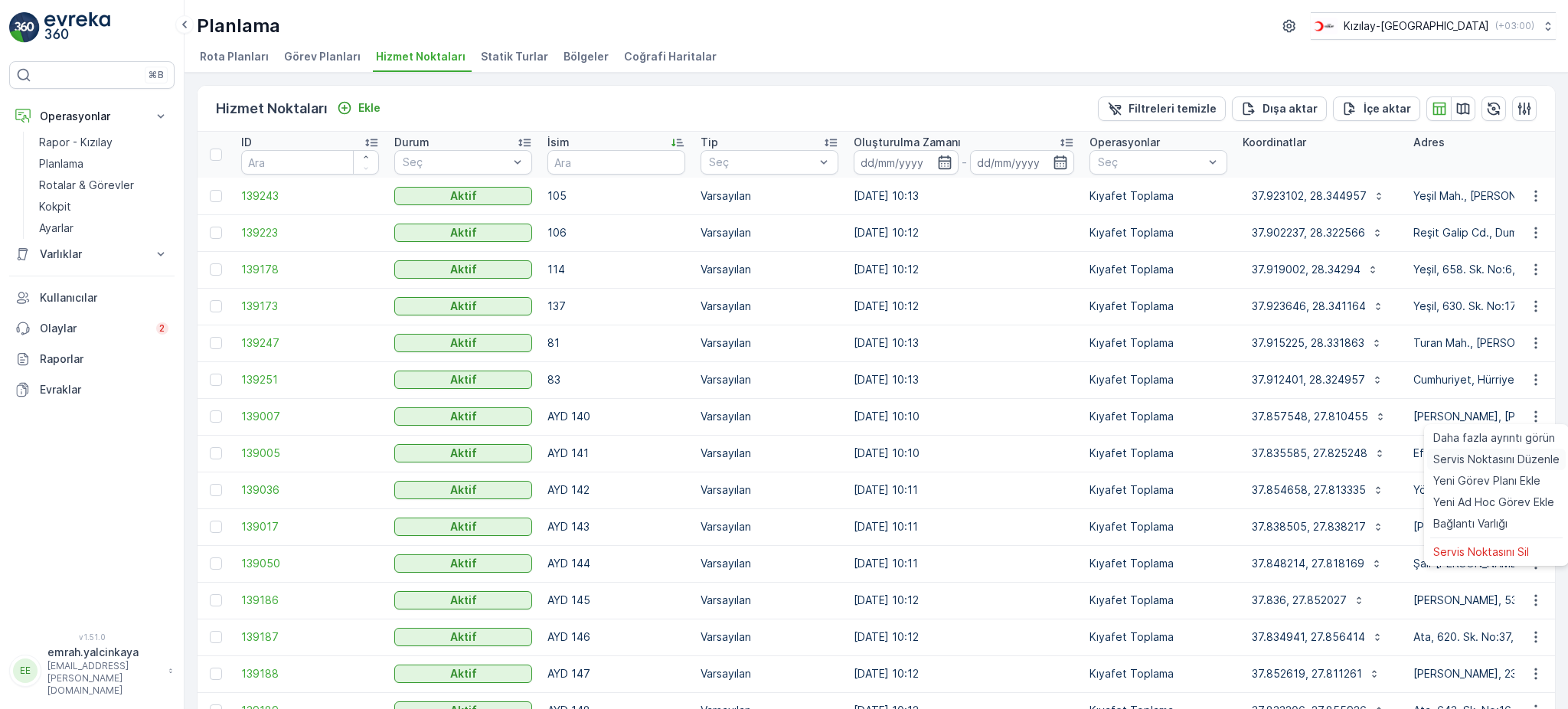
click at [1535, 455] on span "Servis Noktasını Düzenle" at bounding box center [1496, 459] width 126 height 16
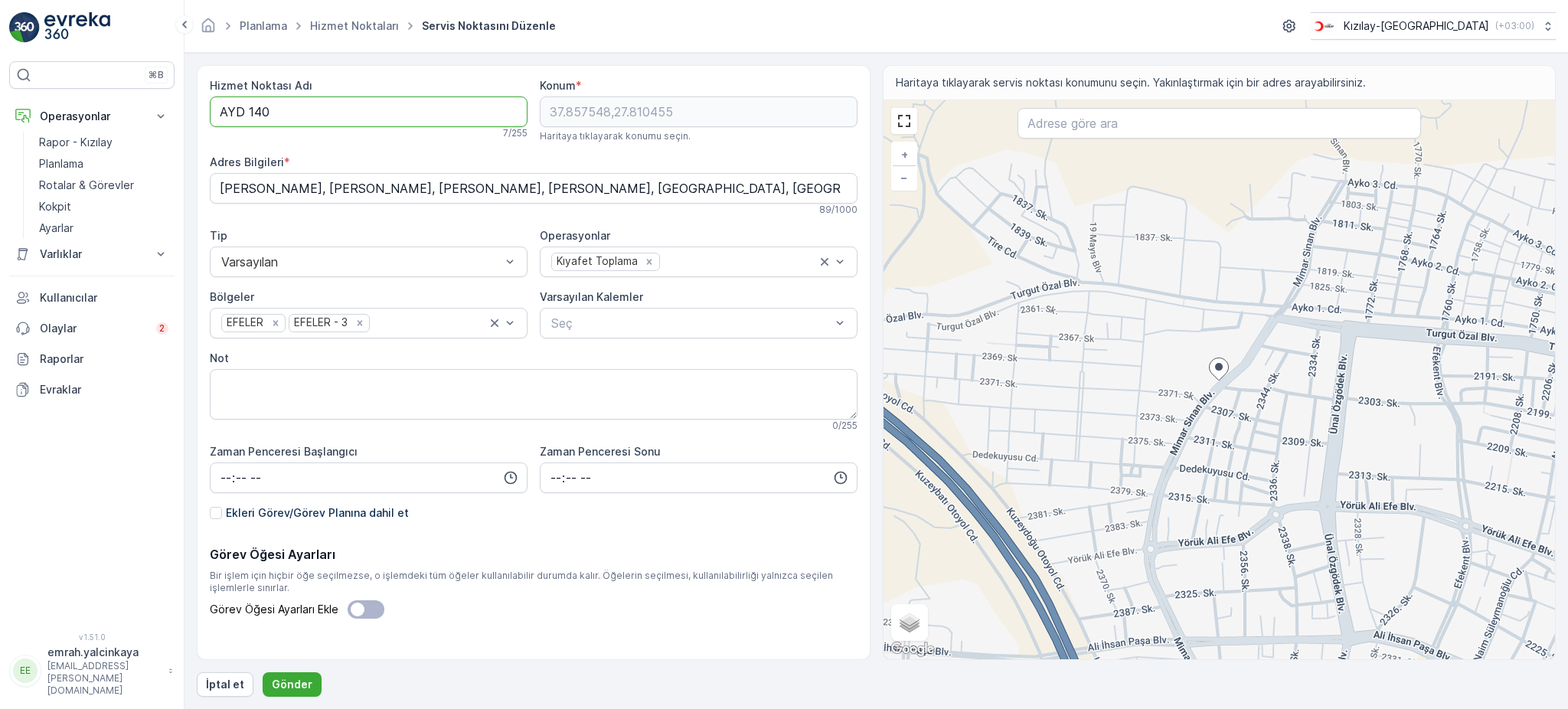
click at [242, 115] on Adı "AYD 140" at bounding box center [368, 111] width 318 height 30
type Adı "AYD140"
click at [272, 685] on p "Gönder" at bounding box center [292, 685] width 41 height 16
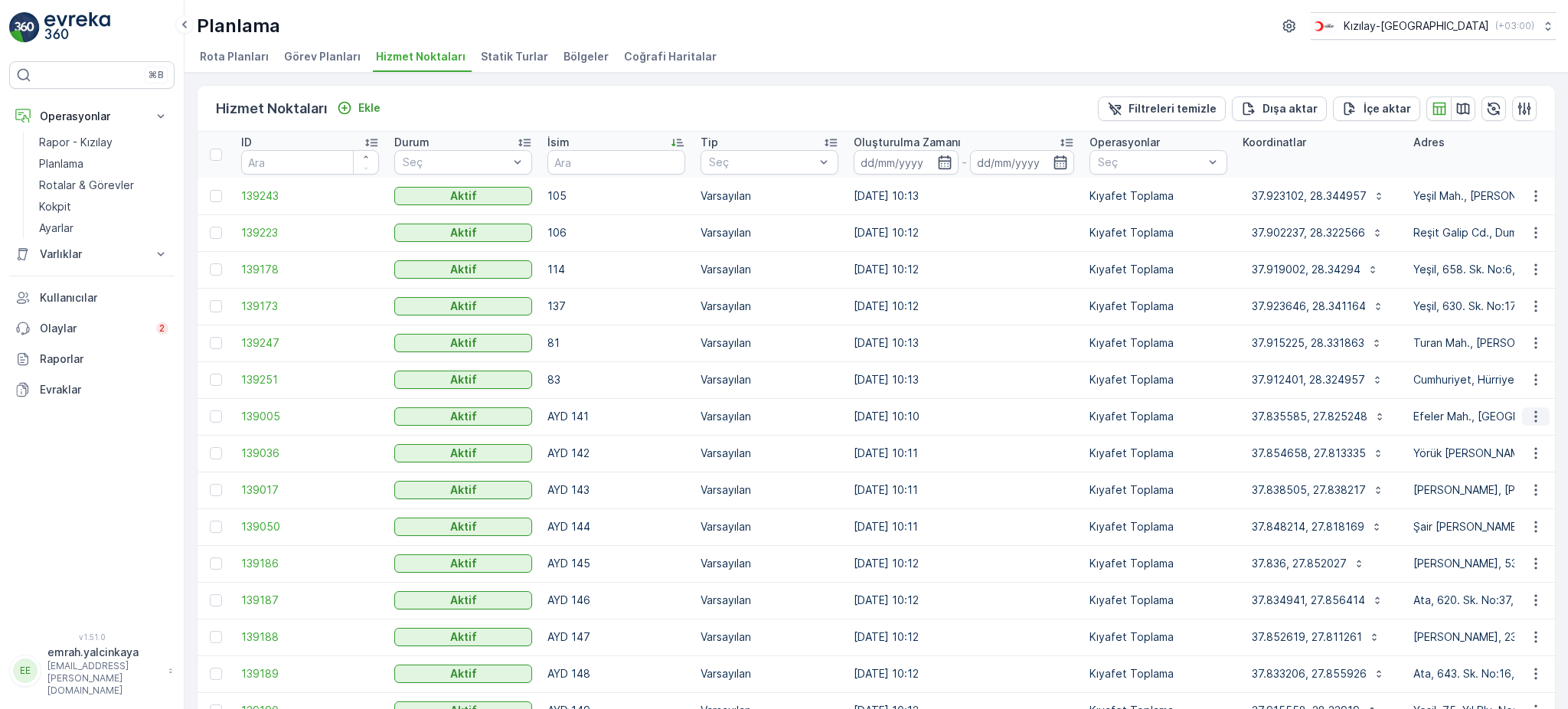
click at [1531, 421] on icon "button" at bounding box center [1536, 416] width 16 height 16
click at [1530, 458] on span "Servis Noktasını Düzenle" at bounding box center [1496, 459] width 126 height 16
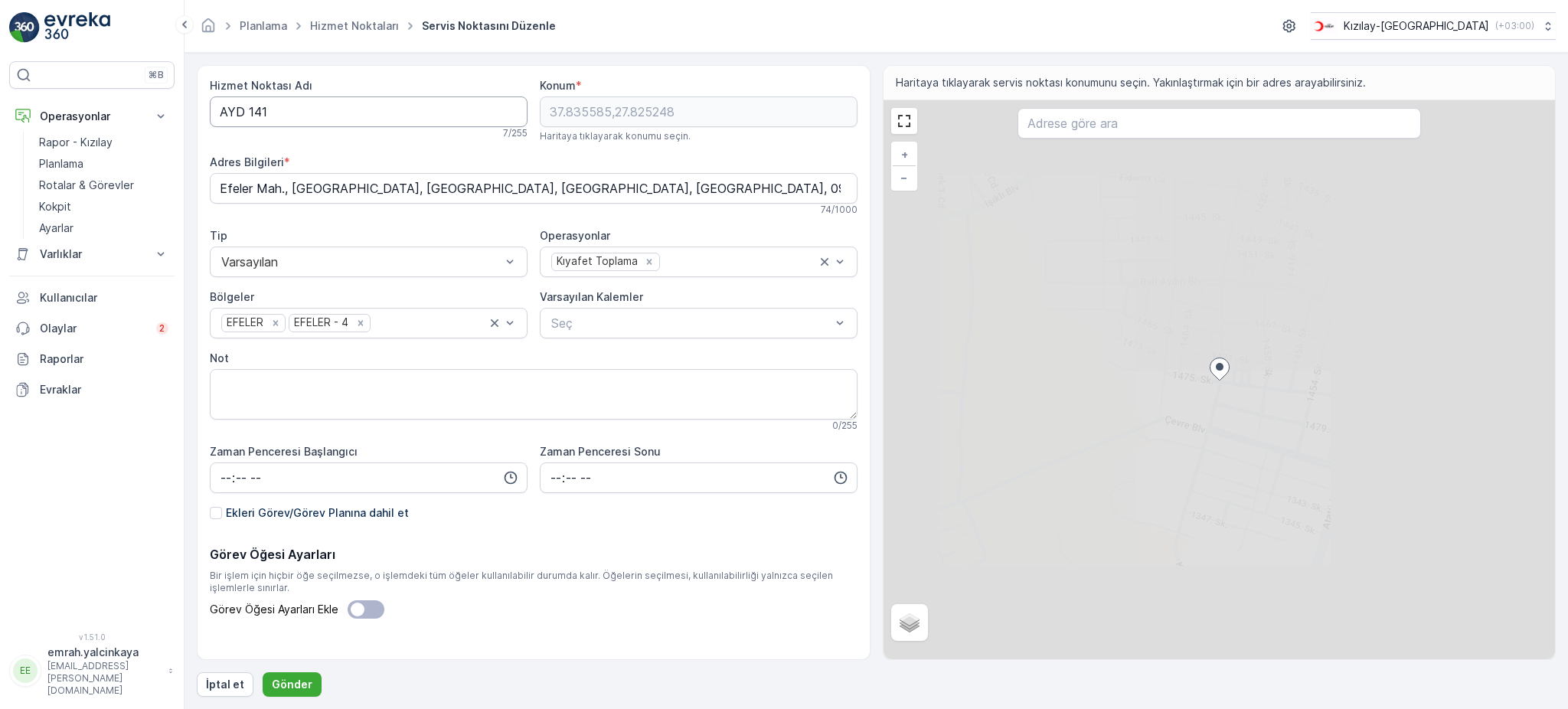
click at [242, 115] on Adı "AYD 141" at bounding box center [368, 111] width 318 height 30
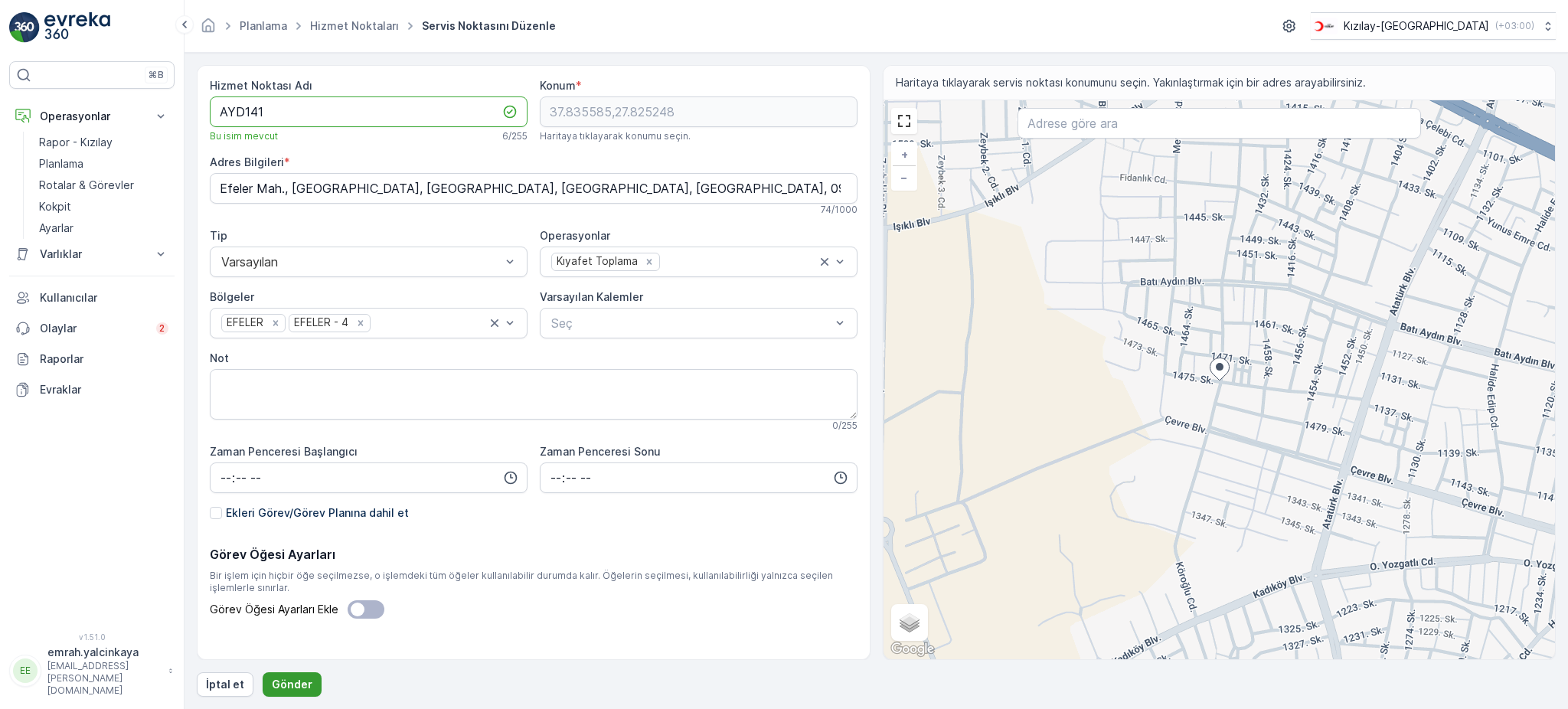
type Adı "AYD141"
drag, startPoint x: 294, startPoint y: 675, endPoint x: 350, endPoint y: 662, distance: 57.5
click at [294, 673] on button "Gönder" at bounding box center [292, 685] width 59 height 24
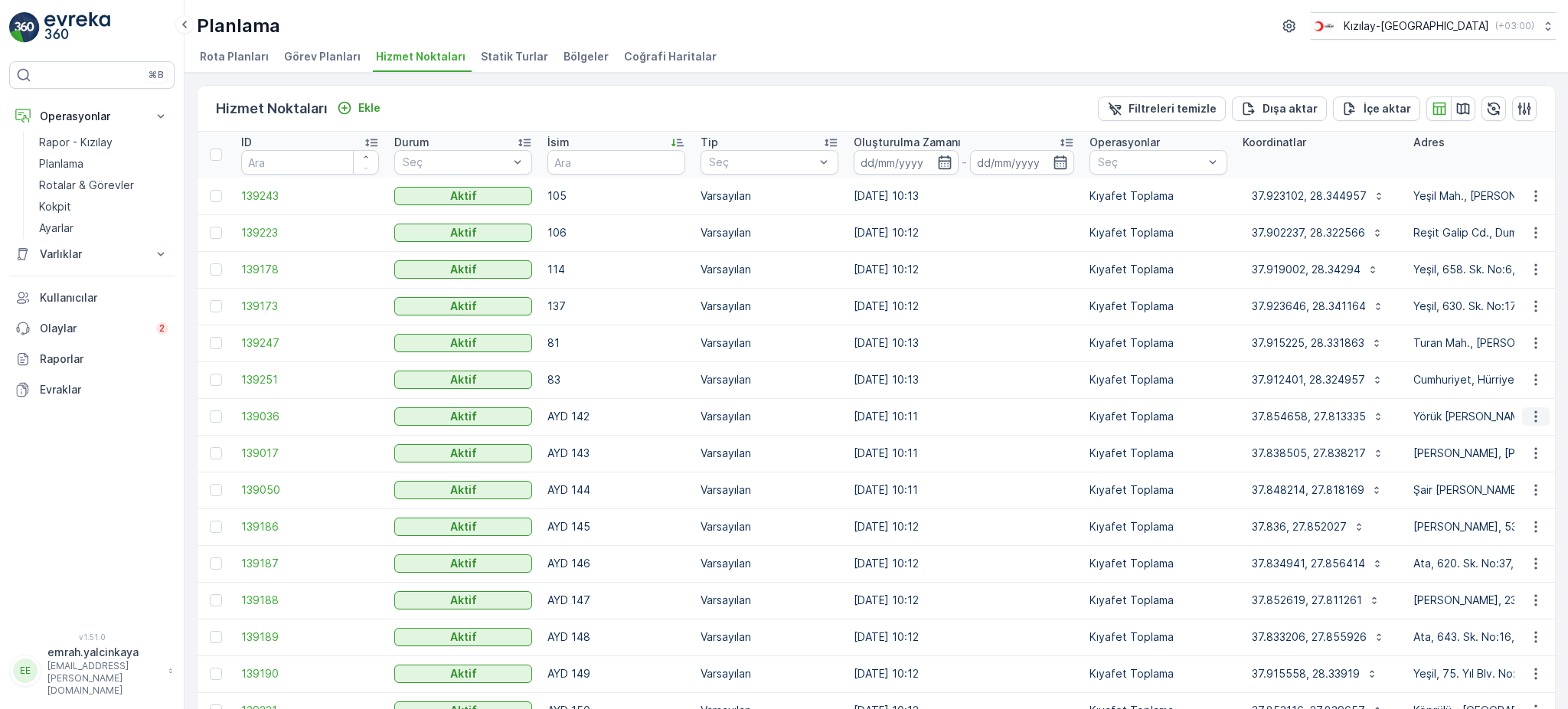
click at [1526, 423] on button "button" at bounding box center [1536, 415] width 28 height 18
click at [1524, 459] on span "Servis Noktasını Düzenle" at bounding box center [1496, 459] width 126 height 16
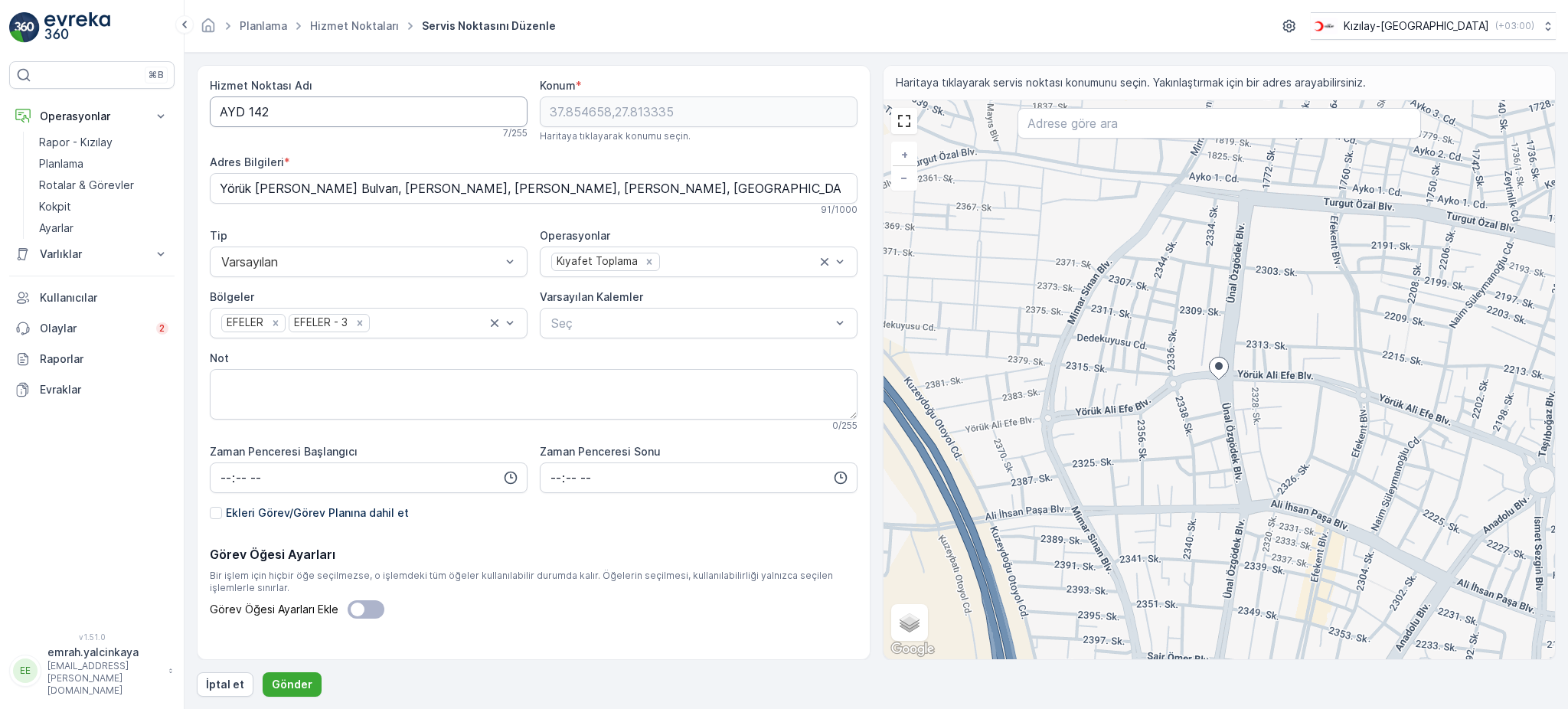
click at [241, 110] on Adı "AYD 142" at bounding box center [368, 111] width 318 height 30
type Adı "AYD142"
click at [292, 690] on p "Gönder" at bounding box center [292, 685] width 41 height 16
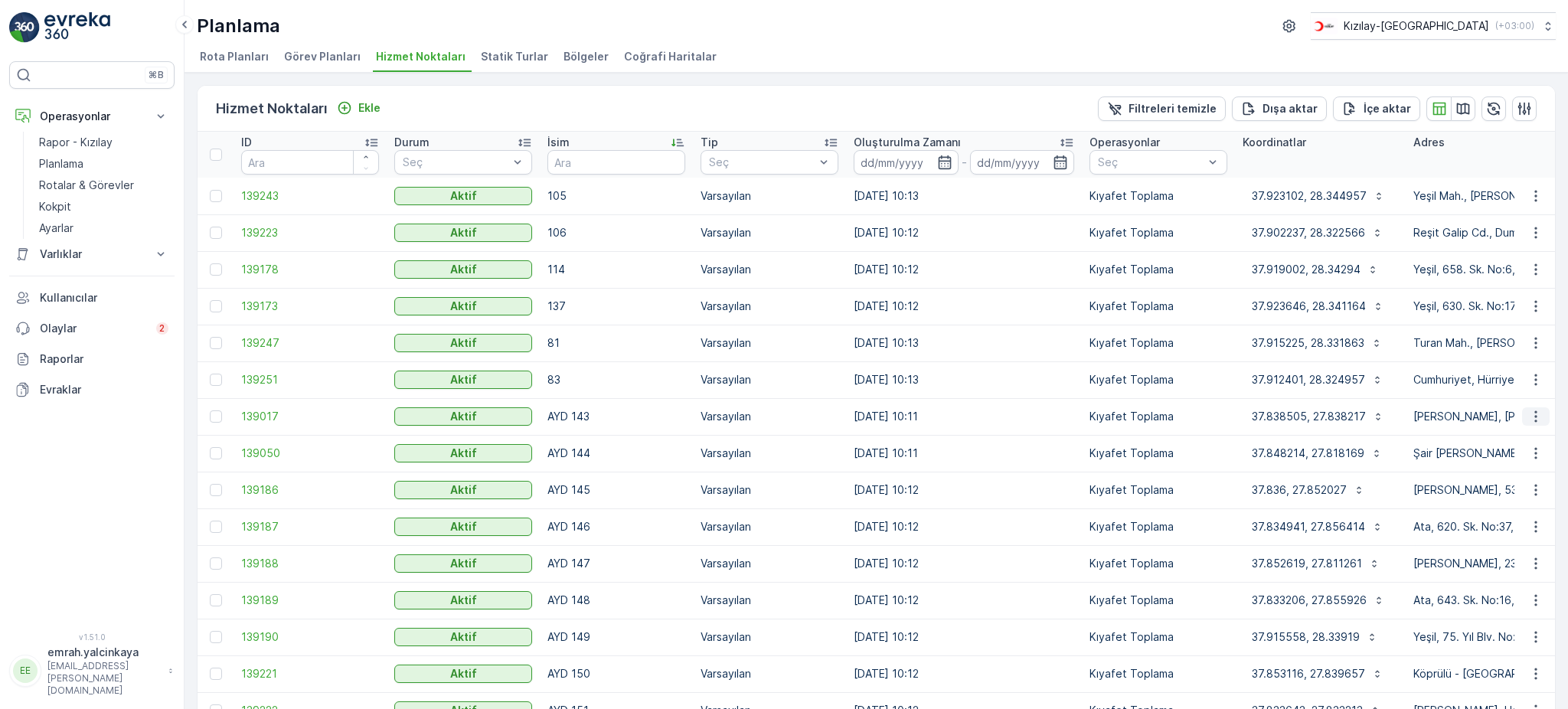
click at [1528, 420] on icon "button" at bounding box center [1536, 416] width 16 height 16
click at [1543, 451] on span "Servis Noktasını Düzenle" at bounding box center [1496, 459] width 126 height 16
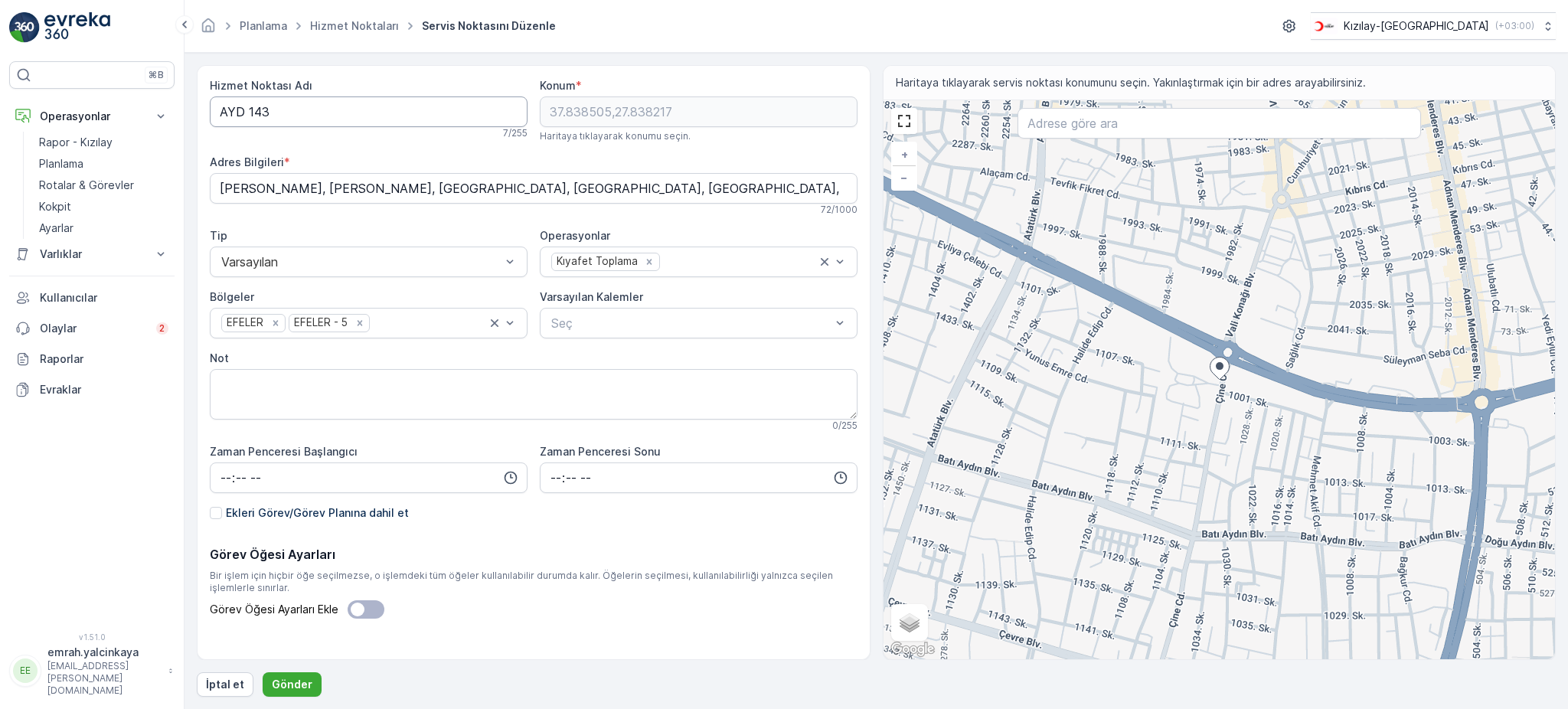
click at [246, 116] on Adı "AYD 143" at bounding box center [368, 111] width 318 height 30
type Adı "AYD143"
click at [283, 690] on p "Gönder" at bounding box center [292, 685] width 41 height 16
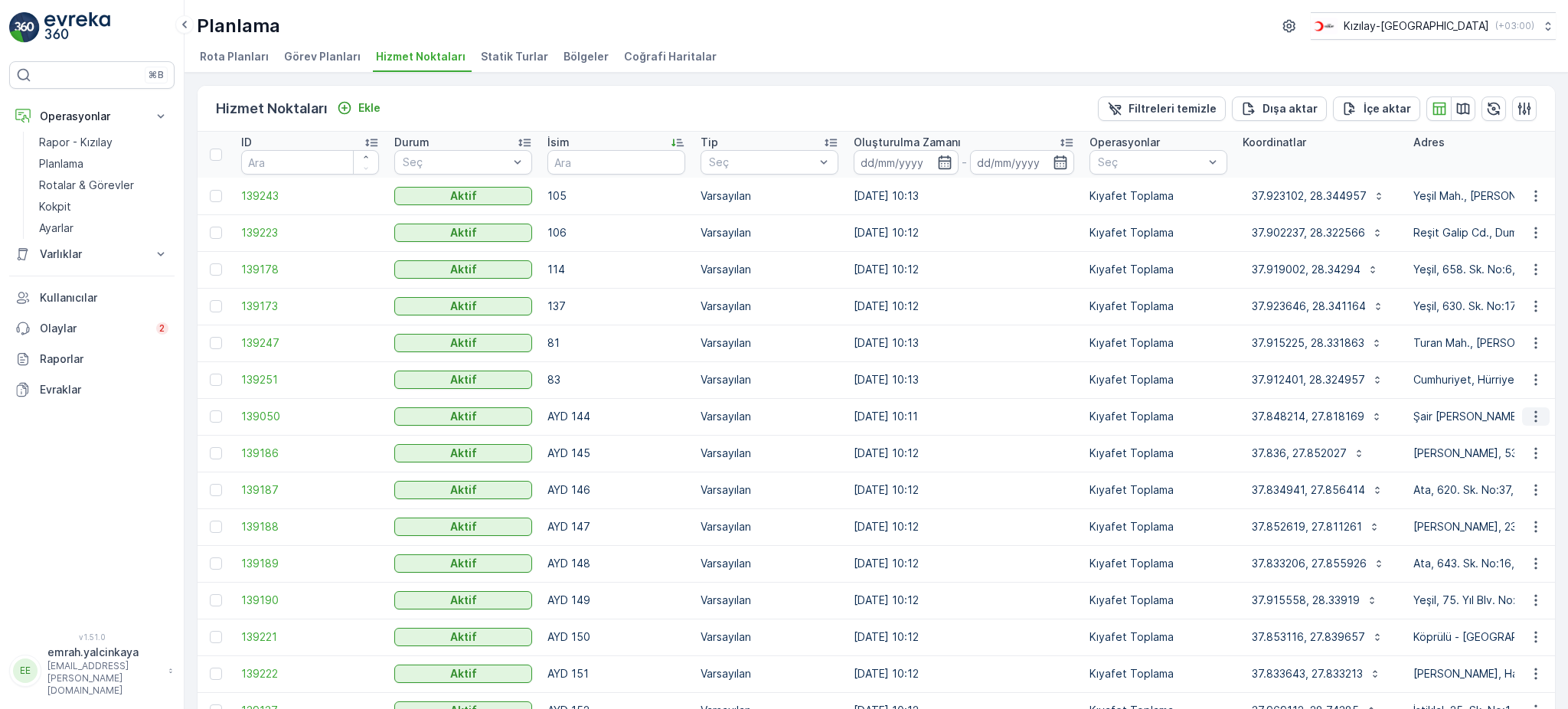
click at [1538, 420] on icon "button" at bounding box center [1536, 416] width 16 height 16
click at [1533, 458] on span "Servis Noktasını Düzenle" at bounding box center [1496, 459] width 126 height 16
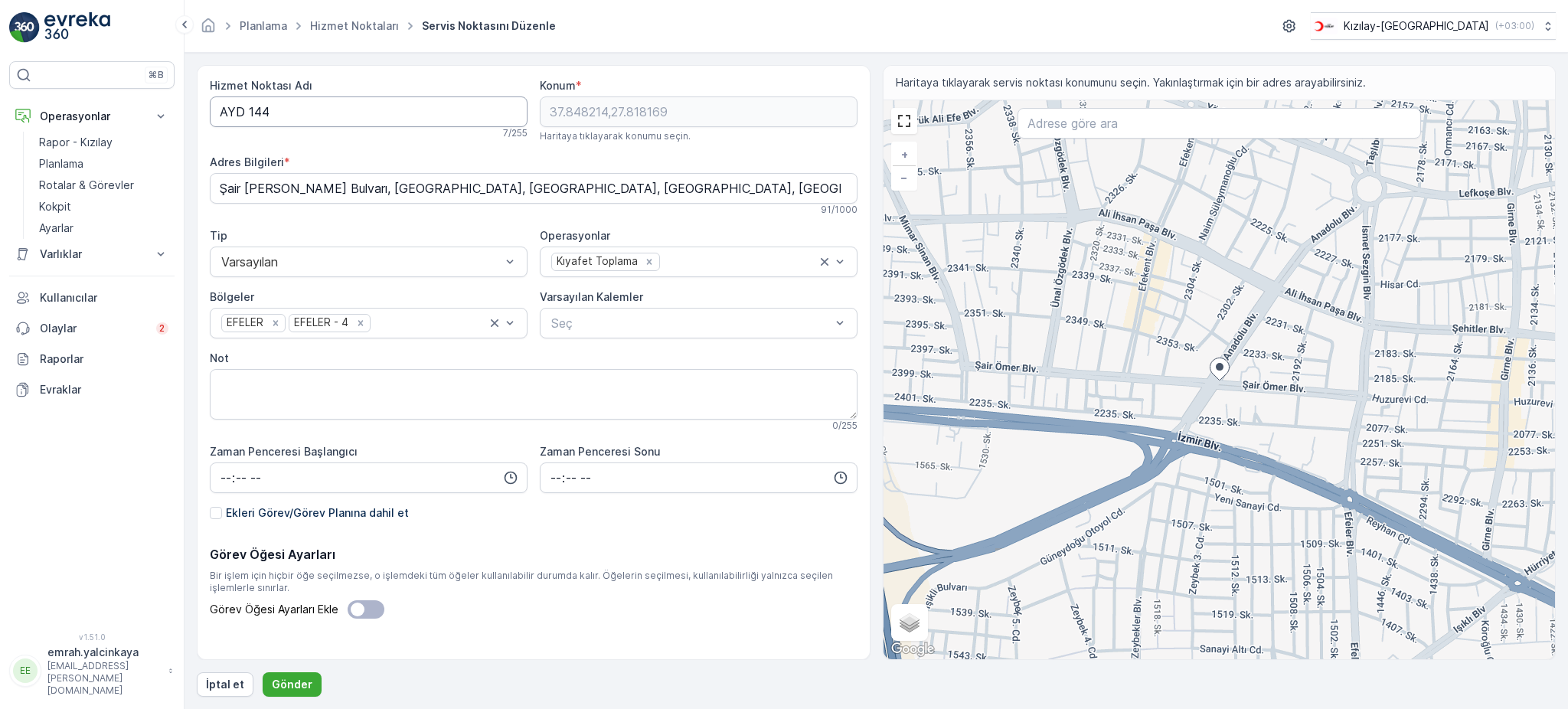
click at [247, 111] on Adı "AYD 144" at bounding box center [368, 111] width 318 height 30
type Adı "AYD144"
click at [308, 687] on button "Gönder" at bounding box center [292, 685] width 59 height 24
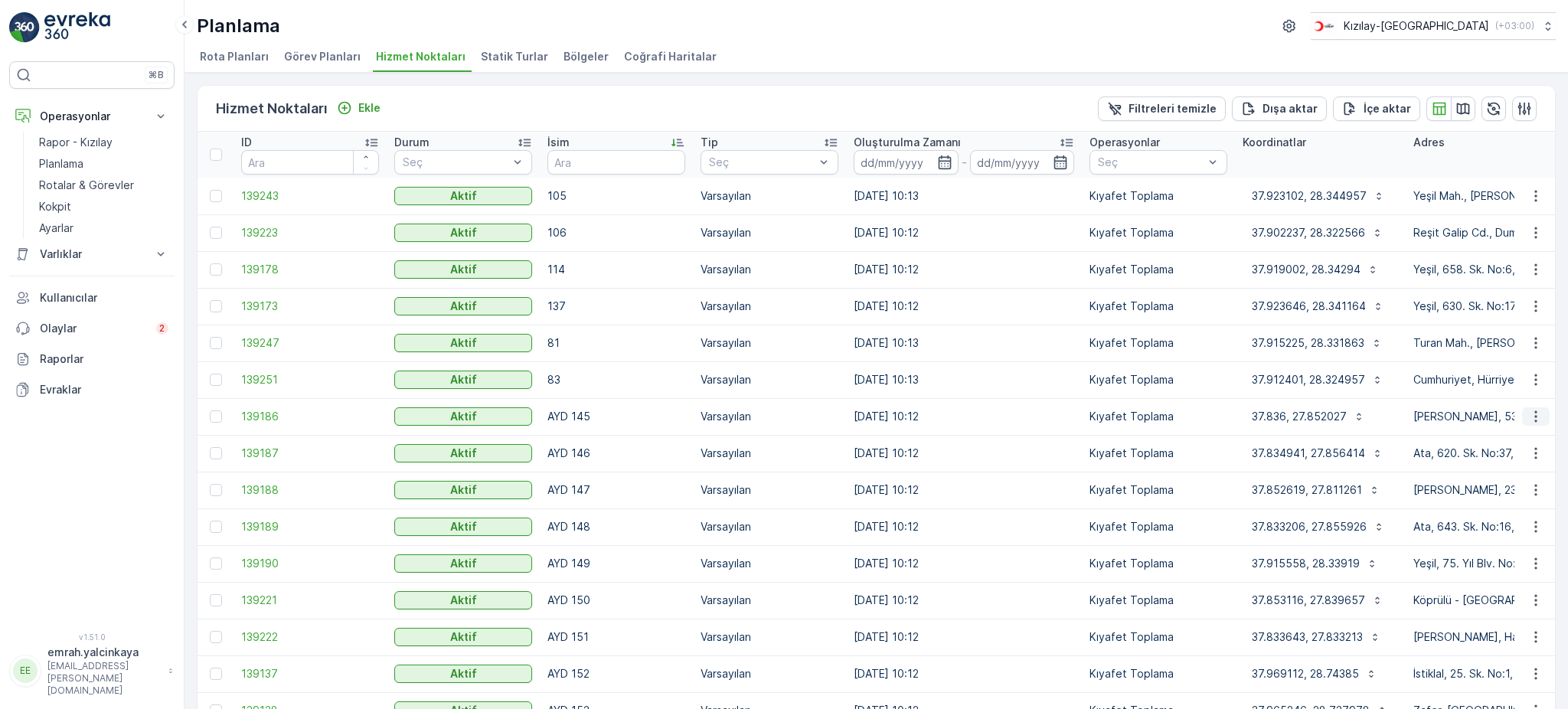
click at [1538, 422] on icon "button" at bounding box center [1536, 416] width 16 height 16
click at [1533, 460] on span "Servis Noktasını Düzenle" at bounding box center [1496, 459] width 126 height 16
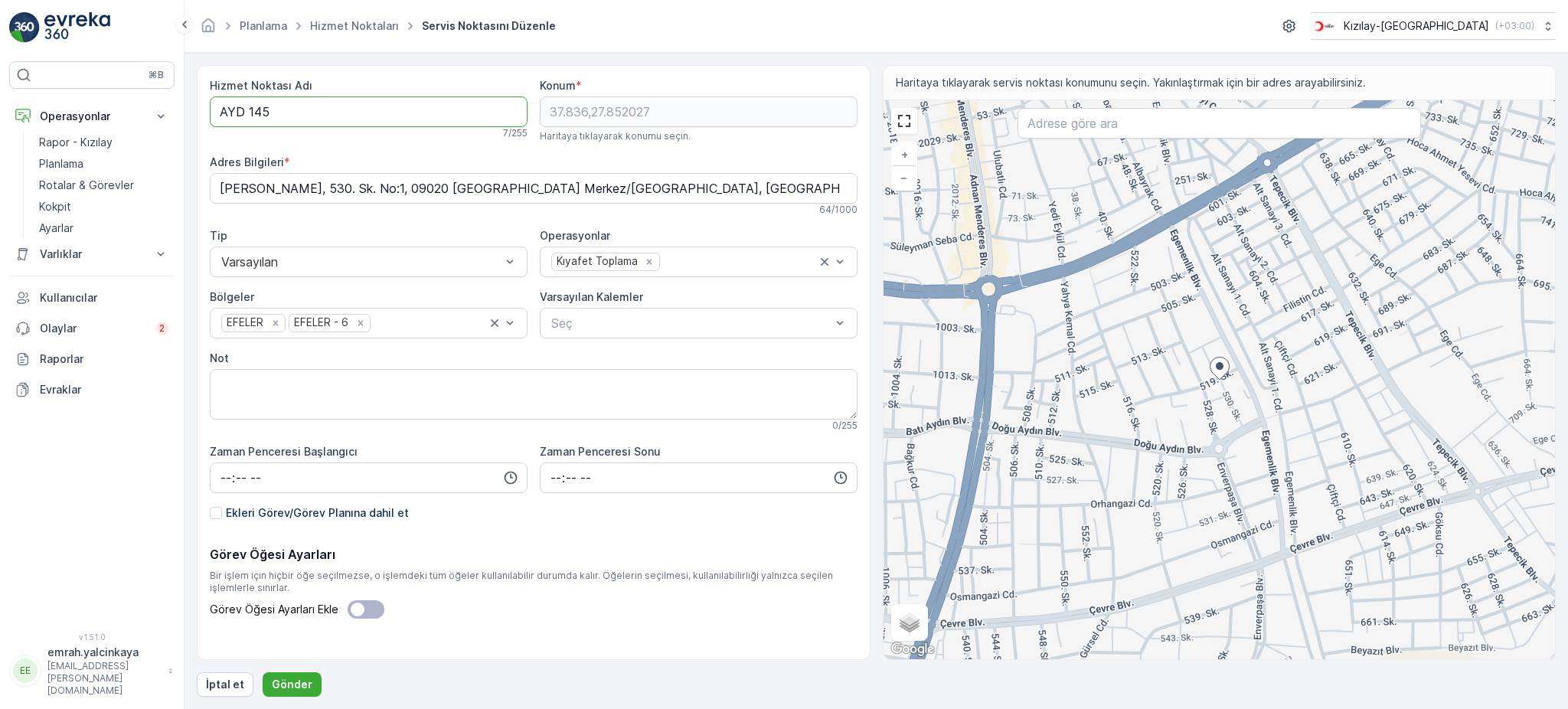
click at [246, 109] on Adı "AYD 145" at bounding box center [368, 111] width 318 height 30
type Adı "AYD145"
click at [298, 672] on button "Gönder" at bounding box center [292, 685] width 59 height 24
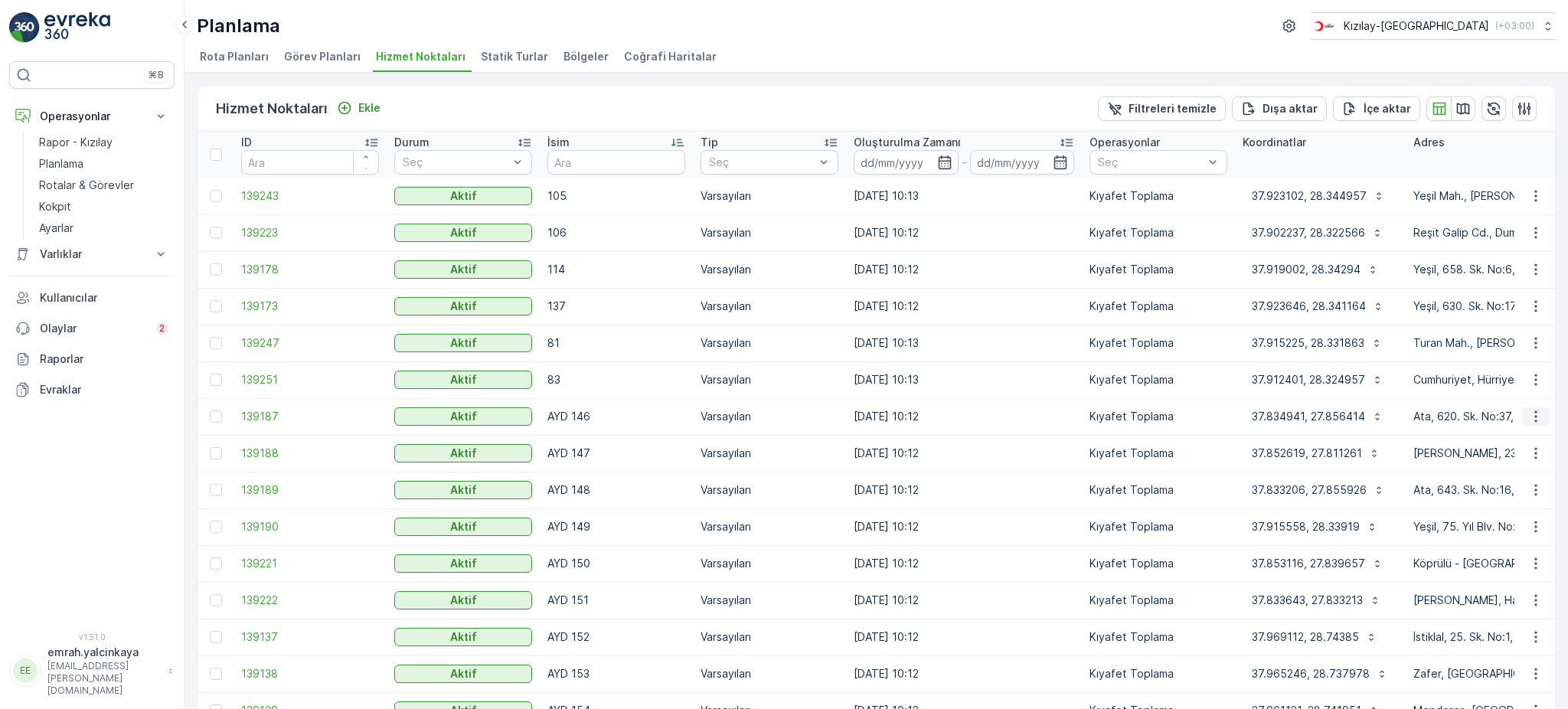
click at [1534, 415] on icon "button" at bounding box center [1535, 416] width 3 height 11
click at [1529, 441] on span "Daha fazla ayrıntı görün" at bounding box center [1494, 438] width 122 height 16
click at [1528, 412] on icon "button" at bounding box center [1536, 416] width 16 height 16
click at [1522, 455] on span "Servis Noktasını Düzenle" at bounding box center [1496, 459] width 126 height 16
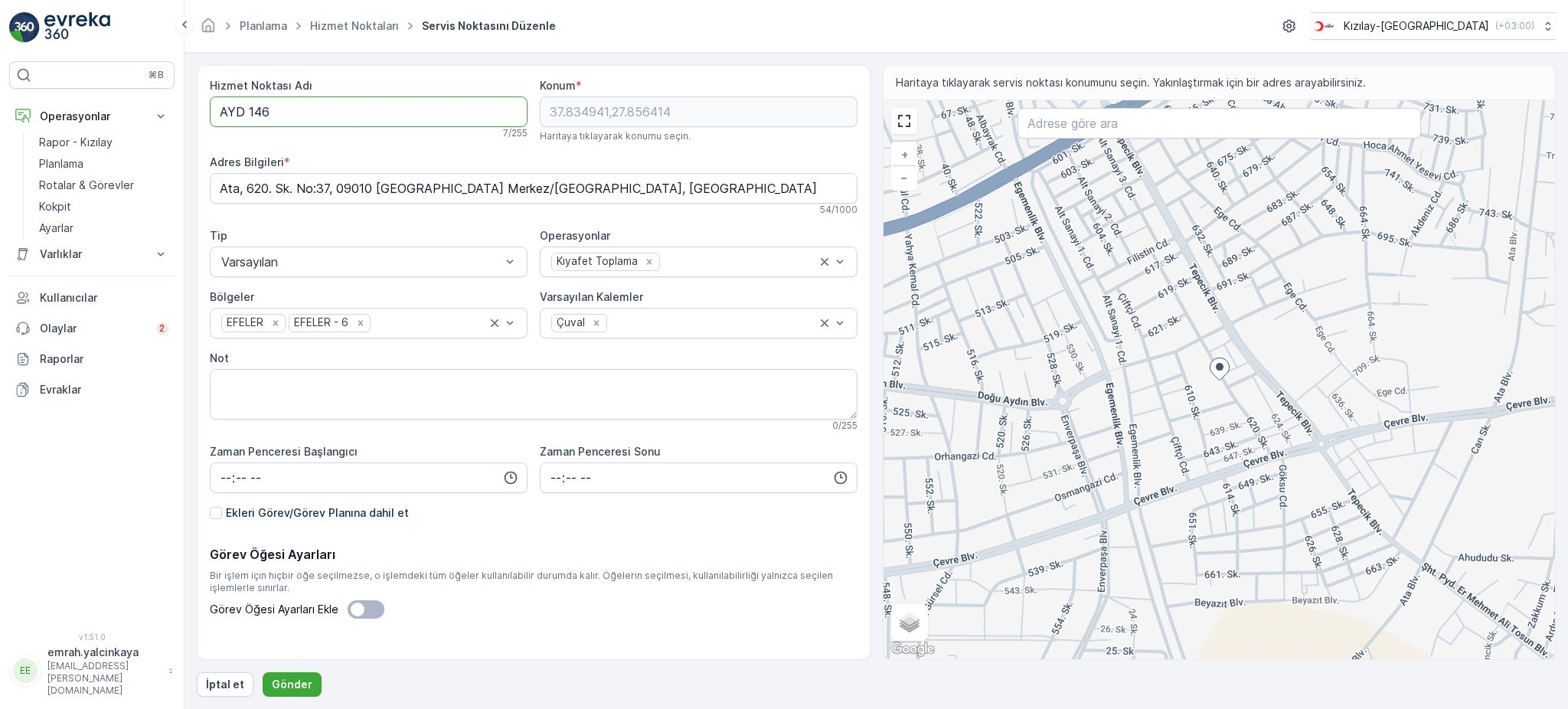
click at [241, 117] on Adı "AYD 146" at bounding box center [368, 111] width 318 height 30
type Adı "AYD146"
click at [290, 679] on p "Gönder" at bounding box center [292, 685] width 41 height 16
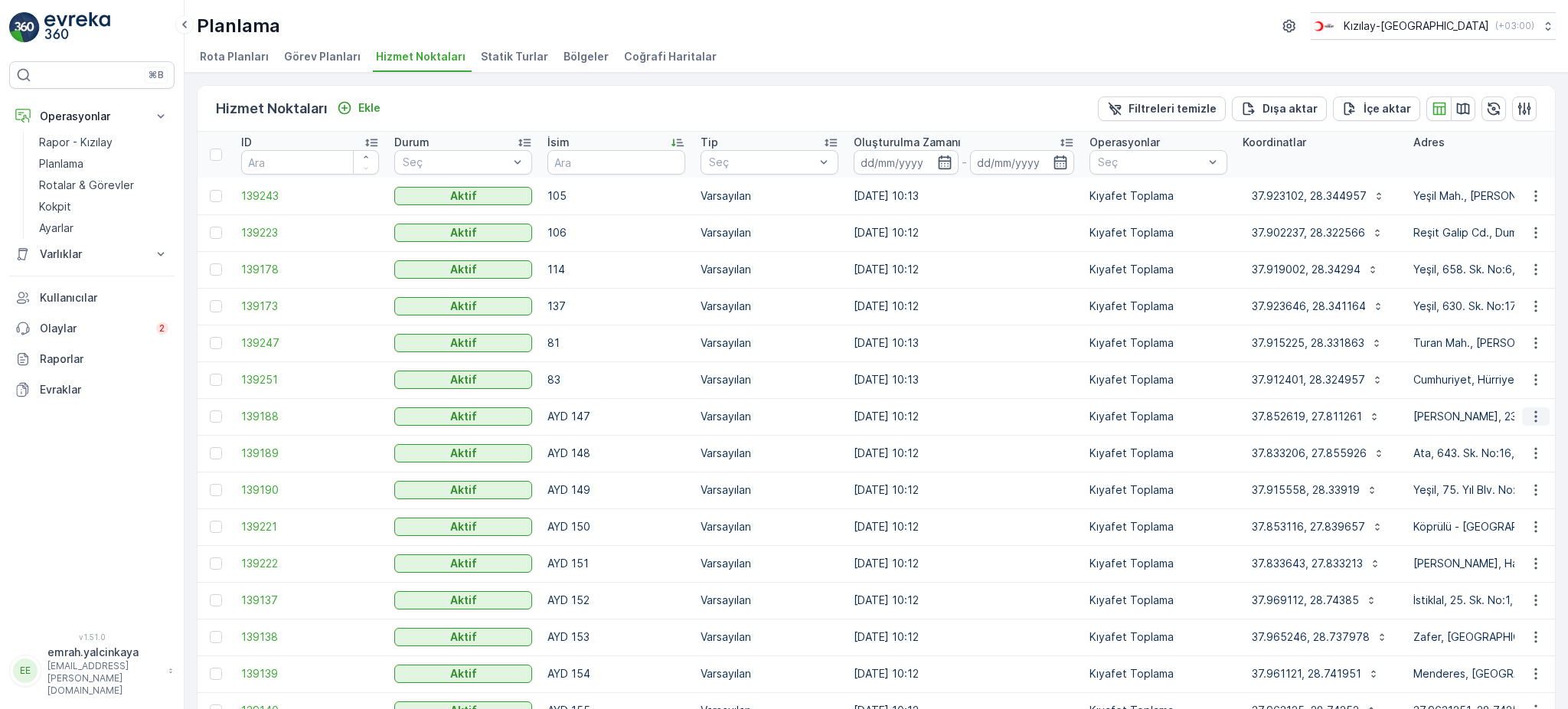
click at [1528, 416] on icon "button" at bounding box center [1536, 416] width 16 height 16
click at [1531, 463] on span "Servis Noktasını Düzenle" at bounding box center [1496, 459] width 126 height 16
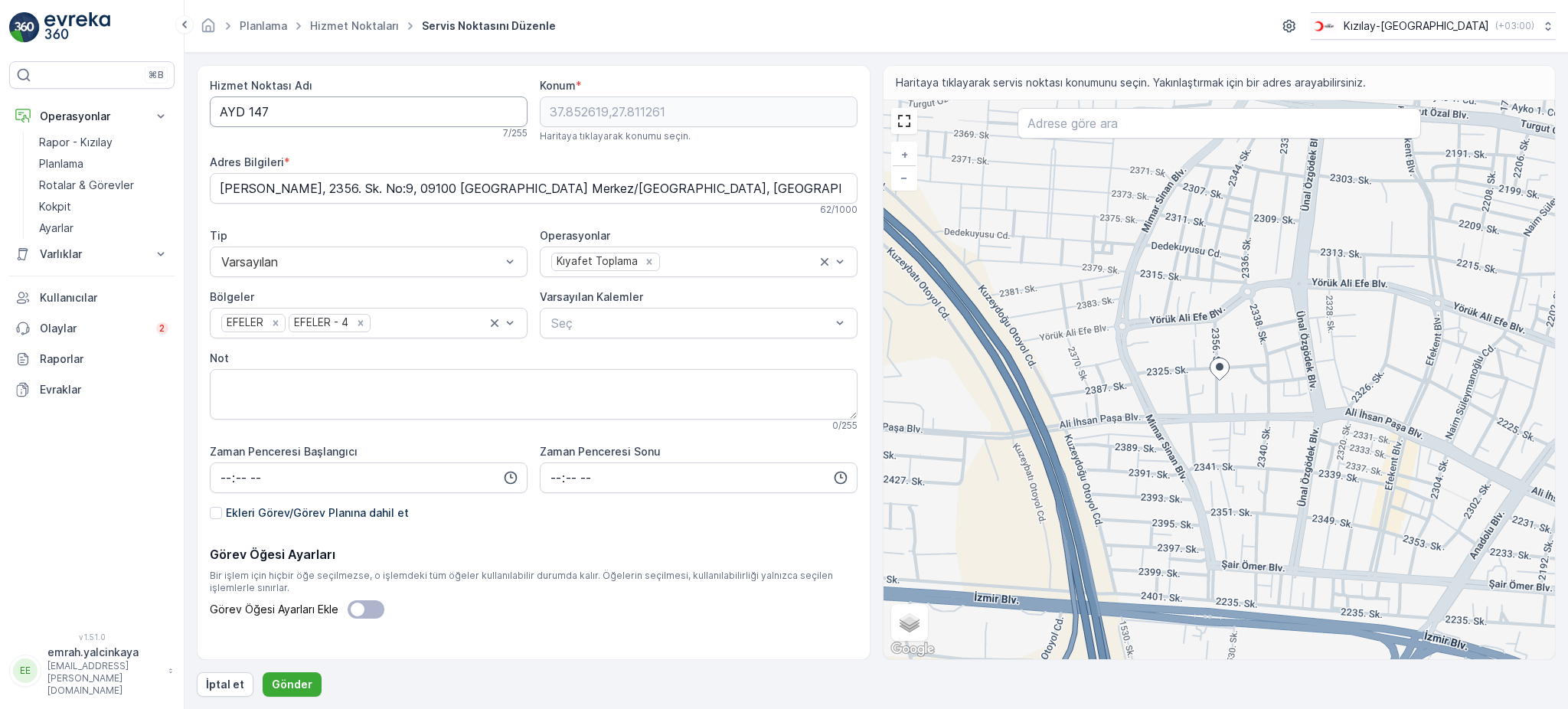
click at [240, 114] on Adı "AYD 147" at bounding box center [368, 111] width 318 height 30
type Adı "AYD147"
click at [298, 686] on p "Gönder" at bounding box center [292, 685] width 41 height 16
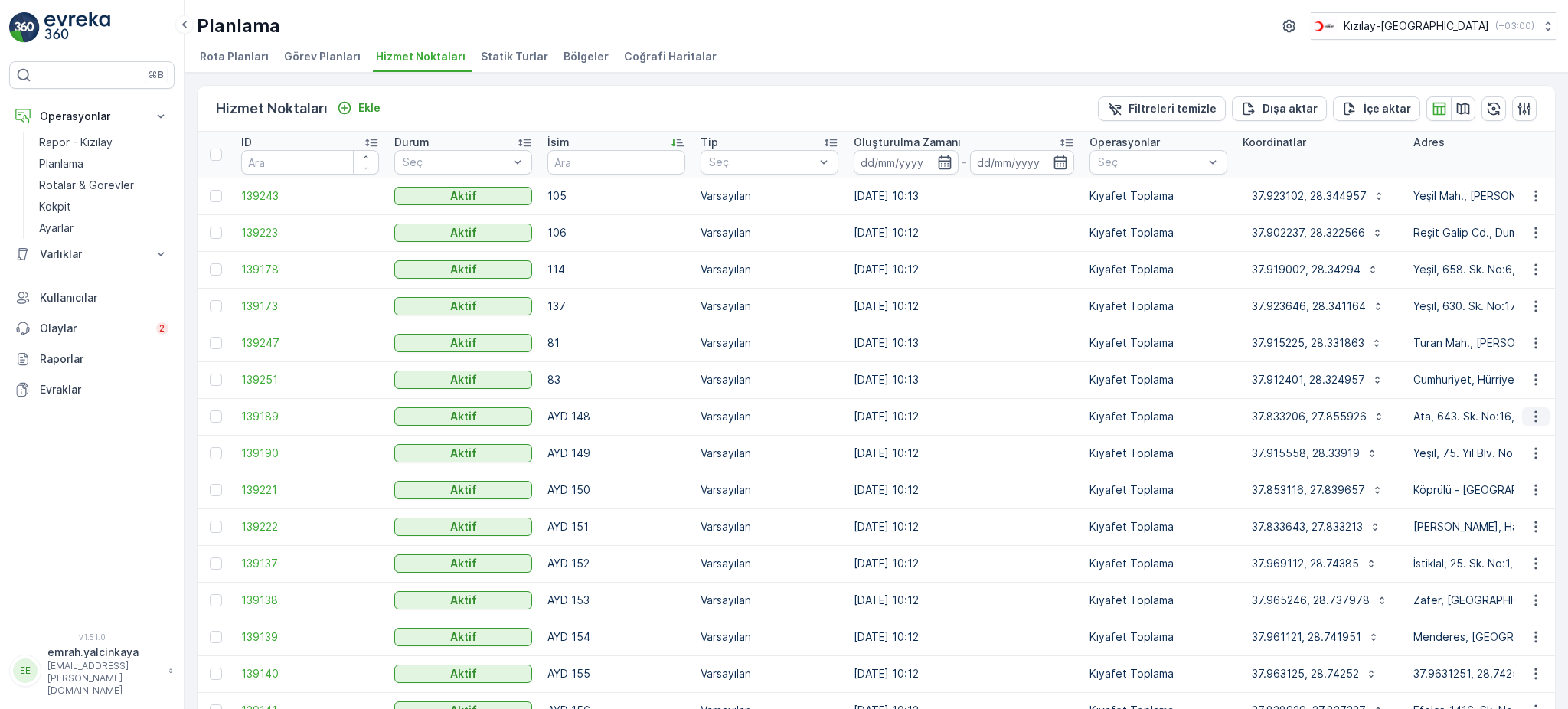
click at [1526, 407] on button "button" at bounding box center [1536, 415] width 28 height 18
click at [1529, 456] on span "Servis Noktasını Düzenle" at bounding box center [1496, 459] width 126 height 16
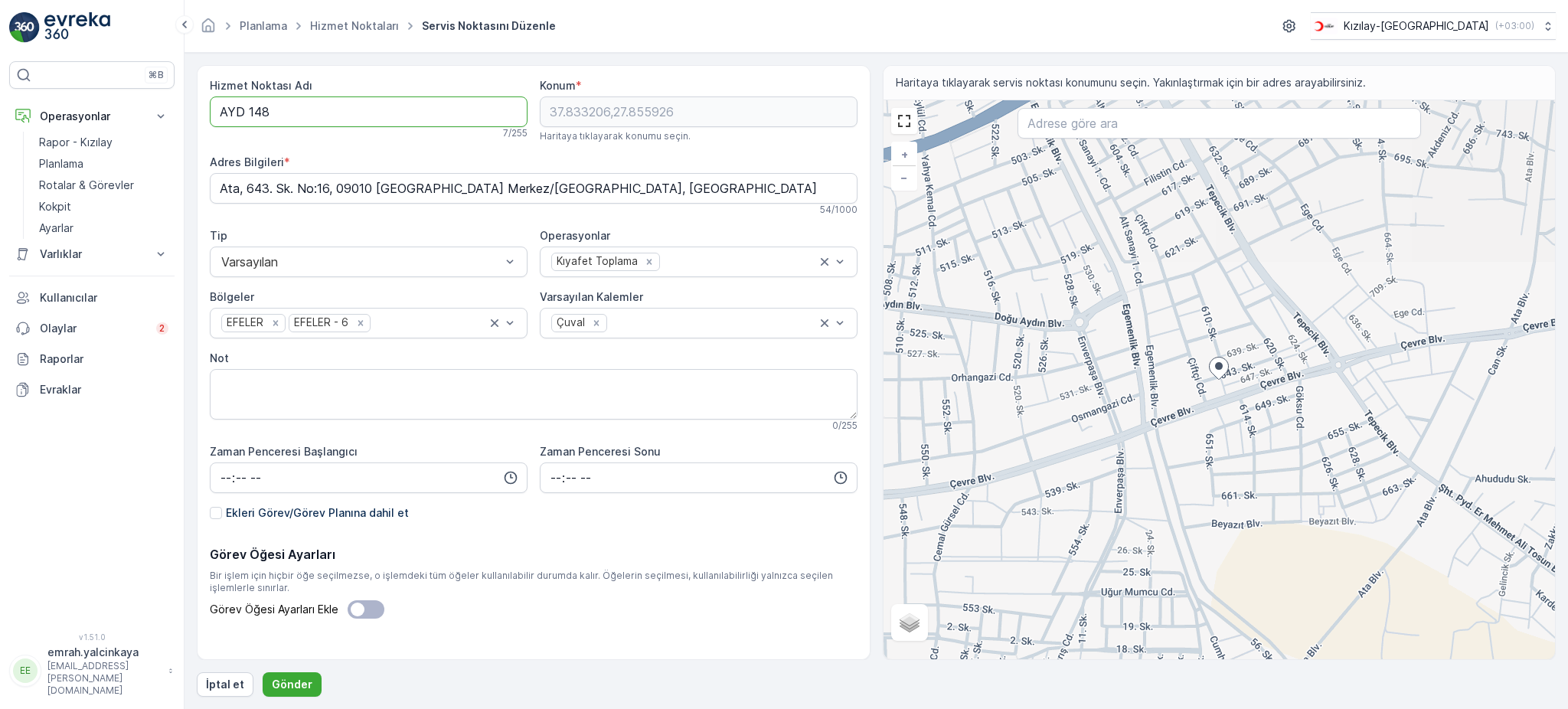
click at [243, 105] on Adı "AYD 148" at bounding box center [368, 111] width 318 height 30
type Adı "AYD148"
click at [274, 692] on button "Gönder" at bounding box center [292, 685] width 59 height 24
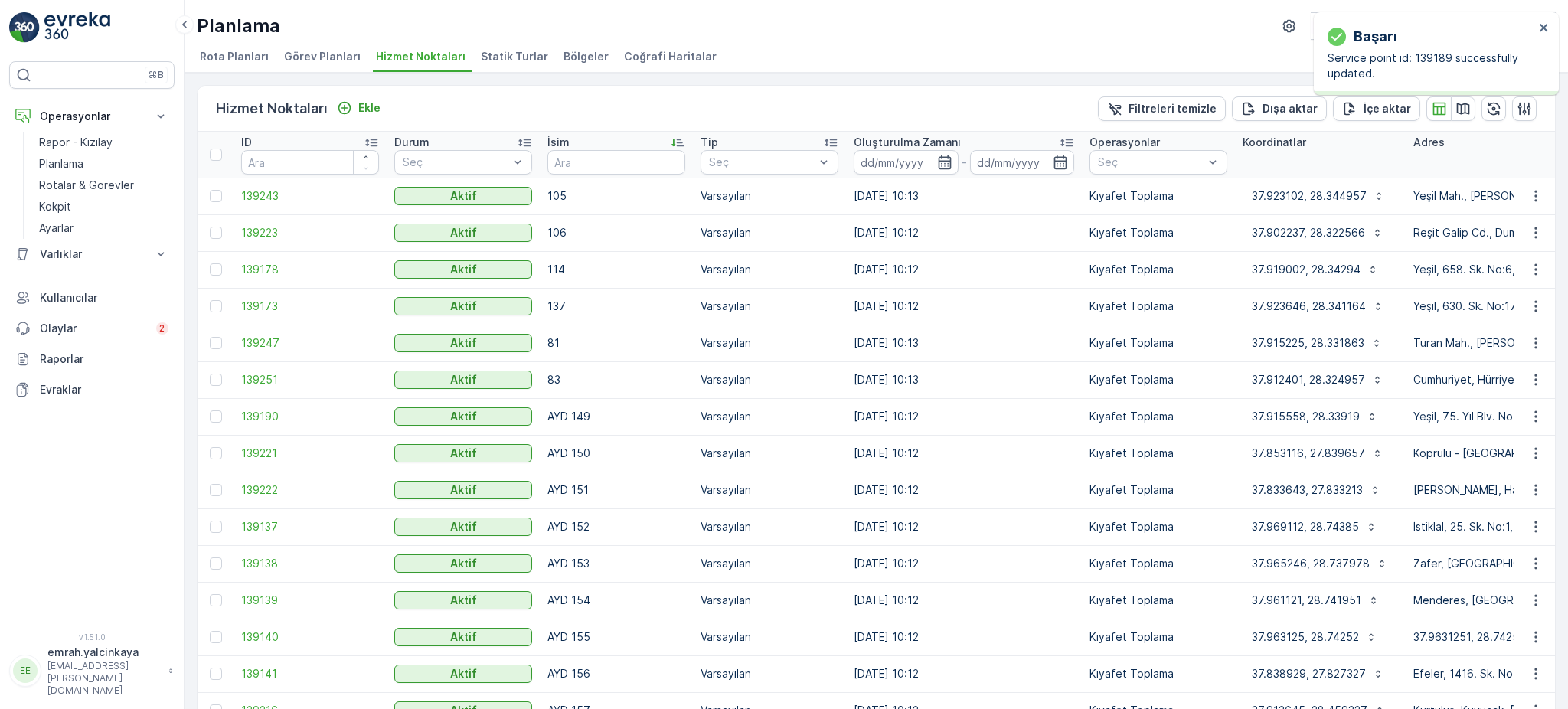
click at [1536, 425] on td at bounding box center [1534, 416] width 41 height 37
click at [1534, 422] on icon "button" at bounding box center [1536, 416] width 16 height 16
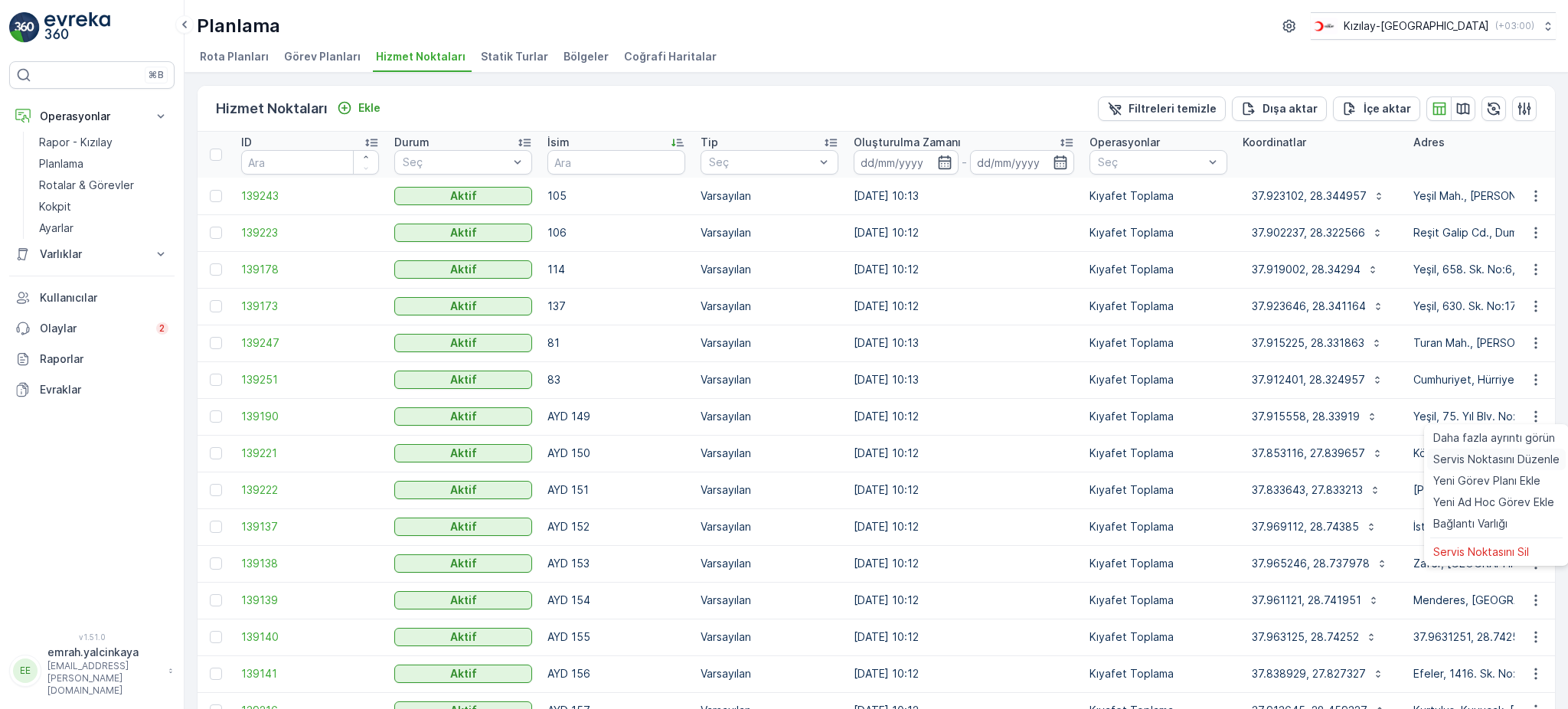
click at [1533, 456] on span "Servis Noktasını Düzenle" at bounding box center [1496, 459] width 126 height 16
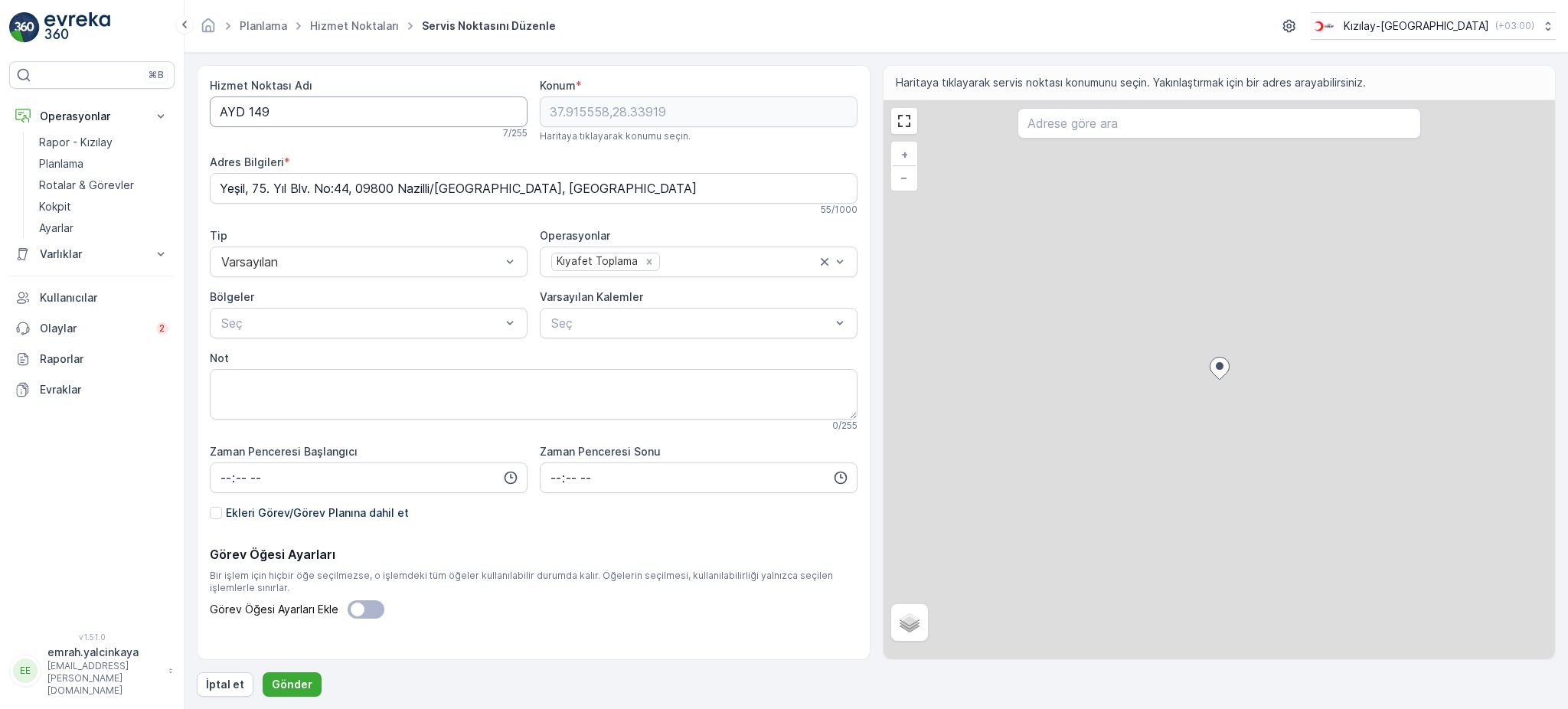
click at [242, 111] on Adı "AYD 149" at bounding box center [368, 111] width 318 height 30
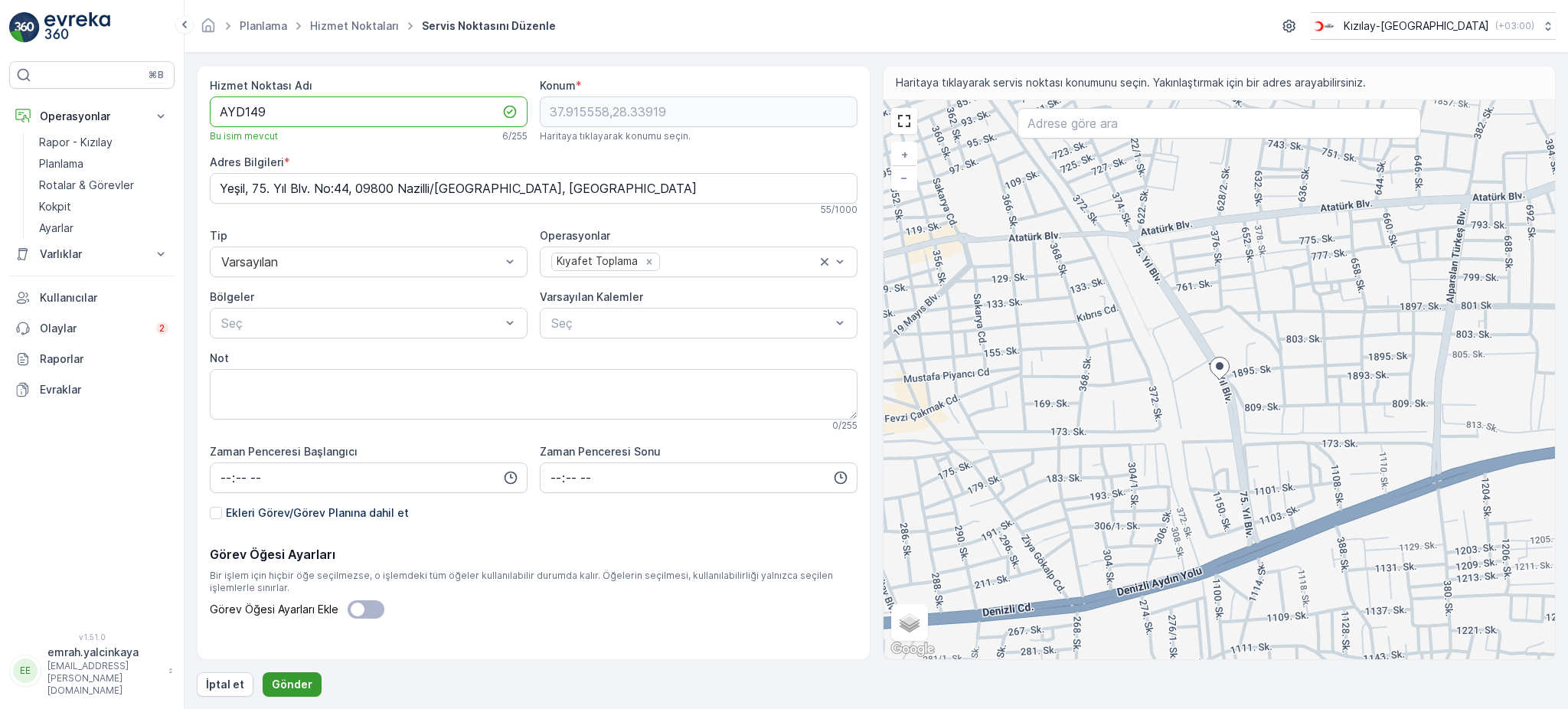
type Adı "AYD149"
click at [272, 685] on p "Gönder" at bounding box center [292, 685] width 41 height 16
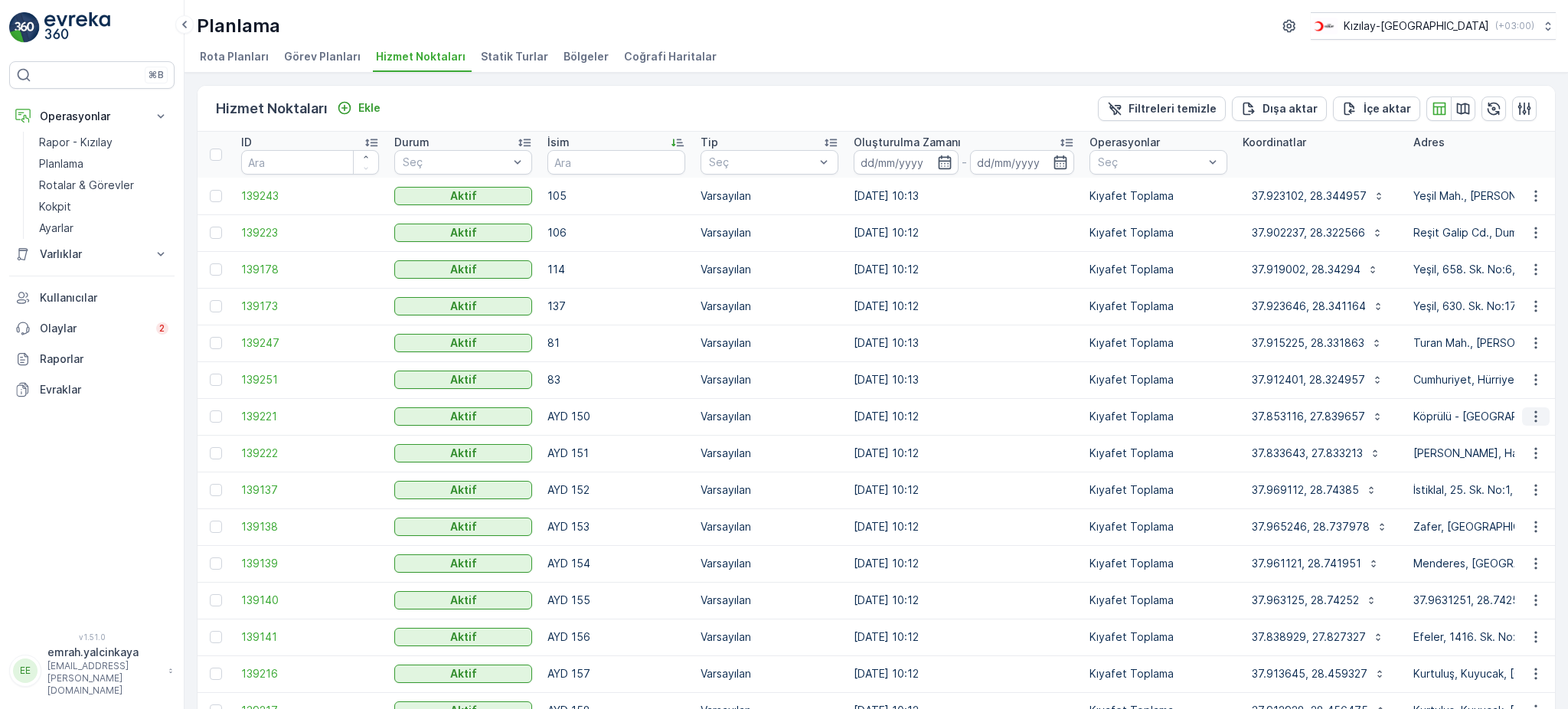
click at [1531, 414] on icon "button" at bounding box center [1536, 416] width 16 height 16
click at [1514, 455] on span "Servis Noktasını Düzenle" at bounding box center [1496, 459] width 126 height 16
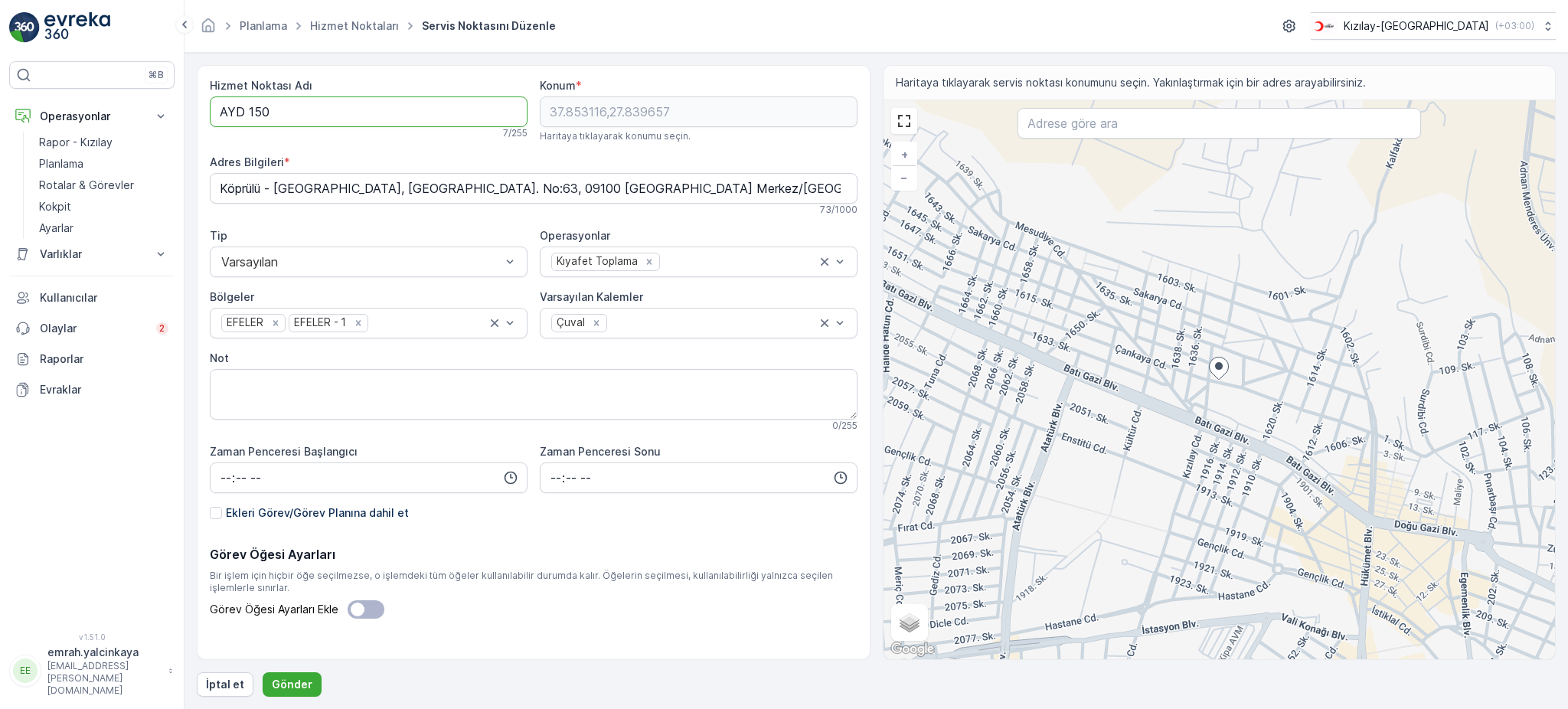
click at [247, 115] on Adı "AYD 150" at bounding box center [368, 111] width 318 height 30
type Adı "AYD150"
click at [280, 685] on p "Gönder" at bounding box center [292, 685] width 41 height 16
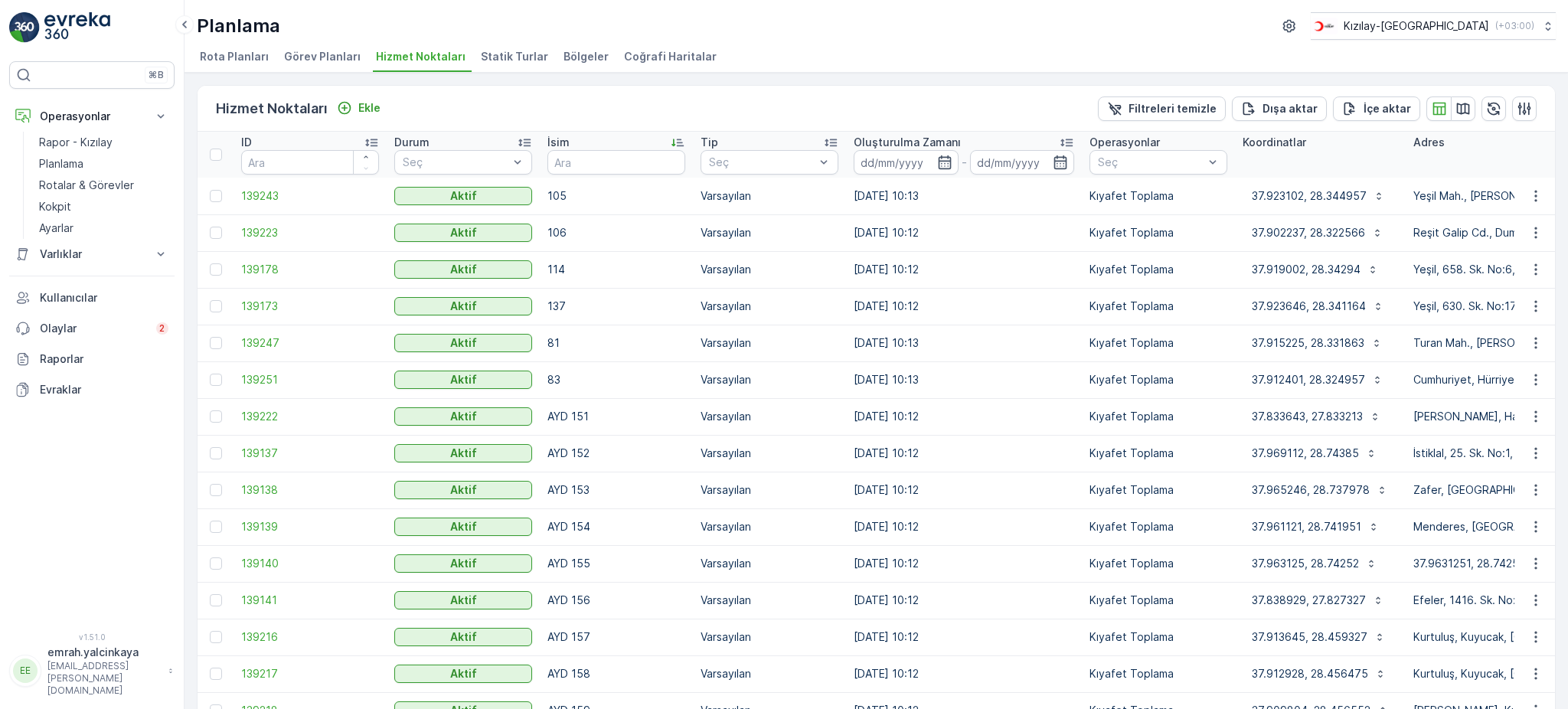
click at [1531, 426] on td at bounding box center [1534, 416] width 41 height 37
click at [1531, 423] on button "button" at bounding box center [1536, 415] width 28 height 18
click at [1524, 457] on span "Servis Noktasını Düzenle" at bounding box center [1496, 459] width 126 height 16
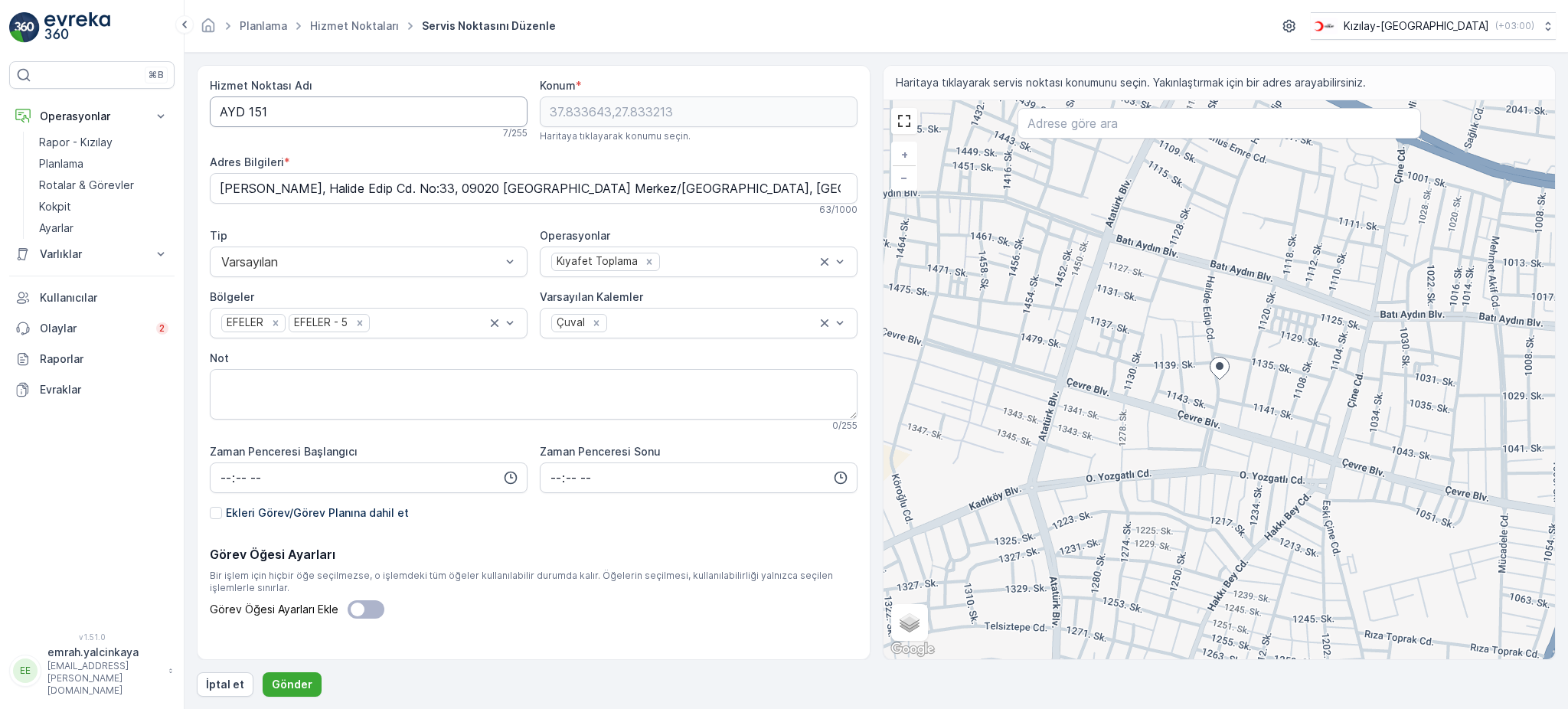
drag, startPoint x: 252, startPoint y: 111, endPoint x: 277, endPoint y: 119, distance: 26.2
click at [252, 111] on Adı "AYD 151" at bounding box center [368, 111] width 318 height 30
type Adı "AYD151"
click at [299, 685] on p "Gönder" at bounding box center [292, 685] width 41 height 16
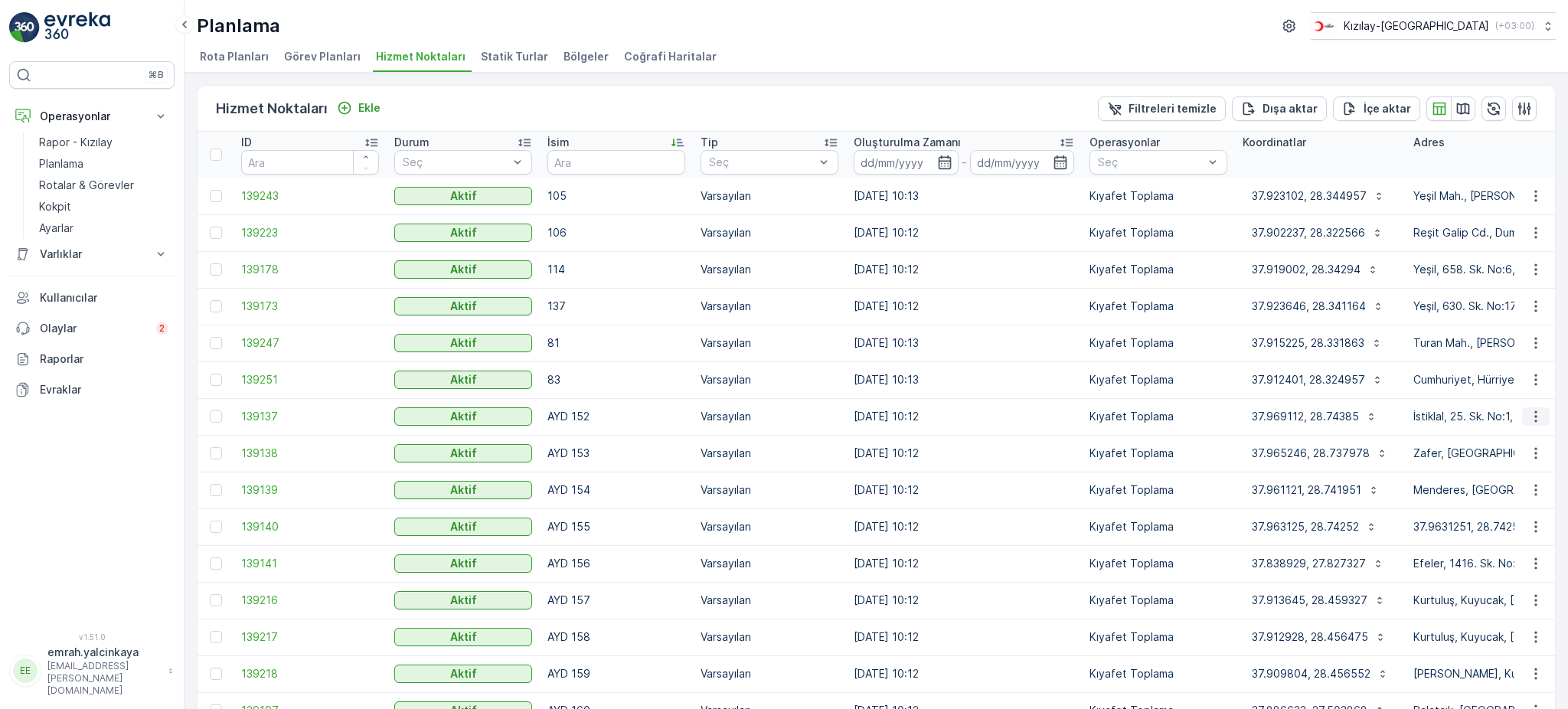
click at [1535, 417] on icon "button" at bounding box center [1536, 416] width 16 height 16
click at [1537, 456] on span "Servis Noktasını Düzenle" at bounding box center [1496, 459] width 126 height 16
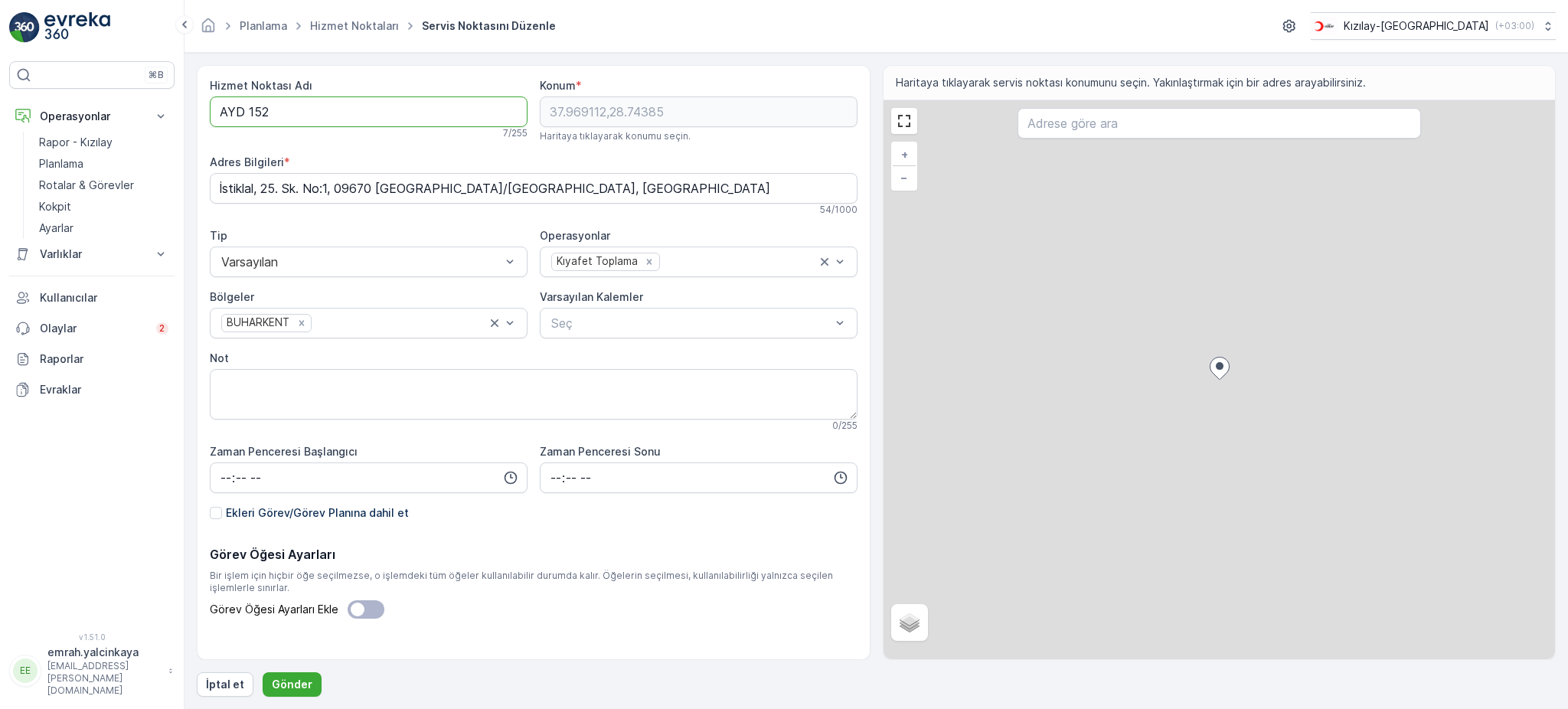
click at [248, 108] on Adı "AYD 152" at bounding box center [368, 111] width 318 height 30
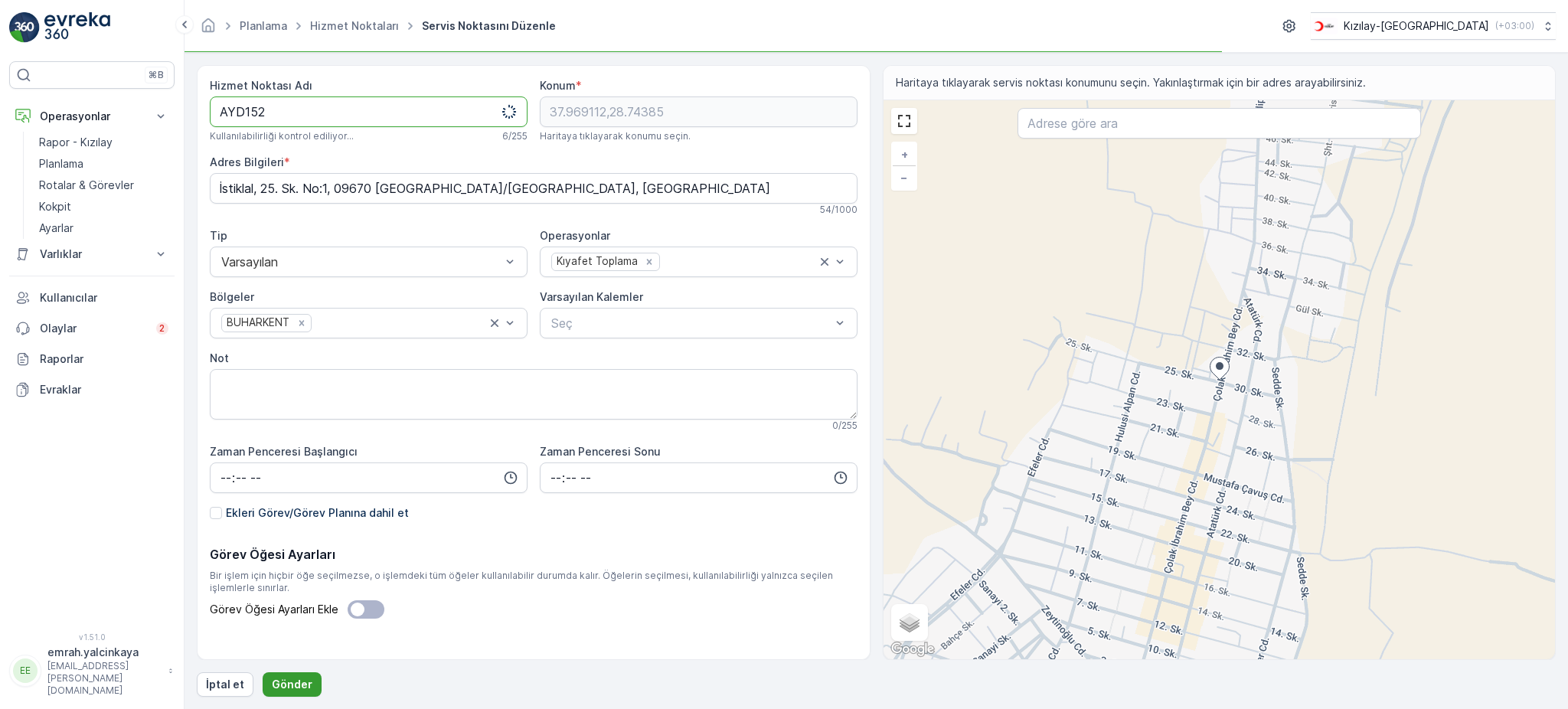
type Adı "AYD152"
click at [307, 679] on p "Gönder" at bounding box center [292, 685] width 41 height 16
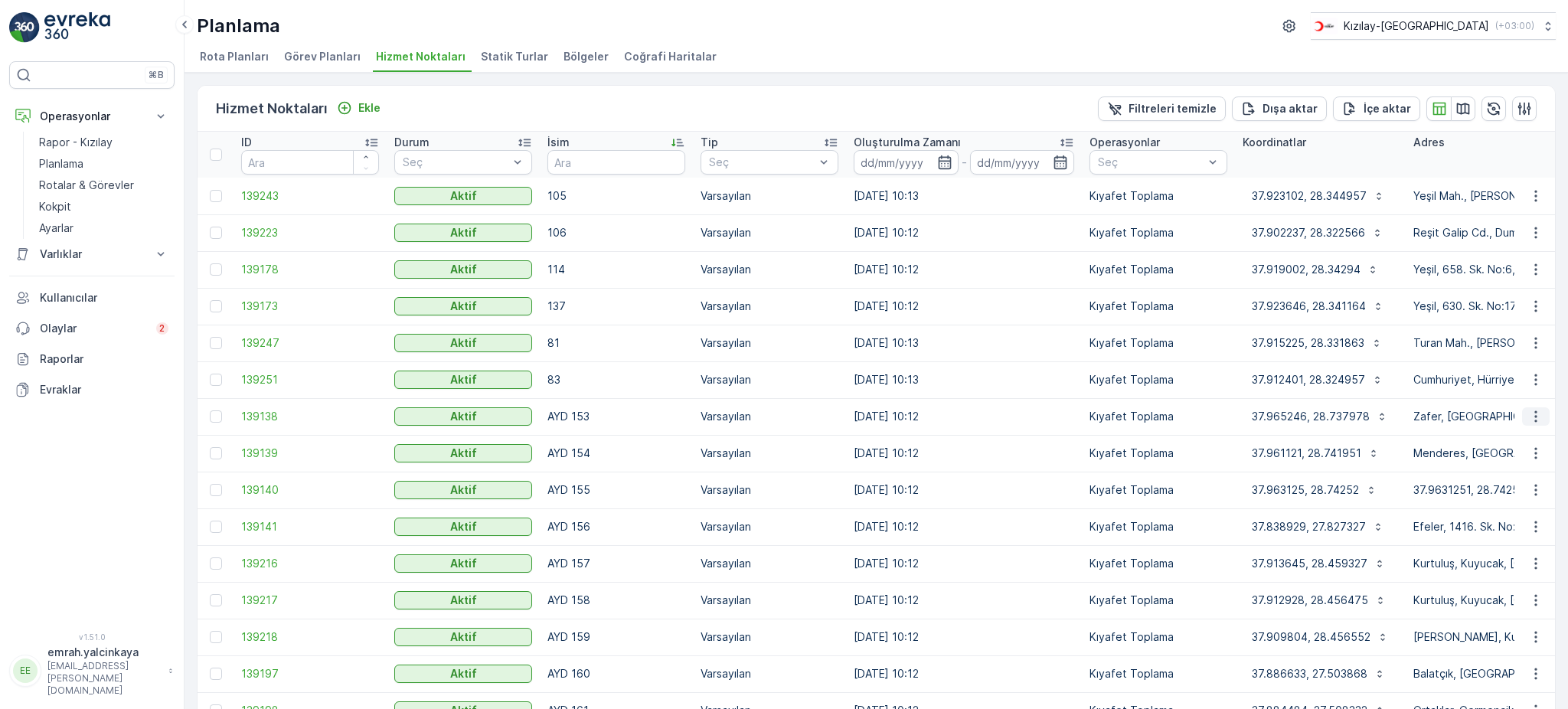
click at [1528, 415] on icon "button" at bounding box center [1536, 416] width 16 height 16
click at [1460, 462] on span "Servis Noktasını Düzenle" at bounding box center [1496, 459] width 126 height 16
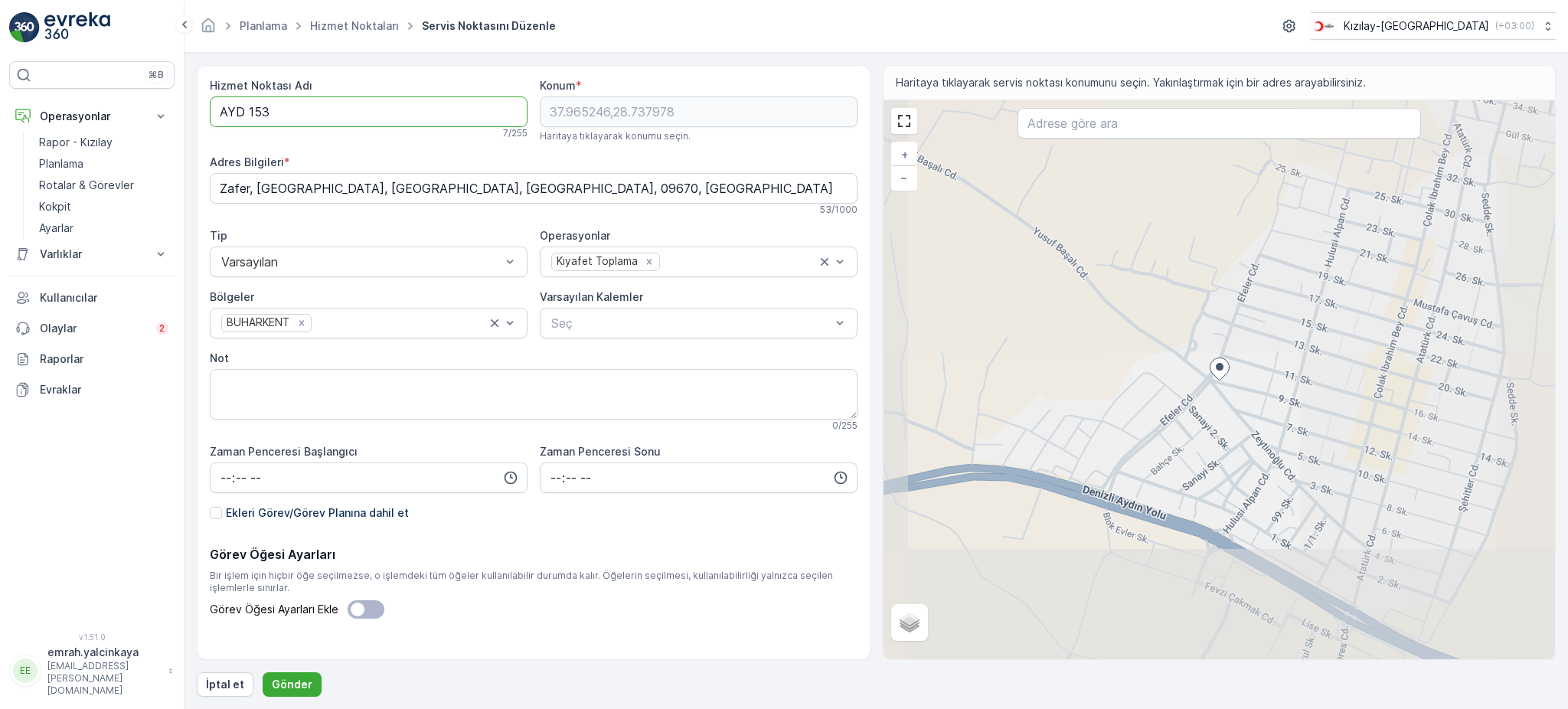
click at [243, 111] on Adı "AYD 153" at bounding box center [368, 111] width 318 height 30
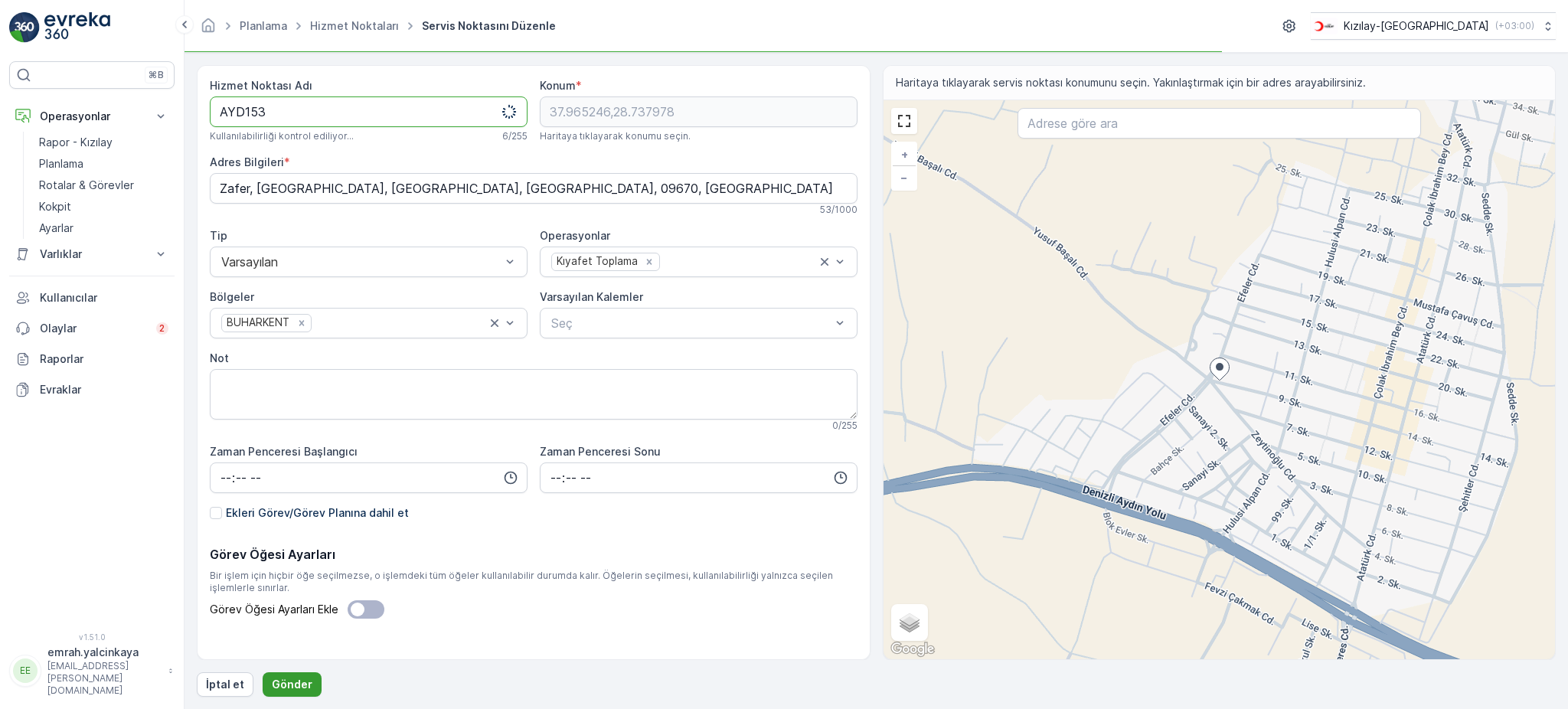
type Adı "AYD153"
drag, startPoint x: 308, startPoint y: 681, endPoint x: 577, endPoint y: 628, distance: 274.2
click at [308, 679] on button "Gönder" at bounding box center [292, 685] width 59 height 24
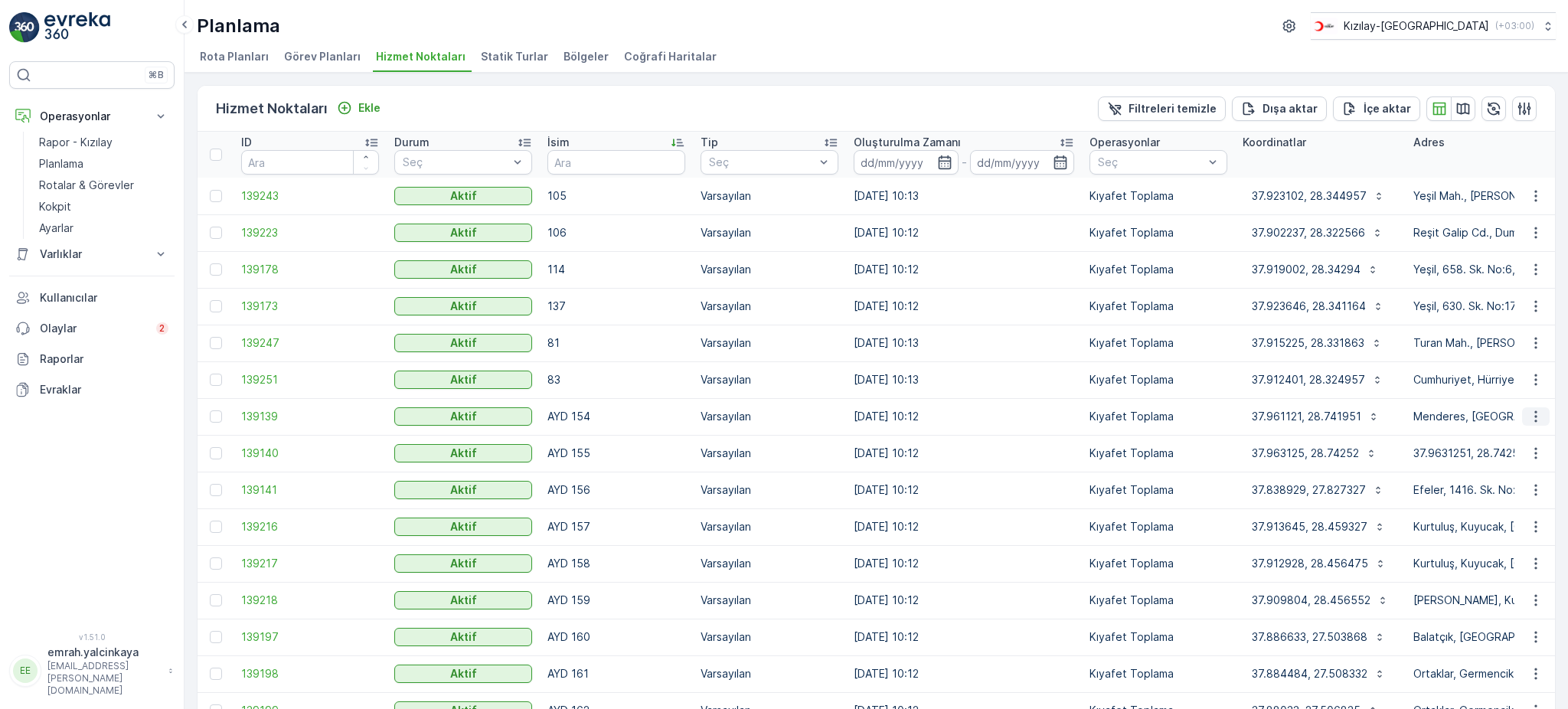
click at [1534, 415] on icon "button" at bounding box center [1535, 416] width 3 height 11
click at [1532, 458] on span "Servis Noktasını Düzenle" at bounding box center [1496, 459] width 126 height 16
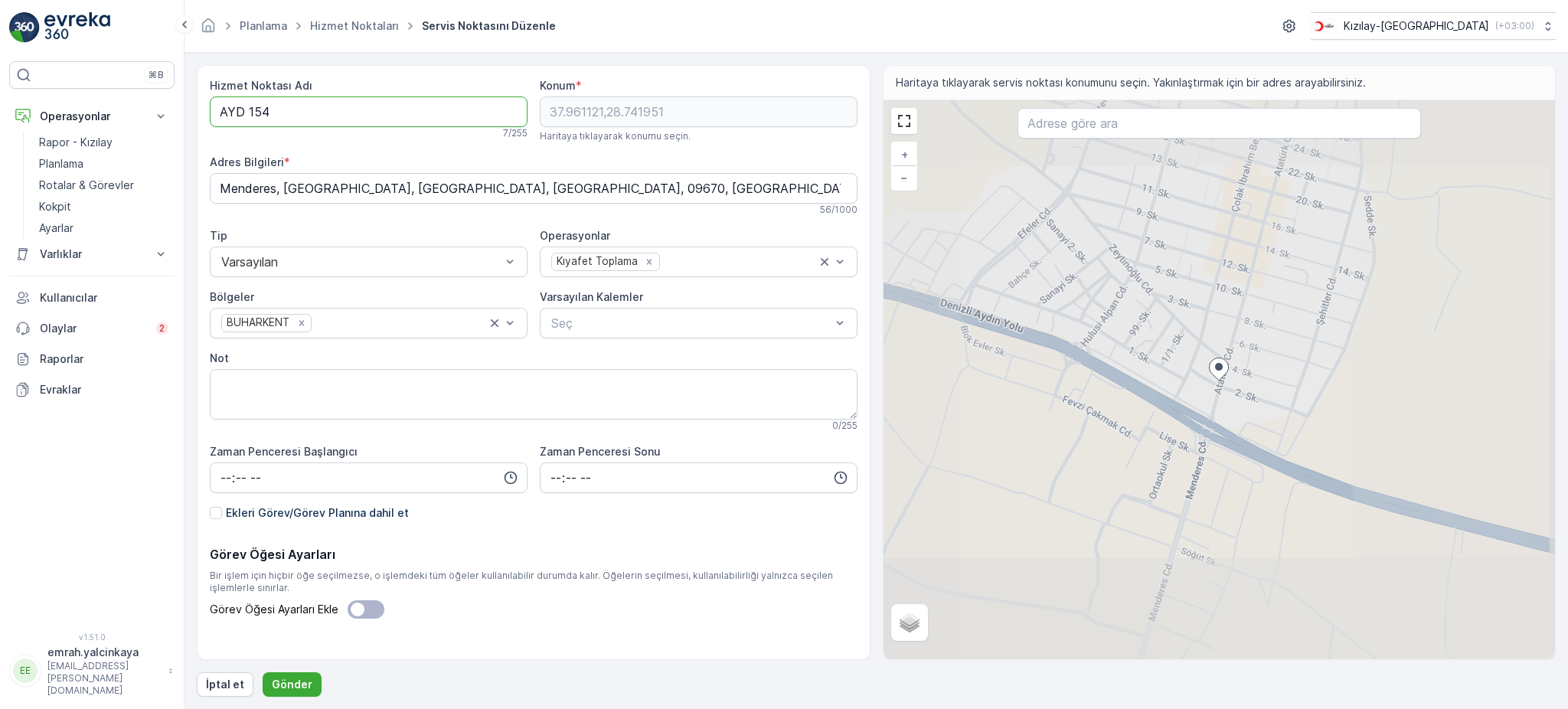
click at [245, 111] on Adı "AYD 154" at bounding box center [368, 111] width 318 height 30
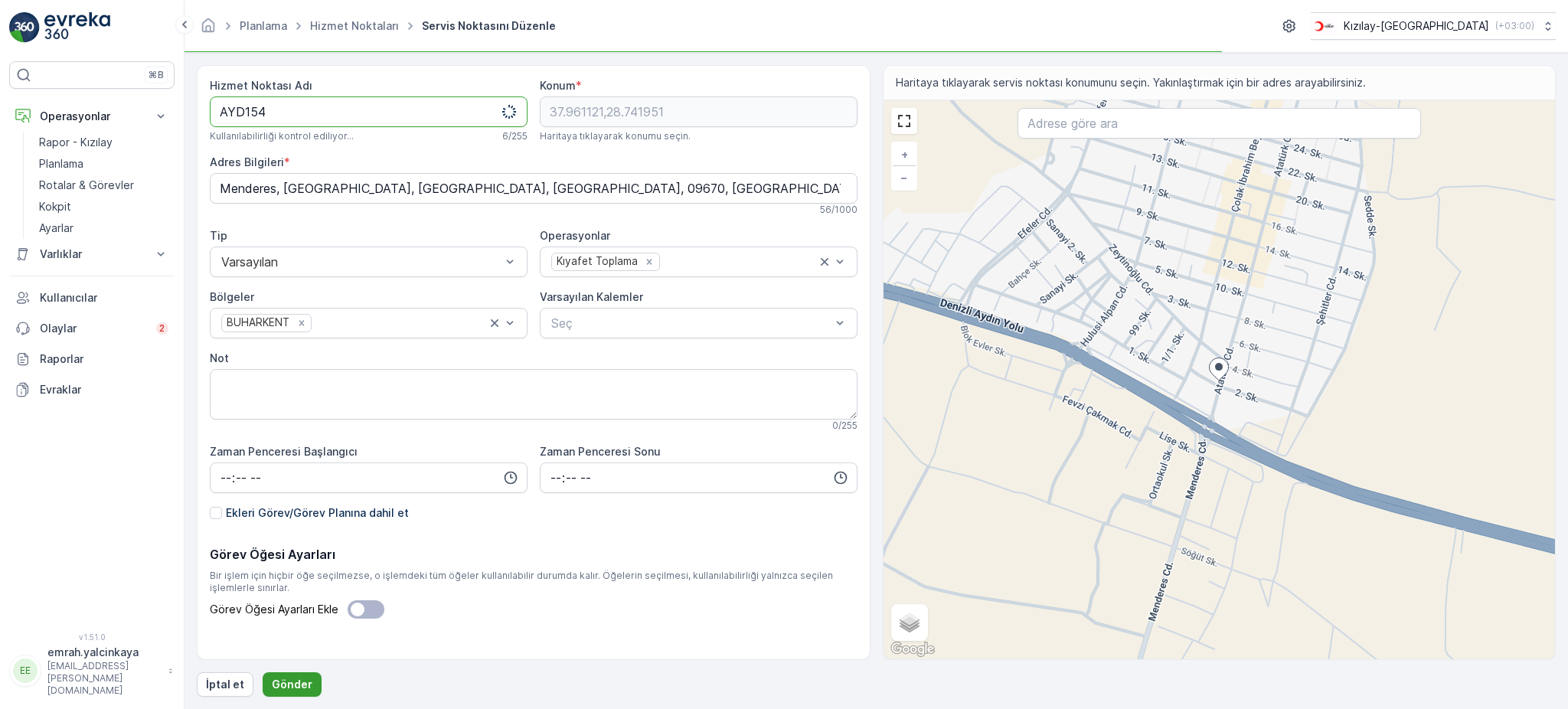
type Adı "AYD154"
drag, startPoint x: 283, startPoint y: 681, endPoint x: 890, endPoint y: 583, distance: 614.9
click at [283, 679] on p "Gönder" at bounding box center [292, 685] width 41 height 16
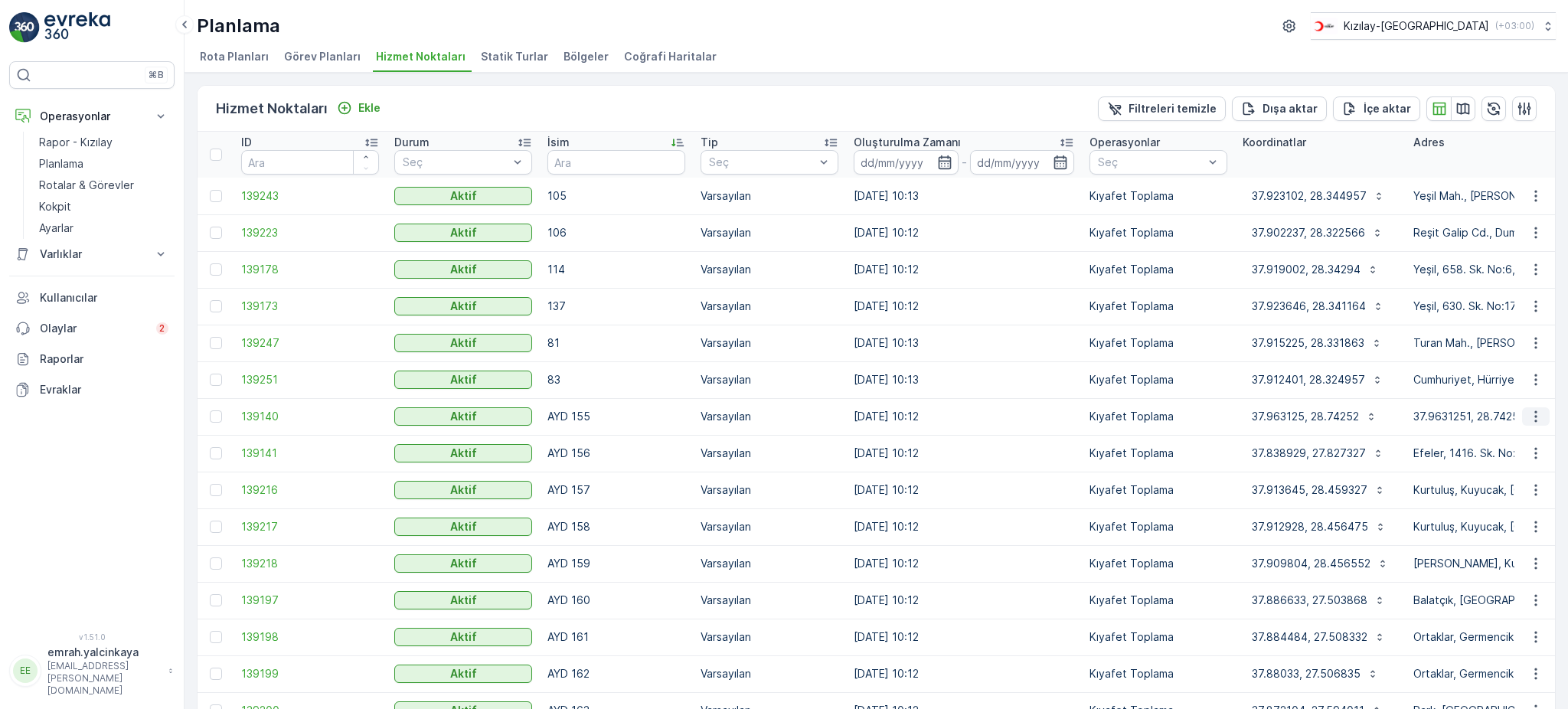
click at [1532, 420] on icon "button" at bounding box center [1536, 416] width 16 height 16
click at [1535, 460] on span "Servis Noktasını Düzenle" at bounding box center [1496, 459] width 126 height 16
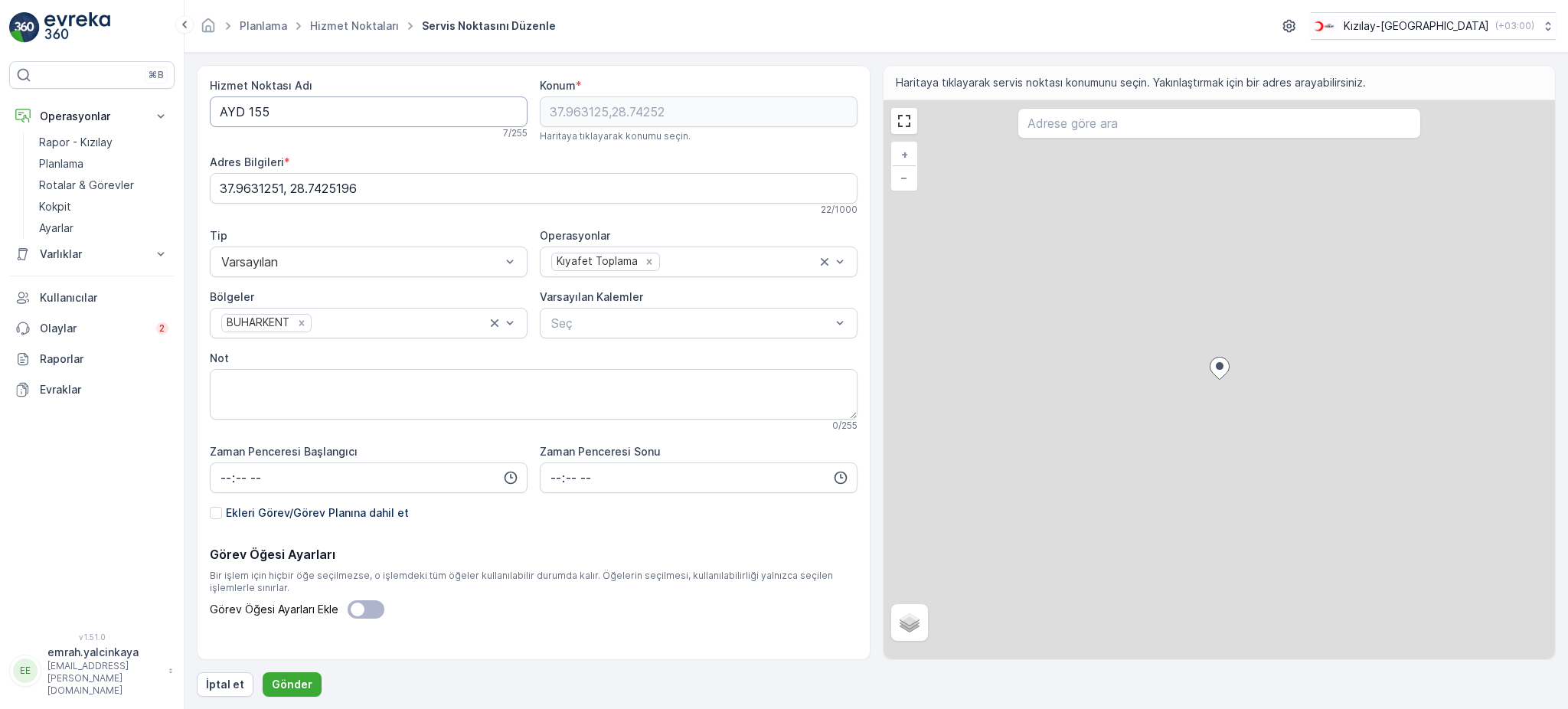
click at [242, 113] on Adı "AYD 155" at bounding box center [368, 111] width 318 height 30
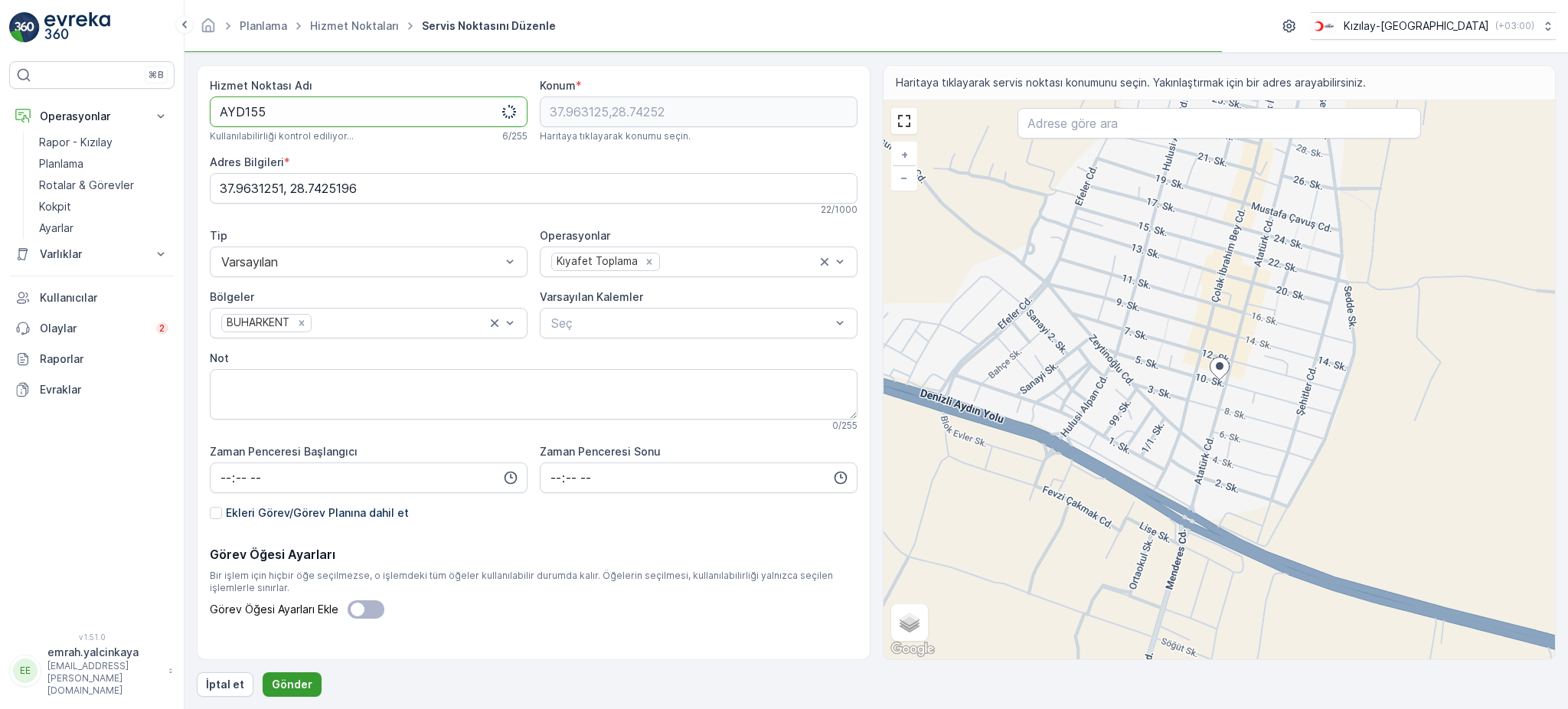
type Adı "AYD155"
click at [291, 682] on p "Gönder" at bounding box center [292, 685] width 41 height 16
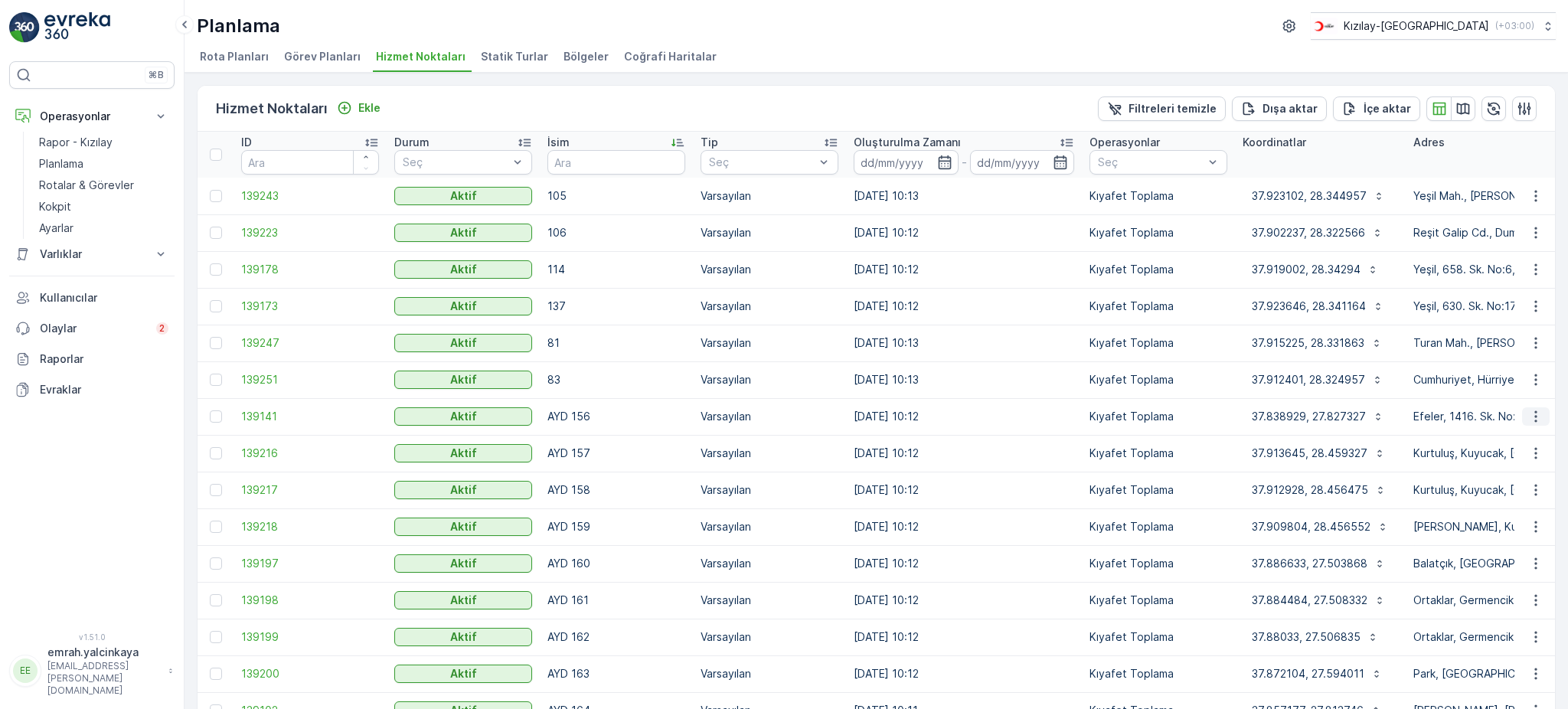
click at [1536, 415] on icon "button" at bounding box center [1536, 416] width 16 height 16
click at [1512, 454] on span "Servis Noktasını Düzenle" at bounding box center [1496, 459] width 126 height 16
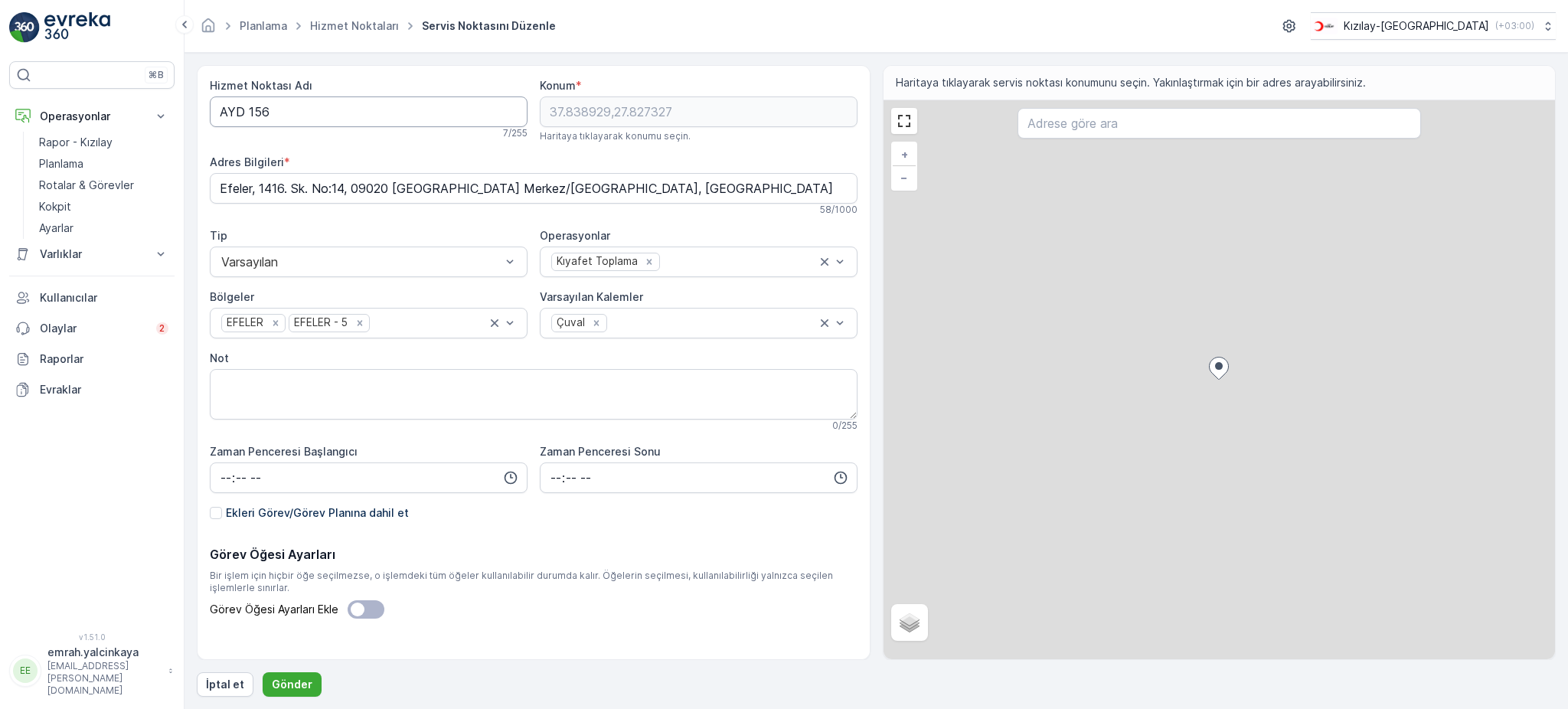
click at [245, 115] on Adı "AYD 156" at bounding box center [368, 111] width 318 height 30
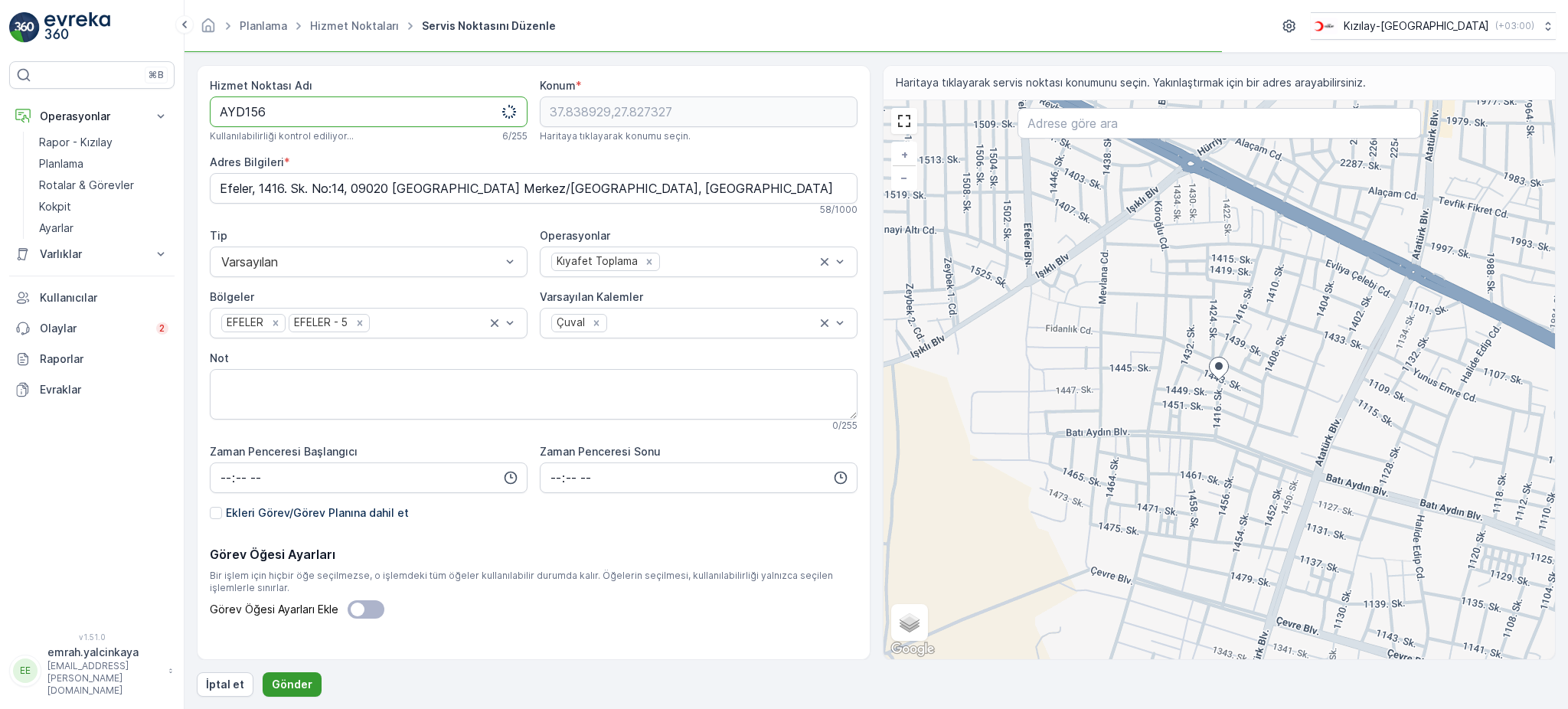
type Adı "AYD156"
click at [294, 683] on p "Gönder" at bounding box center [292, 685] width 41 height 16
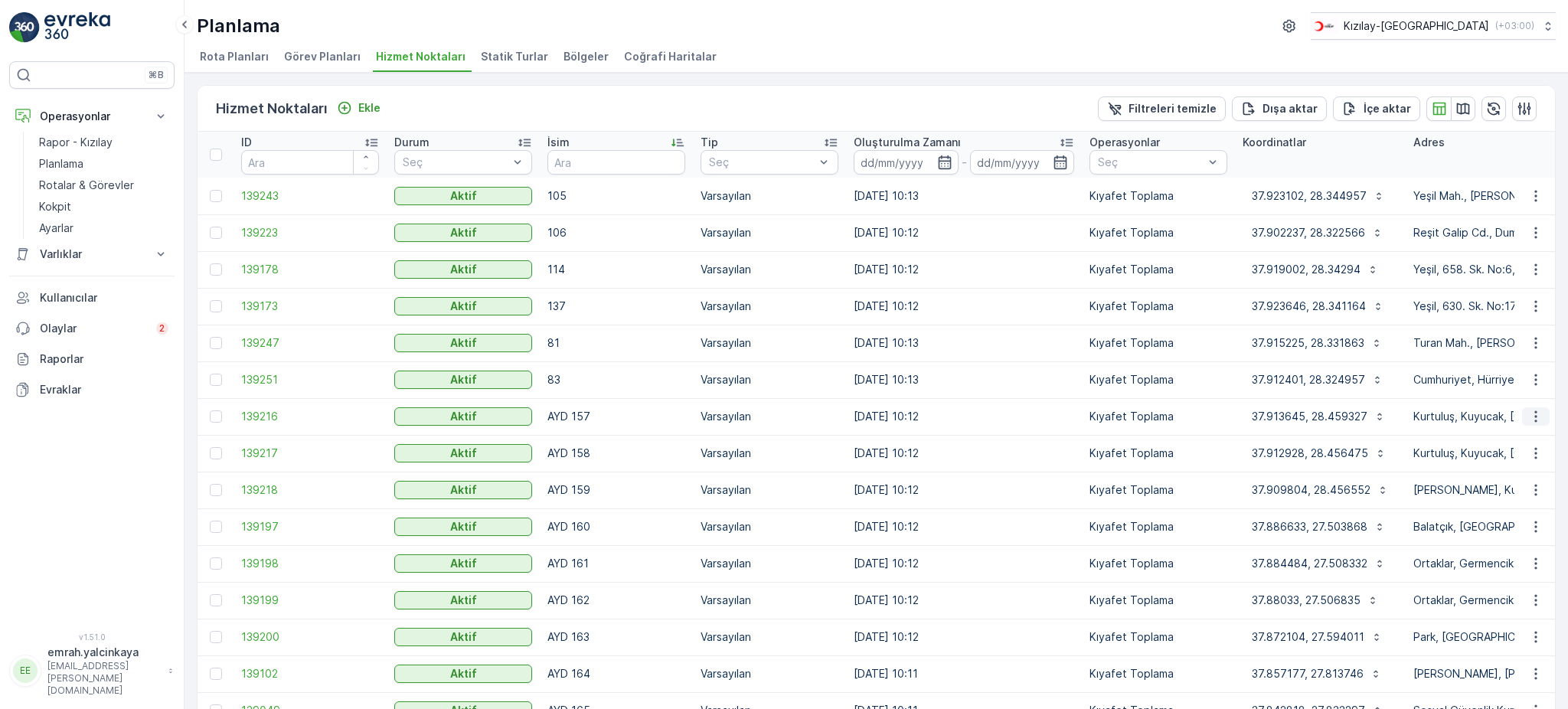
click at [1536, 421] on icon "button" at bounding box center [1536, 416] width 16 height 16
click at [1527, 457] on span "Servis Noktasını Düzenle" at bounding box center [1496, 459] width 126 height 16
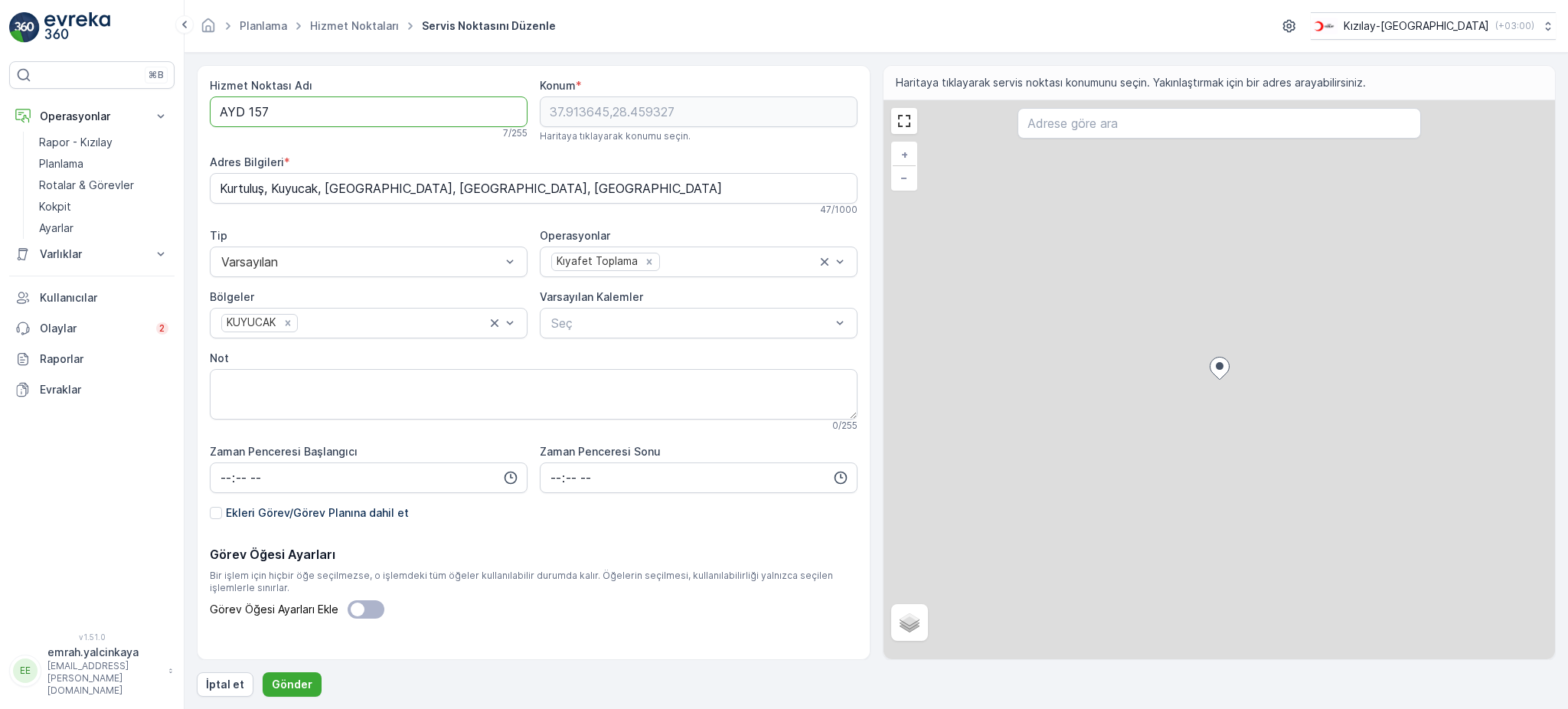
click at [247, 111] on Adı "AYD 157" at bounding box center [368, 111] width 318 height 30
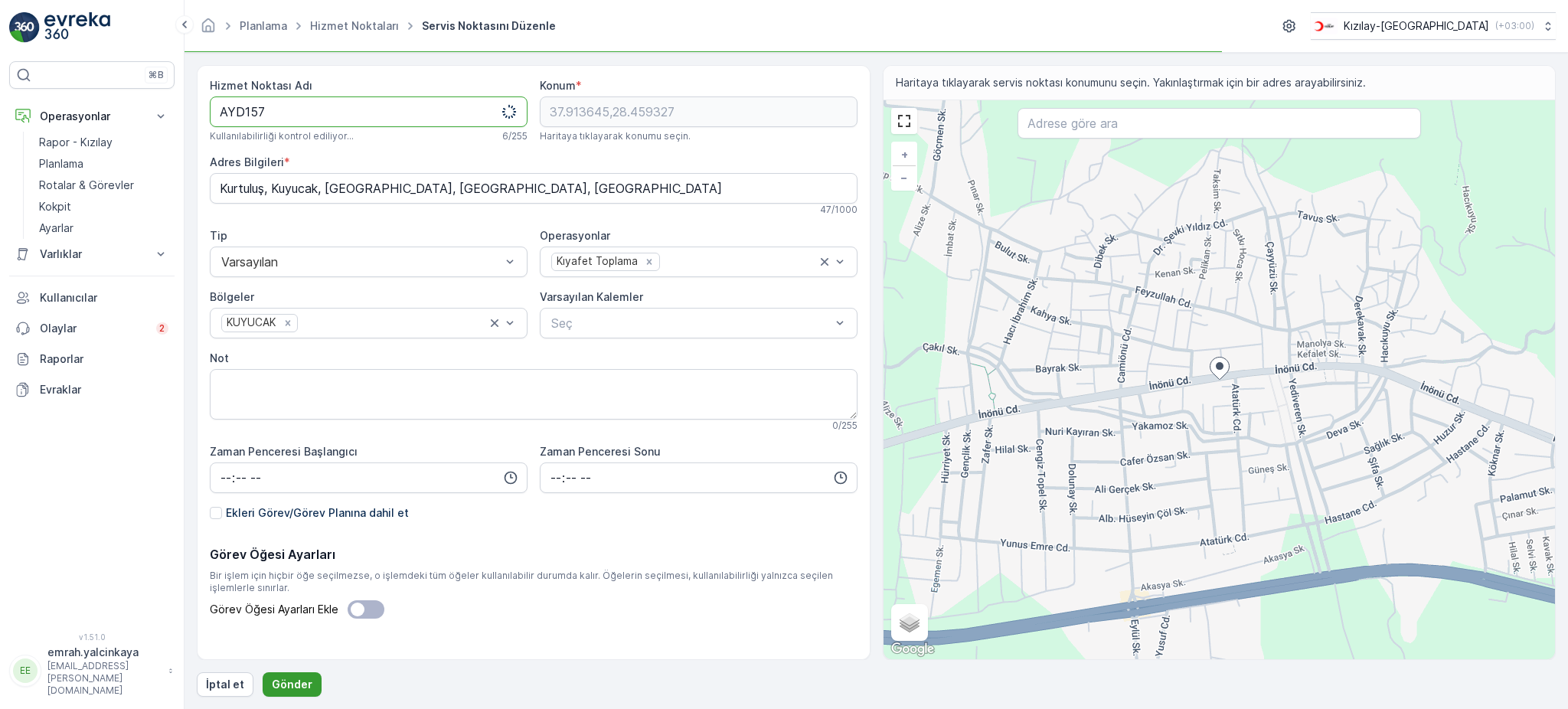
type Adı "AYD157"
click at [281, 686] on p "Gönder" at bounding box center [292, 685] width 41 height 16
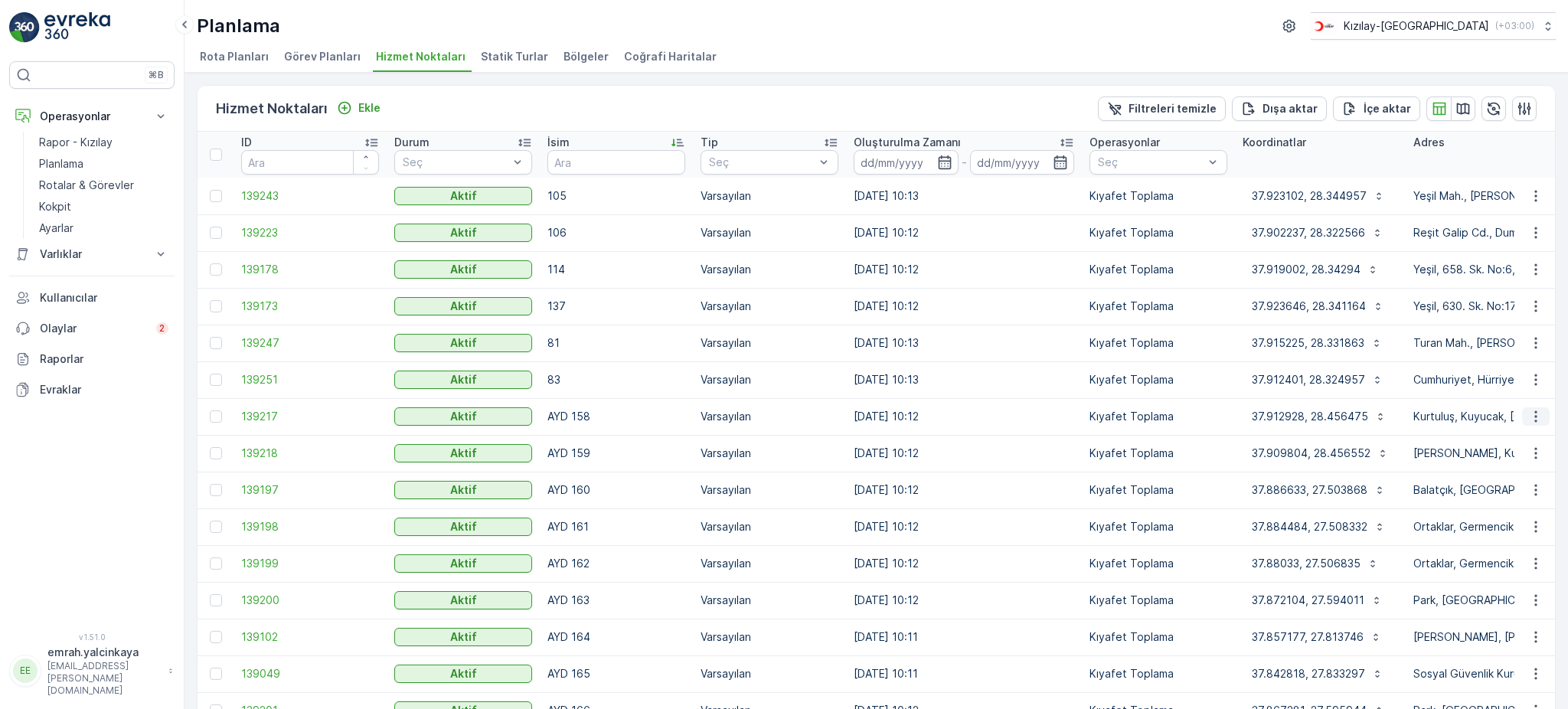
click at [1534, 411] on icon "button" at bounding box center [1535, 416] width 3 height 11
click at [1480, 463] on span "Servis Noktasını Düzenle" at bounding box center [1496, 459] width 126 height 16
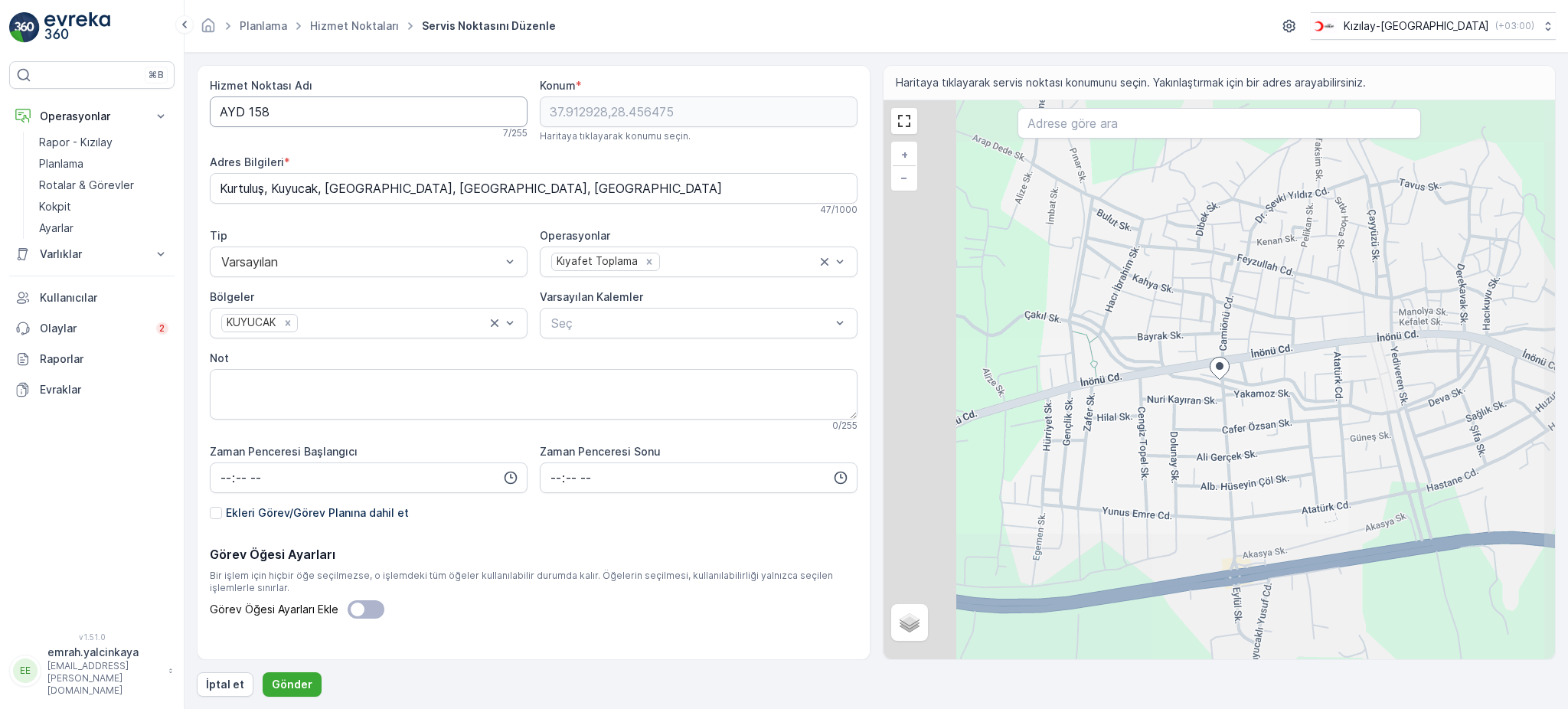
click at [251, 111] on Adı "AYD 158" at bounding box center [368, 111] width 318 height 30
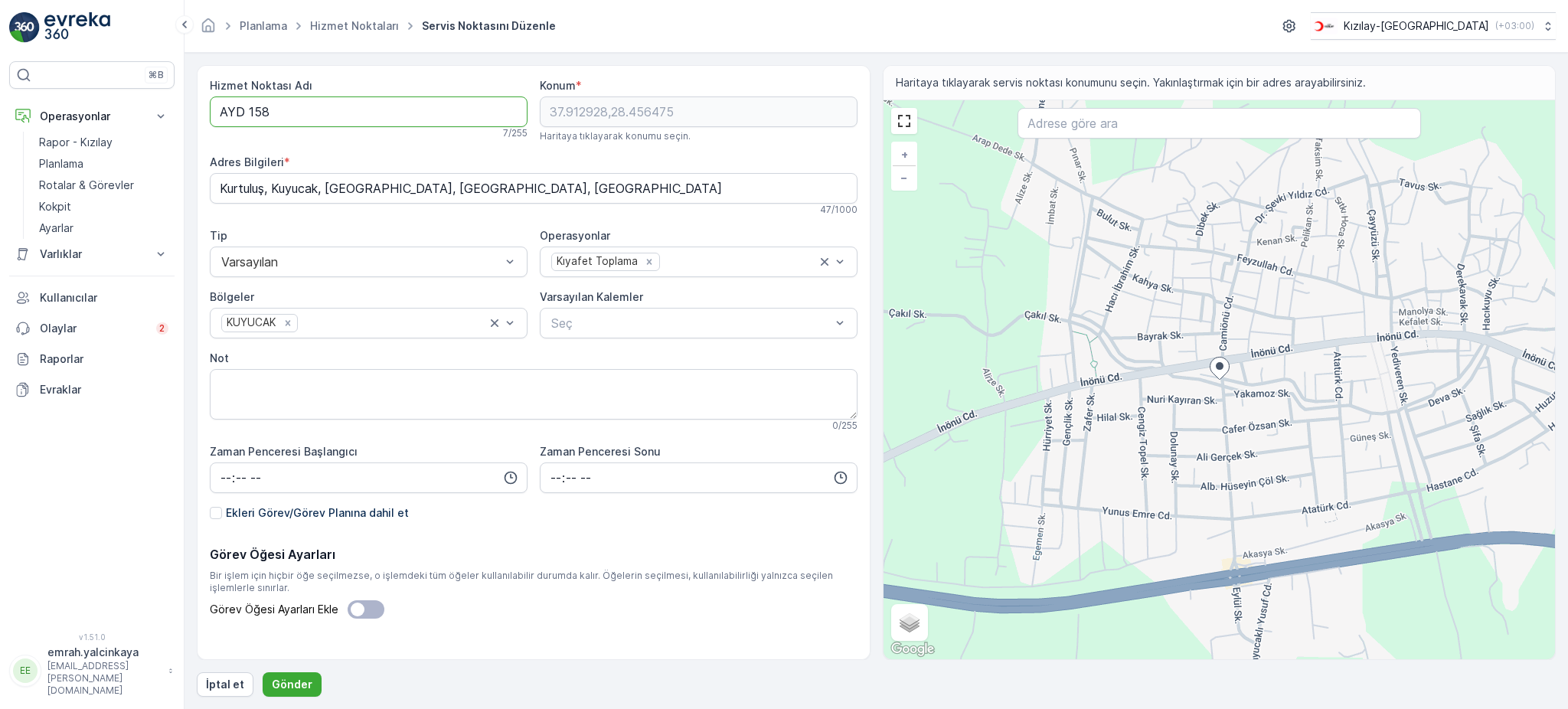
click at [262, 672] on button "Gönder" at bounding box center [292, 685] width 59 height 24
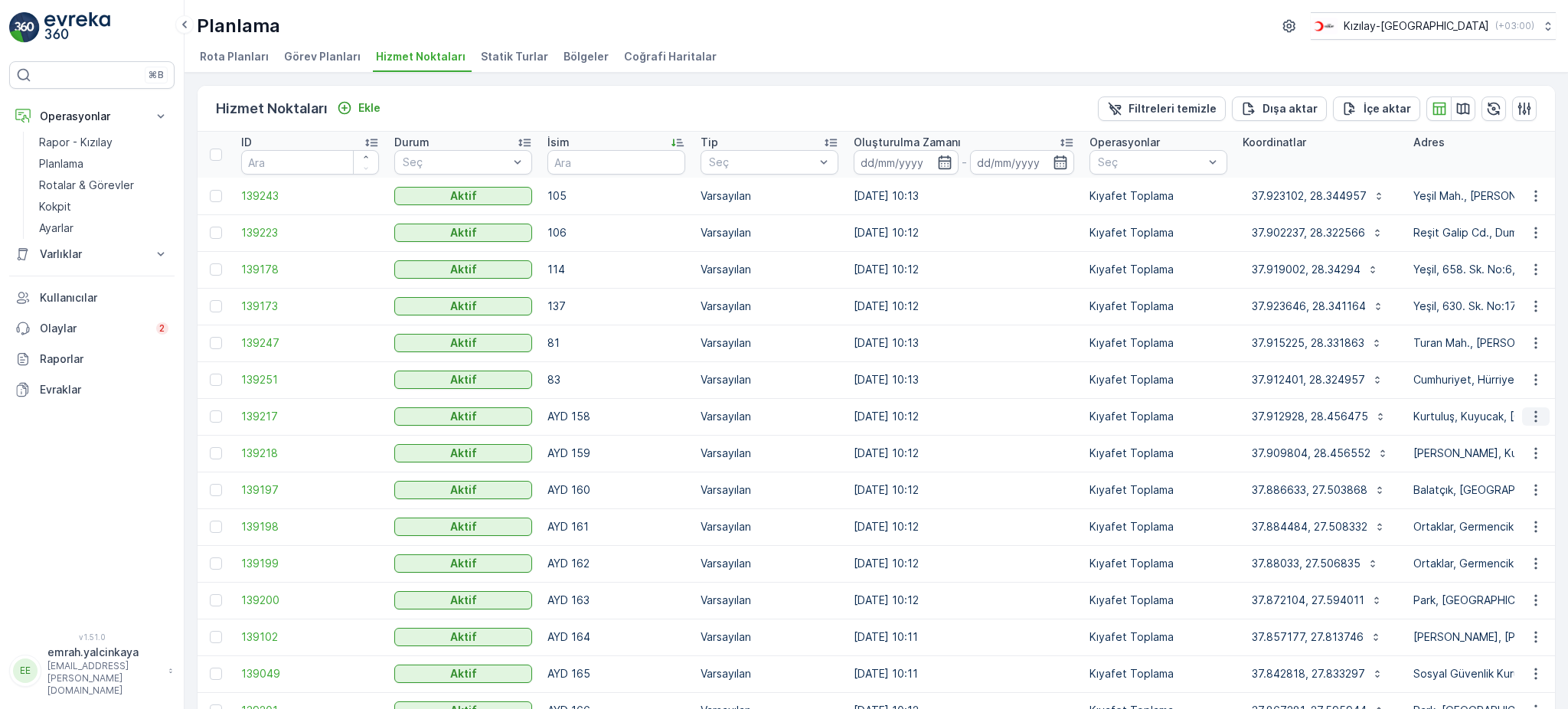
click at [1531, 415] on icon "button" at bounding box center [1536, 416] width 16 height 16
click at [1510, 456] on span "Servis Noktasını Düzenle" at bounding box center [1496, 459] width 126 height 16
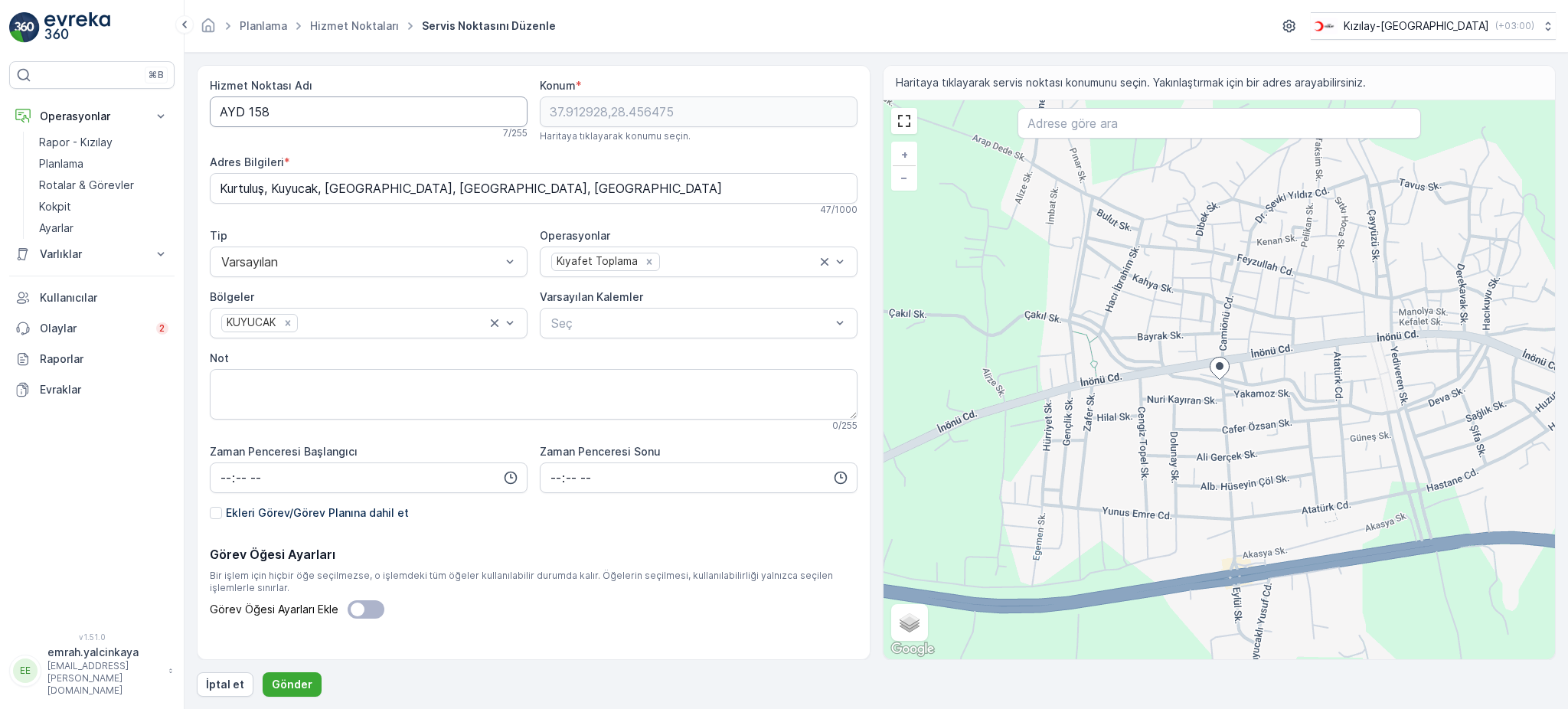
click at [249, 115] on Adı "AYD 158" at bounding box center [368, 111] width 318 height 30
type Adı "AYD158"
click at [278, 685] on p "Gönder" at bounding box center [292, 685] width 41 height 16
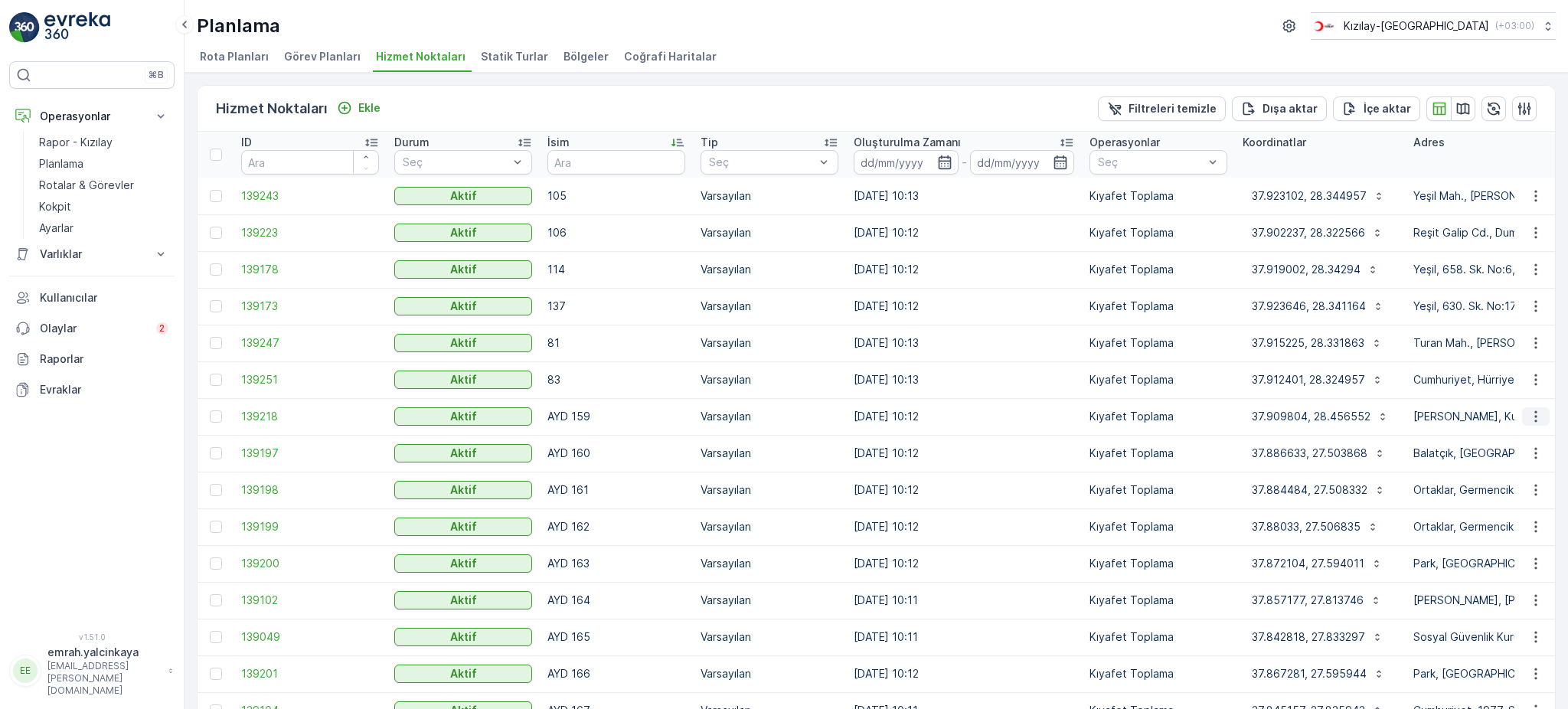
click at [1537, 422] on icon "button" at bounding box center [1536, 416] width 16 height 16
click at [1504, 461] on span "Servis Noktasını Düzenle" at bounding box center [1496, 459] width 126 height 16
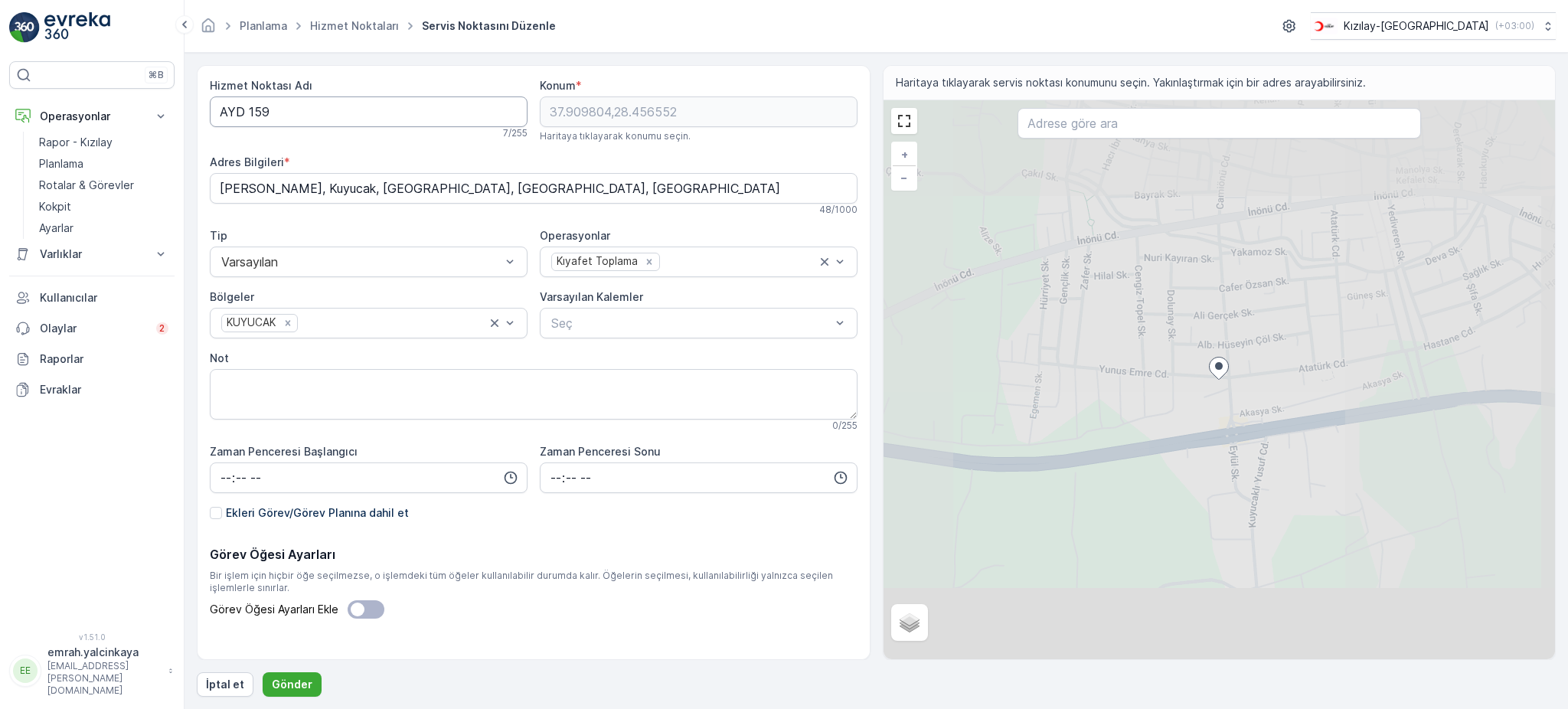
click at [248, 115] on Adı "AYD 159" at bounding box center [368, 111] width 318 height 30
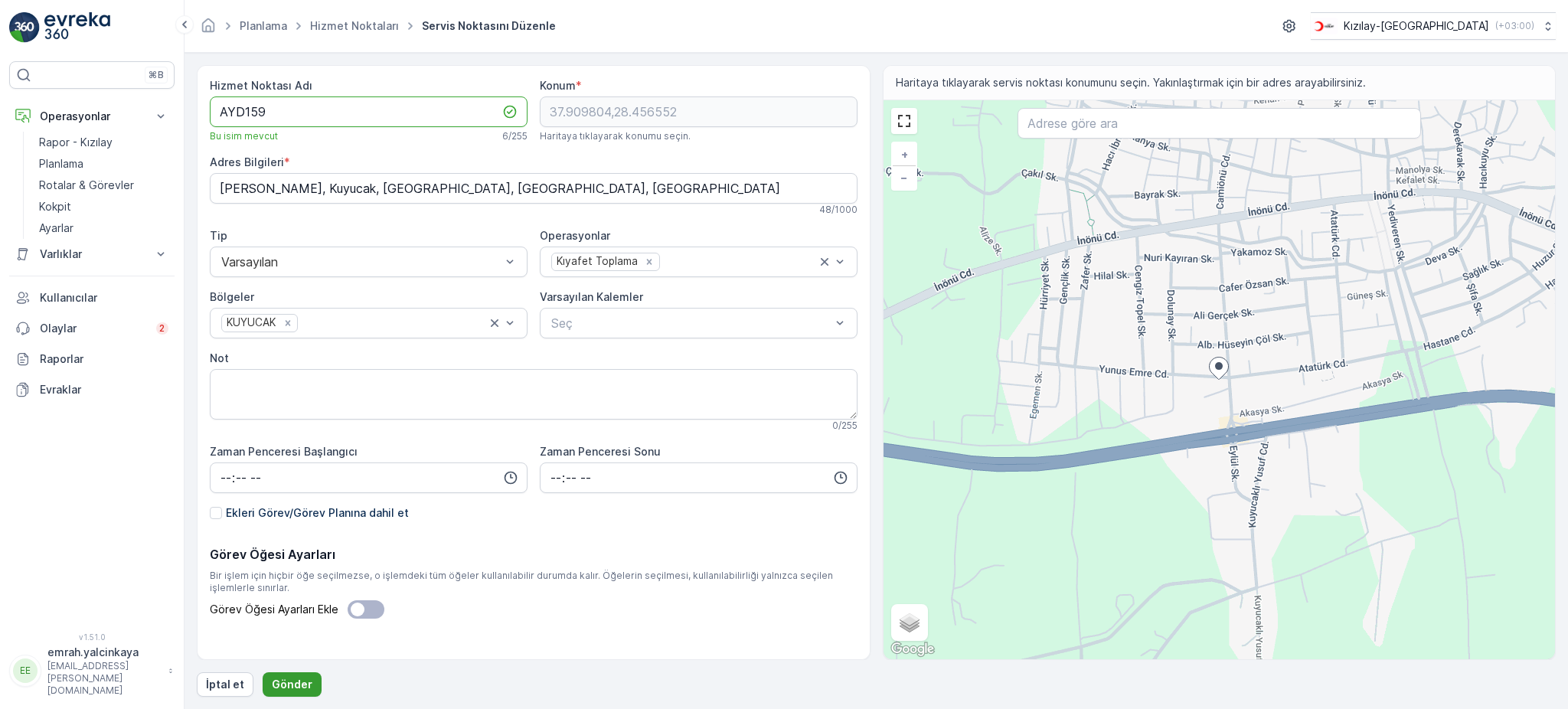
type Adı "AYD159"
click at [278, 678] on p "Gönder" at bounding box center [292, 685] width 41 height 16
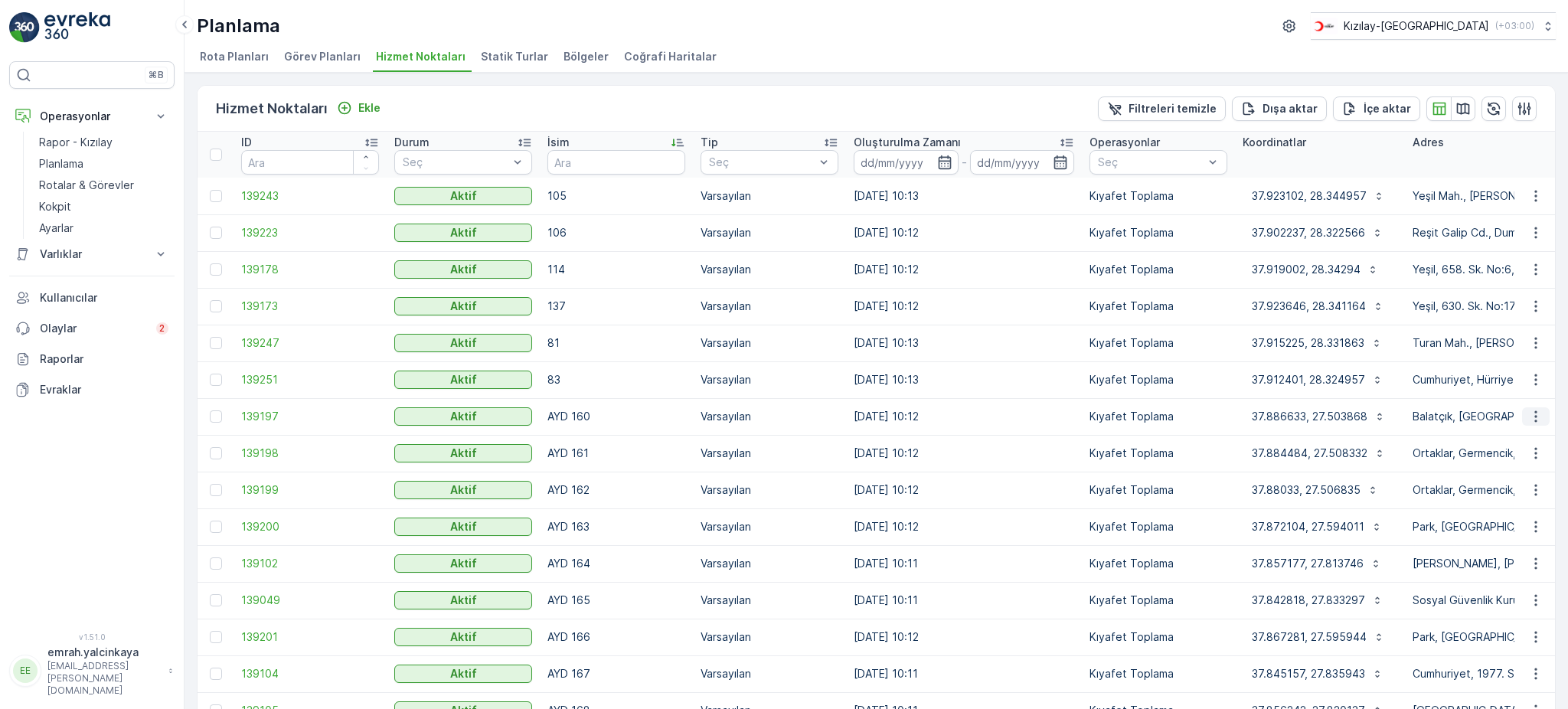
click at [1528, 411] on icon "button" at bounding box center [1536, 416] width 16 height 16
click at [1517, 456] on span "Servis Noktasını Düzenle" at bounding box center [1496, 459] width 126 height 16
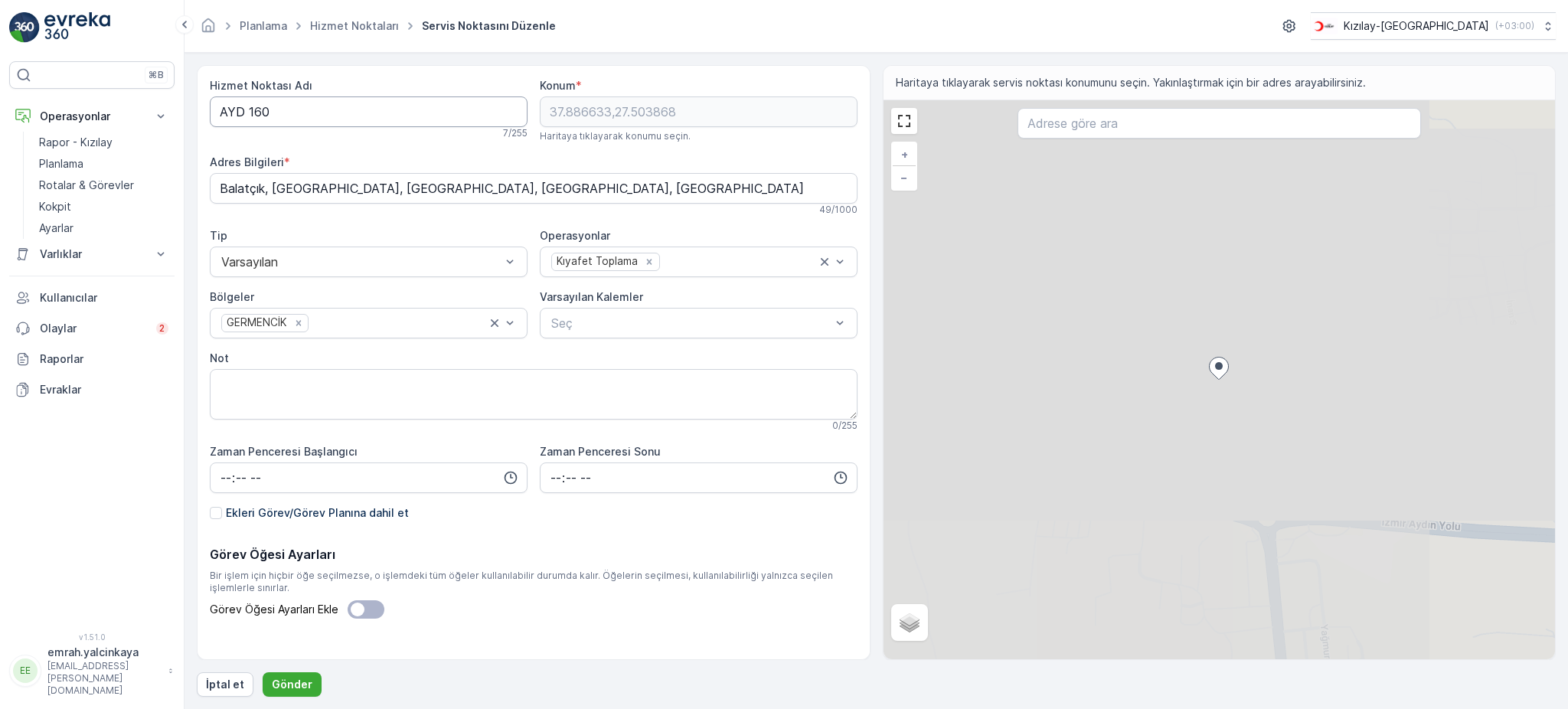
click at [247, 113] on Adı "AYD 160" at bounding box center [368, 111] width 318 height 30
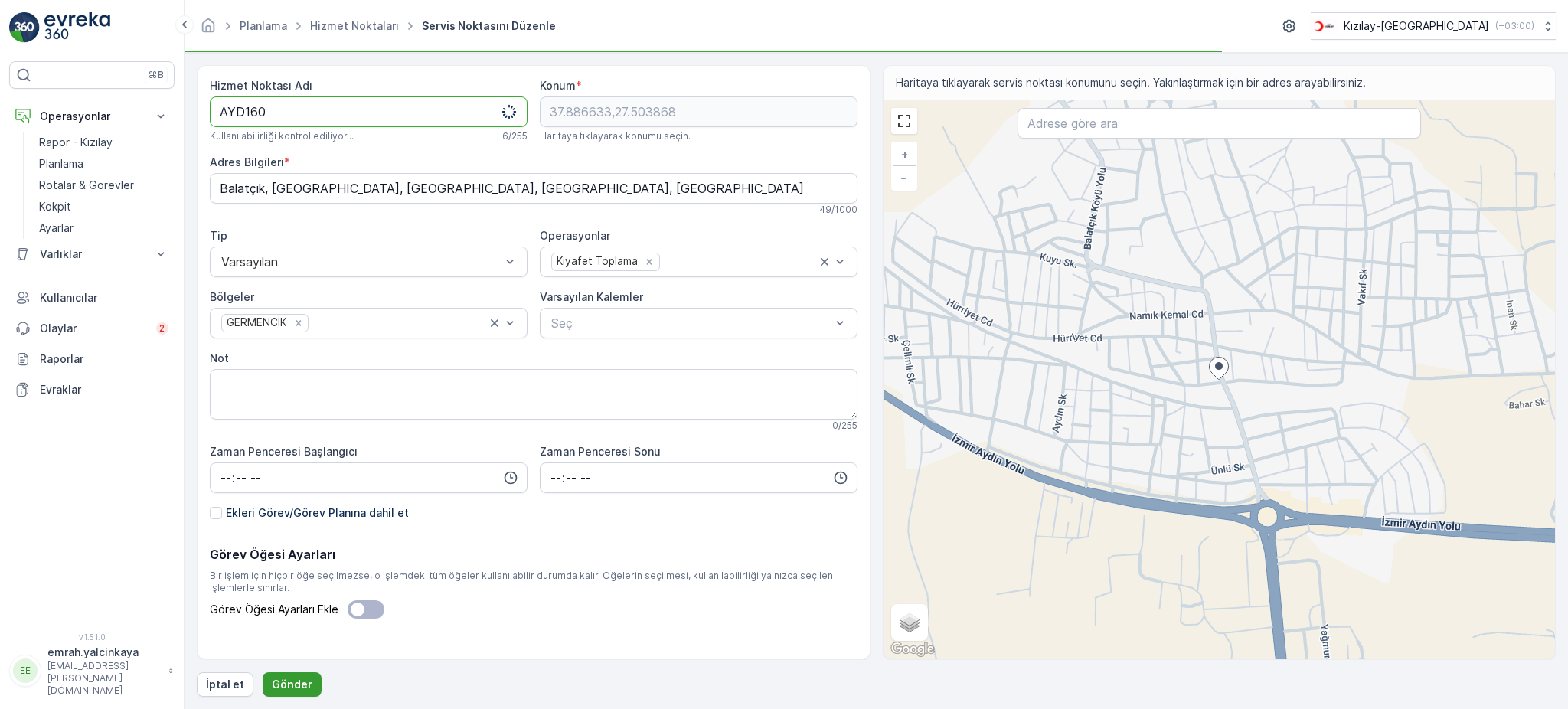
type Adı "AYD160"
click at [287, 685] on p "Gönder" at bounding box center [292, 685] width 41 height 16
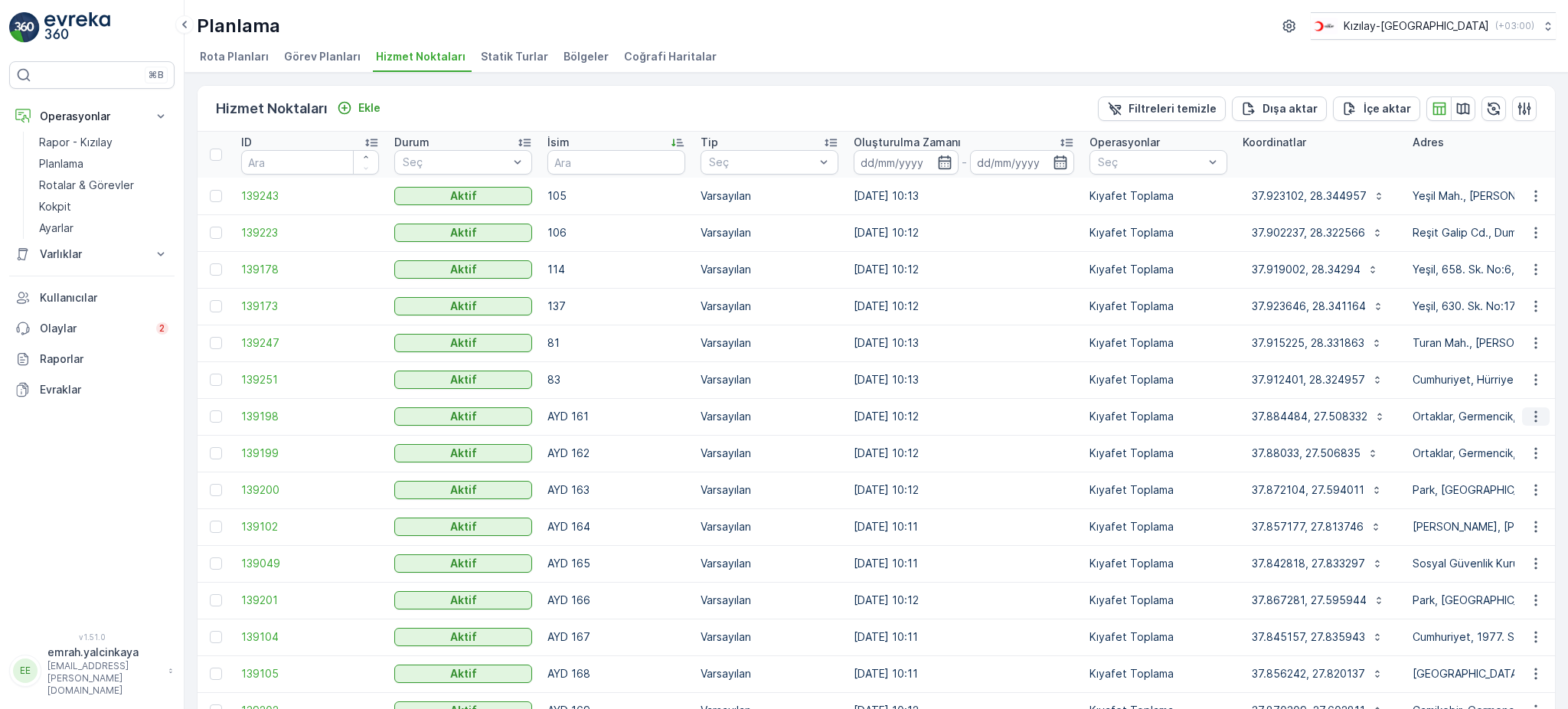
click at [1528, 416] on icon "button" at bounding box center [1536, 416] width 16 height 16
click at [1508, 453] on span "Servis Noktasını Düzenle" at bounding box center [1496, 459] width 126 height 16
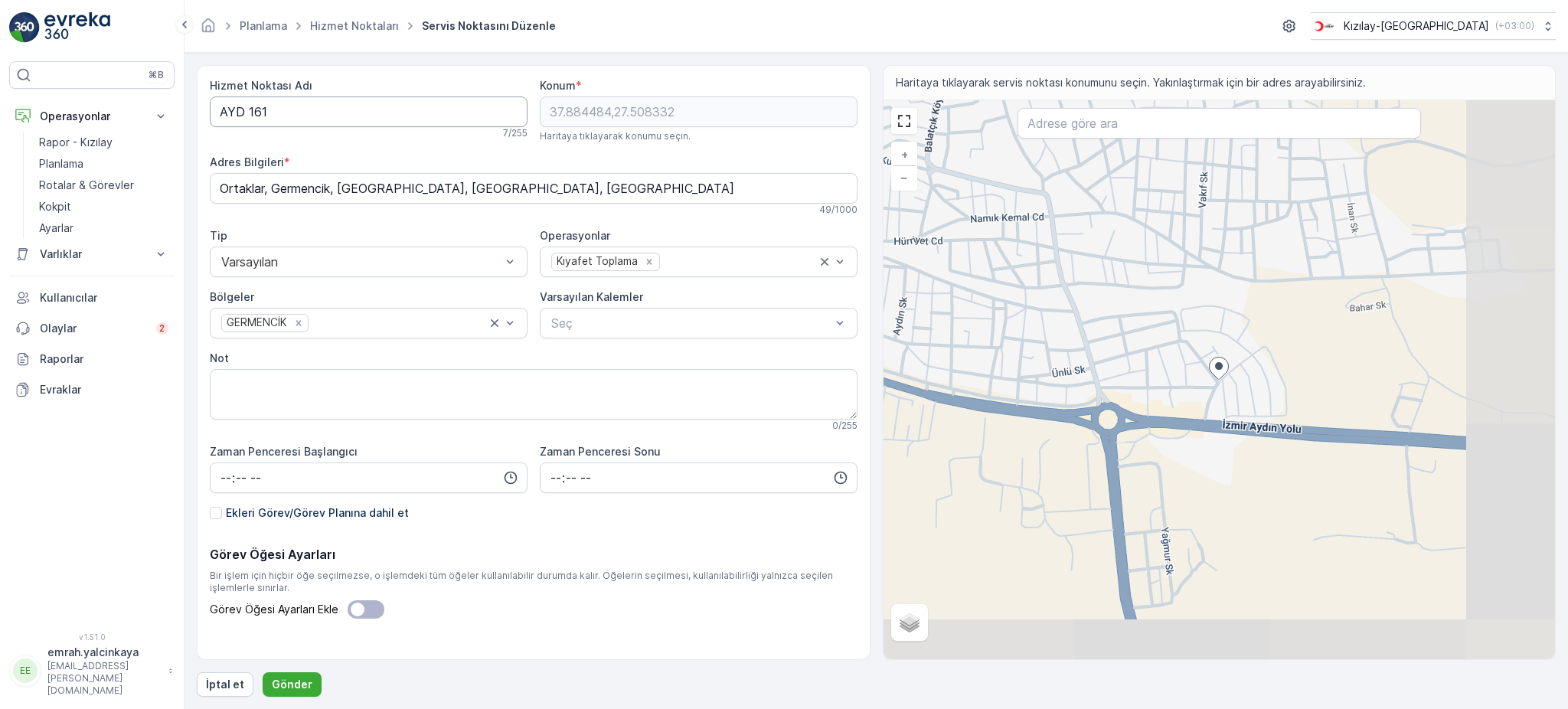
click at [247, 117] on Adı "AYD 161" at bounding box center [368, 111] width 318 height 30
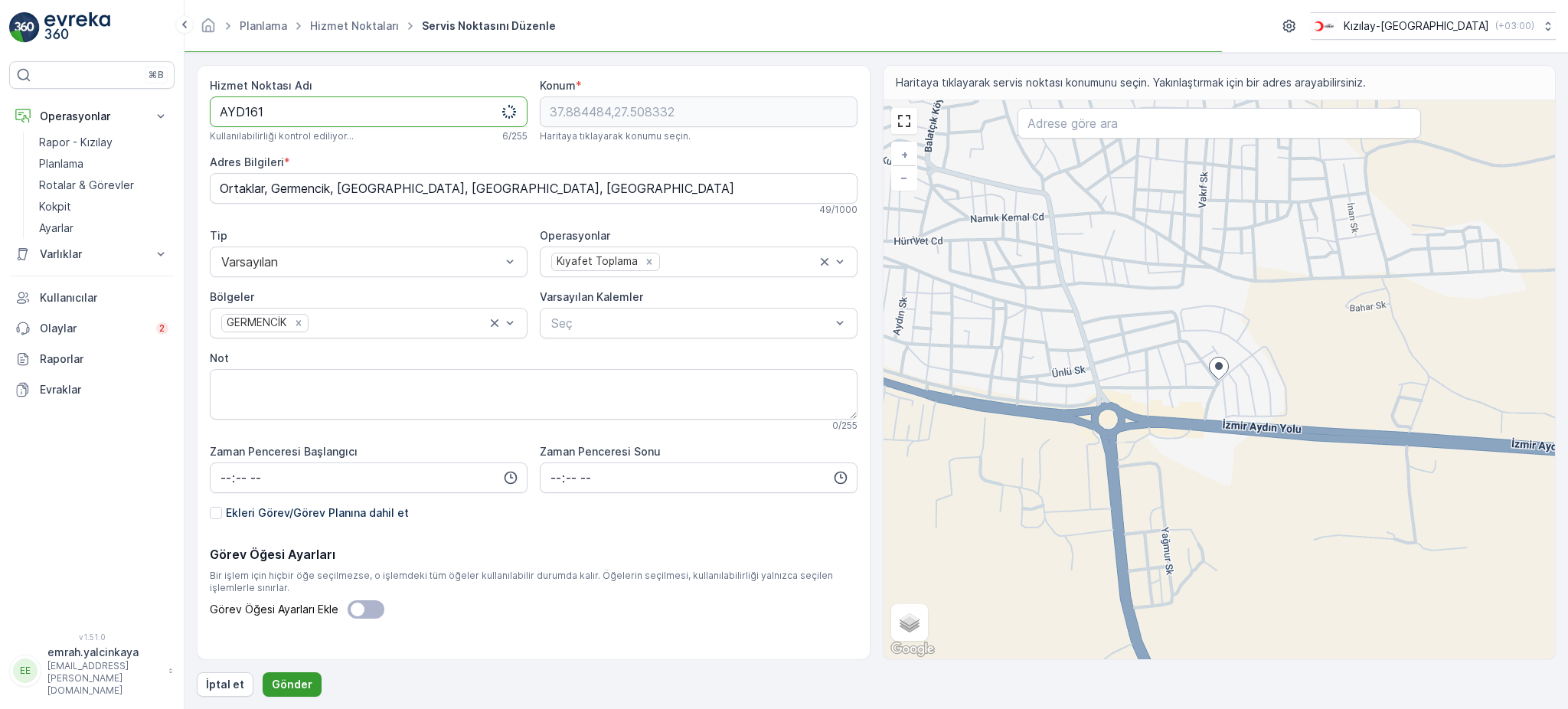
type Adı "AYD161"
click at [308, 684] on button "Gönder" at bounding box center [292, 685] width 59 height 24
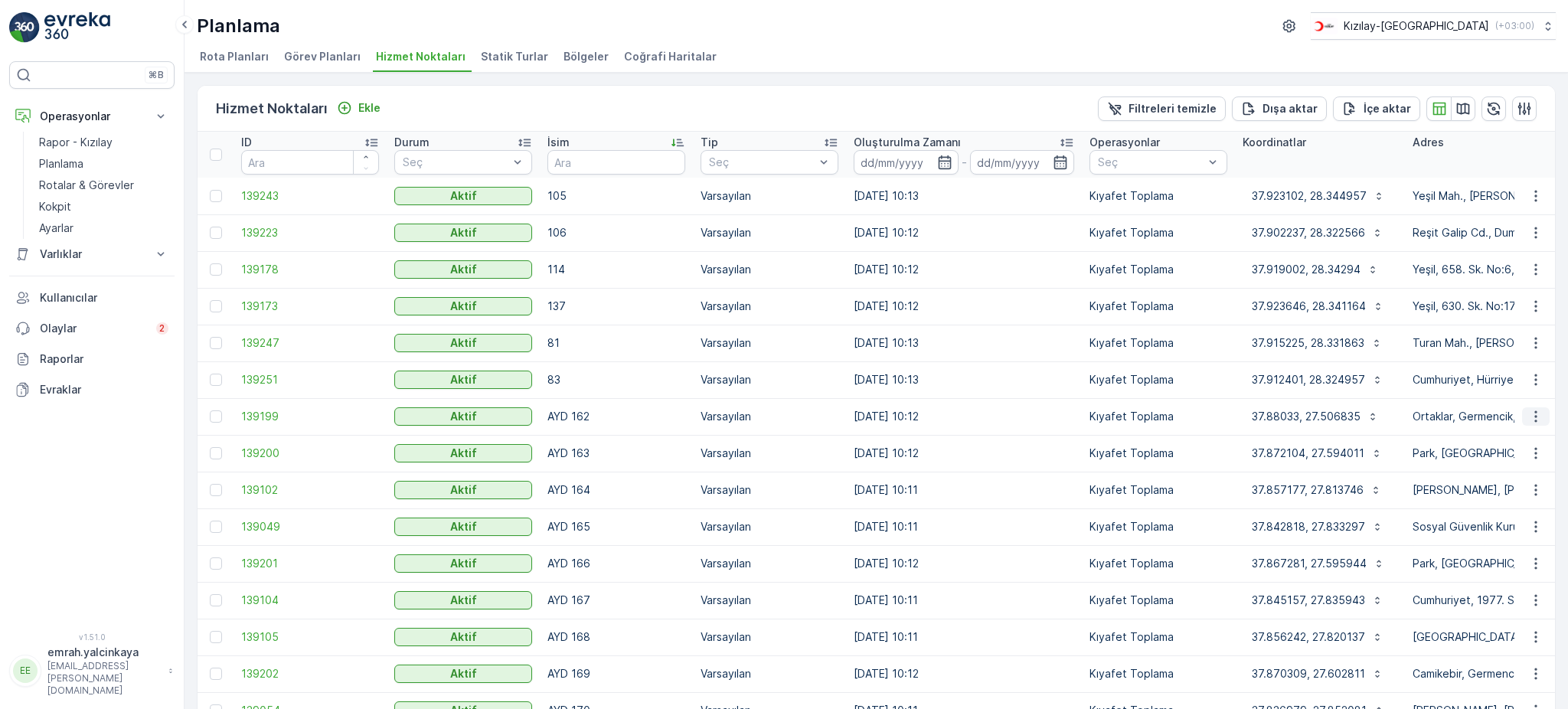
click at [1528, 413] on icon "button" at bounding box center [1536, 416] width 16 height 16
click at [1514, 455] on span "Servis Noktasını Düzenle" at bounding box center [1496, 459] width 126 height 16
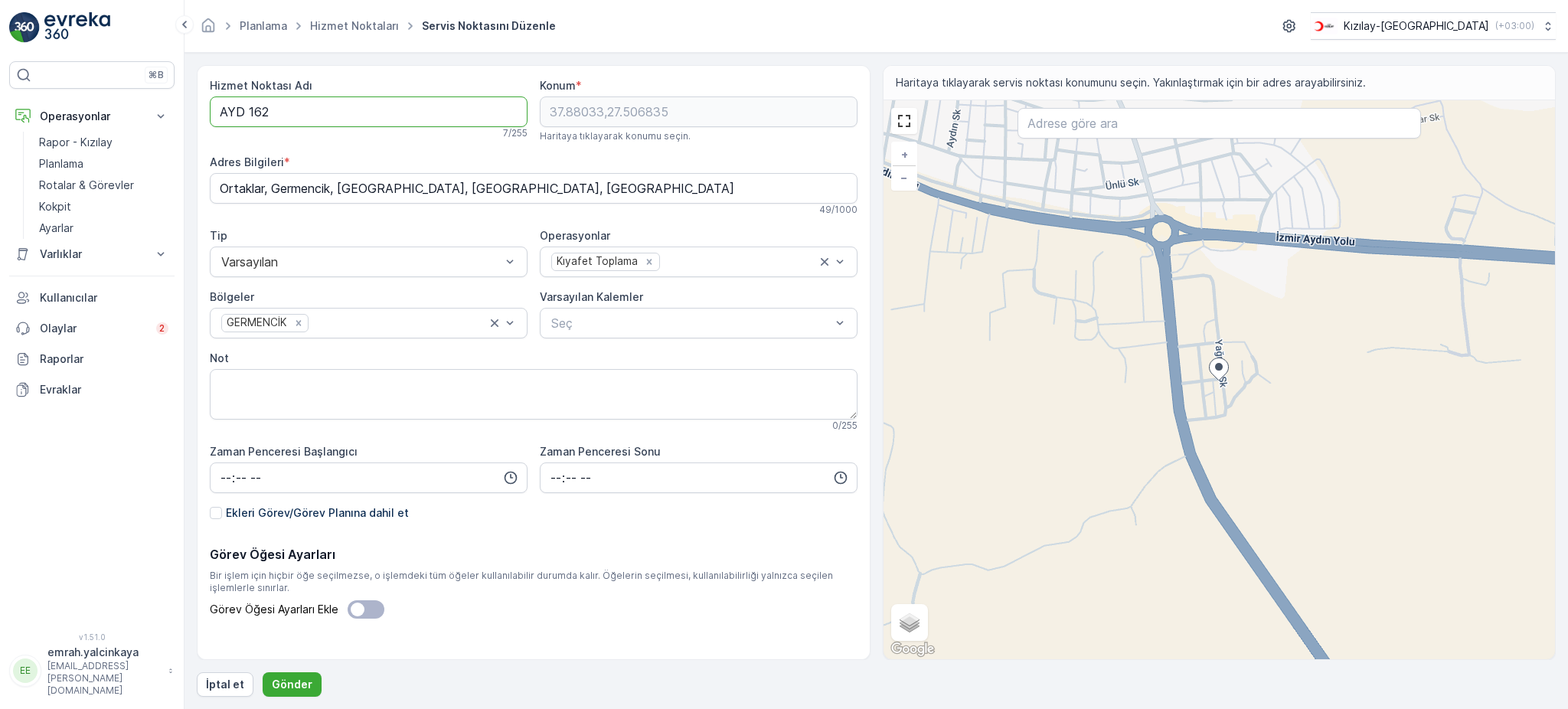
drag, startPoint x: 243, startPoint y: 114, endPoint x: 479, endPoint y: 198, distance: 250.5
click at [243, 111] on Adı "AYD 162" at bounding box center [368, 111] width 318 height 30
type Adı "AYD162"
click at [276, 684] on p "Gönder" at bounding box center [292, 685] width 41 height 16
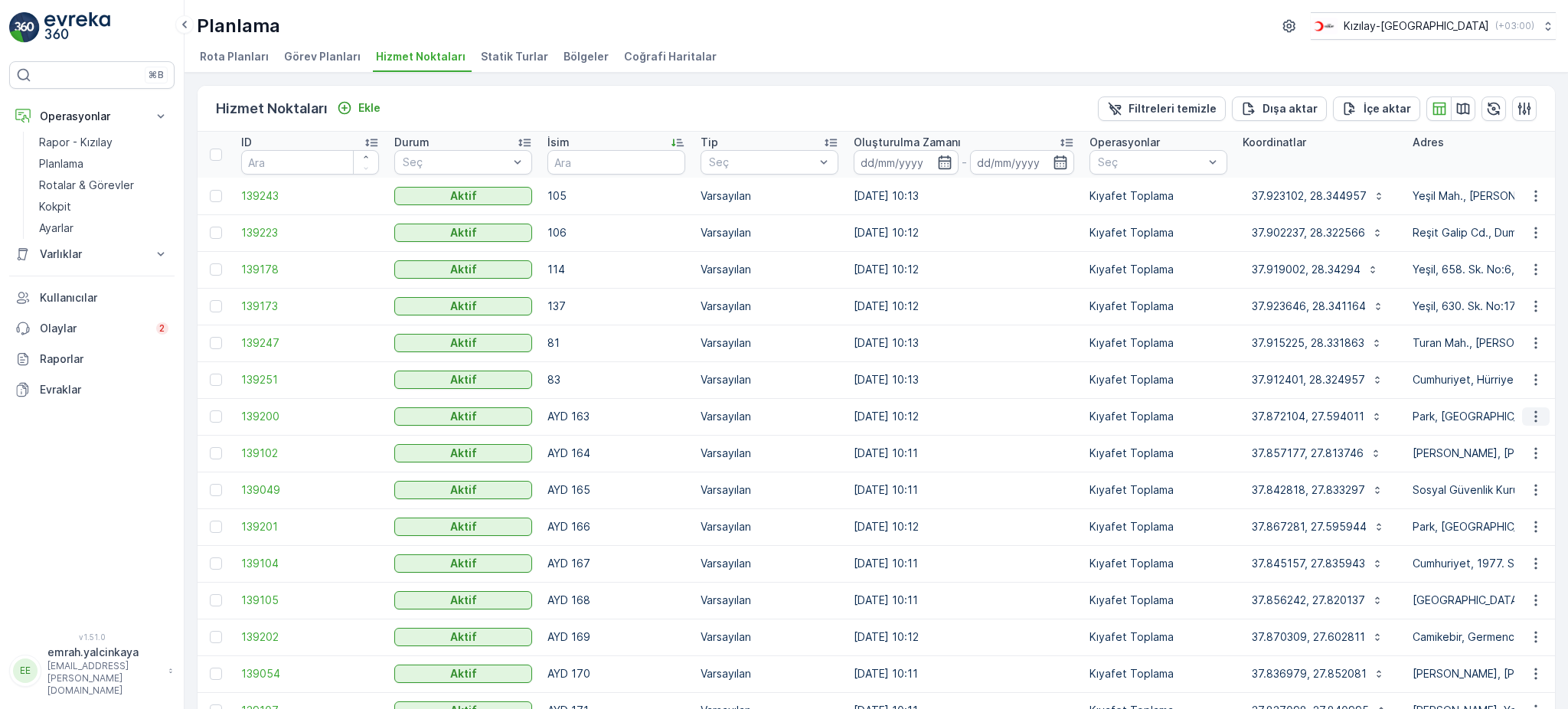
click at [1531, 416] on icon "button" at bounding box center [1536, 416] width 16 height 16
click at [1556, 458] on span "Servis Noktasını Düzenle" at bounding box center [1496, 459] width 126 height 16
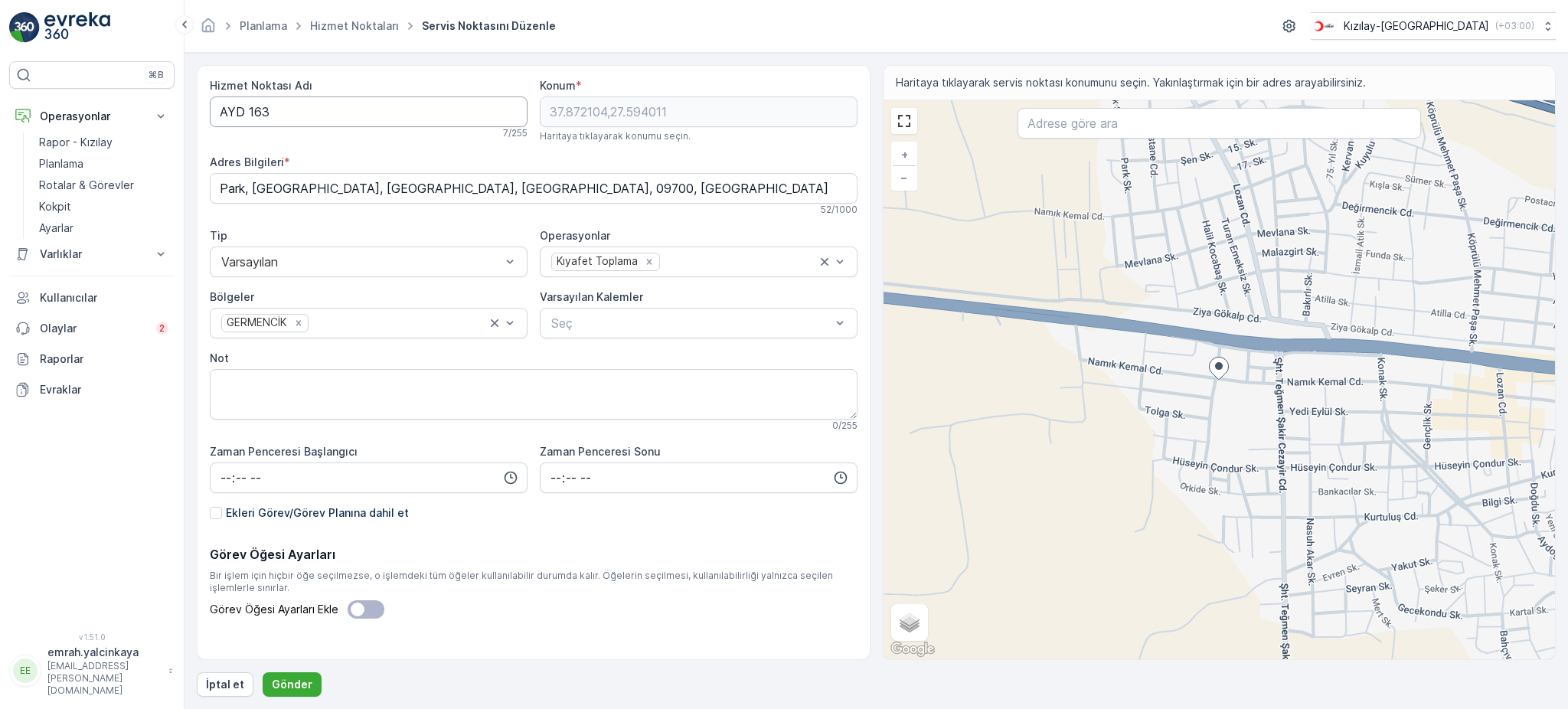
click at [249, 115] on Adı "AYD 163" at bounding box center [368, 111] width 318 height 30
type Adı "AYD163"
click at [279, 684] on p "Gönder" at bounding box center [292, 685] width 41 height 16
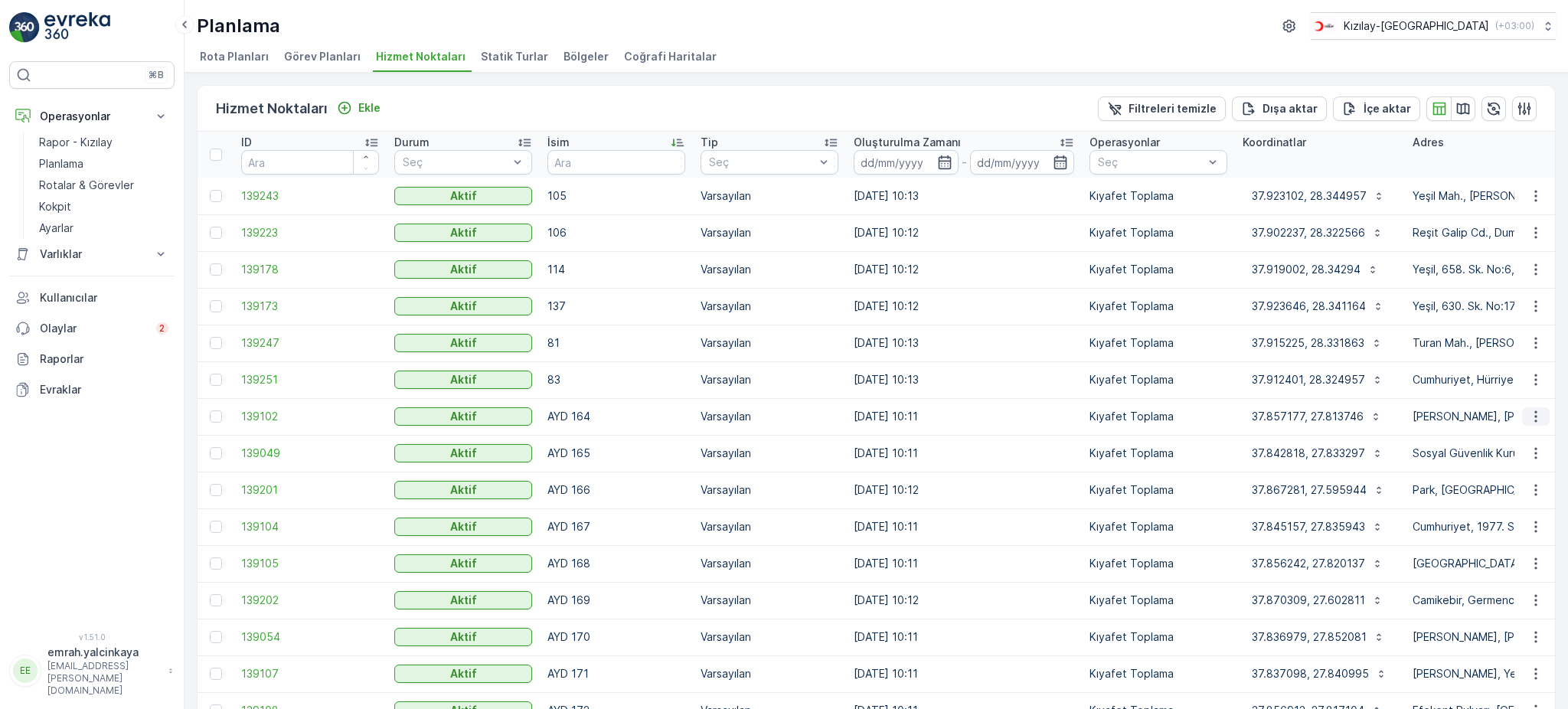
click at [1537, 418] on icon "button" at bounding box center [1536, 416] width 16 height 16
click at [1526, 451] on span "Servis Noktasını Düzenle" at bounding box center [1496, 459] width 126 height 16
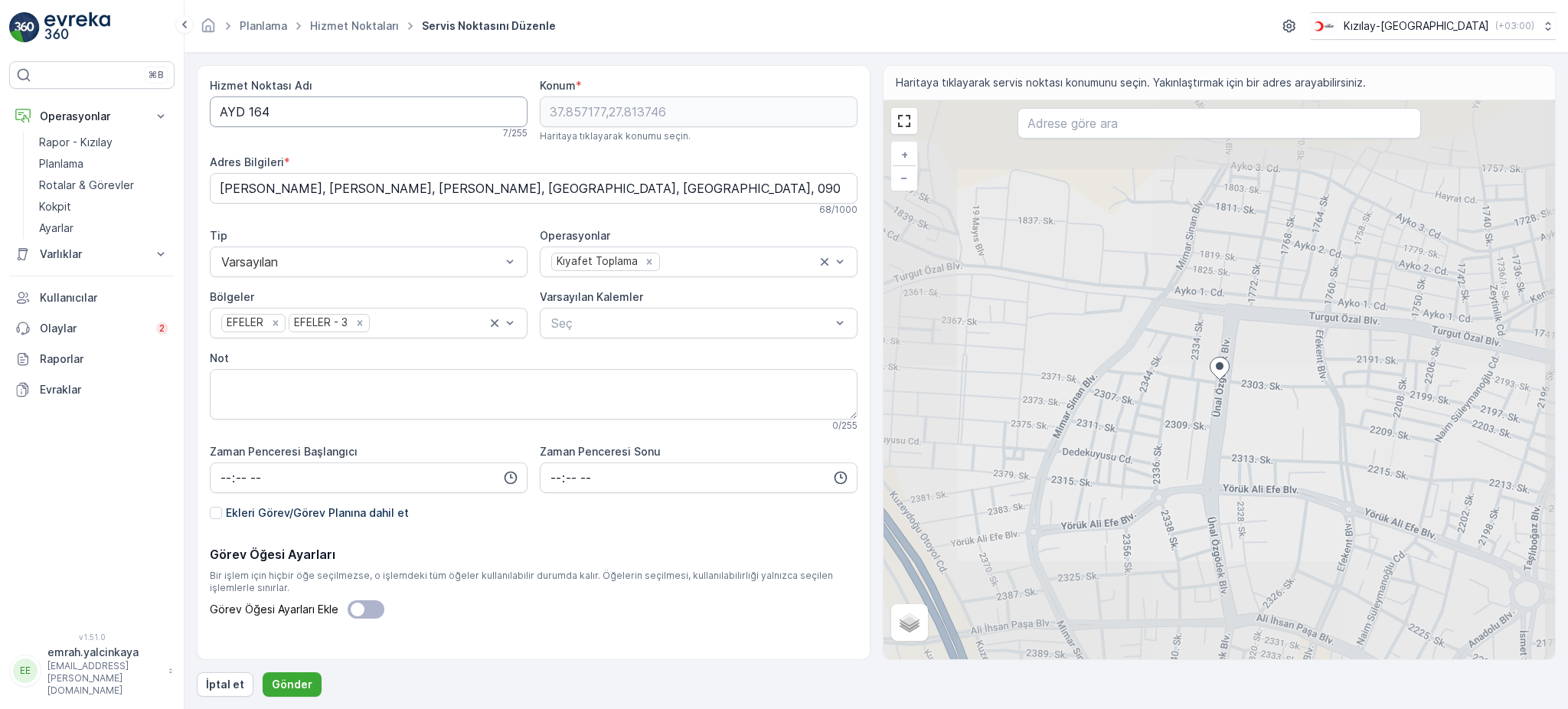
click at [250, 115] on Adı "AYD 164" at bounding box center [368, 111] width 318 height 30
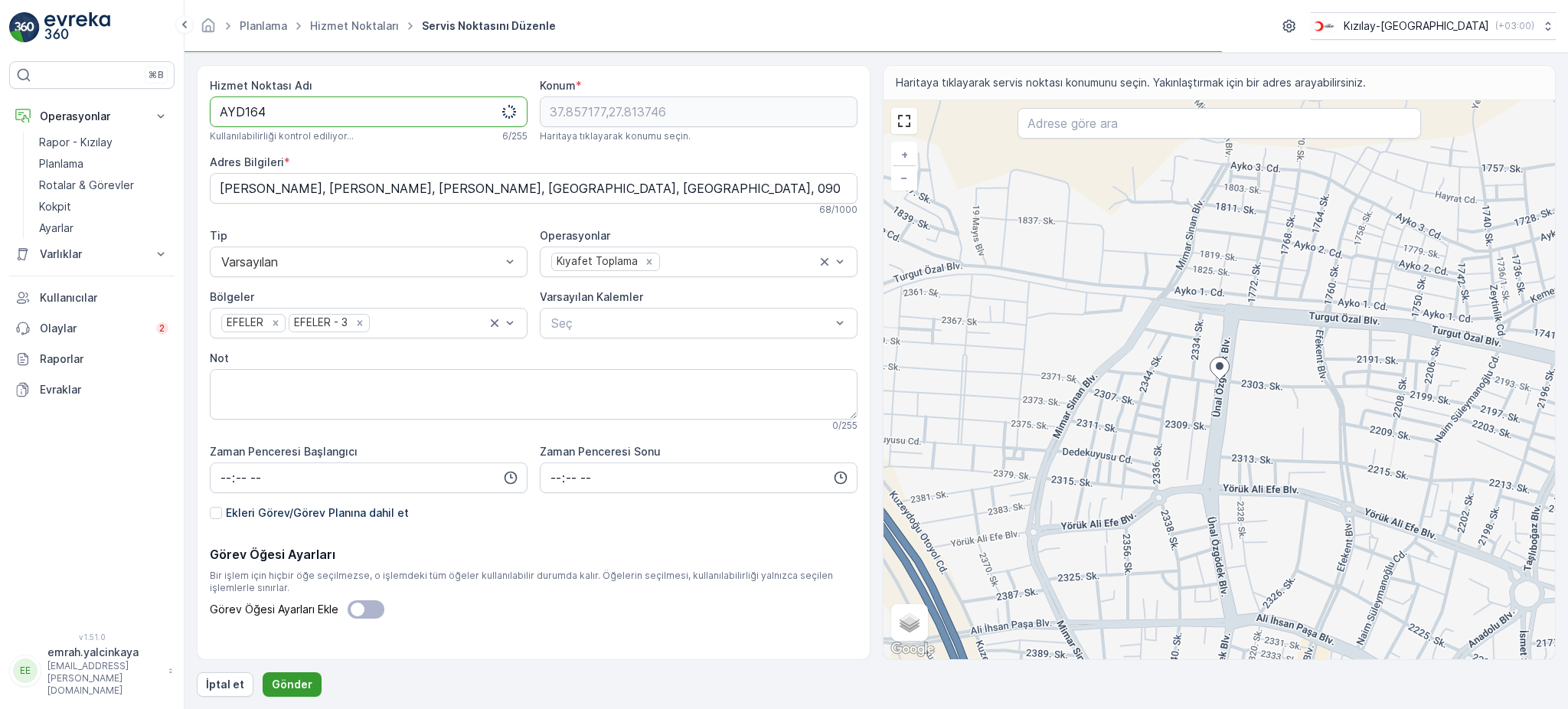
type Adı "AYD164"
click at [300, 685] on p "Gönder" at bounding box center [292, 685] width 41 height 16
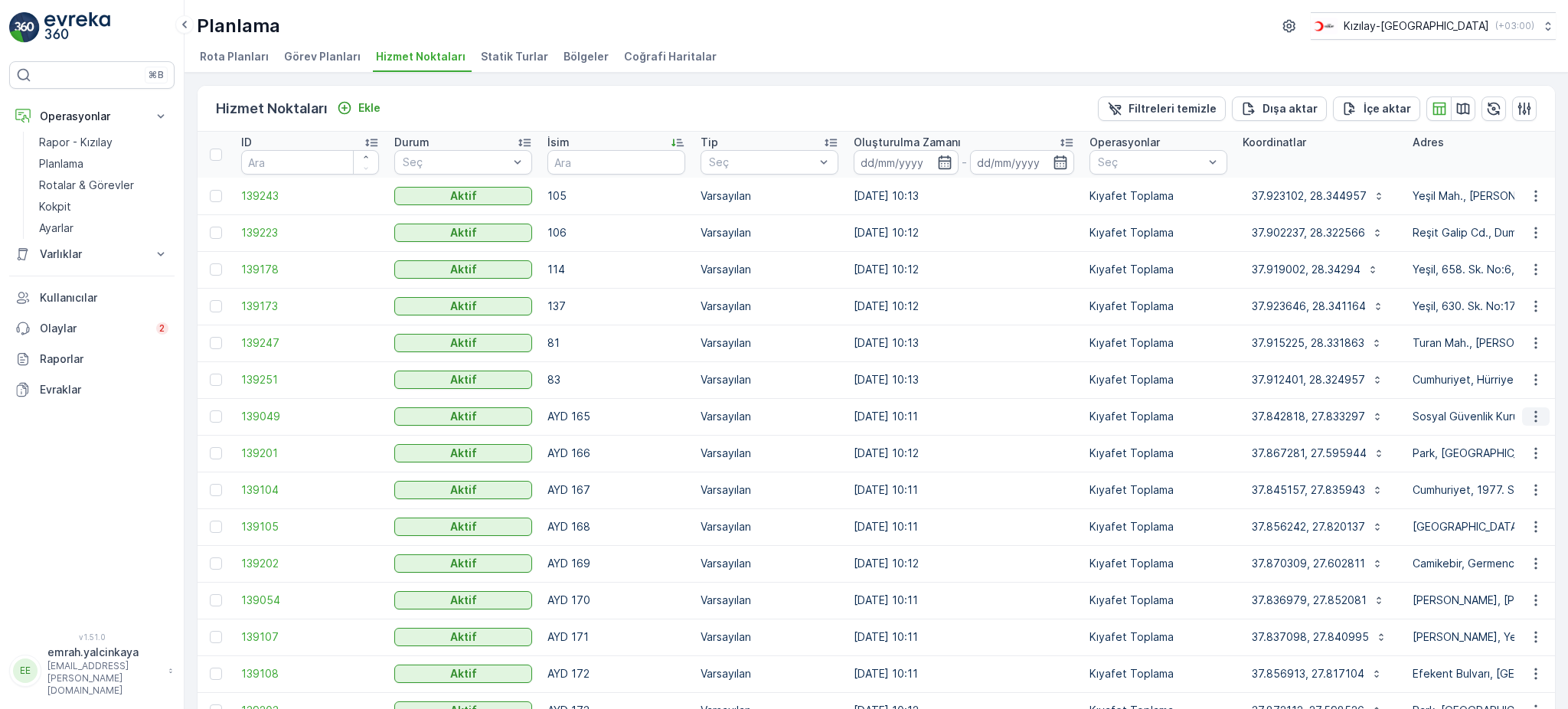
click at [1539, 420] on button "button" at bounding box center [1536, 415] width 28 height 18
click at [1482, 461] on span "Servis Noktasını Düzenle" at bounding box center [1496, 459] width 126 height 16
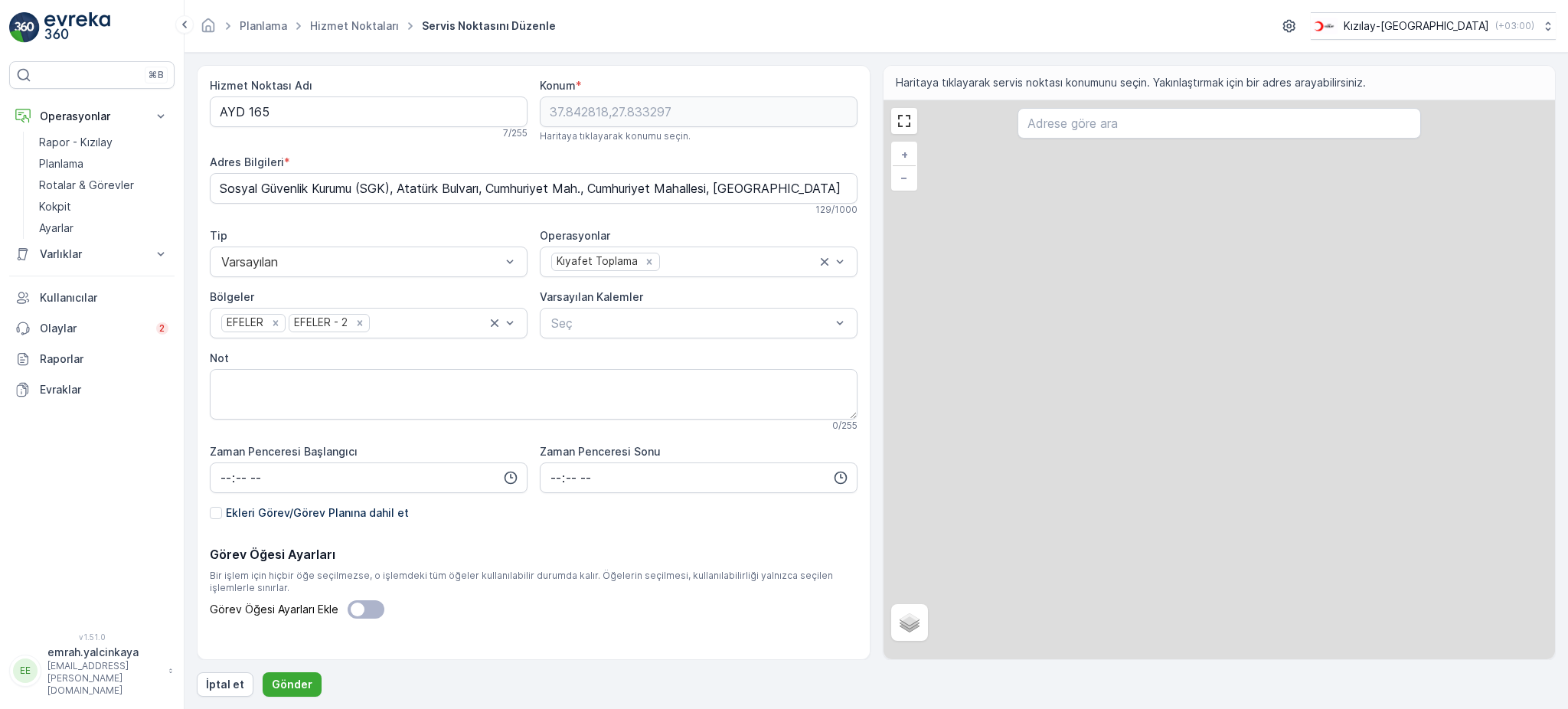
type Adı "AYD 165"
type input "37.842818,27.833297"
type Bilgileri "Sosyal Güvenlik Kurumu (SGK), Atatürk Bulvarı, Cumhuriyet Mah., Cumhuriyet Maha…"
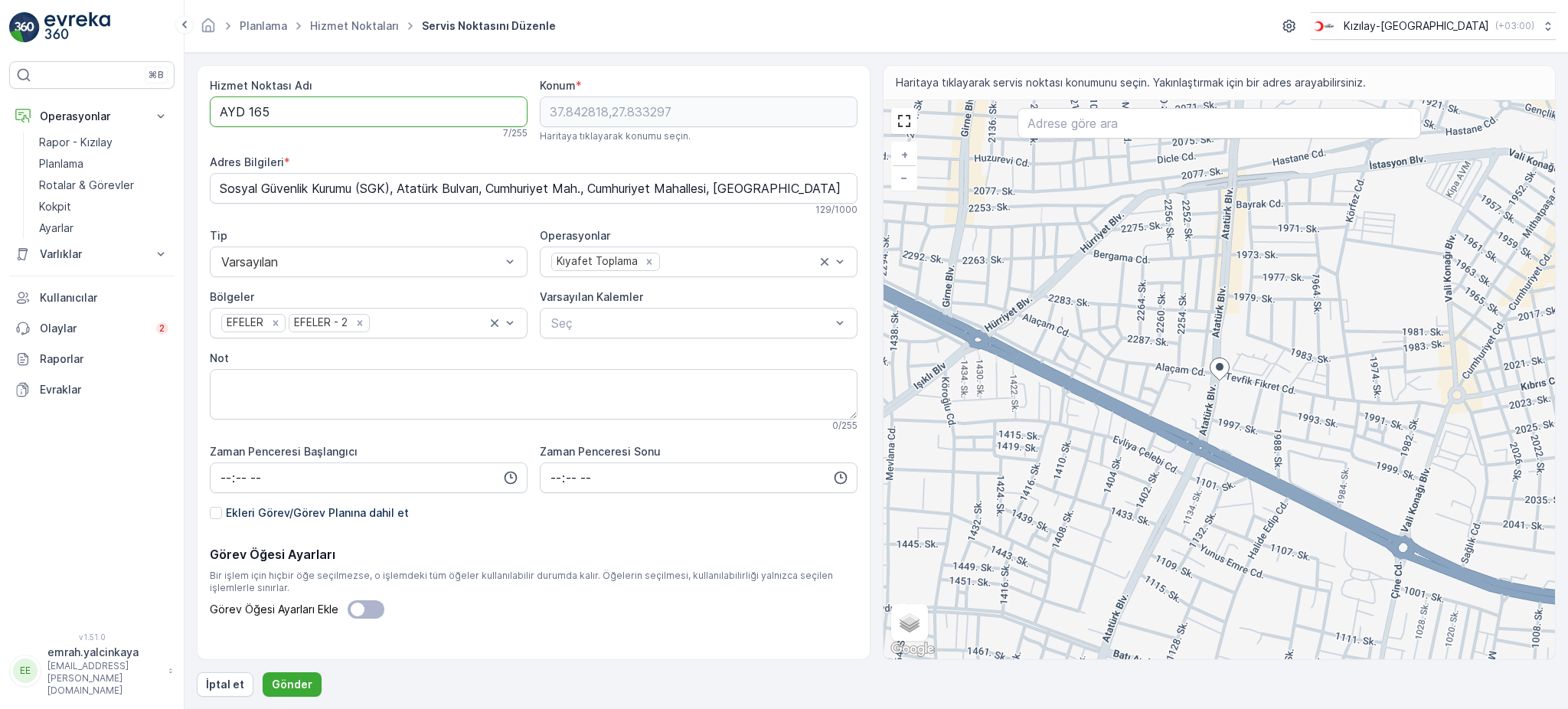
drag, startPoint x: 249, startPoint y: 109, endPoint x: 402, endPoint y: 142, distance: 156.5
click at [248, 109] on Adı "AYD 165" at bounding box center [368, 111] width 318 height 30
type Adı "AYD165"
click at [280, 679] on p "Gönder" at bounding box center [292, 685] width 41 height 16
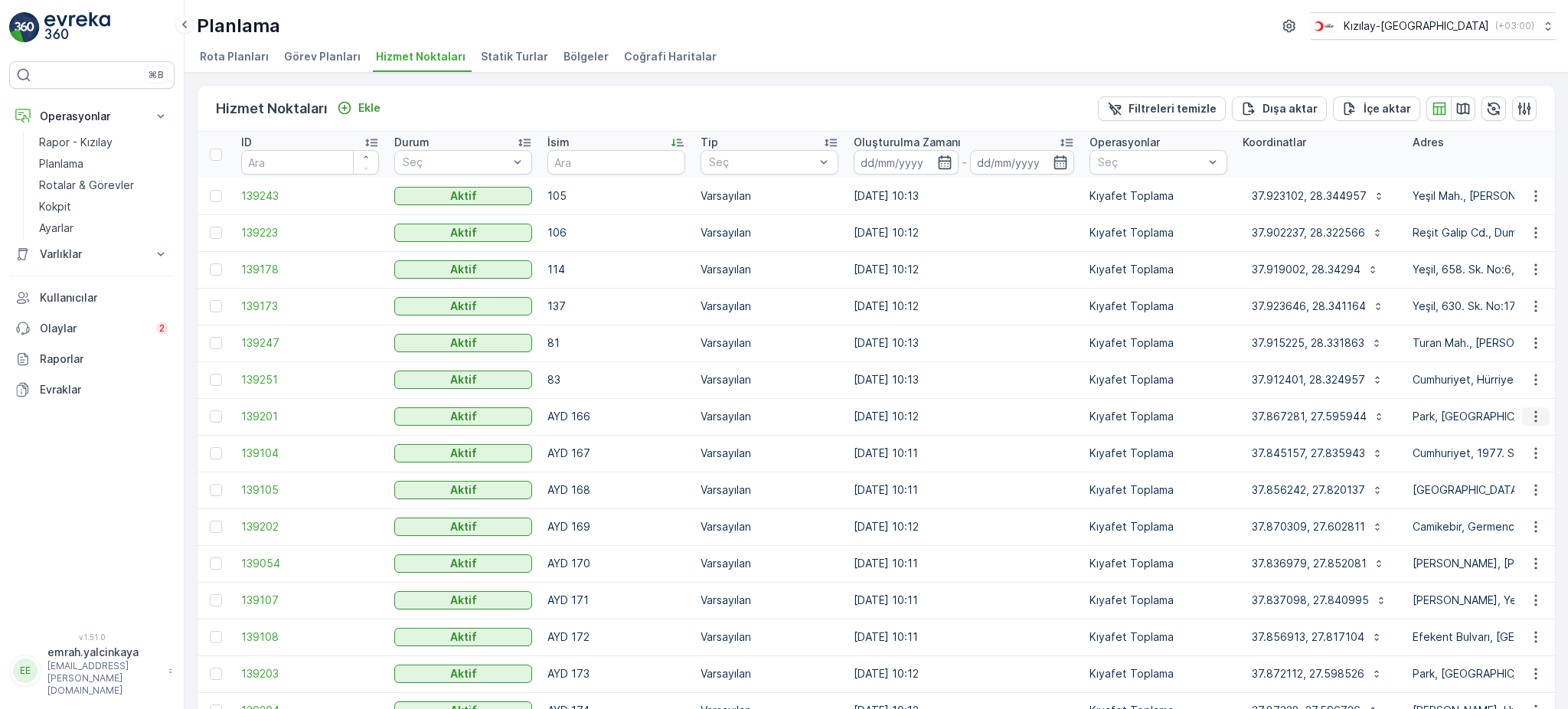
click at [1537, 417] on icon "button" at bounding box center [1536, 416] width 16 height 16
click at [1532, 455] on span "Servis Noktasını Düzenle" at bounding box center [1496, 459] width 126 height 16
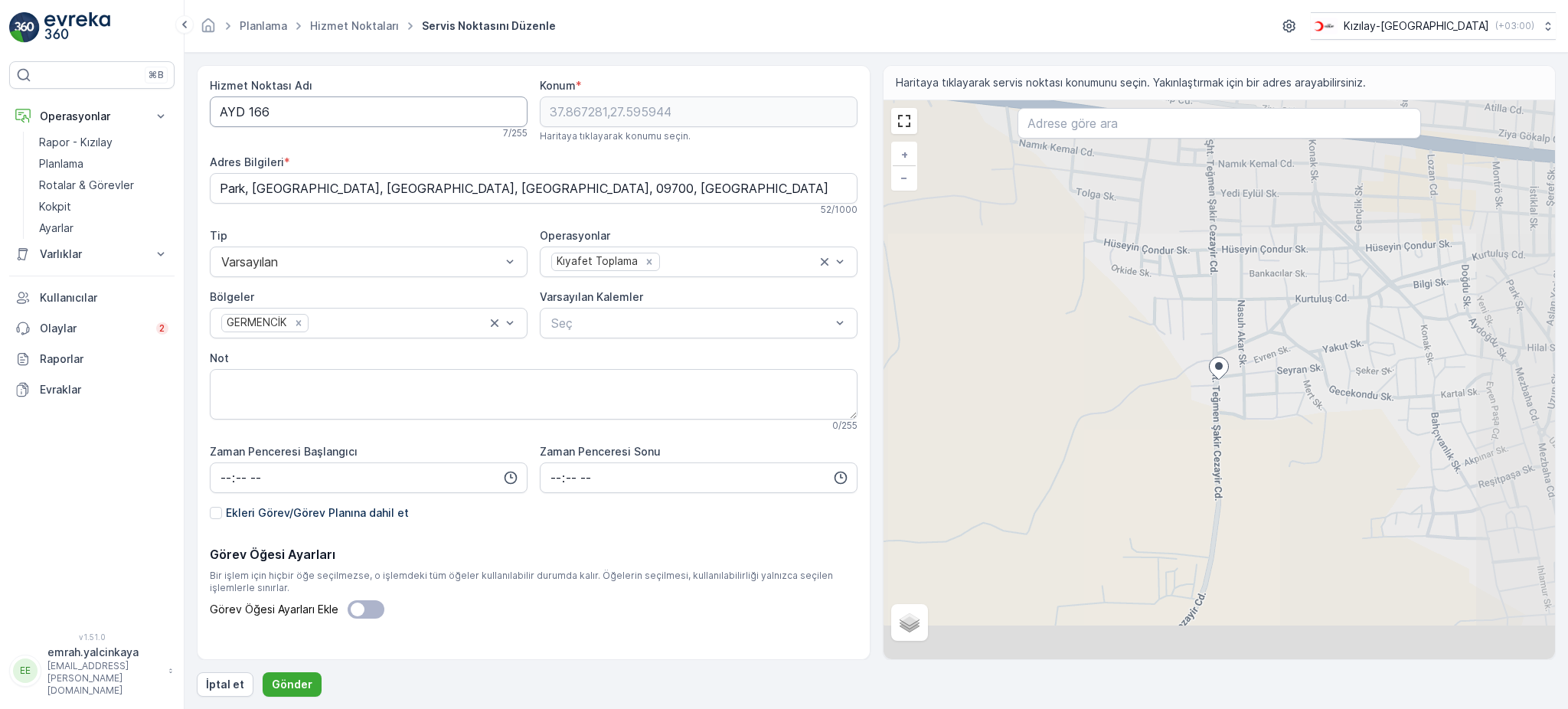
click at [243, 115] on Adı "AYD 166" at bounding box center [368, 111] width 318 height 30
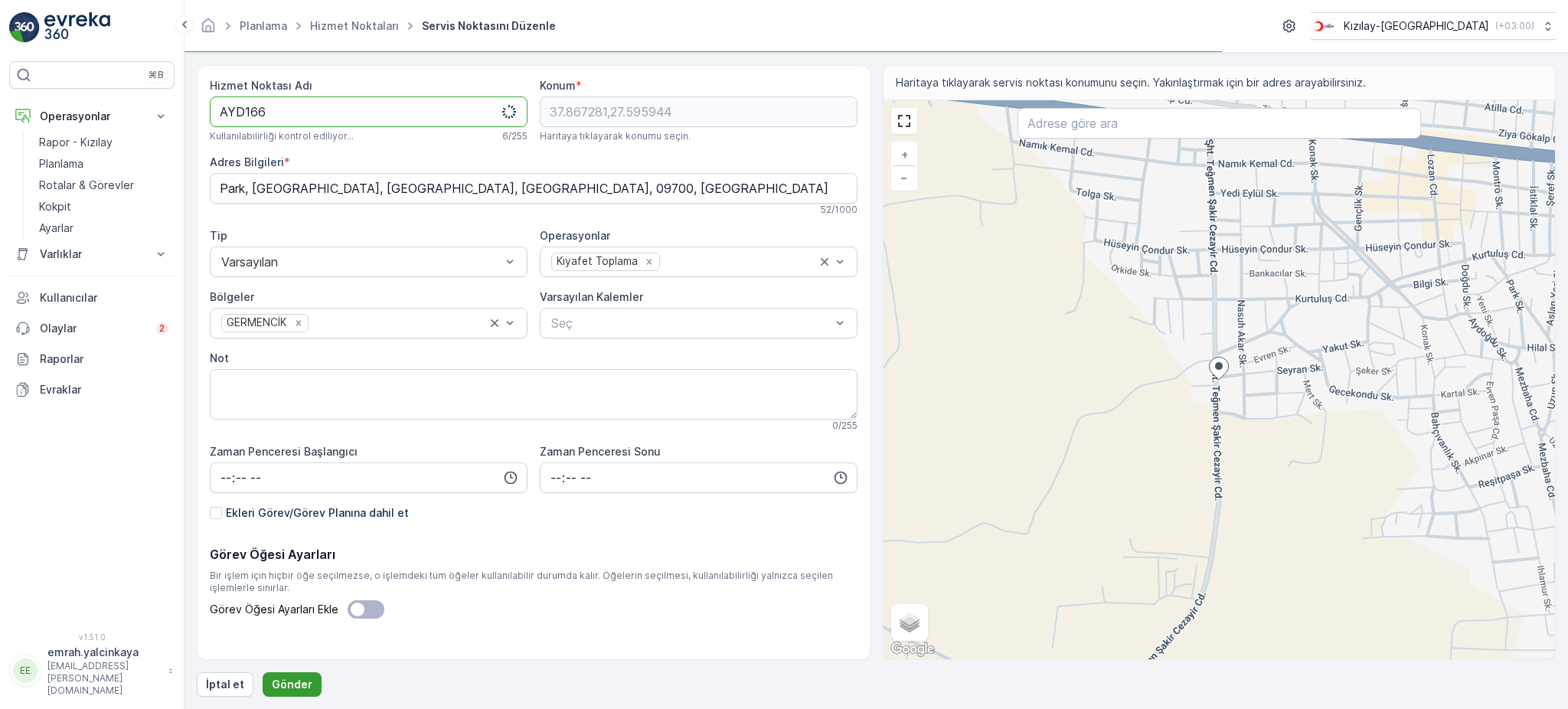
type Adı "AYD166"
click at [308, 682] on button "Gönder" at bounding box center [292, 685] width 59 height 24
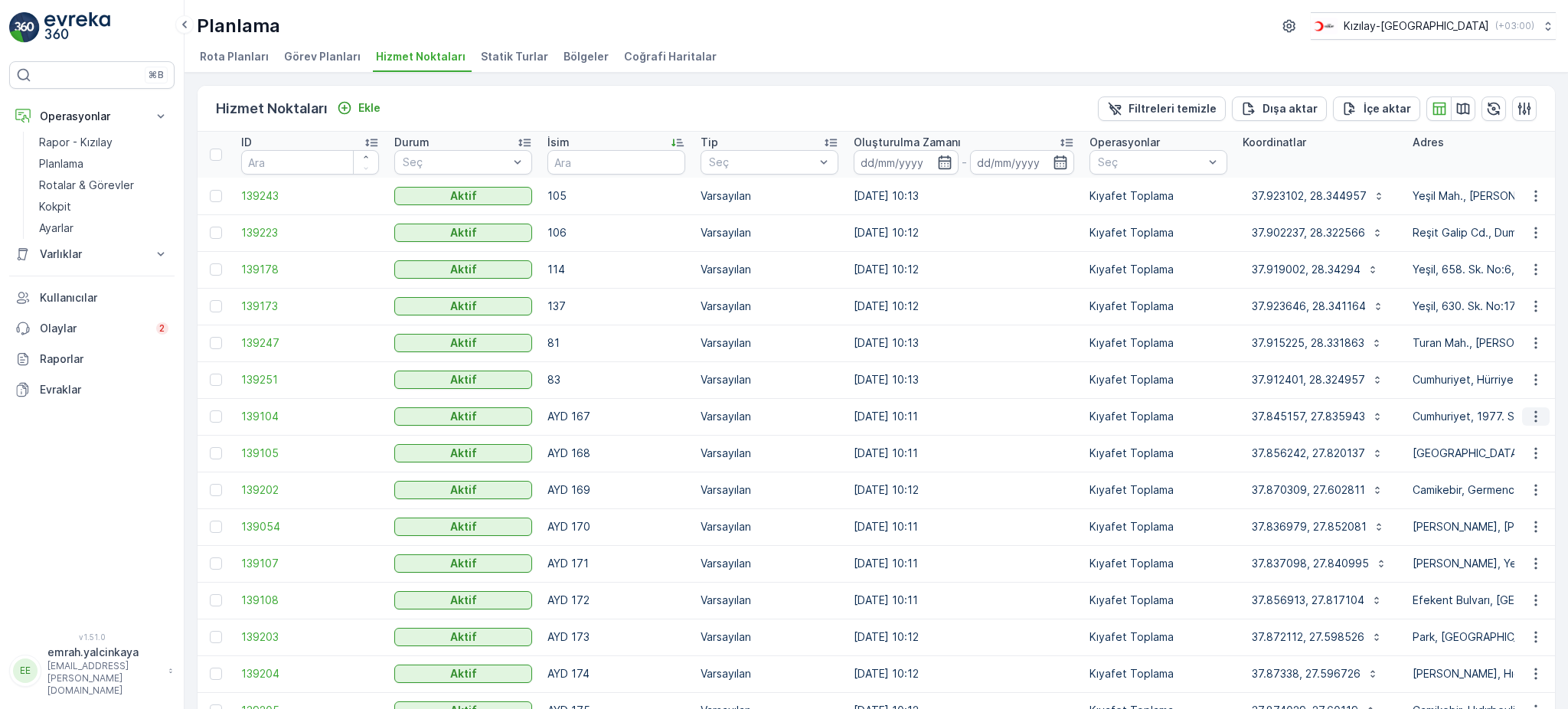
click at [1530, 416] on icon "button" at bounding box center [1536, 416] width 16 height 16
click at [1520, 452] on span "Servis Noktasını Düzenle" at bounding box center [1496, 459] width 126 height 16
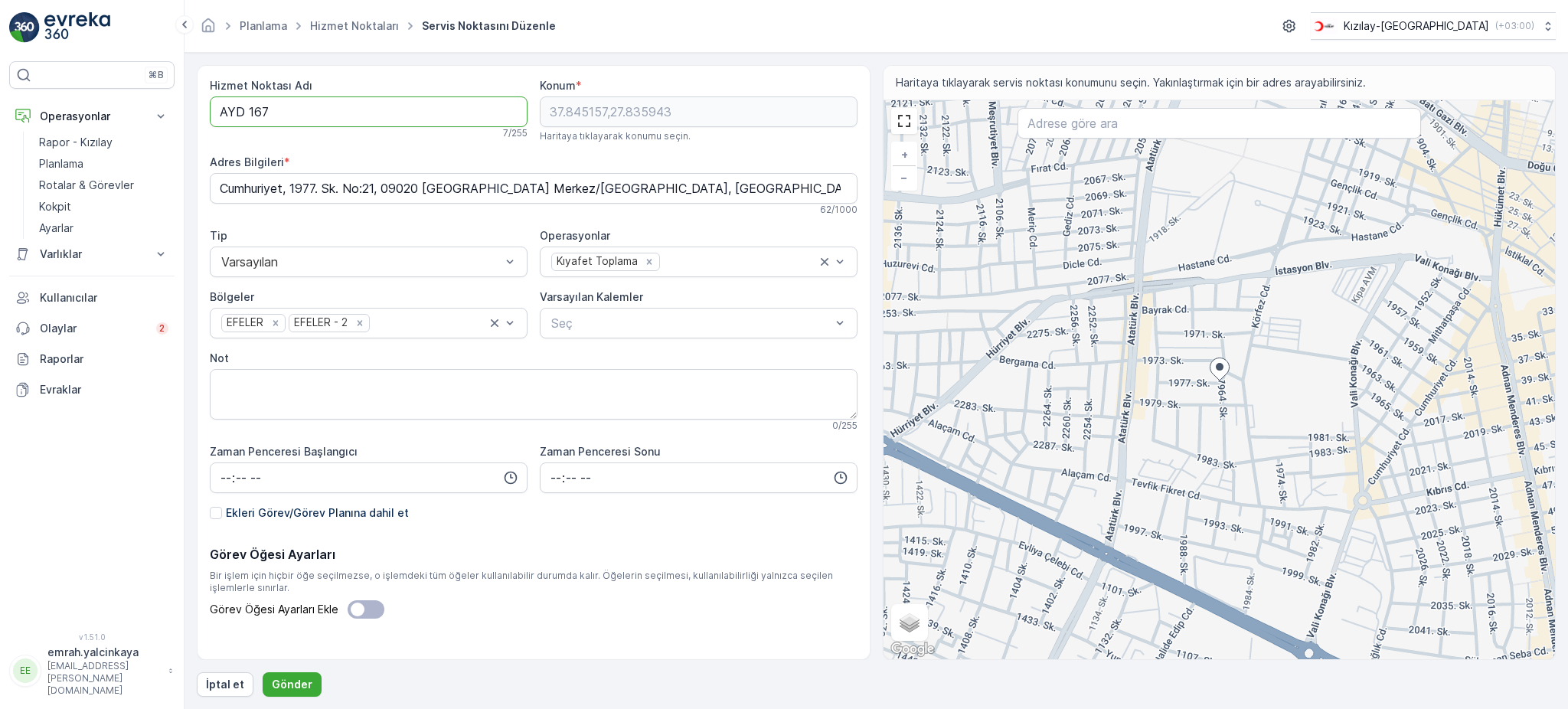
click at [249, 111] on Adı "AYD 167" at bounding box center [368, 111] width 318 height 30
type Adı "AYD167"
click at [277, 684] on p "Gönder" at bounding box center [292, 685] width 41 height 16
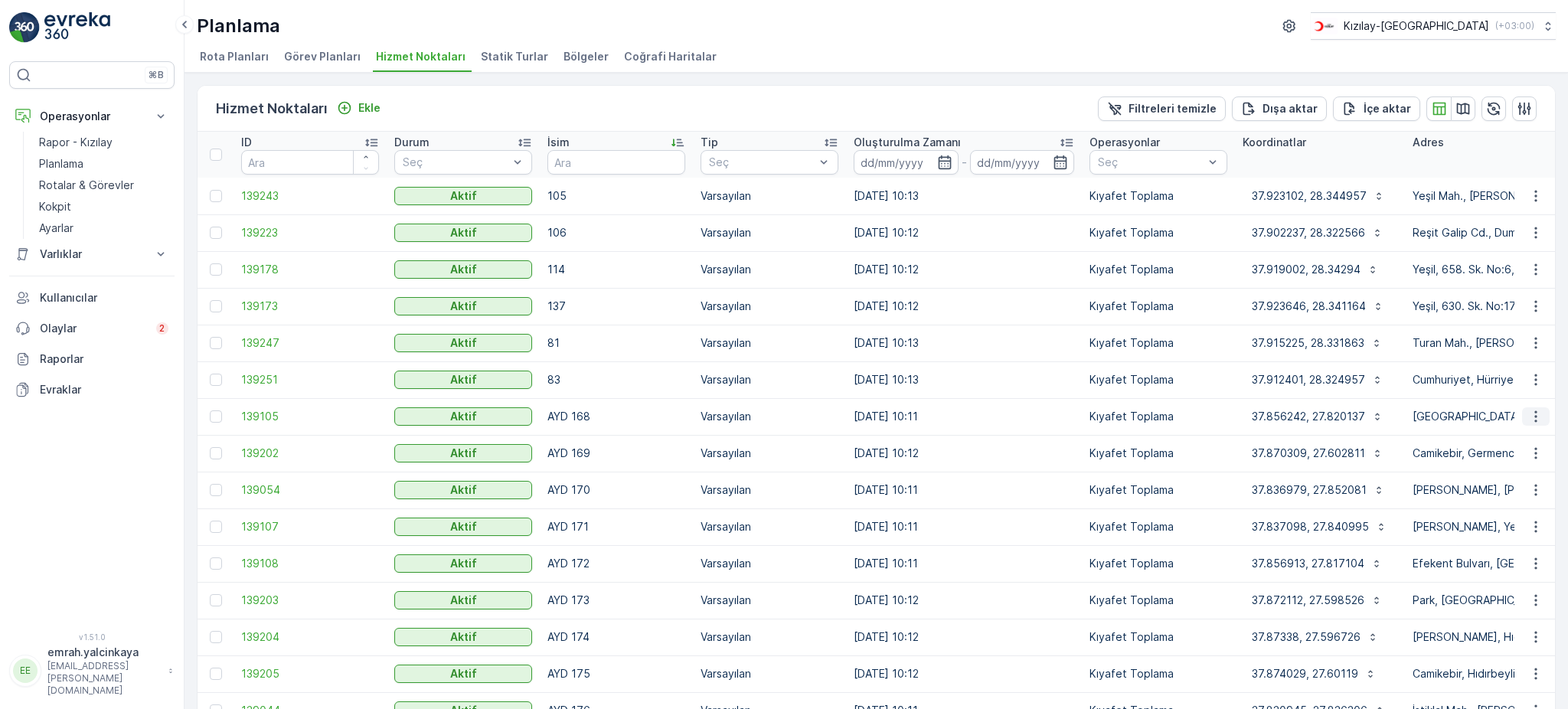
click at [1528, 420] on icon "button" at bounding box center [1536, 416] width 16 height 16
click at [1533, 458] on span "Servis Noktasını Düzenle" at bounding box center [1496, 459] width 126 height 16
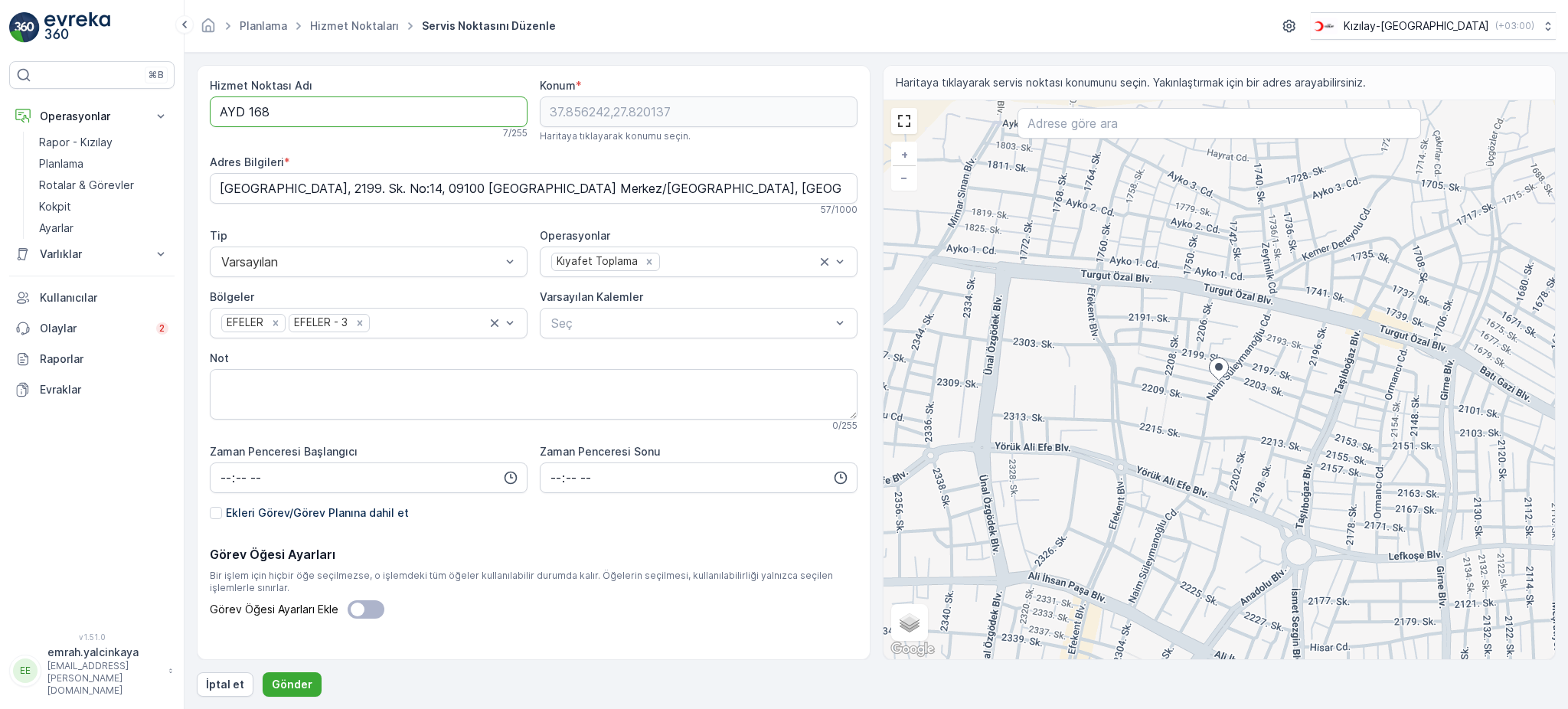
click at [246, 108] on Adı "AYD 168" at bounding box center [368, 111] width 318 height 30
type Adı "AYD168"
drag, startPoint x: 290, startPoint y: 684, endPoint x: 305, endPoint y: 681, distance: 15.3
click at [290, 682] on p "Gönder" at bounding box center [292, 685] width 41 height 16
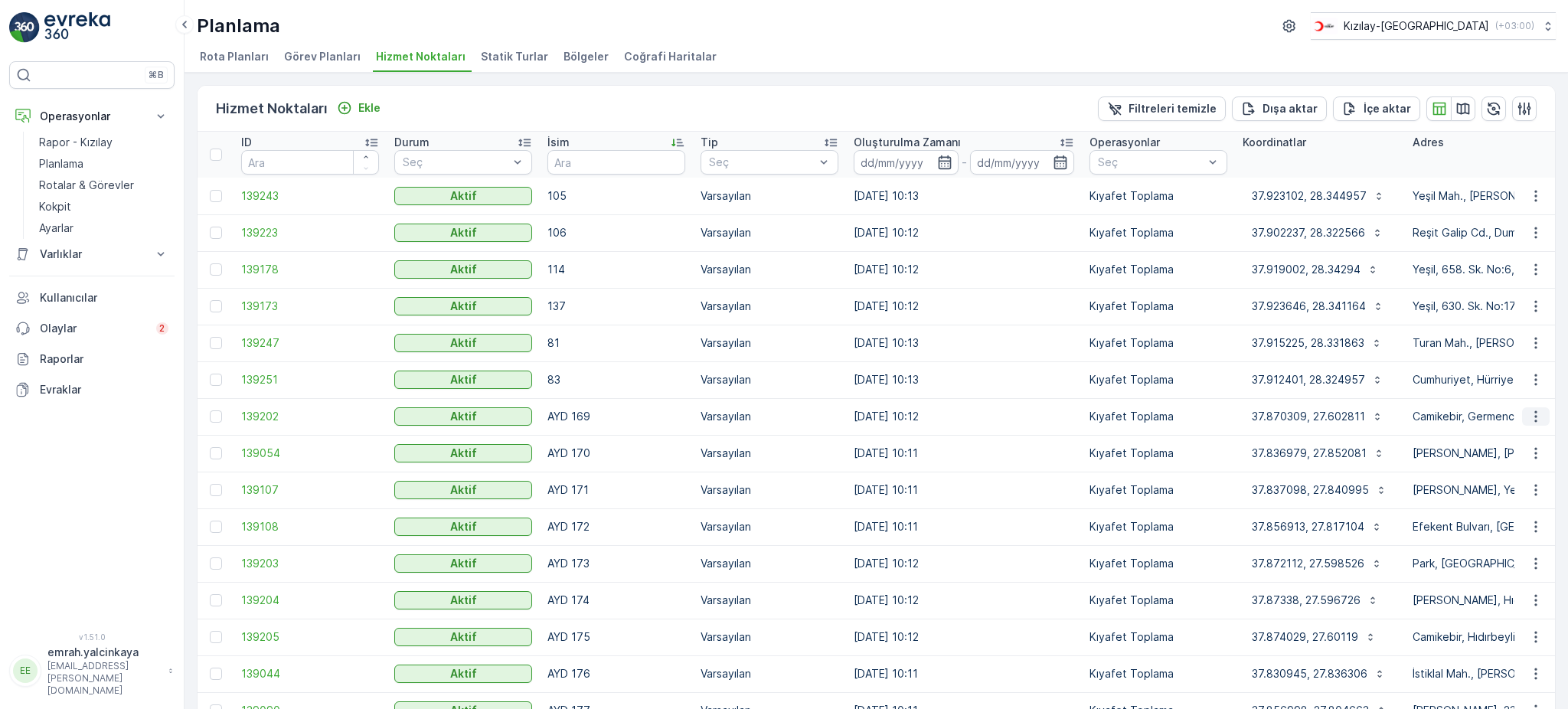
click at [1533, 424] on button "button" at bounding box center [1536, 415] width 28 height 18
click at [1528, 457] on span "Servis Noktasını Düzenle" at bounding box center [1496, 459] width 126 height 16
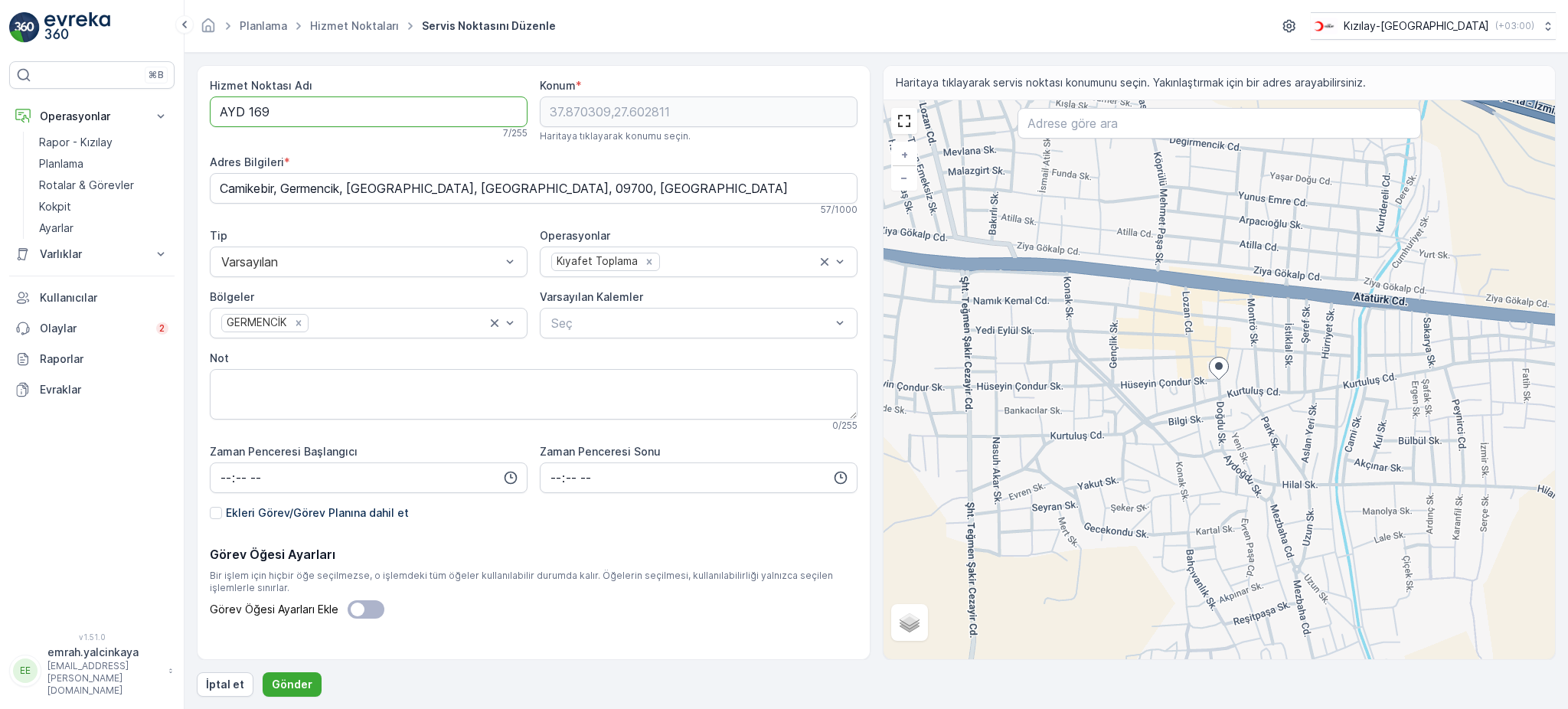
click at [249, 111] on Adı "AYD 169" at bounding box center [368, 111] width 318 height 30
type Adı "AYD169"
click at [296, 680] on p "Gönder" at bounding box center [292, 685] width 41 height 16
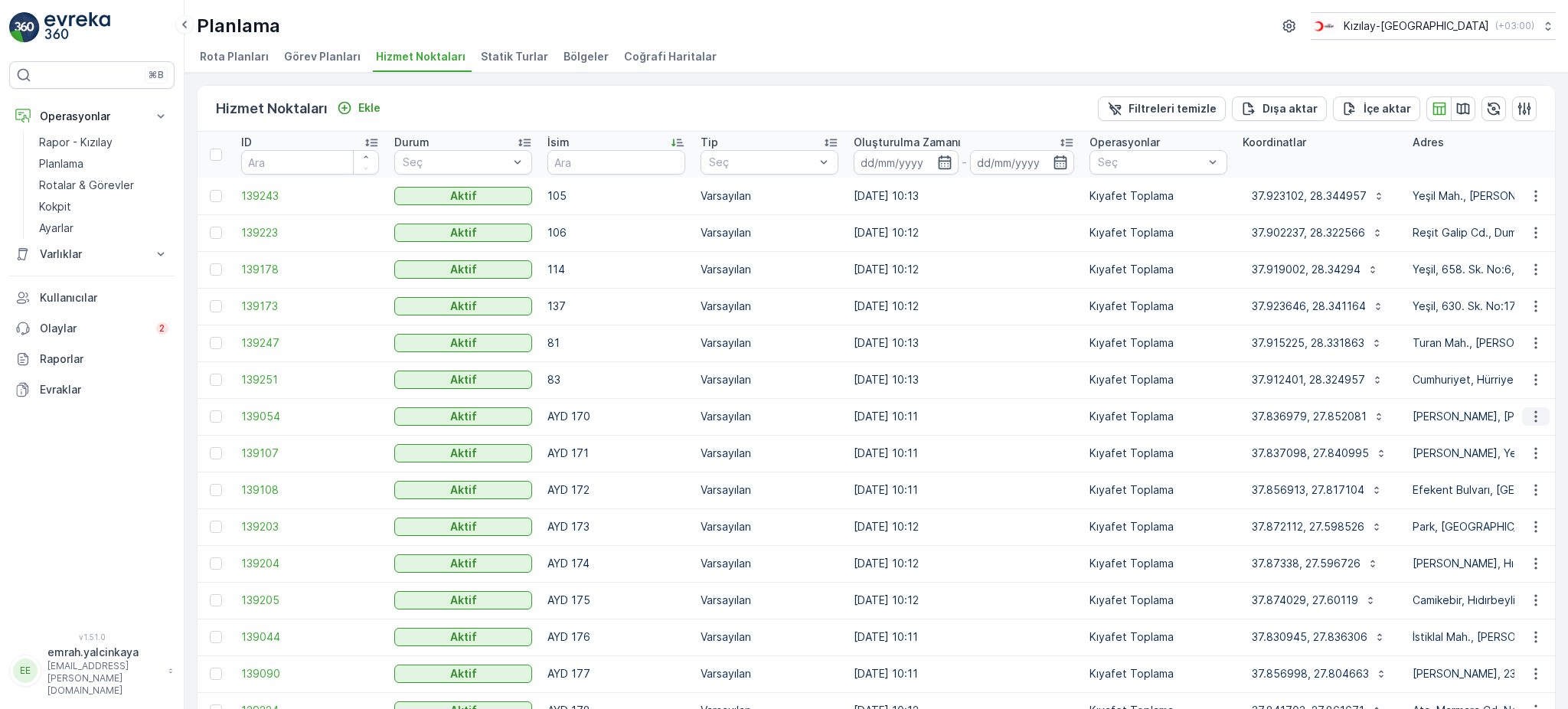
click at [1534, 420] on icon "button" at bounding box center [1535, 416] width 3 height 11
click at [1534, 457] on span "Servis Noktasını Düzenle" at bounding box center [1496, 459] width 126 height 16
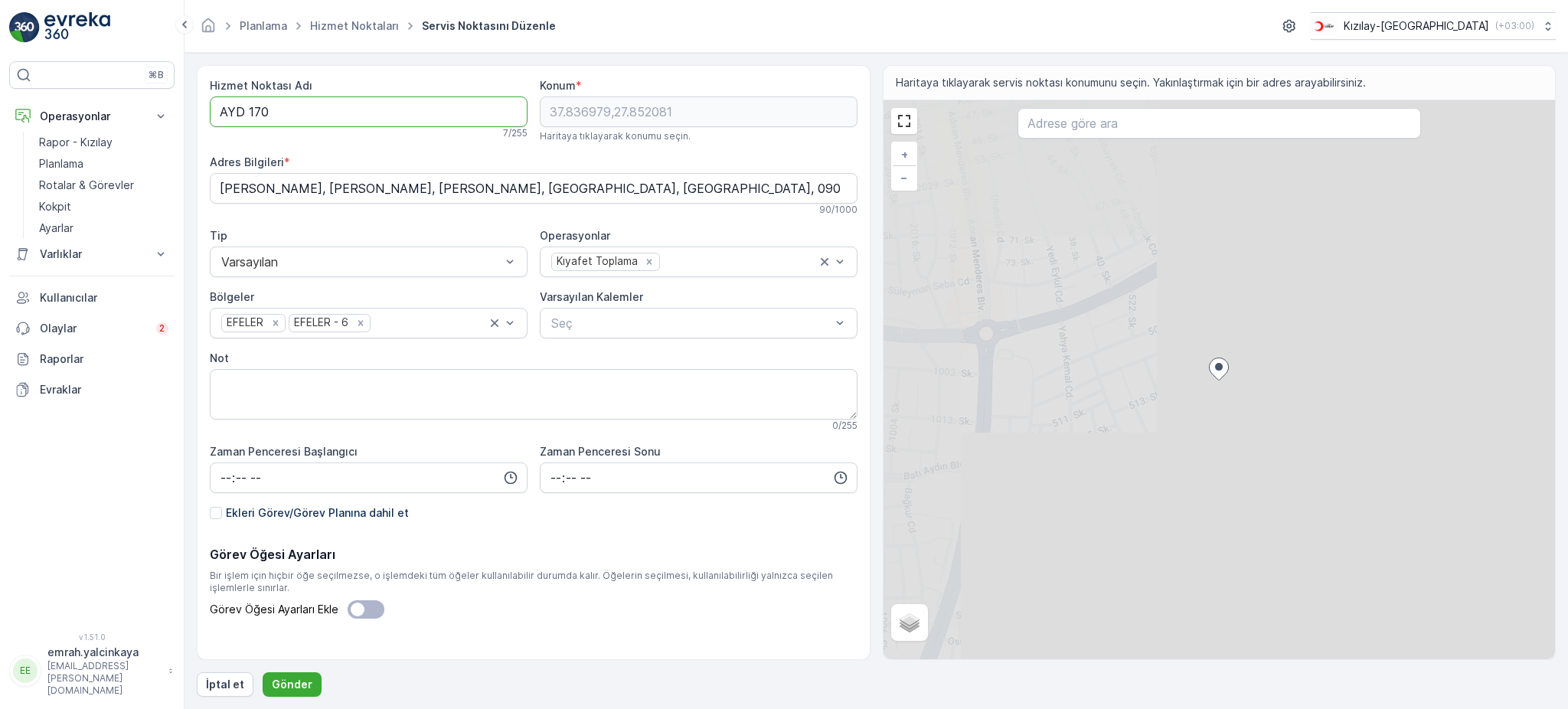
click at [247, 111] on Adı "AYD 170" at bounding box center [368, 111] width 318 height 30
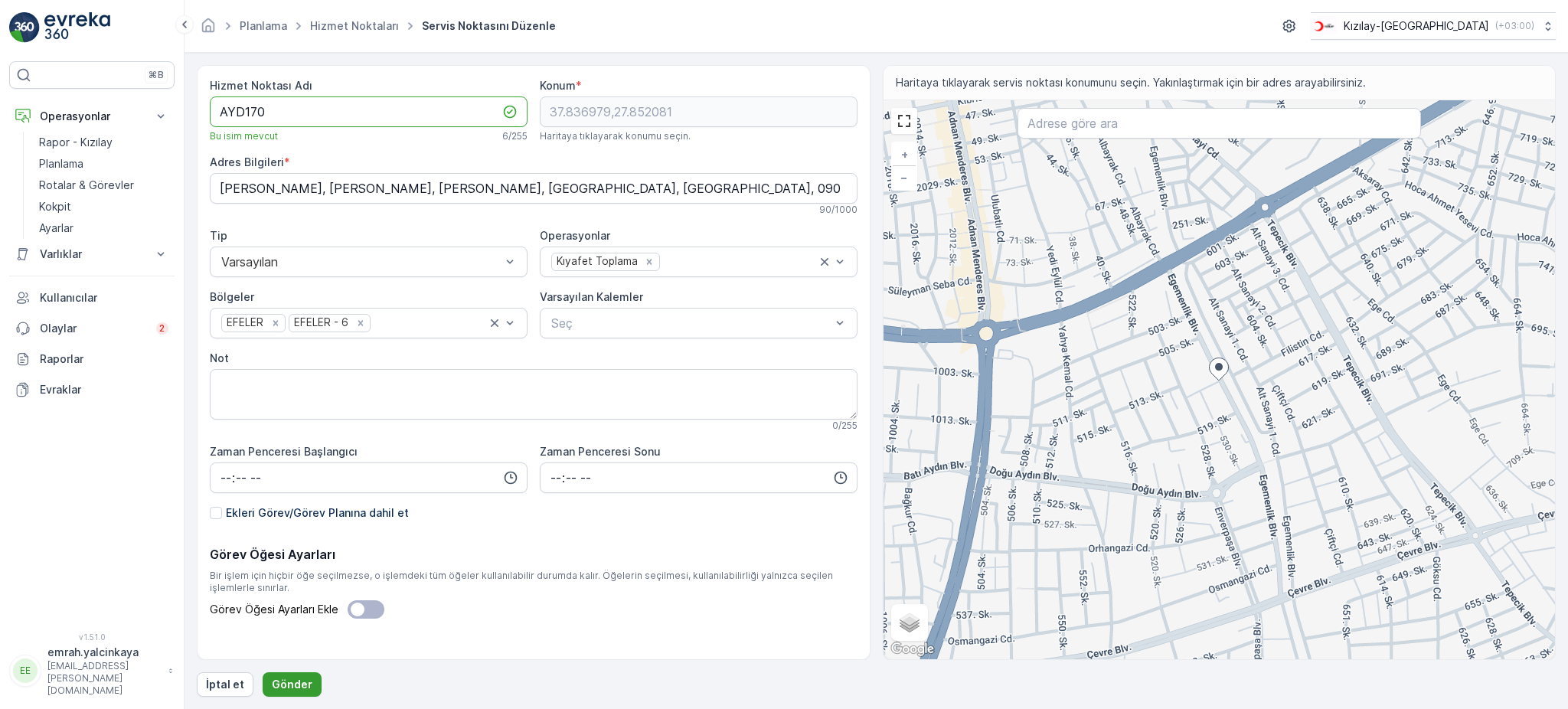
type Adı "AYD170"
click at [303, 679] on p "Gönder" at bounding box center [292, 685] width 41 height 16
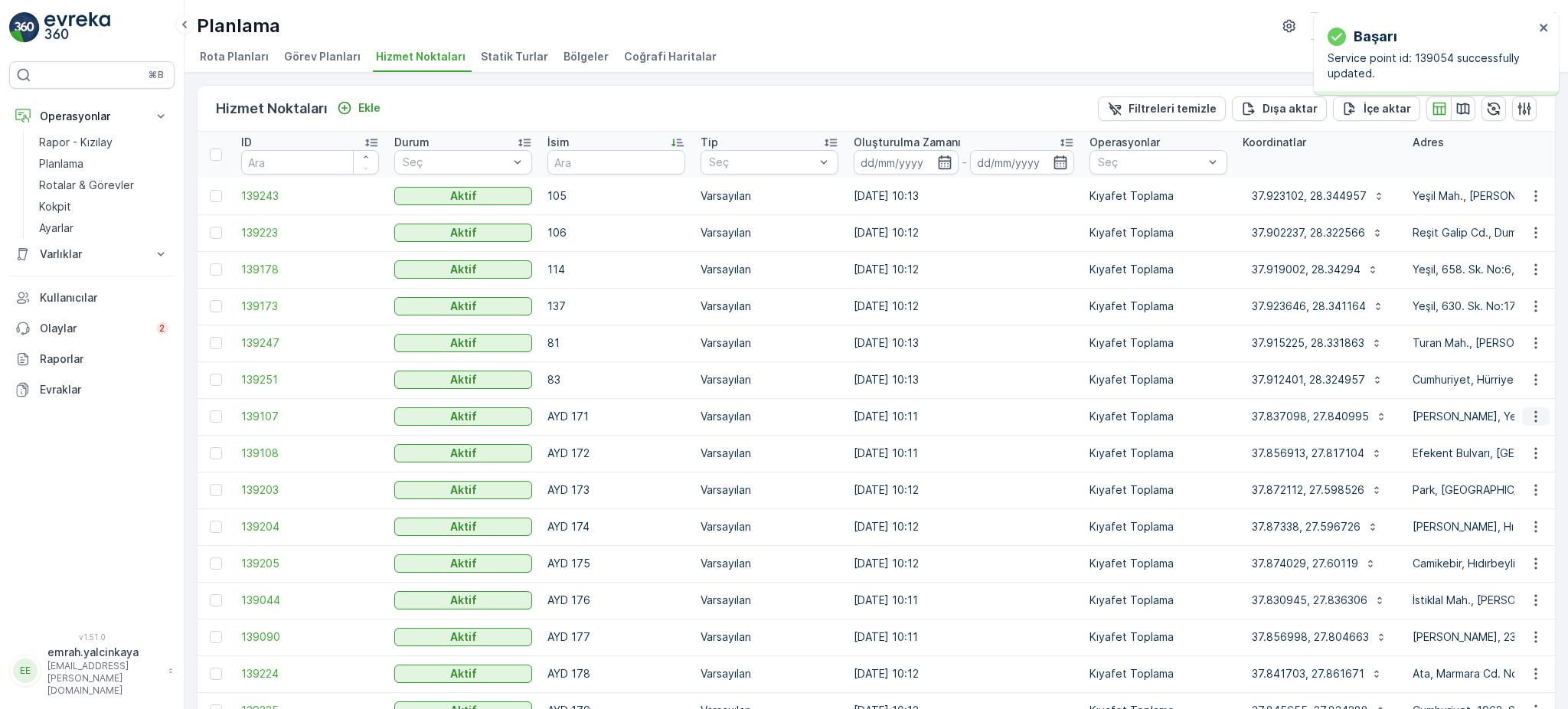
click at [1532, 418] on icon "button" at bounding box center [1536, 416] width 16 height 16
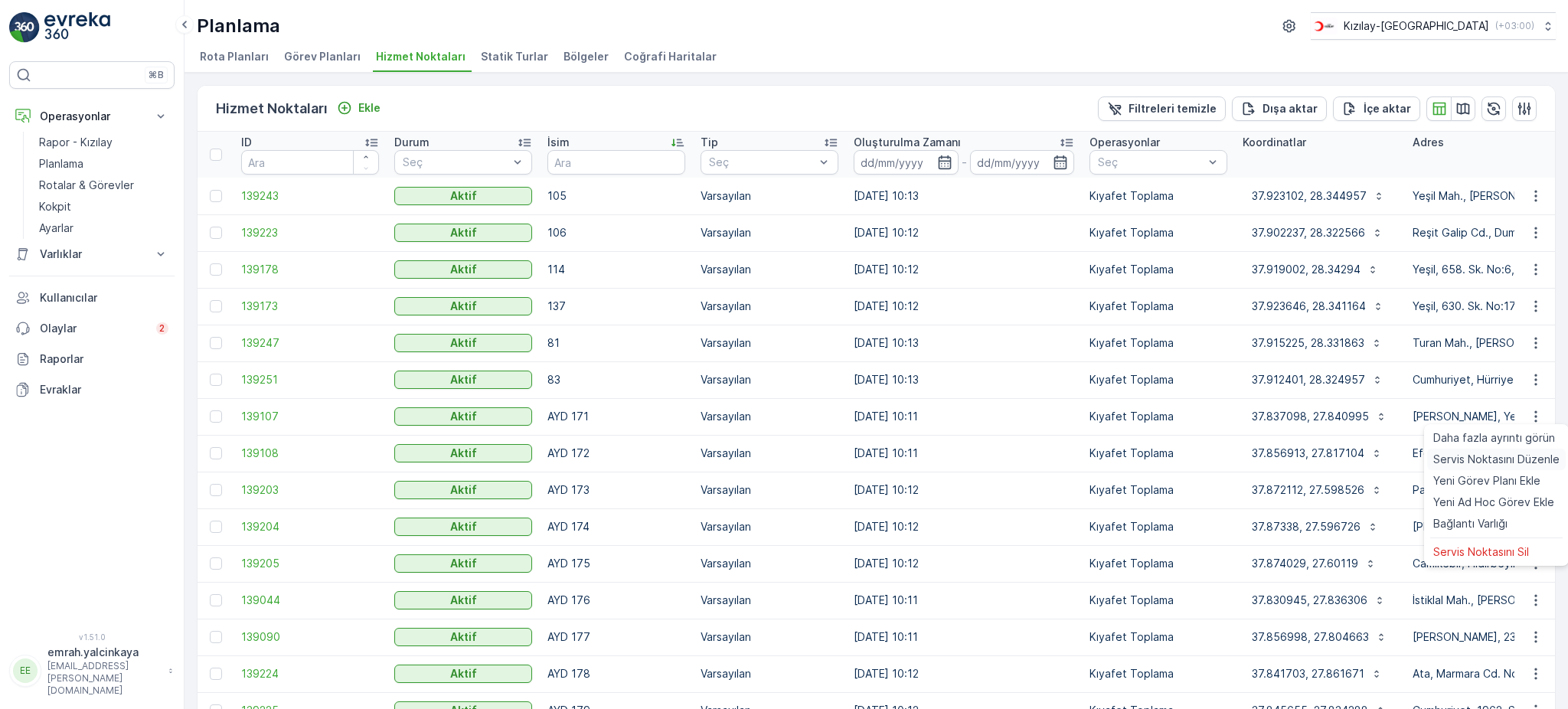
click at [1527, 462] on span "Servis Noktasını Düzenle" at bounding box center [1496, 459] width 126 height 16
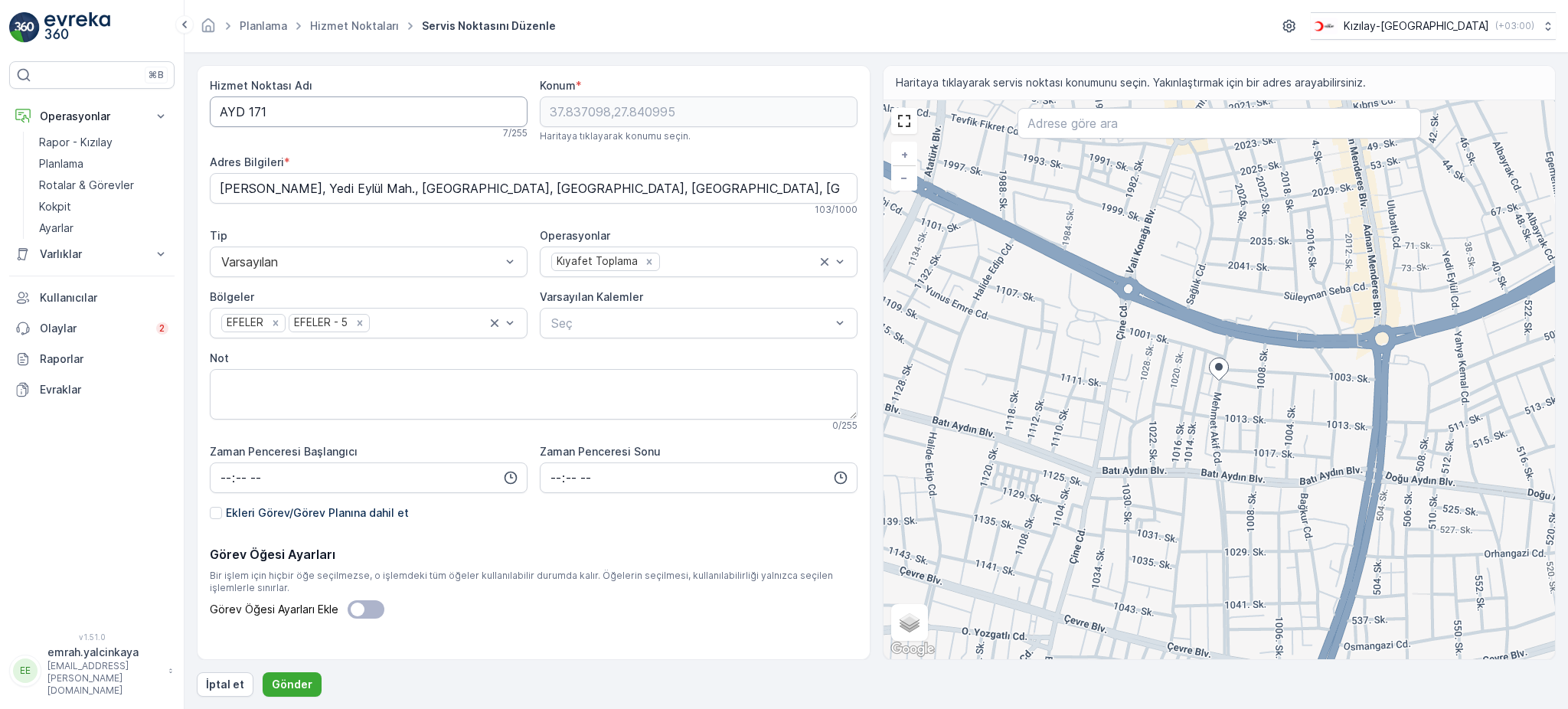
click at [248, 111] on Adı "AYD 171" at bounding box center [368, 111] width 318 height 30
type Adı "AYD171"
click at [289, 687] on p "Gönder" at bounding box center [292, 685] width 41 height 16
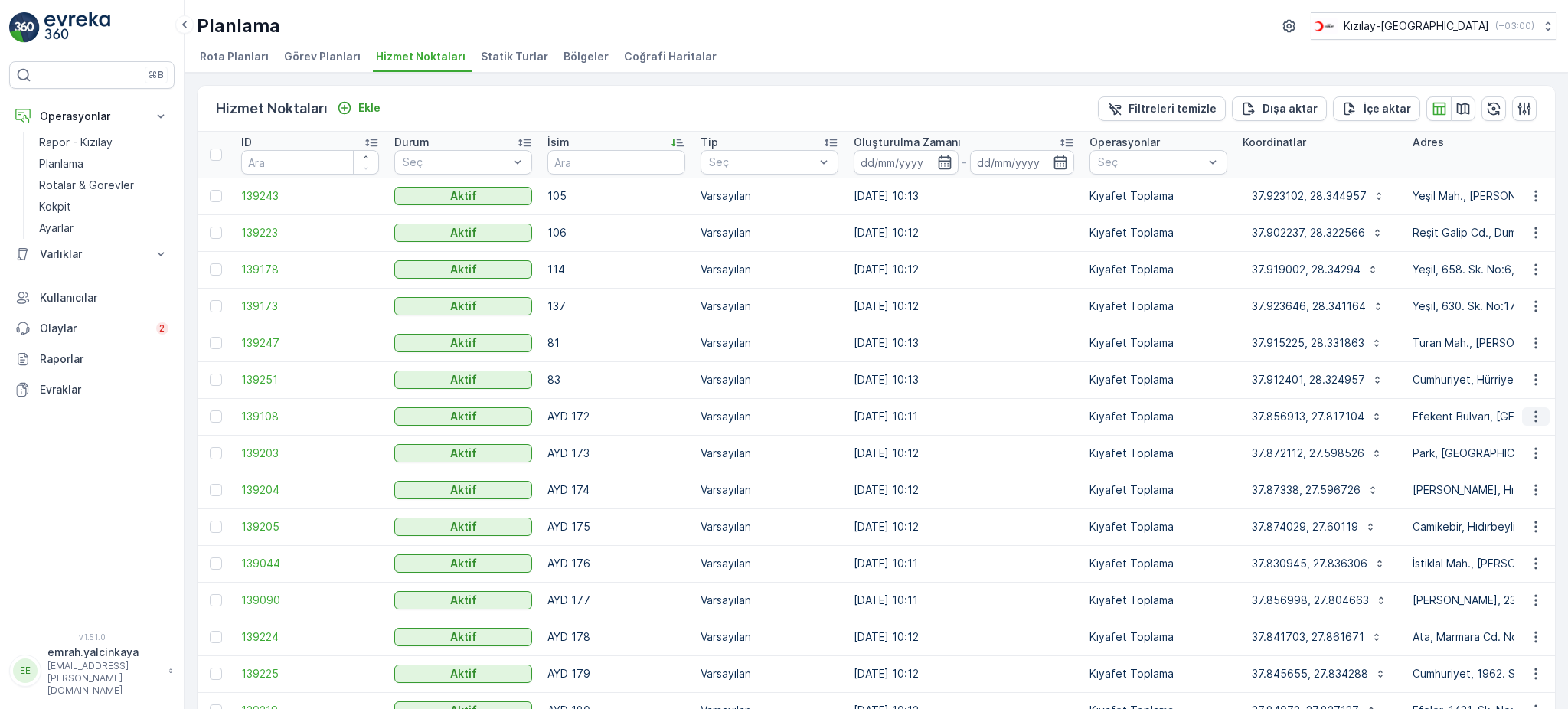
click at [1529, 416] on icon "button" at bounding box center [1536, 416] width 16 height 16
click at [1522, 458] on span "Servis Noktasını Düzenle" at bounding box center [1496, 459] width 126 height 16
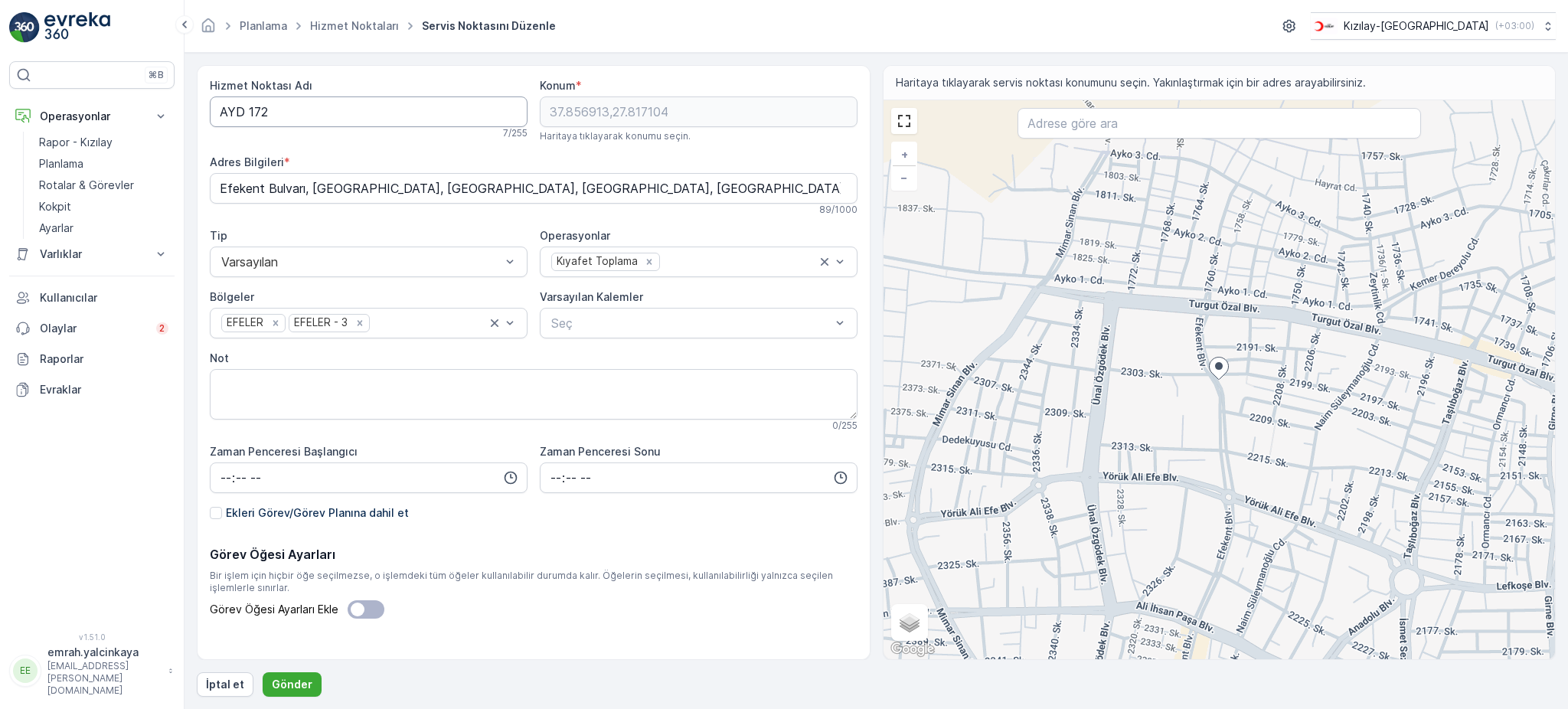
click at [249, 111] on Adı "AYD 172" at bounding box center [368, 111] width 318 height 30
type Adı "AYD172"
click at [273, 682] on p "Gönder" at bounding box center [292, 685] width 41 height 16
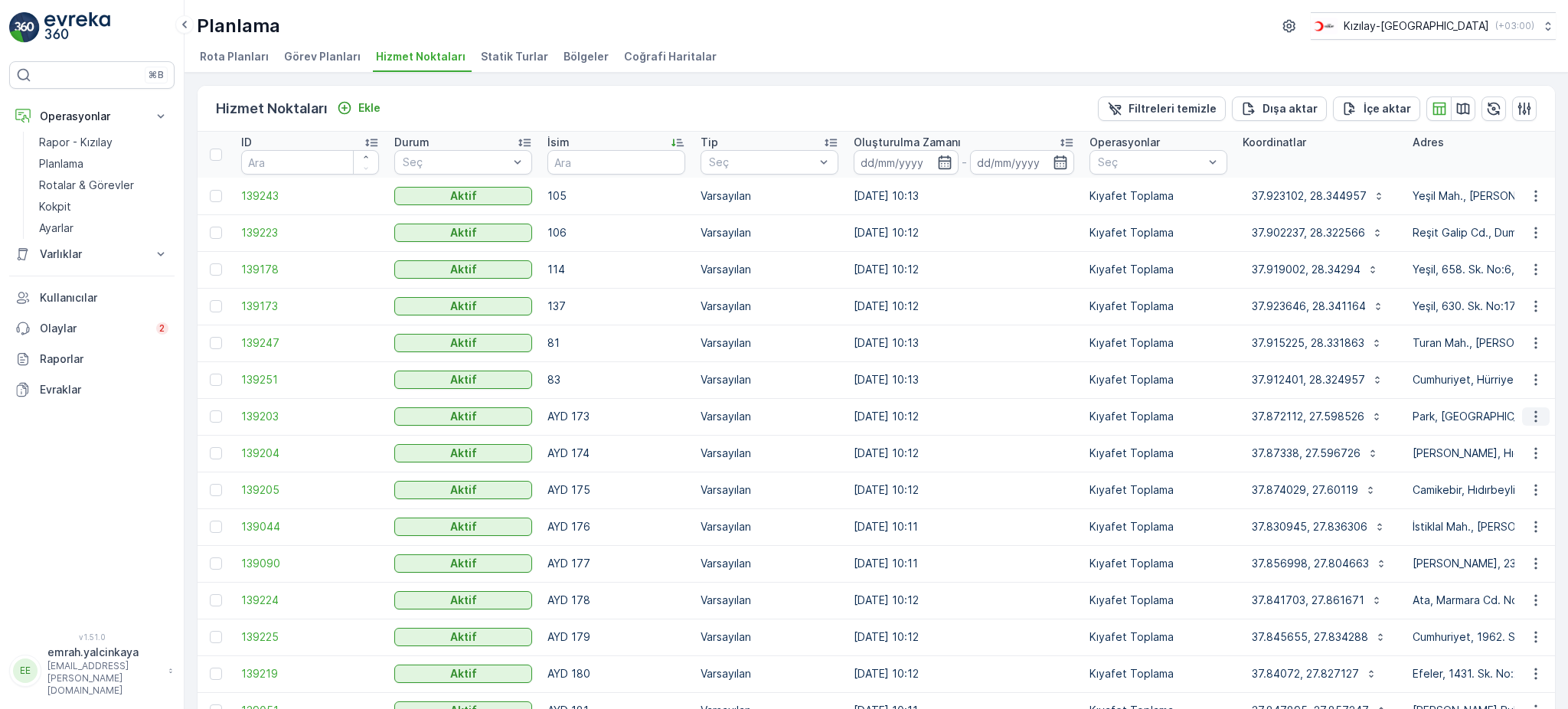
click at [1531, 420] on icon "button" at bounding box center [1536, 416] width 16 height 16
click at [1524, 456] on span "Servis Noktasını Düzenle" at bounding box center [1496, 459] width 126 height 16
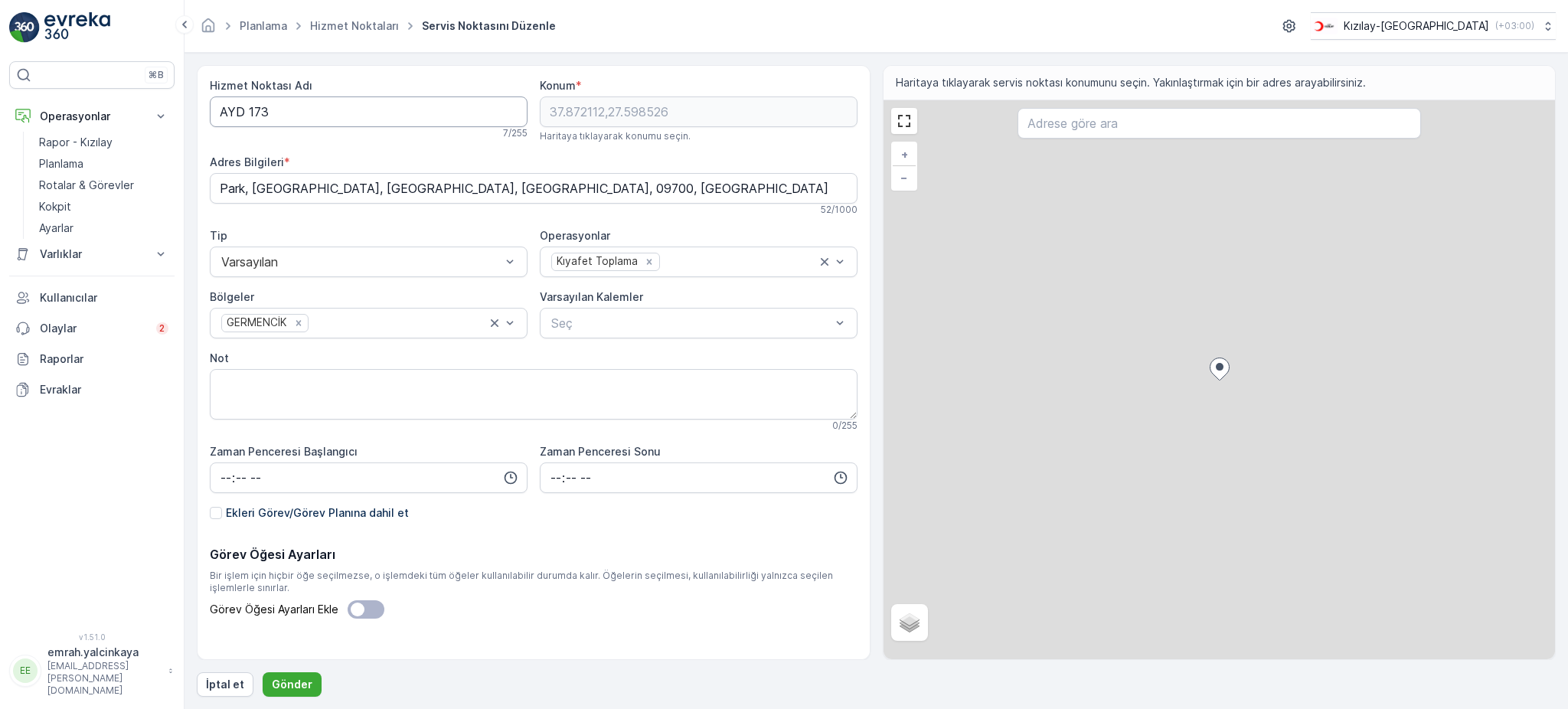
click at [247, 110] on Adı "AYD 173" at bounding box center [368, 111] width 318 height 30
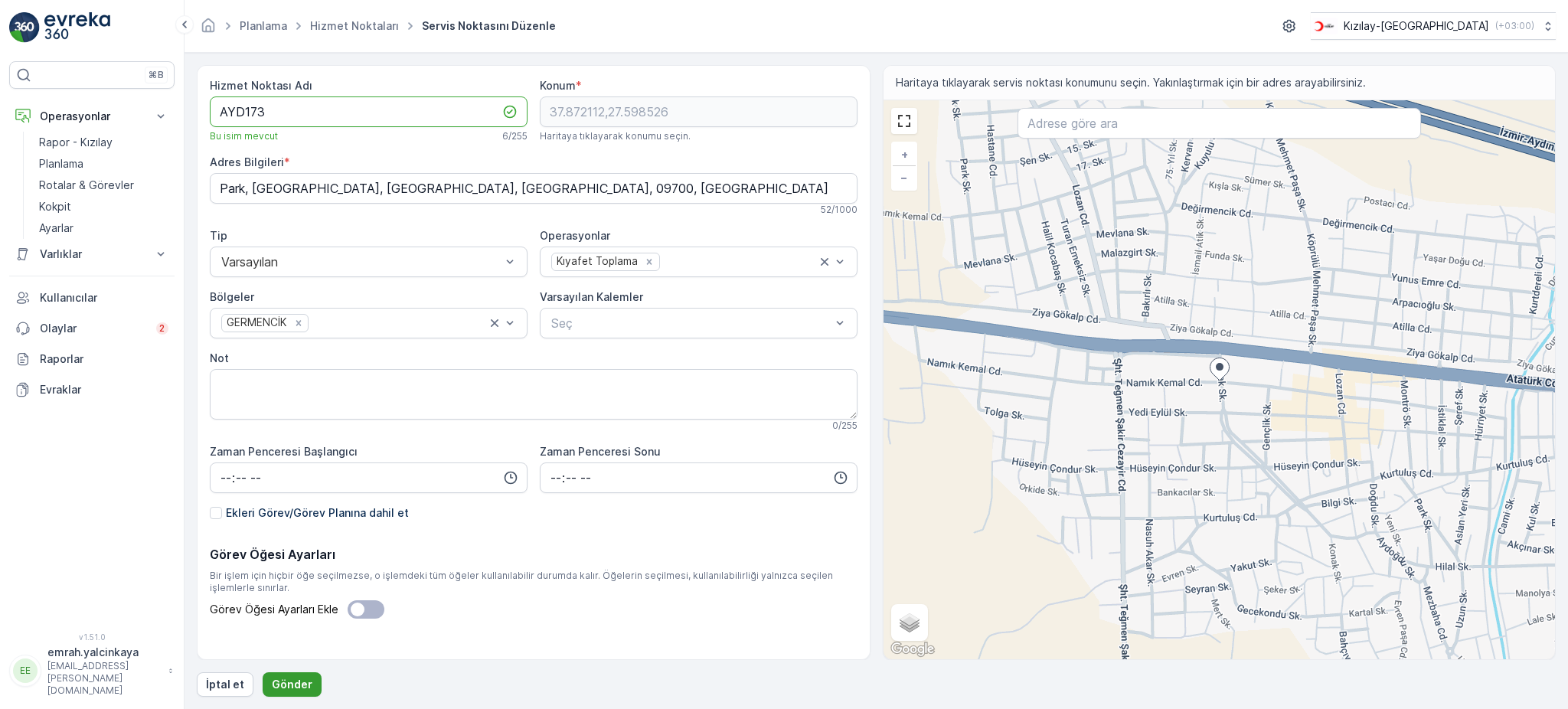
type Adı "AYD173"
click at [287, 685] on p "Gönder" at bounding box center [292, 685] width 41 height 16
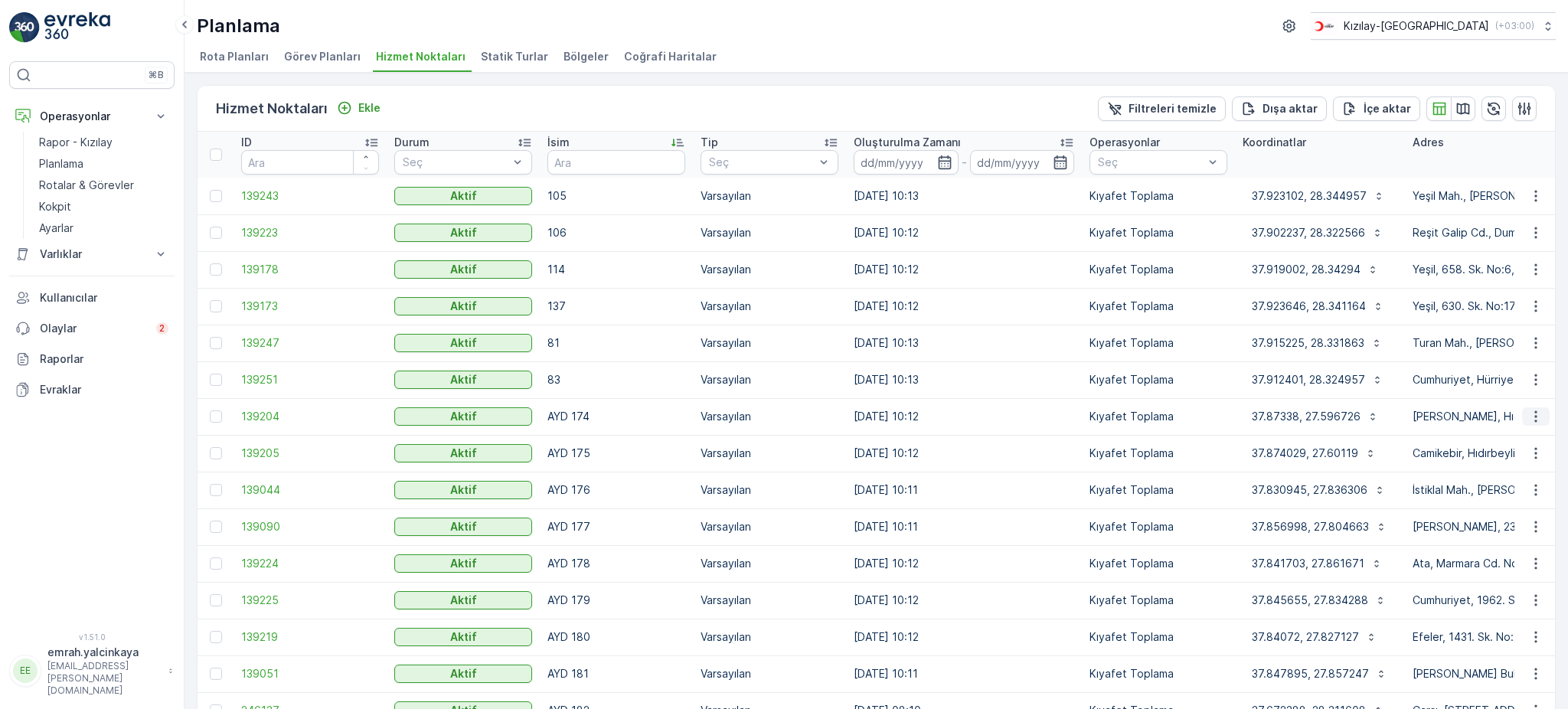
click at [1536, 418] on icon "button" at bounding box center [1536, 416] width 16 height 16
click at [1544, 458] on span "Servis Noktasını Düzenle" at bounding box center [1496, 459] width 126 height 16
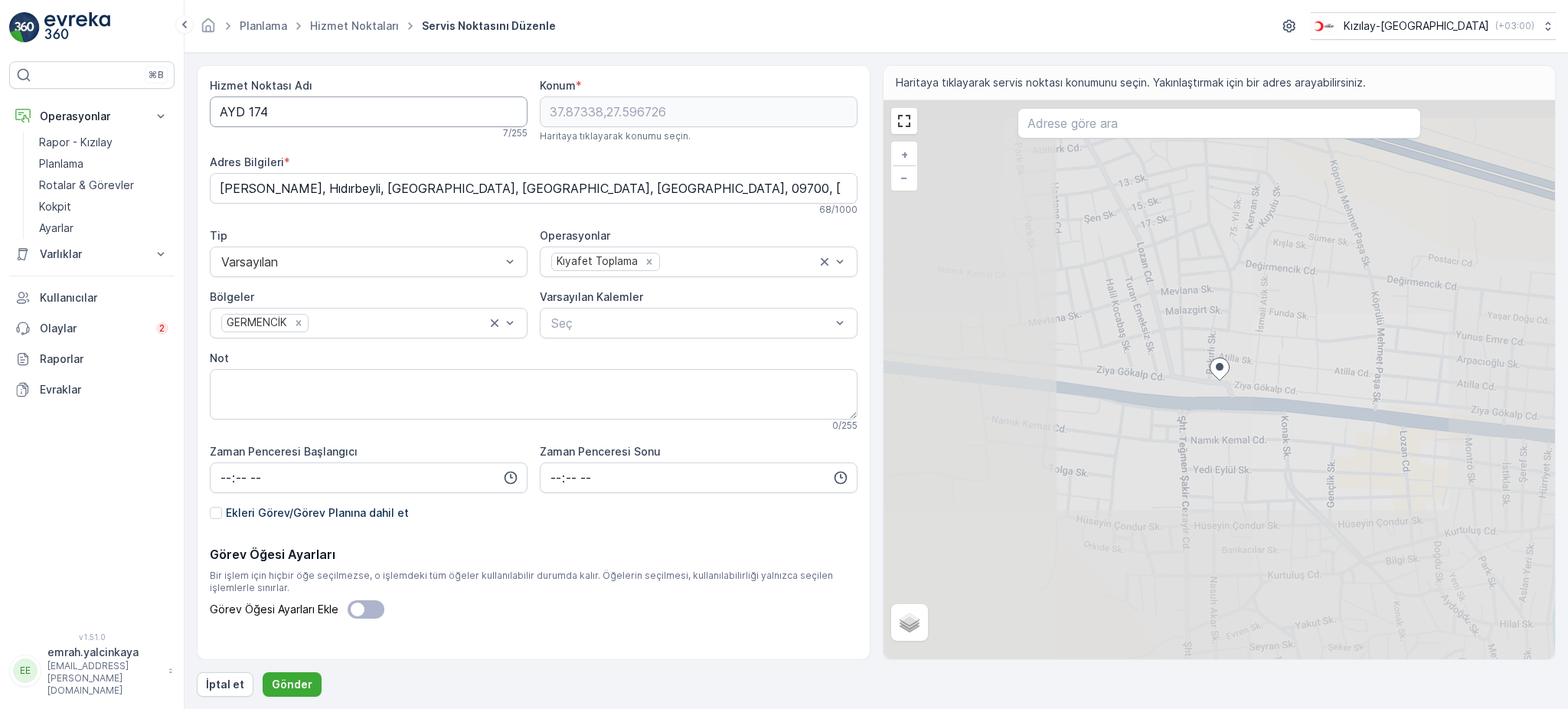
click at [248, 111] on Adı "AYD 174" at bounding box center [368, 111] width 318 height 30
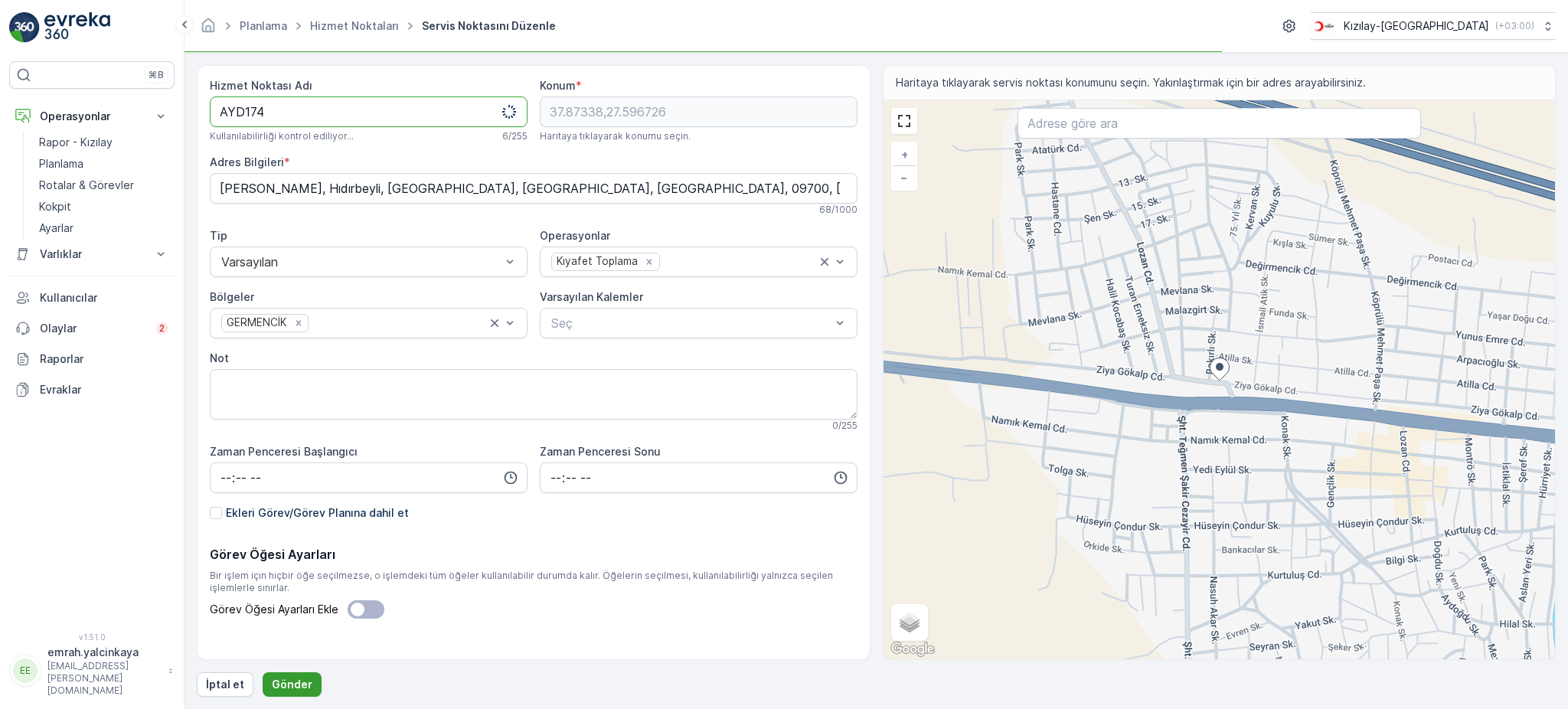
type Adı "AYD174"
click at [274, 689] on p "Gönder" at bounding box center [292, 685] width 41 height 16
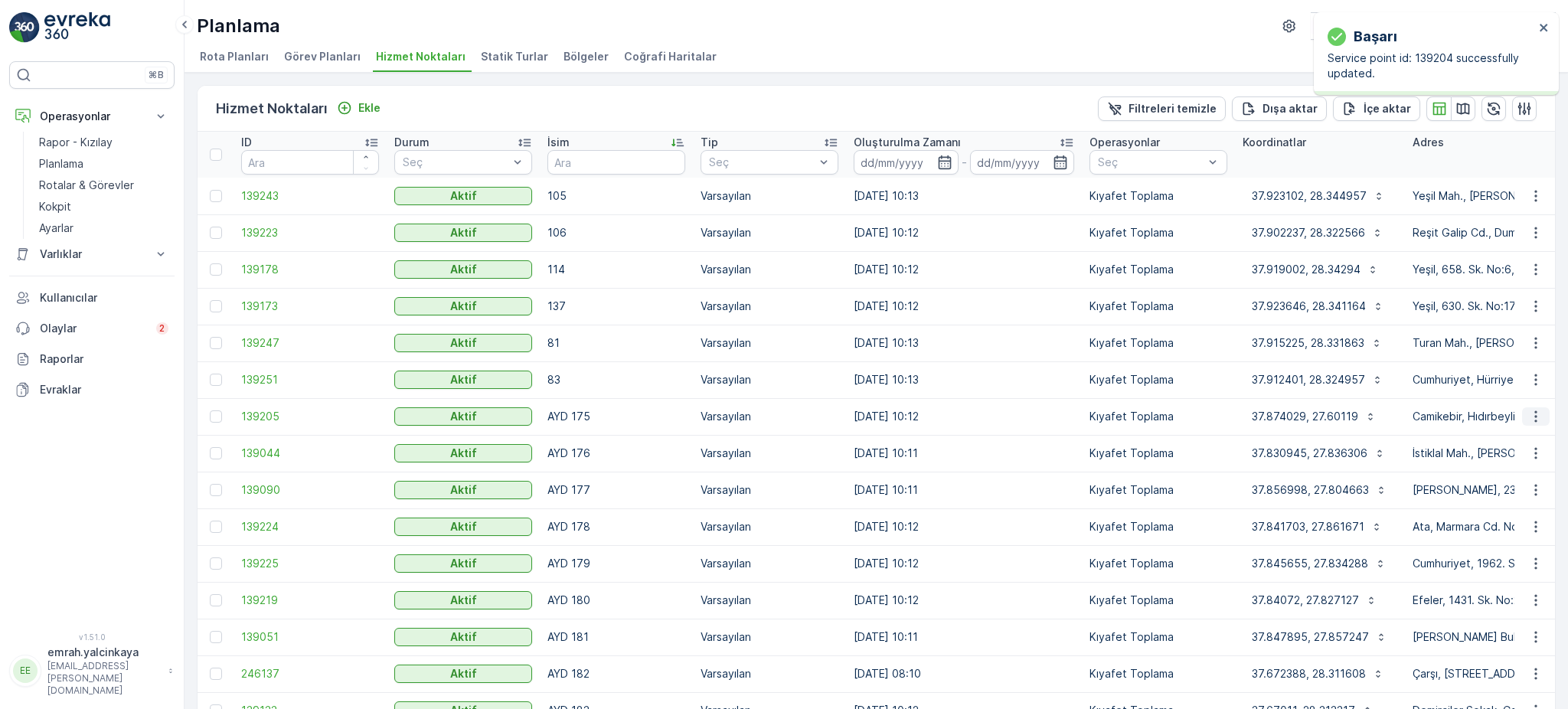
click at [1537, 414] on icon "button" at bounding box center [1536, 416] width 16 height 16
click at [1535, 457] on span "Servis Noktasını Düzenle" at bounding box center [1496, 459] width 126 height 16
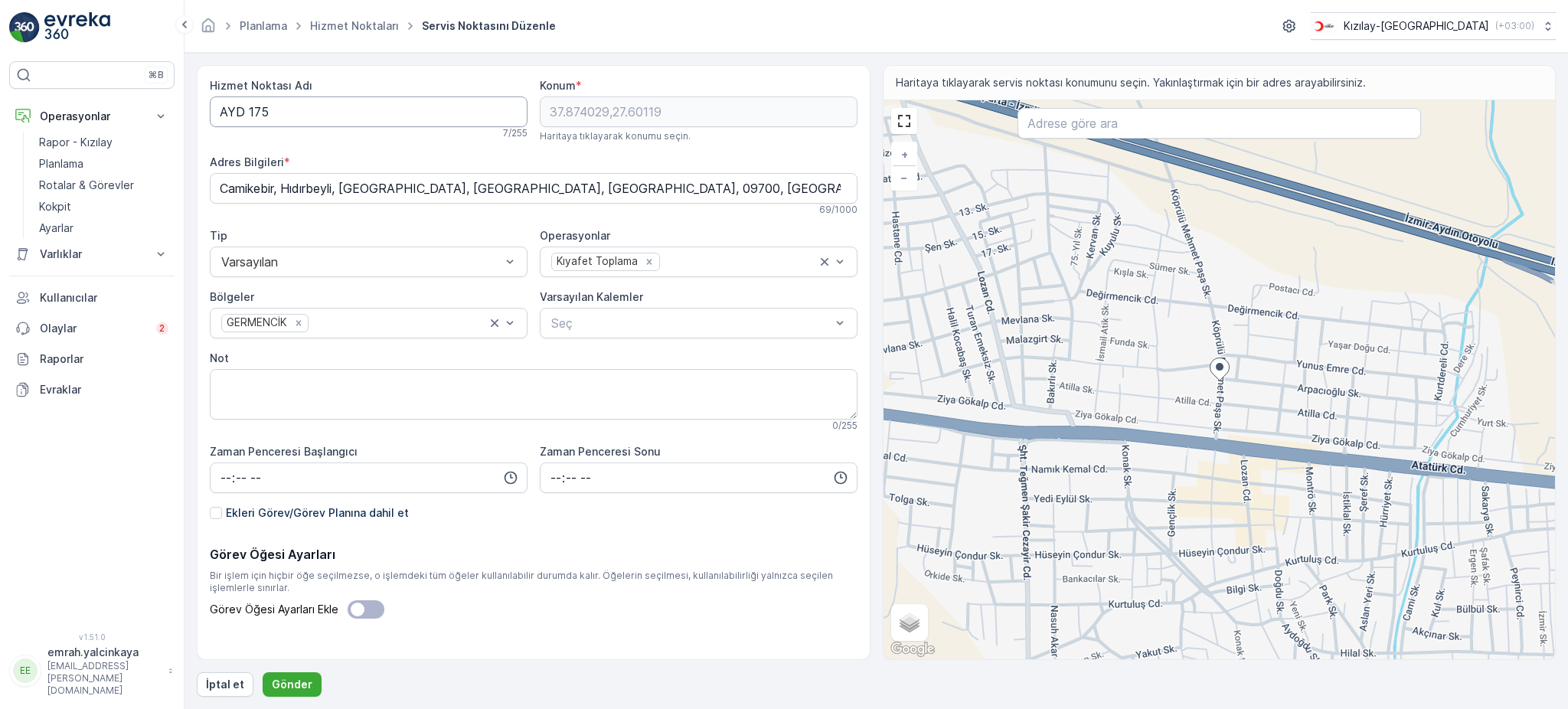
click at [247, 111] on Adı "AYD 175" at bounding box center [368, 111] width 318 height 30
type Adı "AYD175"
click at [267, 682] on button "Gönder" at bounding box center [292, 685] width 59 height 24
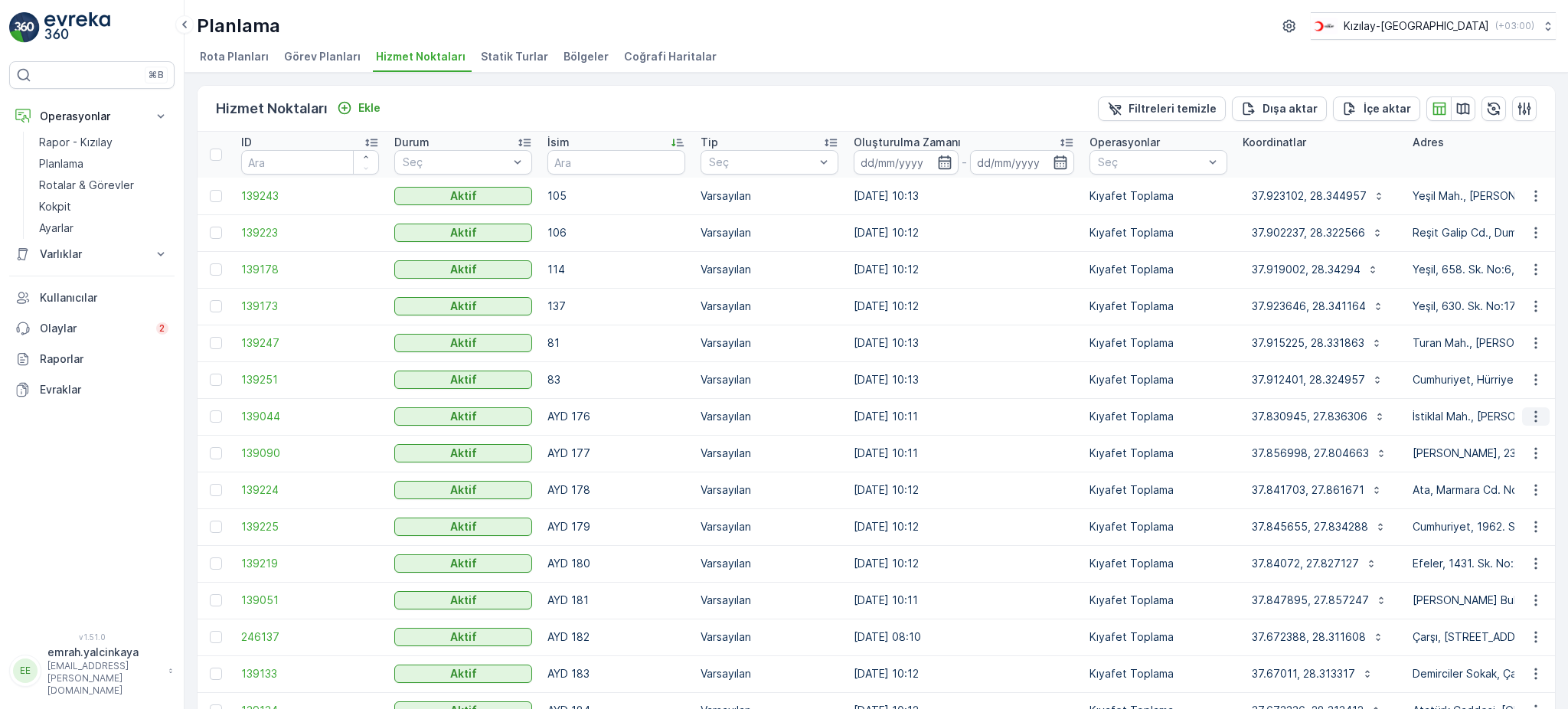
click at [1528, 418] on icon "button" at bounding box center [1536, 416] width 16 height 16
click at [1517, 462] on span "Servis Noktasını Düzenle" at bounding box center [1496, 459] width 126 height 16
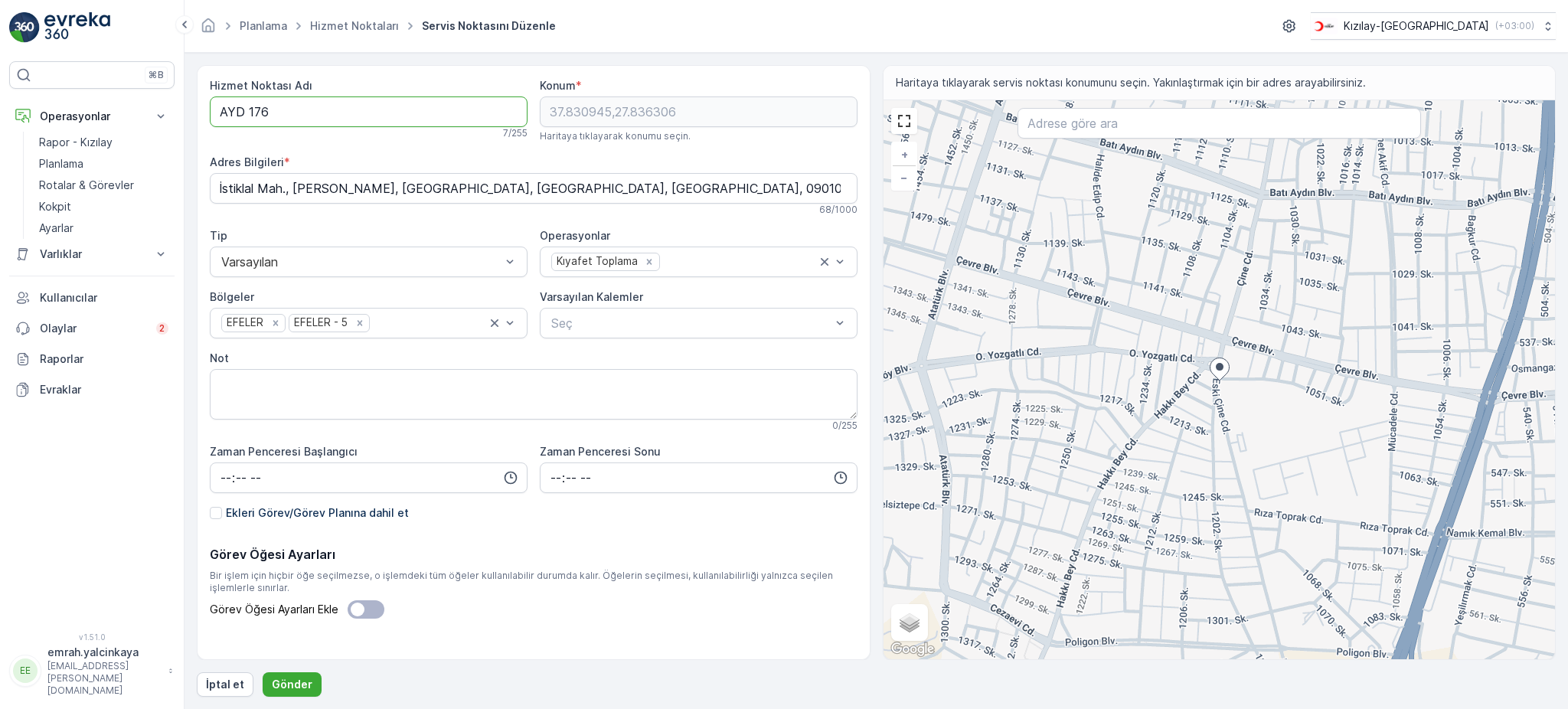
click at [247, 111] on Adı "AYD 176" at bounding box center [368, 111] width 318 height 30
type Adı "AYD176"
click at [281, 680] on p "Gönder" at bounding box center [292, 685] width 41 height 16
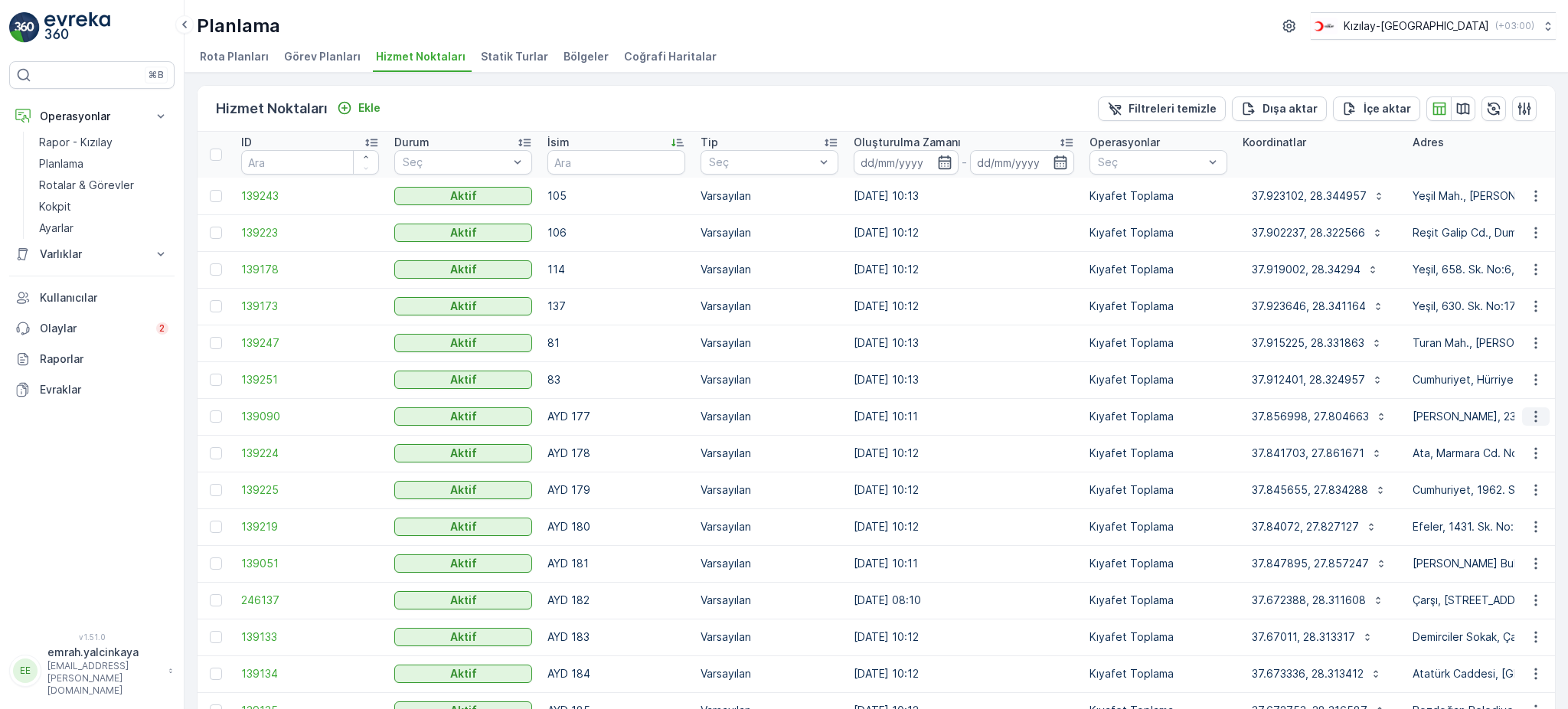
click at [1528, 411] on icon "button" at bounding box center [1536, 416] width 16 height 16
click at [1500, 458] on span "Servis Noktasını Düzenle" at bounding box center [1496, 459] width 126 height 16
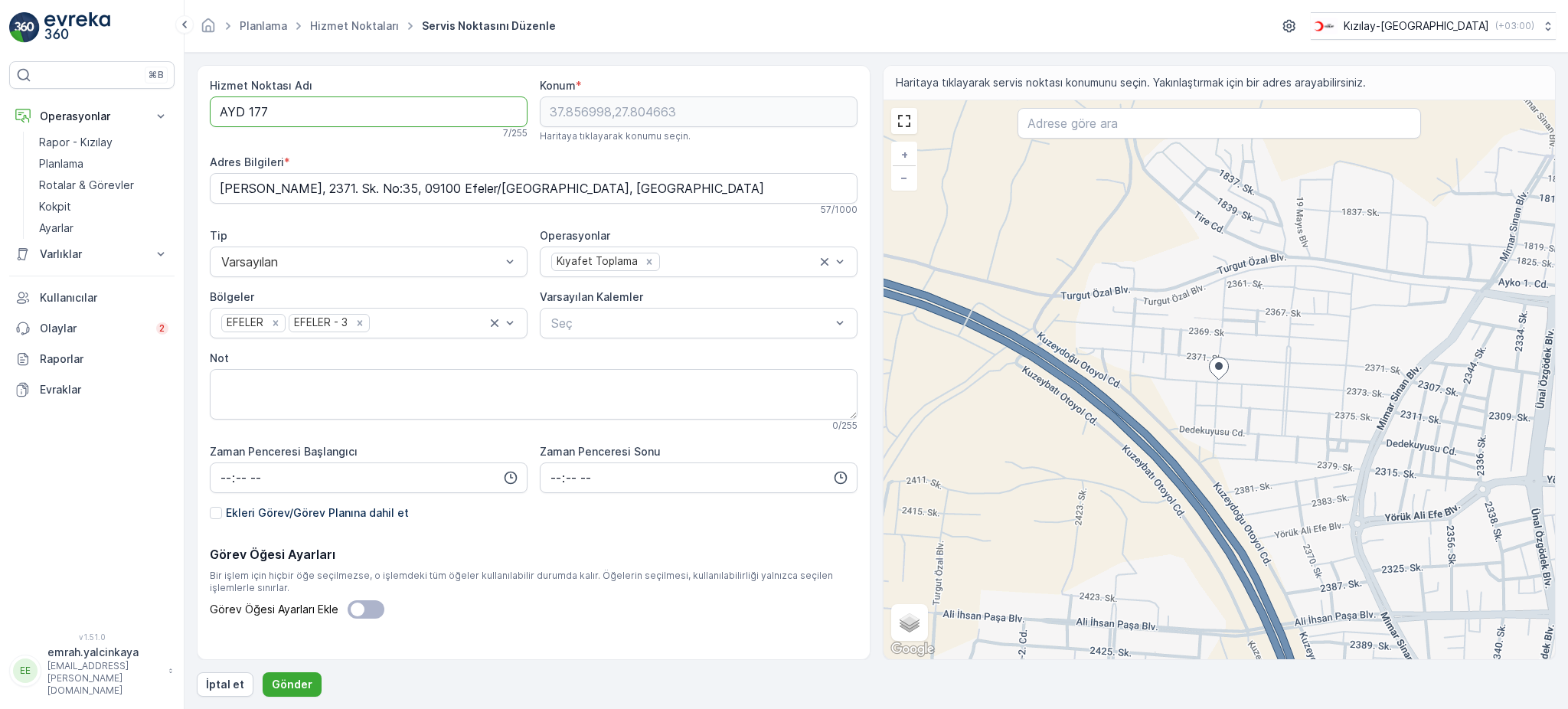
click at [249, 109] on Adı "AYD 177" at bounding box center [368, 111] width 318 height 30
type Adı "AYD177"
drag, startPoint x: 302, startPoint y: 679, endPoint x: 399, endPoint y: 666, distance: 97.9
click at [301, 679] on p "Gönder" at bounding box center [292, 685] width 41 height 16
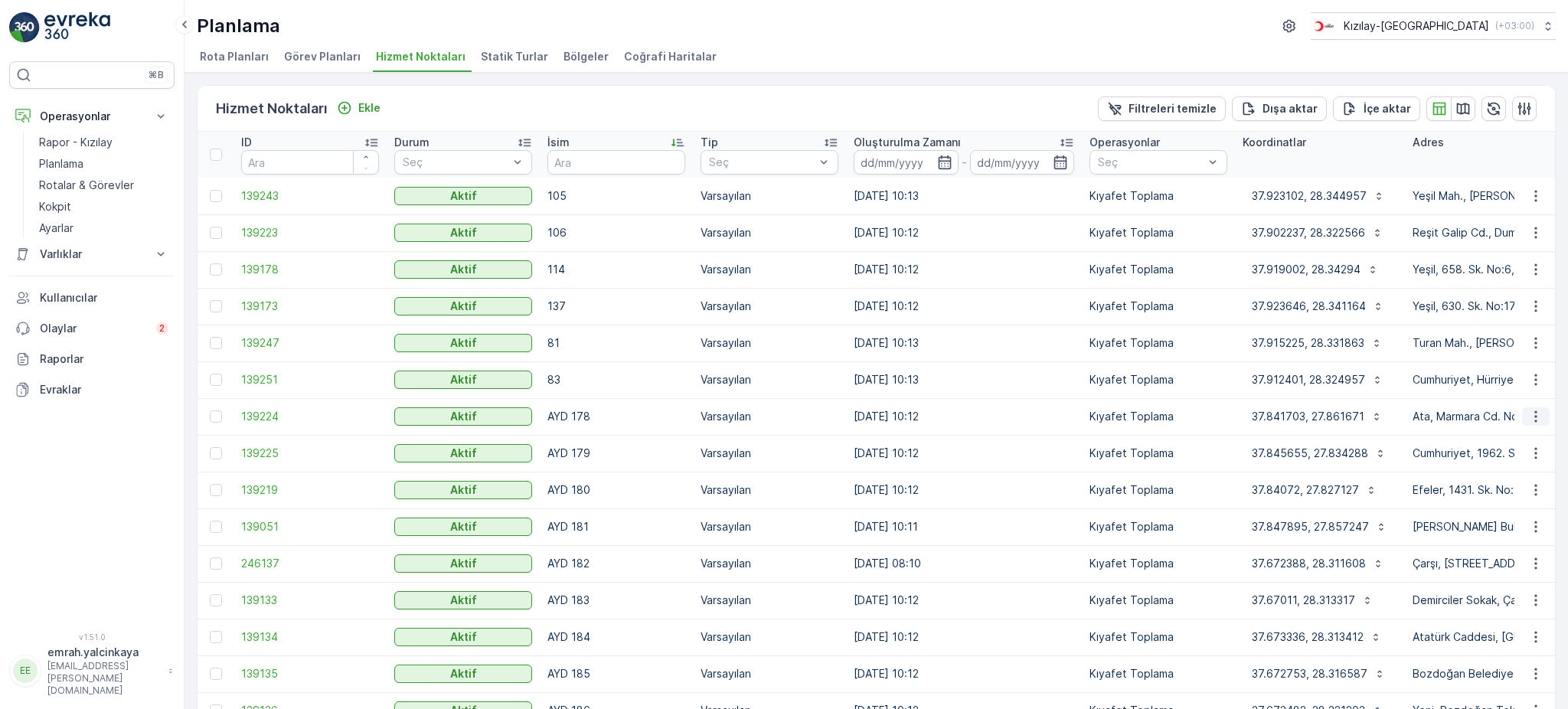
click at [1524, 415] on button "button" at bounding box center [1536, 415] width 28 height 18
click at [1502, 451] on span "Servis Noktasını Düzenle" at bounding box center [1496, 459] width 126 height 16
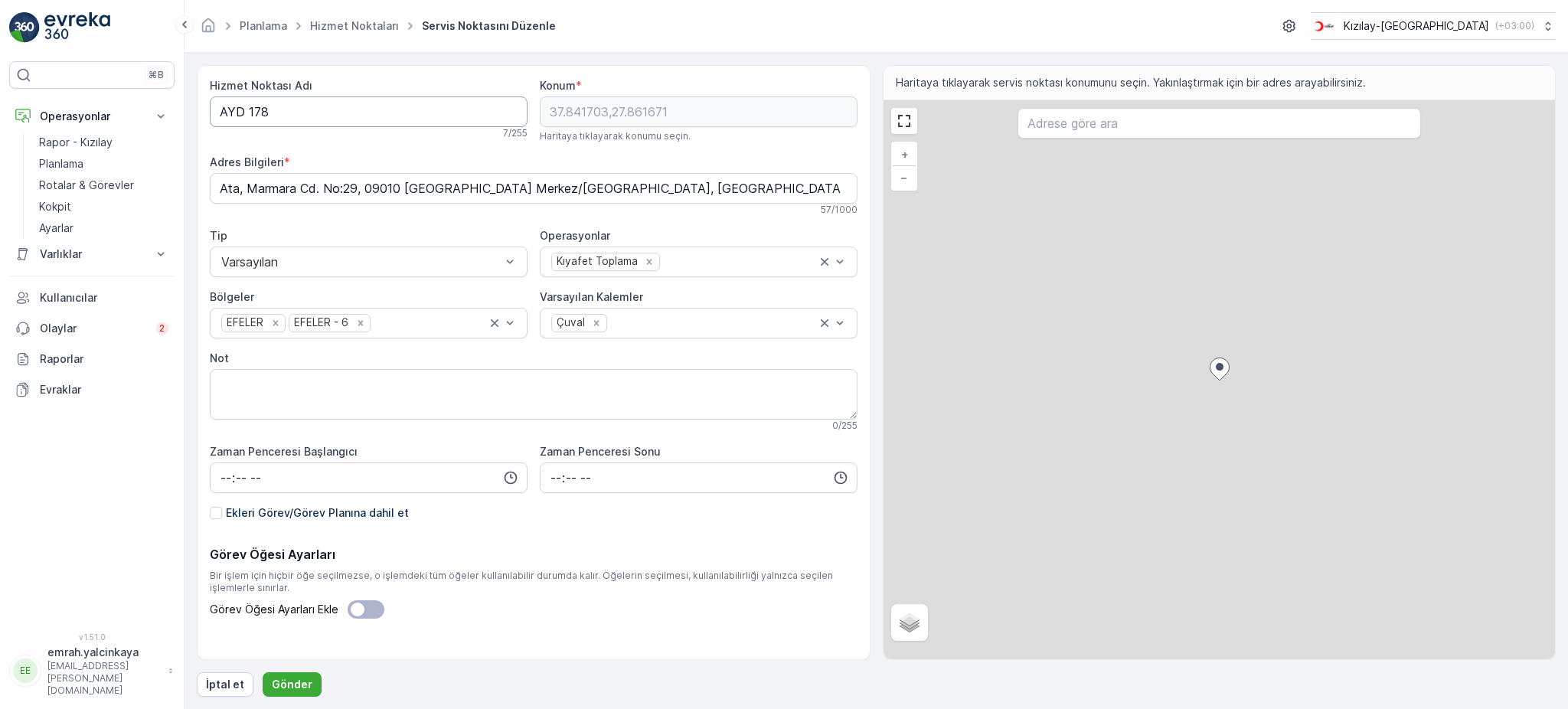
click at [241, 108] on Adı "AYD 178" at bounding box center [368, 111] width 318 height 30
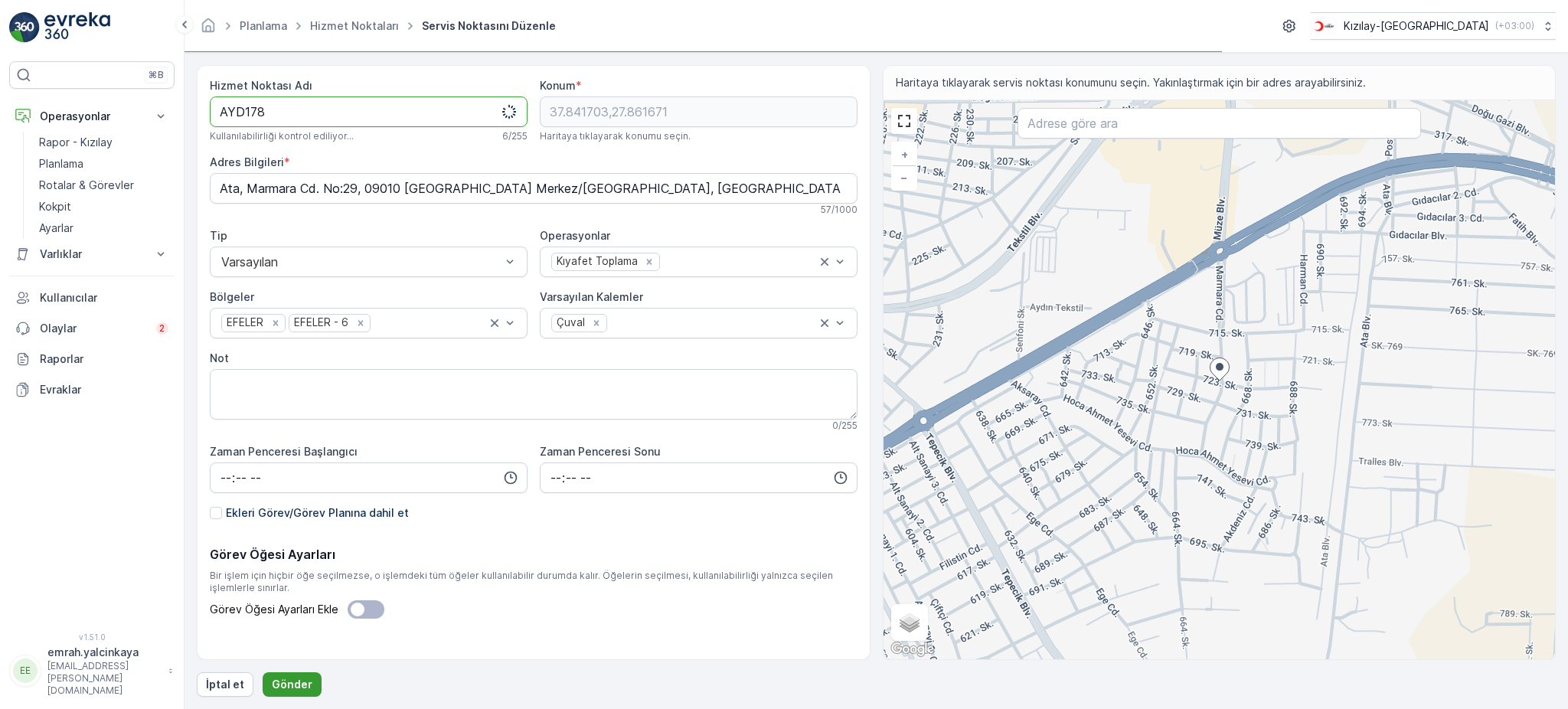
type Adı "AYD178"
click at [289, 686] on p "Gönder" at bounding box center [292, 685] width 41 height 16
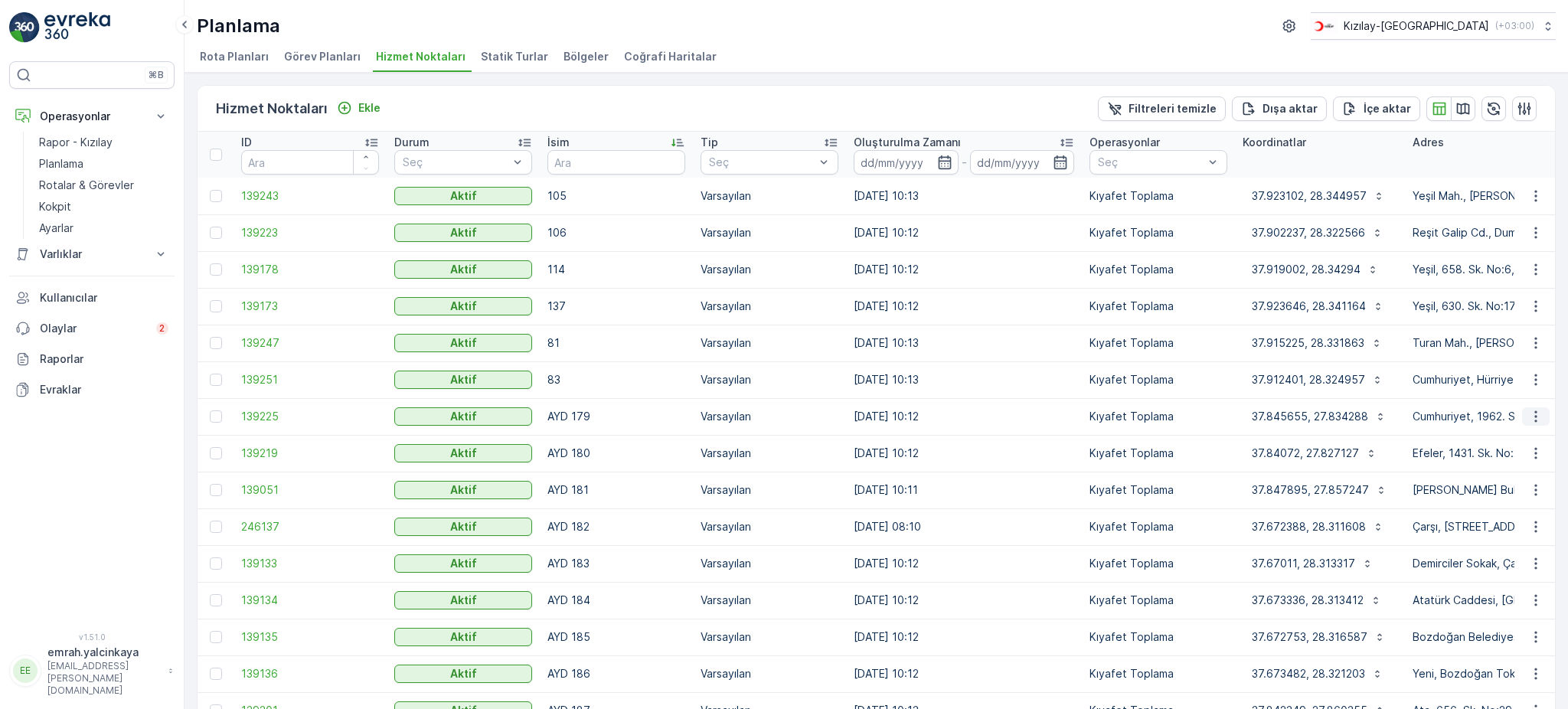
click at [1535, 407] on button "button" at bounding box center [1536, 415] width 28 height 18
click at [1526, 455] on span "Servis Noktasını Düzenle" at bounding box center [1496, 459] width 126 height 16
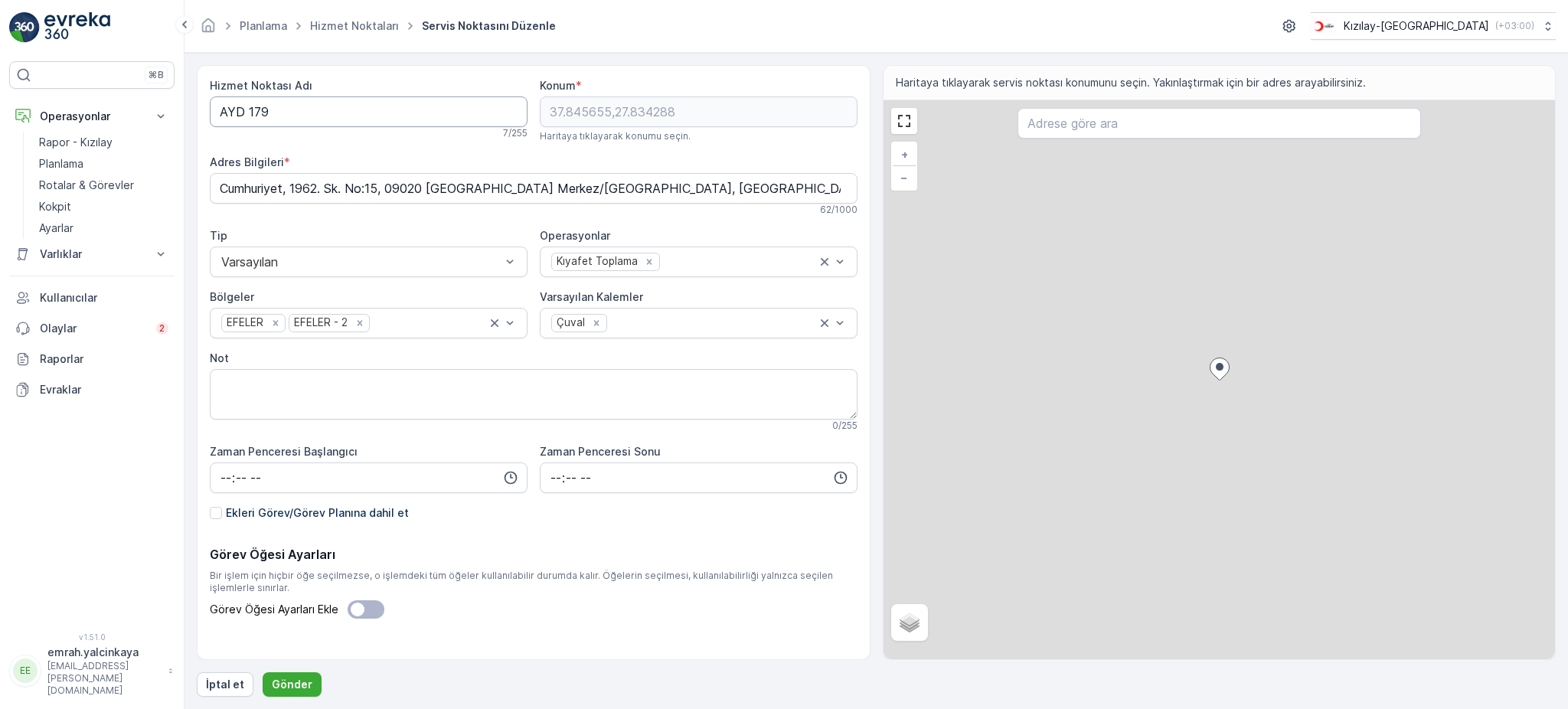
click at [247, 111] on Adı "AYD 179" at bounding box center [368, 111] width 318 height 30
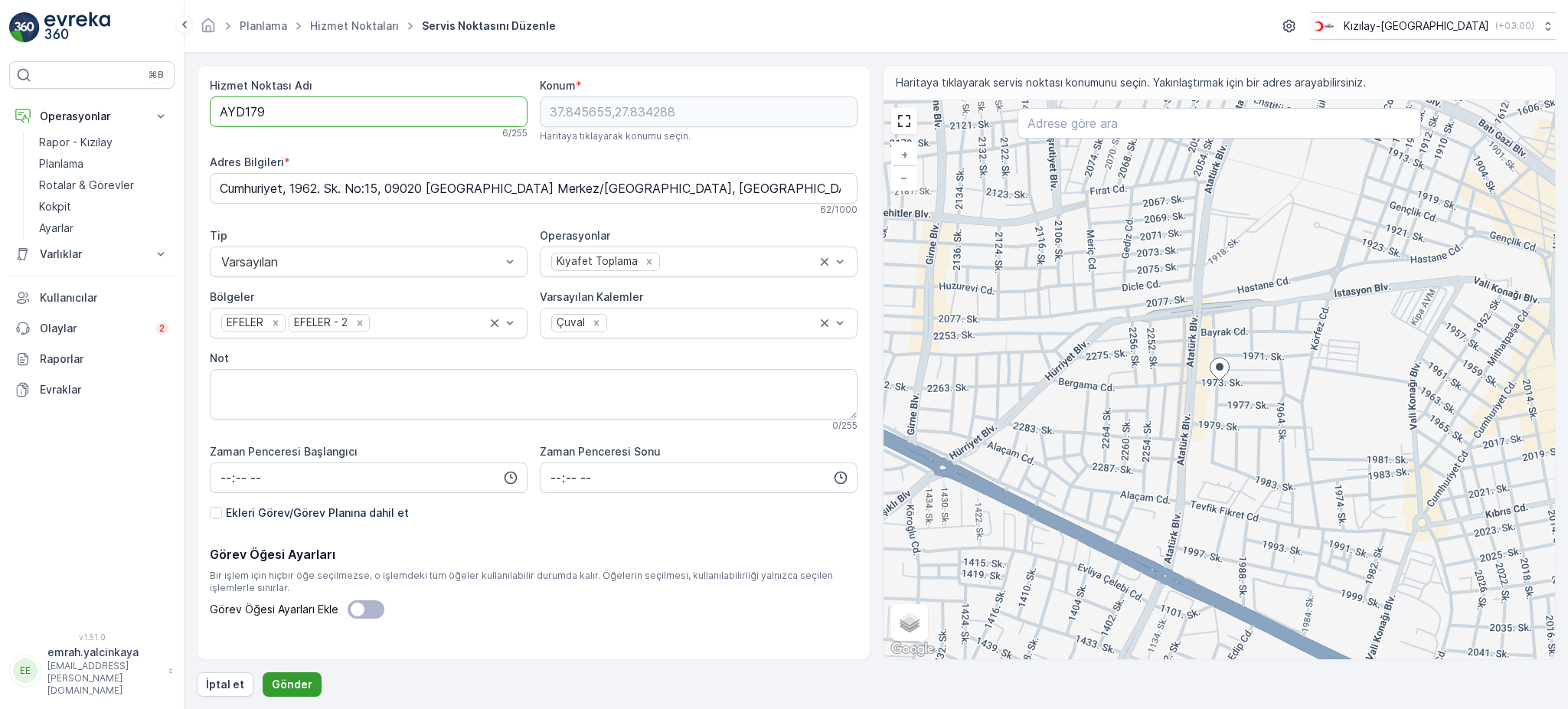
type Adı "AYD179"
click at [308, 672] on button "Gönder" at bounding box center [292, 685] width 59 height 24
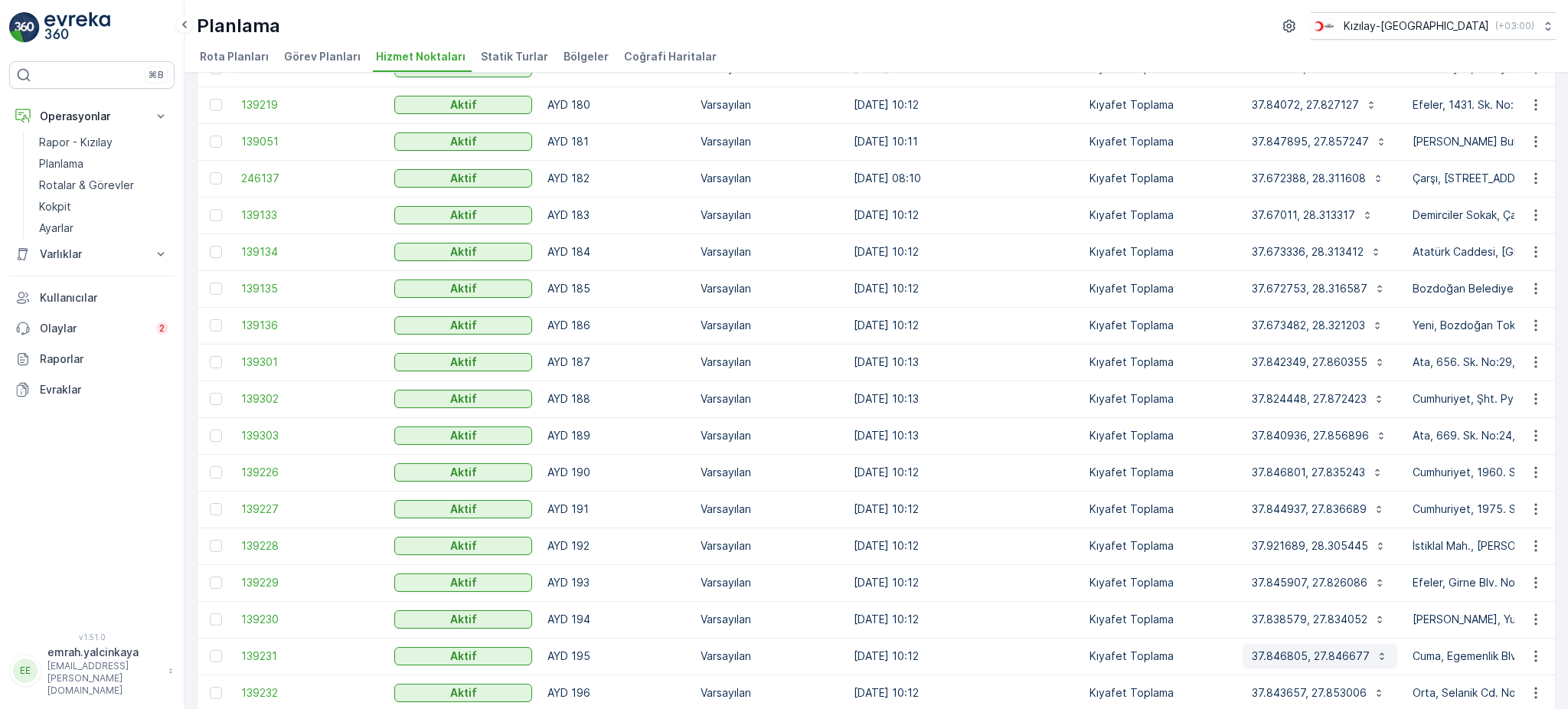
scroll to position [246, 0]
